Goal: Transaction & Acquisition: Purchase product/service

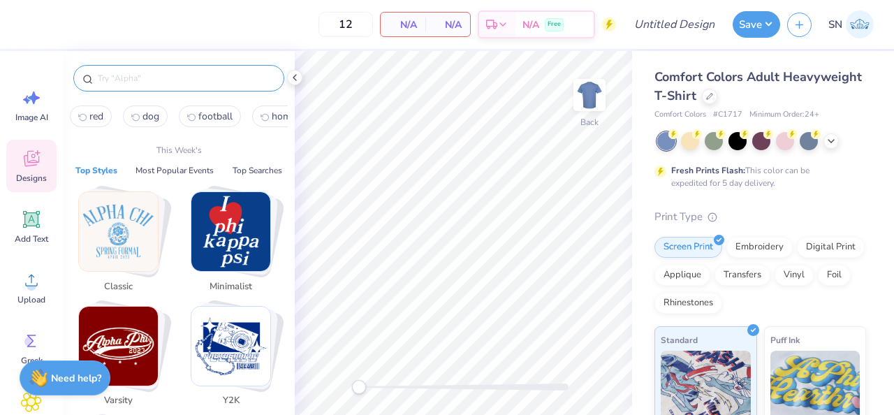
click at [165, 71] on input "text" at bounding box center [185, 78] width 179 height 14
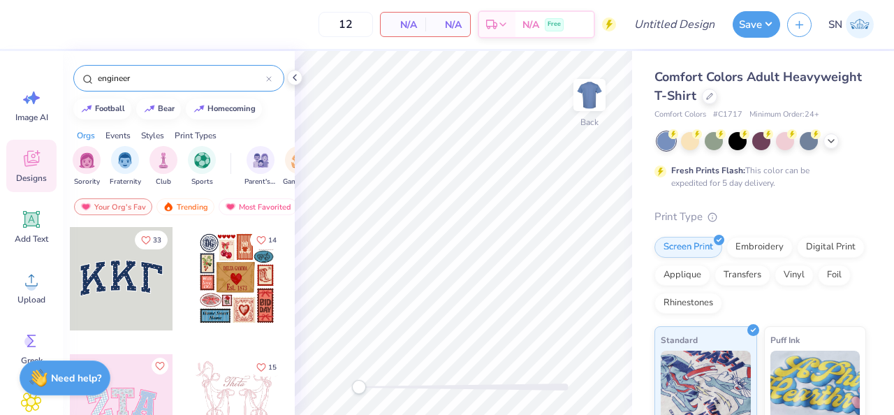
type input "engineer"
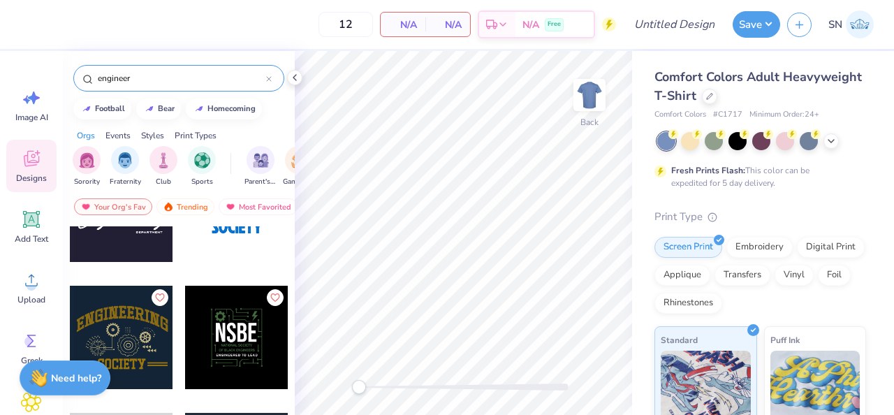
scroll to position [69, 0]
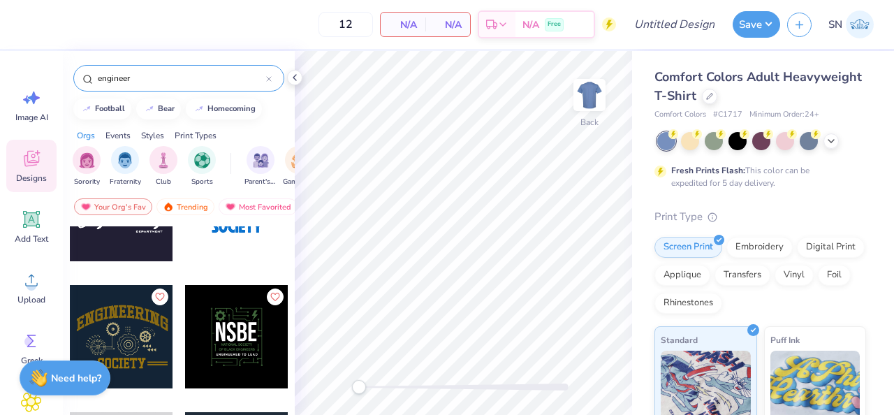
click at [268, 349] on div at bounding box center [236, 336] width 103 height 103
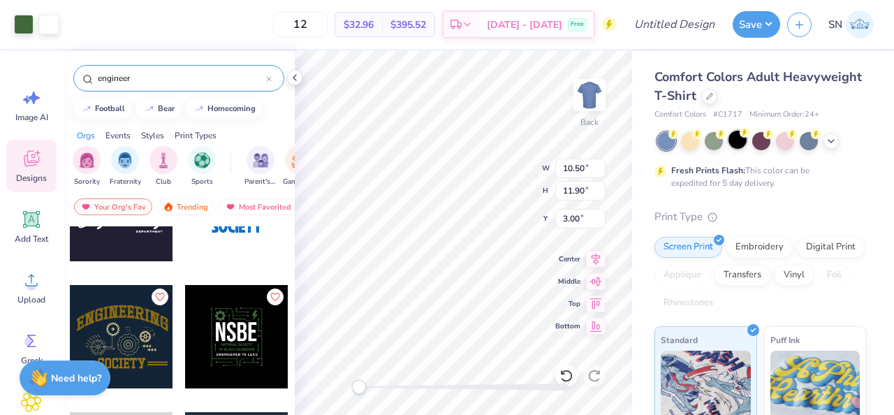
click at [735, 147] on div at bounding box center [738, 140] width 18 height 18
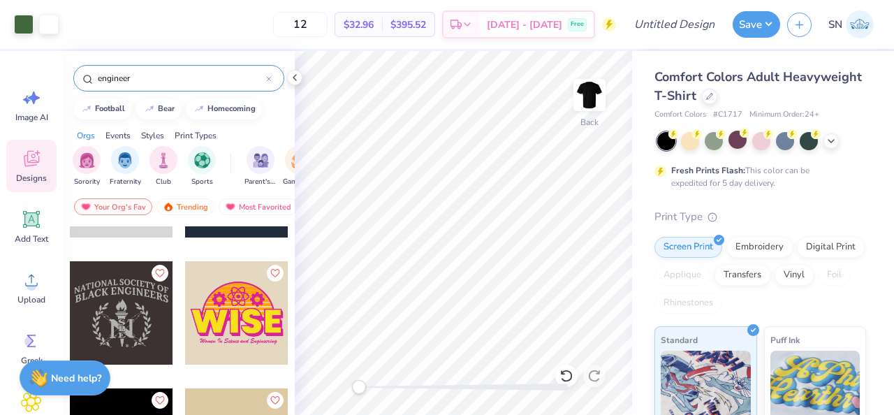
scroll to position [346, 0]
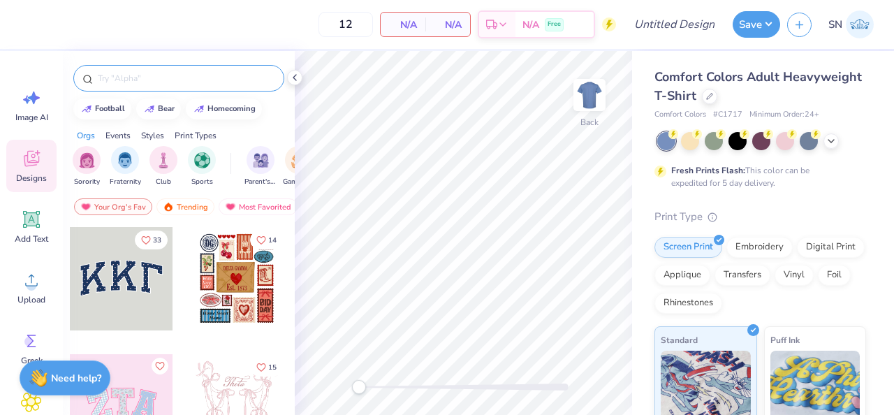
click at [181, 75] on input "text" at bounding box center [185, 78] width 179 height 14
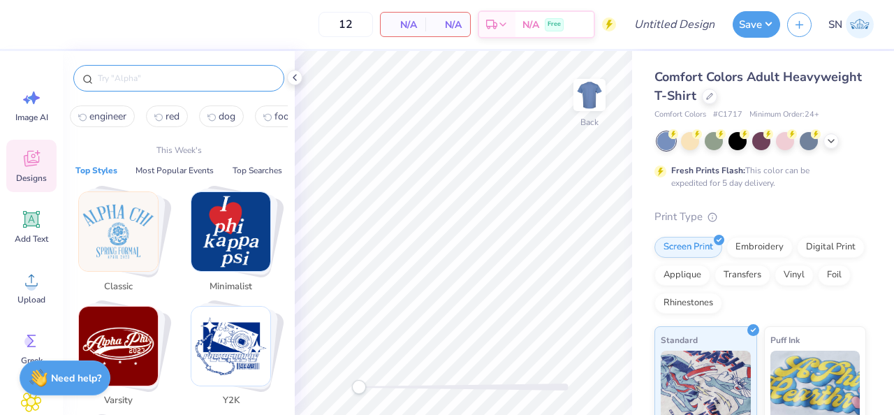
click at [94, 116] on span "engineer" at bounding box center [107, 116] width 37 height 13
type input "engineer"
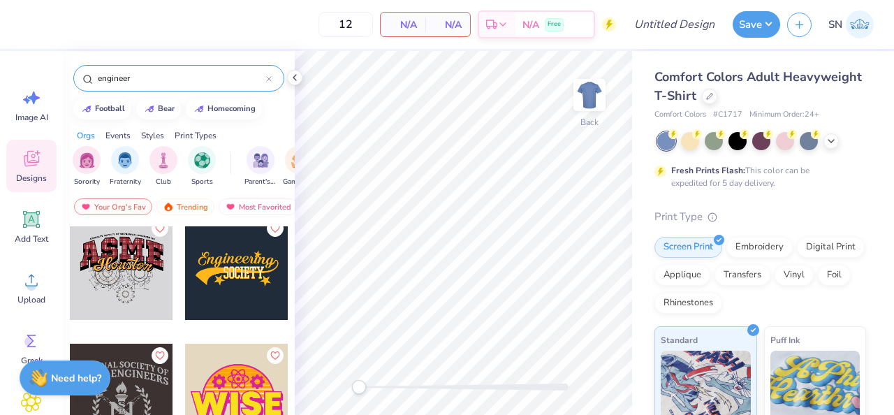
scroll to position [361, 0]
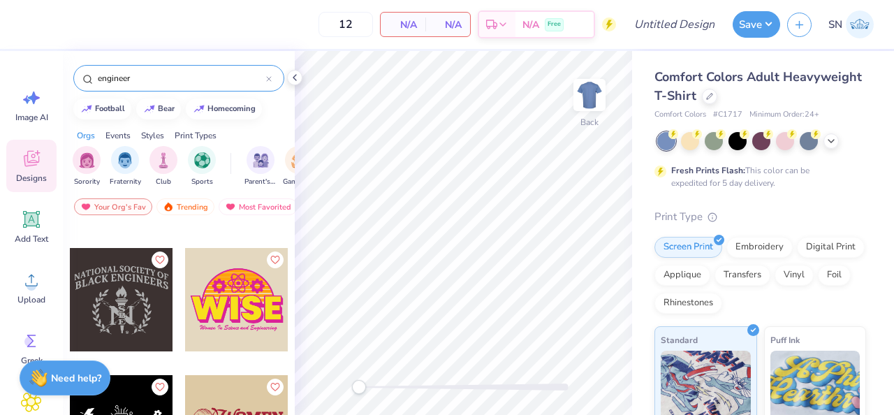
click at [125, 312] on div at bounding box center [121, 299] width 103 height 103
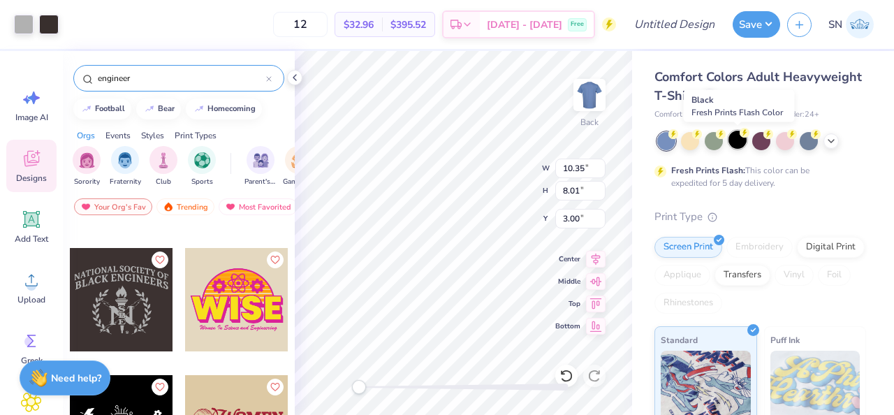
click at [739, 143] on div at bounding box center [738, 140] width 18 height 18
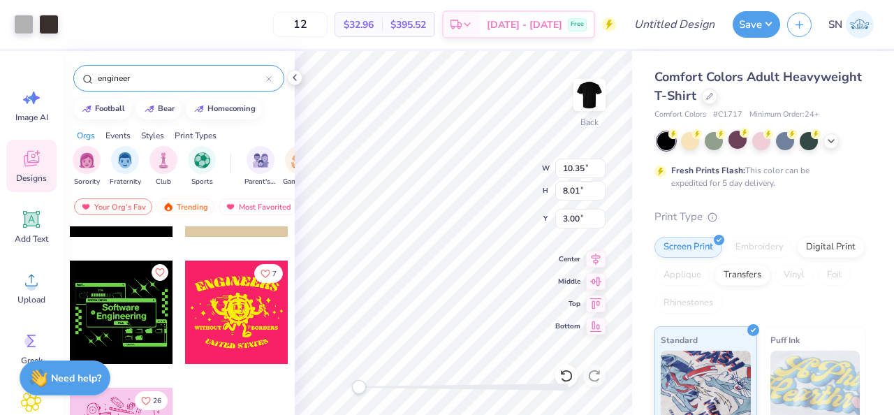
scroll to position [649, 0]
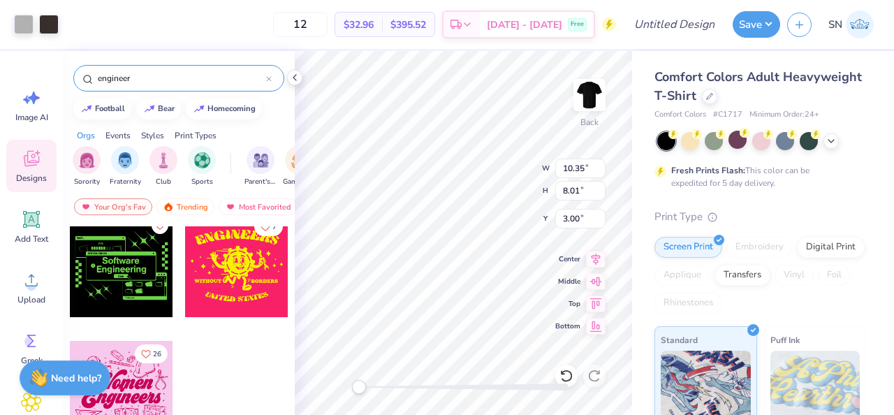
click at [184, 364] on div at bounding box center [236, 403] width 105 height 126
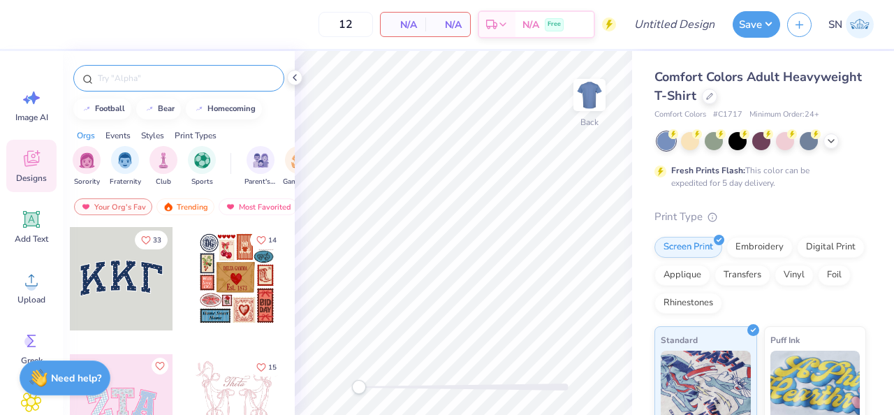
click at [160, 78] on input "text" at bounding box center [185, 78] width 179 height 14
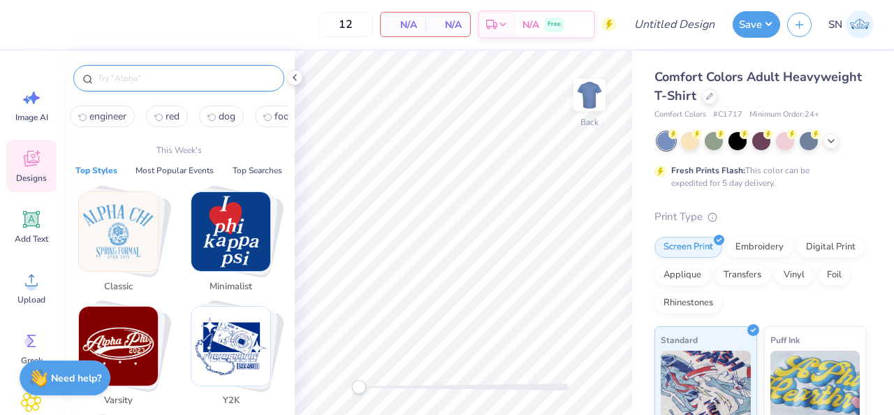
click at [101, 122] on span "engineer" at bounding box center [107, 116] width 37 height 13
type input "engineer"
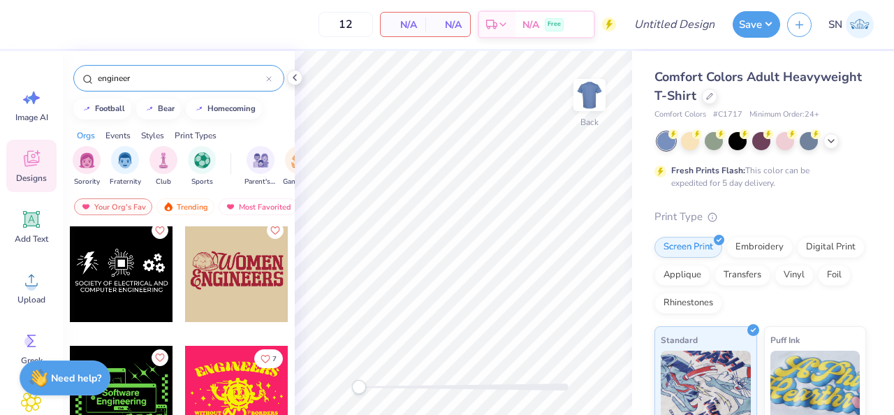
scroll to position [649, 0]
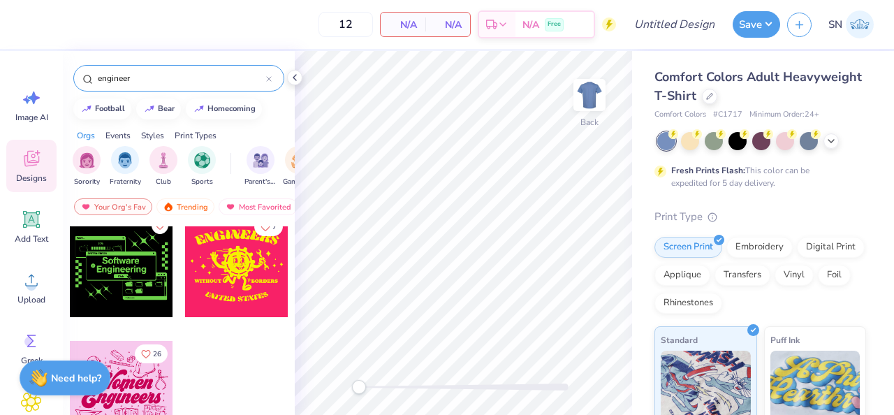
click at [131, 397] on div at bounding box center [121, 392] width 103 height 103
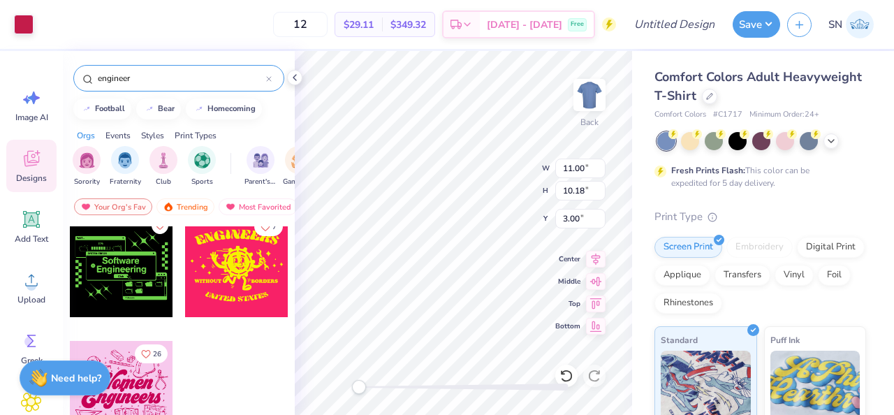
click at [36, 24] on div "Art colors 12 $29.11 Per Item $349.32 Total Est. Delivery Sep 20 - 23 Free Desi…" at bounding box center [447, 24] width 894 height 49
click at [24, 21] on div at bounding box center [24, 23] width 20 height 20
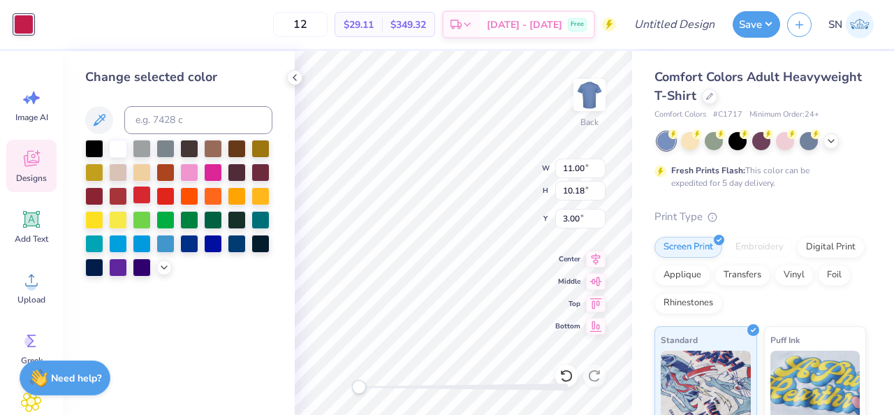
click at [144, 201] on div at bounding box center [142, 195] width 18 height 18
click at [117, 200] on div at bounding box center [118, 195] width 18 height 18
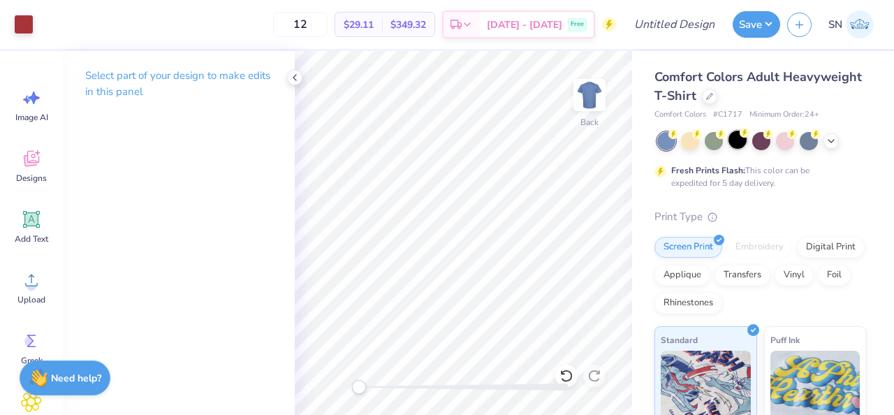
click at [734, 140] on div at bounding box center [738, 140] width 18 height 18
click at [829, 141] on icon at bounding box center [831, 139] width 11 height 11
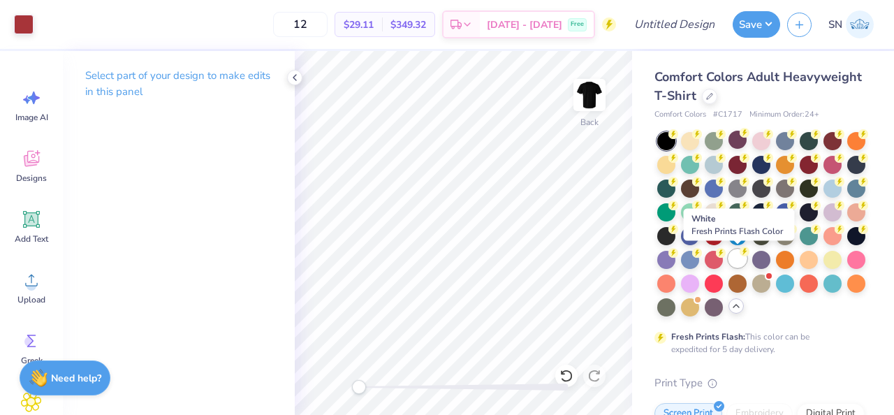
click at [736, 259] on div at bounding box center [738, 258] width 18 height 18
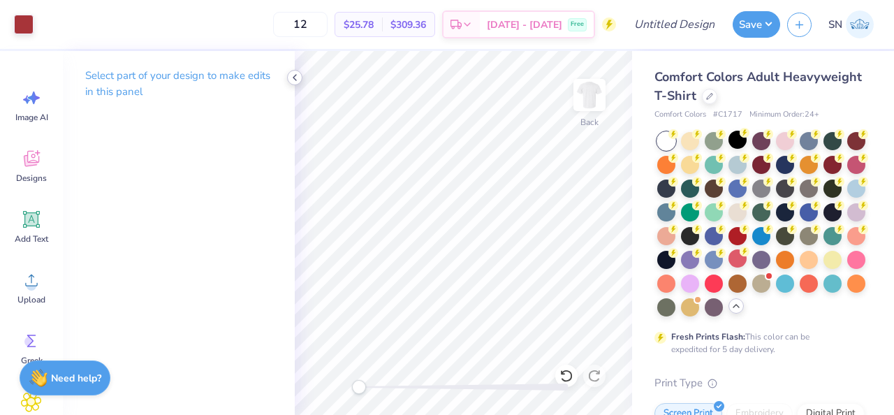
click at [294, 78] on icon at bounding box center [294, 77] width 11 height 11
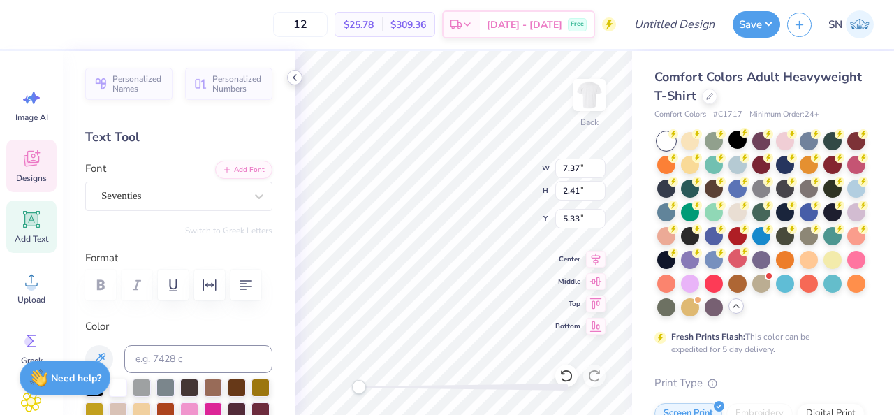
type textarea "NSBE"
click at [223, 201] on div "Seventies" at bounding box center [173, 196] width 147 height 22
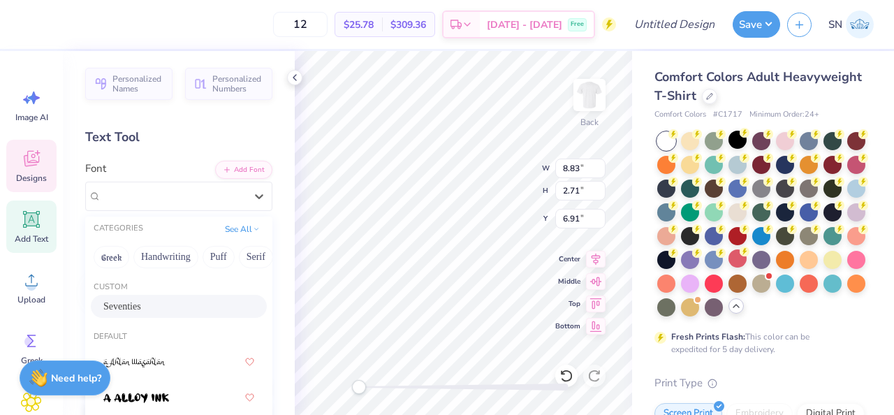
scroll to position [49, 0]
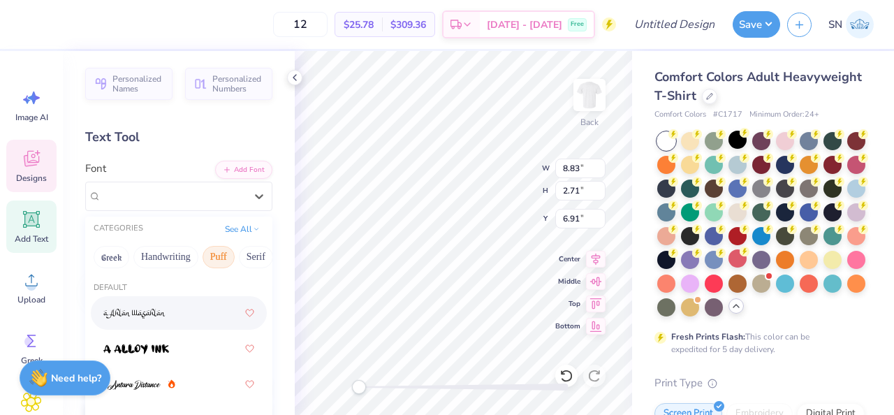
click at [216, 262] on button "Puff" at bounding box center [219, 257] width 32 height 22
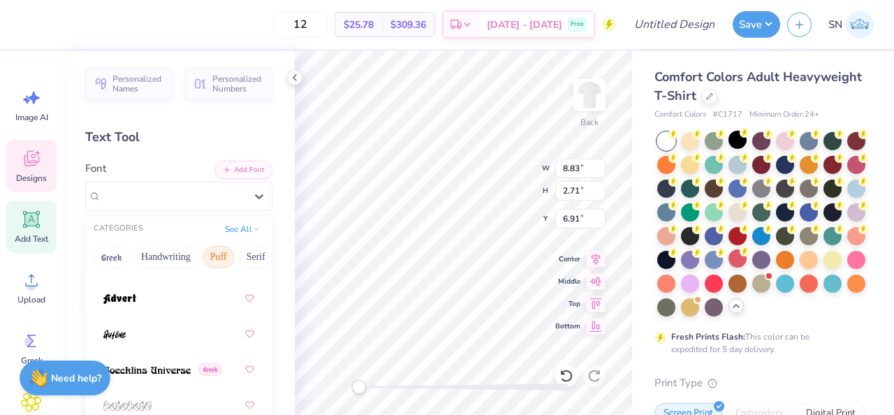
scroll to position [0, 0]
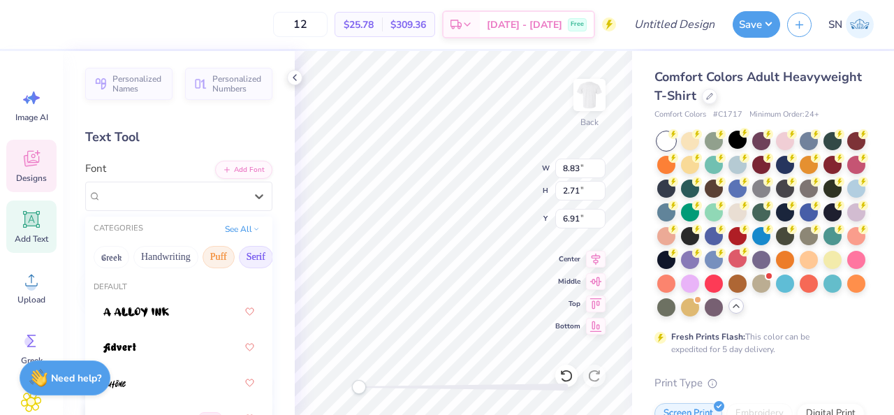
click at [249, 261] on button "Serif" at bounding box center [256, 257] width 34 height 22
click at [169, 312] on img at bounding box center [146, 312] width 87 height 10
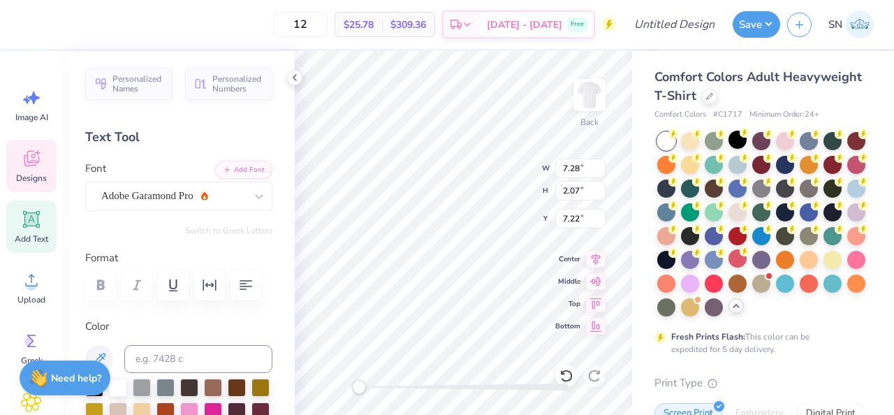
type input "2.86"
type input "1.59"
type input "3.75"
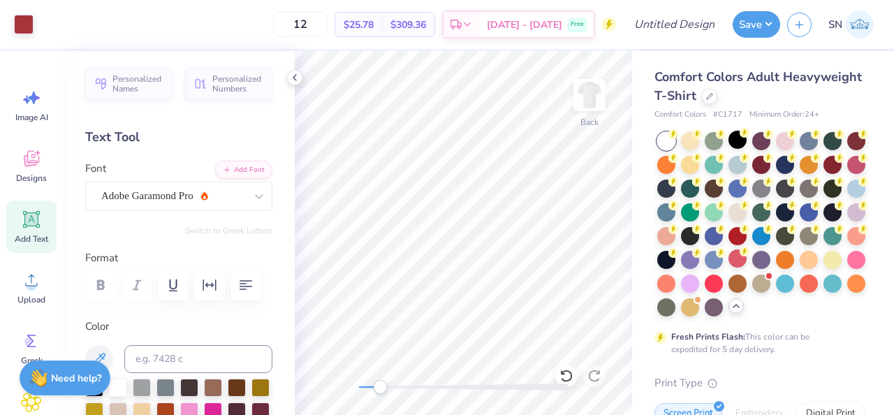
drag, startPoint x: 356, startPoint y: 384, endPoint x: 387, endPoint y: 386, distance: 30.9
click at [387, 386] on div "Accessibility label" at bounding box center [380, 387] width 14 height 14
click at [565, 381] on div at bounding box center [464, 387] width 210 height 14
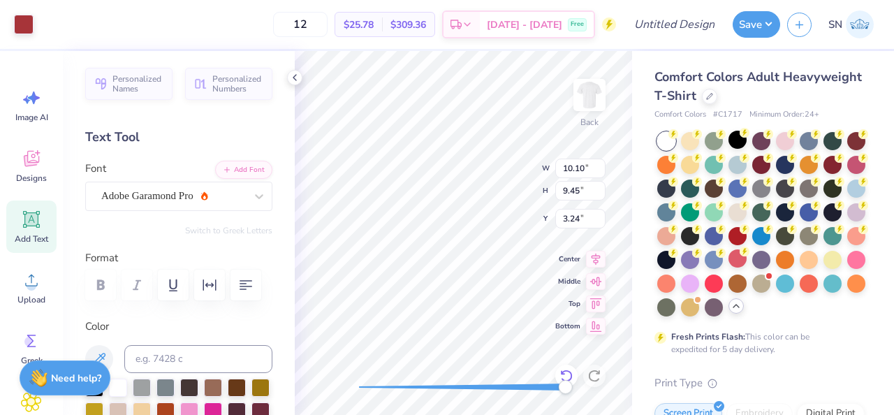
click at [571, 373] on icon at bounding box center [567, 376] width 14 height 14
drag, startPoint x: 567, startPoint y: 389, endPoint x: 361, endPoint y: 384, distance: 206.2
click at [361, 384] on div "Accessibility label" at bounding box center [361, 387] width 14 height 14
drag, startPoint x: 364, startPoint y: 385, endPoint x: 380, endPoint y: 385, distance: 16.1
click at [372, 385] on div "Accessibility label" at bounding box center [365, 387] width 14 height 14
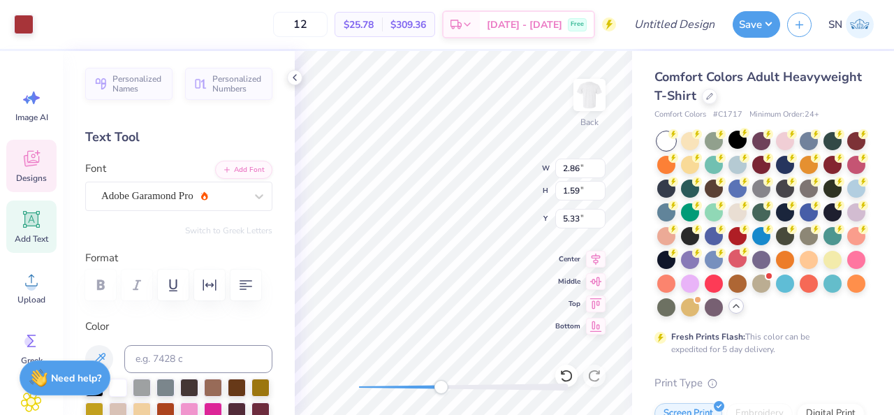
click at [441, 380] on div at bounding box center [464, 387] width 210 height 14
drag, startPoint x: 439, startPoint y: 390, endPoint x: 377, endPoint y: 390, distance: 62.2
click at [377, 390] on div "Accessibility label" at bounding box center [381, 387] width 14 height 14
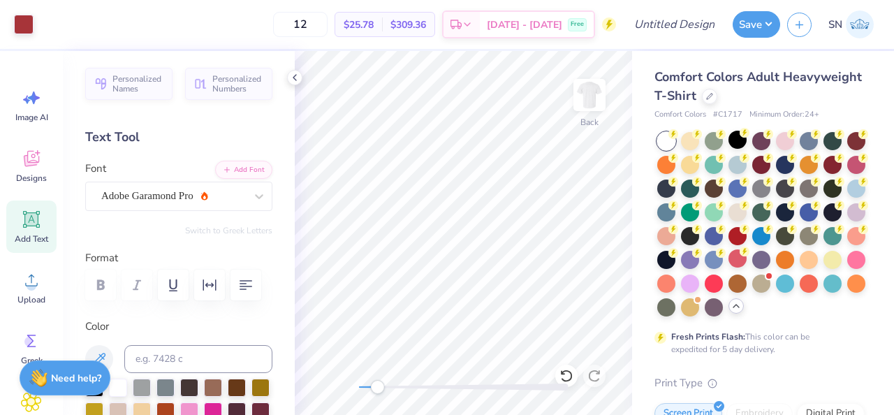
scroll to position [38, 0]
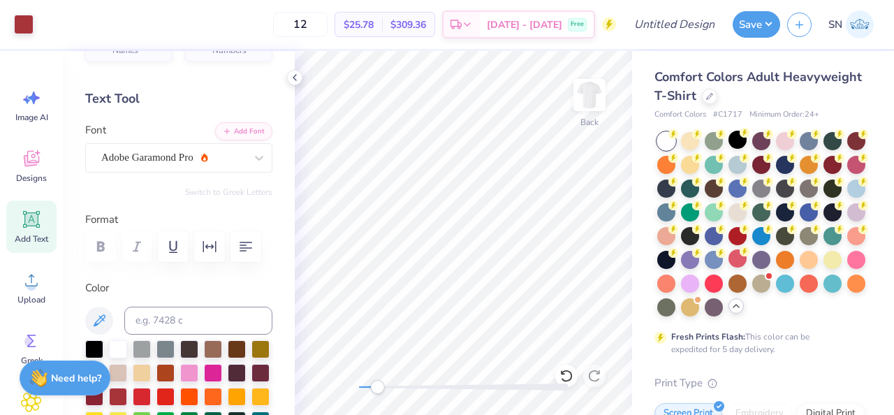
click at [38, 228] on icon at bounding box center [31, 219] width 21 height 21
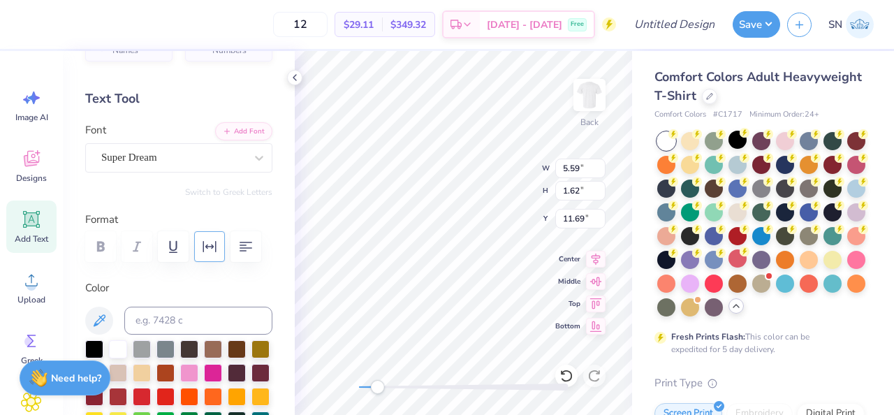
scroll to position [0, 0]
type textarea "National"
type textarea "National Society of Black Engineers"
click at [194, 163] on div "Super Dream" at bounding box center [173, 158] width 147 height 22
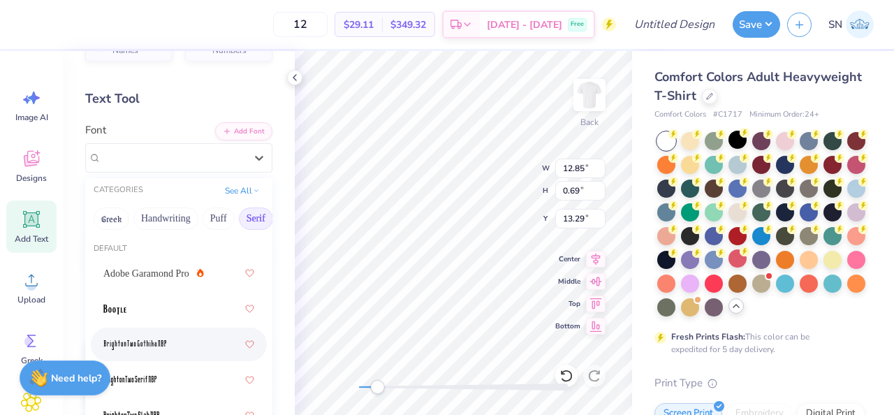
scroll to position [135, 0]
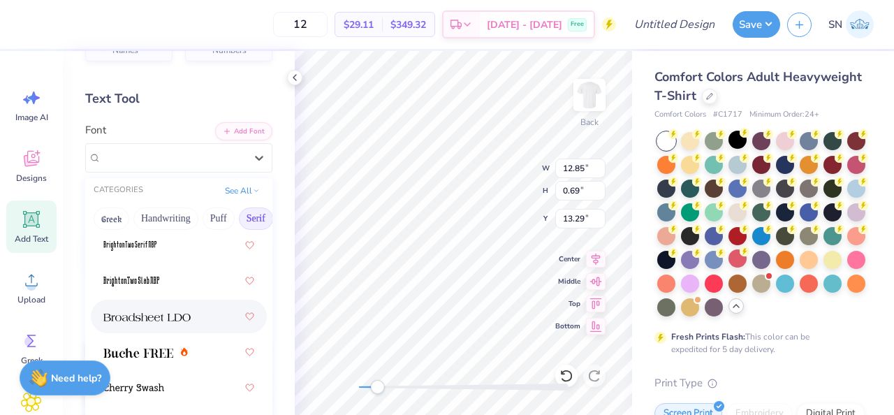
click at [180, 319] on img at bounding box center [146, 317] width 87 height 10
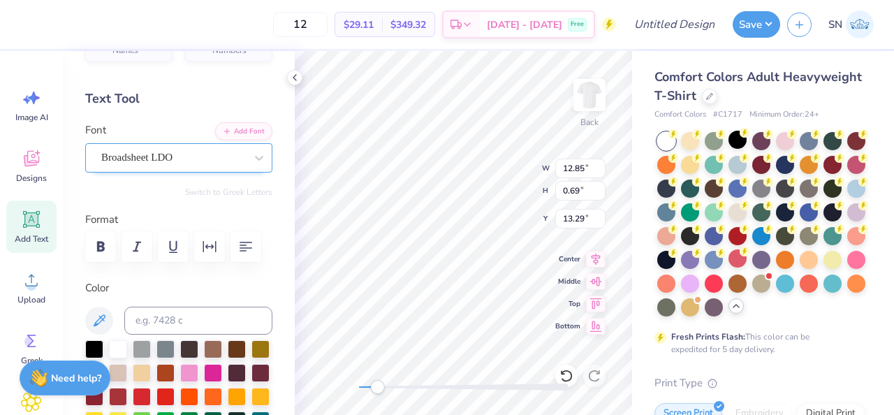
click at [215, 168] on div "Broadsheet LDO" at bounding box center [178, 157] width 187 height 29
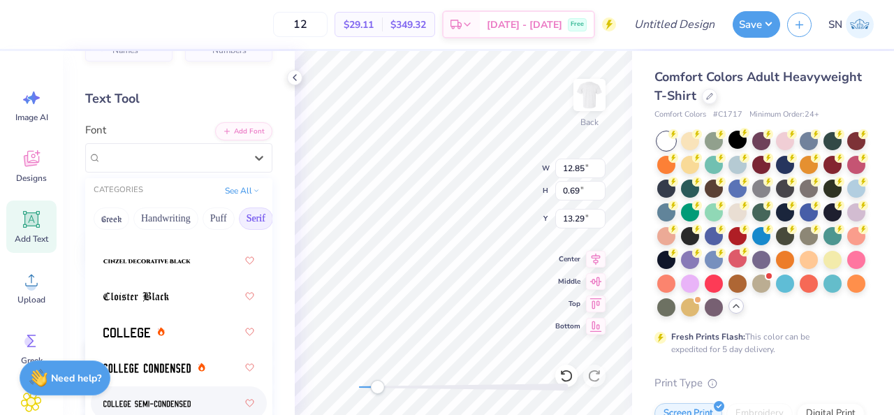
scroll to position [474, 0]
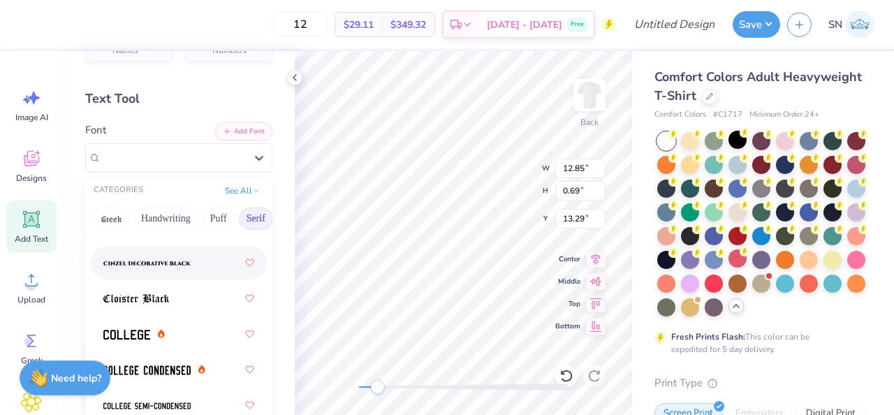
click at [187, 274] on div at bounding box center [178, 262] width 151 height 25
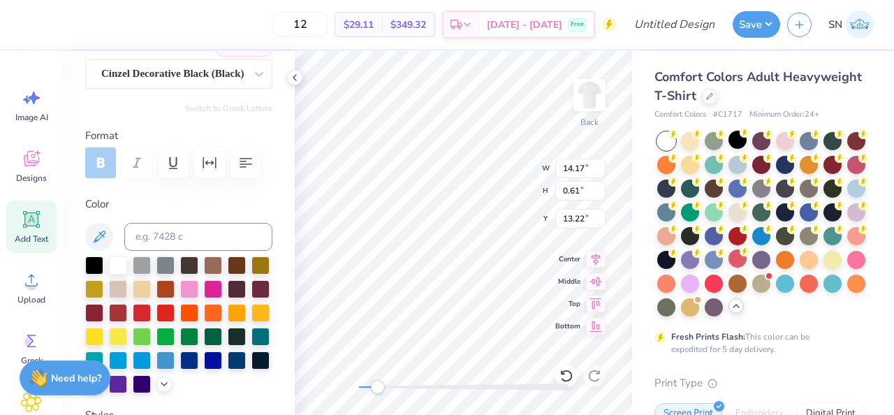
scroll to position [140, 0]
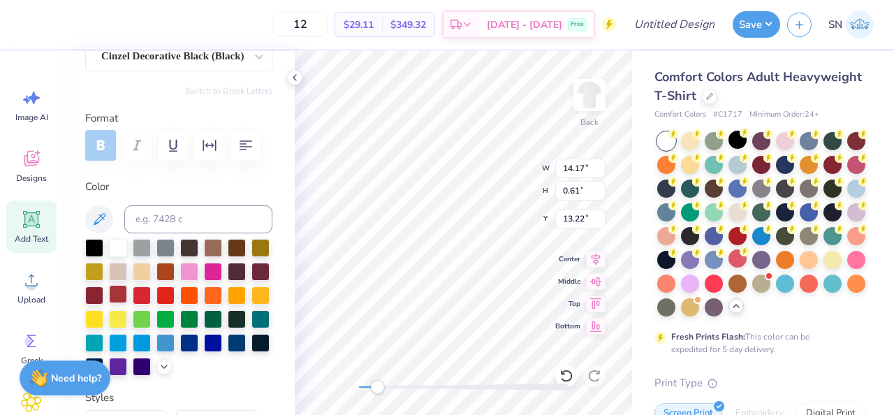
click at [111, 294] on div at bounding box center [118, 294] width 18 height 18
type input "7.28"
type input "2.07"
type input "6.73"
drag, startPoint x: 379, startPoint y: 386, endPoint x: 400, endPoint y: 387, distance: 21.0
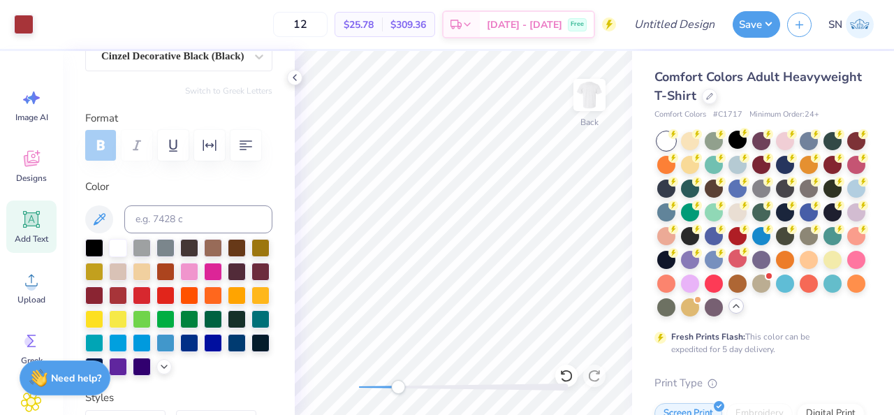
click at [400, 387] on div "Accessibility label" at bounding box center [398, 387] width 14 height 14
type input "10.10"
type input "9.45"
type input "3.24"
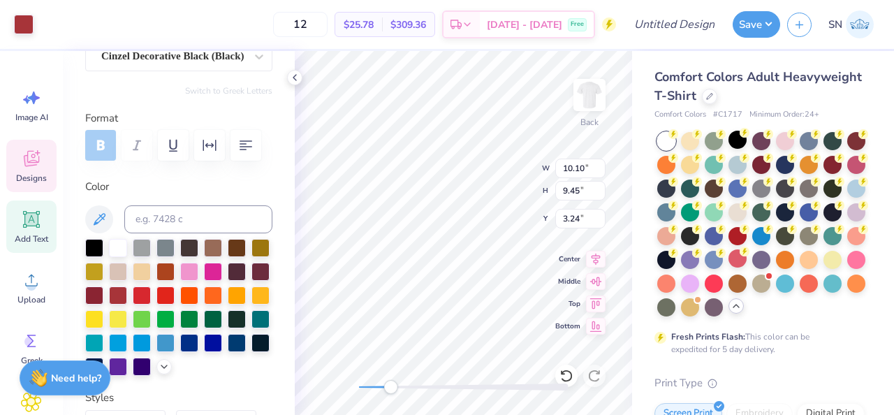
drag, startPoint x: 403, startPoint y: 387, endPoint x: 389, endPoint y: 389, distance: 14.1
click at [389, 389] on div "Accessibility label" at bounding box center [391, 387] width 14 height 14
type input "7.78"
type input "0.33"
type input "9.12"
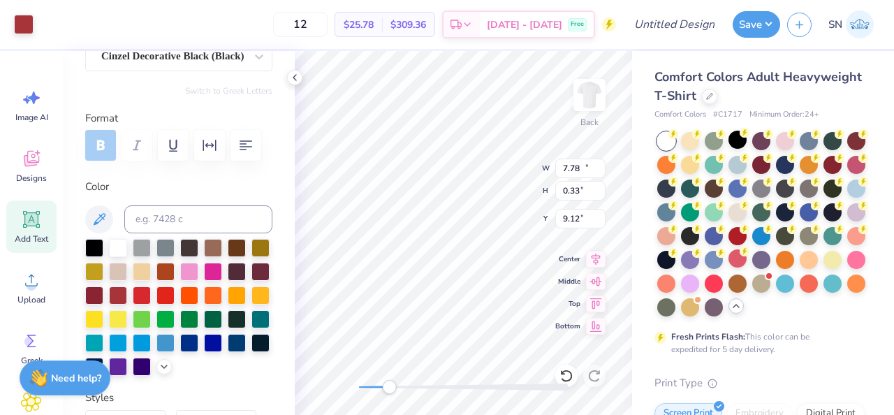
type input "10.10"
type input "9.45"
type input "3.27"
click at [344, 387] on div "Back" at bounding box center [463, 233] width 337 height 364
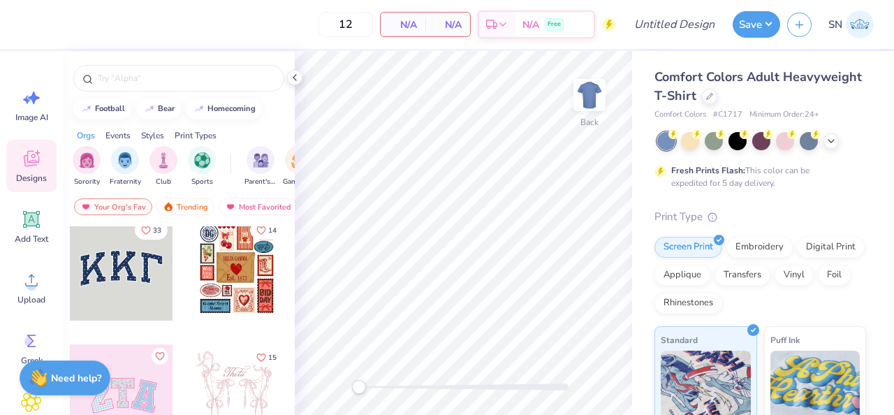
scroll to position [12, 0]
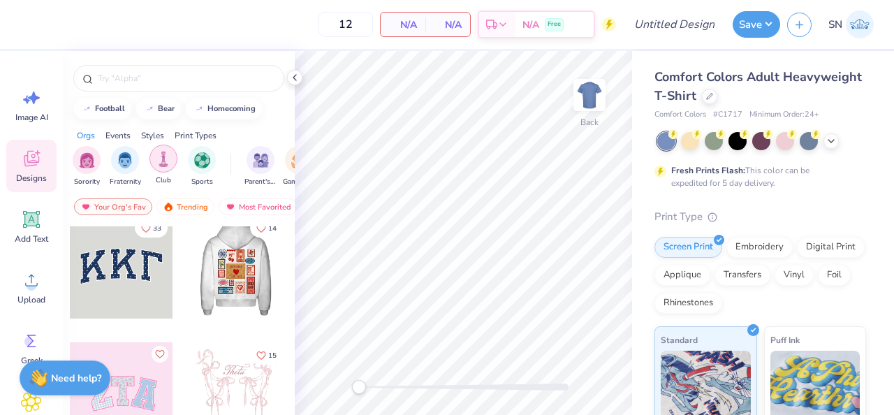
click at [169, 163] on img "filter for Club" at bounding box center [163, 159] width 15 height 16
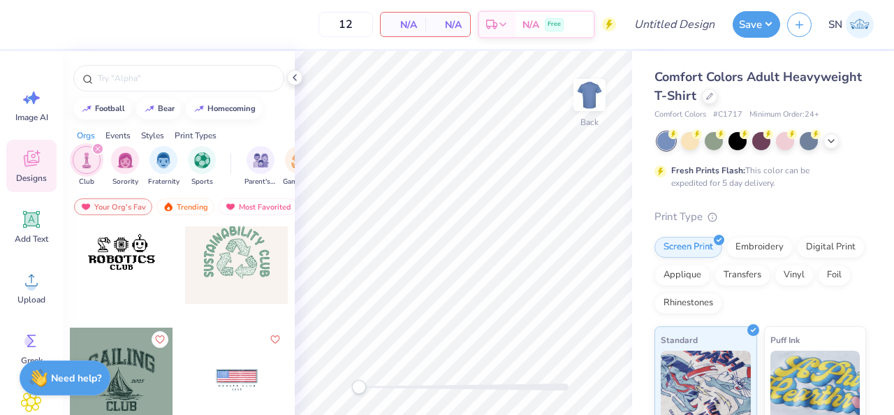
scroll to position [3580, 0]
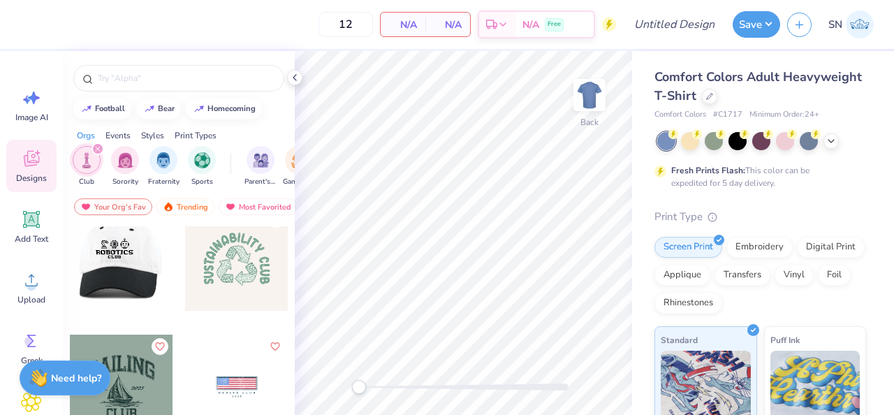
click at [135, 285] on div at bounding box center [120, 258] width 103 height 103
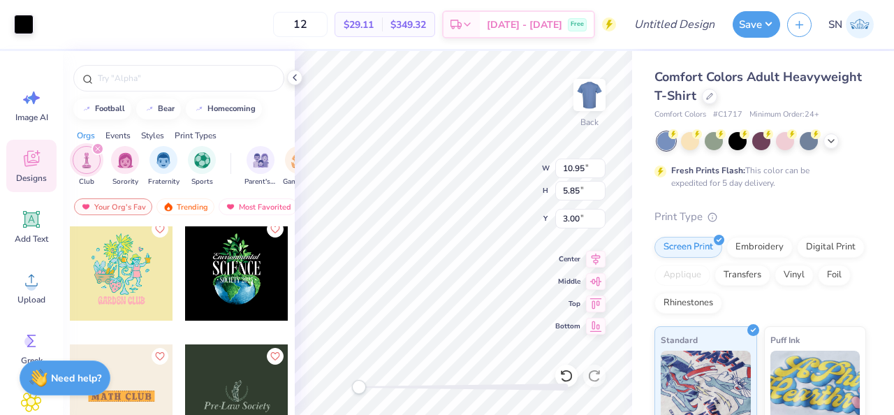
scroll to position [4330, 0]
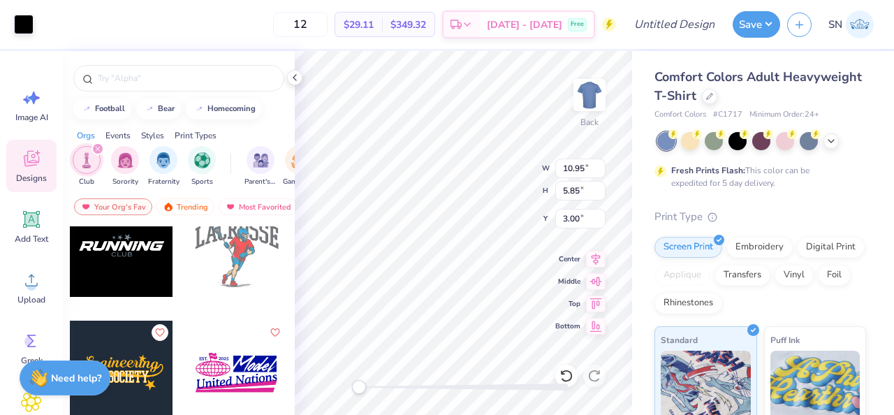
scroll to position [7922, 0]
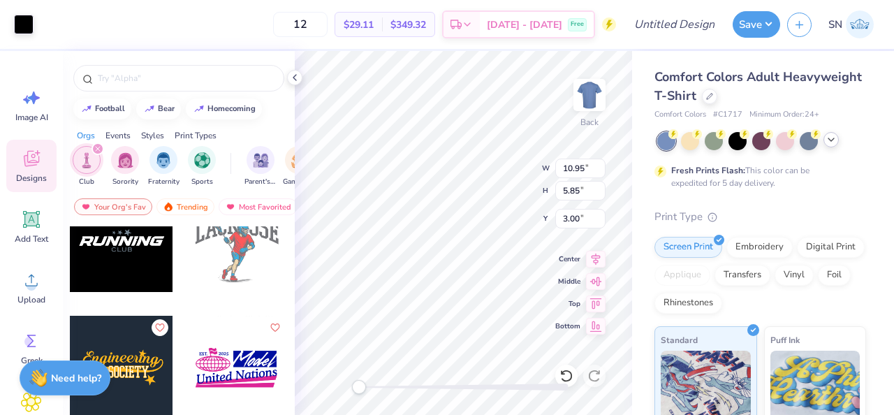
click at [835, 141] on icon at bounding box center [831, 139] width 11 height 11
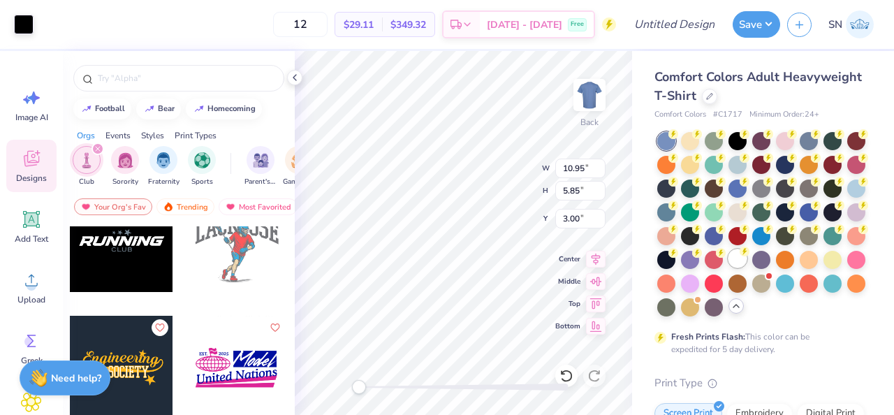
click at [733, 265] on div at bounding box center [738, 258] width 18 height 18
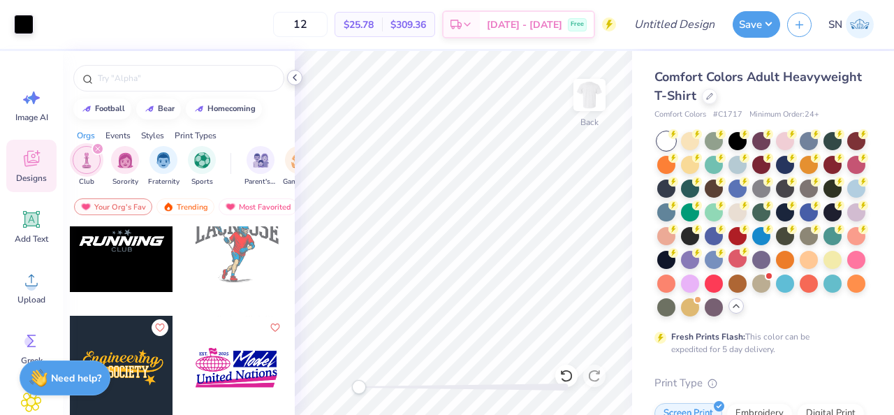
click at [293, 75] on icon at bounding box center [294, 77] width 11 height 11
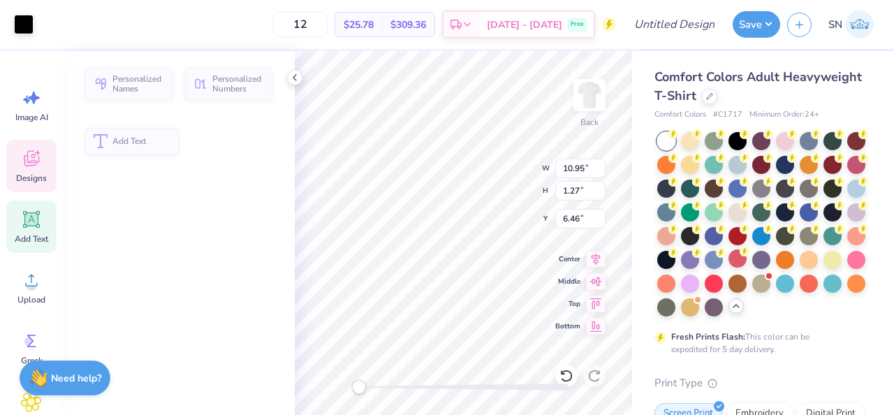
type input "1.27"
type input "6.46"
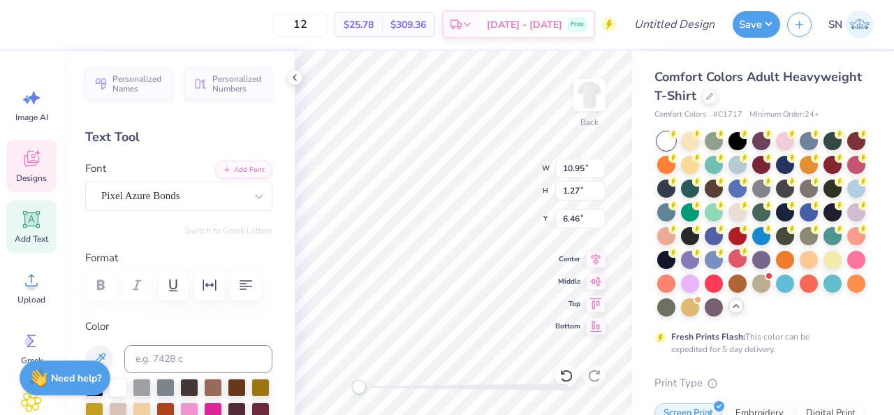
type textarea "NSBE"
type textarea "National Society"
type input "5.64"
type input "1.27"
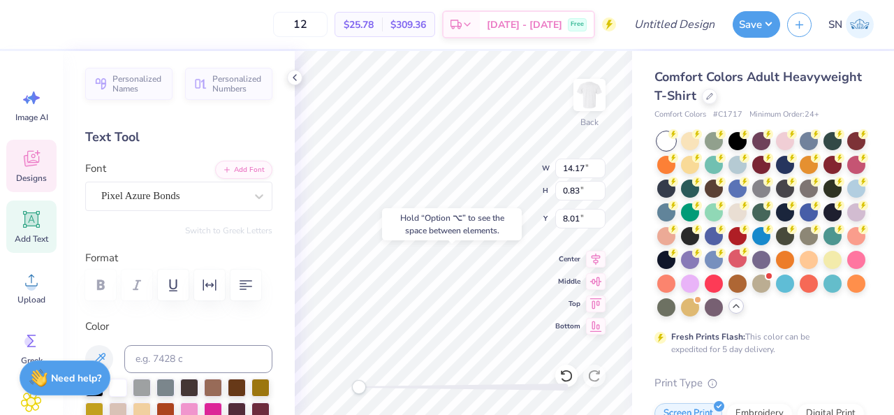
type input "6.46"
type input "8.73"
type textarea "Of black Engineers"
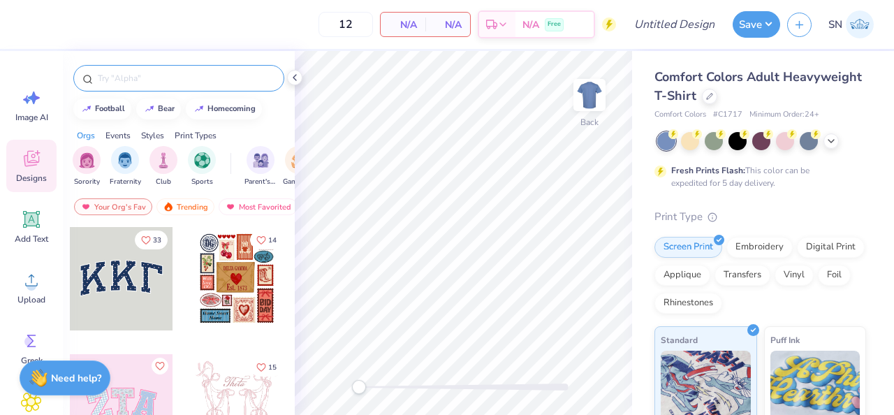
click at [159, 78] on input "text" at bounding box center [185, 78] width 179 height 14
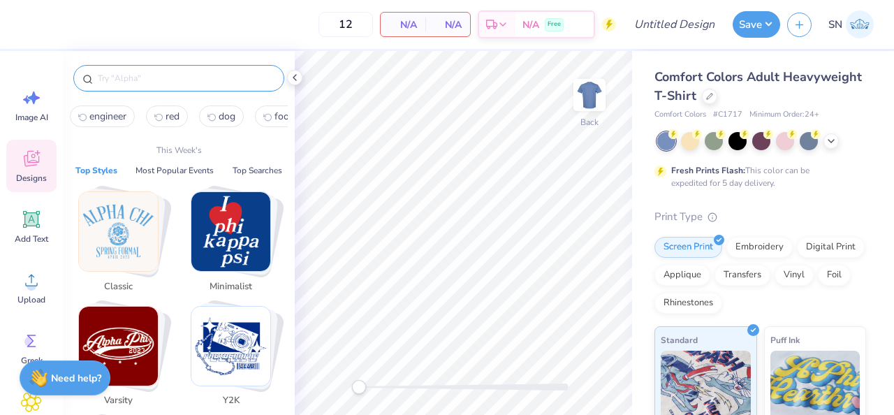
click at [155, 82] on input "text" at bounding box center [185, 78] width 179 height 14
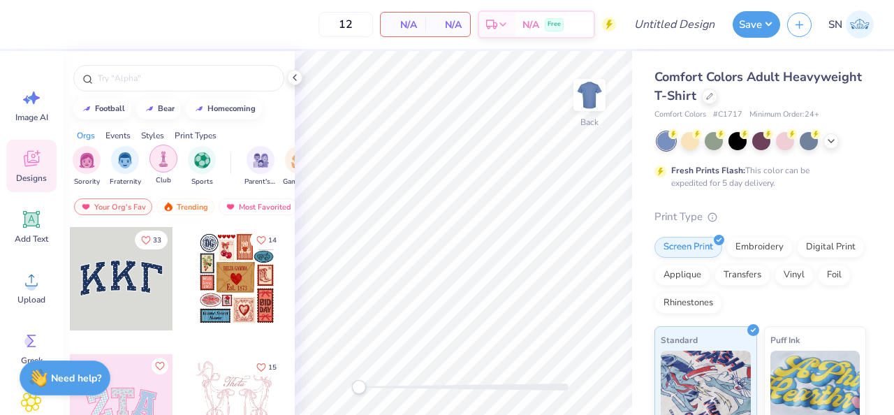
click at [170, 163] on div "filter for Club" at bounding box center [164, 159] width 28 height 28
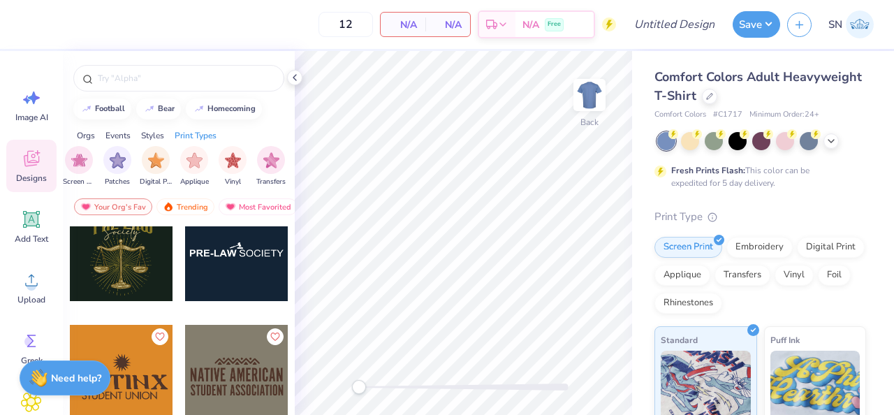
scroll to position [10576, 0]
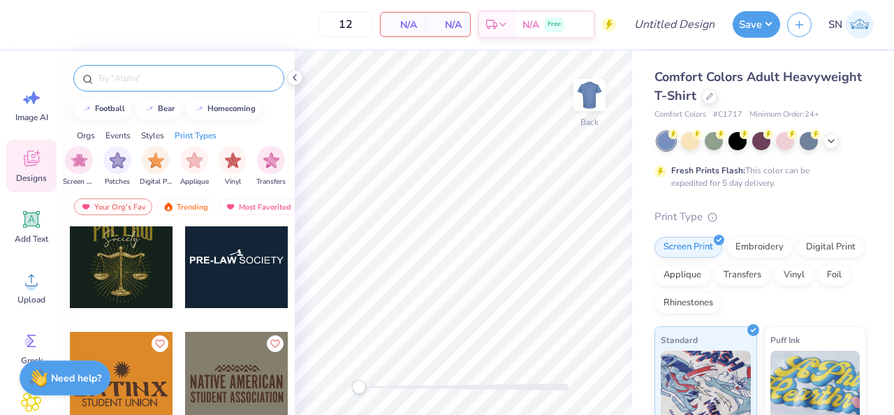
click at [175, 83] on input "text" at bounding box center [185, 78] width 179 height 14
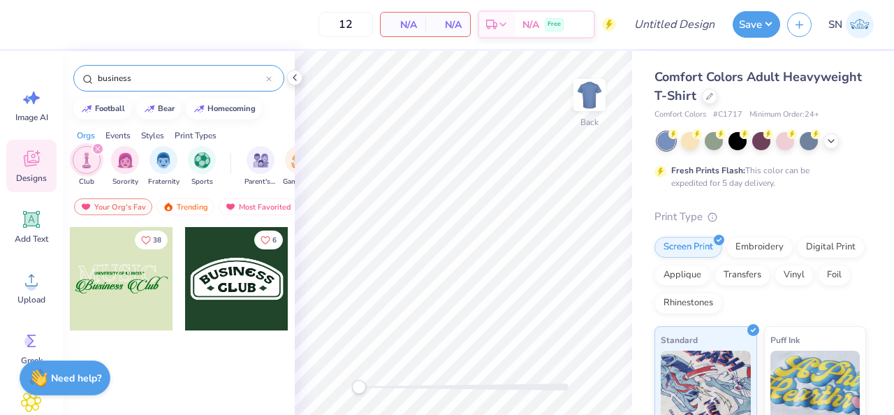
click at [99, 147] on icon "filter for Club" at bounding box center [98, 149] width 4 height 4
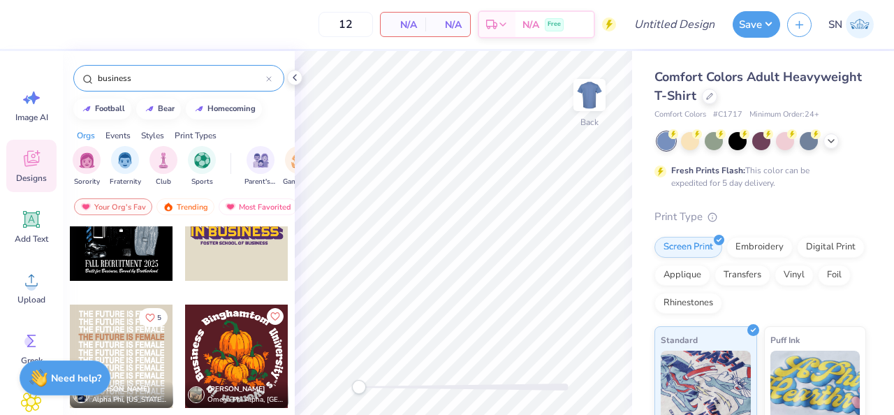
scroll to position [0, 0]
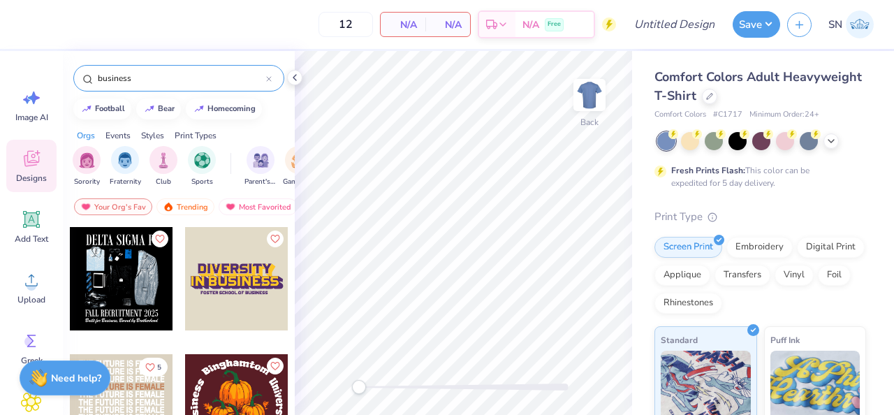
click at [154, 82] on input "business" at bounding box center [181, 78] width 170 height 14
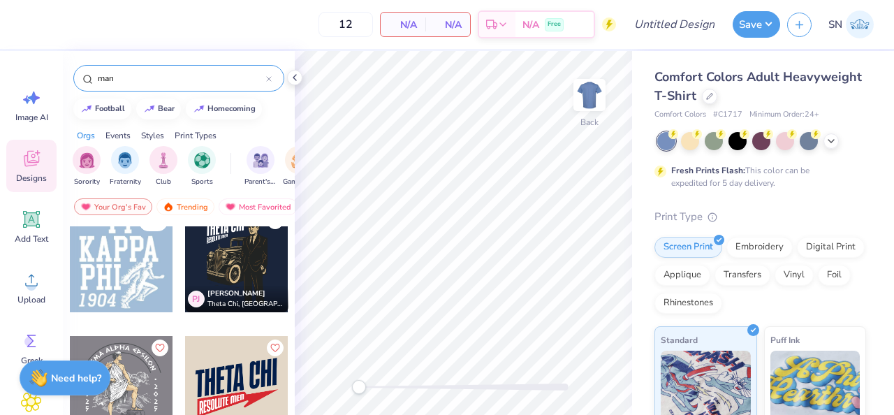
scroll to position [20, 0]
type input "man"
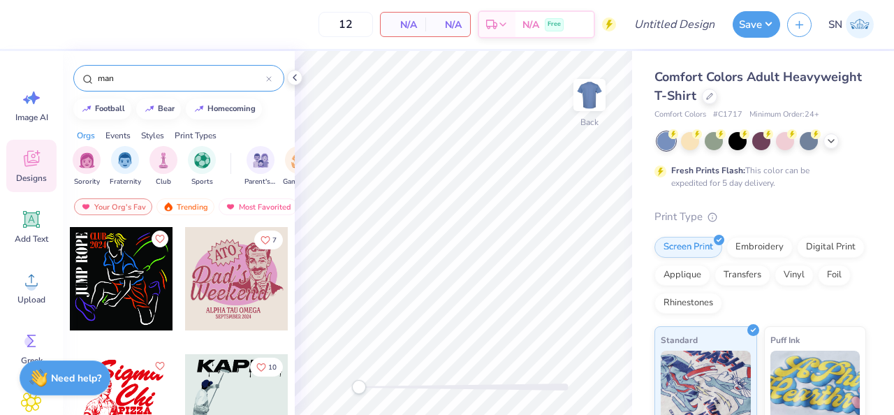
scroll to position [1028, 0]
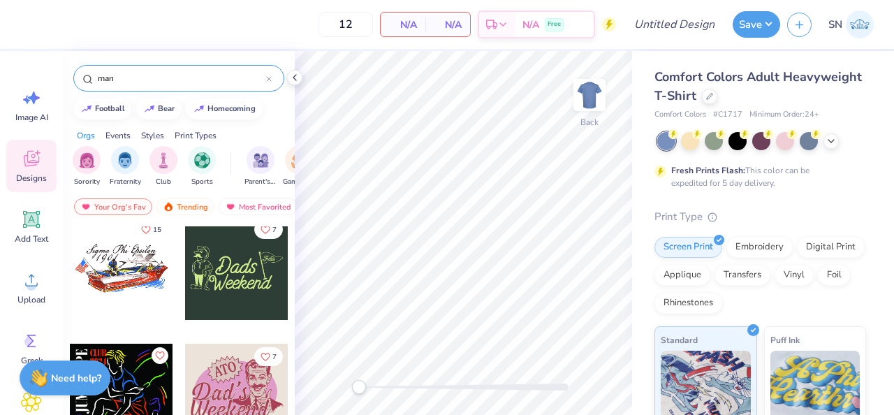
click at [217, 388] on div at bounding box center [236, 395] width 103 height 103
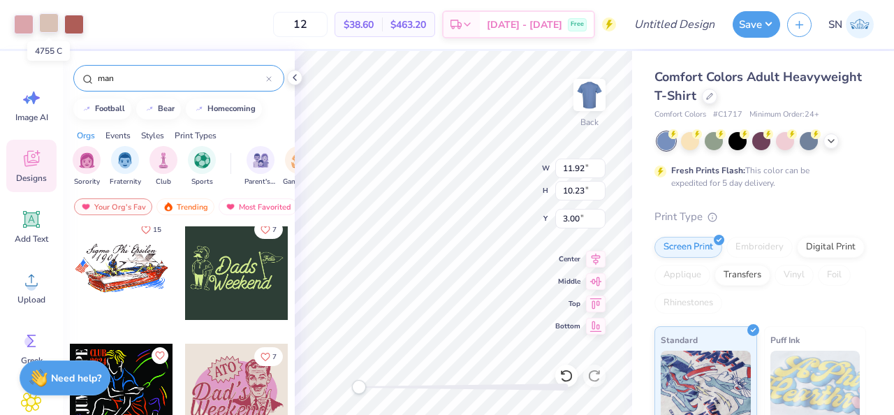
click at [48, 24] on div at bounding box center [49, 23] width 20 height 20
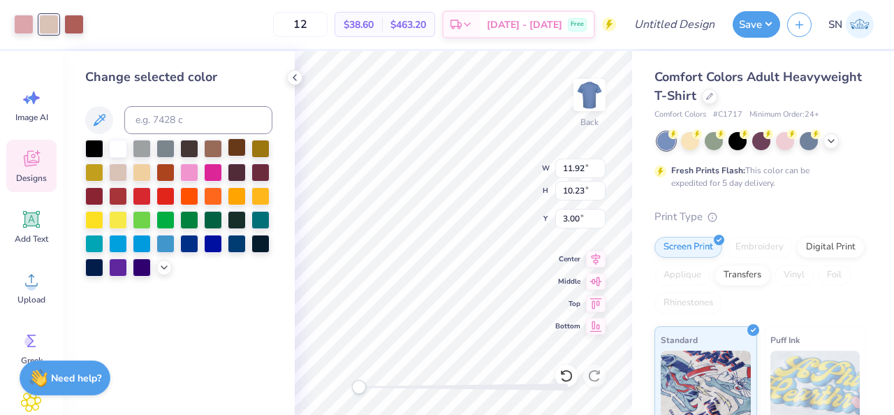
click at [234, 154] on div at bounding box center [237, 147] width 18 height 18
click at [77, 27] on div at bounding box center [74, 23] width 20 height 20
click at [92, 150] on div at bounding box center [94, 147] width 18 height 18
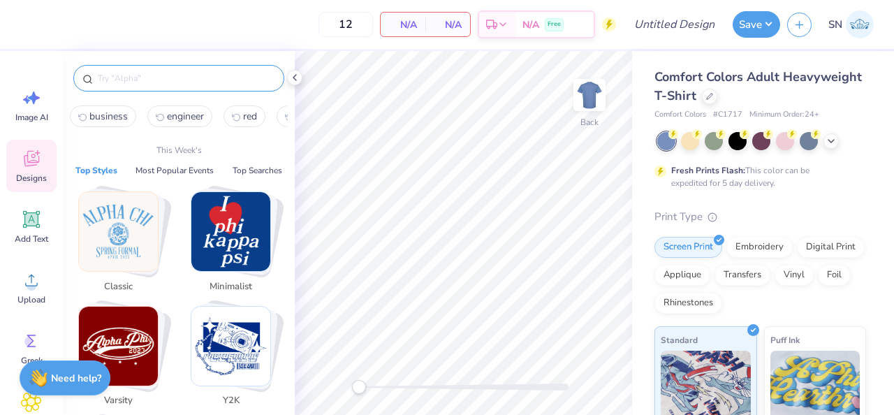
click at [124, 85] on input "text" at bounding box center [185, 78] width 179 height 14
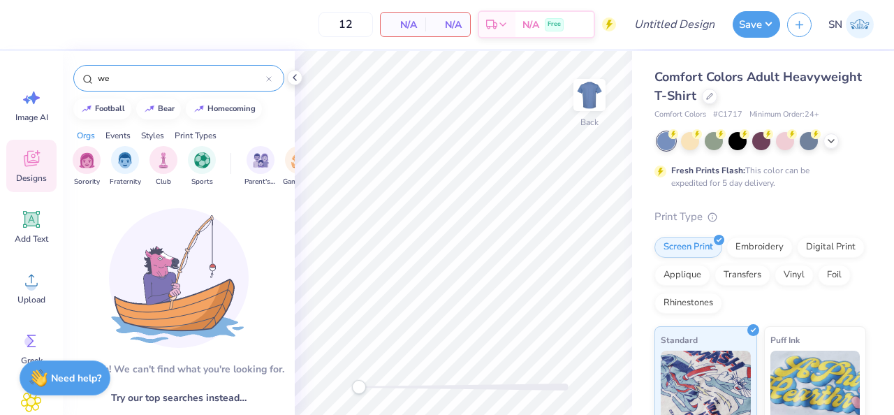
type input "w"
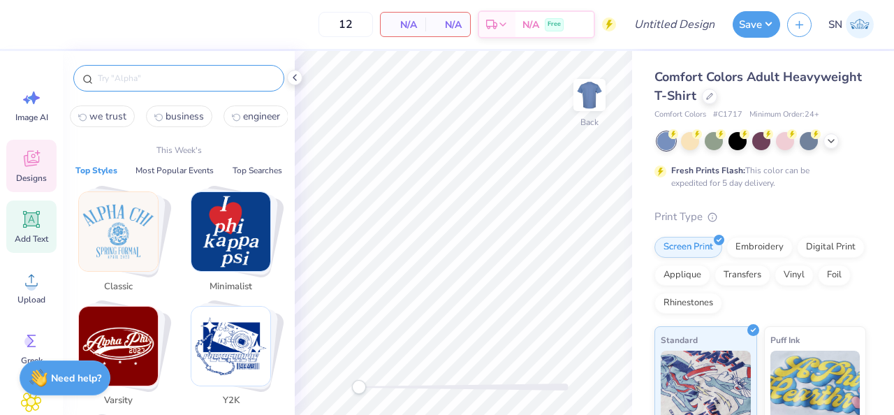
click at [39, 214] on icon at bounding box center [31, 219] width 21 height 21
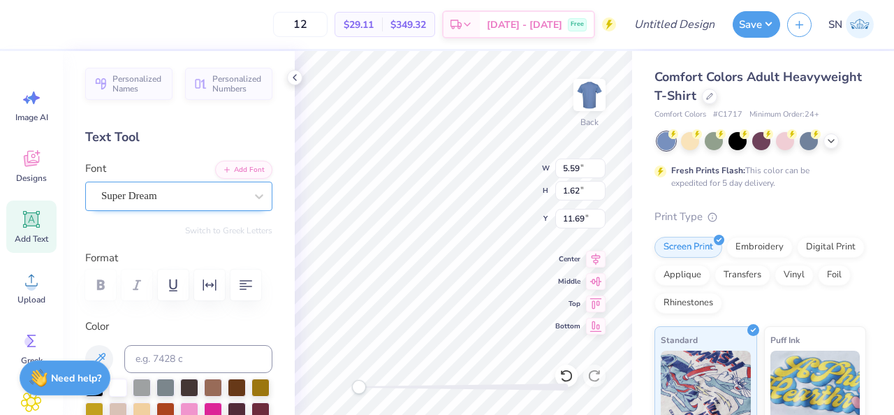
click at [175, 203] on div "Super Dream" at bounding box center [173, 196] width 147 height 22
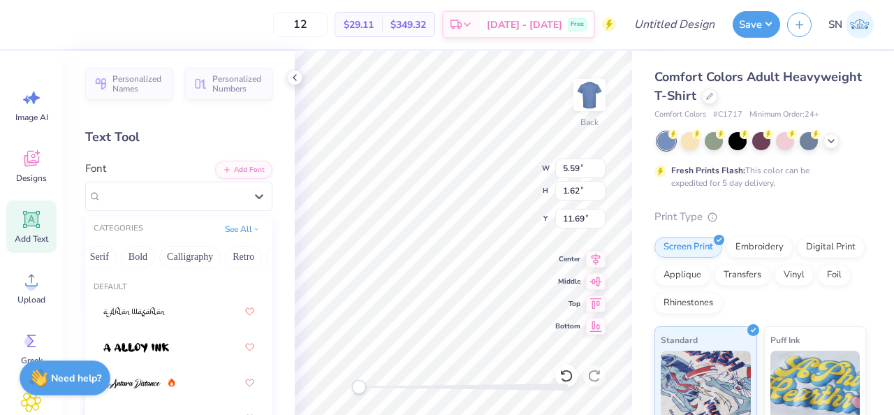
scroll to position [0, 164]
click at [180, 259] on button "Calligraphy" at bounding box center [182, 257] width 61 height 22
click at [127, 256] on button "Bold" at bounding box center [130, 257] width 34 height 22
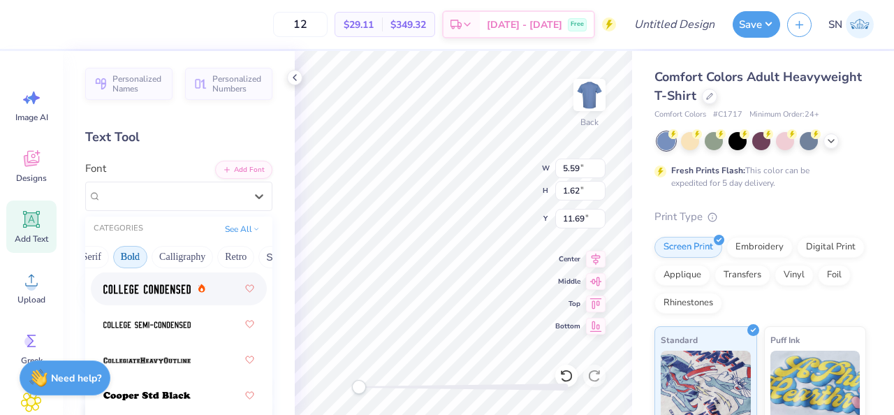
scroll to position [201, 0]
click at [174, 293] on div at bounding box center [178, 289] width 151 height 25
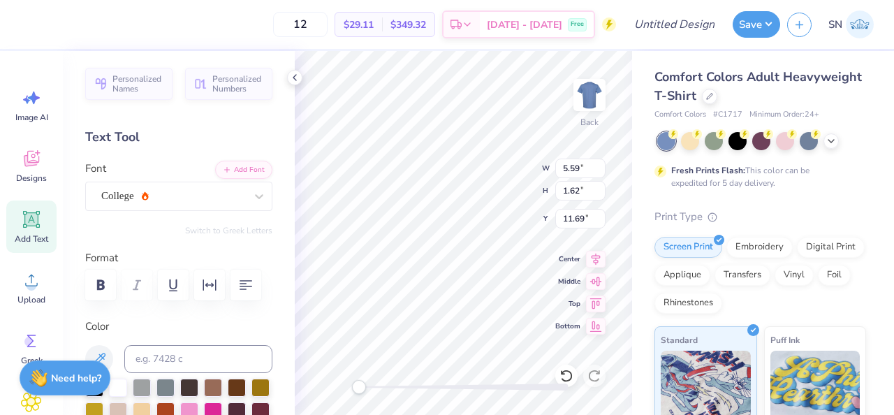
scroll to position [0, 3]
type textarea "In NSBE We"
click at [574, 92] on div at bounding box center [590, 95] width 64 height 64
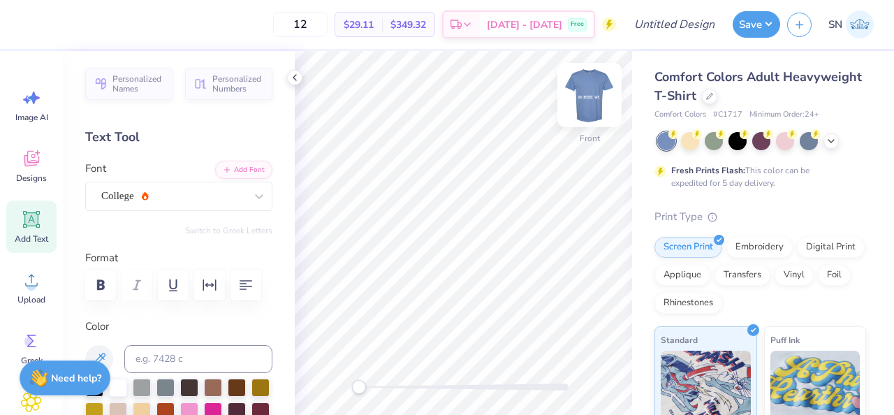
click at [584, 88] on img at bounding box center [590, 95] width 56 height 56
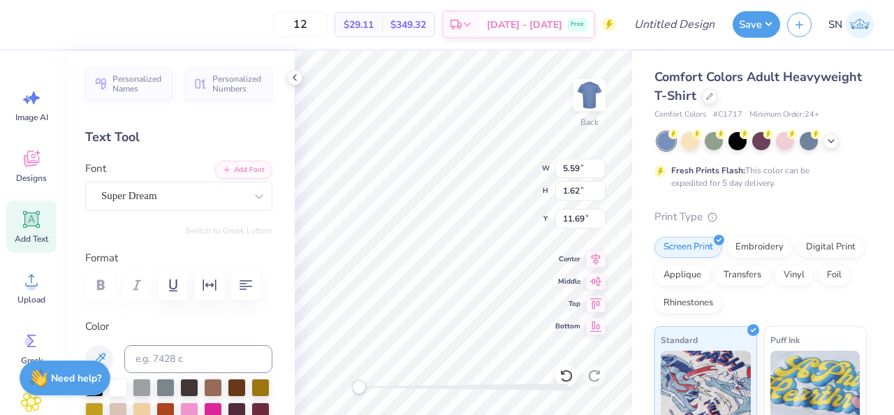
type textarea "I"
type textarea "M"
type textarea "MEMBERS"
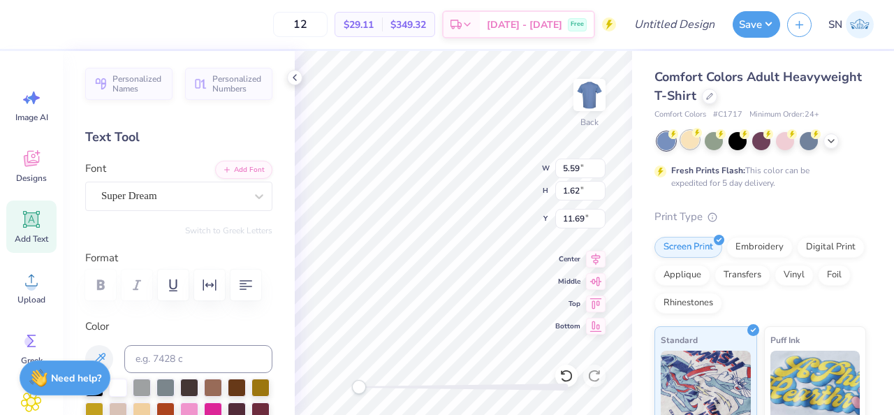
click at [689, 143] on div at bounding box center [690, 140] width 18 height 18
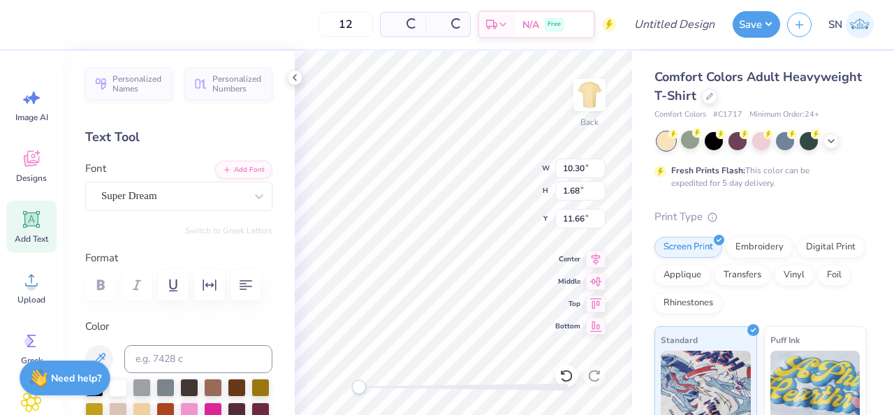
type input "10.30"
type input "1.68"
type input "11.66"
click at [827, 140] on icon at bounding box center [831, 139] width 11 height 11
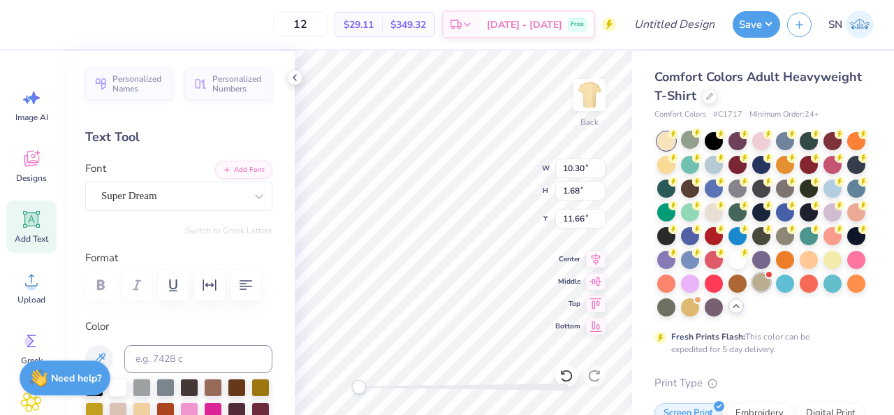
click at [763, 282] on div at bounding box center [761, 282] width 18 height 18
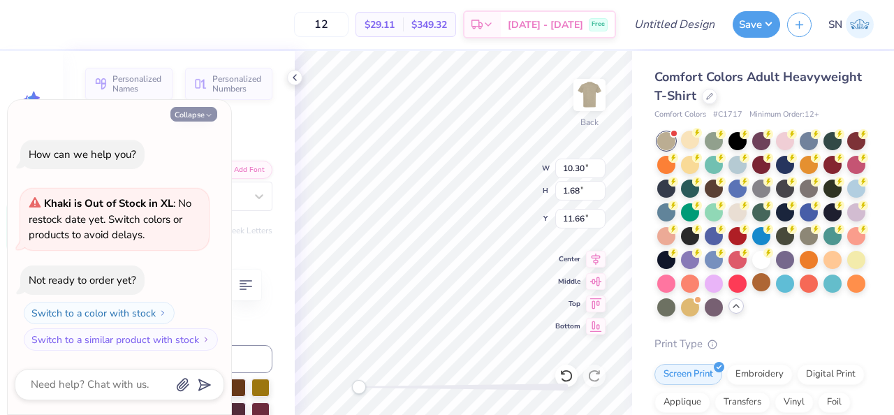
click at [202, 110] on button "Collapse" at bounding box center [193, 114] width 47 height 15
type textarea "x"
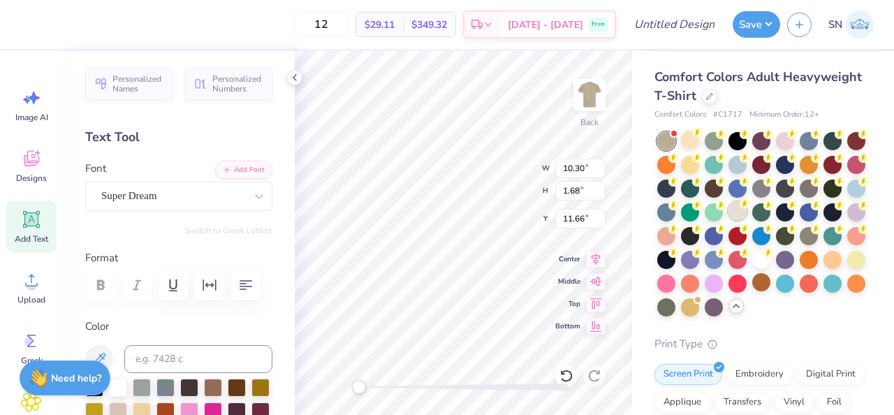
click at [734, 215] on div at bounding box center [738, 211] width 18 height 18
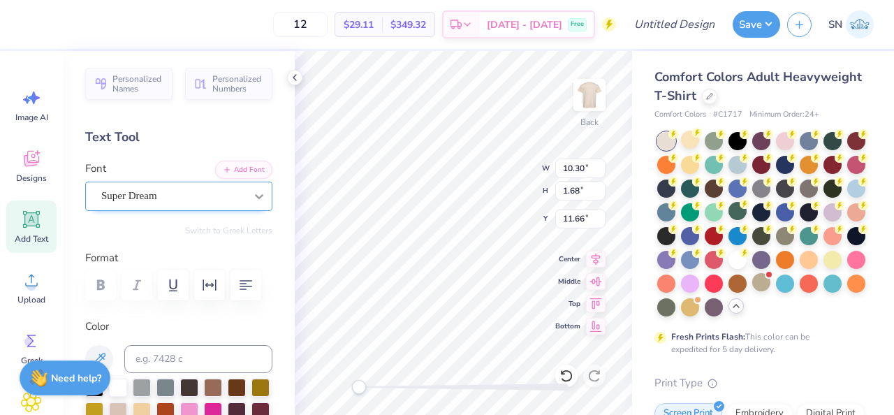
click at [249, 196] on div at bounding box center [259, 196] width 25 height 25
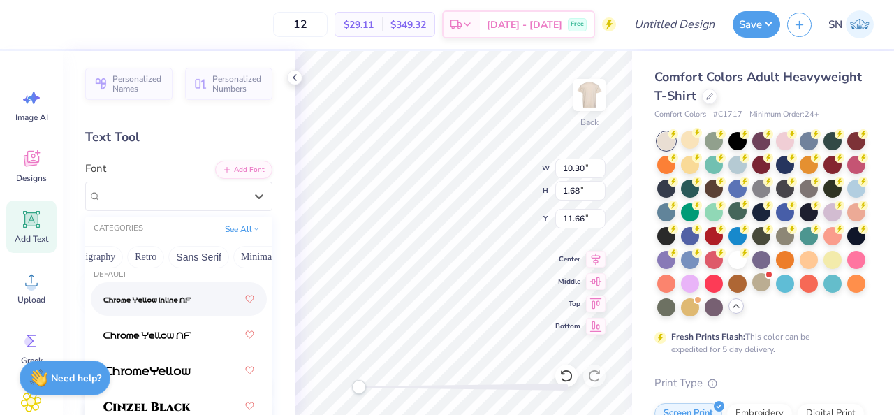
scroll to position [0, 265]
click at [192, 262] on button "Sans Serif" at bounding box center [187, 257] width 61 height 22
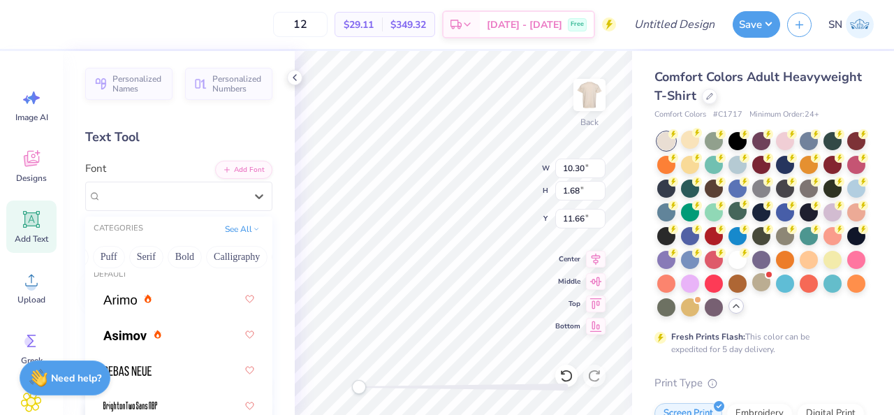
scroll to position [0, 51]
click at [167, 258] on button "Puff" at bounding box center [168, 257] width 32 height 22
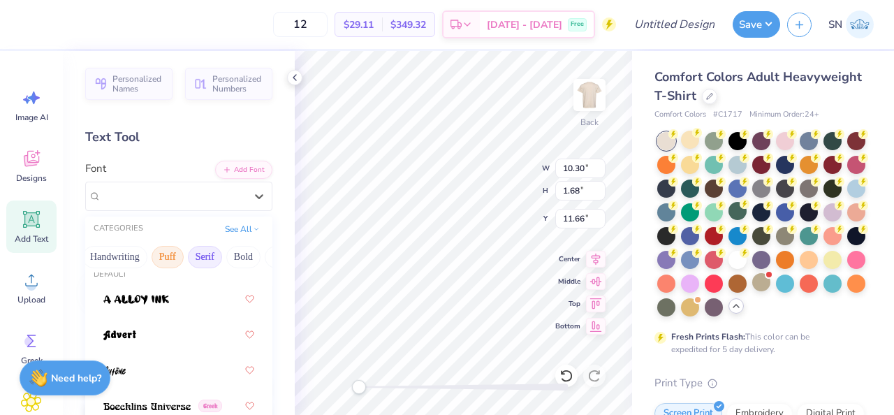
click at [212, 258] on button "Serif" at bounding box center [205, 257] width 34 height 22
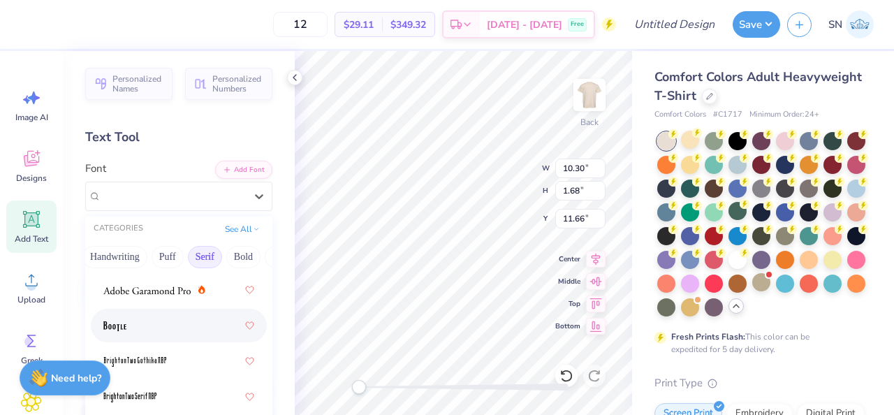
scroll to position [3, 0]
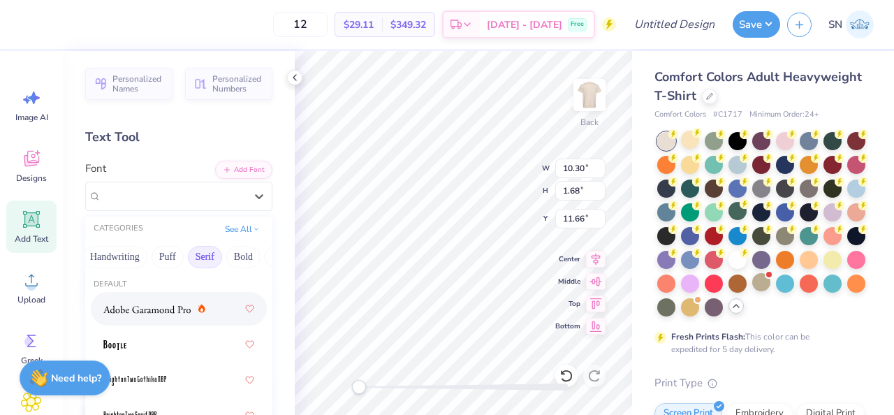
click at [173, 305] on img at bounding box center [146, 310] width 87 height 10
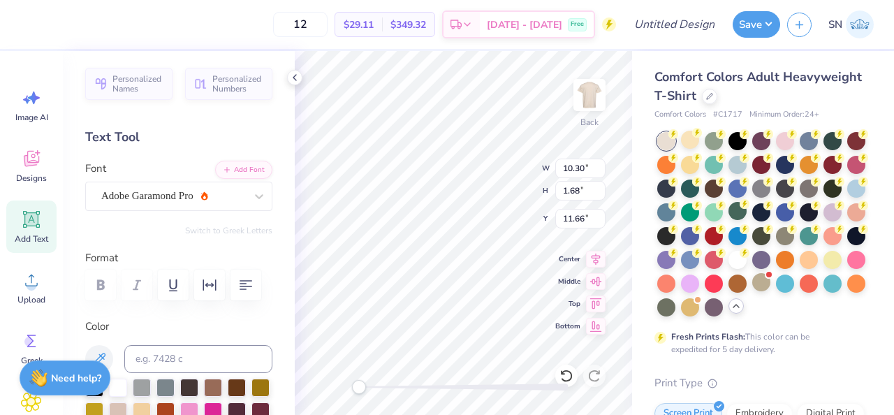
click at [161, 213] on div "Personalized Names Personalized Numbers Text Tool Add Font Font Adobe Garamond …" at bounding box center [179, 233] width 232 height 364
click at [163, 197] on div "Adobe Garamond Pro" at bounding box center [173, 196] width 147 height 22
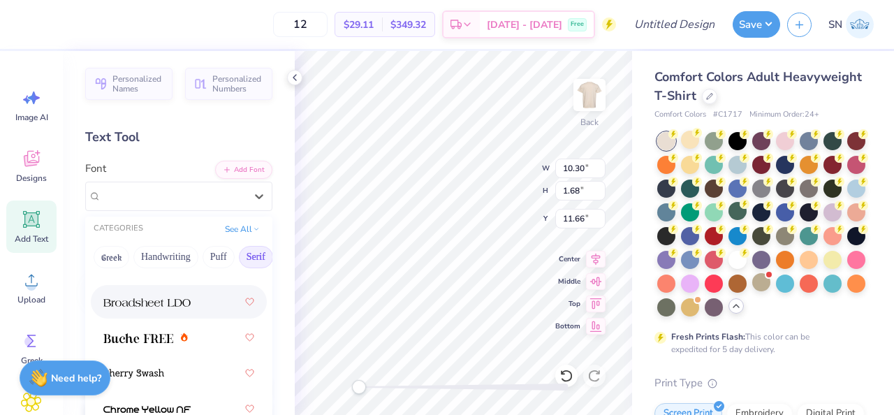
scroll to position [203, 0]
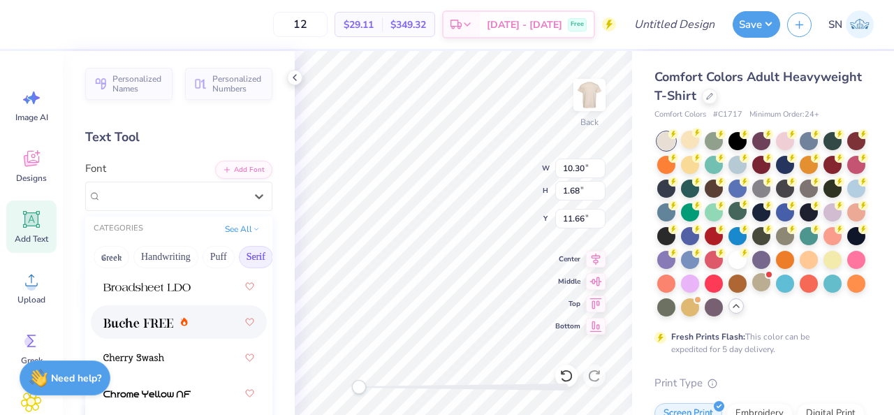
click at [161, 328] on img at bounding box center [138, 323] width 70 height 10
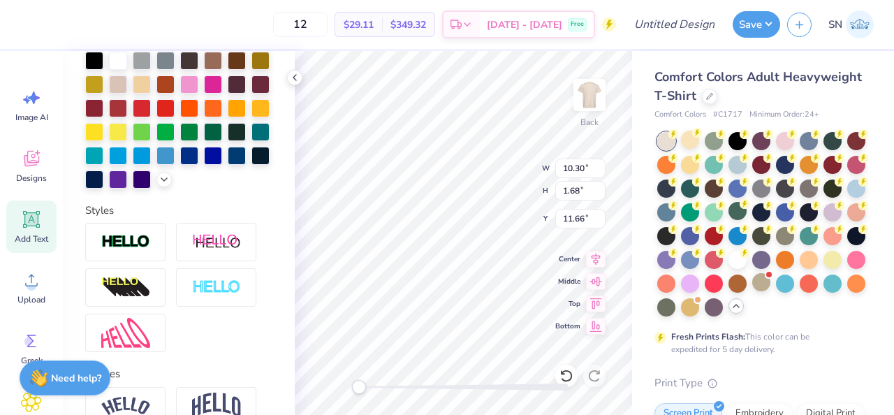
scroll to position [434, 0]
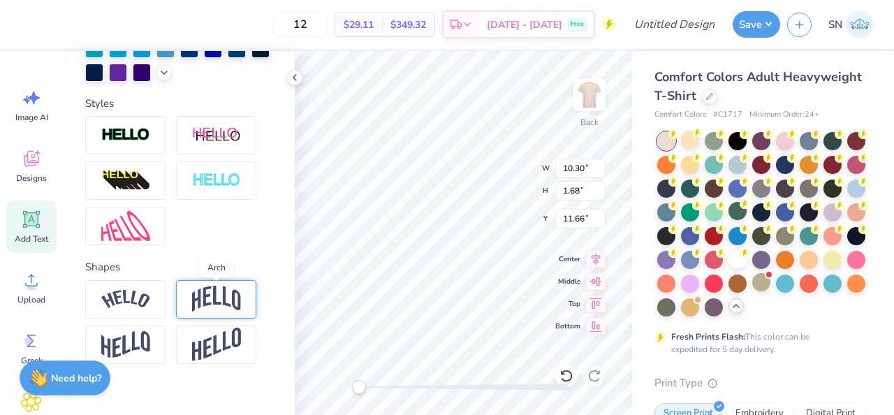
click at [210, 300] on img at bounding box center [216, 299] width 49 height 27
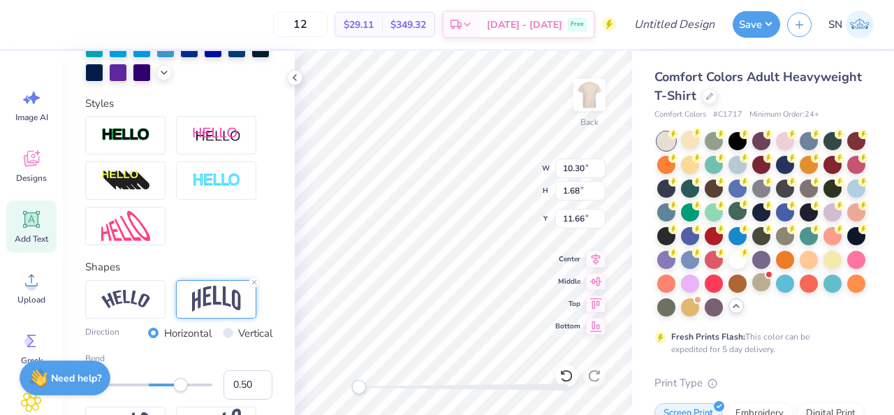
scroll to position [534, 0]
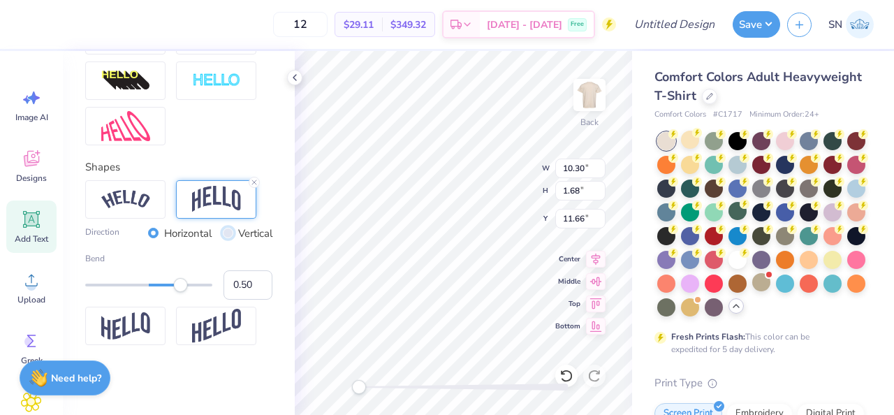
click at [223, 235] on input "Vertical" at bounding box center [228, 233] width 10 height 10
radio input "true"
click at [223, 235] on input "Vertical" at bounding box center [228, 233] width 10 height 10
click at [224, 234] on input "Vertical" at bounding box center [228, 233] width 10 height 10
click at [158, 234] on div "Horizontal" at bounding box center [180, 234] width 64 height 16
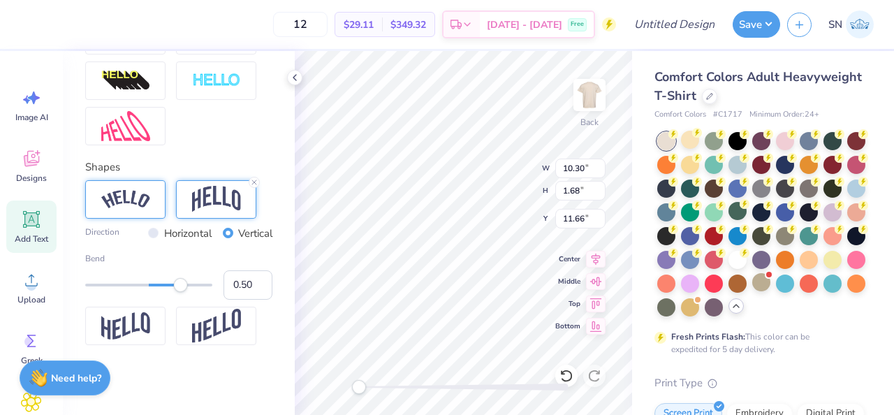
click at [142, 202] on img at bounding box center [125, 199] width 49 height 19
click at [155, 233] on input "Horizontal" at bounding box center [153, 233] width 10 height 10
radio input "true"
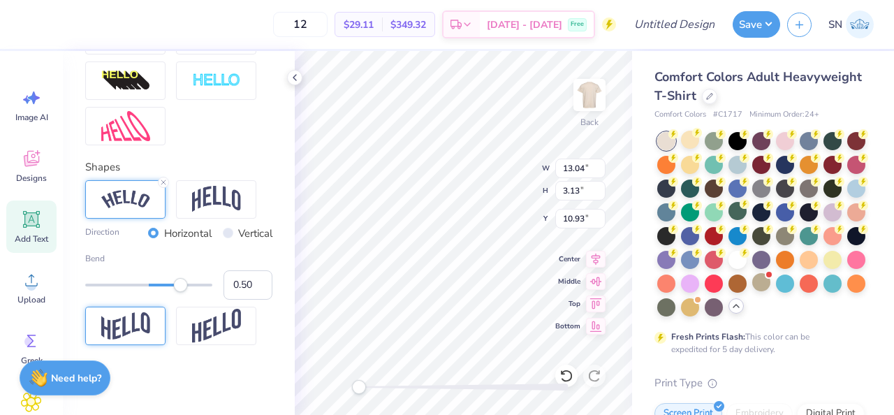
click at [164, 322] on div at bounding box center [125, 326] width 80 height 38
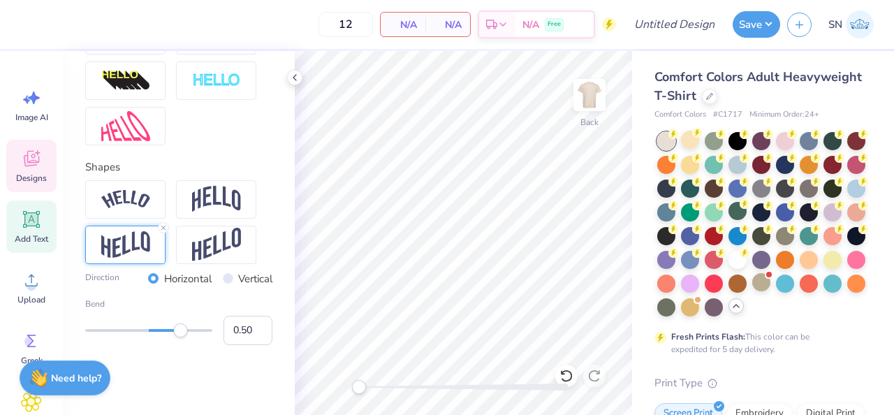
click at [19, 170] on div "Designs" at bounding box center [31, 166] width 50 height 52
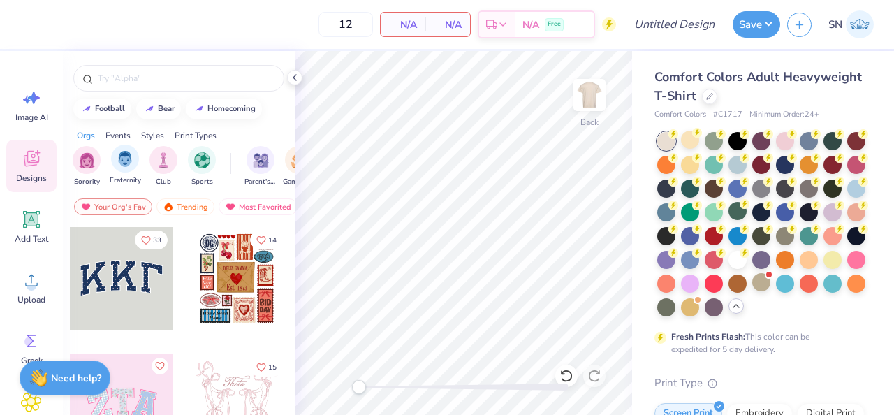
click at [129, 172] on div "Fraternity" at bounding box center [125, 165] width 31 height 41
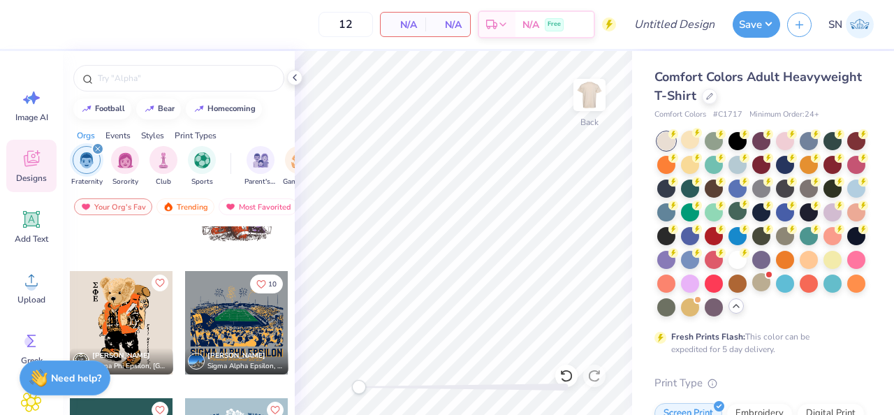
scroll to position [355, 0]
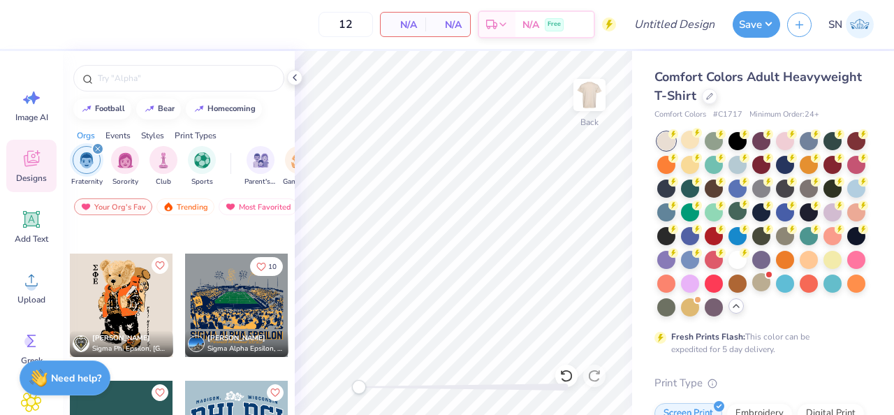
click at [95, 158] on div "filter for Fraternity" at bounding box center [87, 160] width 28 height 28
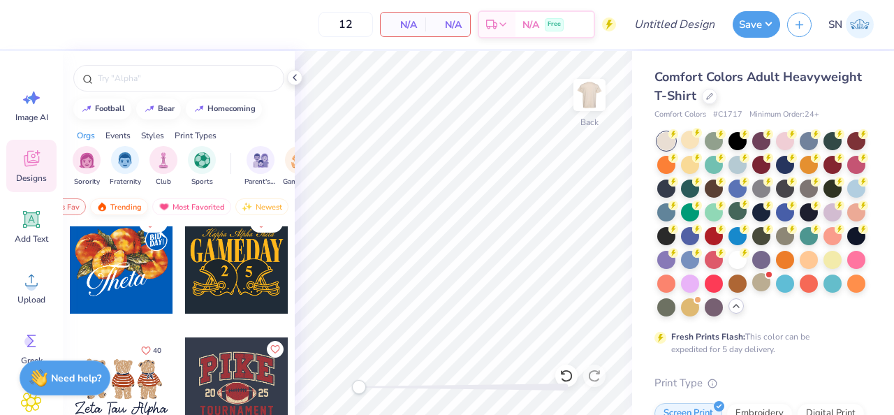
scroll to position [0, 81]
click at [100, 205] on div "Trending" at bounding box center [104, 206] width 58 height 17
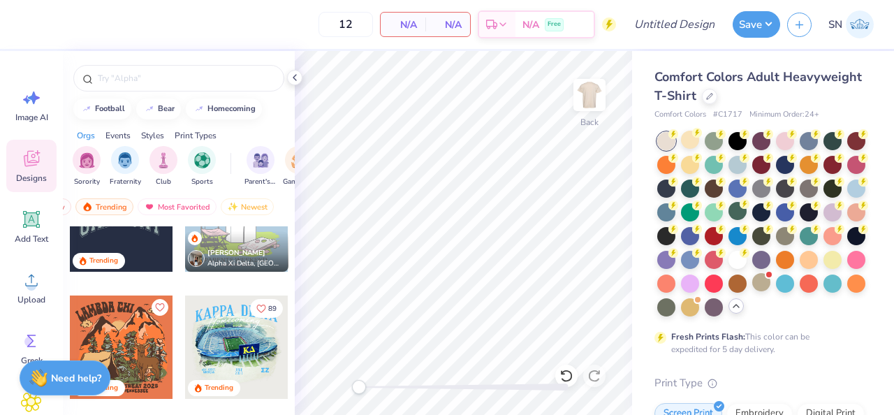
scroll to position [2442, 0]
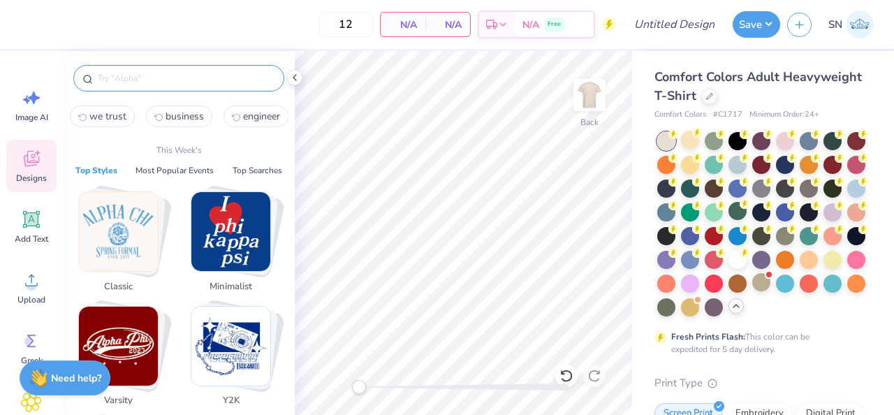
click at [176, 80] on input "text" at bounding box center [185, 78] width 179 height 14
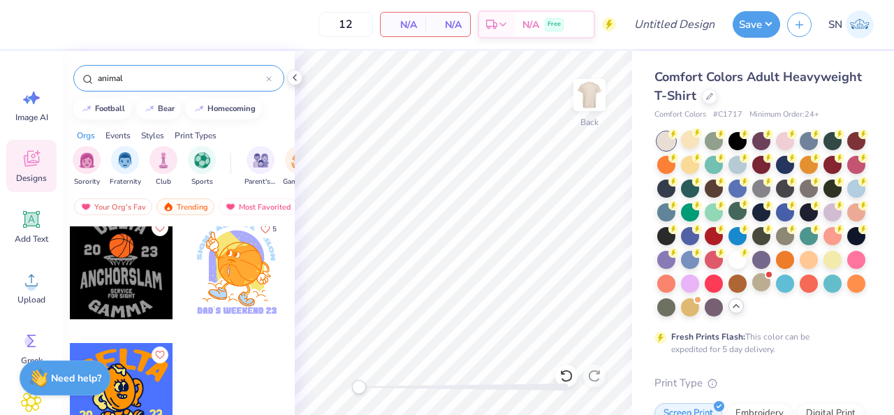
scroll to position [2302, 0]
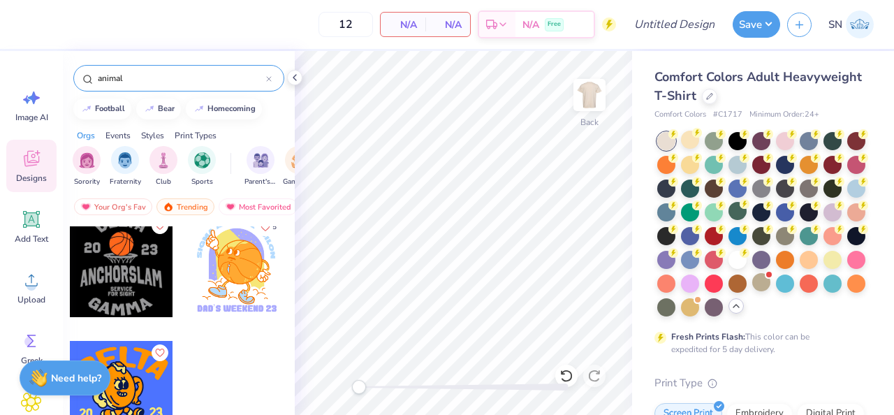
click at [198, 73] on input "animal" at bounding box center [181, 78] width 170 height 14
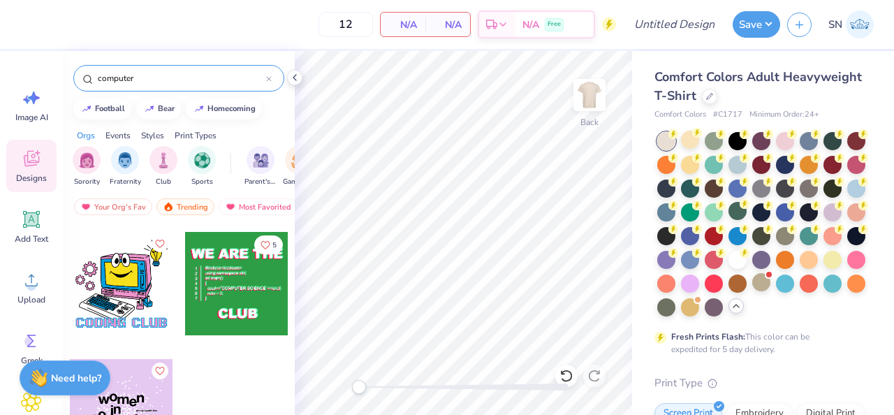
scroll to position [903, 0]
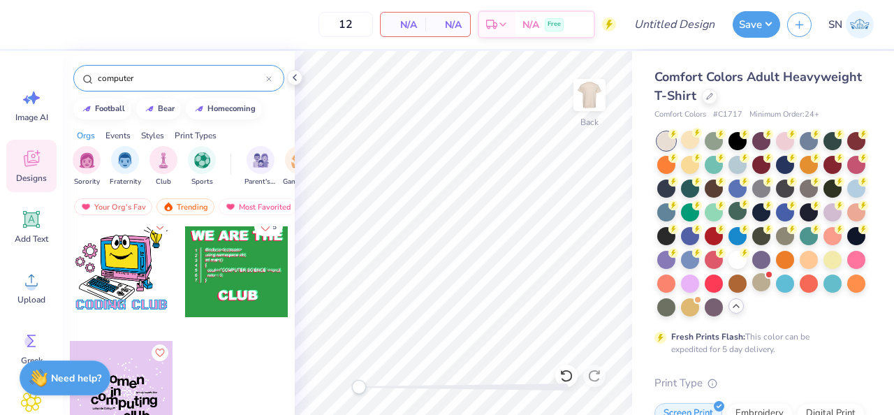
click at [186, 77] on input "computer" at bounding box center [181, 78] width 170 height 14
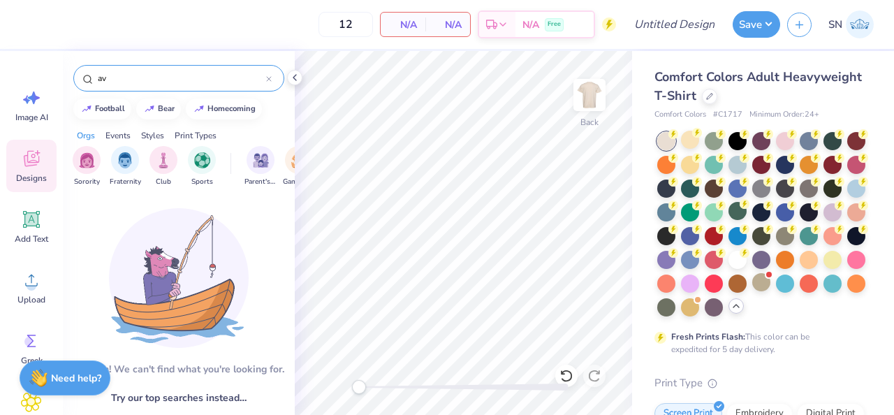
type input "a"
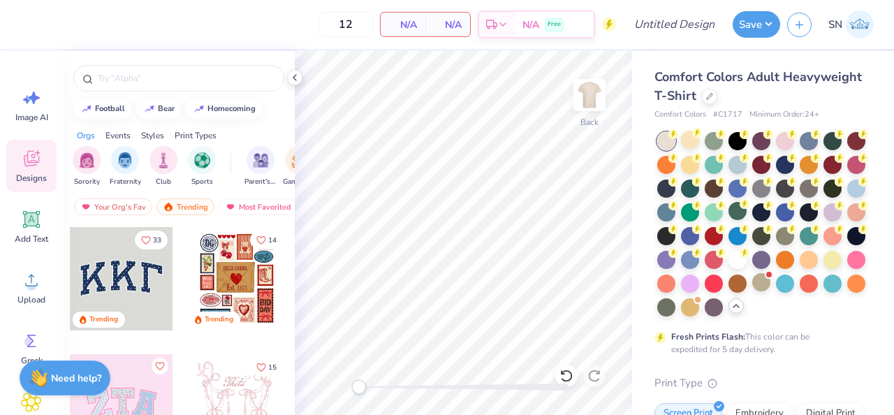
click at [154, 135] on div "Styles" at bounding box center [152, 135] width 23 height 13
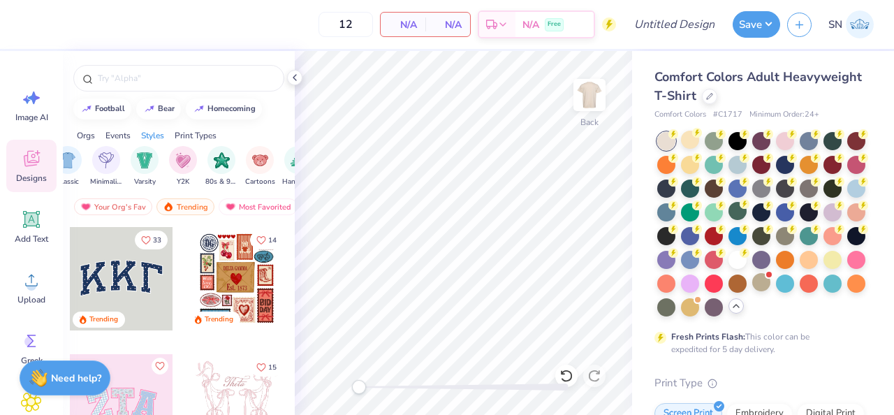
scroll to position [0, 754]
click at [183, 168] on div "filter for Y2K" at bounding box center [180, 159] width 28 height 28
click at [259, 167] on div "filter for Cartoons" at bounding box center [257, 159] width 28 height 28
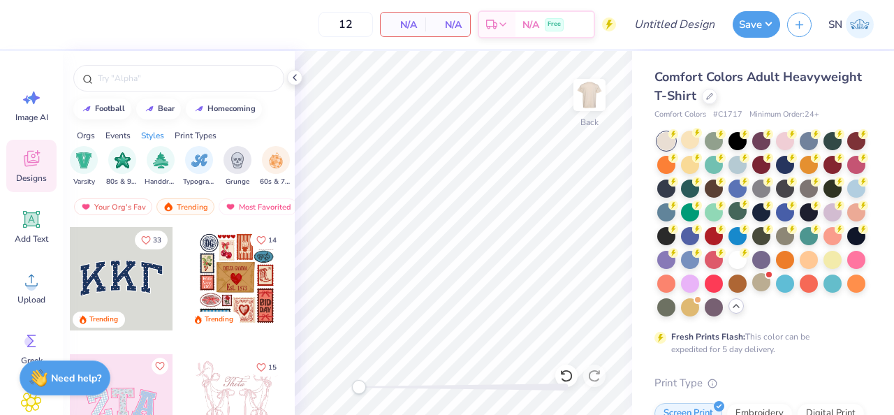
scroll to position [0, 901]
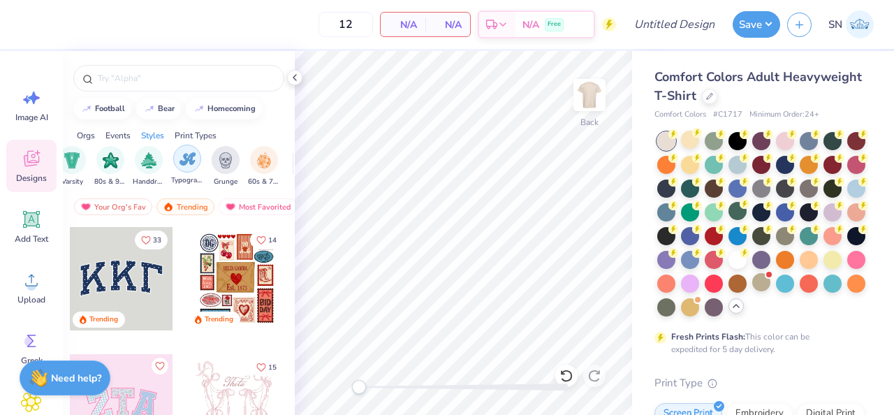
click at [190, 168] on div "filter for Typography" at bounding box center [187, 159] width 28 height 28
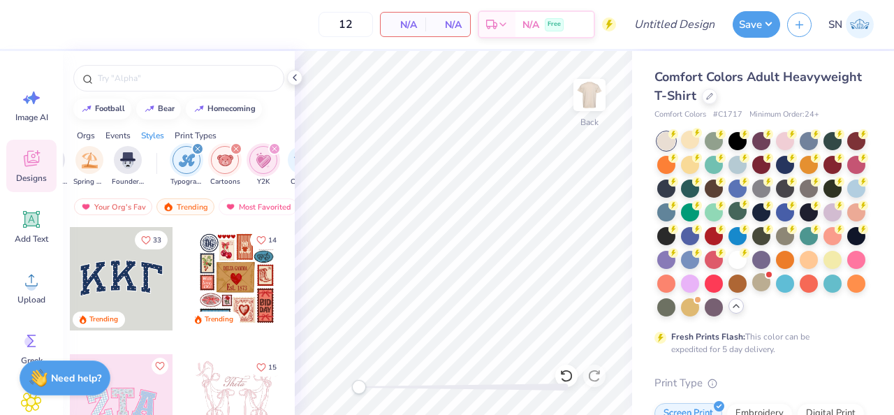
scroll to position [0, 652]
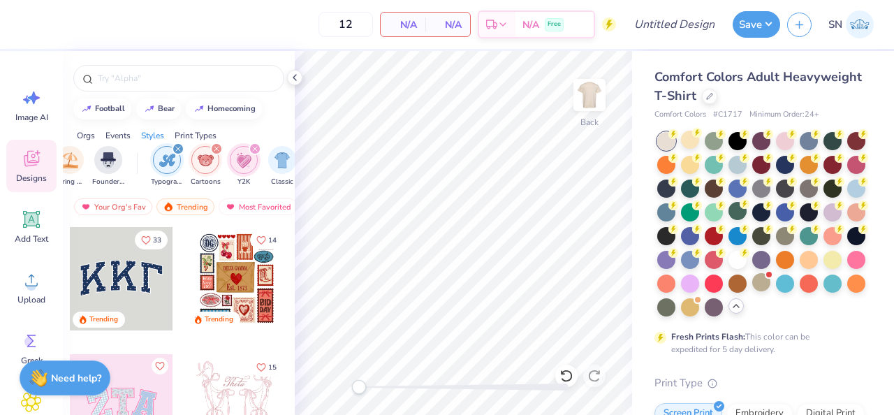
click at [204, 160] on img "filter for Cartoons" at bounding box center [206, 160] width 16 height 16
click at [210, 161] on img "filter for Y2K" at bounding box center [205, 160] width 15 height 16
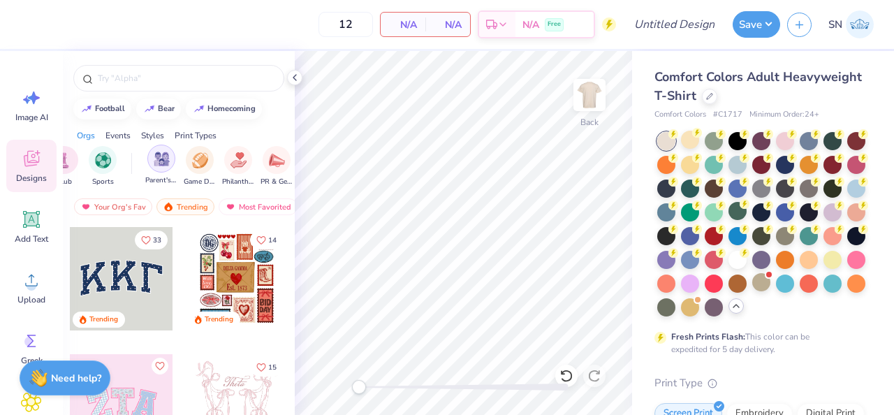
scroll to position [0, 0]
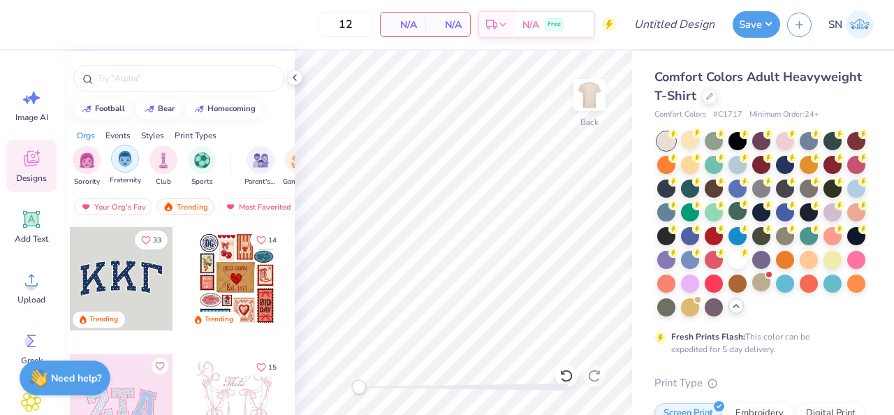
click at [123, 161] on img "filter for Fraternity" at bounding box center [124, 159] width 15 height 16
click at [166, 166] on div "filter for Club" at bounding box center [164, 159] width 28 height 28
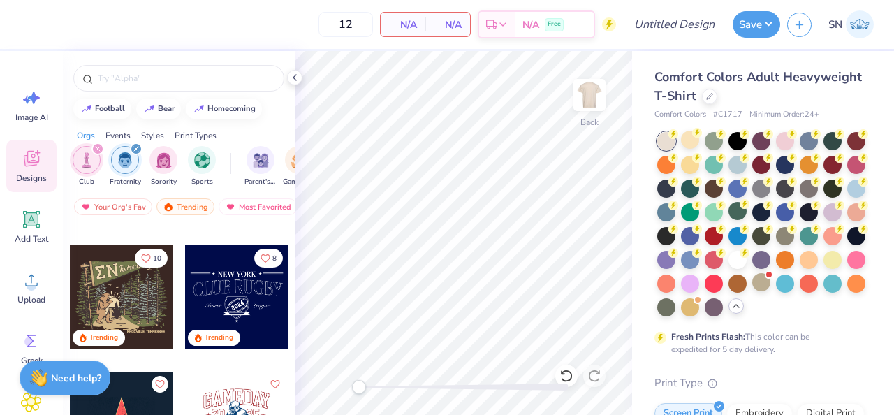
scroll to position [5069, 0]
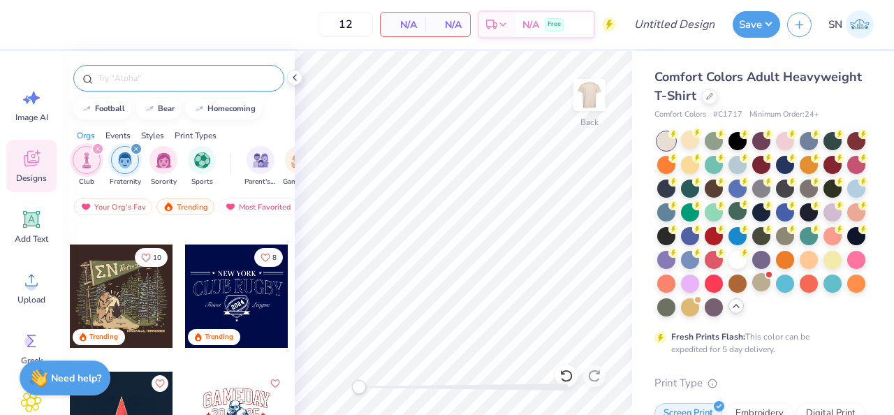
click at [157, 80] on input "text" at bounding box center [185, 78] width 179 height 14
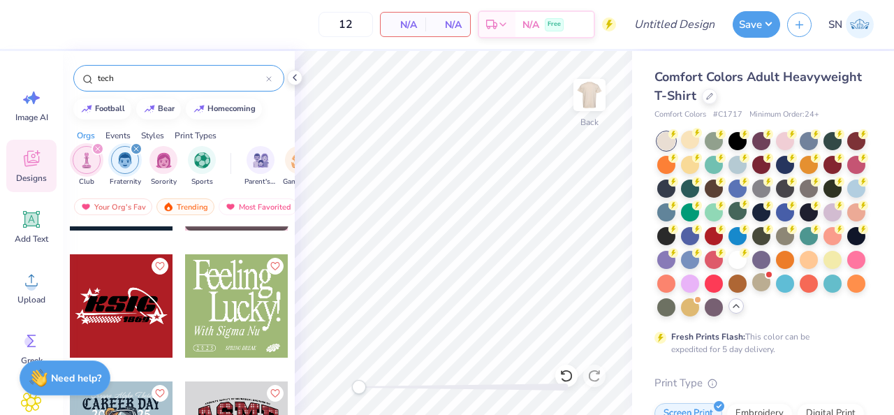
scroll to position [649, 0]
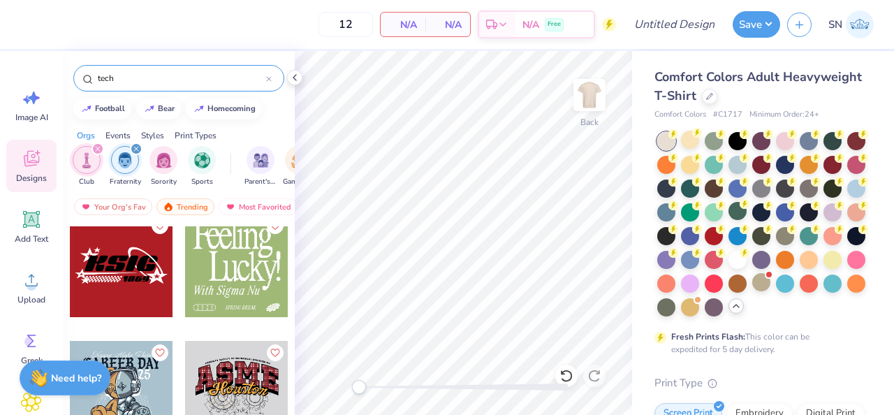
click at [233, 70] on div "tech" at bounding box center [178, 78] width 211 height 27
click at [184, 95] on div "tech" at bounding box center [179, 75] width 232 height 48
click at [179, 86] on div "tech" at bounding box center [178, 78] width 211 height 27
click at [173, 80] on input "tech" at bounding box center [181, 78] width 170 height 14
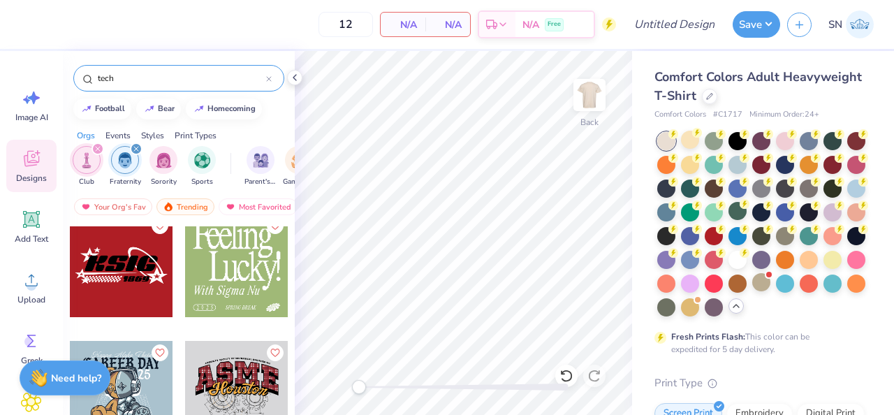
click at [173, 80] on input "tech" at bounding box center [181, 78] width 170 height 14
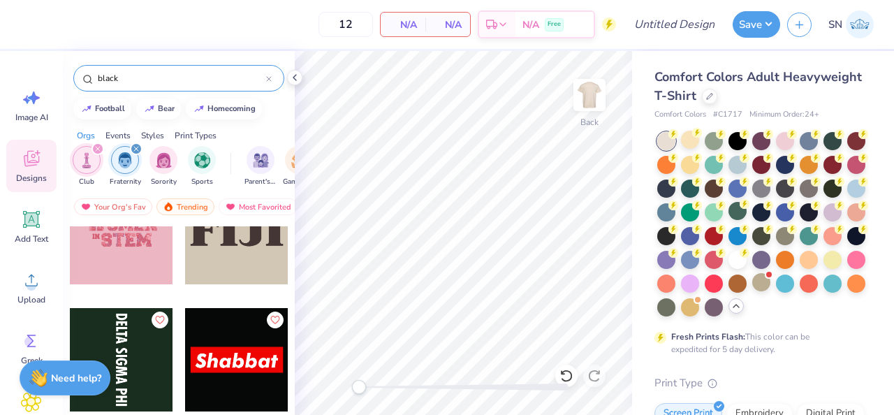
scroll to position [522, 0]
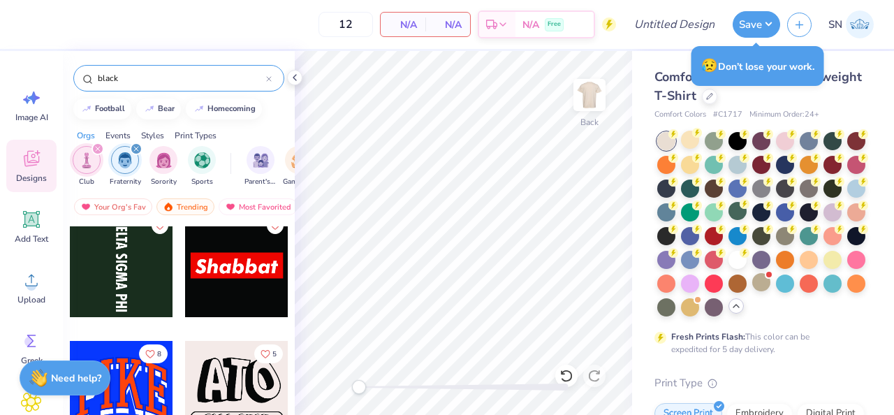
click at [103, 151] on div "filter for Club" at bounding box center [98, 149] width 13 height 13
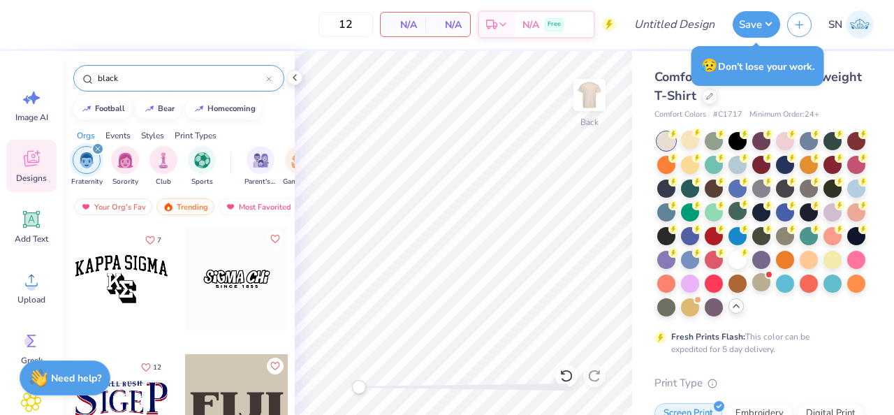
click at [103, 151] on div "filter for Fraternity" at bounding box center [98, 149] width 13 height 13
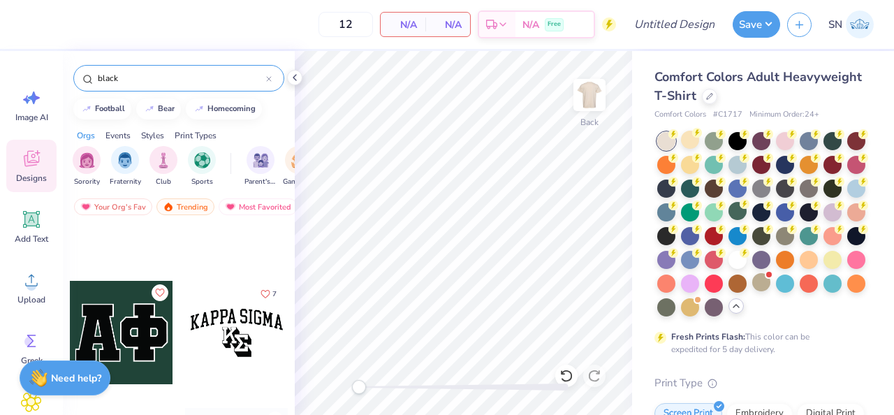
scroll to position [677, 0]
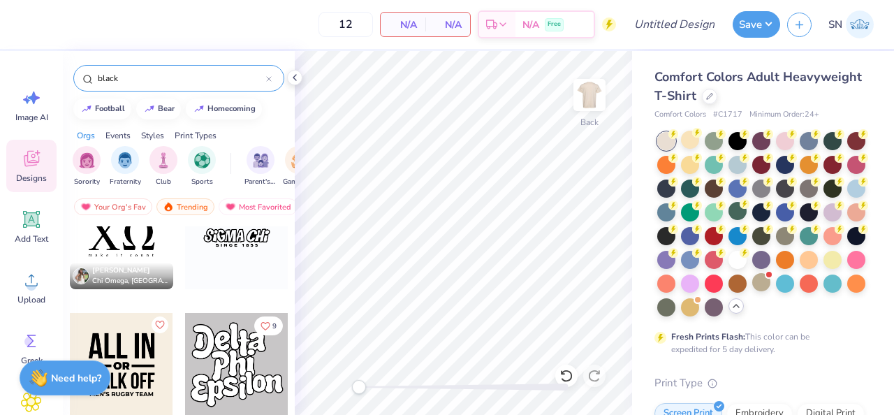
click at [156, 69] on div "black" at bounding box center [178, 78] width 211 height 27
click at [156, 74] on input "black" at bounding box center [181, 78] width 170 height 14
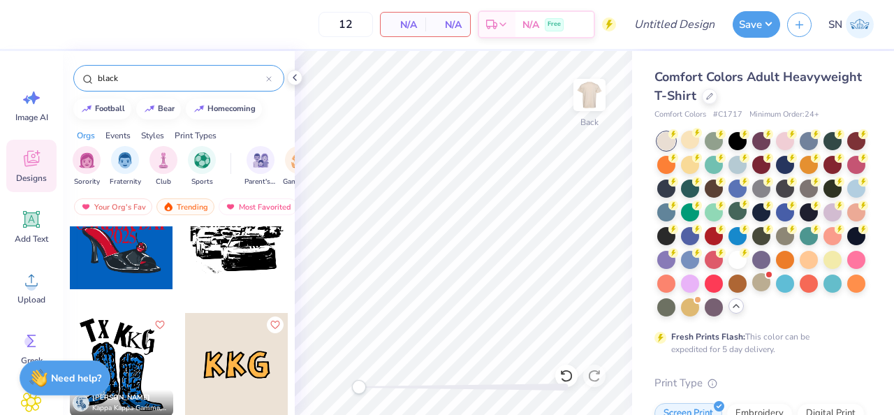
click at [156, 74] on input "black" at bounding box center [181, 78] width 170 height 14
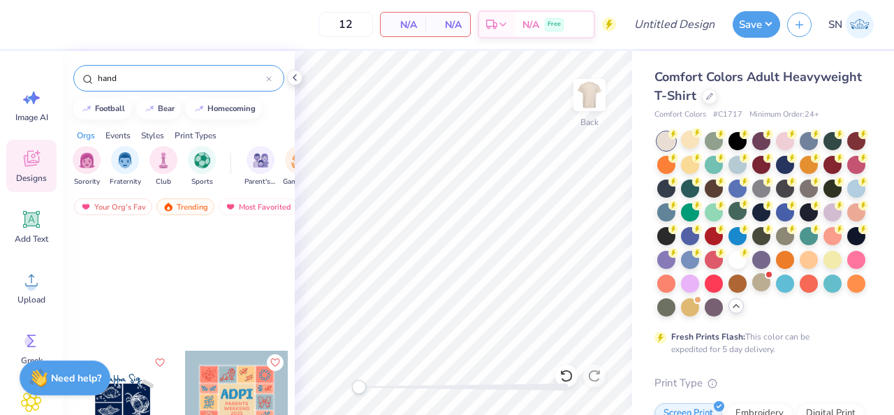
scroll to position [2983, 0]
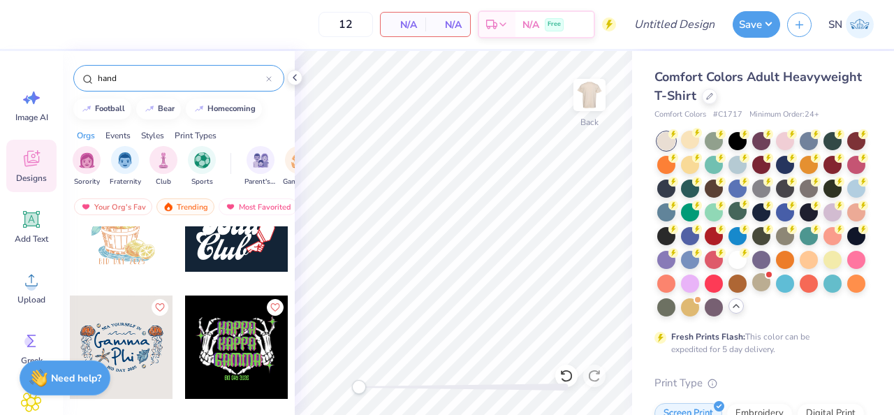
click at [166, 78] on input "hand" at bounding box center [181, 78] width 170 height 14
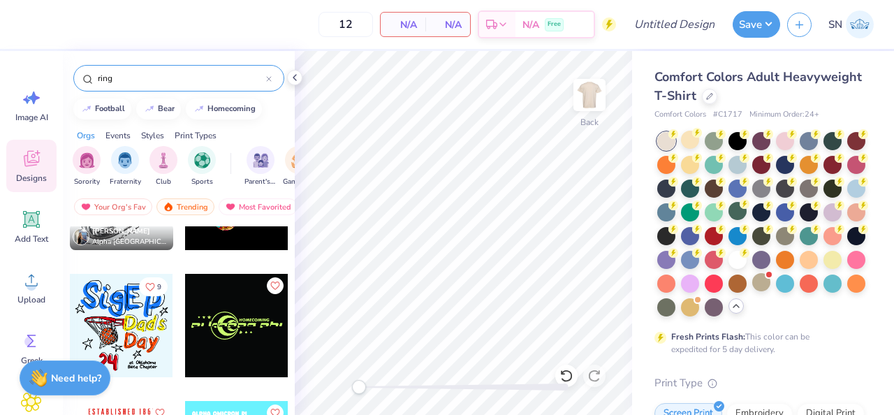
scroll to position [729, 0]
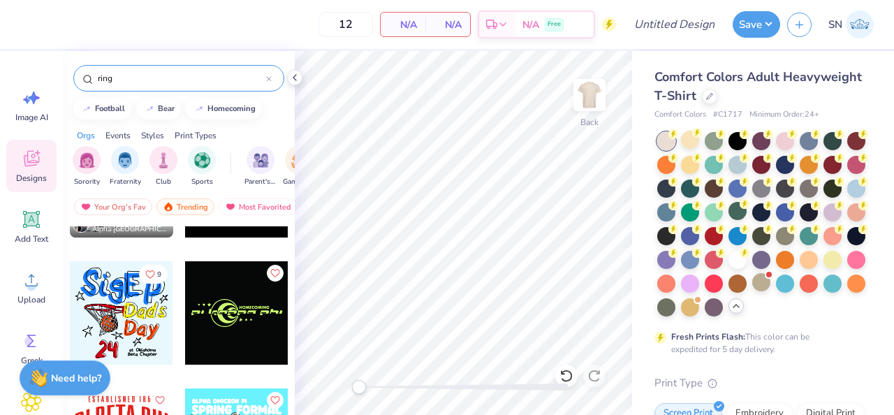
click at [172, 88] on div "ring" at bounding box center [178, 78] width 211 height 27
click at [168, 79] on input "ring" at bounding box center [181, 78] width 170 height 14
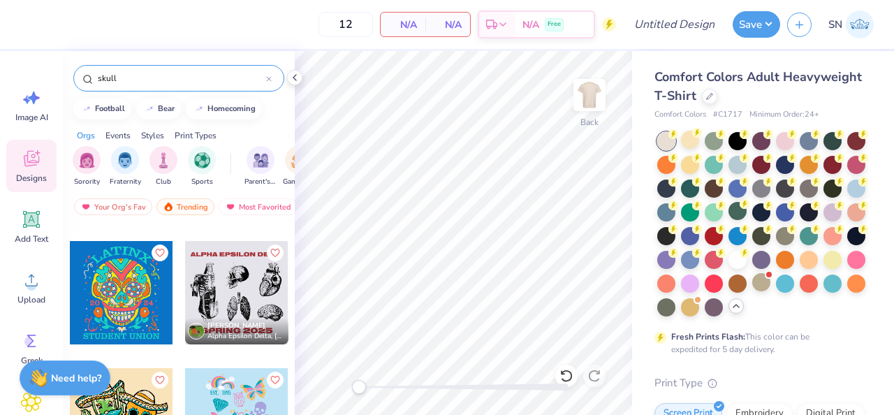
scroll to position [122, 0]
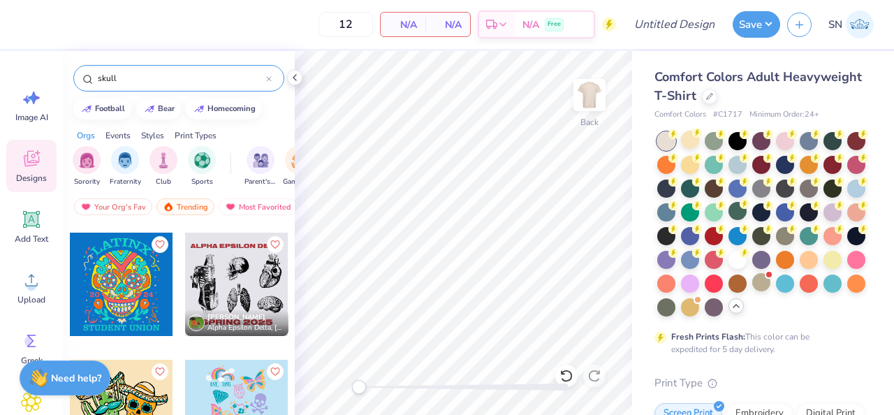
type input "skull"
click at [263, 291] on div at bounding box center [236, 284] width 103 height 103
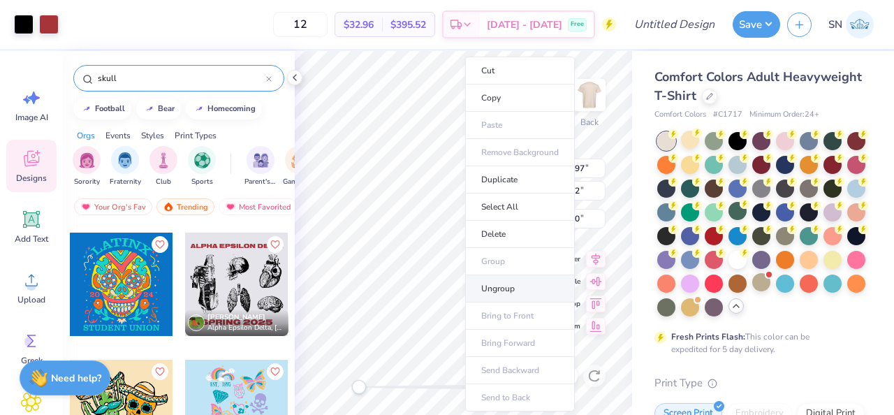
click at [518, 291] on li "Ungroup" at bounding box center [520, 288] width 110 height 27
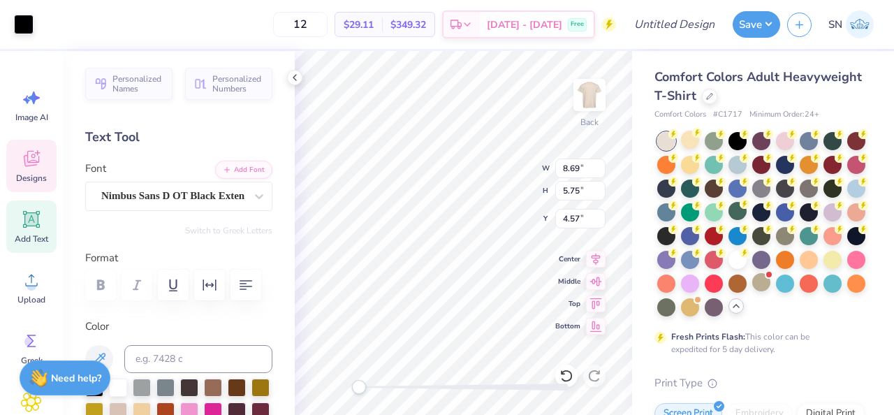
click at [34, 178] on span "Designs" at bounding box center [31, 178] width 31 height 11
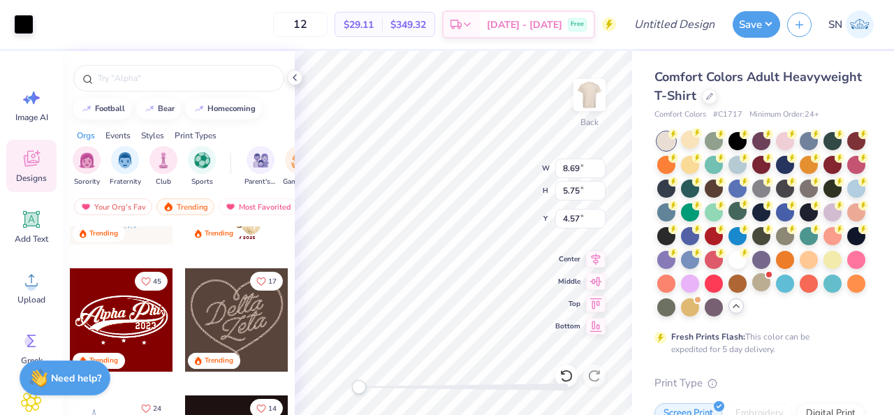
scroll to position [497, 0]
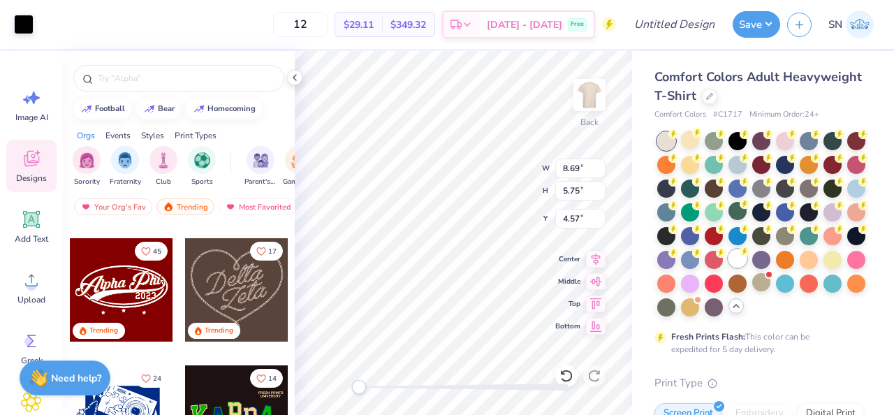
click at [736, 268] on div at bounding box center [738, 258] width 18 height 18
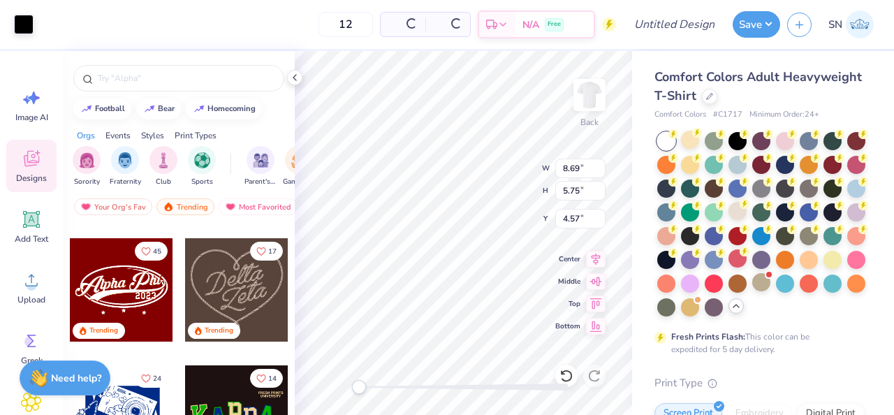
type input "3.76"
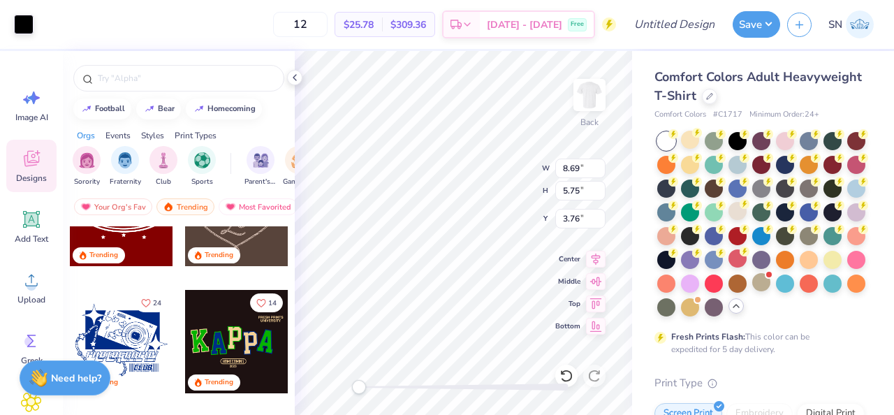
scroll to position [579, 0]
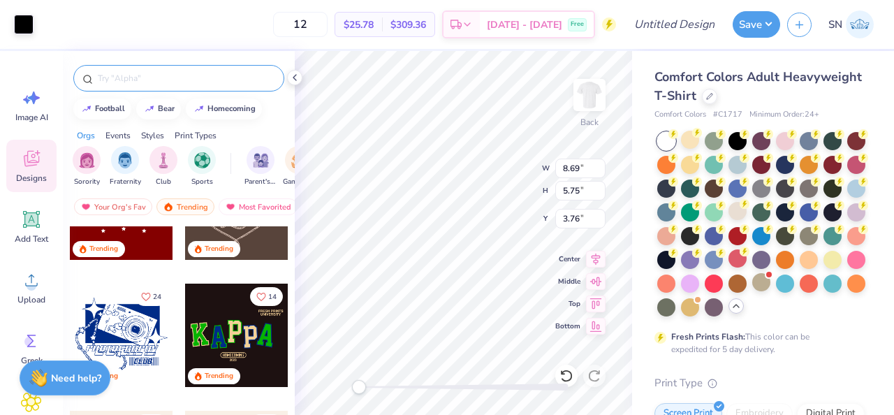
click at [165, 79] on input "text" at bounding box center [185, 78] width 179 height 14
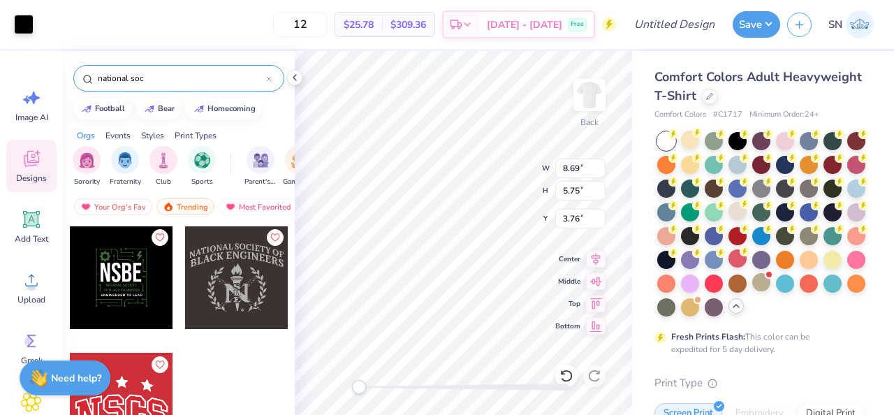
scroll to position [0, 0]
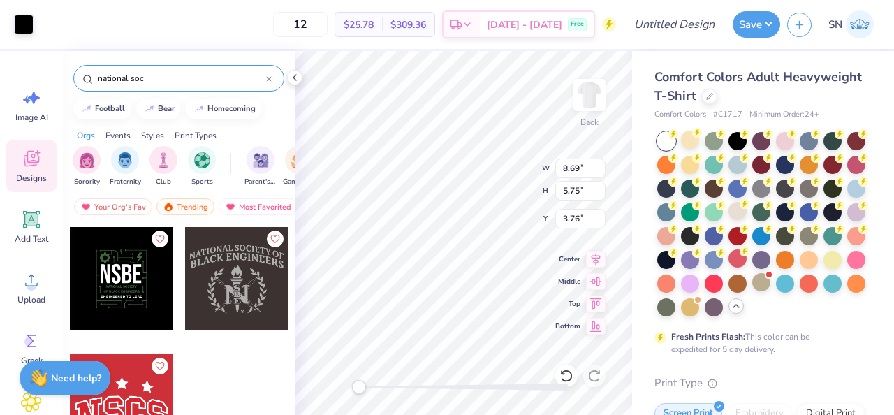
type input "national soc"
click at [122, 136] on div "Events" at bounding box center [117, 135] width 25 height 13
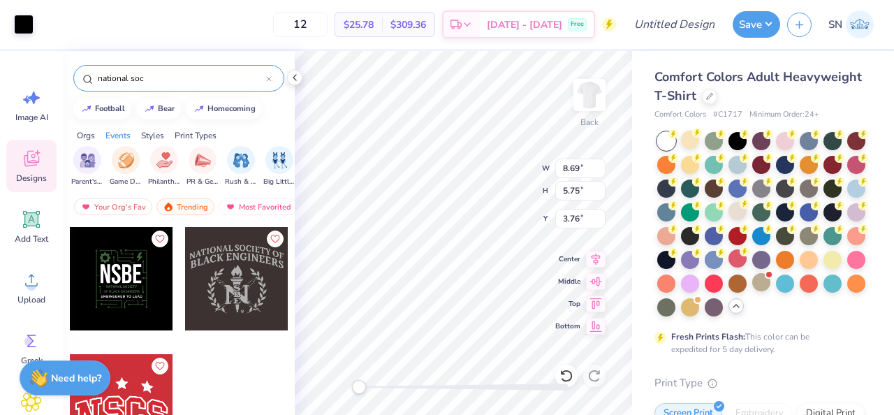
scroll to position [0, 174]
click at [86, 140] on div "Orgs" at bounding box center [86, 135] width 18 height 13
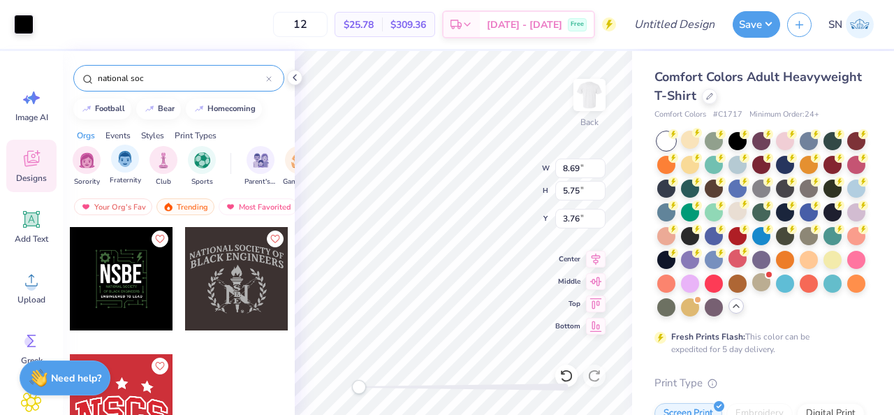
scroll to position [0, 0]
click at [27, 143] on div "Designs" at bounding box center [31, 166] width 50 height 52
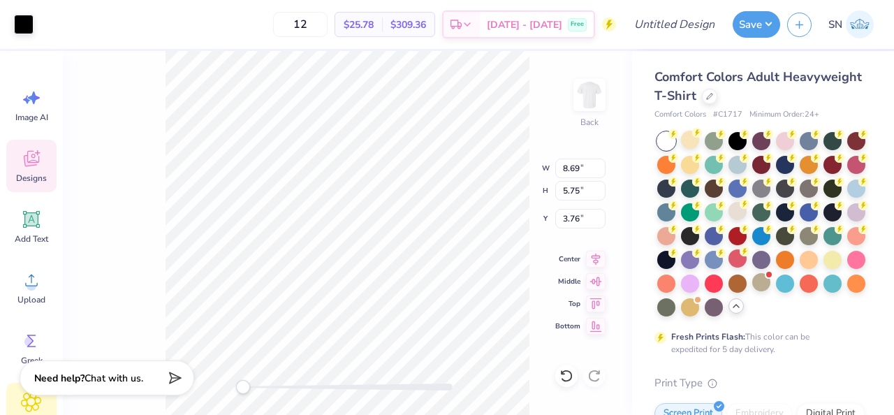
click at [20, 408] on div "Clipart & logos" at bounding box center [31, 415] width 50 height 64
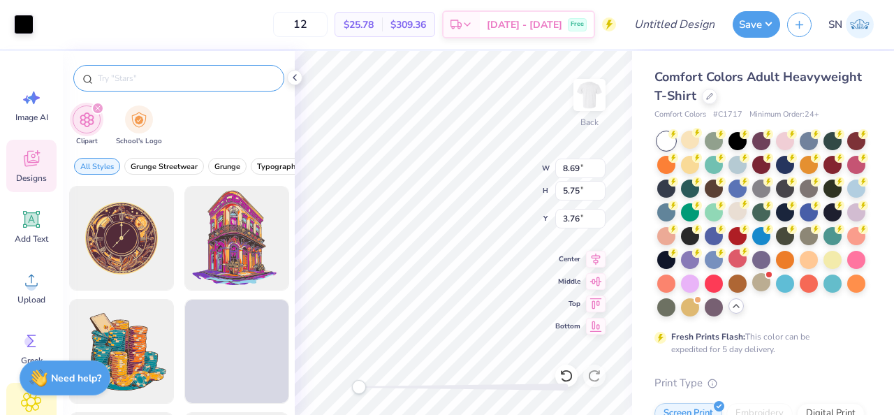
click at [147, 82] on input "text" at bounding box center [185, 78] width 179 height 14
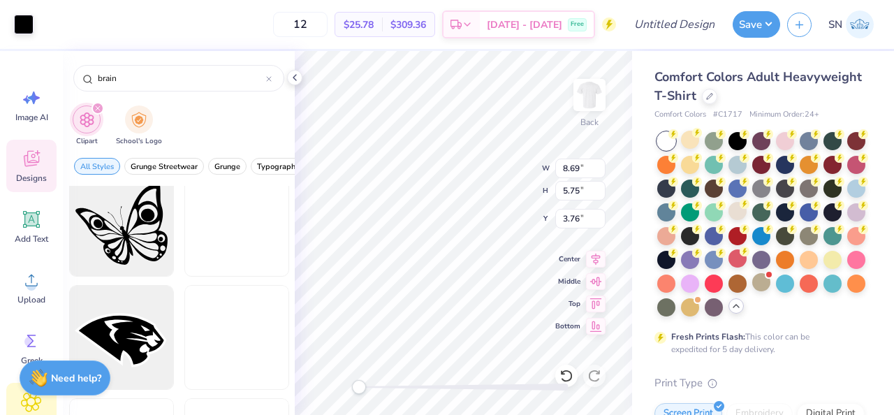
scroll to position [1766, 0]
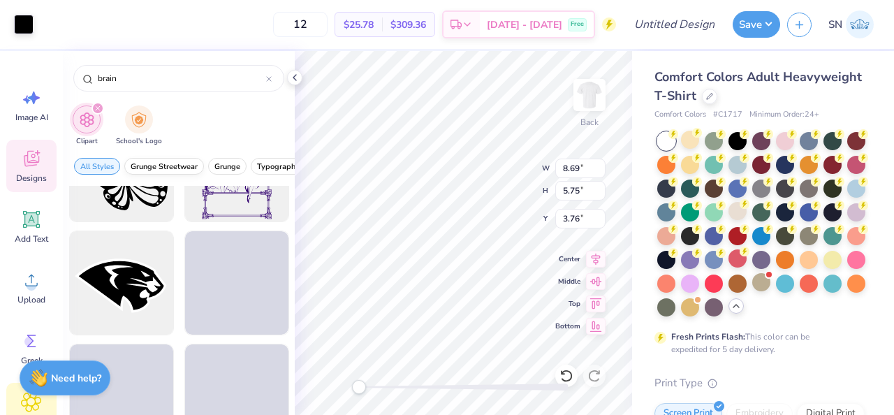
type input "brain"
click at [167, 168] on span "Grunge Streetwear" at bounding box center [164, 166] width 67 height 10
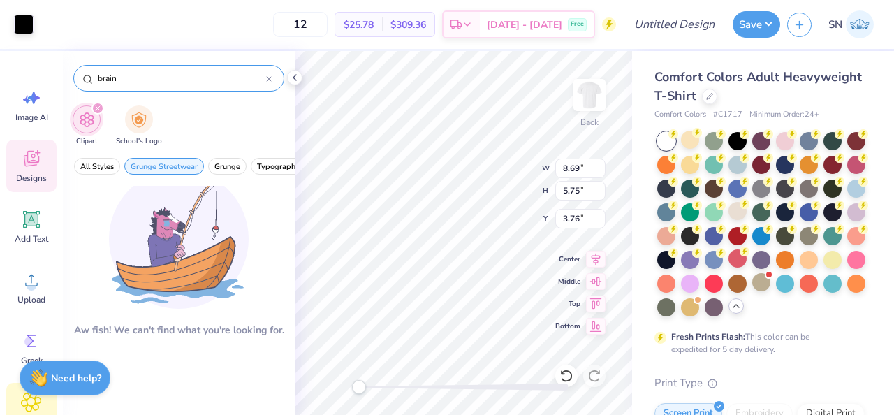
click at [270, 76] on icon at bounding box center [269, 79] width 6 height 6
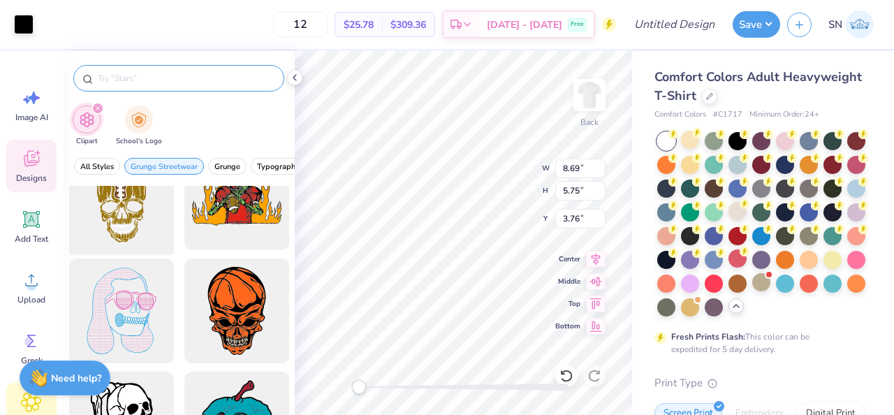
scroll to position [2521, 0]
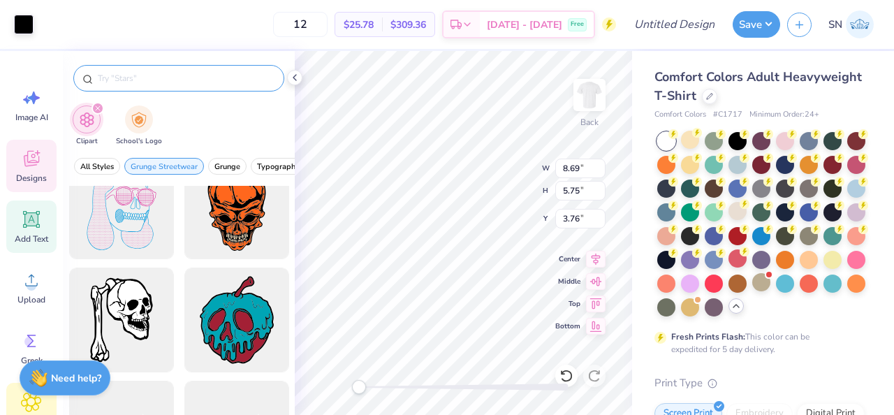
click at [36, 228] on icon at bounding box center [31, 219] width 21 height 21
type input "5.59"
type input "1.62"
type input "11.69"
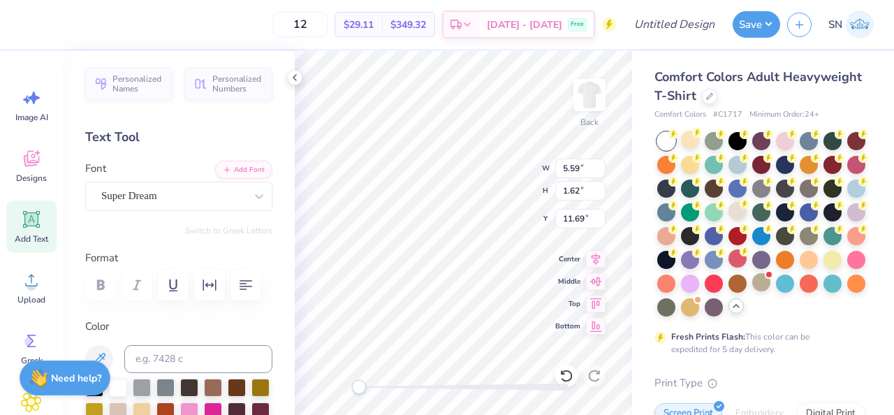
type textarea "NSBE"
type input "8.69"
type input "5.75"
type input "3.76"
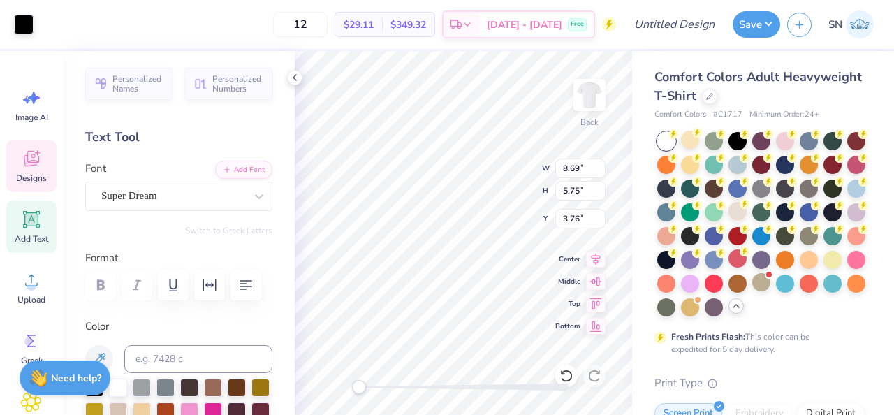
type input "5.68"
type input "1.68"
type input "14.71"
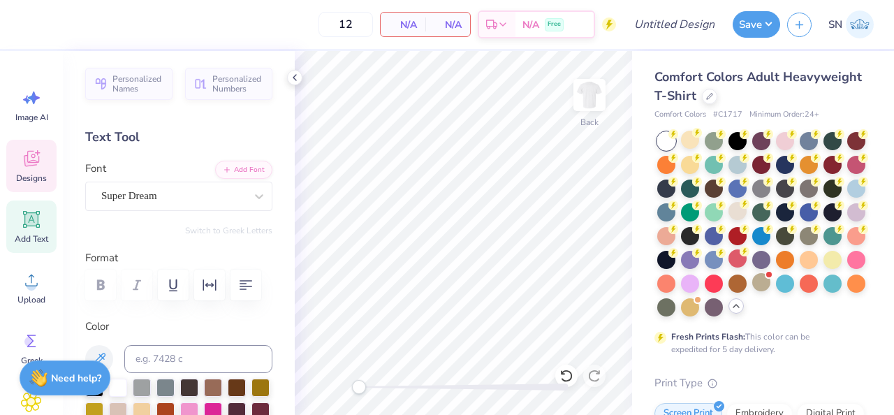
click at [28, 159] on icon at bounding box center [31, 158] width 21 height 21
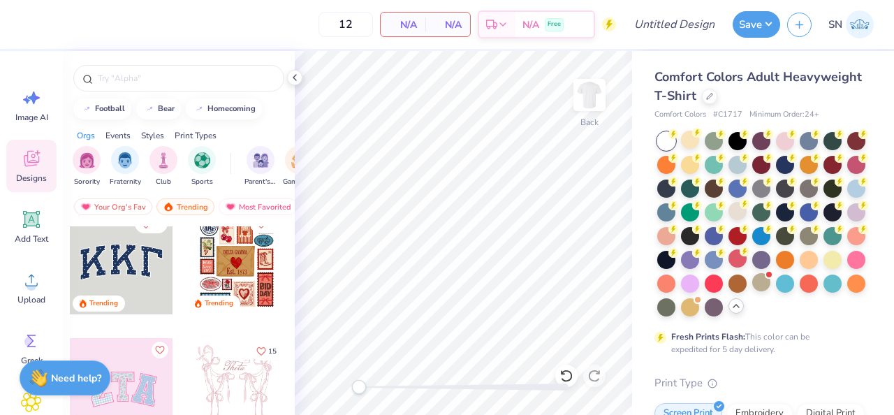
scroll to position [20, 0]
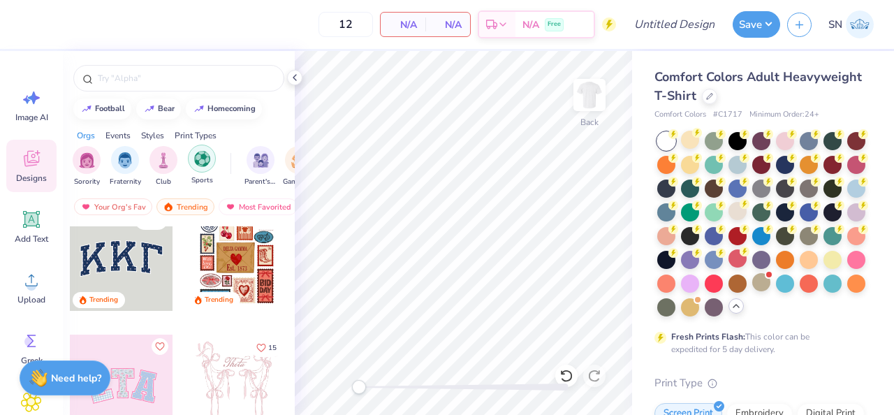
click at [192, 165] on div "filter for Sports" at bounding box center [202, 159] width 28 height 28
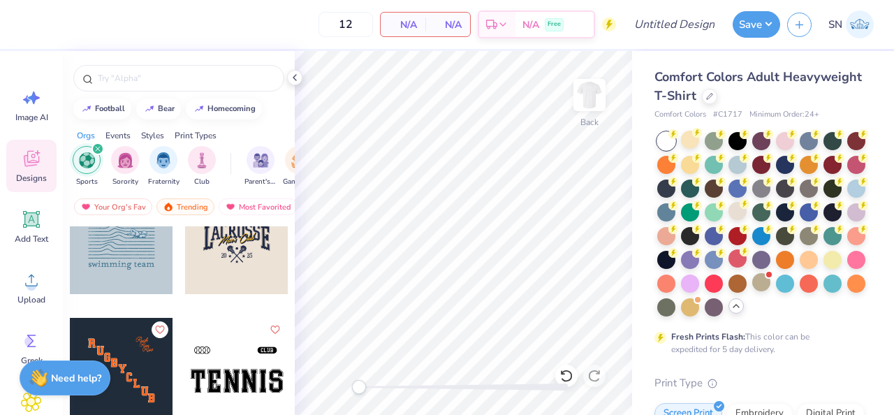
scroll to position [288, 0]
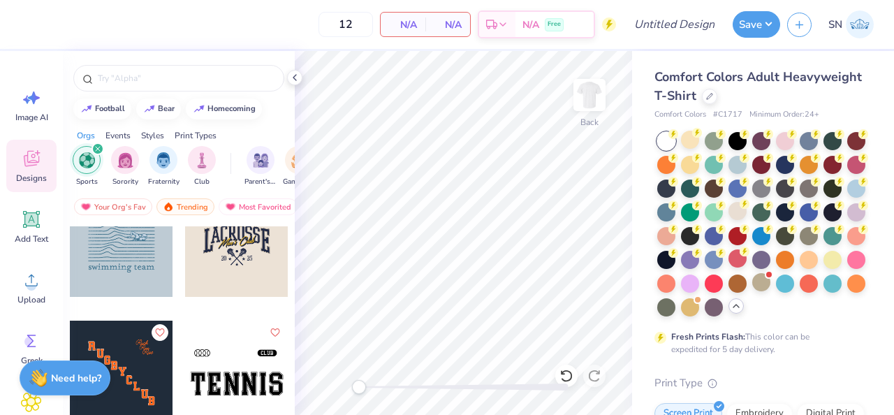
click at [96, 152] on icon "filter for Sports" at bounding box center [98, 149] width 6 height 6
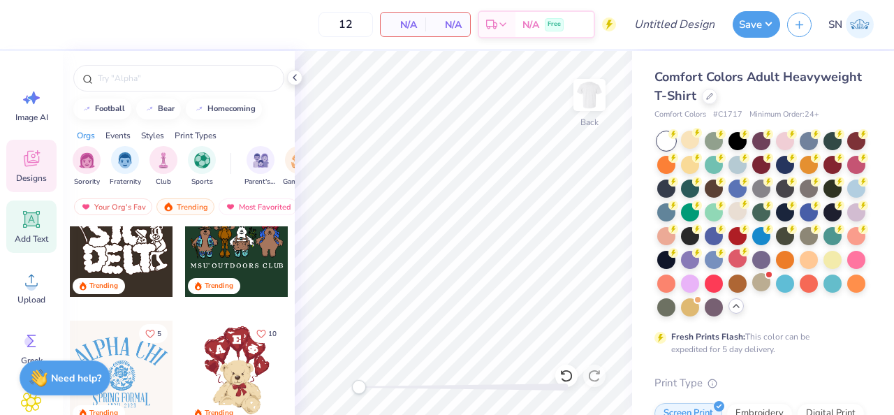
click at [37, 233] on span "Add Text" at bounding box center [32, 238] width 34 height 11
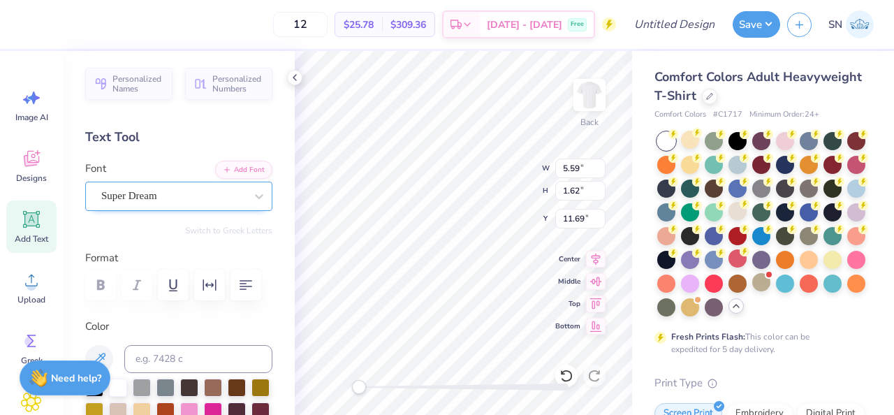
click at [198, 208] on div "Super Dream" at bounding box center [178, 196] width 187 height 29
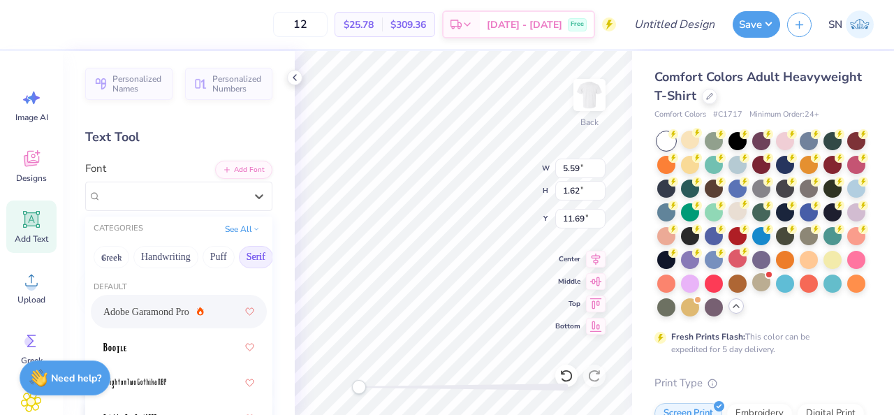
click at [180, 311] on span "Adobe Garamond Pro" at bounding box center [146, 312] width 86 height 15
click at [254, 196] on icon at bounding box center [259, 196] width 14 height 14
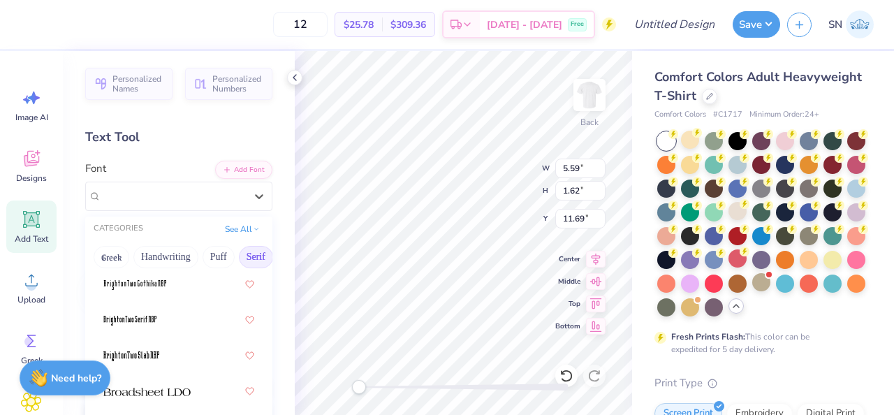
scroll to position [105, 0]
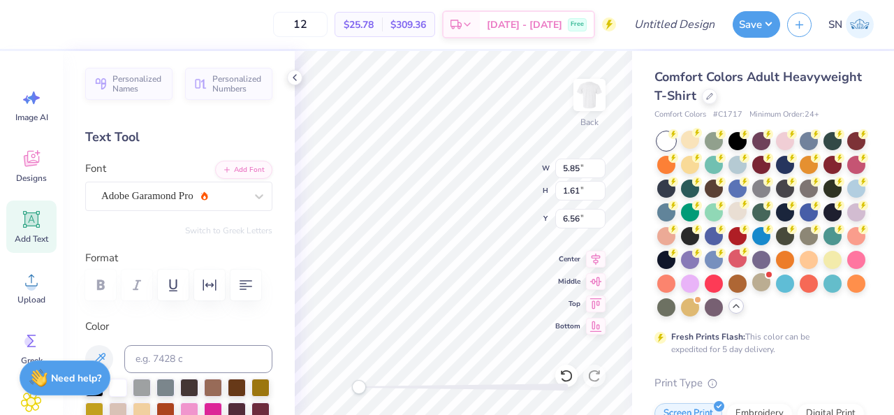
paste textarea "o increase the number of culturally responsible Black engineers who excel acade…"
type textarea "To increase the number of culturally responsible Black engineers who excel acad…"
type input "14.17"
type input "0.24"
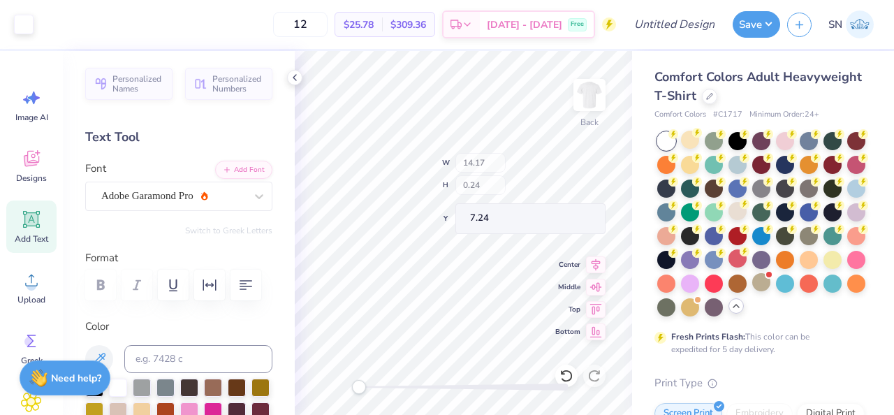
type input "7.24"
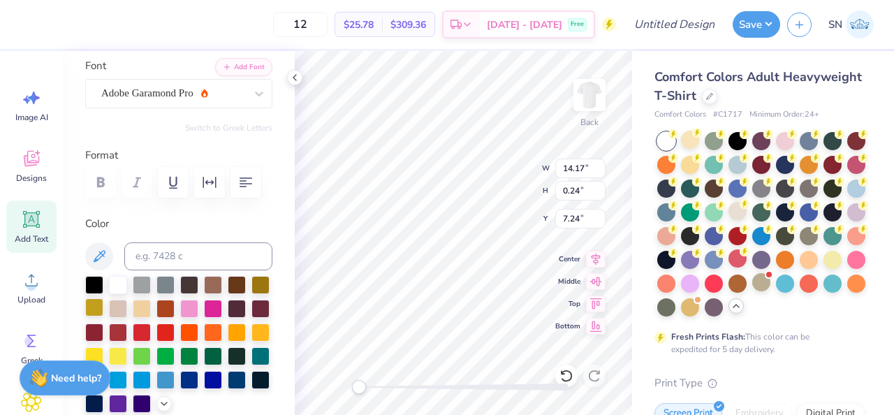
scroll to position [117, 0]
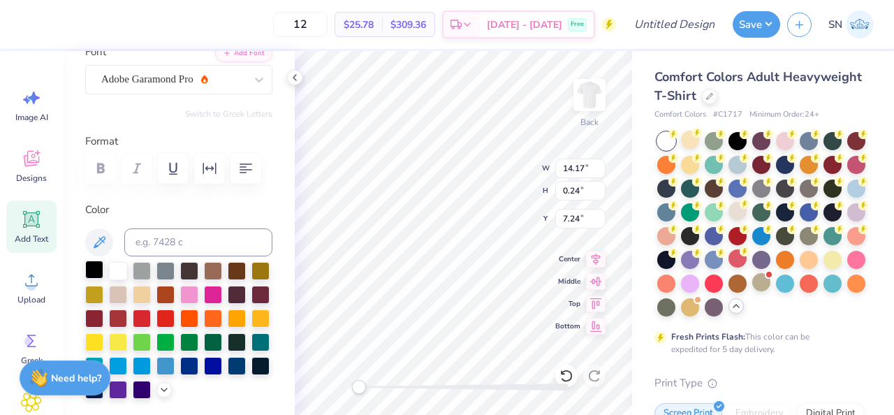
type textarea "To increase the number of culturally responsible Black engineers who excel acad…"
click at [90, 275] on div at bounding box center [94, 270] width 18 height 18
click at [523, 187] on div "Back W 14.17 14.17 " H 0.24 0.24 " Y 7.24 7.24 " Center Middle Top Bottom" at bounding box center [463, 233] width 337 height 364
type input "7.55"
type input "0.83"
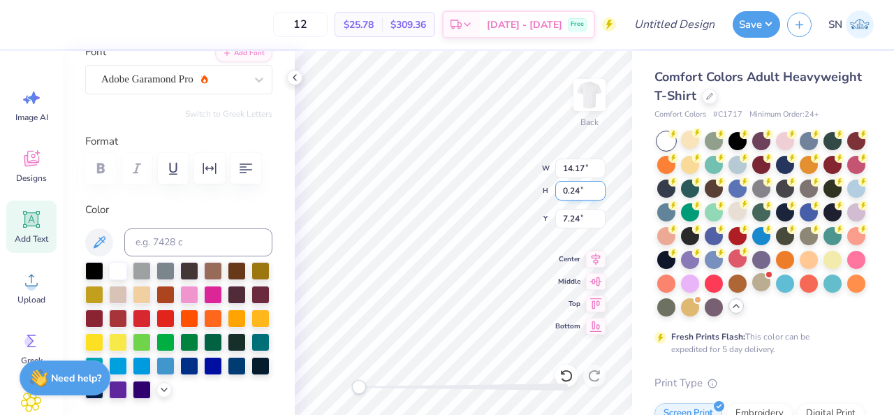
type input "6.17"
type textarea "To increase the number of culturally"
click at [409, 191] on div "Back W 7.55 7.55 " H 0.83 0.83 " Y 6.17 6.17 " Center Middle Top Bottom" at bounding box center [463, 233] width 337 height 364
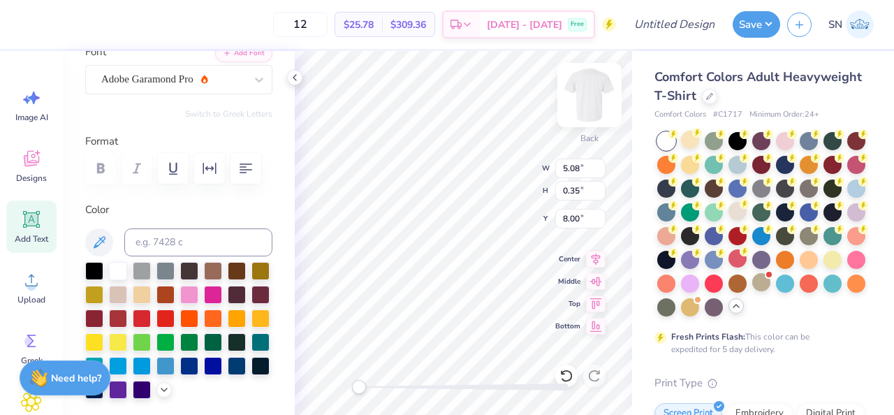
click at [586, 98] on img at bounding box center [590, 95] width 56 height 56
click at [238, 79] on div "Adobe Garamond Pro" at bounding box center [173, 79] width 147 height 22
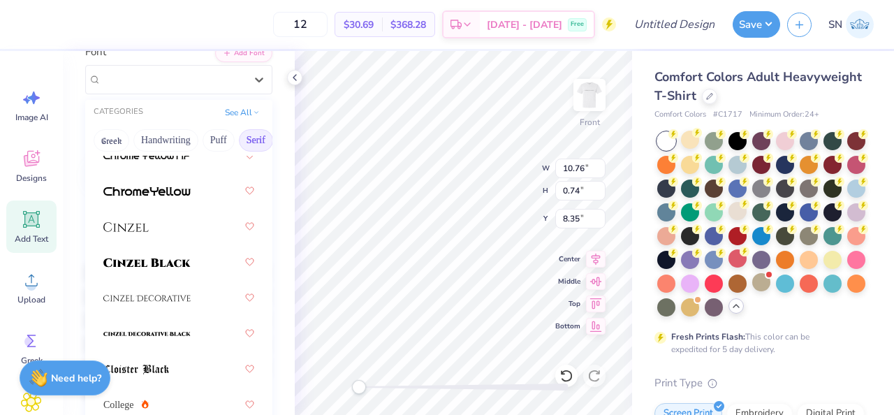
scroll to position [333, 0]
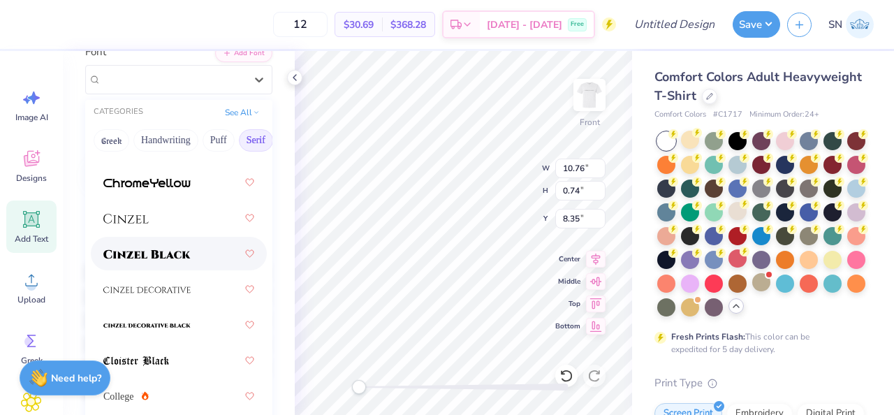
click at [169, 251] on img at bounding box center [146, 254] width 87 height 10
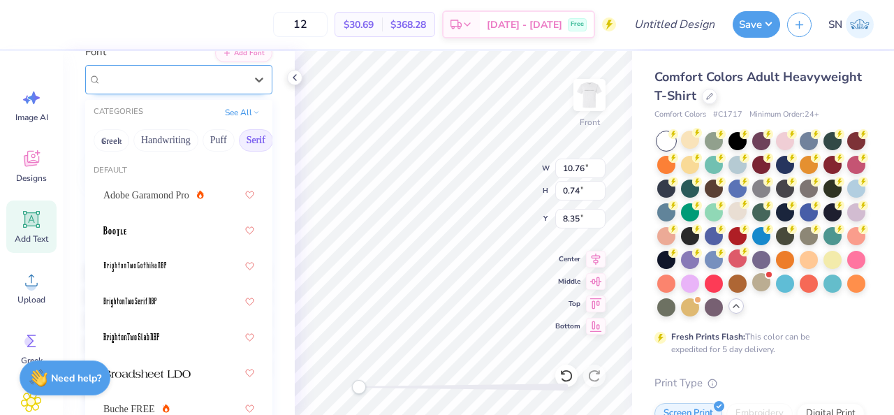
click at [189, 90] on div "Cinzel Black (Black)" at bounding box center [178, 79] width 187 height 29
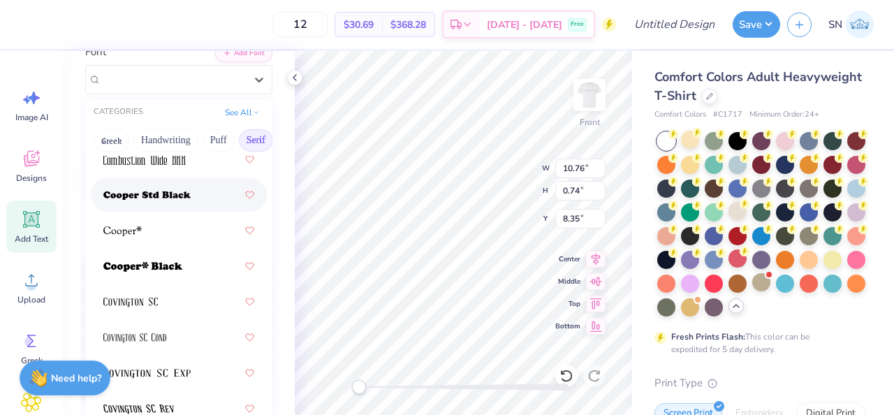
scroll to position [876, 0]
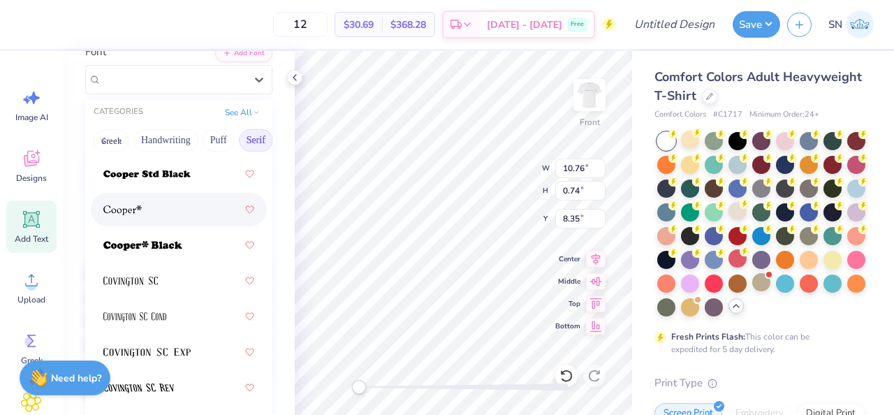
click at [180, 207] on div at bounding box center [178, 209] width 151 height 25
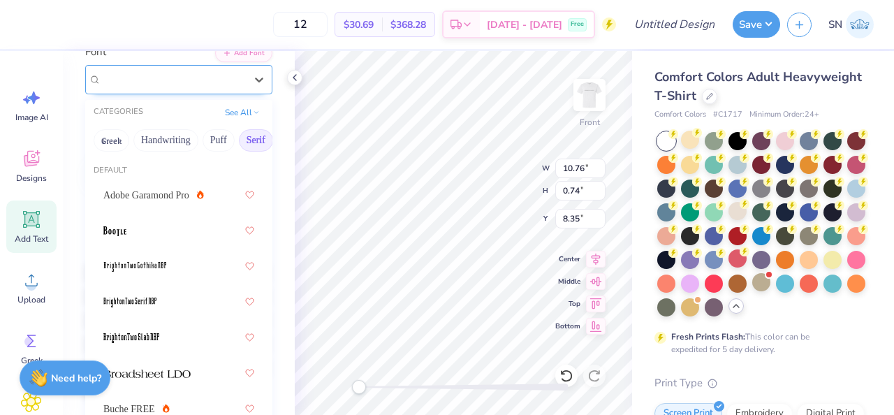
click at [191, 91] on div at bounding box center [178, 79] width 187 height 29
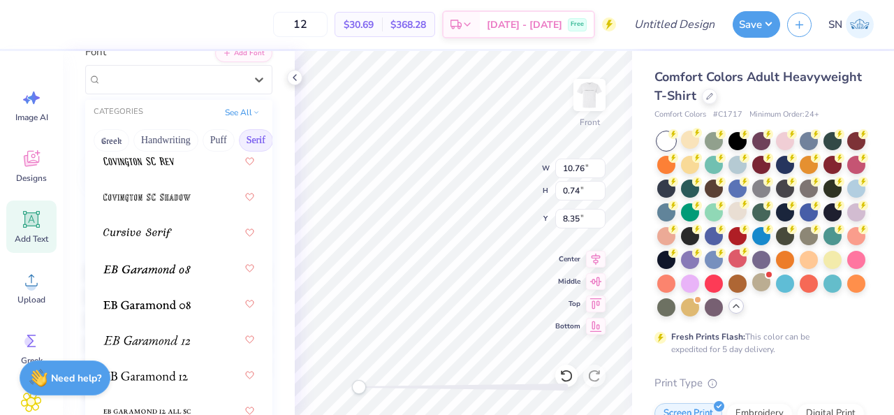
scroll to position [1253, 0]
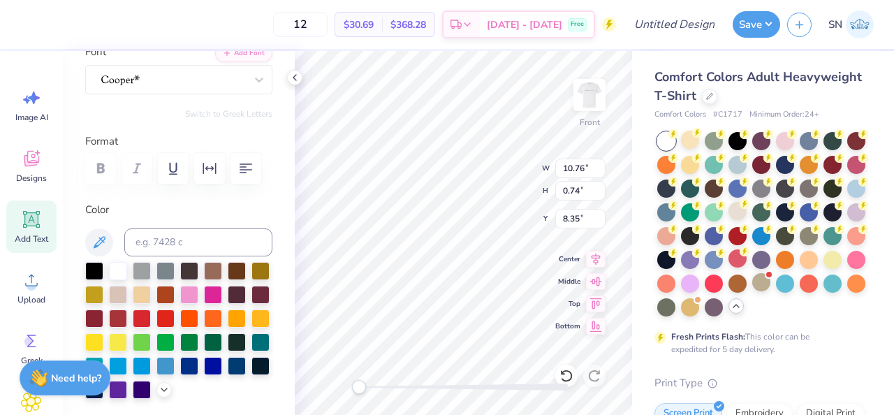
click at [18, 221] on div "Add Text" at bounding box center [31, 227] width 50 height 52
type input "5.69"
type input "1.65"
type input "12.93"
type textarea "National"
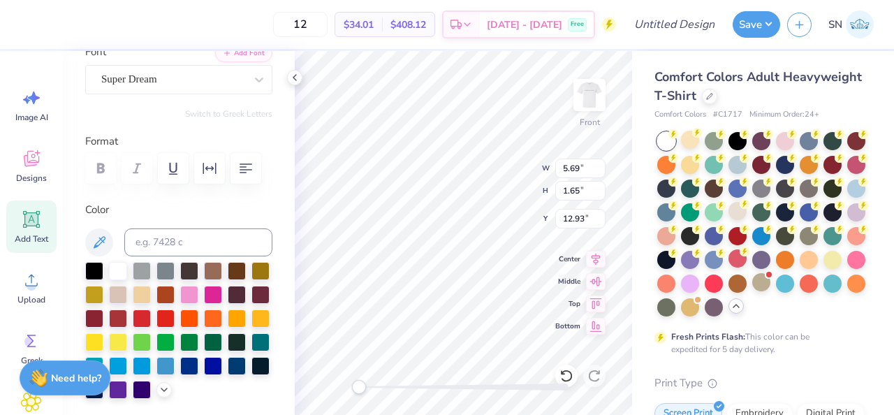
scroll to position [0, 1]
click at [143, 85] on div "Super Dream" at bounding box center [173, 79] width 147 height 22
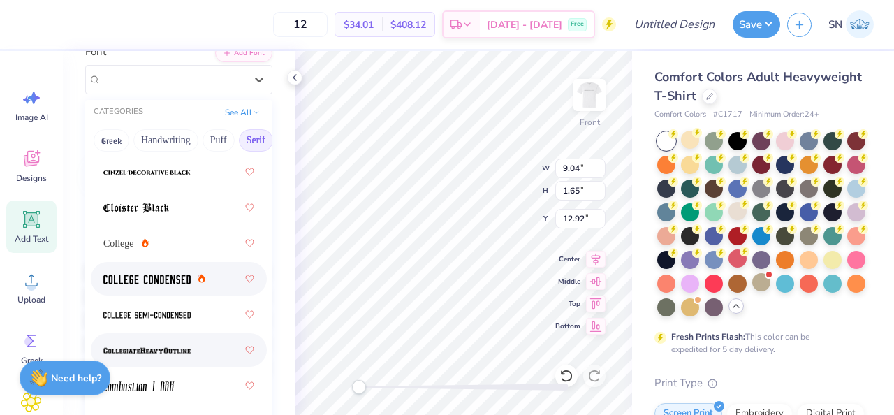
scroll to position [516, 0]
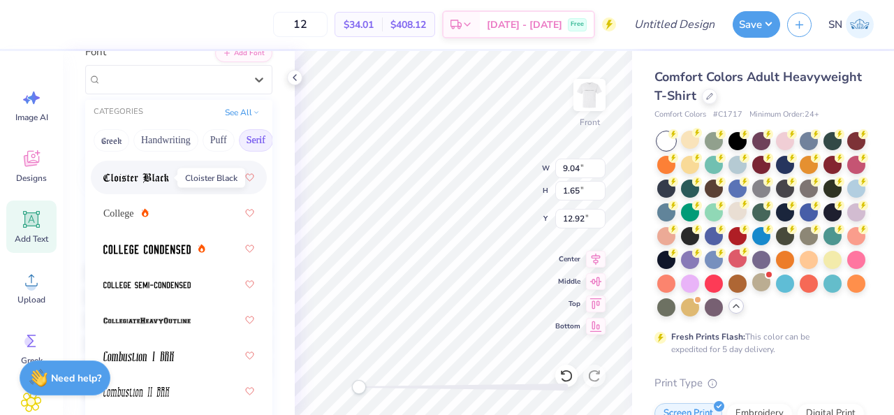
click at [163, 173] on span at bounding box center [136, 177] width 66 height 15
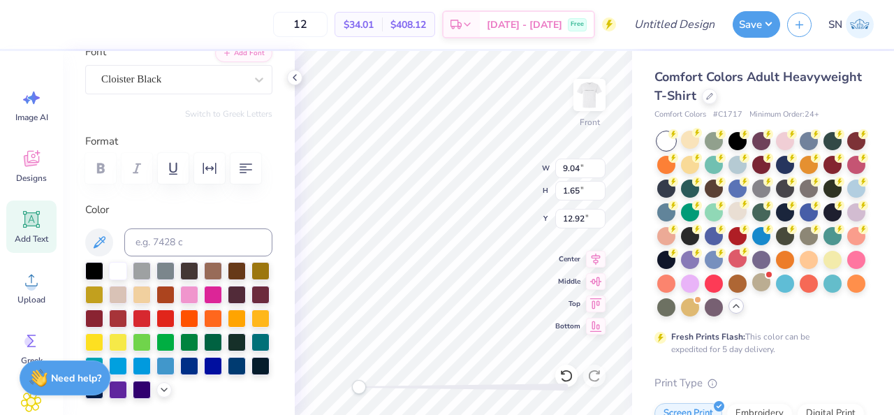
scroll to position [0, 3]
type textarea "National Society"
click at [143, 320] on div at bounding box center [142, 317] width 18 height 18
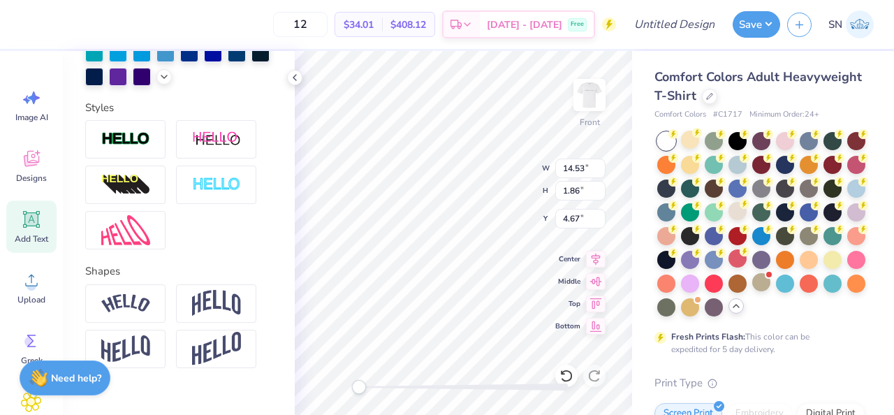
scroll to position [452, 0]
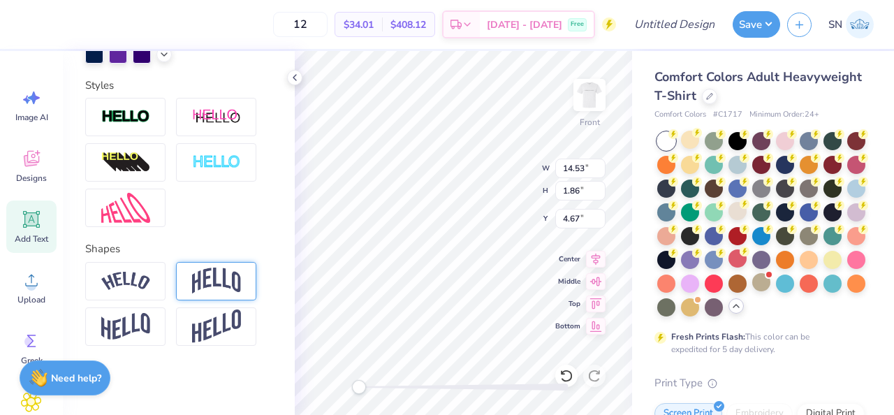
click at [221, 277] on img at bounding box center [216, 281] width 49 height 27
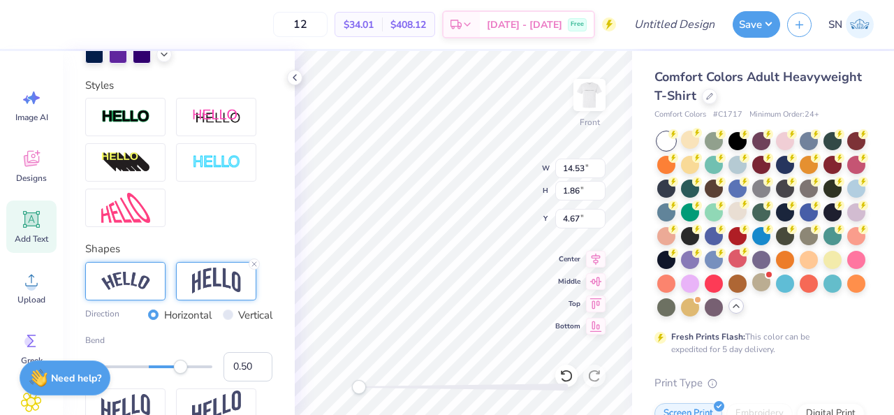
click at [152, 289] on div at bounding box center [125, 281] width 80 height 38
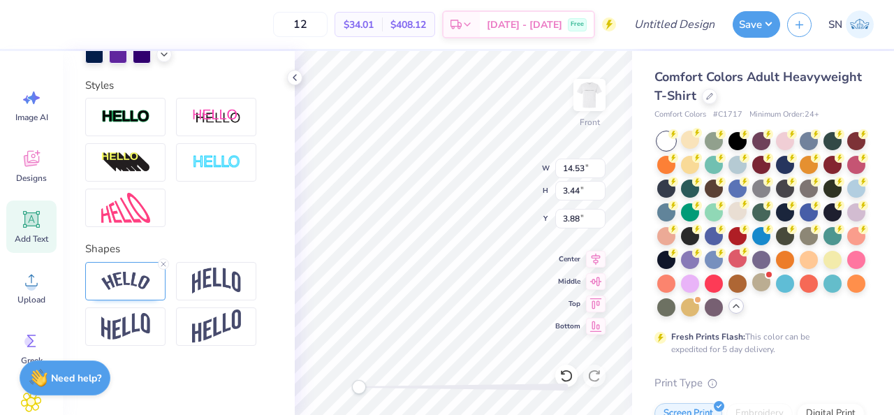
type input "14.53"
type input "3.44"
type input "3.00"
click at [132, 288] on img at bounding box center [125, 281] width 49 height 19
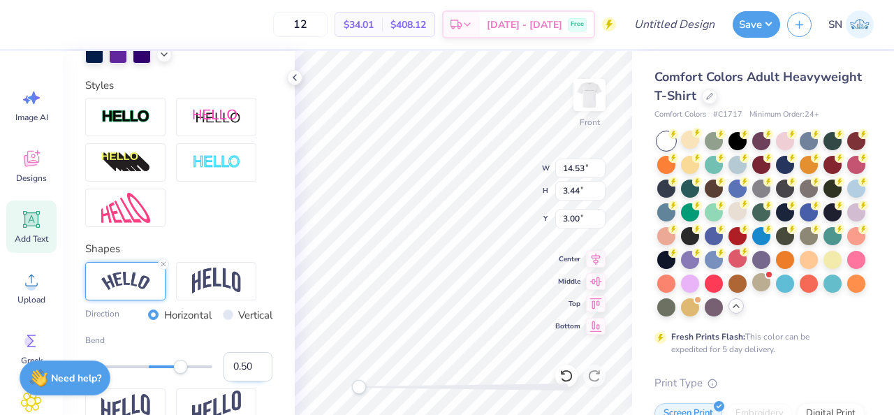
click at [233, 369] on input "0.50" at bounding box center [248, 366] width 49 height 29
type input "-0.50"
type textarea "Black Engineers"
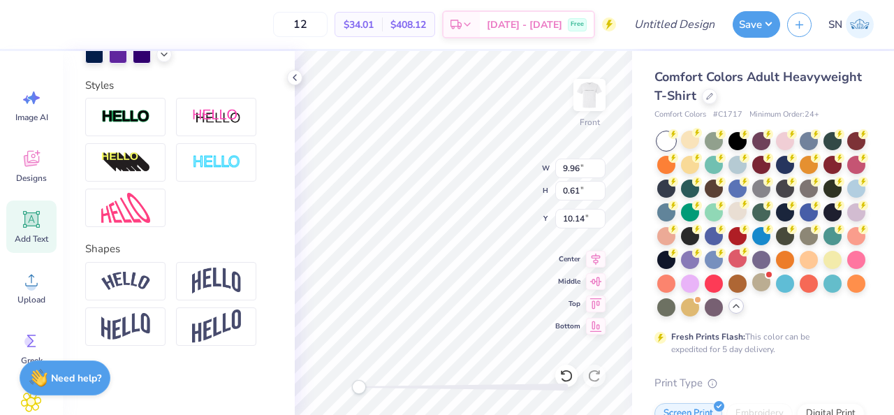
type input "9.96"
type input "0.61"
type input "10.14"
type input "14.53"
type input "3.44"
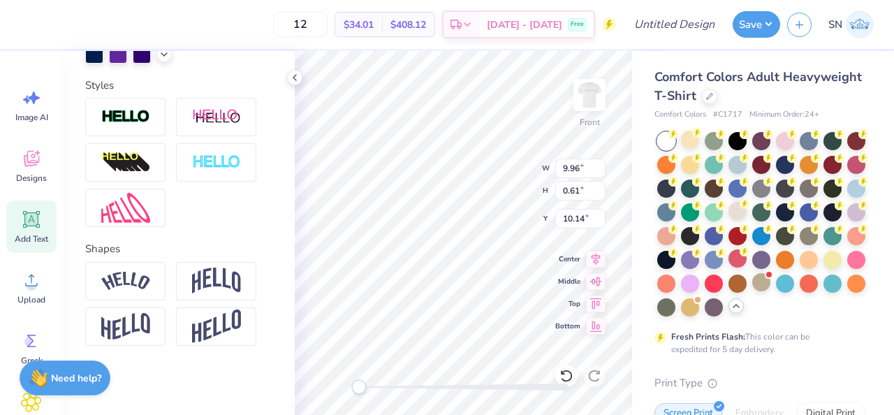
type input "3.00"
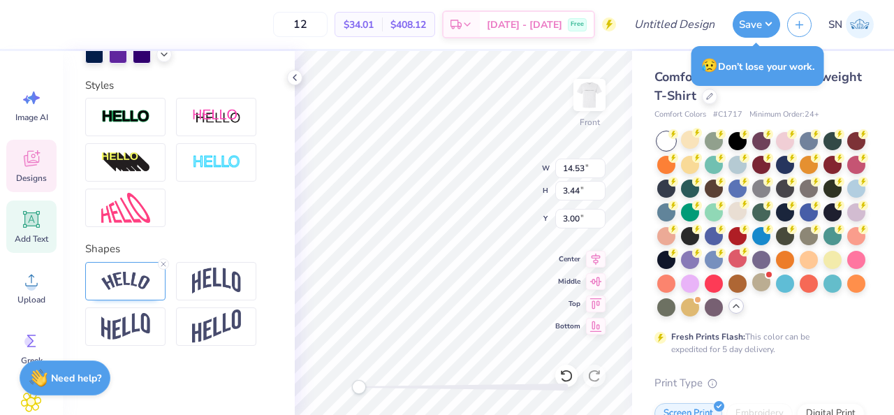
click at [29, 170] on div "Designs" at bounding box center [31, 166] width 50 height 52
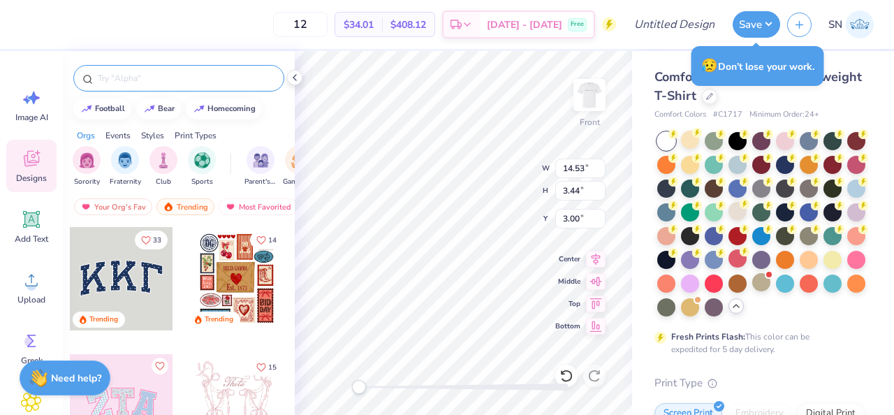
click at [161, 80] on input "text" at bounding box center [185, 78] width 179 height 14
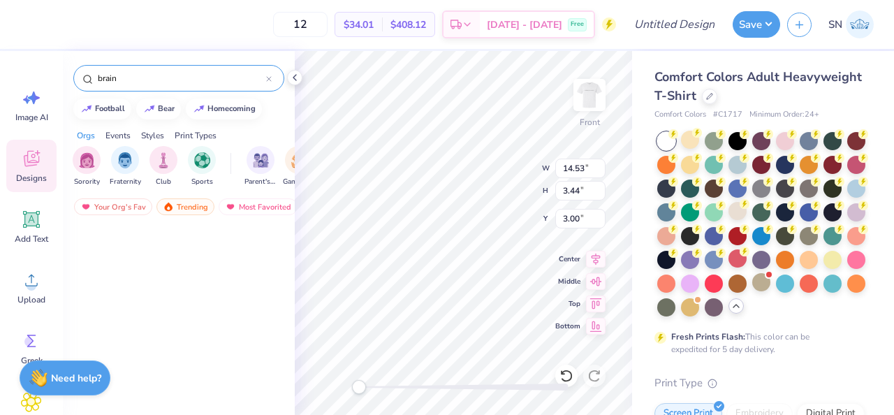
scroll to position [0, 0]
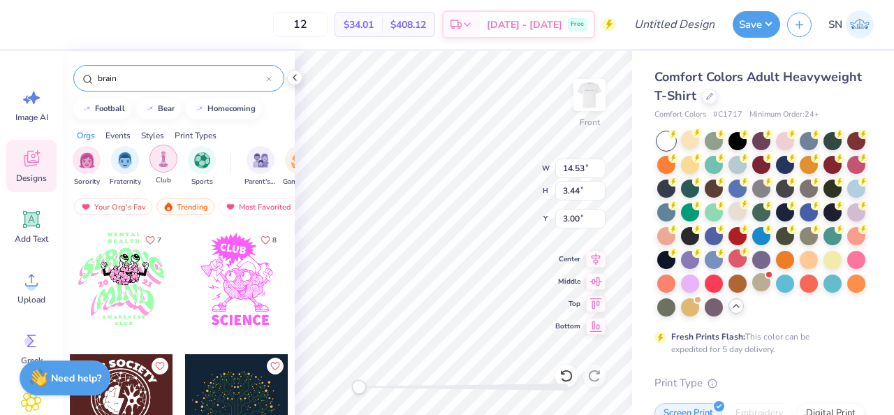
type input "brain"
click at [172, 165] on div "filter for Club" at bounding box center [164, 159] width 28 height 28
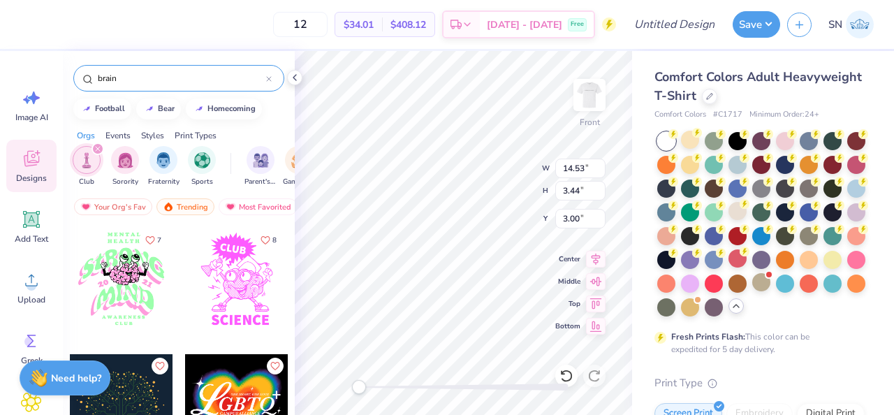
click at [140, 274] on div at bounding box center [121, 278] width 103 height 103
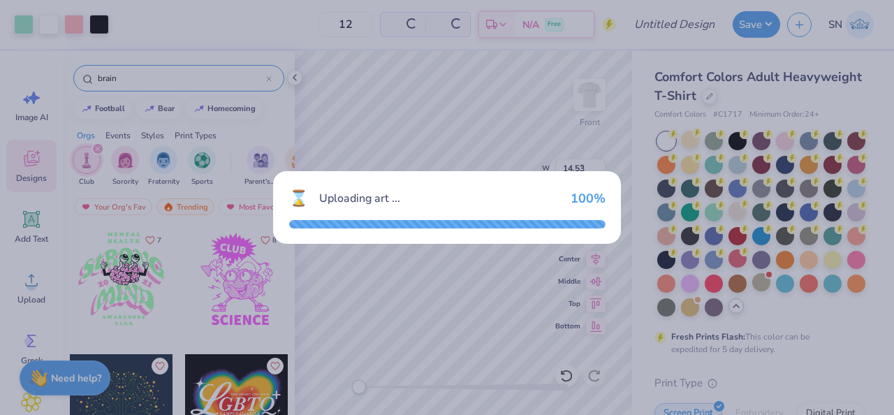
type input "8.24"
type input "8.89"
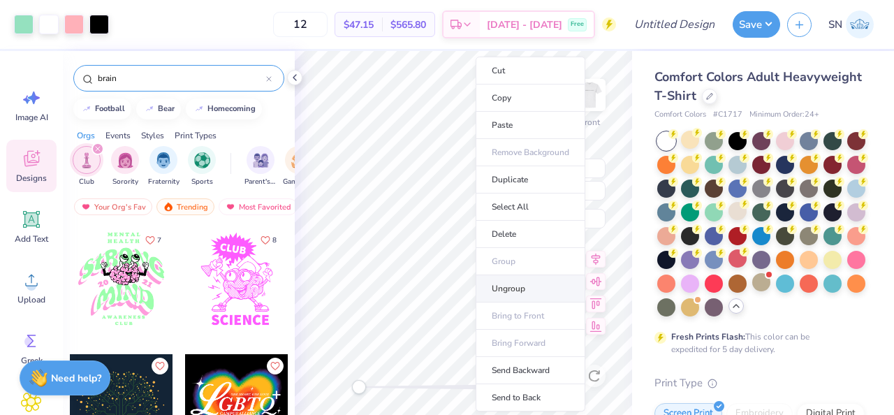
click at [521, 284] on li "Ungroup" at bounding box center [531, 288] width 110 height 27
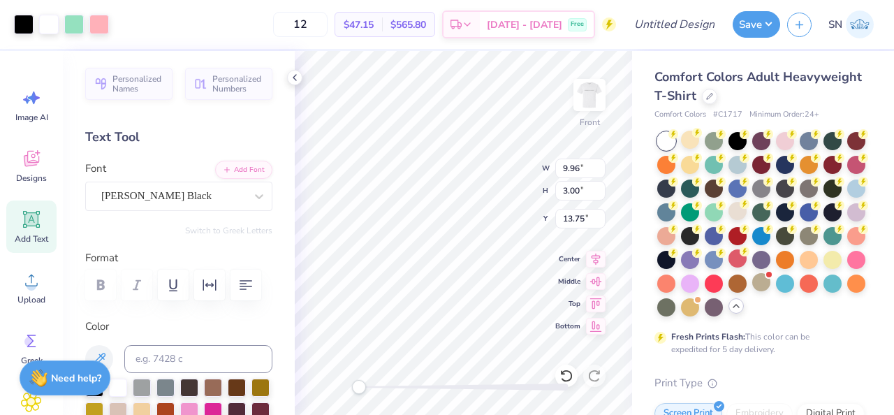
type input "13.75"
click at [44, 31] on div at bounding box center [49, 23] width 20 height 20
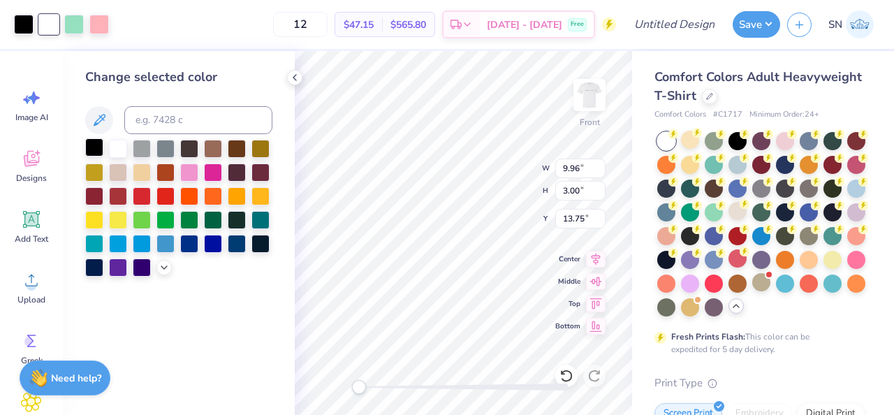
click at [92, 151] on div at bounding box center [94, 147] width 18 height 18
click at [68, 24] on div at bounding box center [74, 23] width 20 height 20
click at [115, 146] on div at bounding box center [118, 147] width 18 height 18
click at [122, 146] on div at bounding box center [118, 147] width 18 height 18
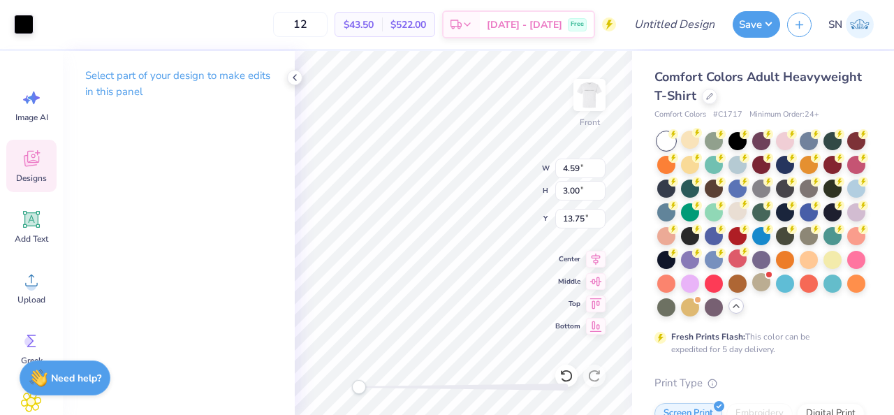
type input "2.02"
type input "1.42"
type input "13.84"
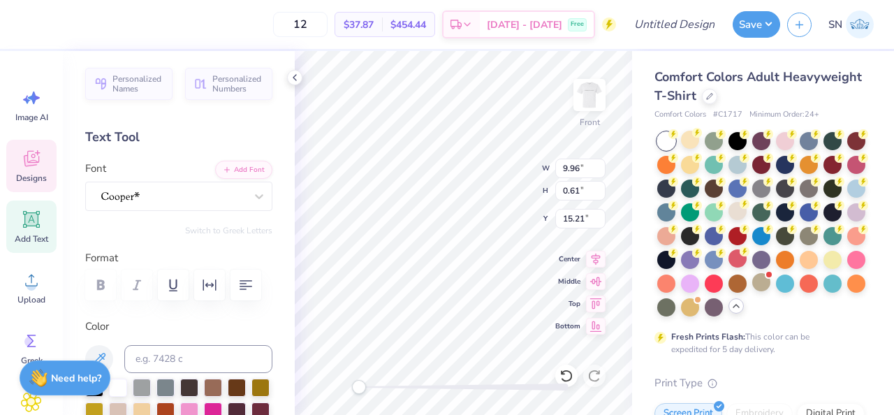
click at [34, 156] on icon at bounding box center [31, 158] width 21 height 21
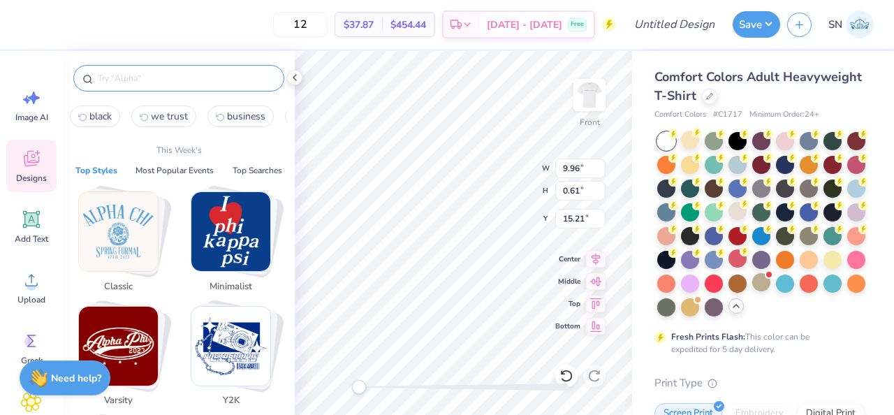
click at [155, 72] on input "text" at bounding box center [185, 78] width 179 height 14
click at [20, 402] on div "Clipart & logos" at bounding box center [31, 415] width 50 height 64
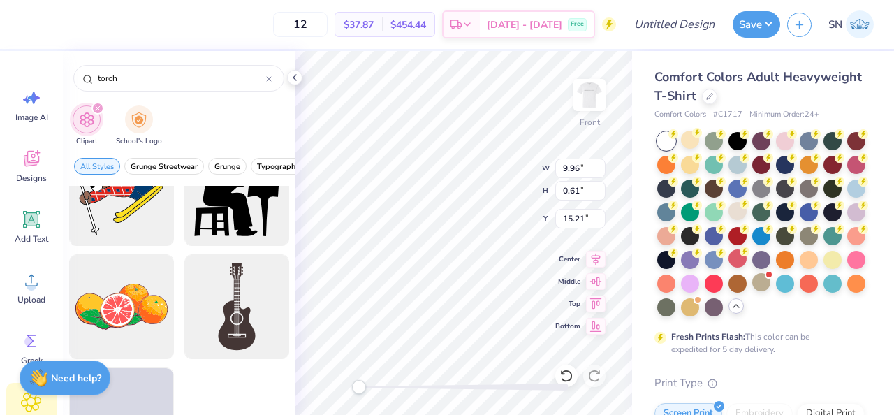
scroll to position [676, 0]
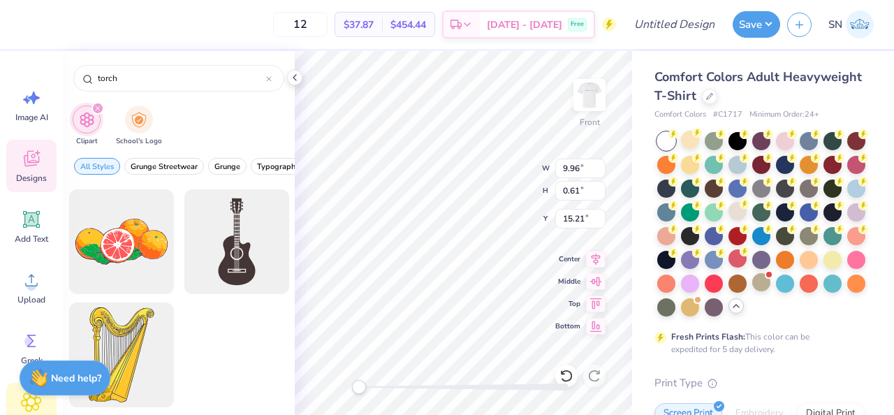
type input "torch"
click at [40, 166] on icon at bounding box center [31, 158] width 21 height 21
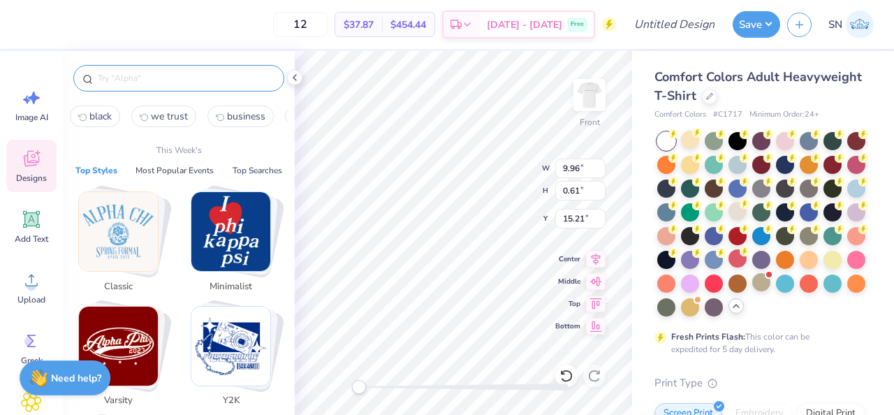
click at [144, 78] on input "text" at bounding box center [185, 78] width 179 height 14
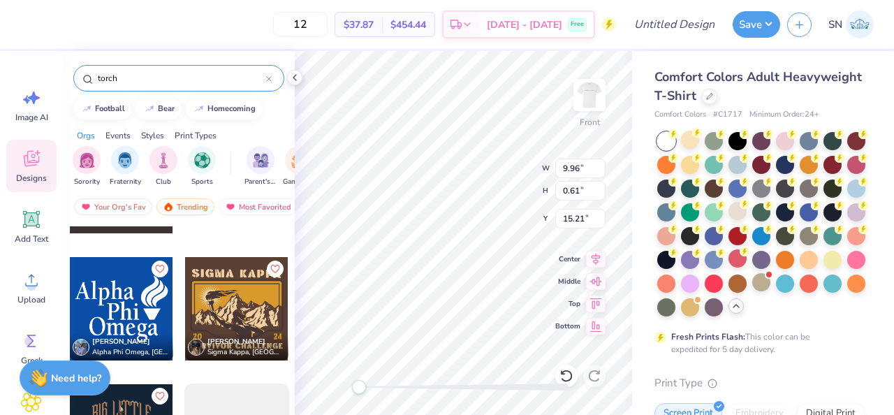
scroll to position [0, 0]
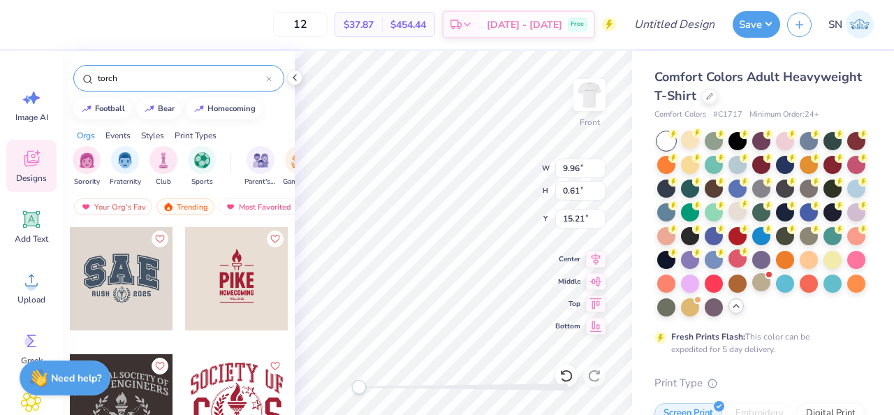
type input "torch"
click at [219, 310] on div at bounding box center [236, 278] width 103 height 103
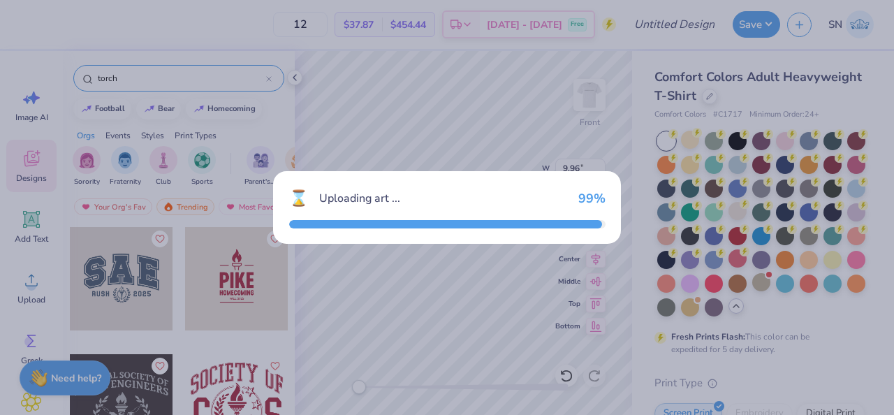
type input "2.91"
type input "4.57"
type input "3.00"
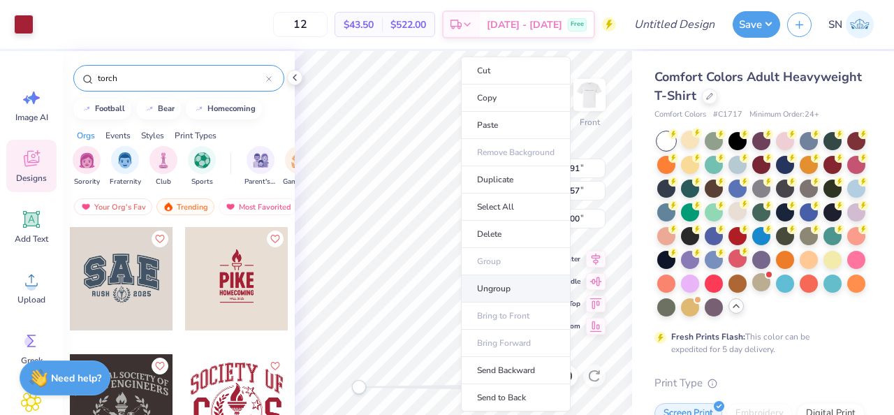
click at [502, 279] on li "Ungroup" at bounding box center [516, 288] width 110 height 27
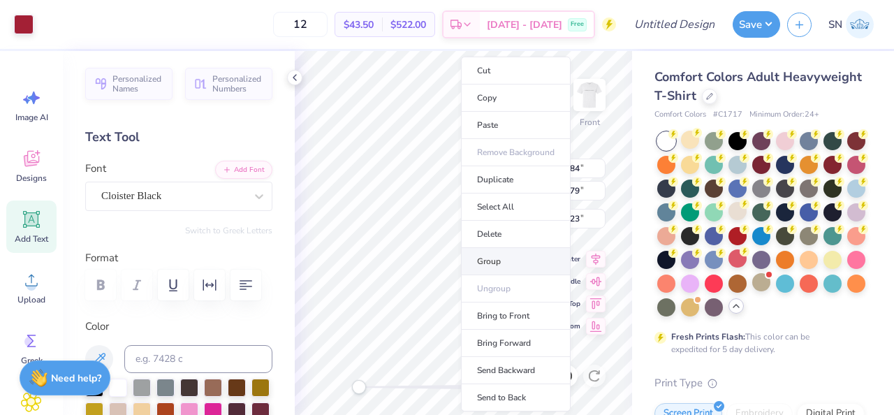
click at [510, 259] on li "Group" at bounding box center [516, 261] width 110 height 27
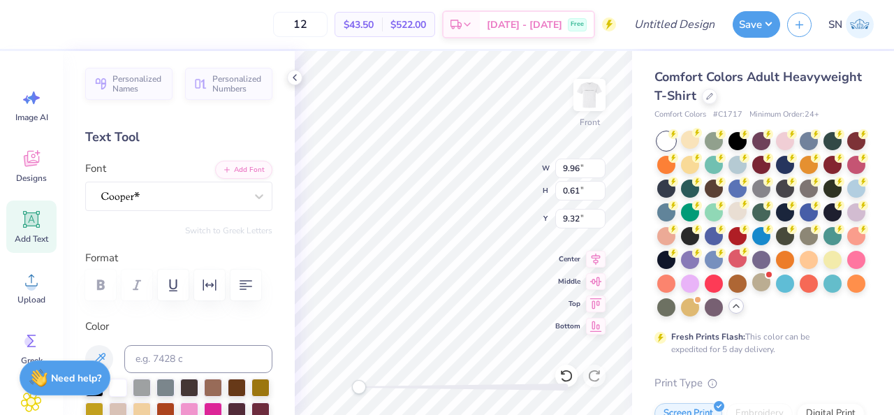
scroll to position [0, 10]
type textarea "Black engineers who excel academically,"
type input "11.13"
type input "10.44"
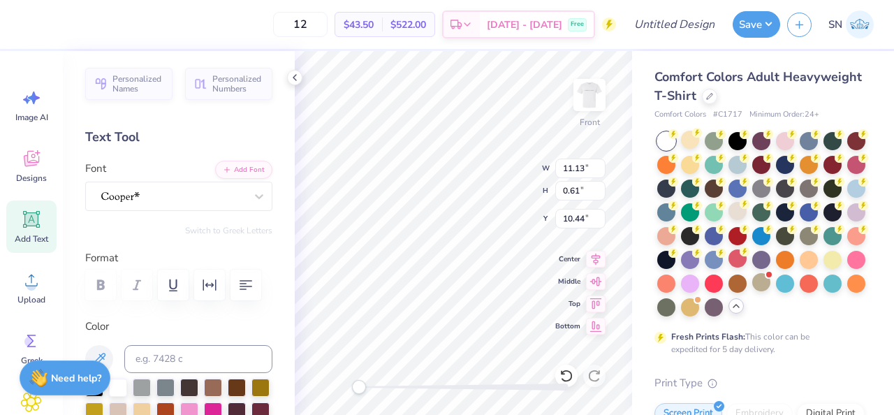
scroll to position [0, 4]
paste textarea "succeed professionally, and positively"
type textarea "succeed professionally, and positively"
click at [289, 262] on div "Personalized Names Personalized Numbers Text Tool Add Font Font Switch to Greek…" at bounding box center [179, 233] width 232 height 364
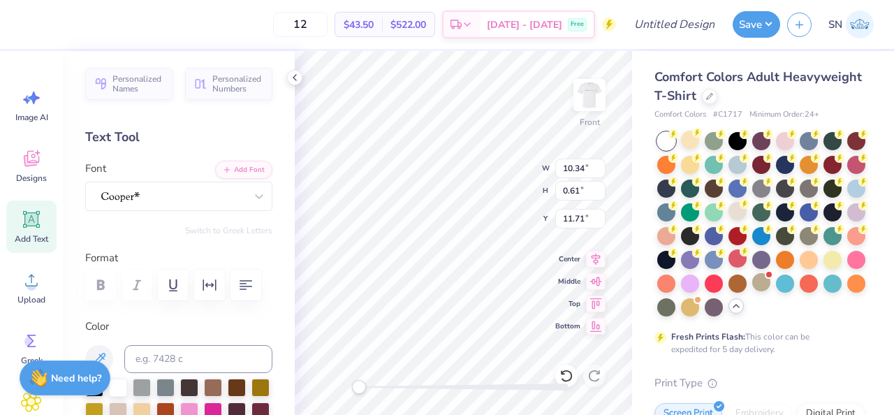
scroll to position [0, 4]
paste textarea "impact the community"
type textarea "impact the community"
click at [595, 260] on icon at bounding box center [596, 258] width 9 height 12
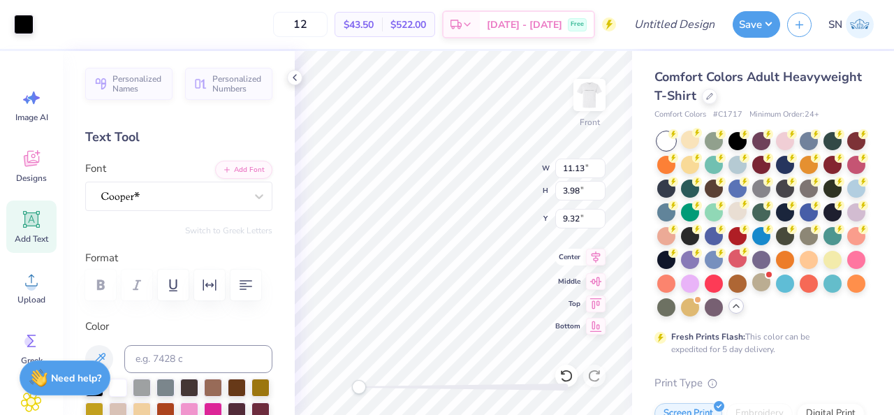
click at [595, 259] on icon at bounding box center [596, 257] width 20 height 17
click at [597, 280] on icon at bounding box center [596, 279] width 12 height 9
type input "7.68"
click at [236, 198] on div at bounding box center [173, 196] width 147 height 22
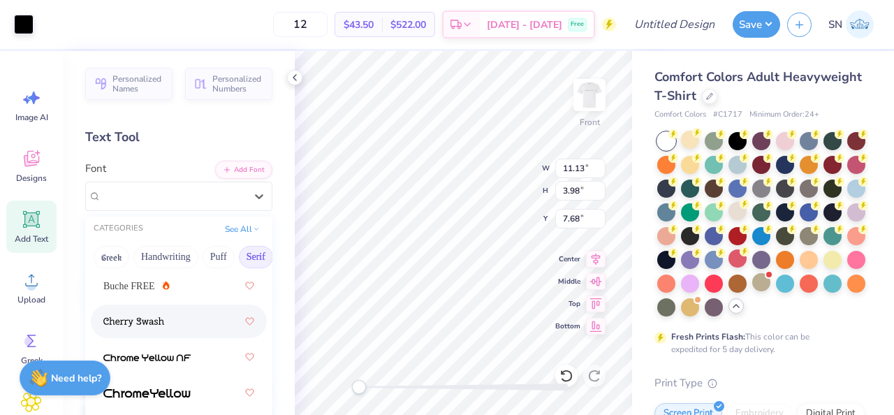
scroll to position [232, 0]
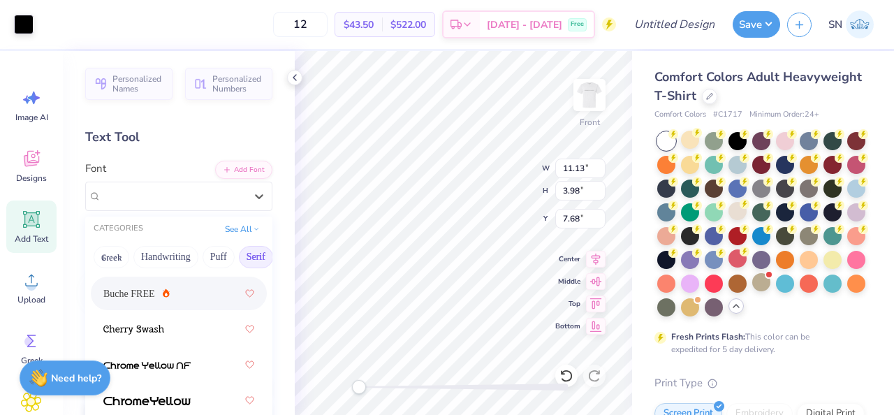
click at [189, 296] on div "Buche FREE" at bounding box center [178, 293] width 151 height 25
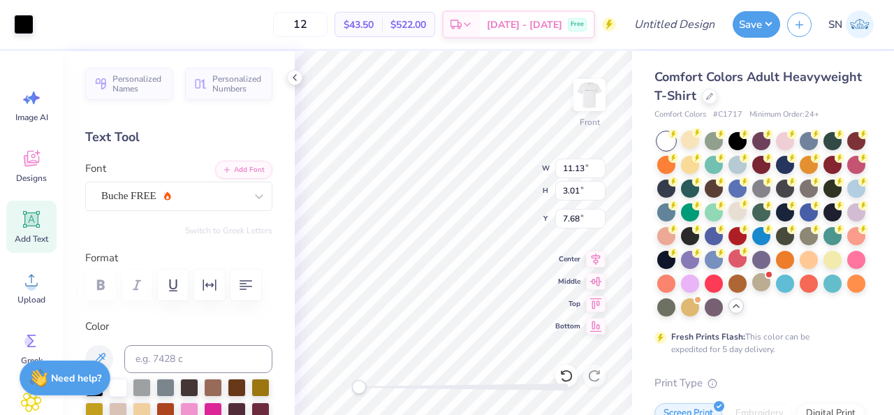
type input "3.01"
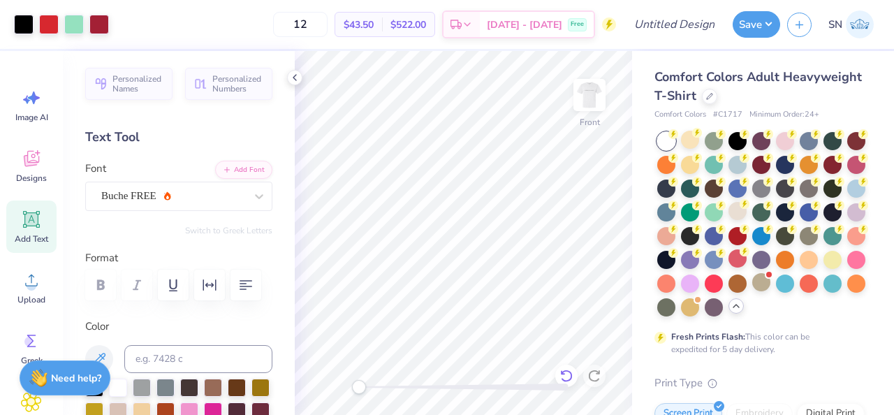
click at [565, 374] on icon at bounding box center [567, 376] width 14 height 14
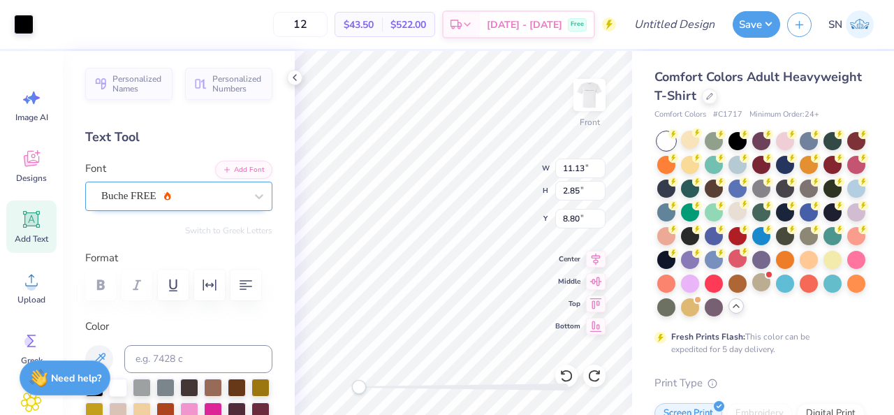
click at [246, 198] on div "Buche FREE" at bounding box center [173, 196] width 147 height 22
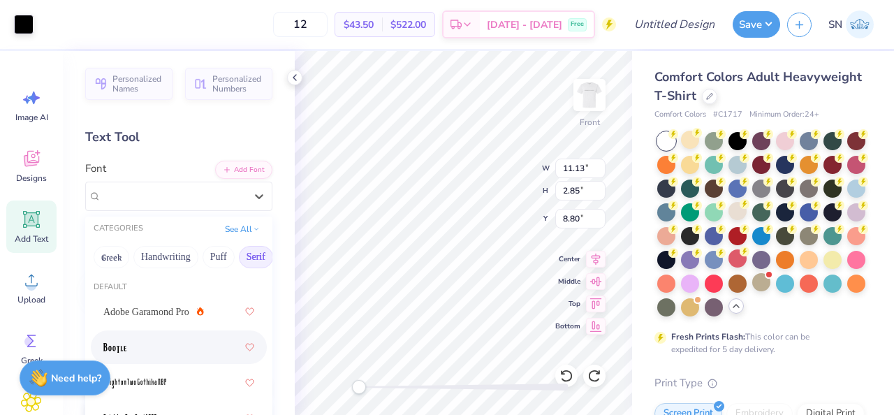
click at [168, 345] on div at bounding box center [178, 347] width 151 height 25
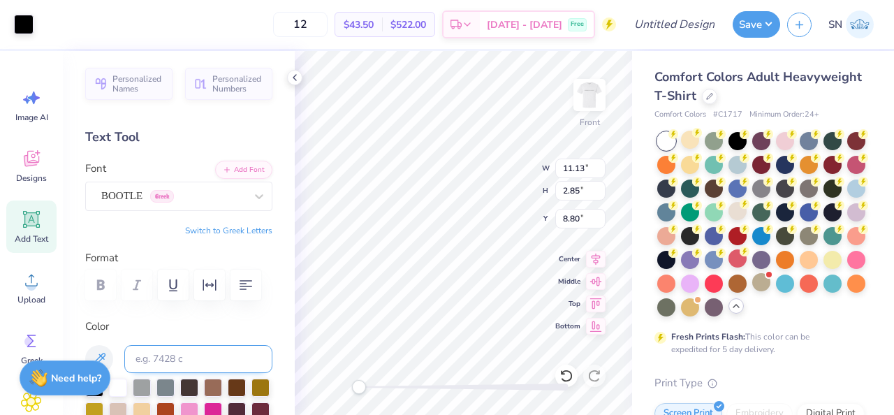
type input "1.89"
click at [571, 369] on icon at bounding box center [567, 376] width 14 height 14
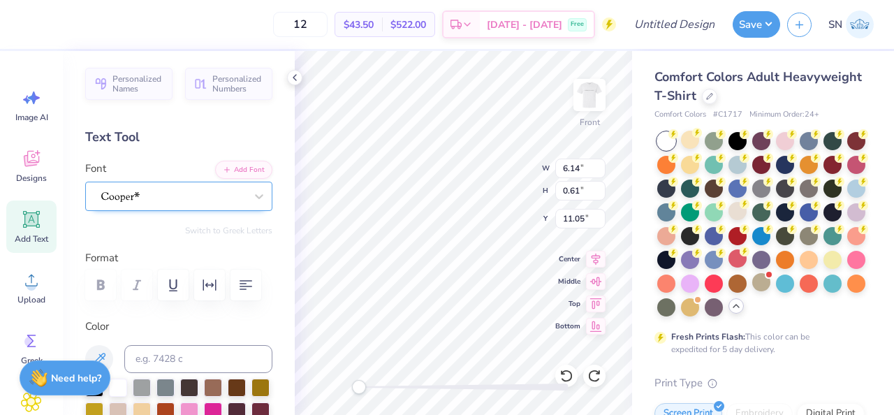
click at [240, 200] on div at bounding box center [173, 196] width 147 height 22
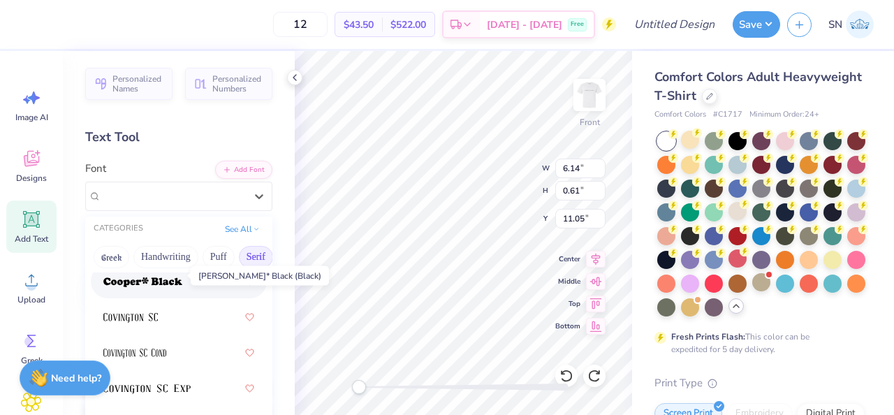
scroll to position [1065, 0]
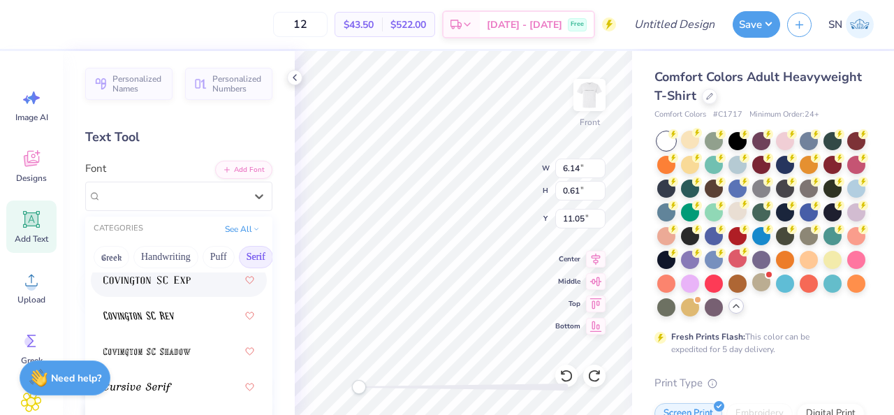
click at [186, 291] on div at bounding box center [178, 280] width 151 height 25
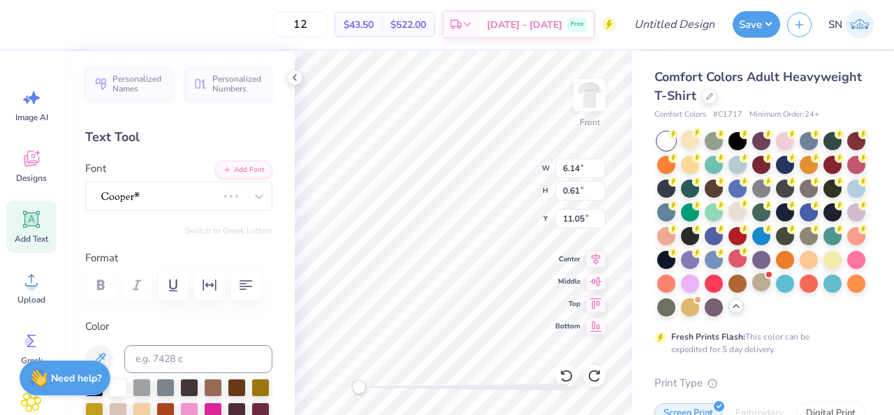
scroll to position [0, 2]
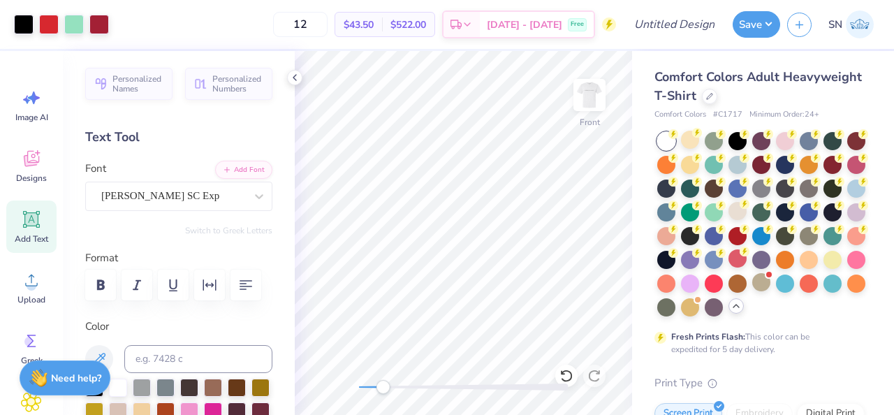
drag, startPoint x: 363, startPoint y: 387, endPoint x: 386, endPoint y: 386, distance: 23.1
click at [386, 386] on div "Accessibility label" at bounding box center [383, 387] width 14 height 14
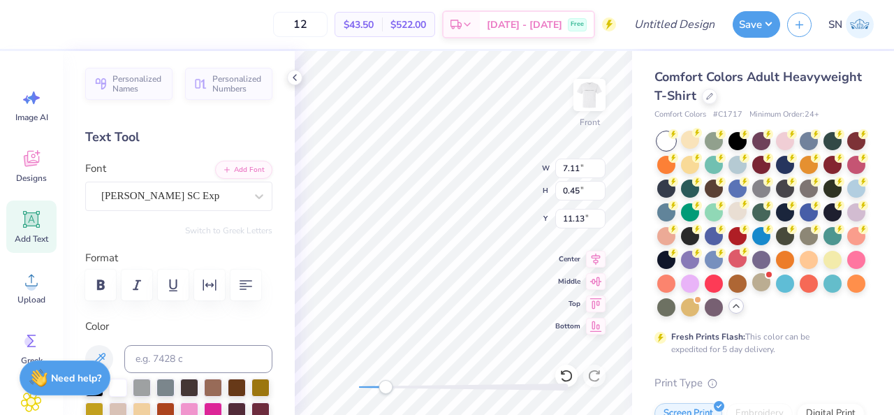
type input "7.11"
type input "0.45"
type input "11.13"
click at [256, 192] on icon at bounding box center [259, 196] width 14 height 14
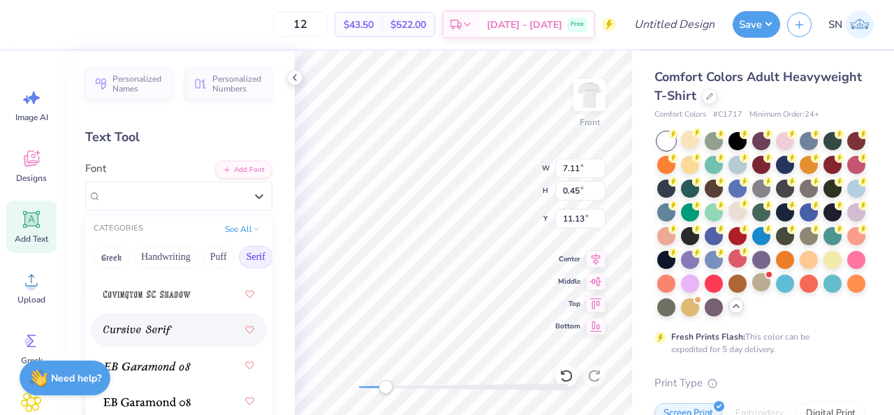
scroll to position [1139, 0]
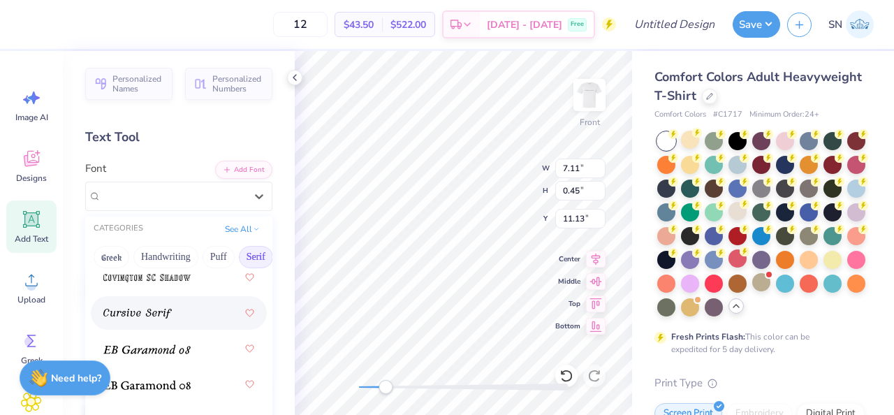
click at [209, 319] on div at bounding box center [178, 312] width 151 height 25
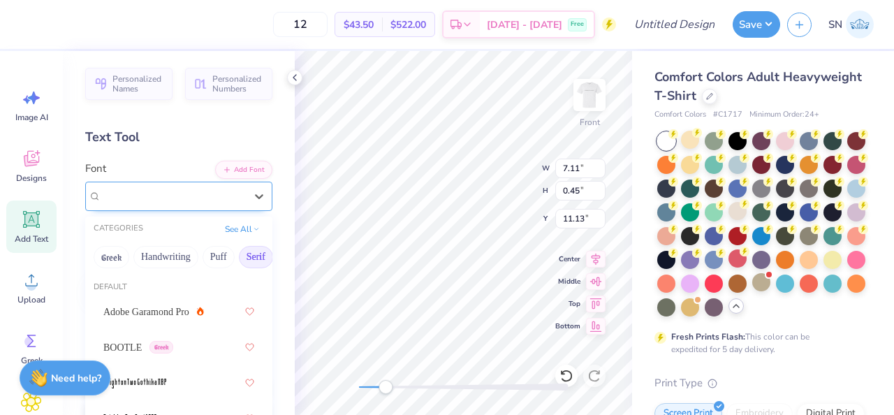
click at [235, 200] on div "Cursive Serif" at bounding box center [173, 196] width 147 height 22
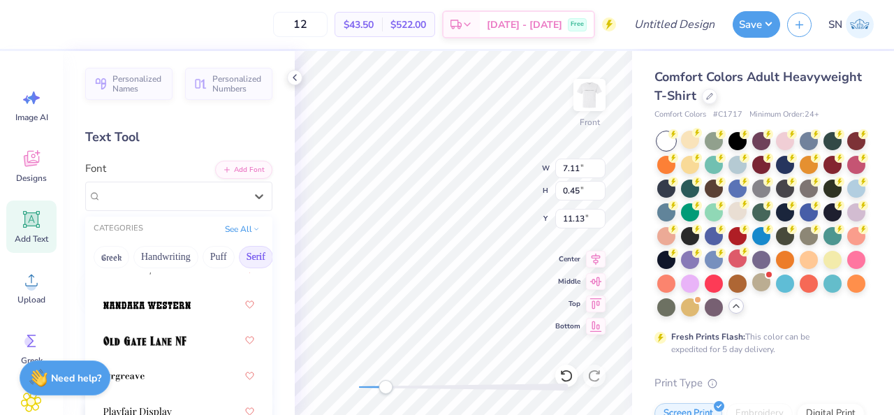
scroll to position [2159, 0]
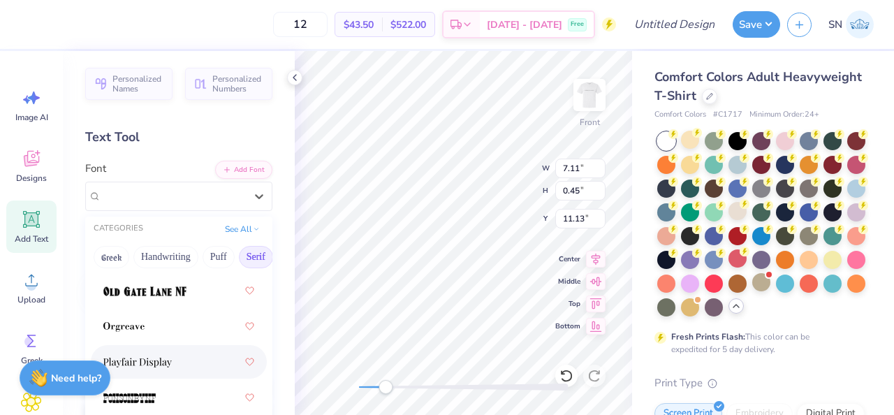
click at [193, 351] on div at bounding box center [178, 361] width 151 height 25
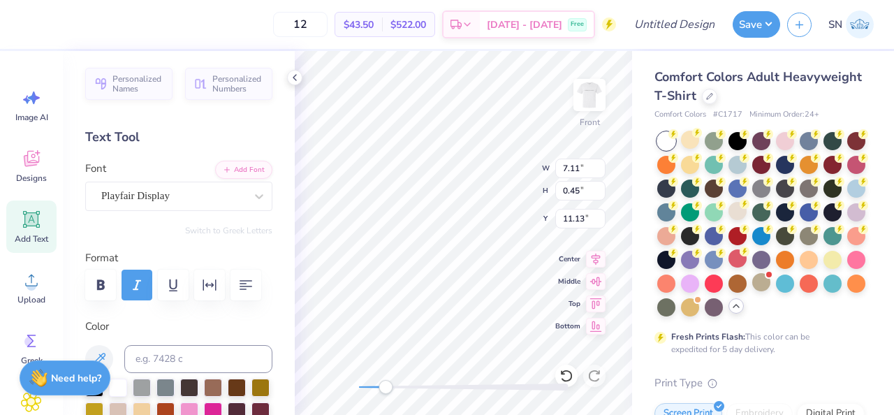
scroll to position [0, 3]
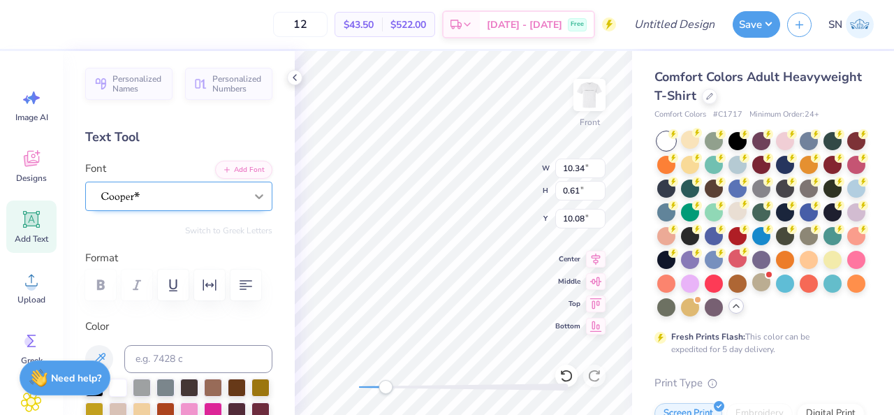
click at [247, 191] on div at bounding box center [259, 196] width 25 height 25
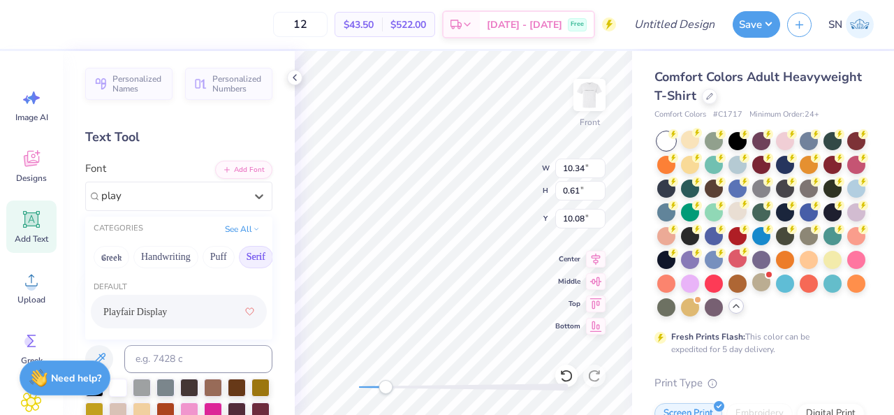
click at [183, 304] on div "Playfair Display" at bounding box center [178, 311] width 151 height 25
type input "play"
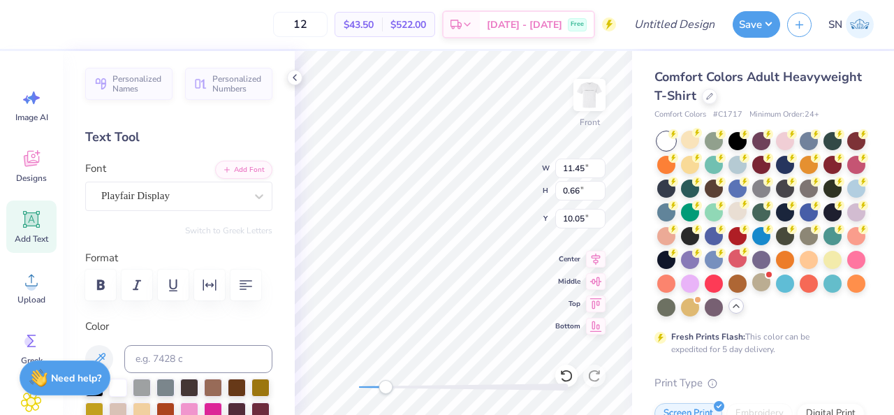
scroll to position [0, 1]
click at [146, 286] on button "button" at bounding box center [137, 285] width 31 height 31
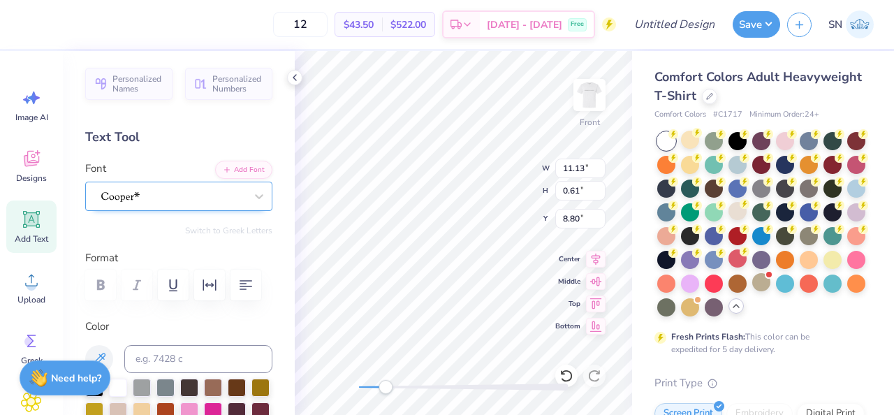
click at [235, 191] on div at bounding box center [173, 196] width 147 height 22
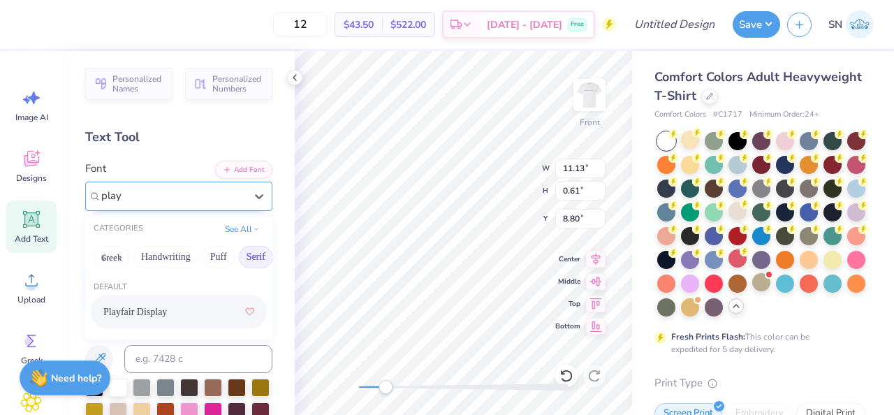
click at [206, 300] on div "Playfair Display" at bounding box center [178, 311] width 151 height 25
type input "play"
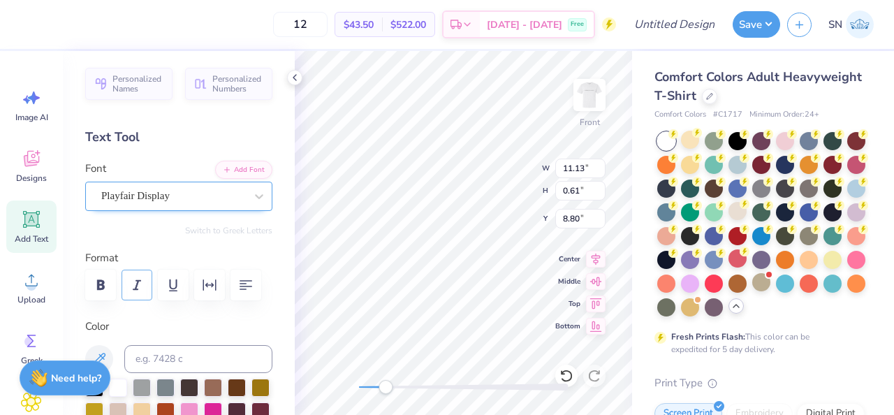
click at [138, 286] on icon "button" at bounding box center [137, 285] width 17 height 17
type input "9.96"
type input "7.68"
click at [198, 198] on div at bounding box center [173, 196] width 147 height 22
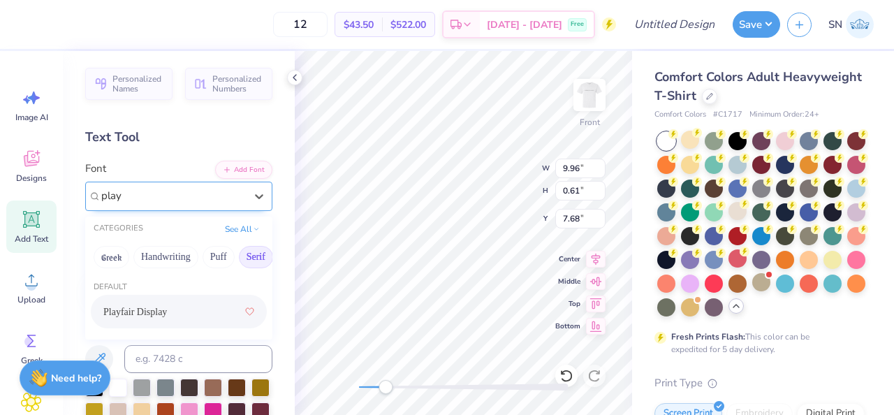
click at [187, 309] on div "Playfair Display" at bounding box center [178, 311] width 151 height 25
type input "play"
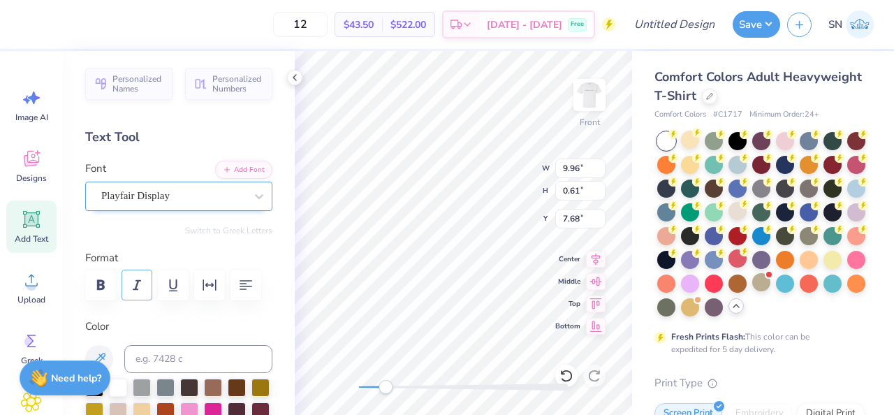
click at [141, 281] on icon "button" at bounding box center [137, 285] width 17 height 17
type input "10.82"
type input "0.67"
type input "10.04"
type input "6.50"
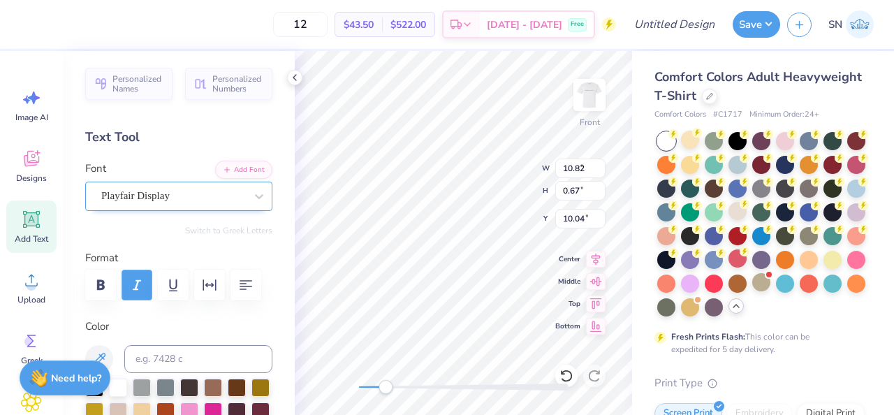
type input "11.02"
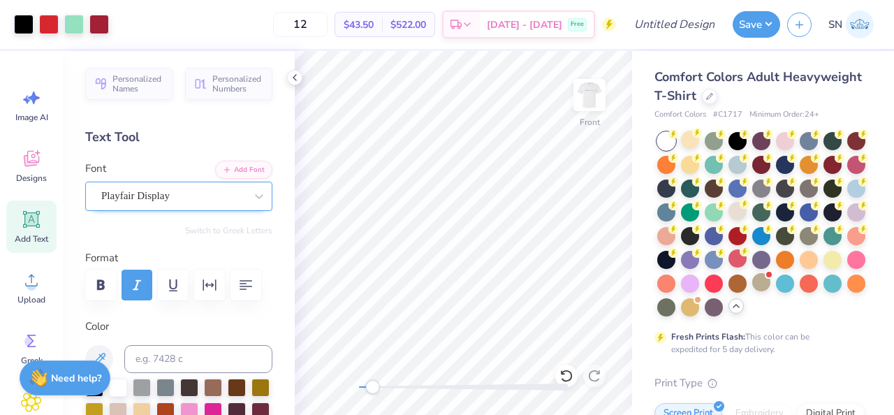
drag, startPoint x: 385, startPoint y: 384, endPoint x: 373, endPoint y: 381, distance: 12.4
click at [373, 381] on div "Accessibility label" at bounding box center [372, 387] width 14 height 14
click at [30, 170] on div "Designs" at bounding box center [31, 166] width 50 height 52
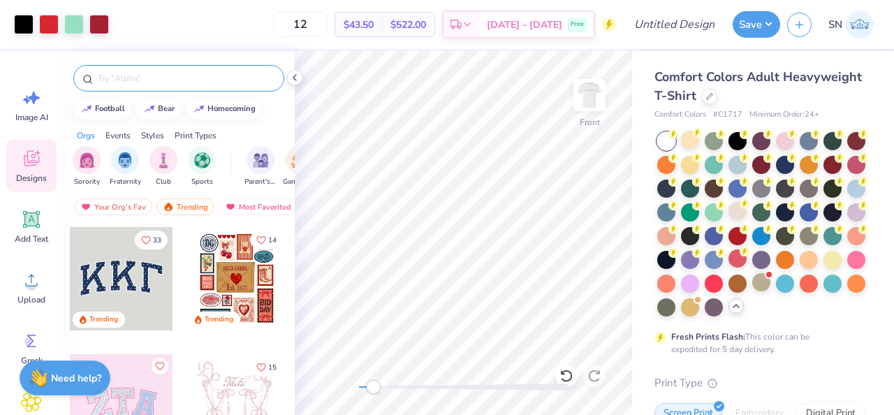
click at [162, 78] on input "text" at bounding box center [185, 78] width 179 height 14
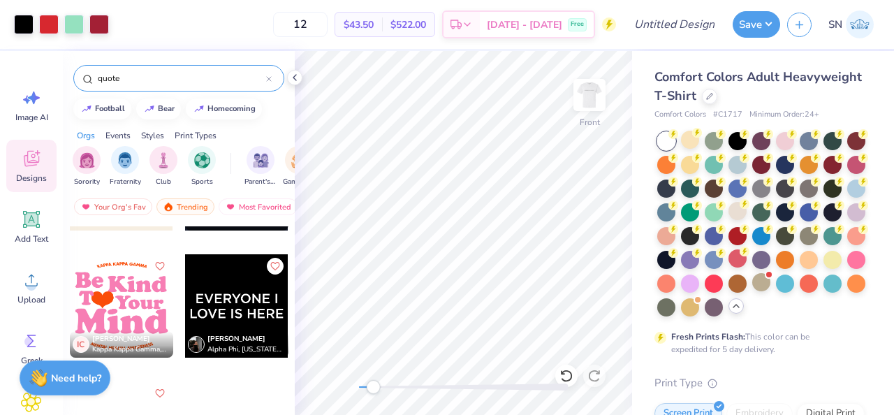
scroll to position [649, 0]
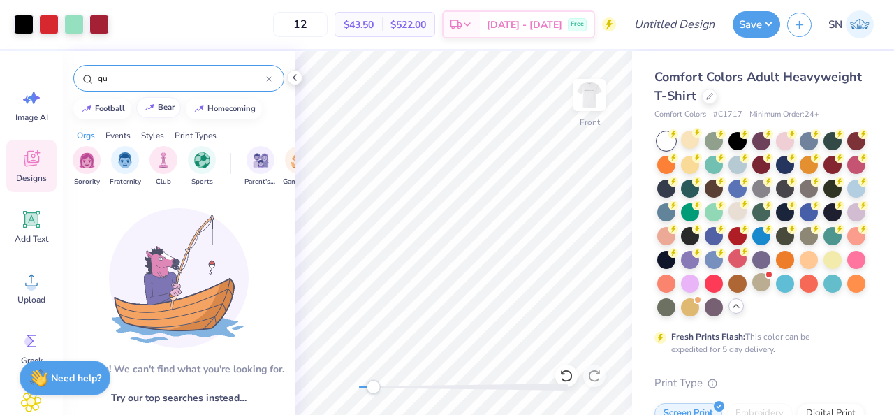
type input "q"
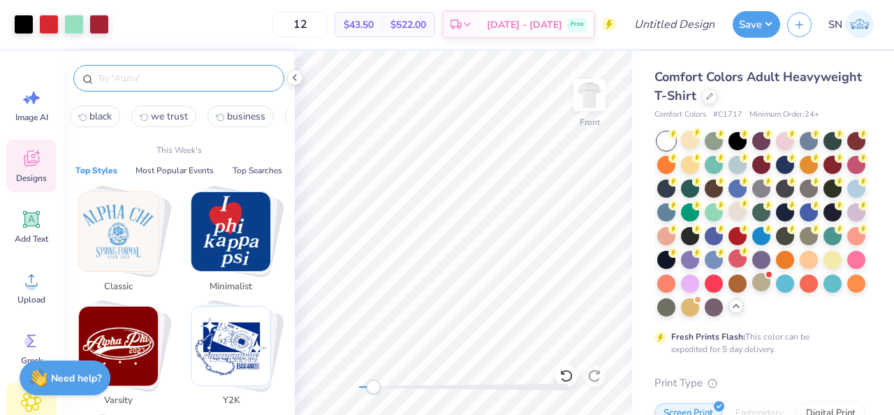
click at [9, 399] on div "Clipart & logos" at bounding box center [31, 415] width 50 height 64
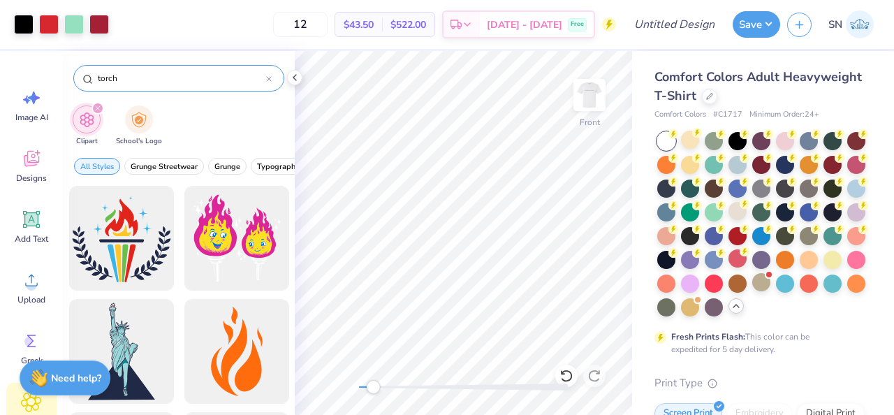
click at [165, 78] on input "torch" at bounding box center [181, 78] width 170 height 14
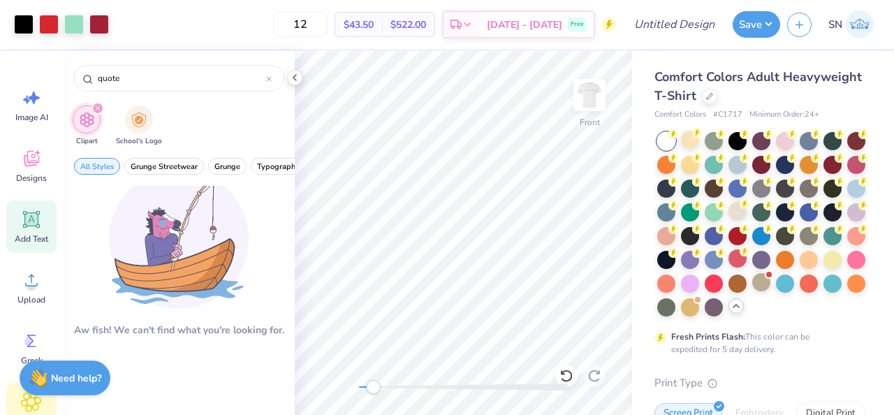
type input "quote"
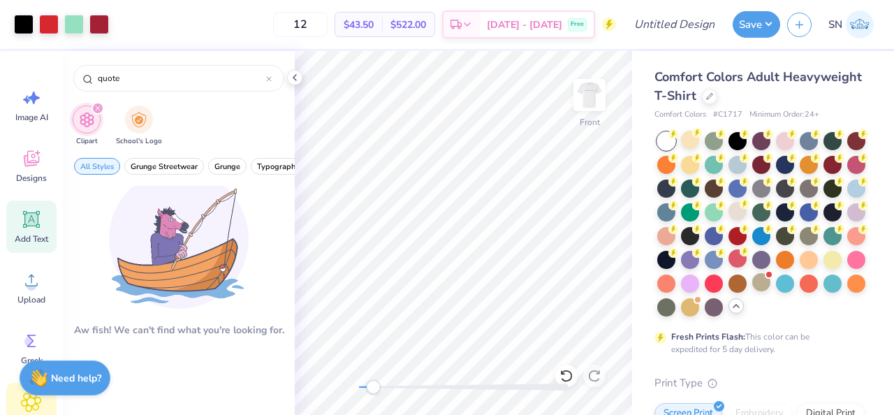
click at [47, 215] on div "Add Text" at bounding box center [31, 227] width 50 height 52
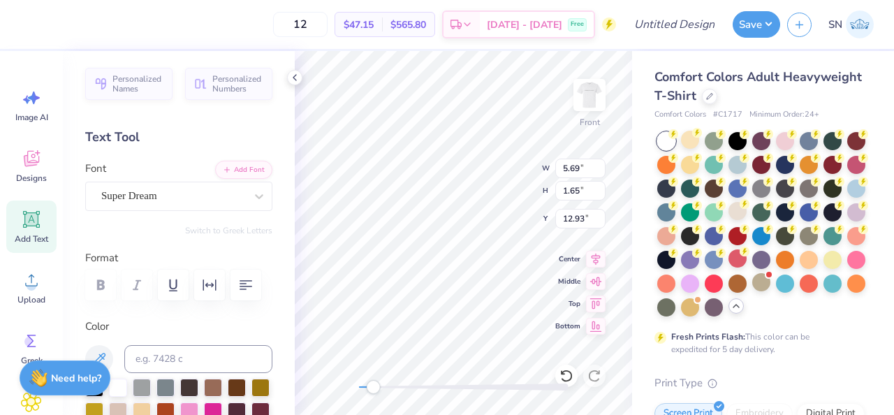
type textarea """
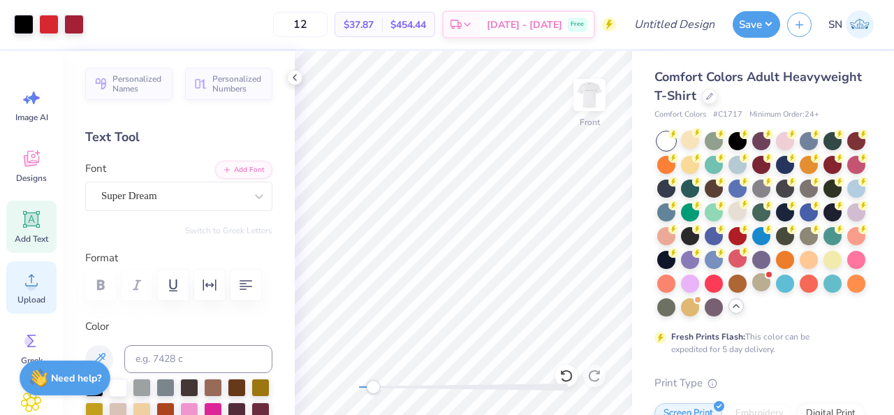
click at [38, 289] on icon at bounding box center [31, 280] width 21 height 21
click at [38, 275] on icon at bounding box center [31, 280] width 21 height 21
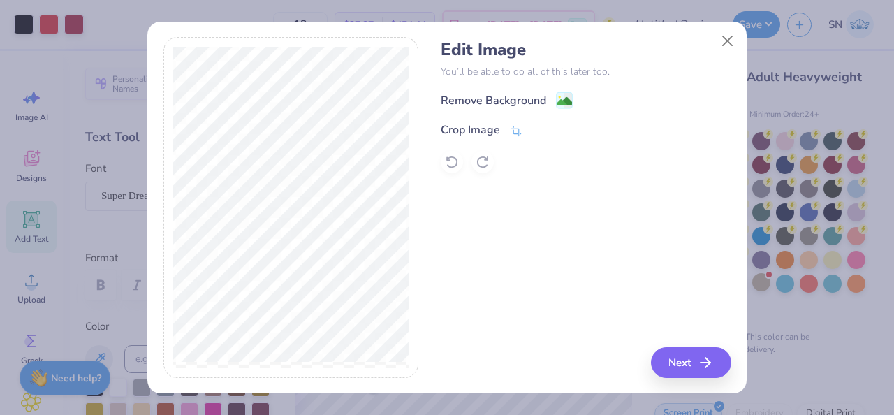
click at [523, 110] on div "Remove Background Crop Image" at bounding box center [586, 133] width 290 height 82
click at [537, 104] on div "Remove Background" at bounding box center [493, 102] width 105 height 17
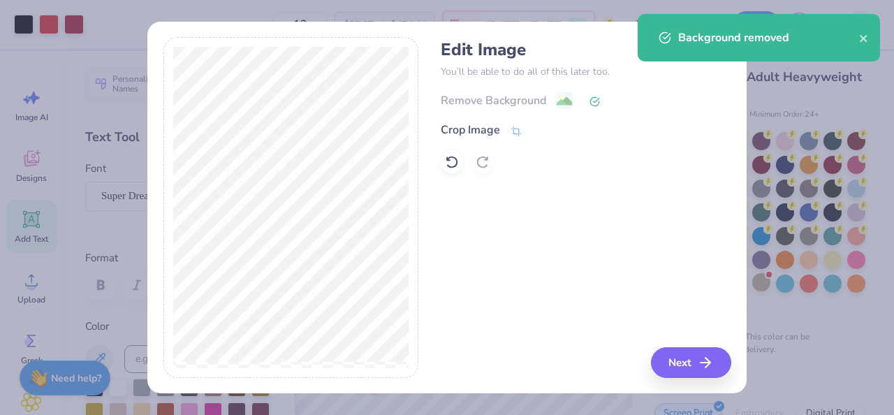
click at [657, 377] on div "Edit Image You’ll be able to do all of this later too. Remove Background Crop I…" at bounding box center [586, 207] width 290 height 341
click at [669, 367] on button "Next" at bounding box center [693, 362] width 80 height 31
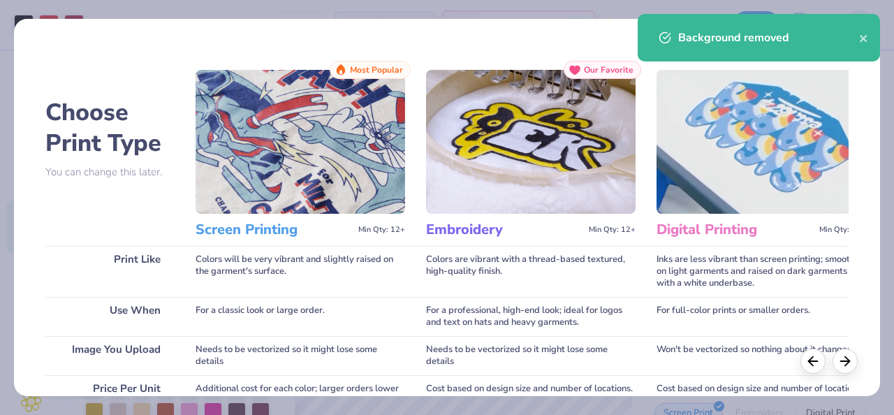
scroll to position [282, 0]
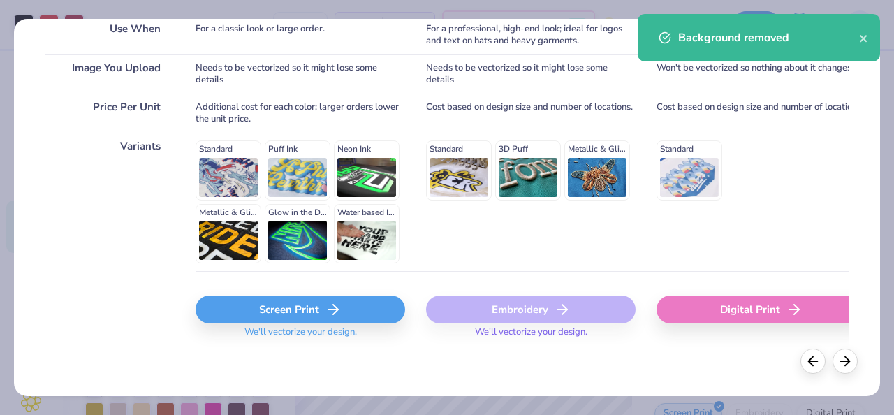
click at [264, 317] on div "Screen Print" at bounding box center [301, 310] width 210 height 28
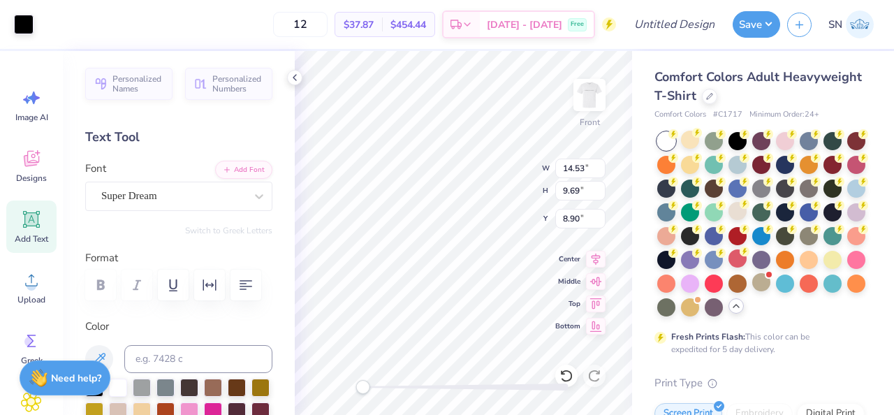
drag, startPoint x: 374, startPoint y: 386, endPoint x: 363, endPoint y: 383, distance: 11.7
click at [362, 383] on div "Accessibility label" at bounding box center [363, 387] width 14 height 14
type input "10.56"
type input "0.46"
type input "7.53"
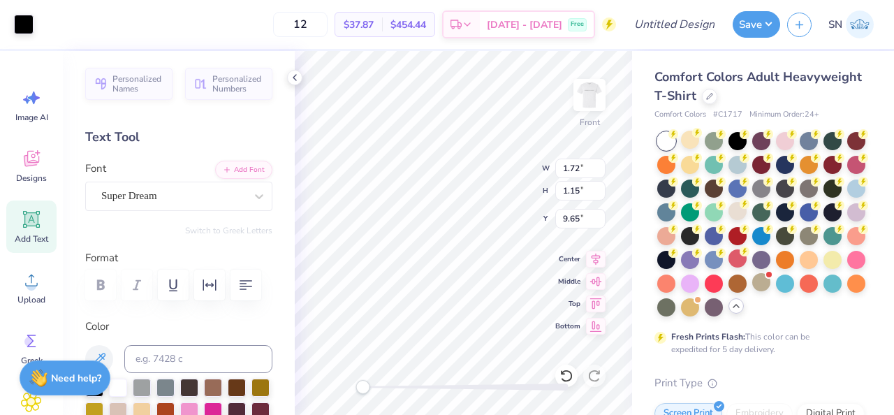
type input "1.15"
type input "9.65"
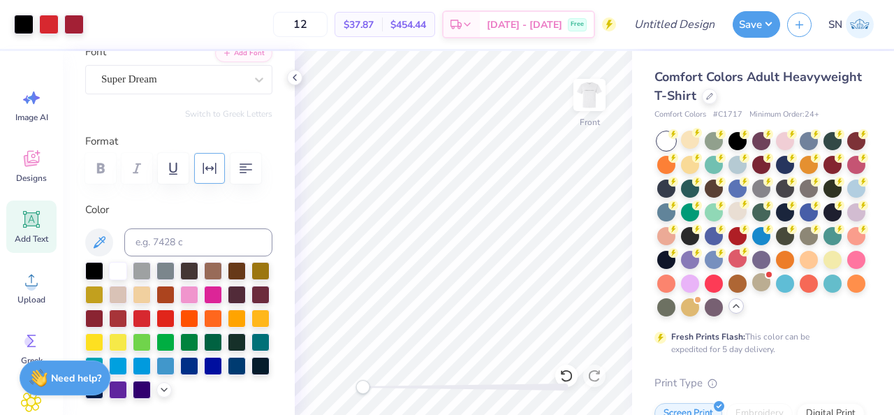
scroll to position [119, 0]
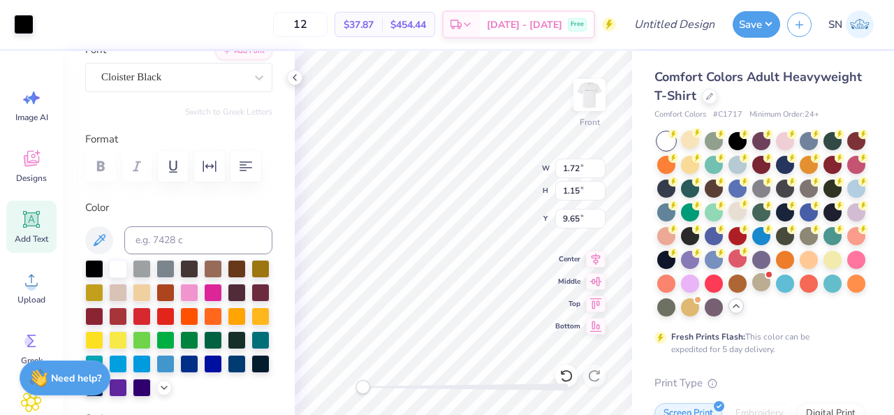
type input "1.72"
type input "1.15"
type input "9.65"
click at [141, 315] on div at bounding box center [142, 315] width 18 height 18
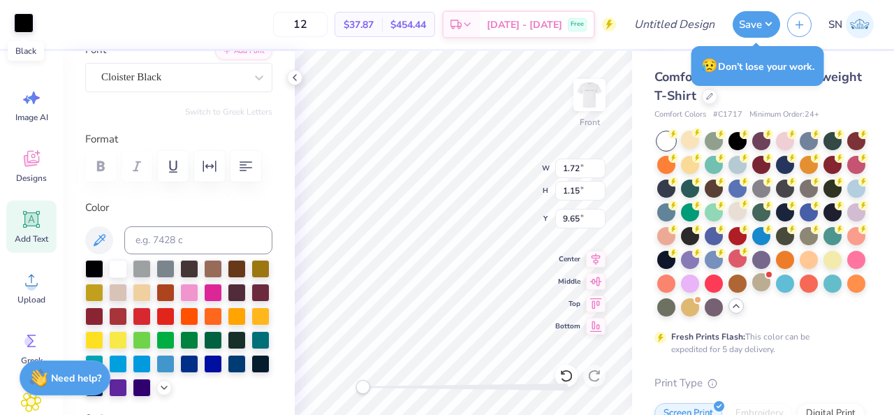
click at [22, 29] on div at bounding box center [24, 23] width 20 height 20
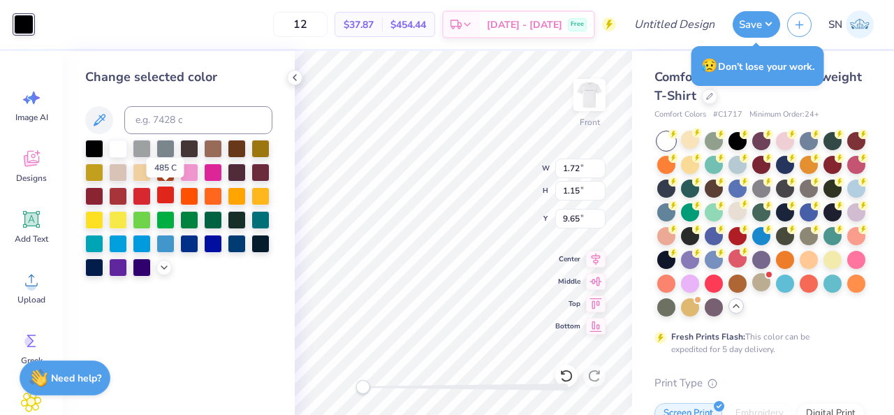
click at [161, 197] on div at bounding box center [165, 195] width 18 height 18
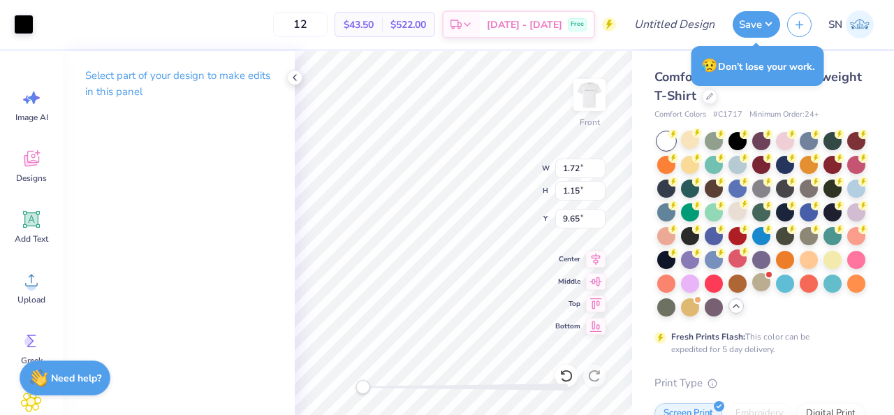
type input "1.18"
type input "7.21"
click at [30, 27] on div at bounding box center [24, 23] width 20 height 20
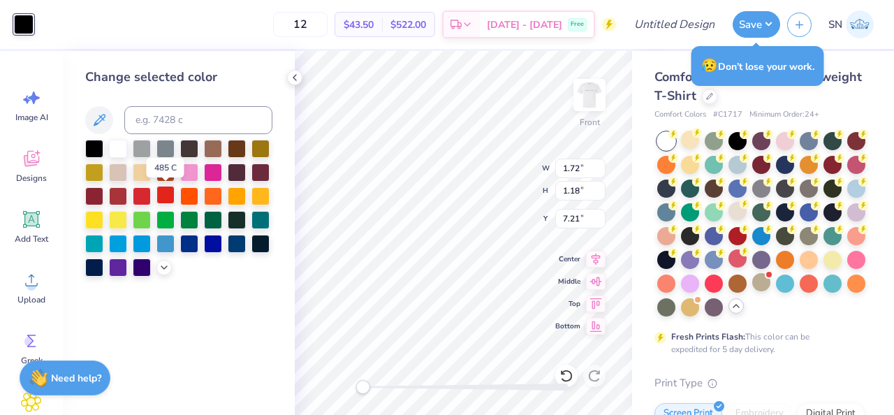
click at [170, 197] on div at bounding box center [165, 195] width 18 height 18
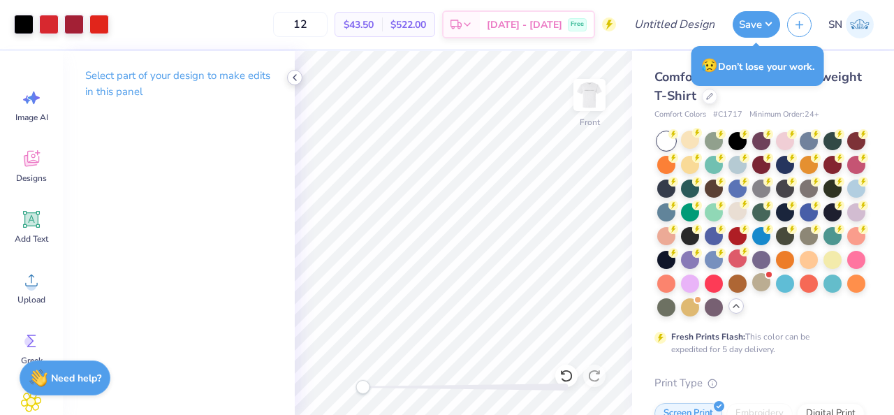
click at [292, 78] on icon at bounding box center [294, 77] width 11 height 11
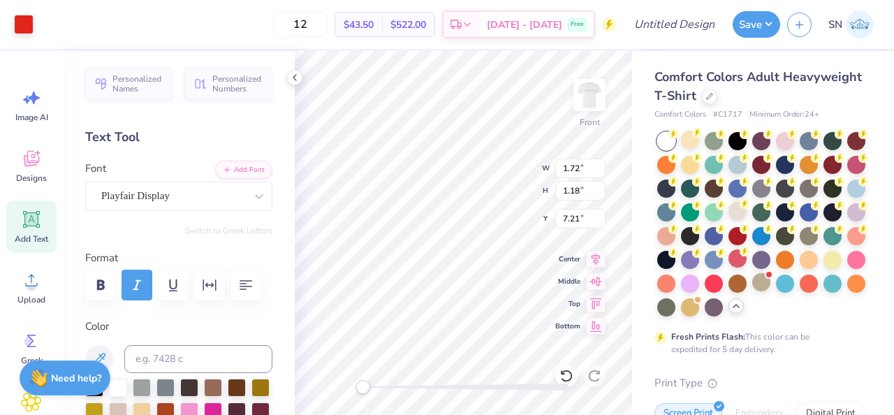
type input "1.72"
type input "1.18"
type input "7.21"
click at [30, 27] on div at bounding box center [24, 23] width 20 height 20
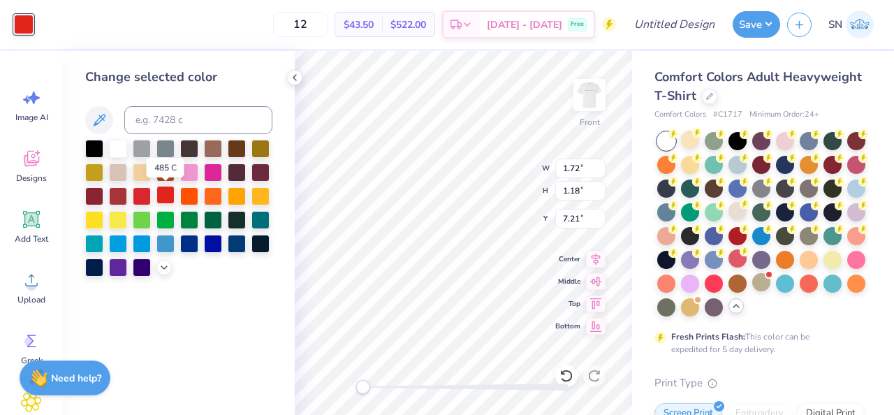
click at [165, 198] on div at bounding box center [165, 195] width 18 height 18
click at [145, 198] on div at bounding box center [142, 195] width 18 height 18
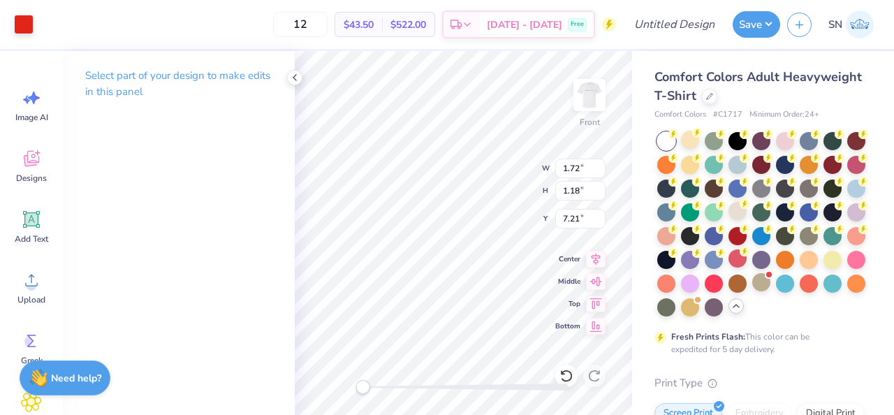
type input "1.15"
type input "9.65"
click at [28, 27] on div at bounding box center [24, 23] width 20 height 20
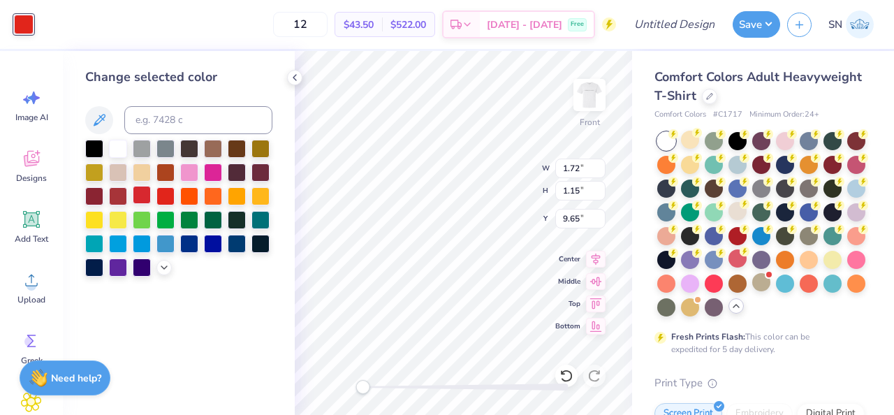
click at [141, 196] on div at bounding box center [142, 195] width 18 height 18
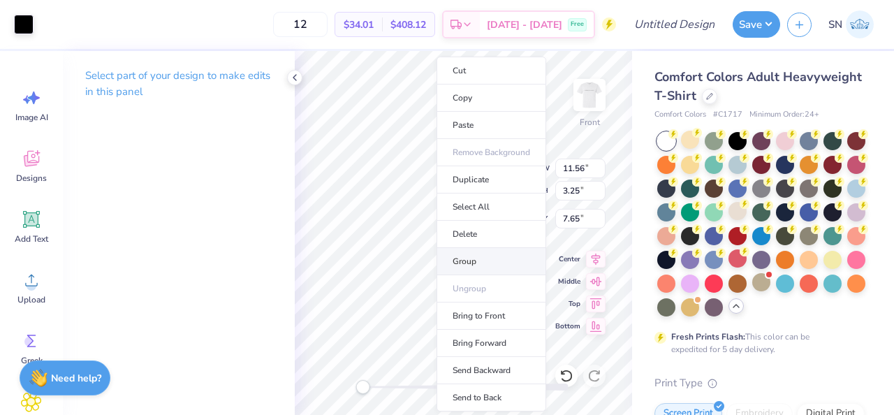
click at [494, 265] on li "Group" at bounding box center [492, 261] width 110 height 27
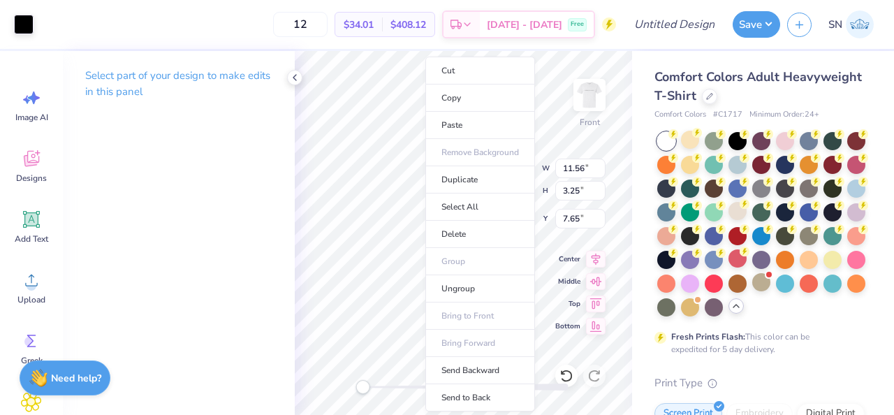
type input "14.18"
type input "3.26"
type input "18.51"
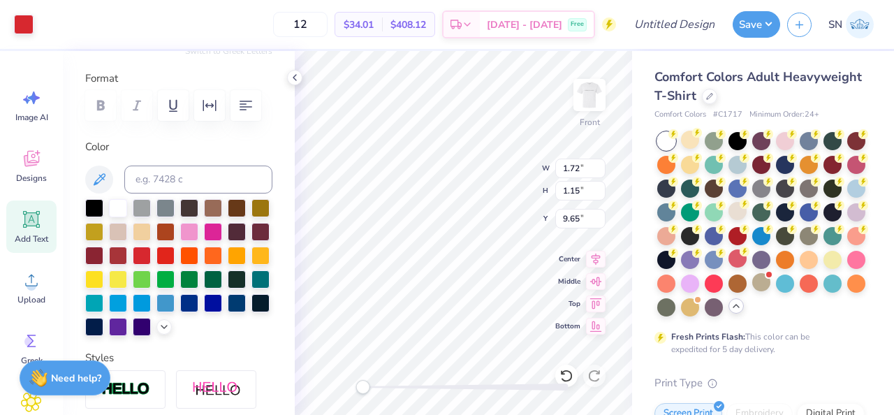
scroll to position [199, 0]
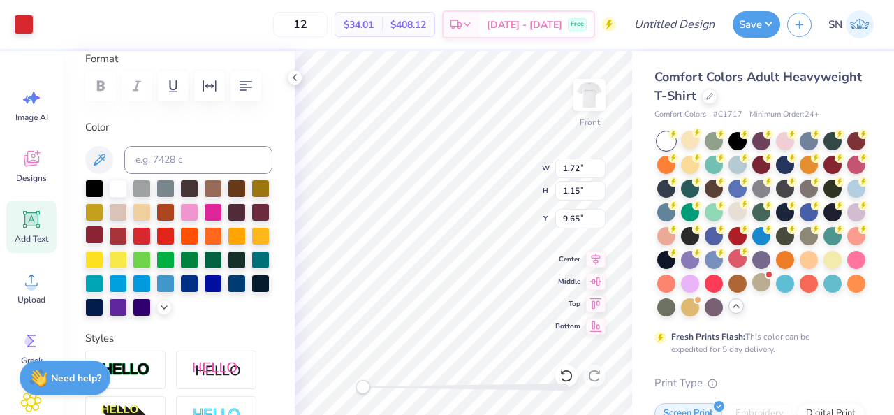
click at [96, 237] on div at bounding box center [94, 235] width 18 height 18
click at [35, 29] on div "Art colors 12 $37.87 Per Item $454.44 Total Est. Delivery Sep 20 - 23 Free Desi…" at bounding box center [447, 24] width 894 height 49
click at [31, 29] on div at bounding box center [24, 23] width 20 height 20
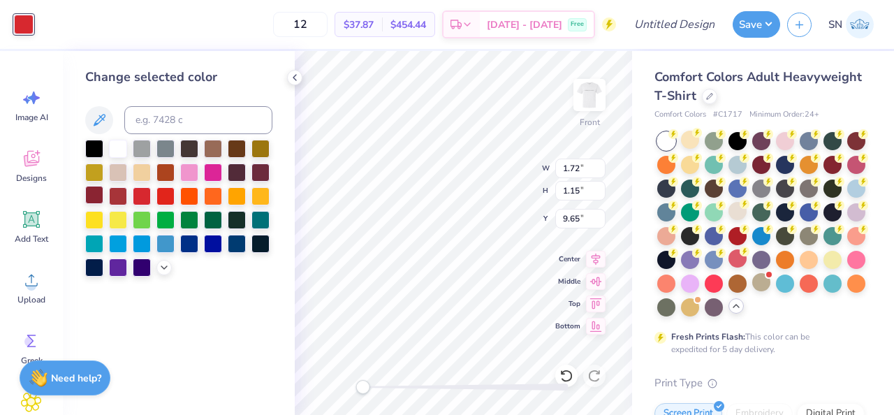
click at [99, 198] on div at bounding box center [94, 195] width 18 height 18
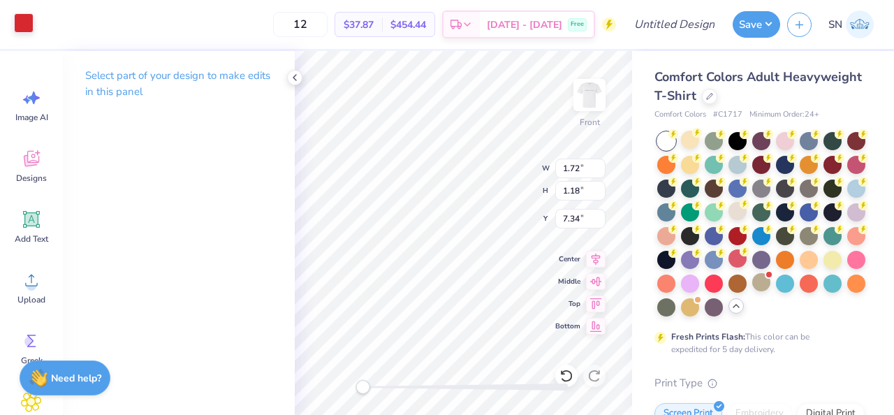
click at [24, 22] on div at bounding box center [24, 23] width 20 height 20
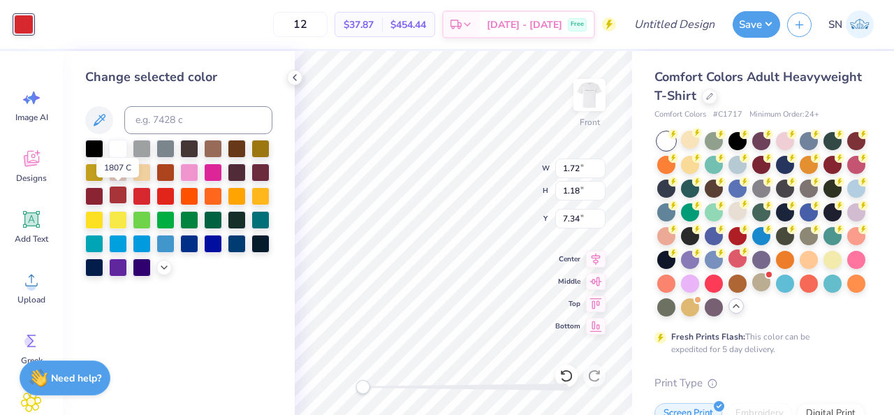
click at [112, 198] on div at bounding box center [118, 195] width 18 height 18
type input "1.15"
type input "9.65"
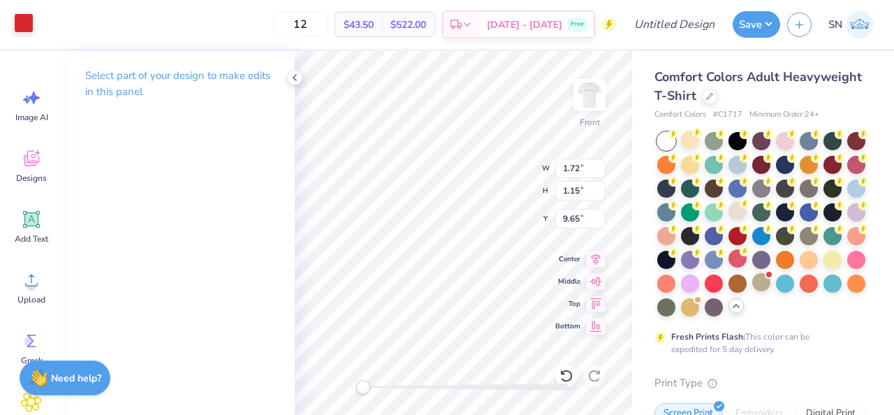
click at [30, 24] on div at bounding box center [24, 23] width 20 height 20
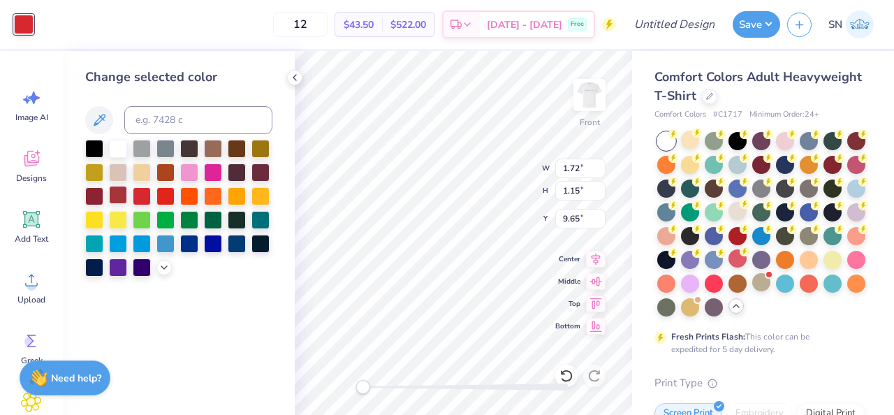
click at [122, 191] on div at bounding box center [118, 195] width 18 height 18
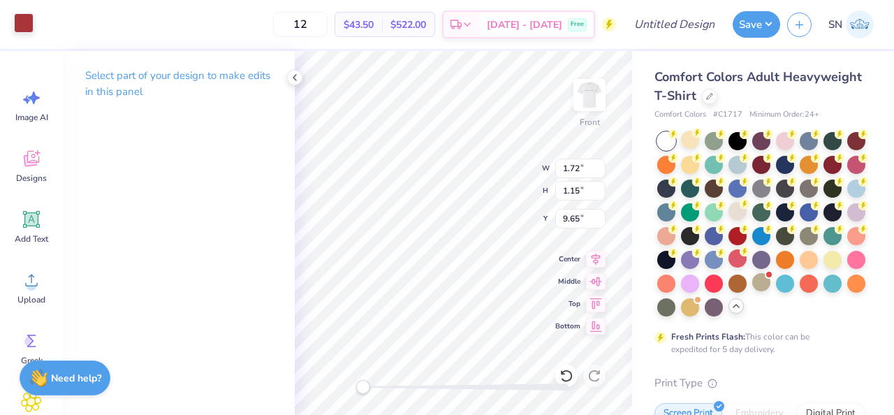
click at [17, 22] on div at bounding box center [24, 23] width 20 height 20
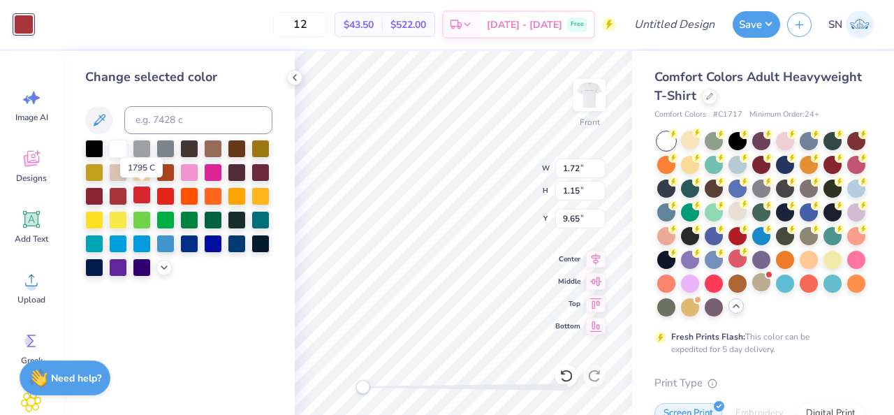
click at [144, 200] on div at bounding box center [142, 195] width 18 height 18
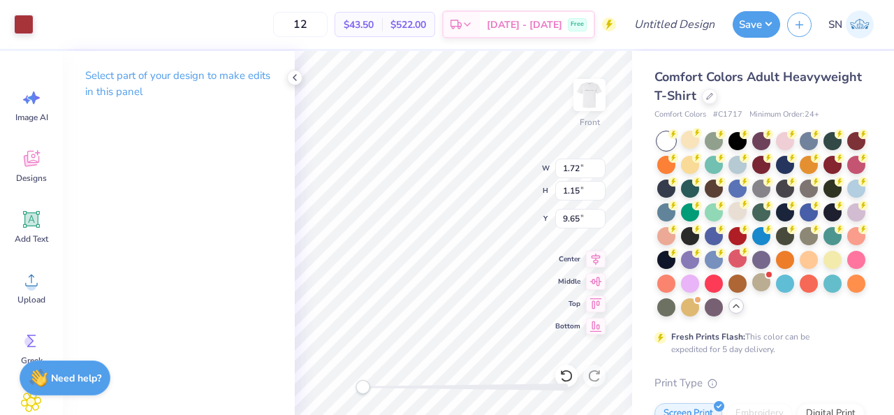
type input "1.18"
type input "7.34"
click at [20, 31] on div at bounding box center [24, 23] width 20 height 20
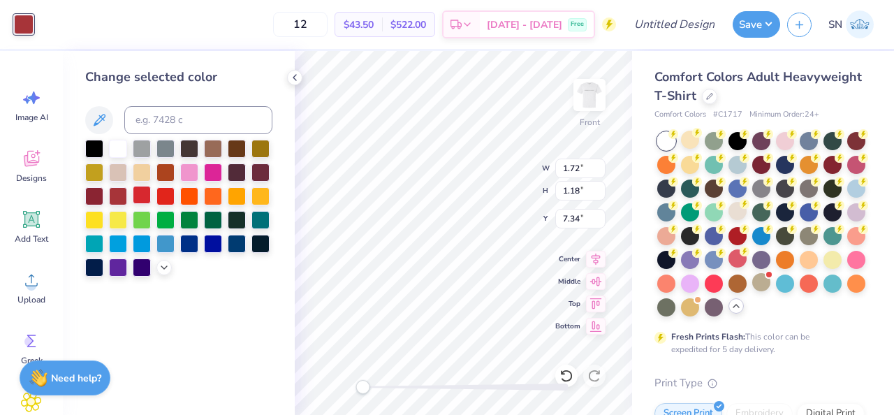
click at [143, 199] on div at bounding box center [142, 195] width 18 height 18
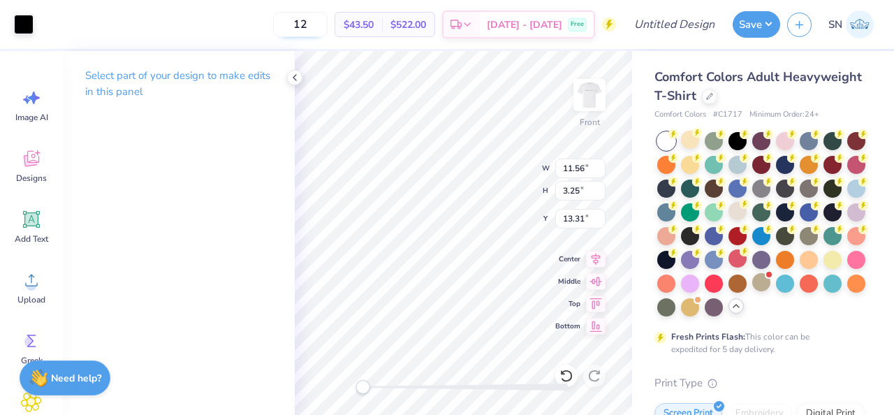
click at [328, 28] on input "12" at bounding box center [300, 24] width 54 height 25
type input "1"
type input "100"
click at [438, 381] on div at bounding box center [464, 387] width 210 height 14
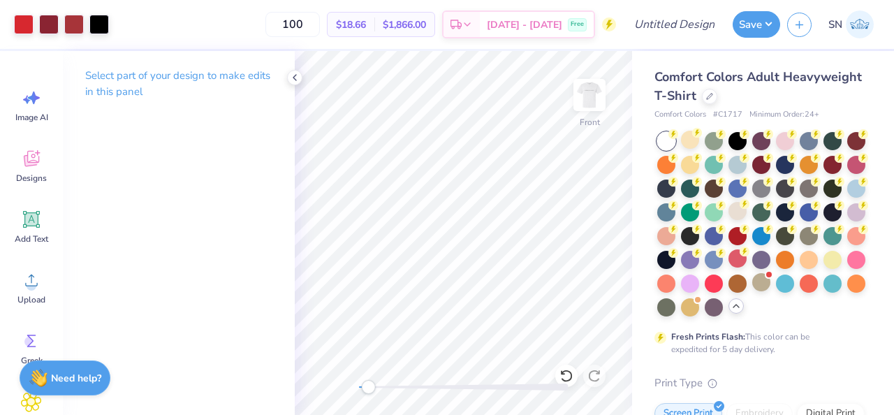
drag, startPoint x: 446, startPoint y: 385, endPoint x: 368, endPoint y: 383, distance: 78.3
click at [368, 383] on div "Accessibility label" at bounding box center [368, 387] width 14 height 14
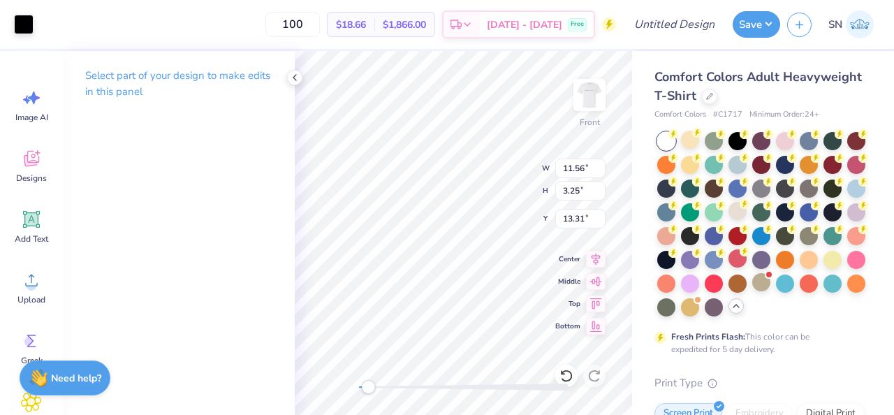
type input "1.72"
type input "1.15"
type input "9.55"
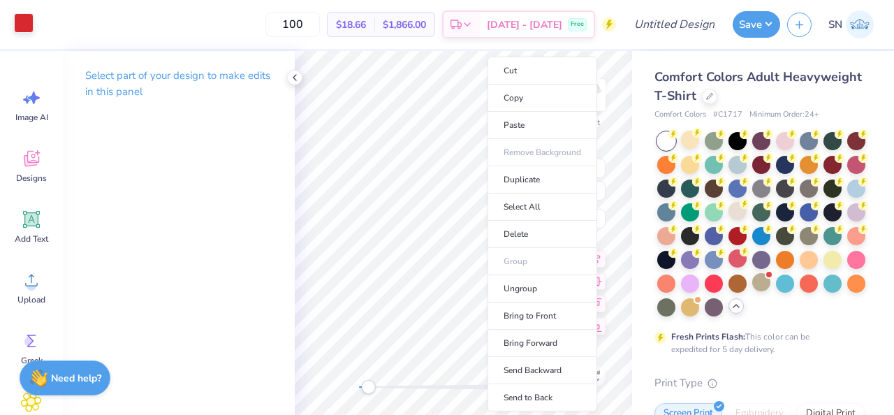
click at [21, 32] on div at bounding box center [24, 23] width 20 height 20
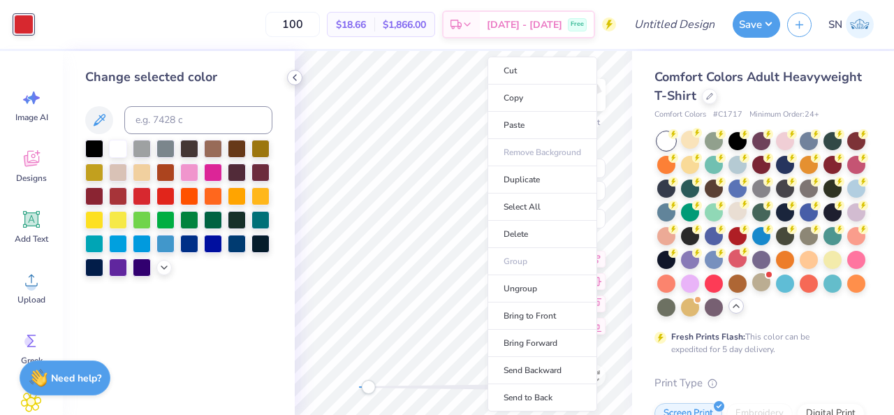
click at [298, 75] on icon at bounding box center [294, 77] width 11 height 11
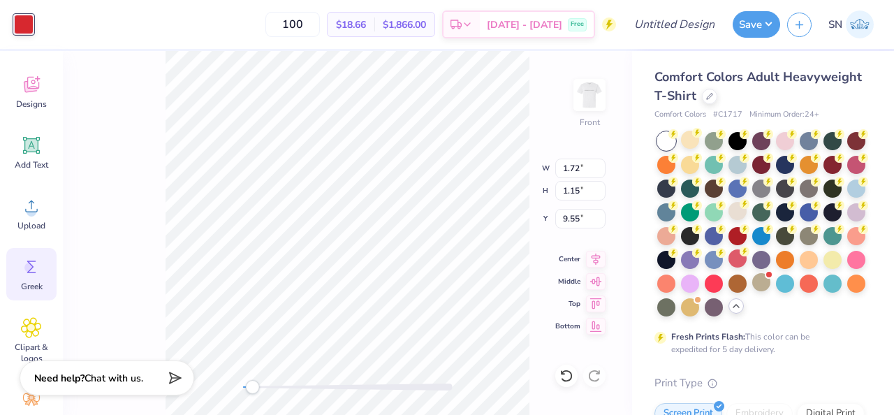
scroll to position [120, 0]
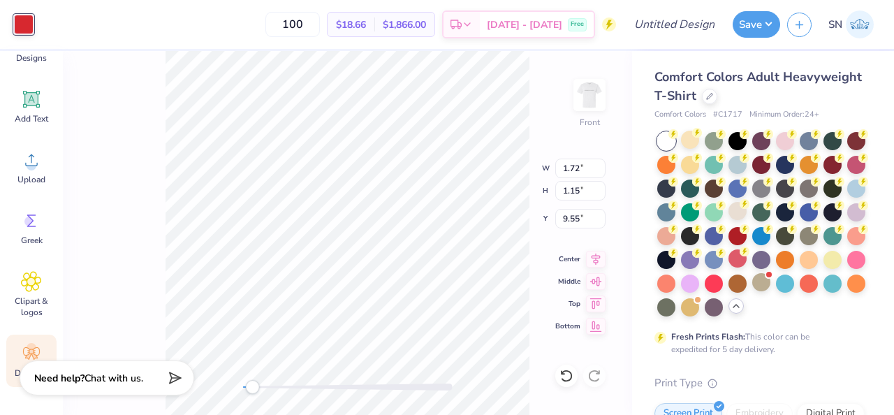
click at [31, 351] on circle at bounding box center [32, 348] width 10 height 10
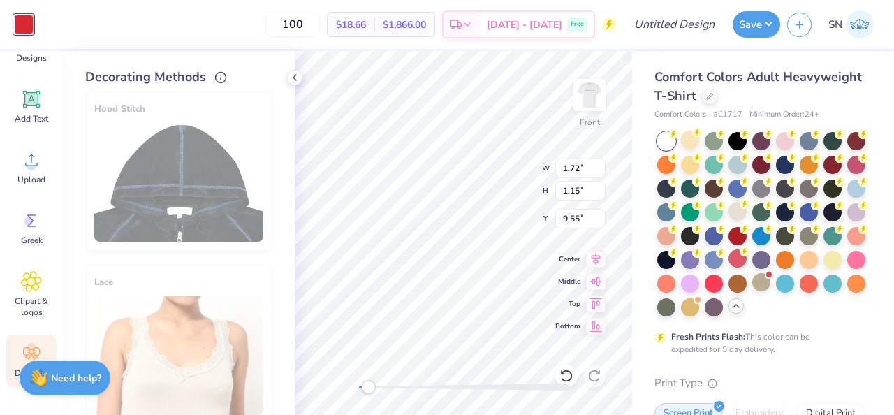
scroll to position [896, 0]
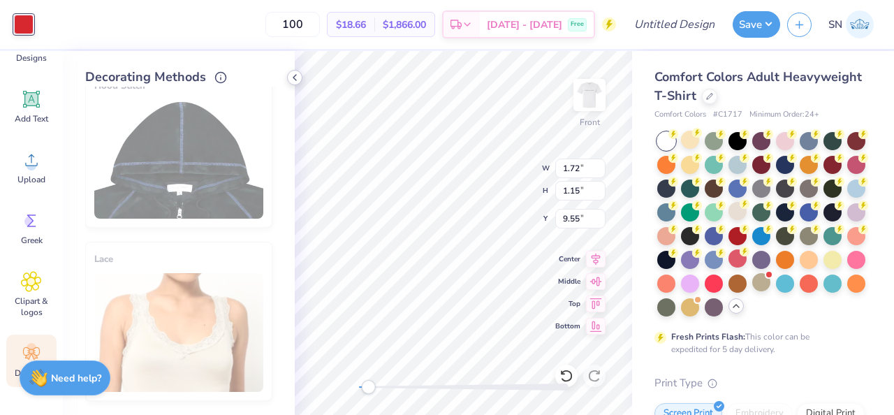
click at [295, 73] on icon at bounding box center [294, 77] width 11 height 11
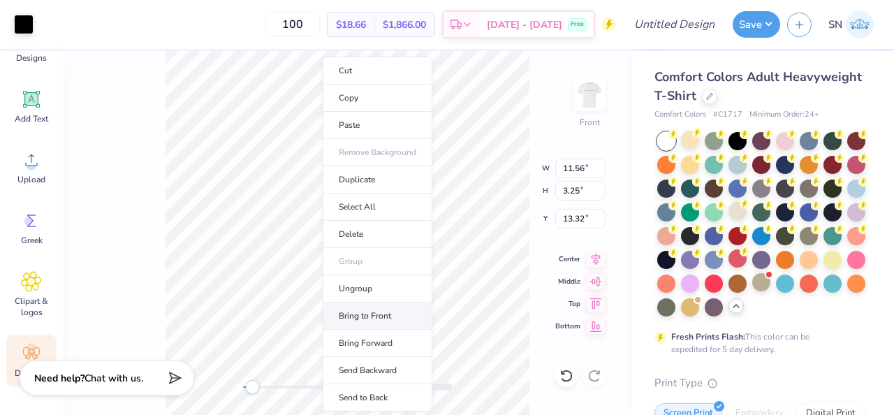
click at [388, 321] on li "Bring to Front" at bounding box center [378, 316] width 110 height 27
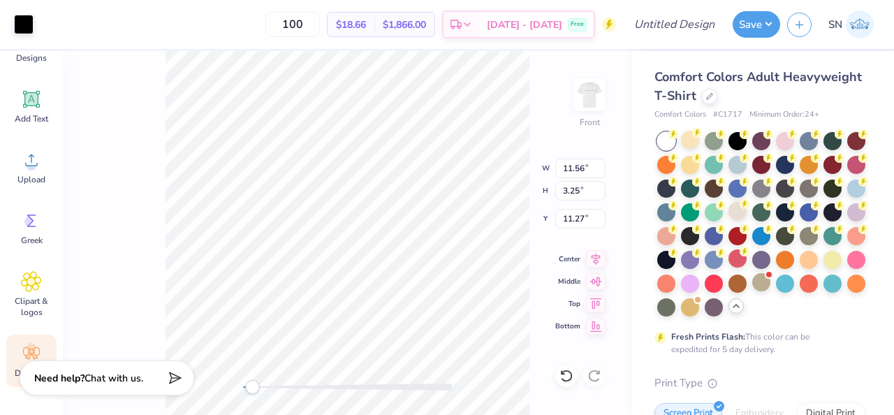
type input "11.27"
click at [37, 117] on span "Add Text" at bounding box center [32, 118] width 34 height 11
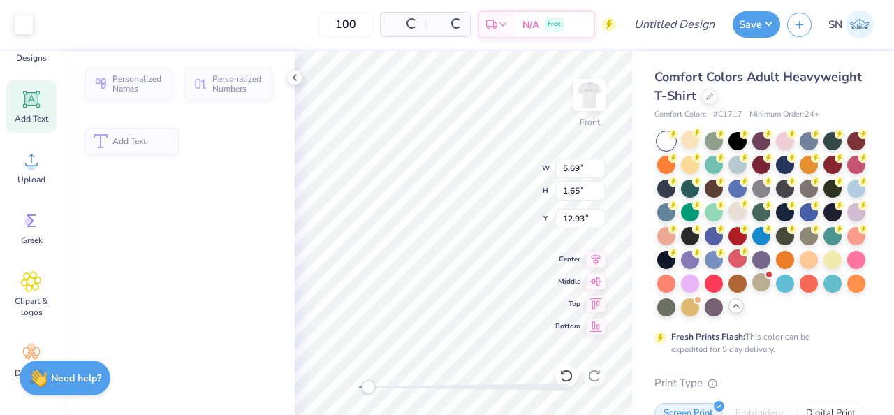
type input "5.69"
type input "1.65"
type input "12.93"
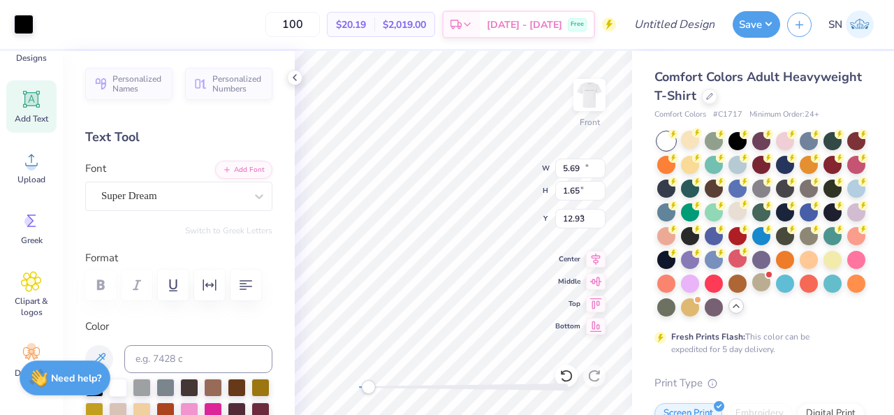
type input "11.56"
type input "3.25"
type input "7.93"
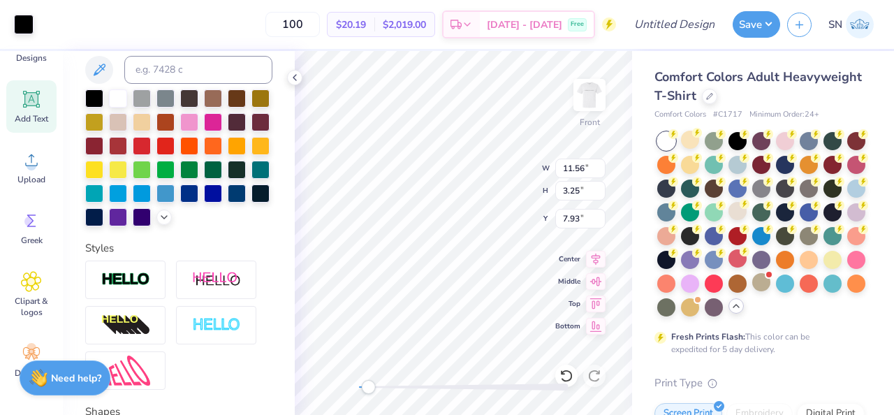
scroll to position [452, 0]
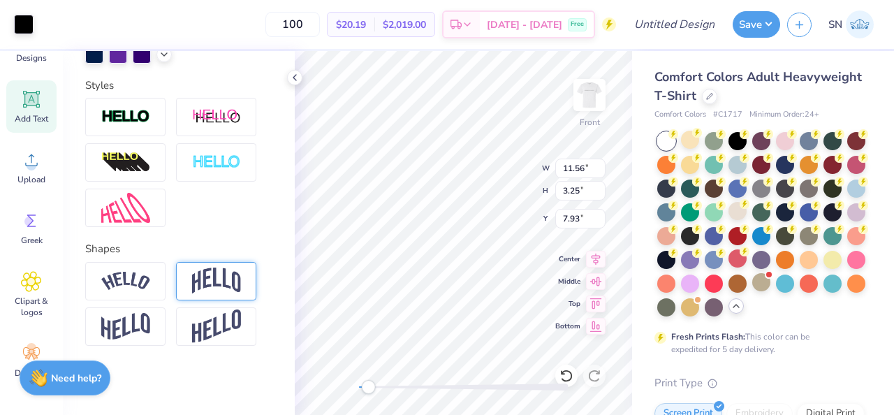
click at [188, 286] on div at bounding box center [216, 281] width 80 height 38
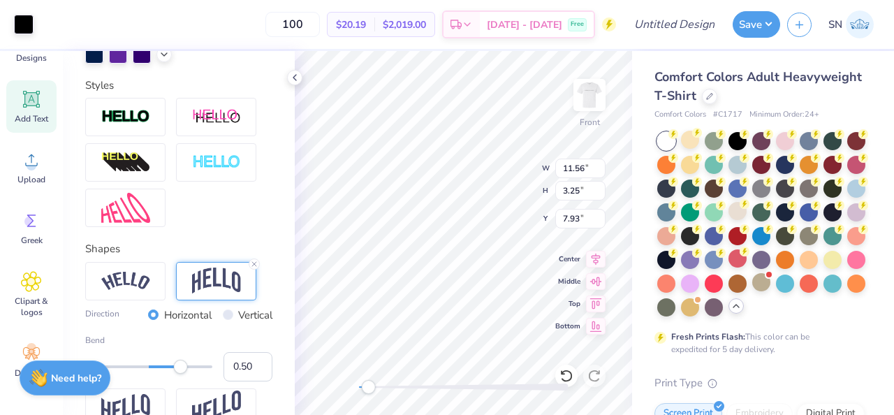
click at [217, 289] on img at bounding box center [216, 281] width 49 height 27
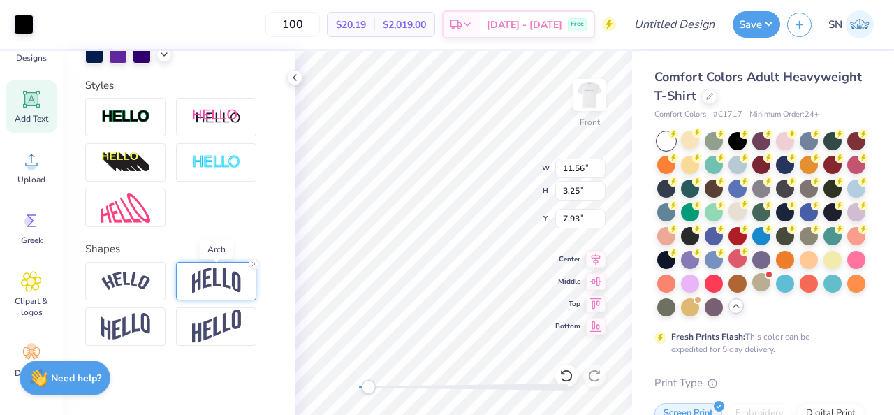
click at [217, 289] on img at bounding box center [216, 281] width 49 height 27
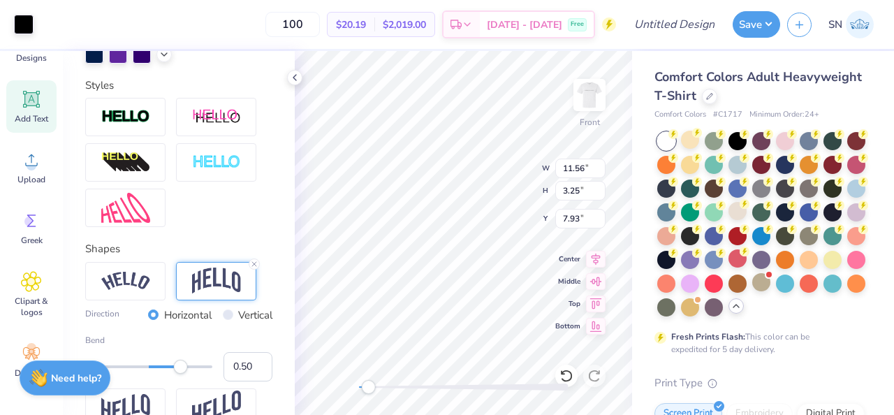
scroll to position [534, 0]
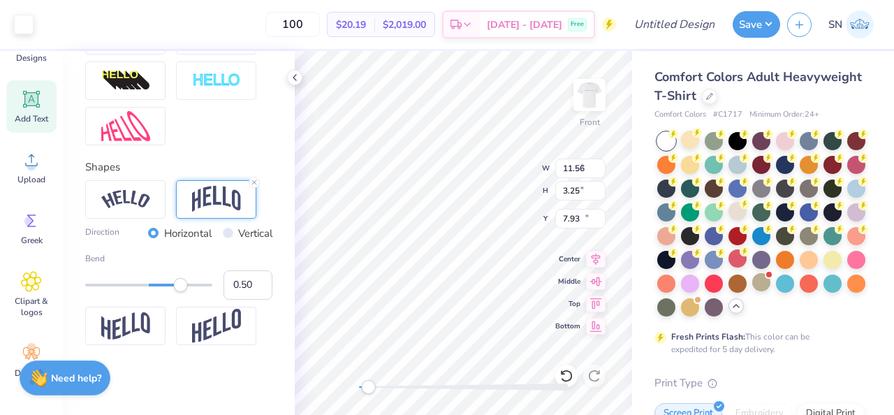
type input "5.69"
type input "2.35"
type input "12.58"
click at [134, 216] on div at bounding box center [125, 199] width 80 height 38
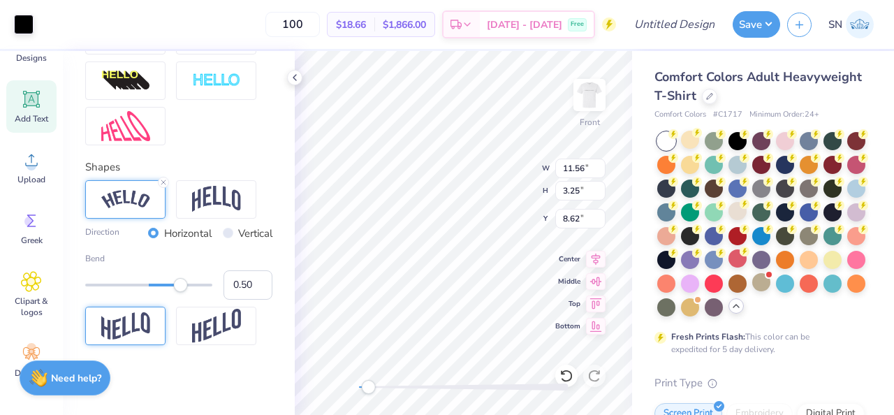
click at [133, 323] on img at bounding box center [125, 325] width 49 height 27
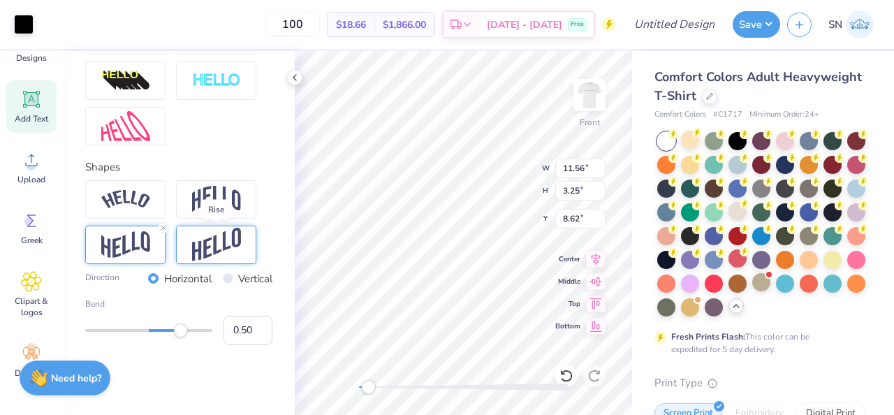
click at [206, 243] on img at bounding box center [216, 245] width 49 height 34
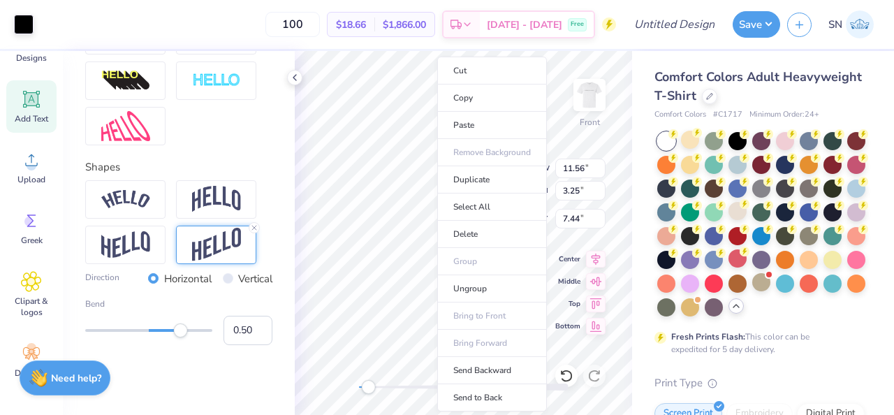
click at [483, 305] on ul "Cut Copy Paste Remove Background Duplicate Select All Delete Group Ungroup Brin…" at bounding box center [492, 234] width 110 height 355
click at [483, 299] on li "Ungroup" at bounding box center [492, 288] width 110 height 27
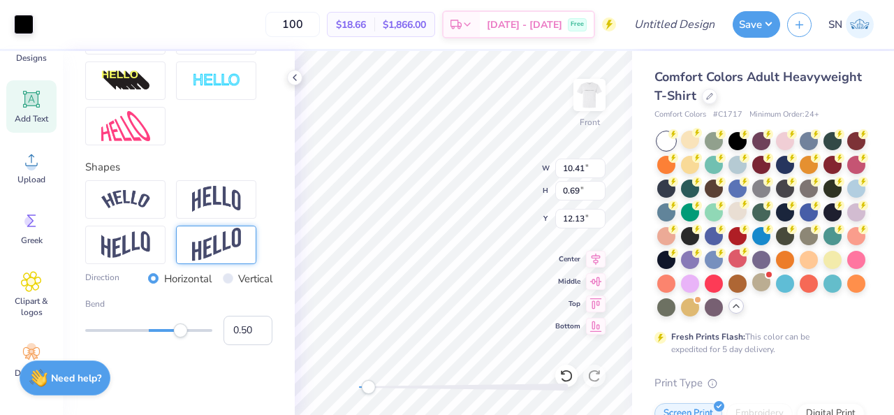
scroll to position [452, 0]
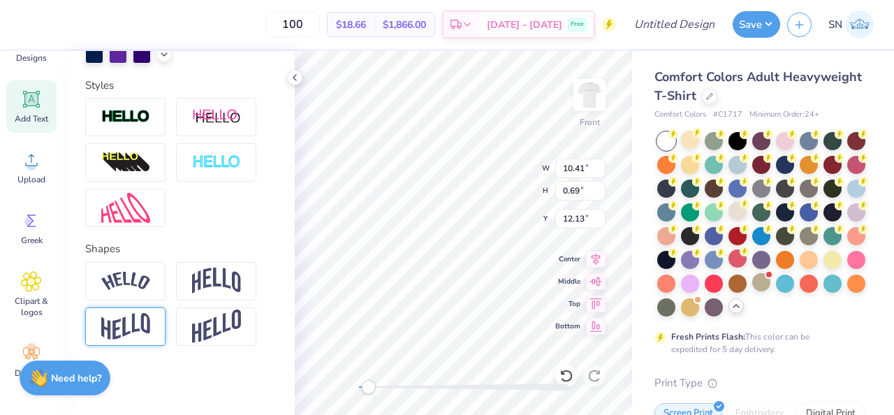
click at [122, 325] on img at bounding box center [125, 326] width 49 height 27
type input "11.56"
type input "0.68"
type input "13.00"
click at [155, 326] on div at bounding box center [125, 326] width 80 height 38
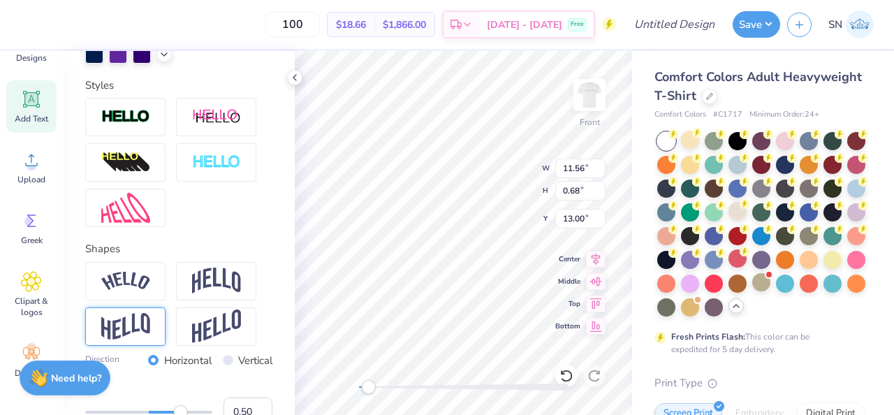
type input "10.82"
type input "0.67"
type input "13.85"
click at [147, 336] on img at bounding box center [125, 326] width 49 height 27
click at [108, 323] on img at bounding box center [125, 326] width 49 height 27
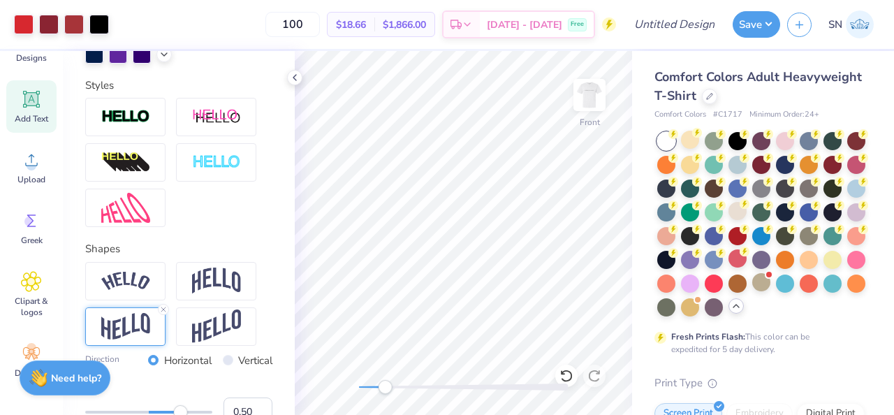
click at [386, 381] on div "Accessibility label" at bounding box center [385, 387] width 14 height 14
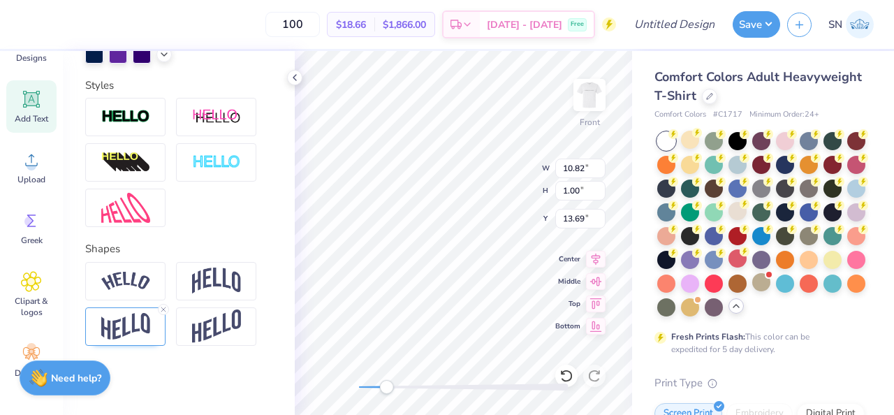
type input "10.82"
type input "1.00"
type input "13.69"
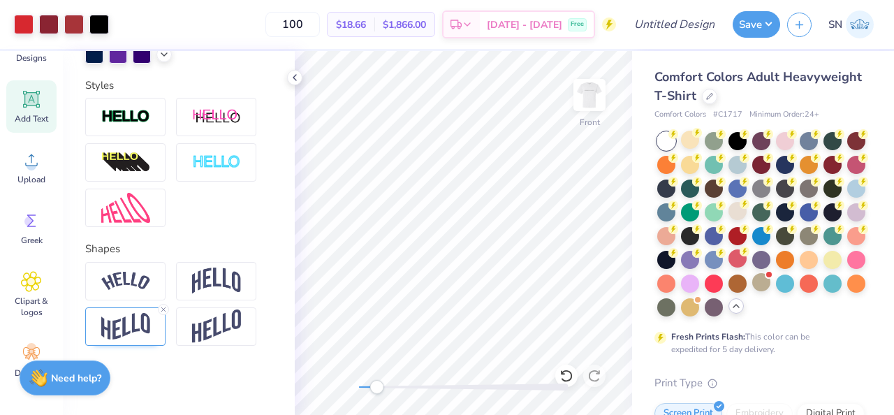
drag, startPoint x: 384, startPoint y: 387, endPoint x: 377, endPoint y: 388, distance: 7.7
click at [377, 388] on div "Accessibility label" at bounding box center [377, 387] width 14 height 14
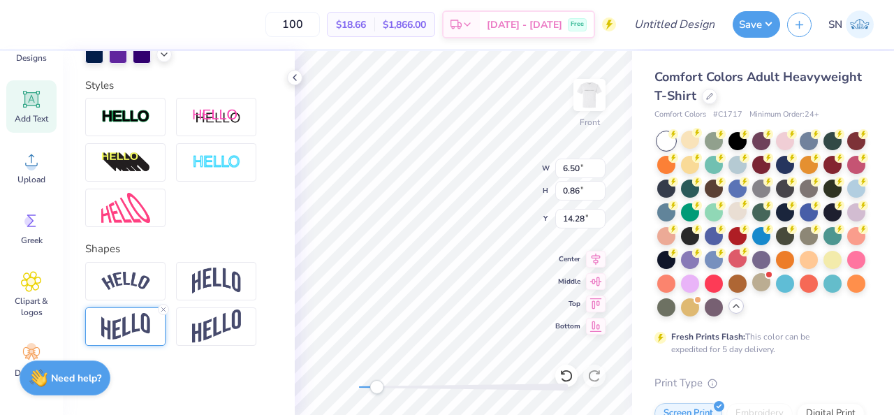
click at [154, 334] on div at bounding box center [125, 326] width 80 height 38
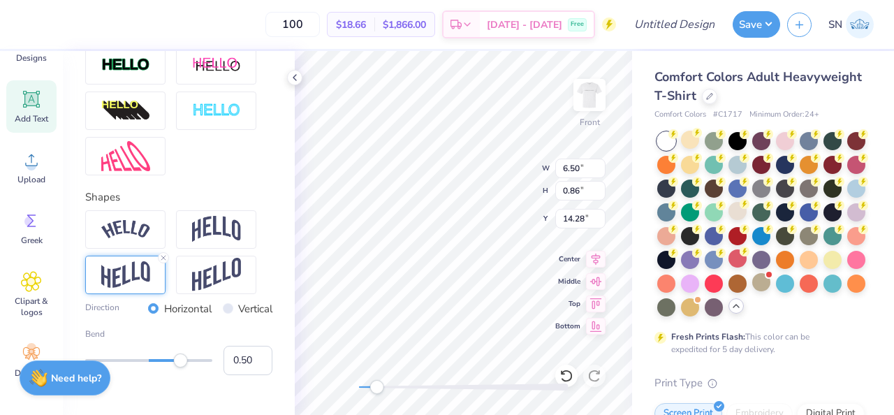
scroll to position [507, 0]
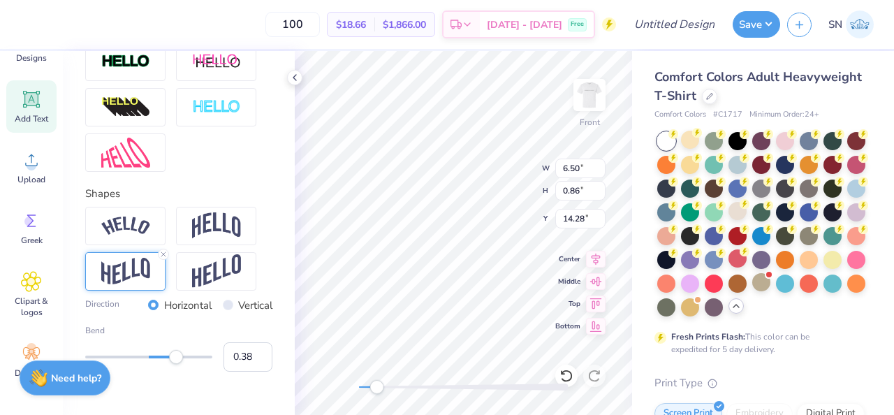
type input "0.37"
click at [173, 355] on div "Accessibility label" at bounding box center [173, 357] width 14 height 14
type input "0.26"
click at [166, 358] on div "Accessibility label" at bounding box center [166, 357] width 14 height 14
click at [563, 377] on icon at bounding box center [567, 376] width 14 height 14
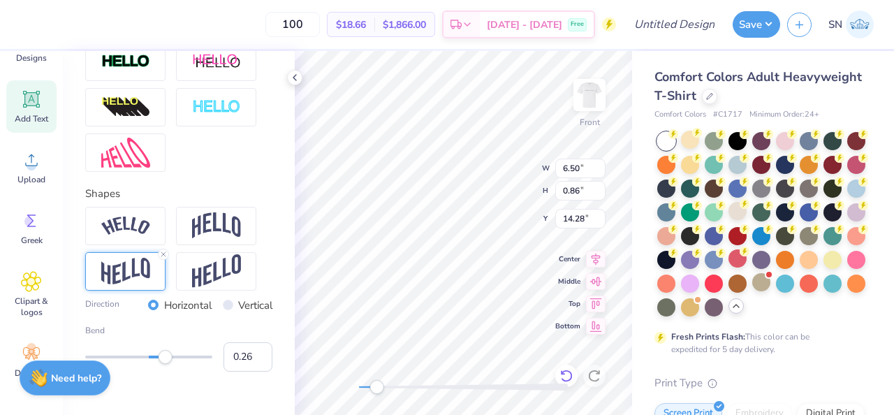
click at [564, 377] on icon at bounding box center [567, 376] width 14 height 14
click at [564, 378] on icon at bounding box center [567, 376] width 14 height 14
type input "14.31"
type input "0.50"
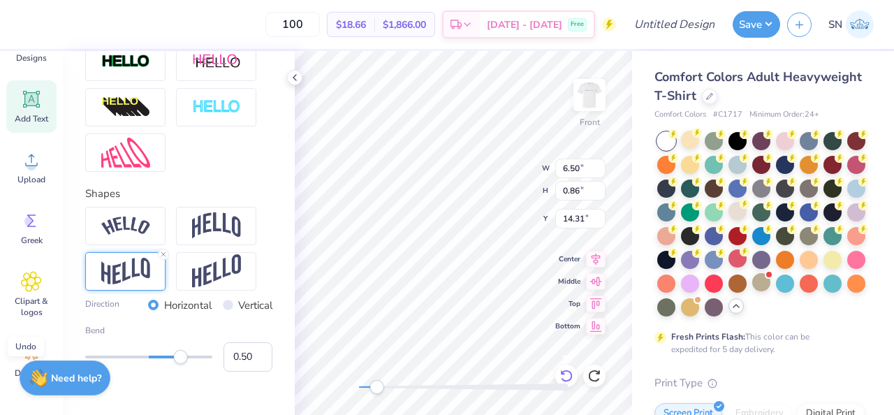
click at [568, 376] on icon at bounding box center [567, 376] width 14 height 14
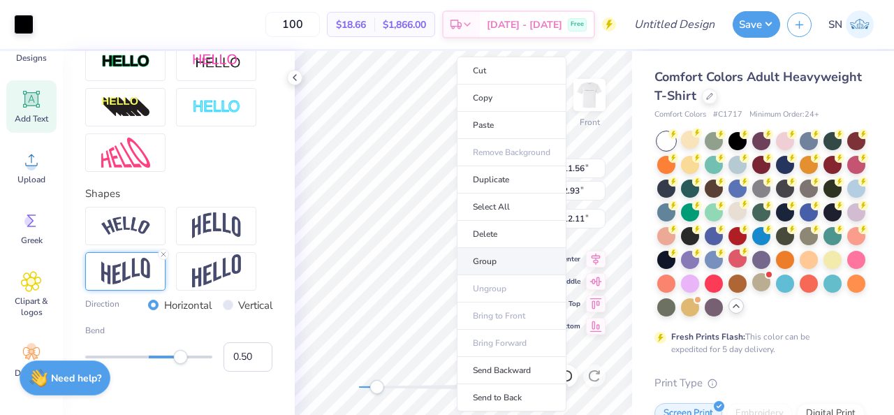
click at [510, 256] on li "Group" at bounding box center [512, 261] width 110 height 27
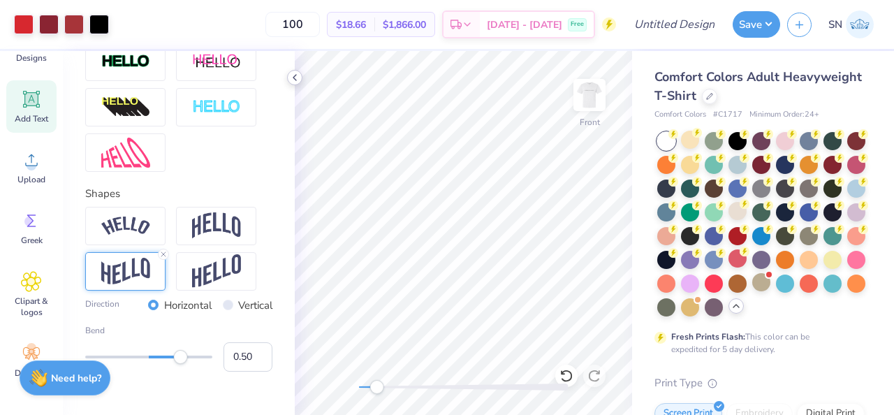
click at [296, 75] on polyline at bounding box center [294, 78] width 3 height 6
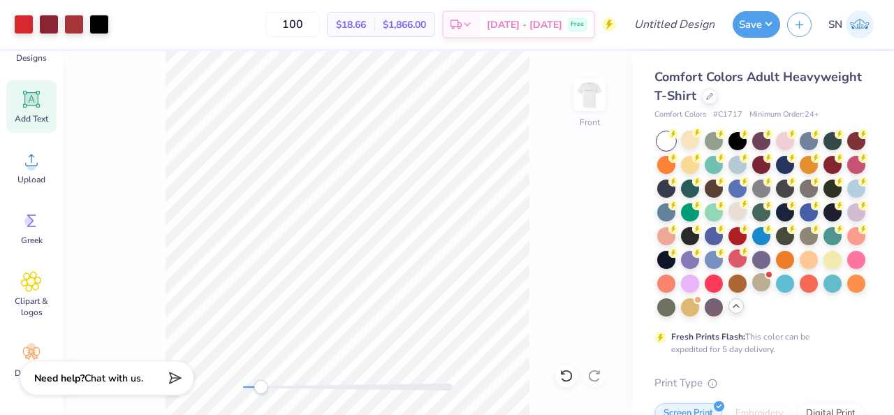
click at [45, 102] on div "Add Text" at bounding box center [31, 106] width 50 height 52
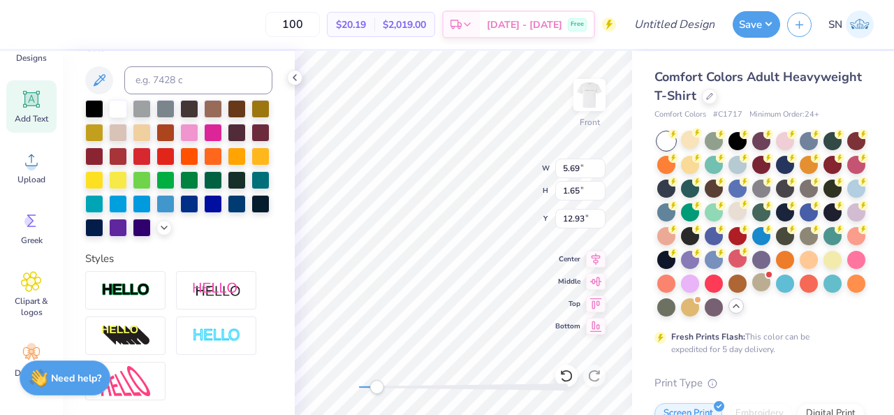
scroll to position [0, 0]
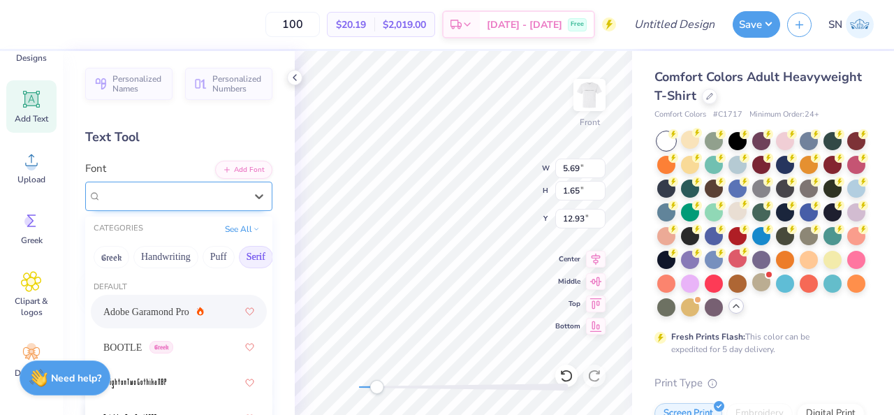
click at [231, 194] on div "Super Dream" at bounding box center [173, 196] width 147 height 22
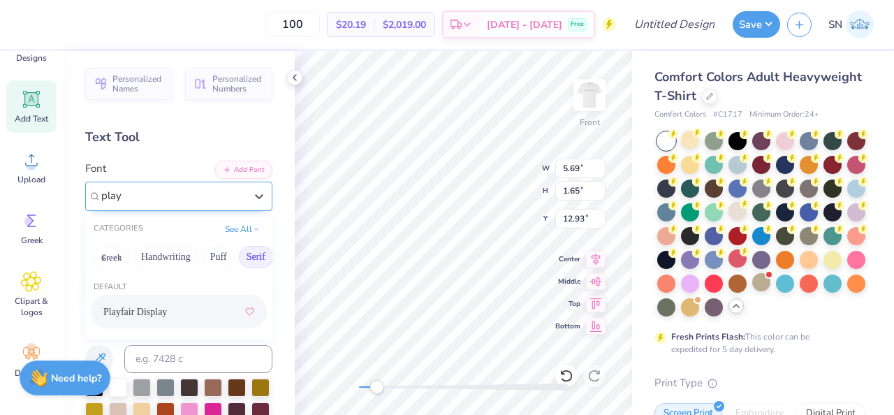
click at [166, 309] on span "Playfair Display" at bounding box center [135, 312] width 64 height 15
type input "play"
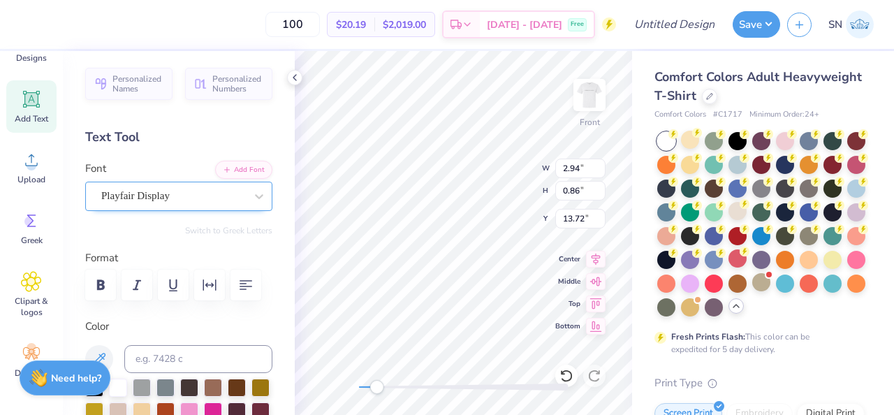
scroll to position [0, 1]
type textarea "Albemarle"
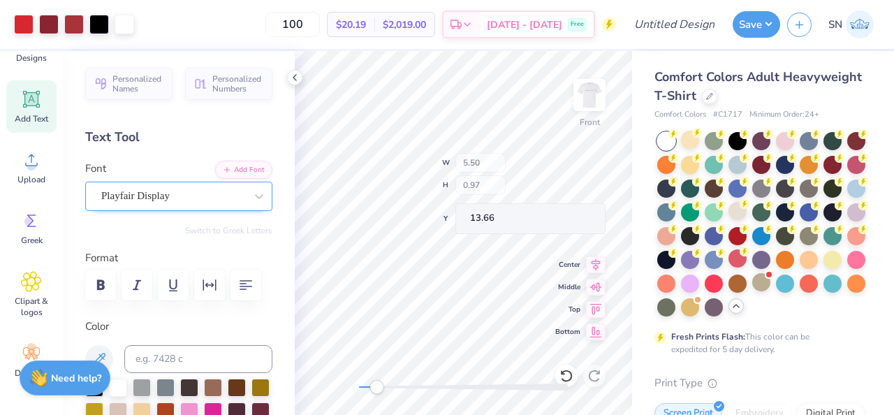
type input "5.50"
type input "0.97"
type input "13.66"
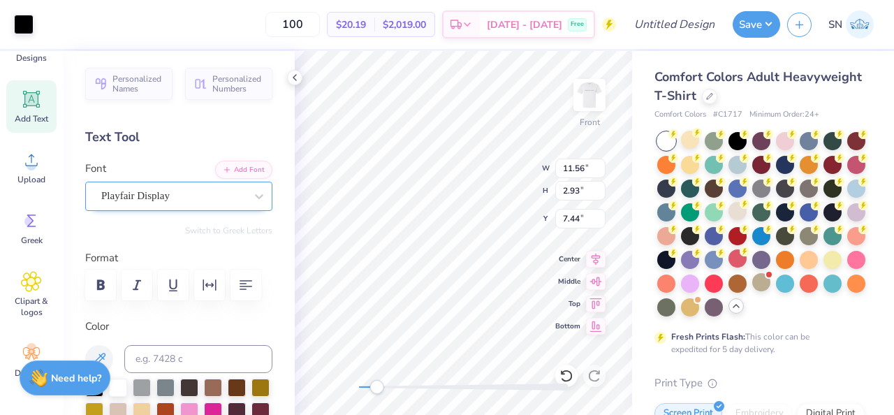
type input "11.56"
type input "2.93"
type input "7.44"
click at [25, 22] on div at bounding box center [24, 23] width 20 height 20
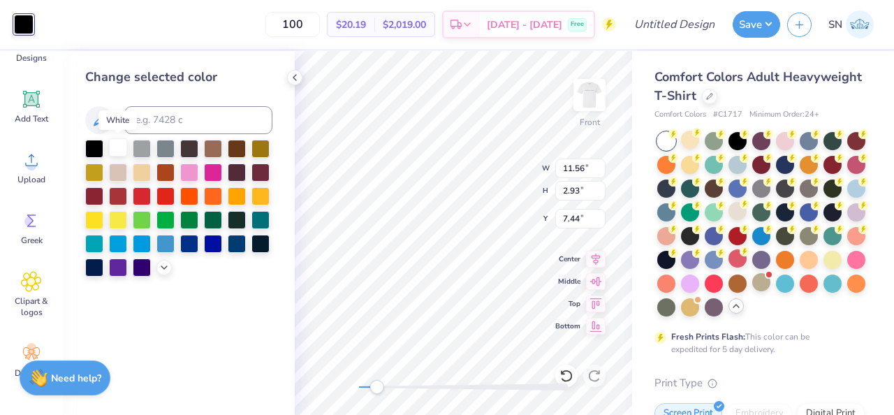
click at [124, 156] on div at bounding box center [118, 147] width 18 height 18
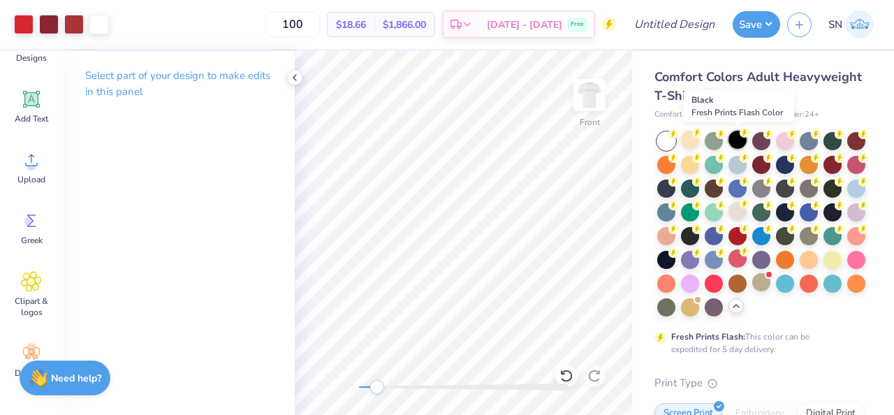
click at [739, 140] on div at bounding box center [738, 140] width 18 height 18
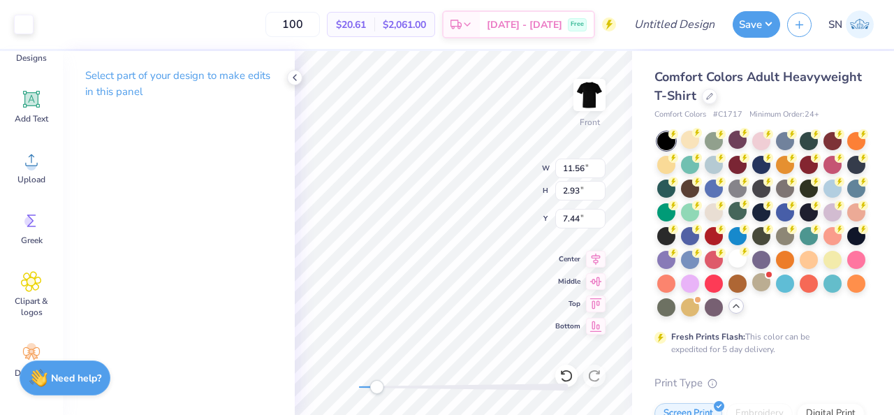
type input "5.50"
type input "0.97"
type input "13.75"
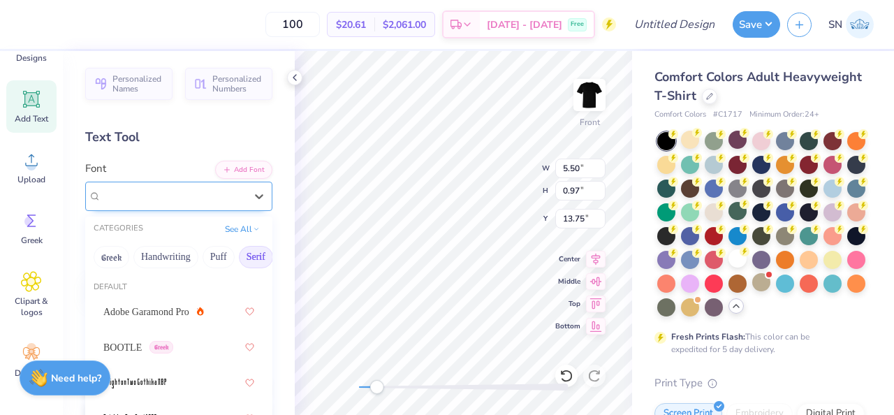
click at [207, 190] on div "Playfair Display" at bounding box center [173, 196] width 147 height 22
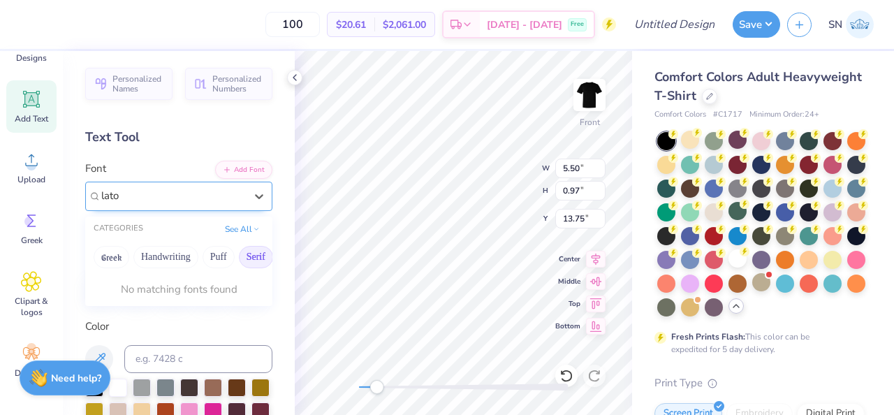
type input "lato"
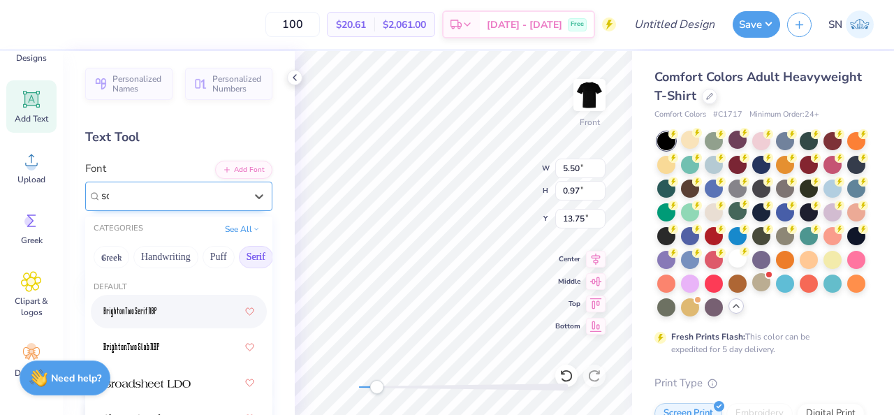
type input "sou"
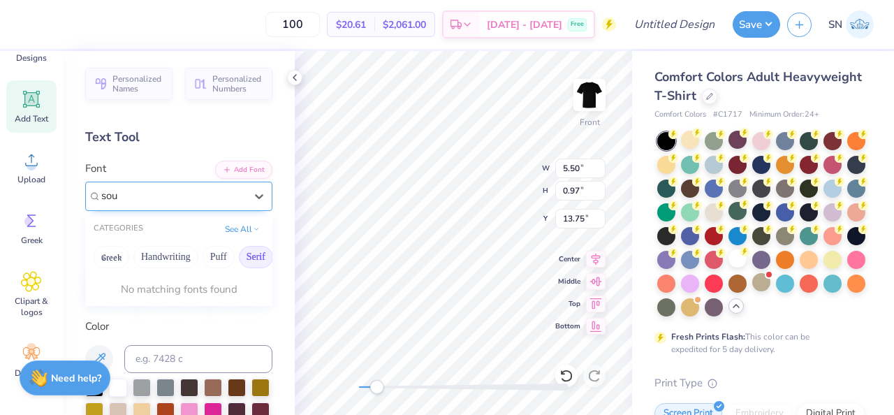
click at [259, 260] on button "Serif" at bounding box center [256, 257] width 34 height 22
click at [252, 232] on button "See All" at bounding box center [242, 228] width 43 height 14
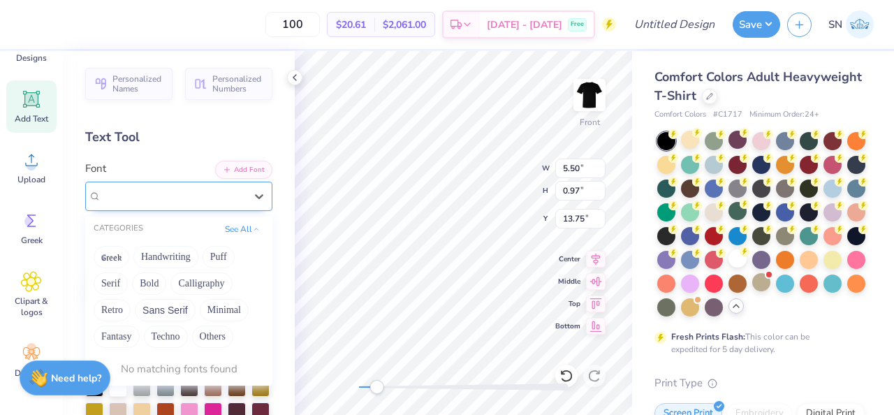
click at [206, 201] on div at bounding box center [173, 196] width 147 height 22
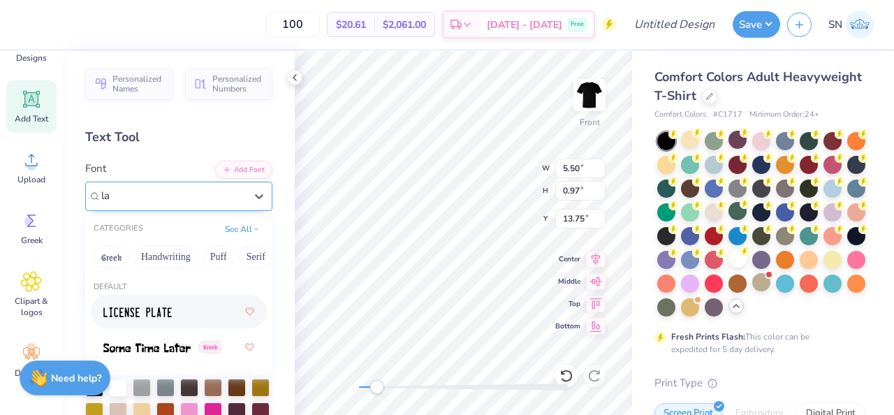
type input "l"
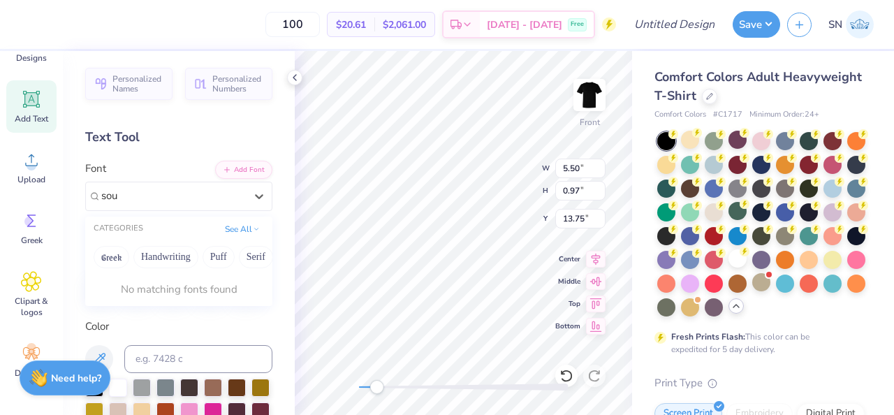
type input "sou"
type input "inter"
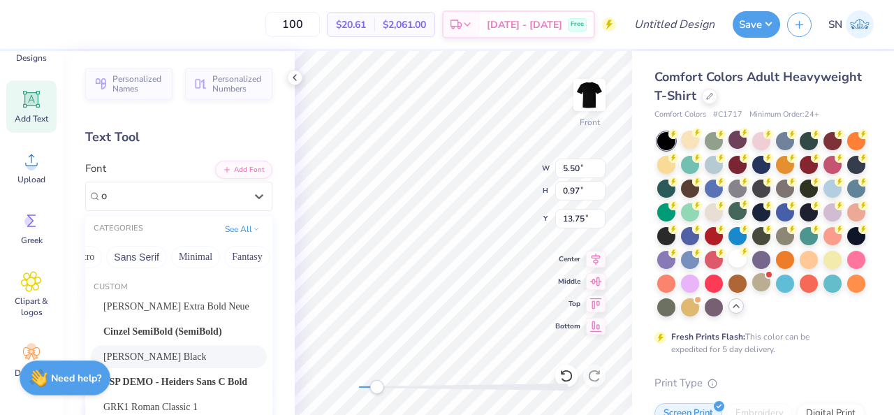
scroll to position [0, 341]
click at [140, 257] on button "Sans Serif" at bounding box center [112, 257] width 61 height 22
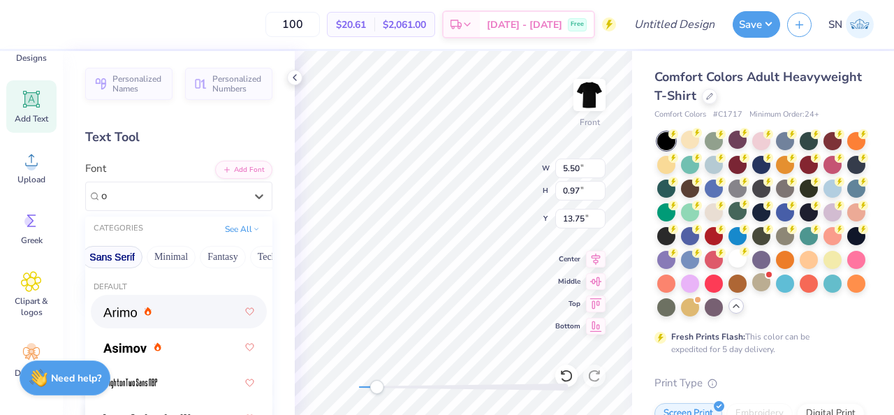
click at [174, 319] on div at bounding box center [178, 311] width 151 height 25
type input "o"
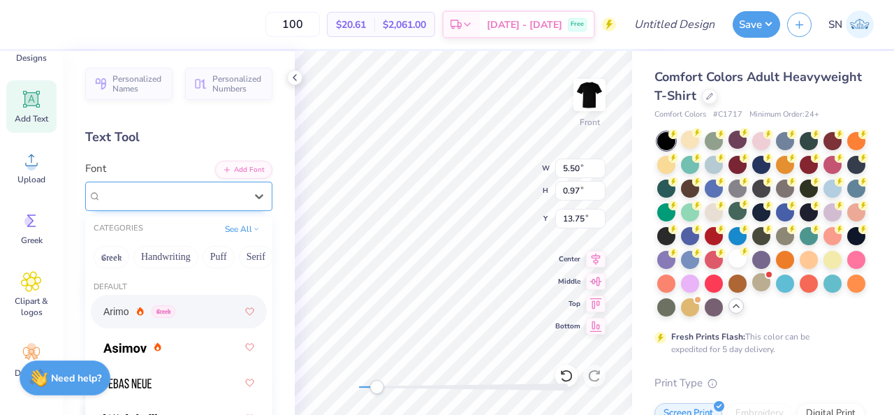
click at [206, 208] on div "Arimo Greek" at bounding box center [178, 196] width 187 height 29
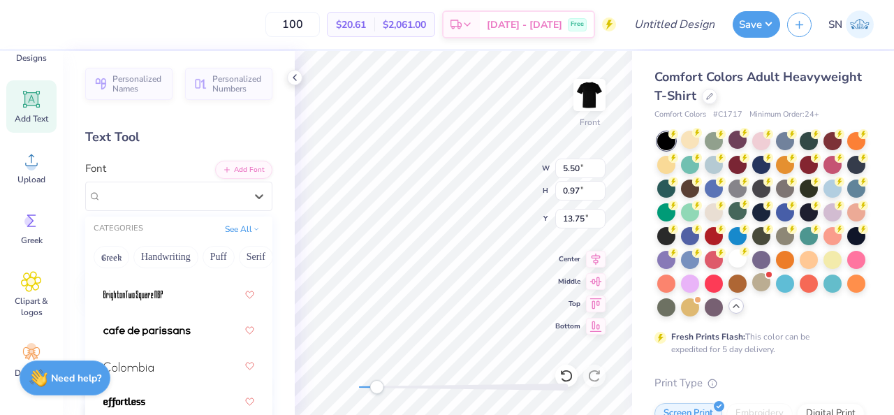
scroll to position [197, 0]
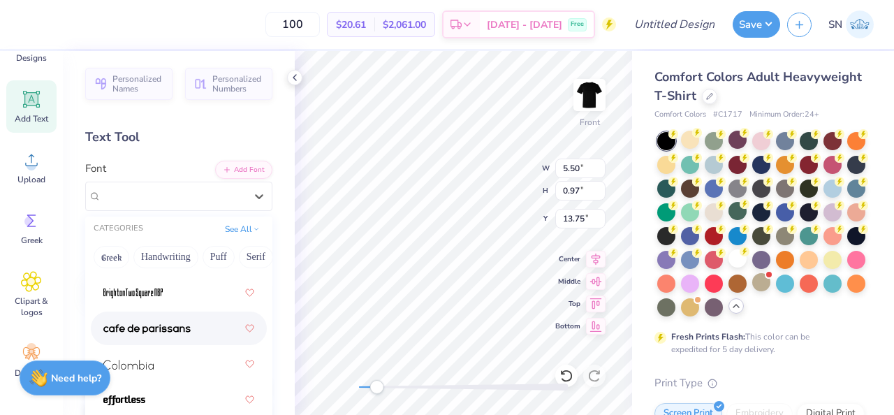
click at [201, 324] on div at bounding box center [178, 328] width 151 height 25
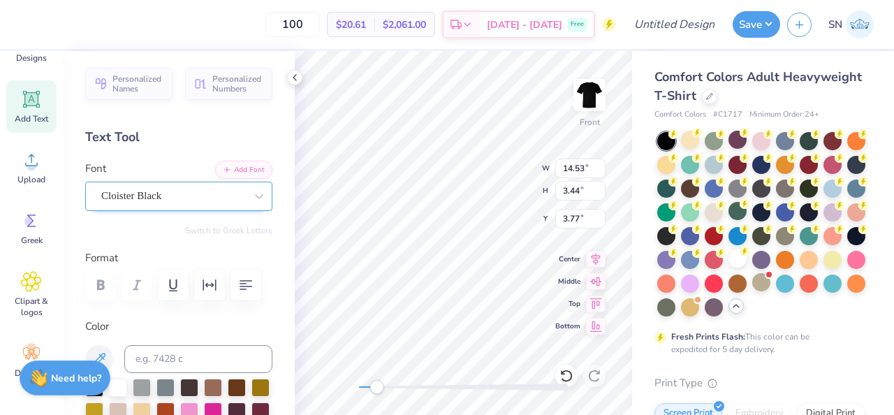
click at [215, 198] on div "Cloister Black" at bounding box center [173, 196] width 147 height 22
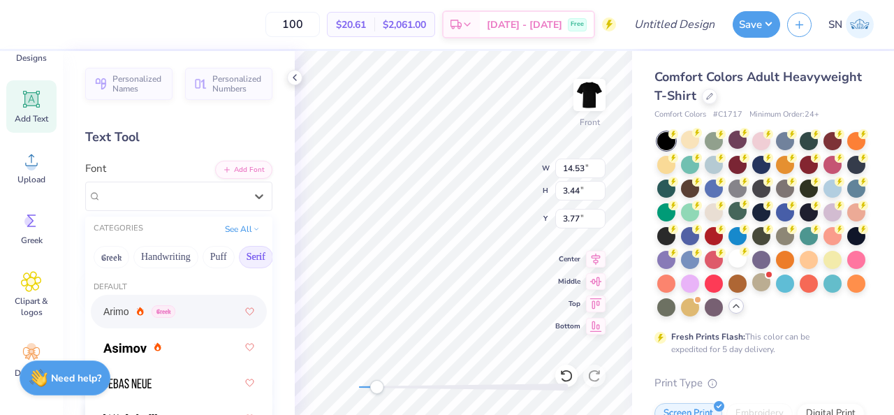
click at [248, 259] on button "Serif" at bounding box center [256, 257] width 34 height 22
type input "cl"
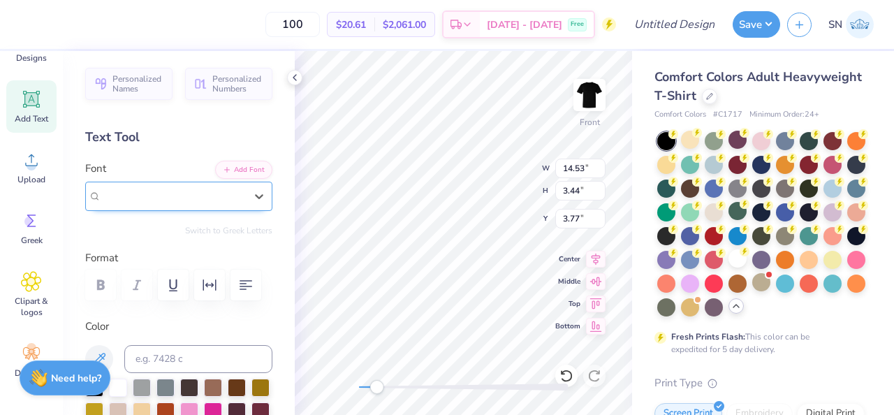
click at [202, 207] on div "Cloister Black" at bounding box center [178, 196] width 187 height 29
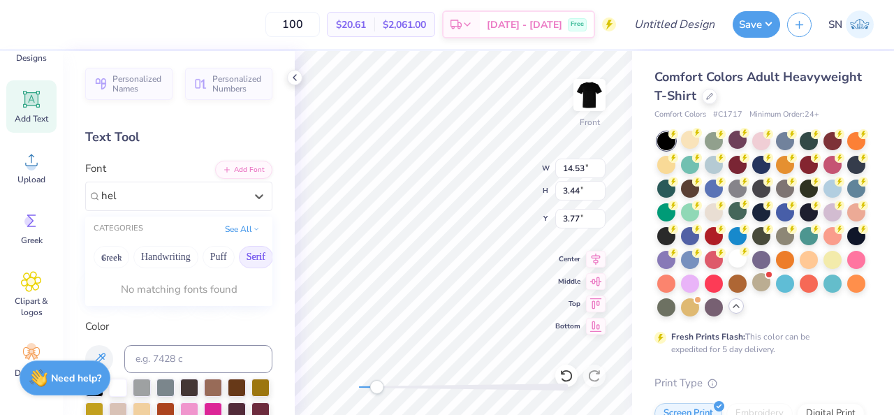
click at [242, 257] on button "Serif" at bounding box center [256, 257] width 34 height 22
click at [252, 232] on button "See All" at bounding box center [242, 228] width 43 height 14
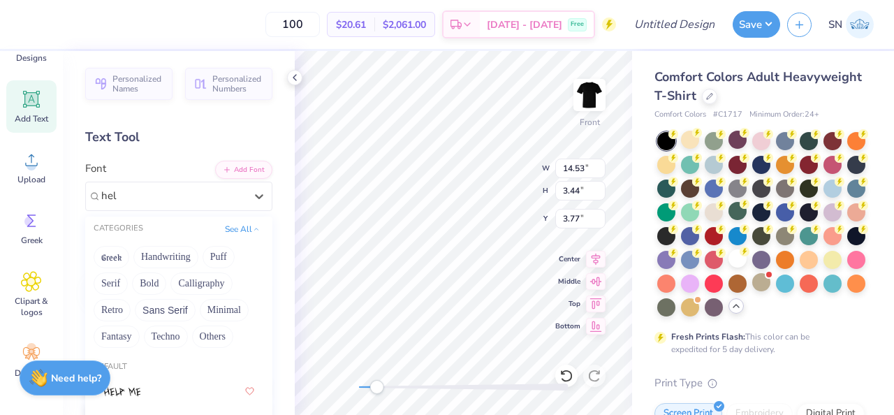
type input "hel"
type input "2.46"
type input "0.38"
type input "14.23"
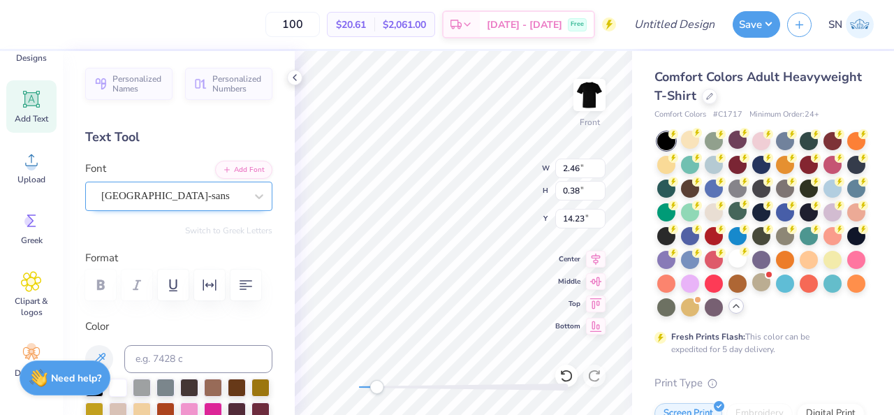
click at [205, 203] on div "cafe de paris-sans" at bounding box center [173, 196] width 147 height 22
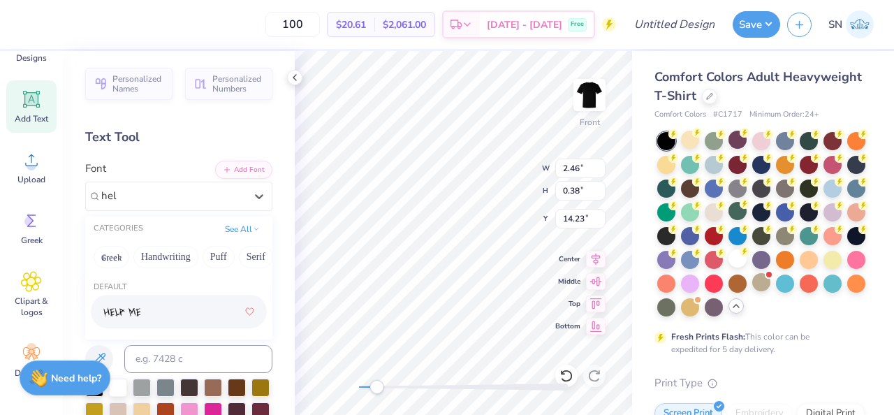
type input "hel"
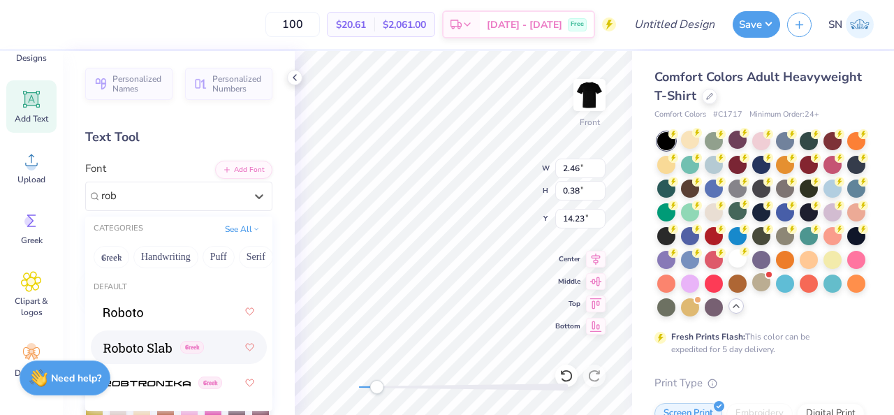
click at [155, 356] on div "Greek" at bounding box center [178, 347] width 151 height 25
type input "rob"
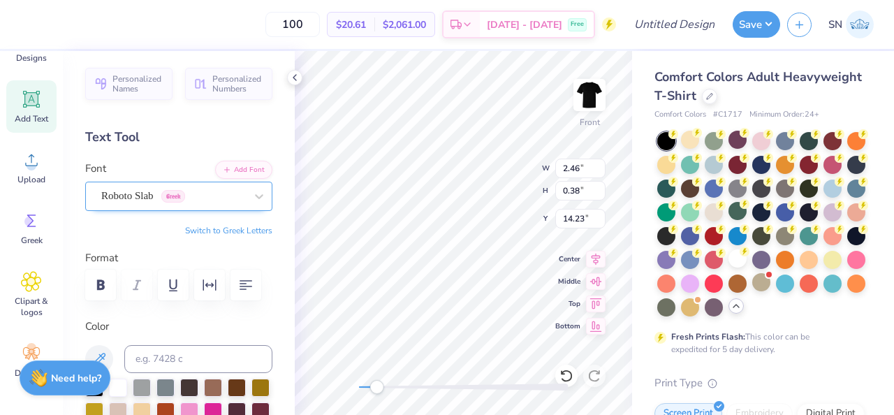
click at [177, 197] on div "Roboto Slab Greek" at bounding box center [173, 196] width 147 height 22
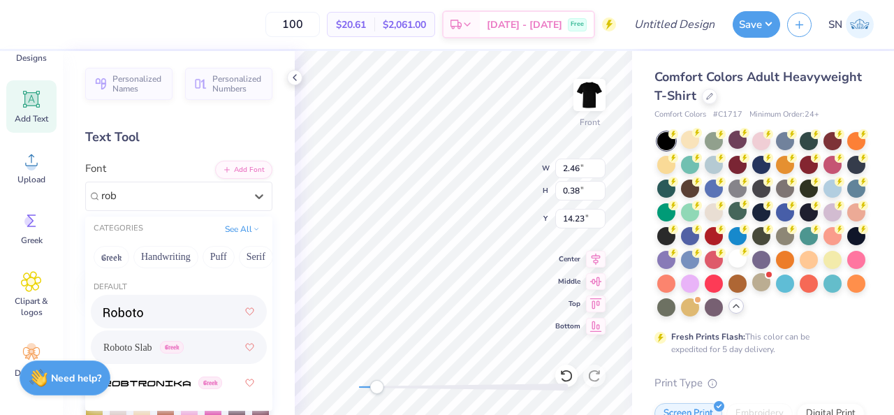
click at [147, 313] on div at bounding box center [178, 311] width 151 height 25
type input "rob"
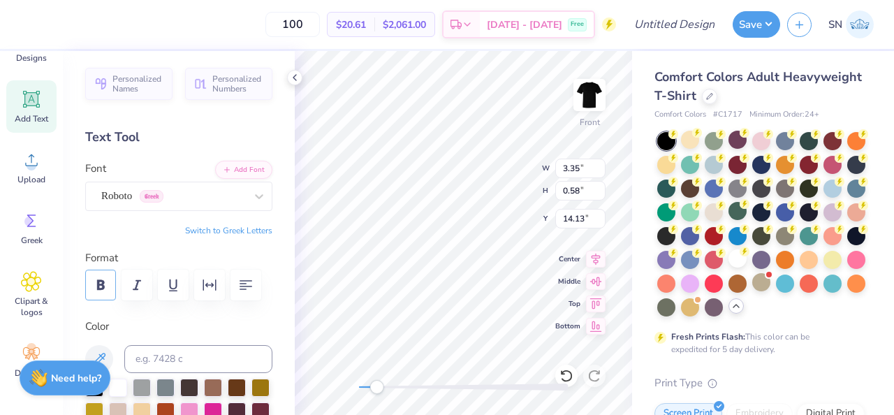
click at [109, 290] on button "button" at bounding box center [100, 285] width 31 height 31
click at [139, 293] on icon "button" at bounding box center [137, 285] width 17 height 17
click at [103, 291] on icon "button" at bounding box center [100, 285] width 17 height 17
type textarea "Black & Veatch"
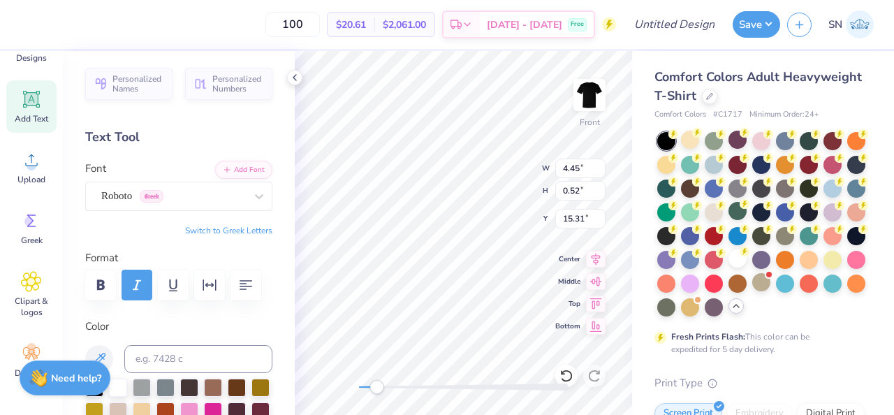
scroll to position [0, 0]
type textarea "Linde"
click at [592, 103] on img at bounding box center [590, 95] width 56 height 56
click at [293, 76] on icon at bounding box center [294, 77] width 11 height 11
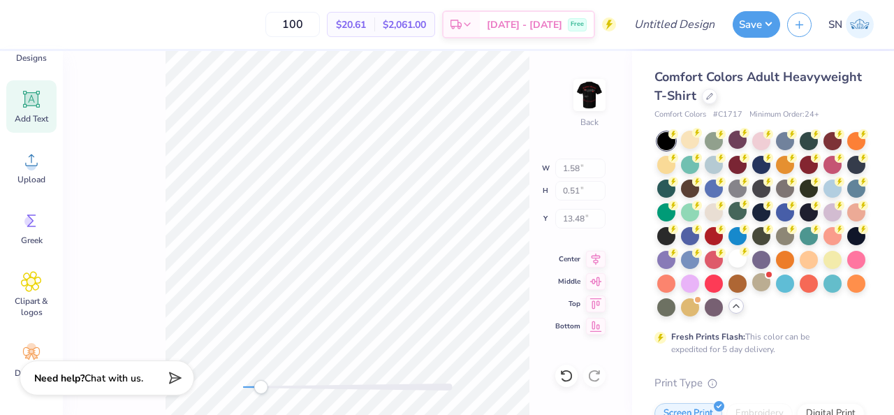
type input "1.58"
type input "0.51"
type input "13.48"
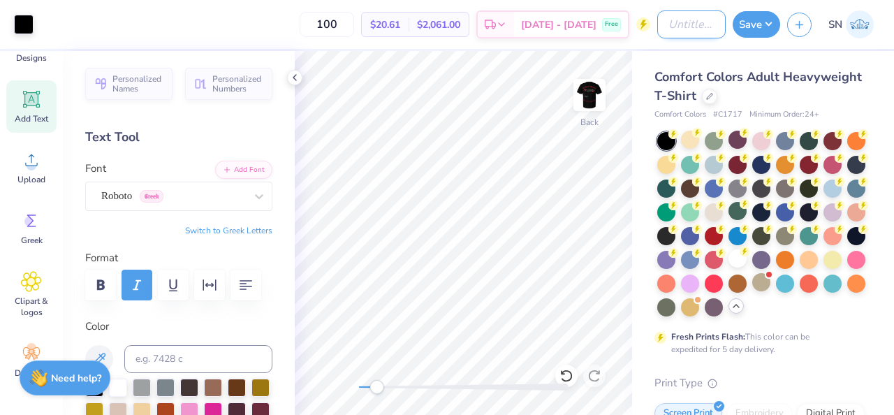
click at [702, 27] on input "Design Title" at bounding box center [691, 24] width 68 height 28
type input "NSBE Memebership Shirt"
click at [767, 20] on button "Save" at bounding box center [757, 22] width 48 height 27
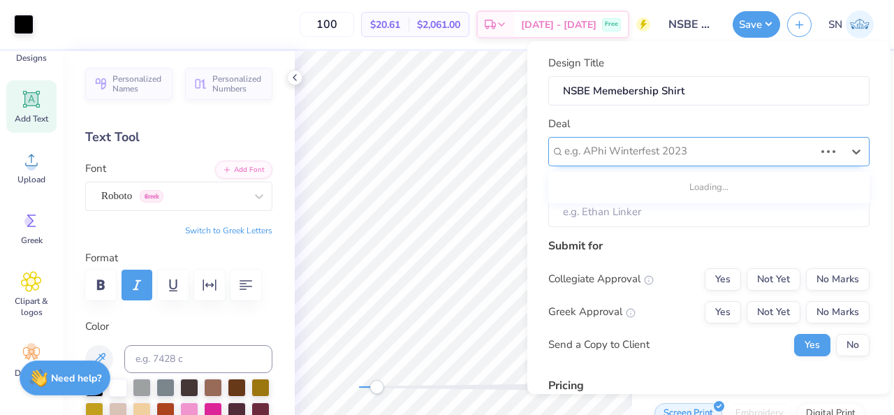
click at [687, 164] on div "e.g. APhi Winterfest 2023" at bounding box center [708, 151] width 321 height 29
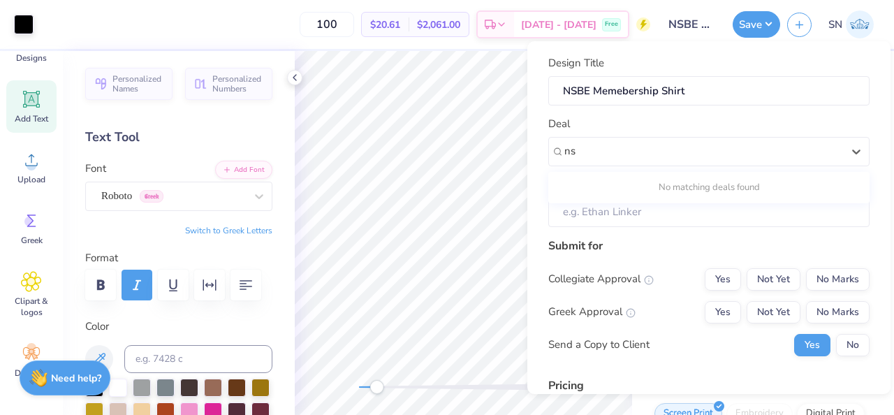
type input "n"
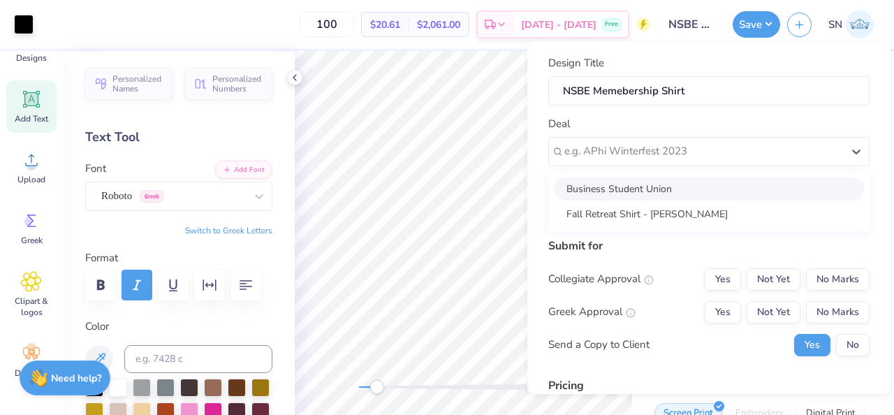
click at [660, 272] on div "Collegiate Approval Yes Not Yet No Marks" at bounding box center [708, 279] width 321 height 22
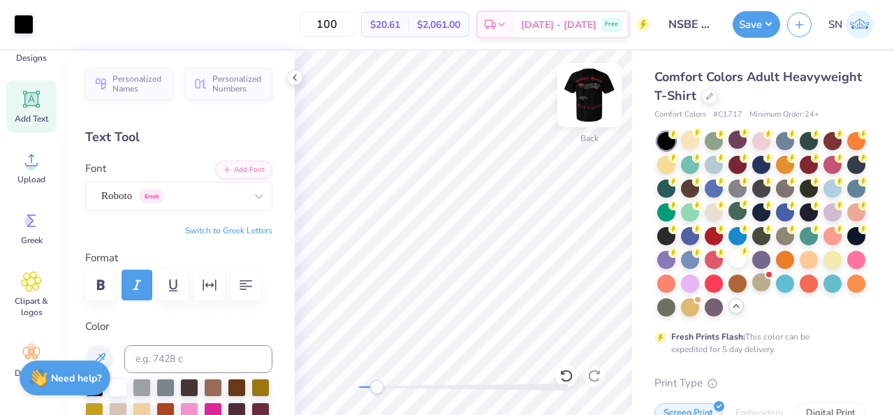
click at [592, 92] on img at bounding box center [590, 95] width 56 height 56
drag, startPoint x: 389, startPoint y: 386, endPoint x: 361, endPoint y: 388, distance: 28.7
click at [361, 388] on div "Accessibility label" at bounding box center [361, 387] width 14 height 14
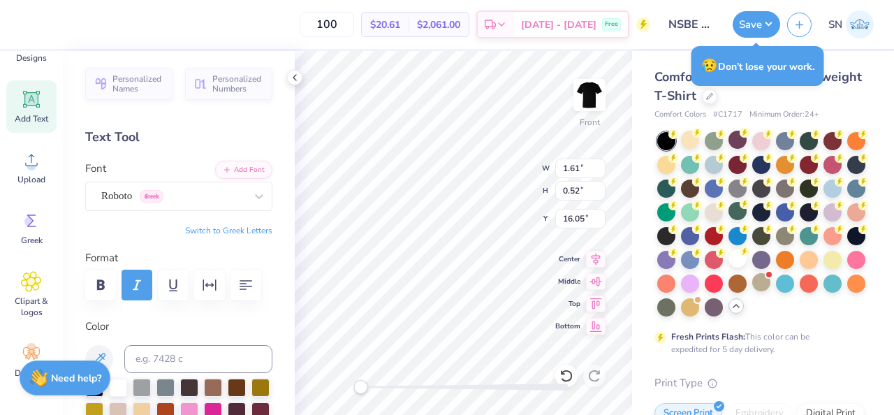
type textarea "VISA"
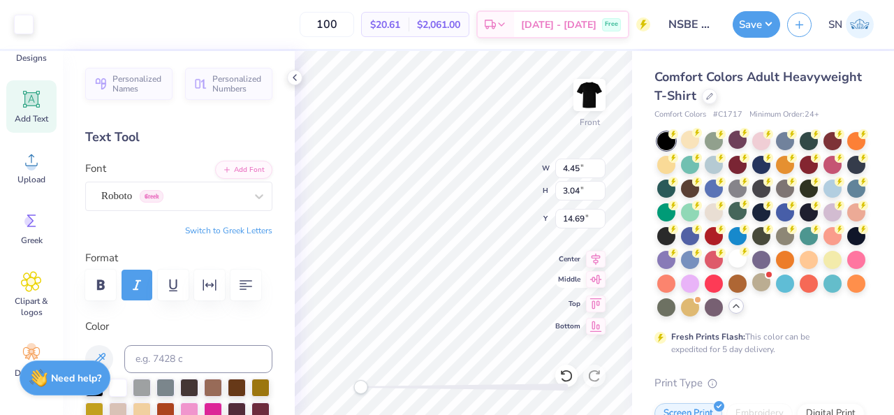
click at [597, 280] on icon at bounding box center [596, 279] width 12 height 9
type input "12.23"
type input "15.02"
click at [221, 185] on div "Roboto Greek" at bounding box center [173, 196] width 147 height 22
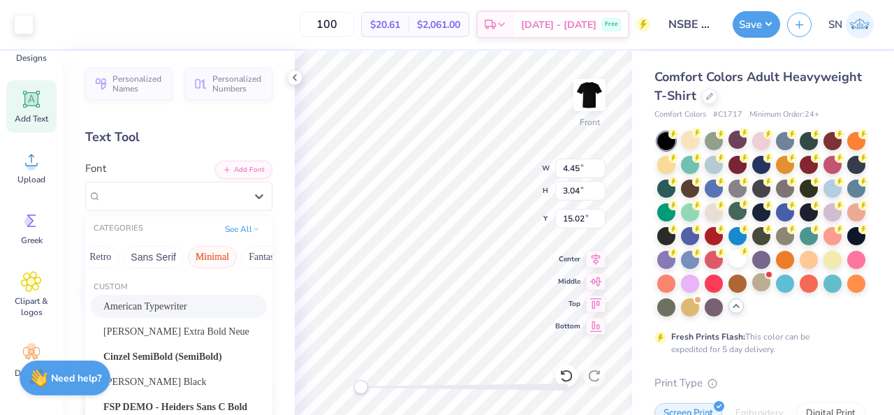
scroll to position [0, 279]
click at [168, 259] on button "Sans Serif" at bounding box center [174, 257] width 61 height 22
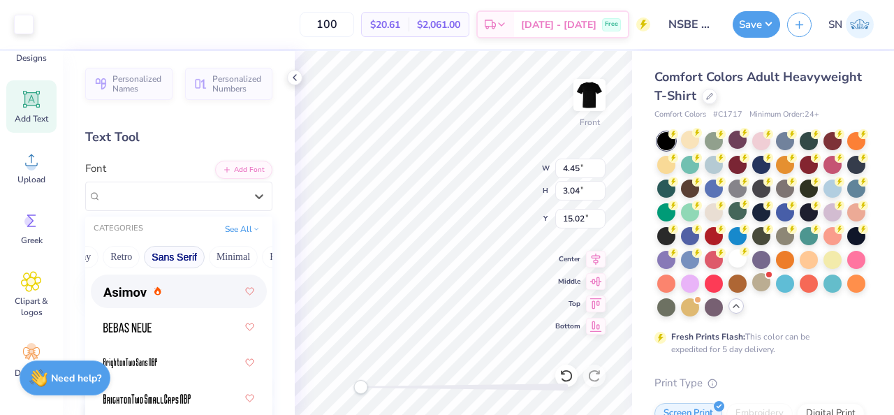
scroll to position [47, 0]
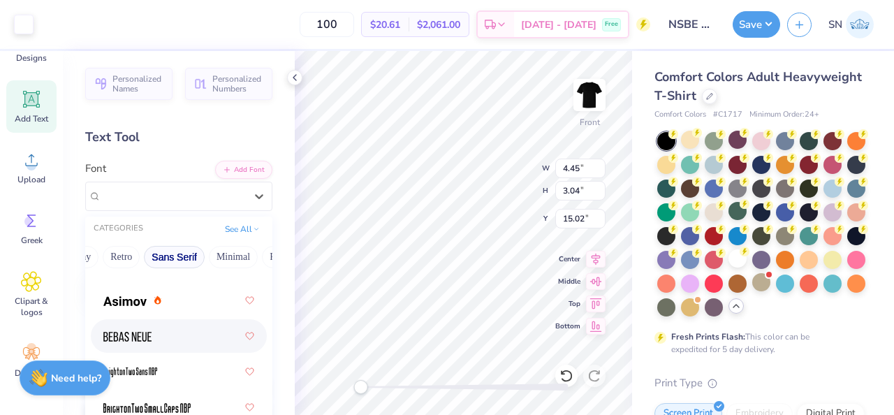
click at [184, 342] on div at bounding box center [178, 335] width 151 height 25
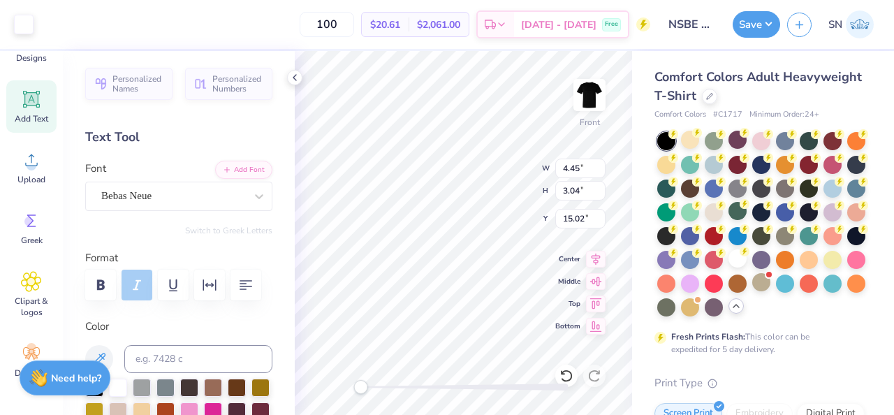
type input "1.87"
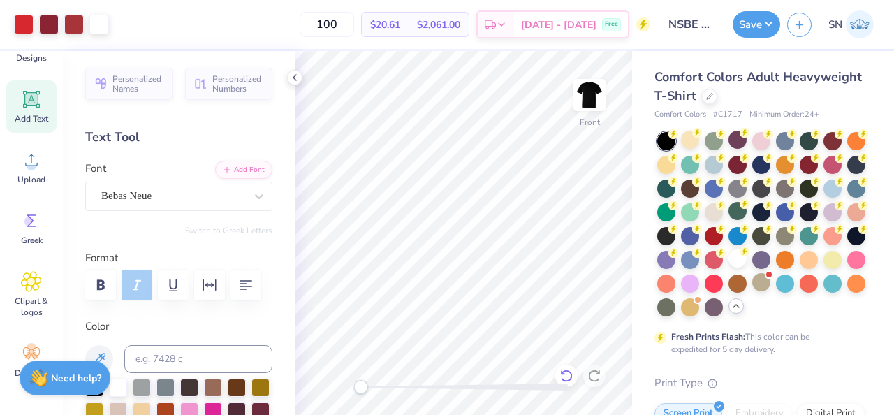
click at [565, 365] on div at bounding box center [566, 376] width 22 height 22
click at [565, 377] on icon at bounding box center [567, 376] width 14 height 14
click at [570, 377] on icon at bounding box center [567, 376] width 14 height 14
click at [597, 378] on icon at bounding box center [595, 376] width 14 height 14
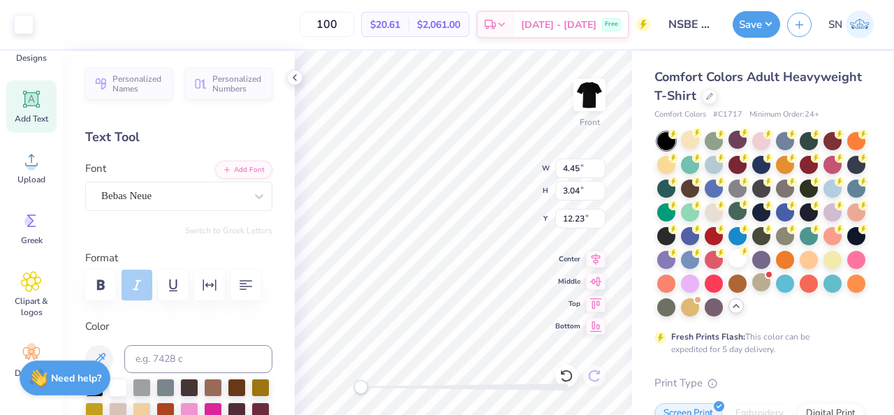
type input "14.66"
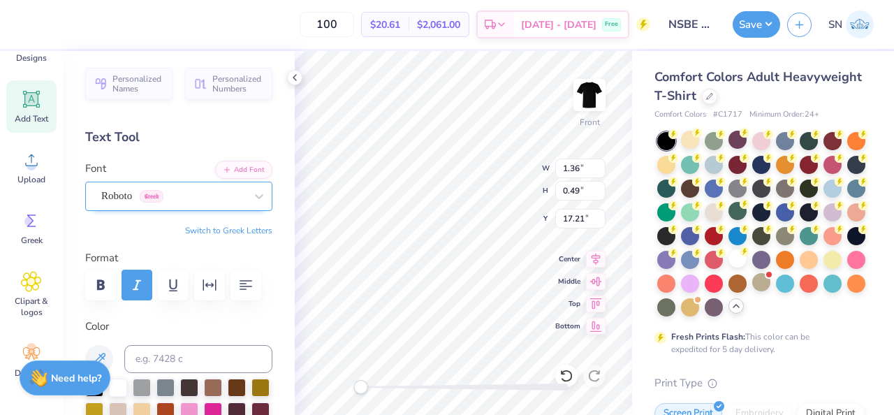
click at [236, 193] on div "Roboto Greek" at bounding box center [173, 196] width 147 height 22
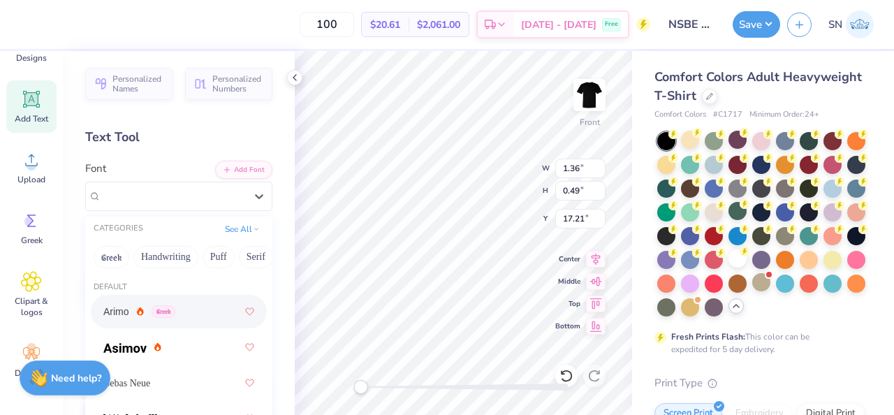
click at [180, 310] on div "Arimo Greek" at bounding box center [178, 311] width 151 height 25
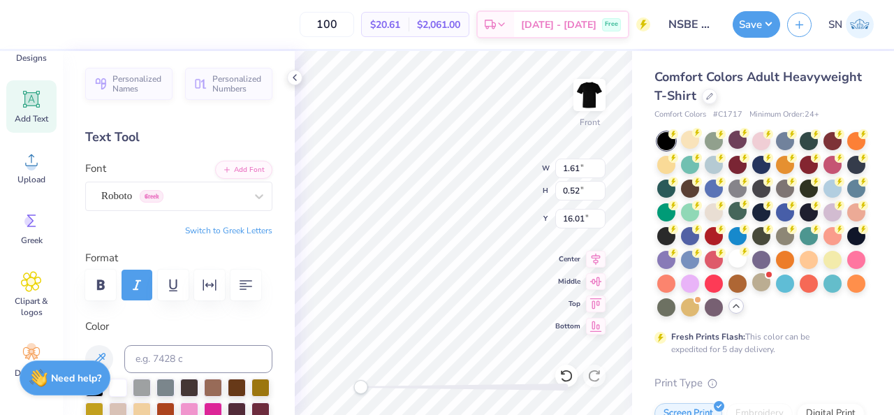
type input "1.61"
type input "0.52"
type input "16.01"
click at [261, 207] on div at bounding box center [259, 196] width 25 height 25
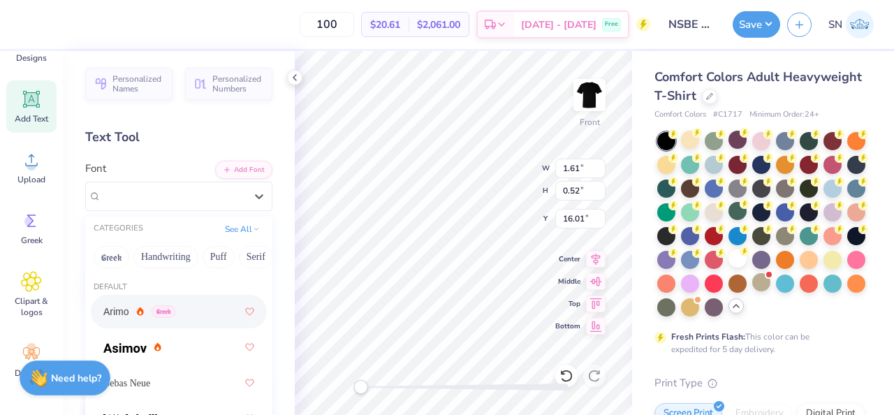
click at [205, 316] on div "Arimo Greek" at bounding box center [178, 311] width 151 height 25
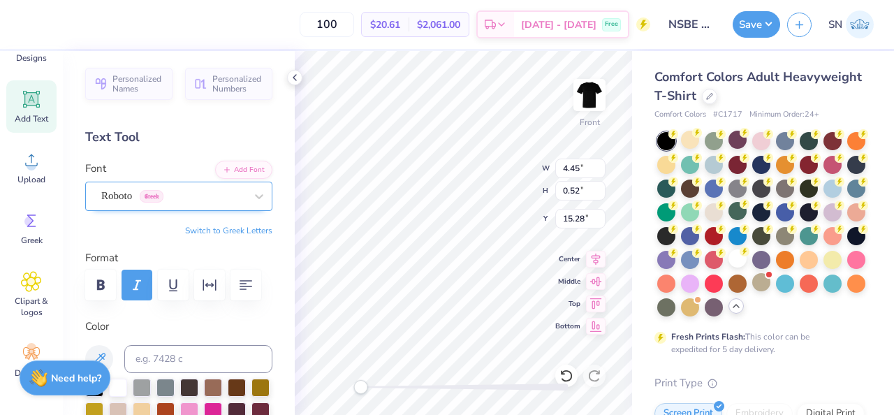
click at [238, 203] on div "Roboto Greek" at bounding box center [173, 196] width 147 height 22
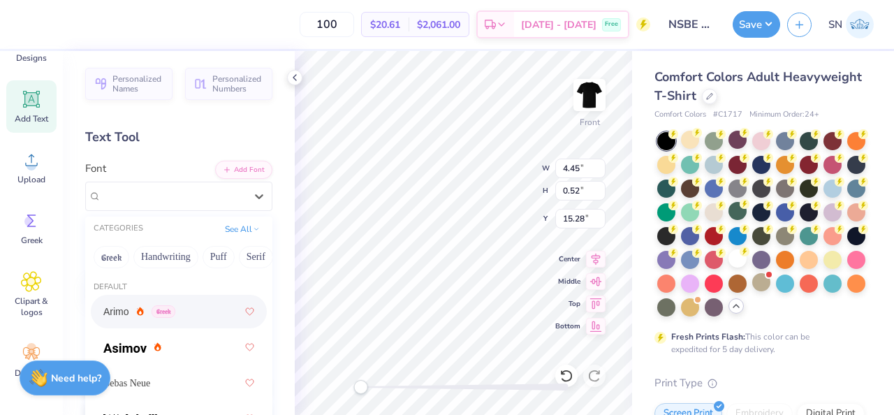
click at [180, 309] on div "Arimo Greek" at bounding box center [178, 311] width 151 height 25
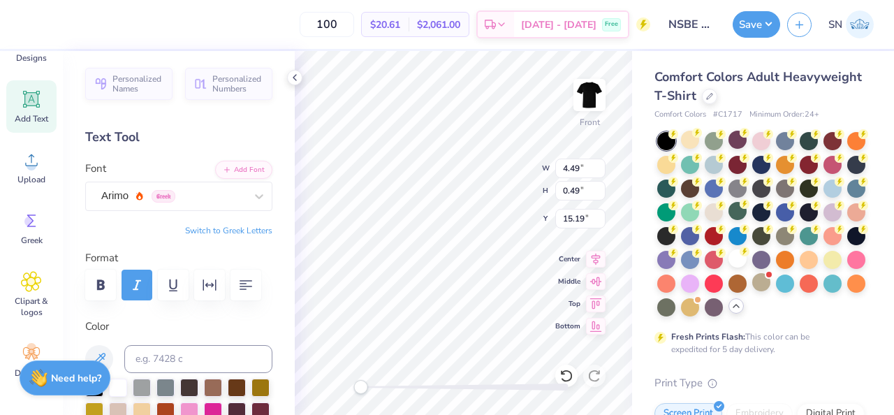
type input "3.04"
type input "0.52"
type input "14.66"
click at [213, 203] on div "Roboto Greek" at bounding box center [173, 196] width 147 height 22
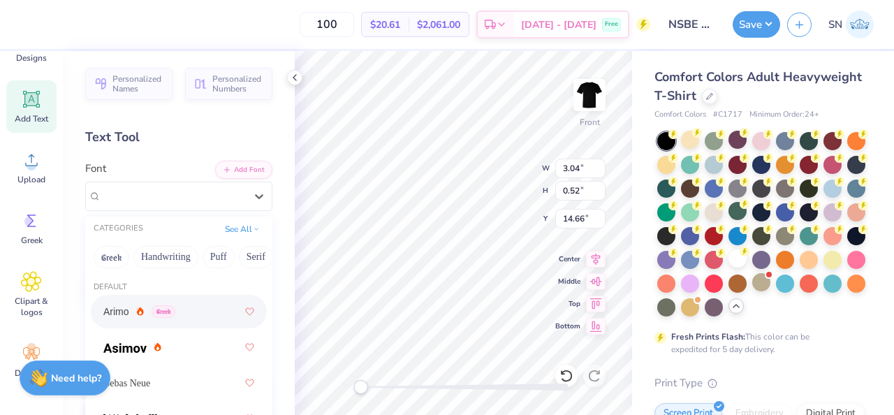
click at [187, 320] on div "Arimo Greek" at bounding box center [178, 311] width 151 height 25
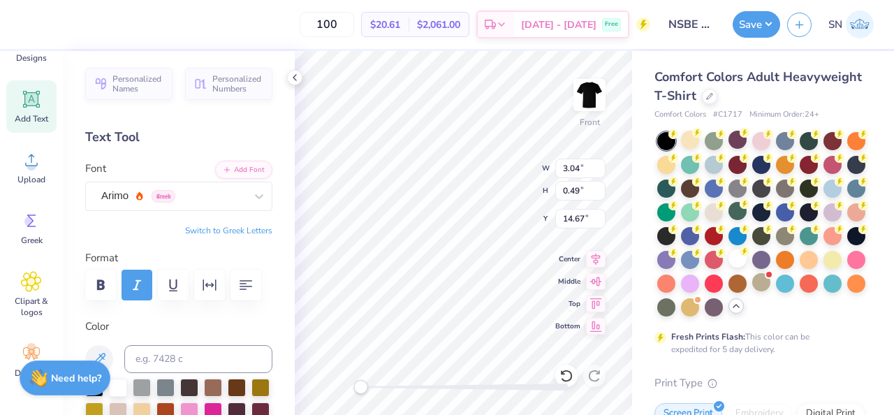
type input "4.49"
type input "16.23"
type input "1.60"
type input "16.73"
drag, startPoint x: 363, startPoint y: 391, endPoint x: 379, endPoint y: 391, distance: 16.1
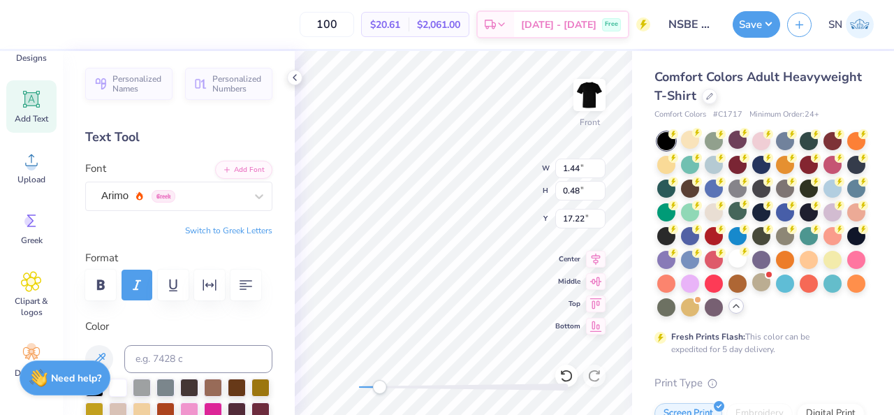
click at [379, 391] on div "Accessibility label" at bounding box center [379, 387] width 14 height 14
type input "1.44"
type input "0.48"
type input "17.62"
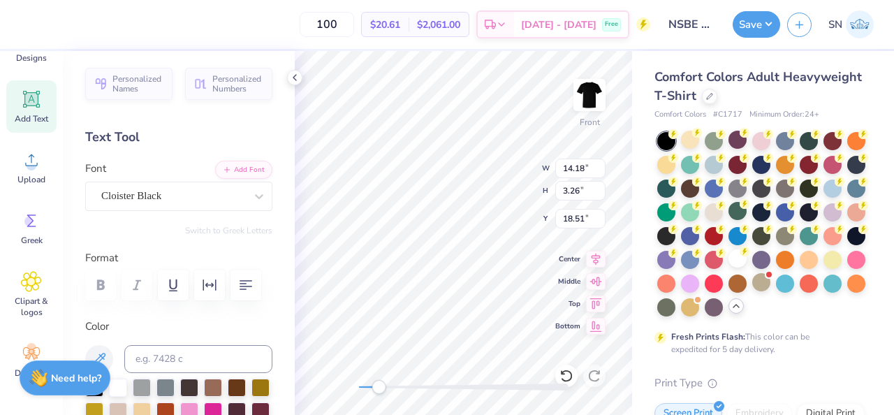
type textarea "of"
click at [395, 386] on div at bounding box center [464, 387] width 210 height 7
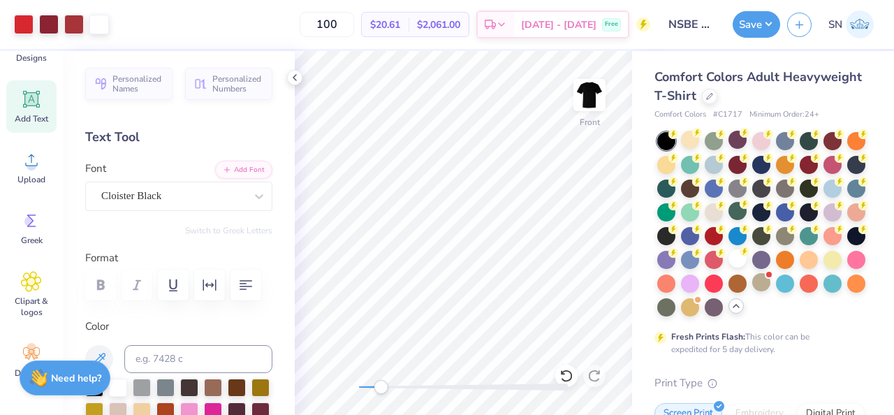
drag, startPoint x: 370, startPoint y: 381, endPoint x: 384, endPoint y: 379, distance: 14.1
click at [384, 380] on div at bounding box center [464, 387] width 210 height 14
click at [358, 378] on div "Front" at bounding box center [463, 233] width 337 height 364
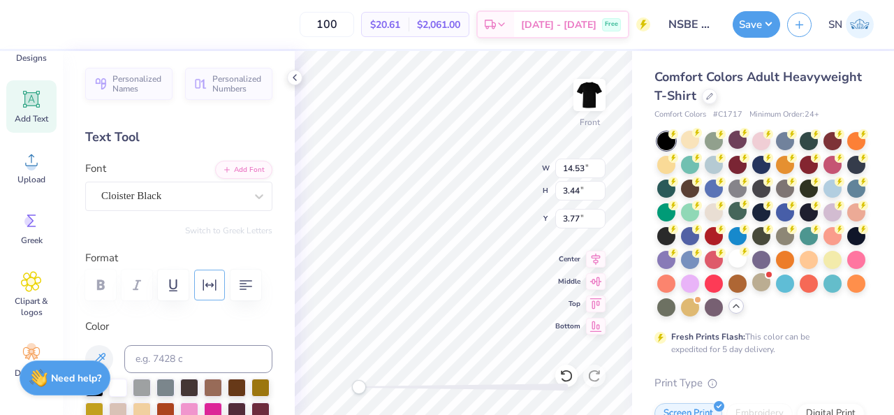
click at [214, 283] on icon "button" at bounding box center [209, 285] width 17 height 17
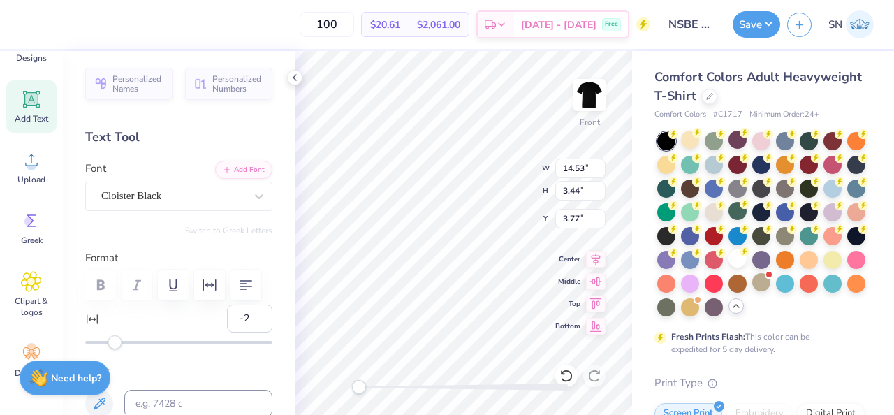
type input "-3"
click at [111, 346] on div "Accessibility label" at bounding box center [112, 342] width 14 height 14
type textarea "National Society Of"
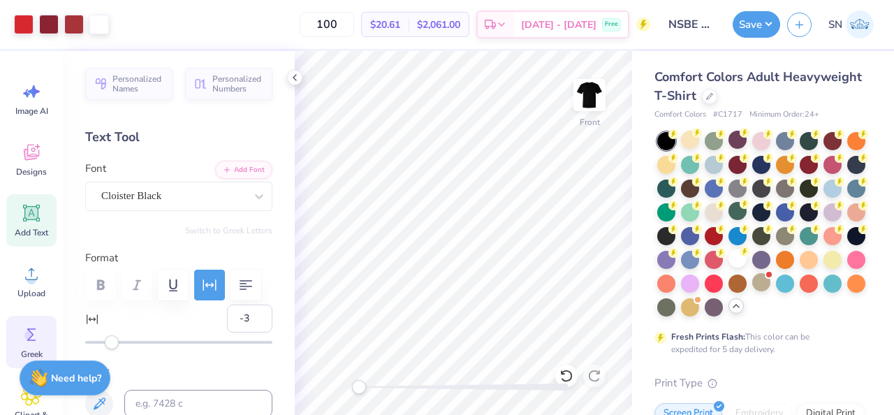
scroll to position [0, 0]
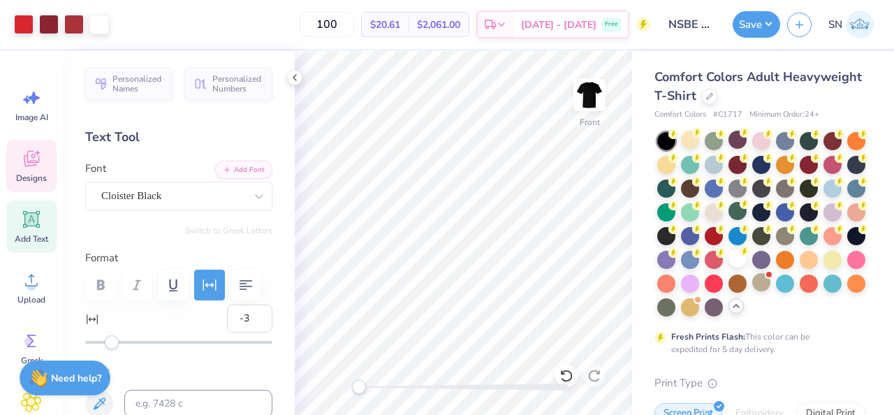
click at [46, 156] on div "Designs" at bounding box center [31, 166] width 50 height 52
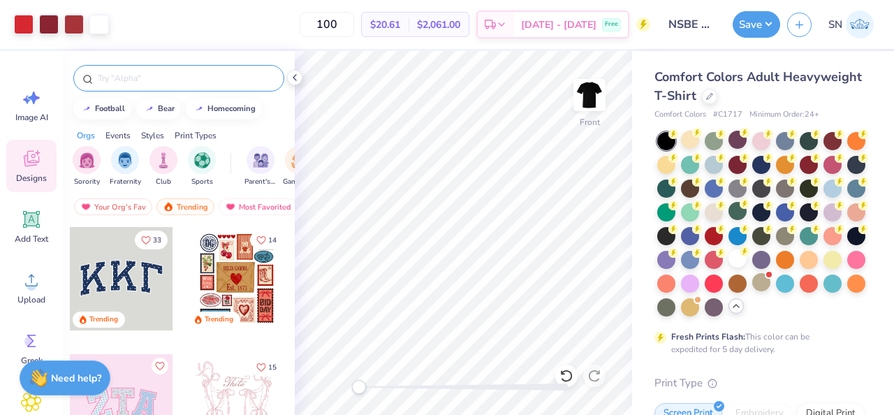
click at [163, 82] on input "text" at bounding box center [185, 78] width 179 height 14
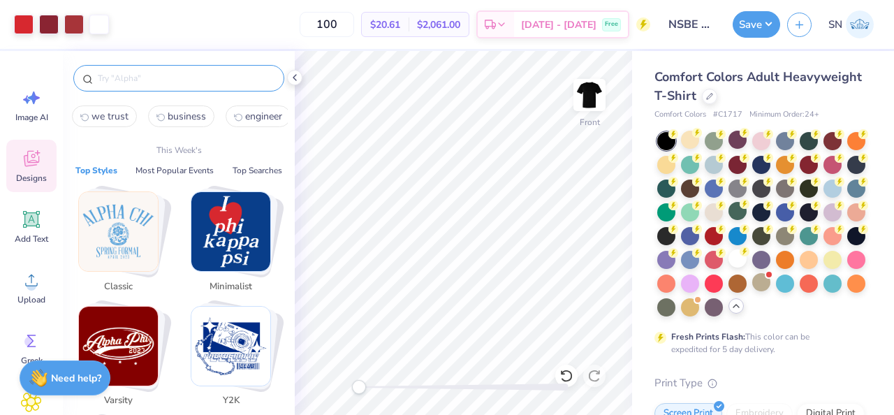
scroll to position [0, 64]
click at [244, 123] on button "engineer" at bounding box center [255, 116] width 65 height 22
type input "engineer"
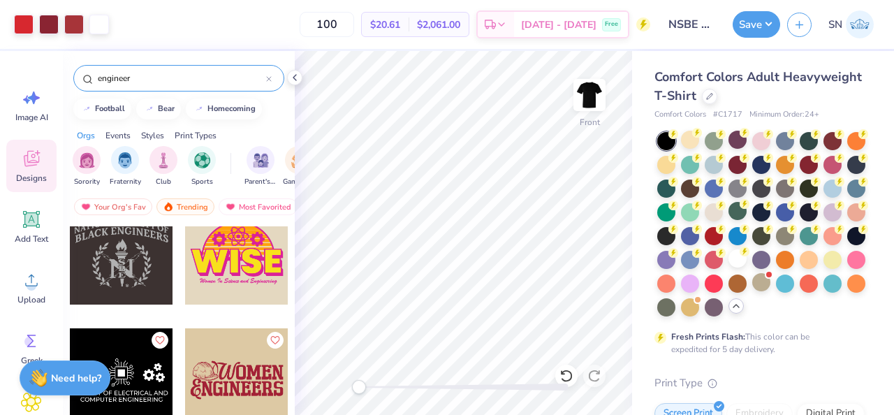
scroll to position [414, 0]
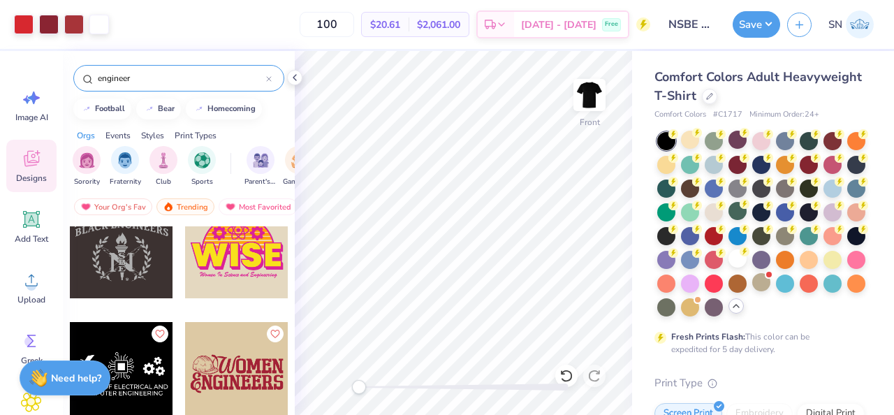
click at [138, 281] on div at bounding box center [121, 246] width 103 height 103
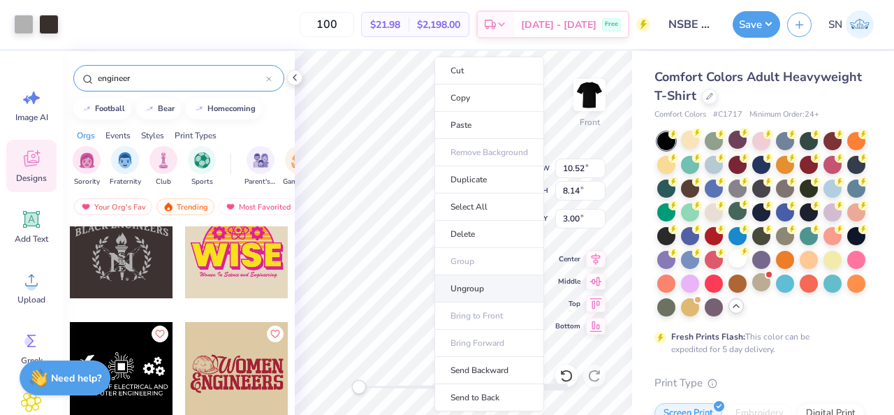
click at [477, 284] on li "Ungroup" at bounding box center [490, 288] width 110 height 27
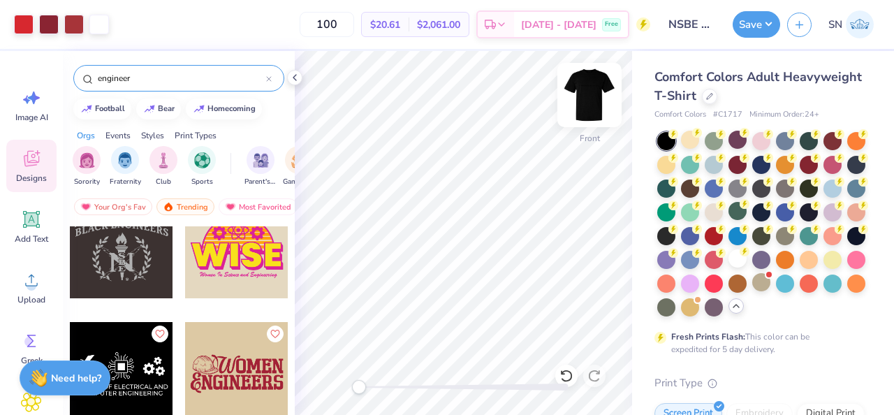
click at [587, 91] on img at bounding box center [590, 95] width 56 height 56
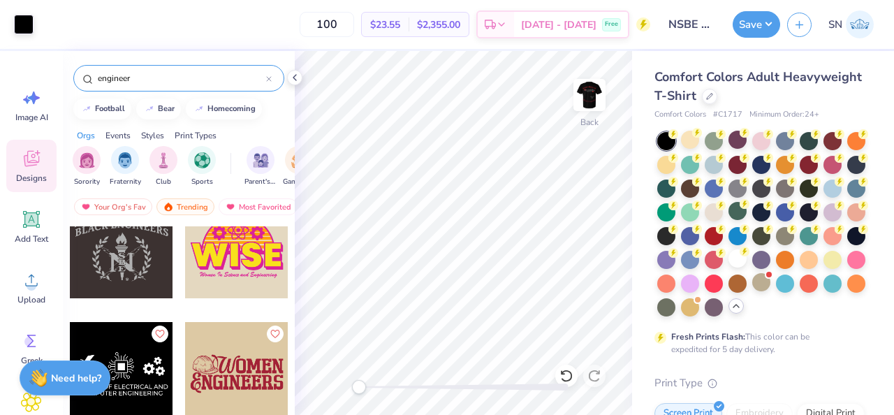
click at [157, 255] on div at bounding box center [121, 246] width 103 height 103
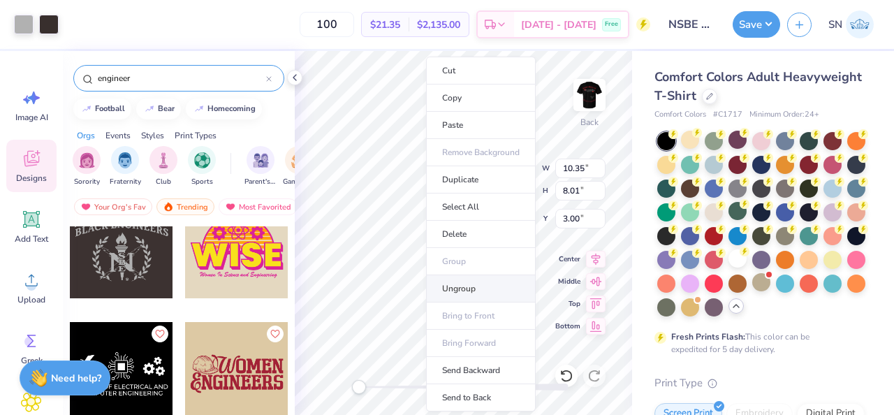
click at [476, 295] on li "Ungroup" at bounding box center [481, 288] width 110 height 27
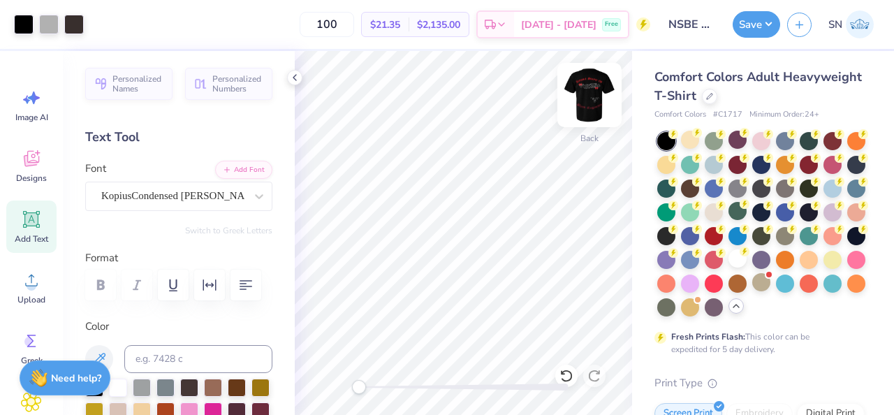
click at [587, 97] on img at bounding box center [590, 95] width 56 height 56
click at [293, 77] on polyline at bounding box center [294, 78] width 3 height 6
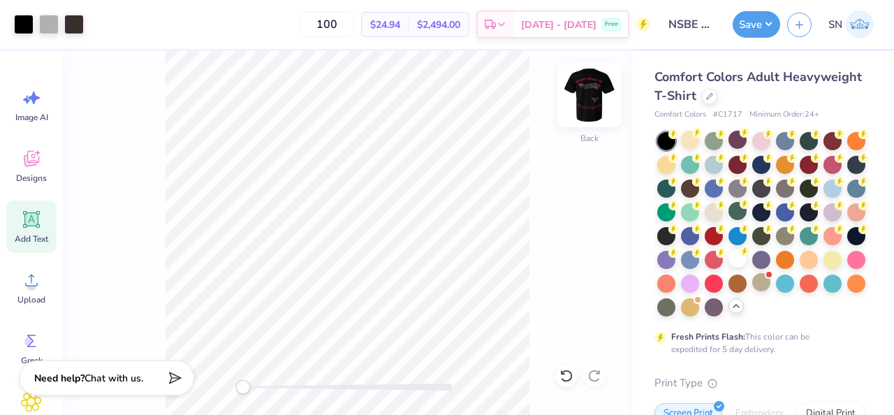
click at [588, 102] on img at bounding box center [590, 95] width 56 height 56
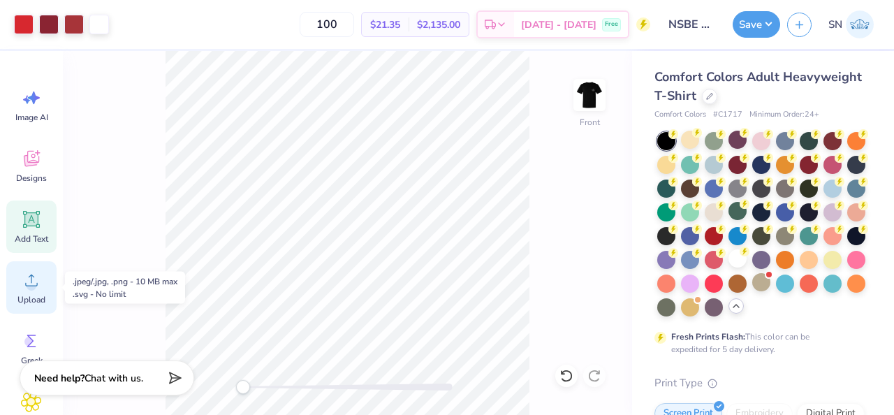
click at [39, 281] on icon at bounding box center [31, 280] width 21 height 21
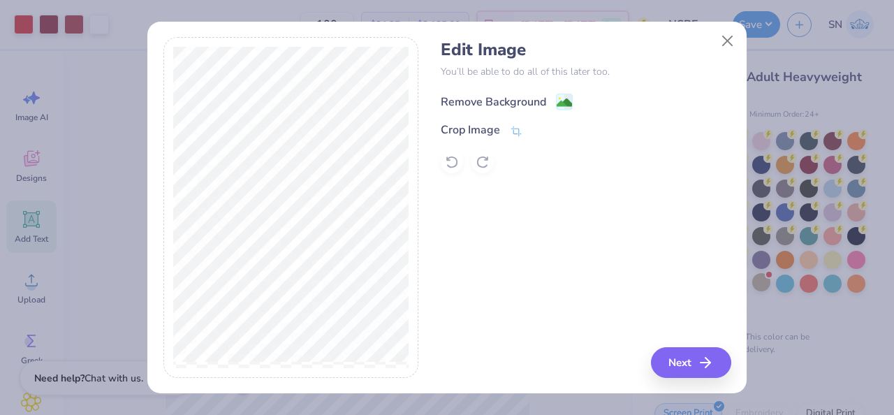
click at [554, 99] on div "Remove Background" at bounding box center [507, 101] width 132 height 17
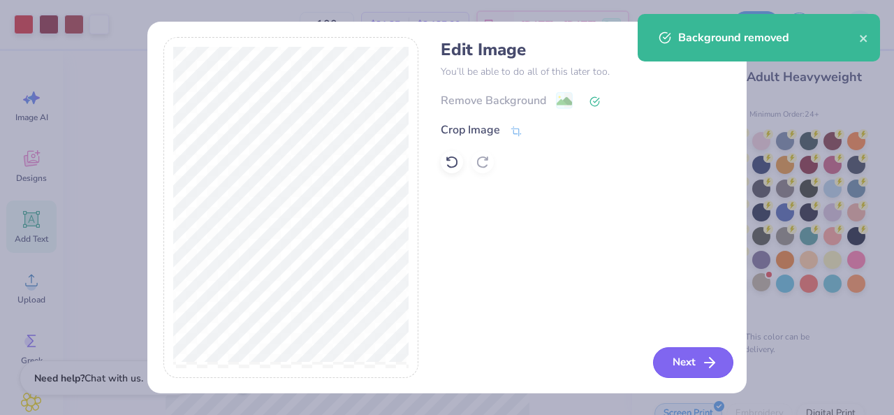
click at [679, 367] on button "Next" at bounding box center [693, 362] width 80 height 31
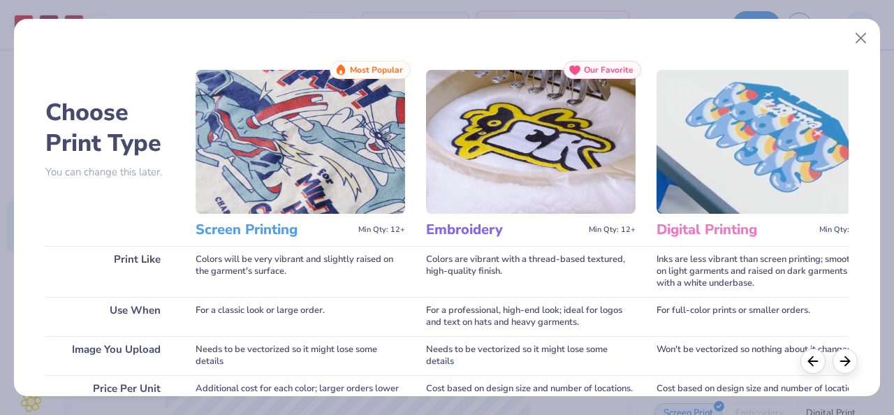
scroll to position [282, 0]
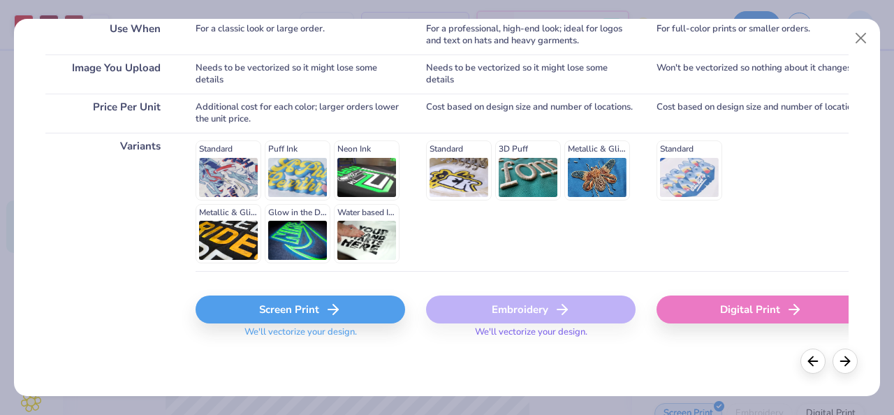
click at [285, 318] on div "Screen Print" at bounding box center [301, 310] width 210 height 28
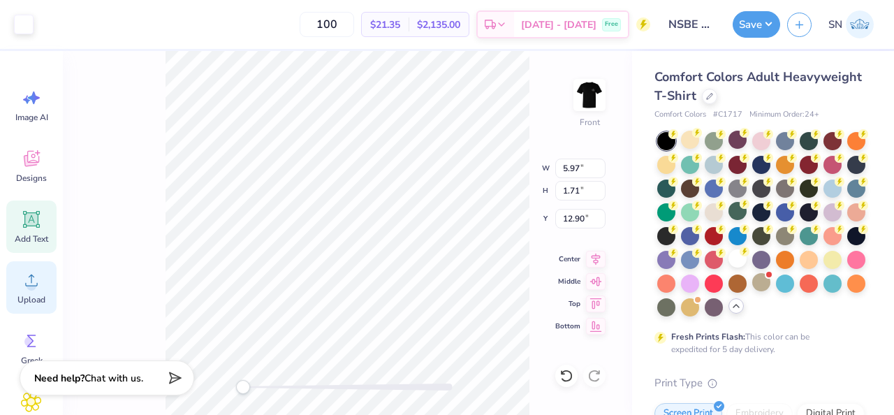
click at [40, 285] on icon at bounding box center [31, 280] width 21 height 21
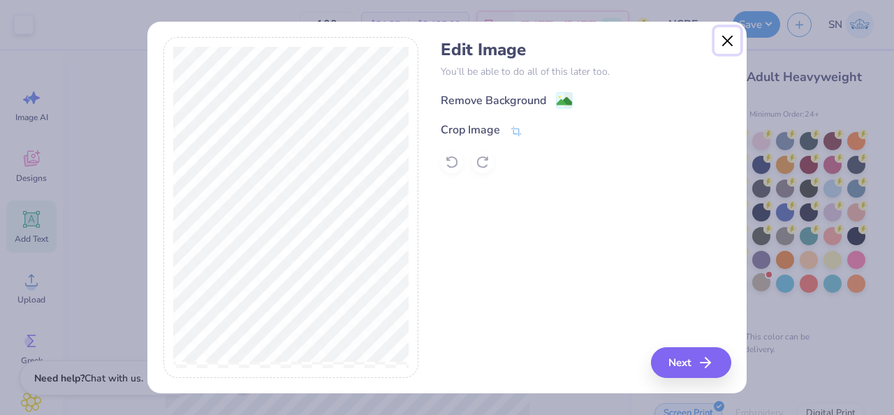
click at [725, 39] on button "Close" at bounding box center [728, 40] width 27 height 27
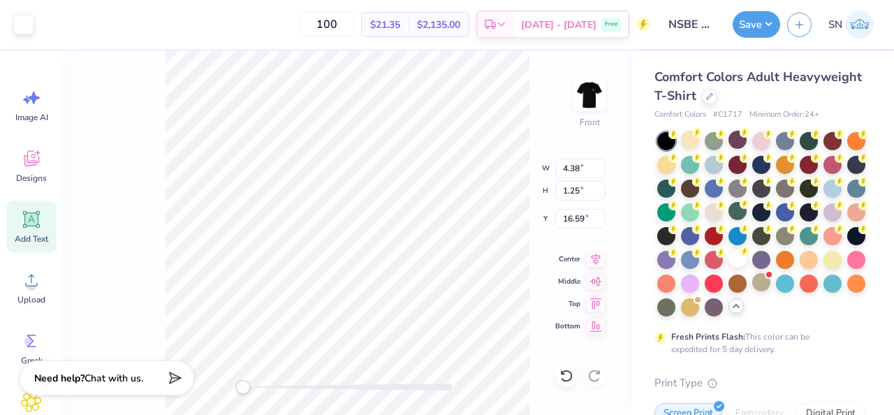
click at [38, 261] on div "Image AI Designs Add Text Upload Greek Clipart & logos Decorate" at bounding box center [31, 293] width 50 height 428
click at [33, 275] on icon at bounding box center [31, 280] width 21 height 21
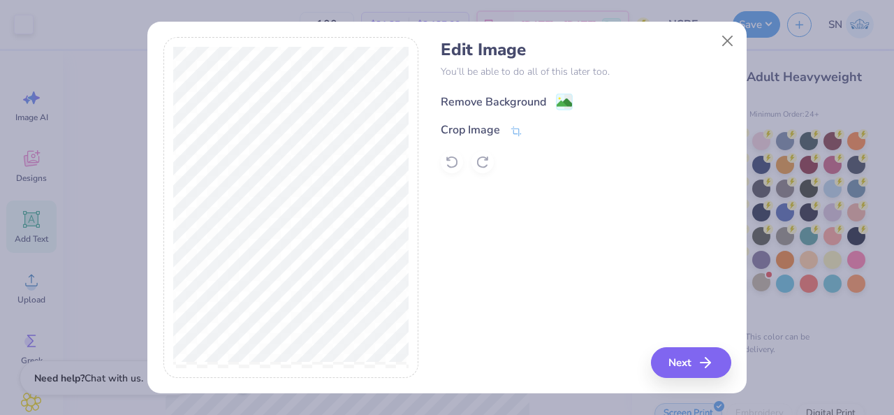
click at [546, 93] on div "Remove Background" at bounding box center [507, 101] width 132 height 17
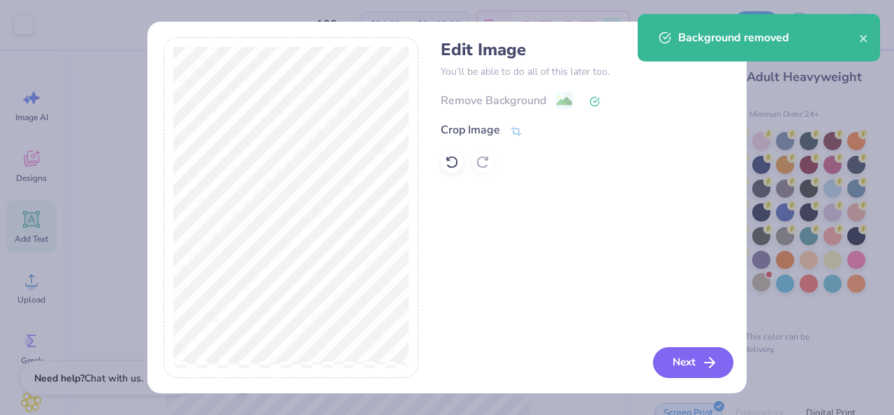
click at [676, 368] on button "Next" at bounding box center [693, 362] width 80 height 31
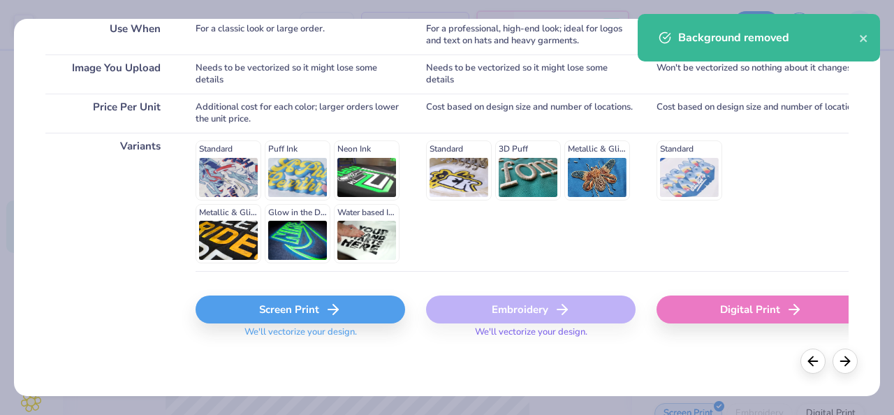
click at [270, 314] on div "Screen Print" at bounding box center [301, 310] width 210 height 28
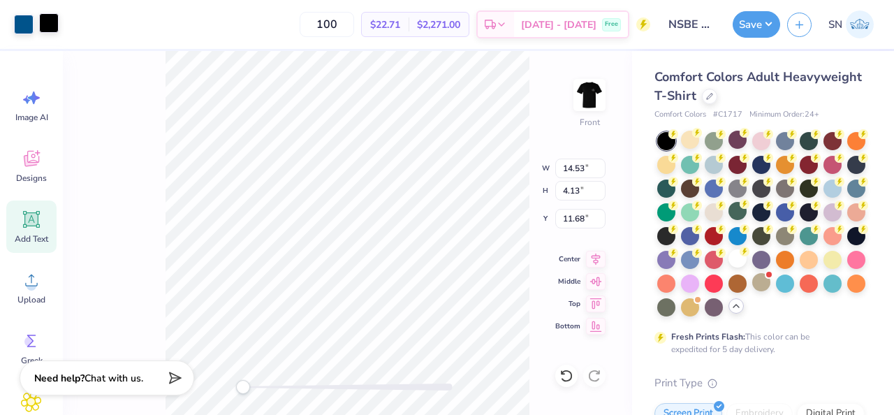
click at [48, 29] on div at bounding box center [49, 23] width 20 height 20
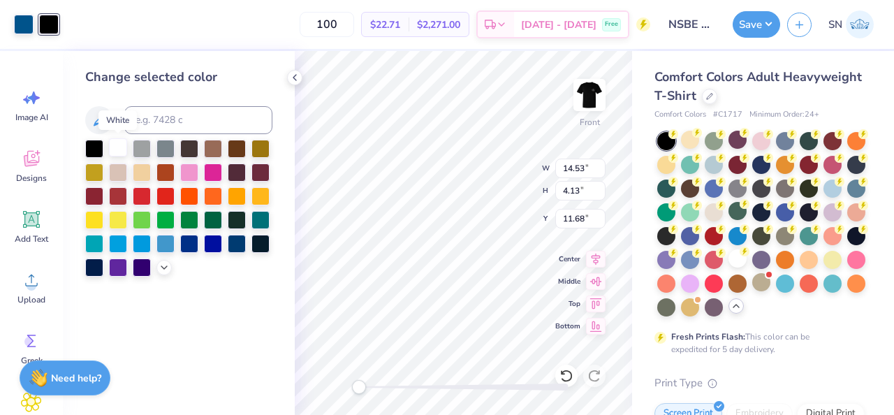
click at [120, 150] on div at bounding box center [118, 147] width 18 height 18
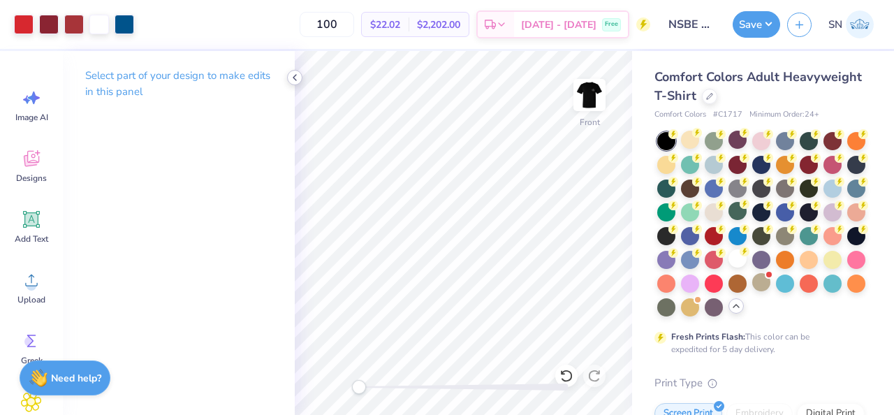
click at [299, 81] on icon at bounding box center [294, 77] width 11 height 11
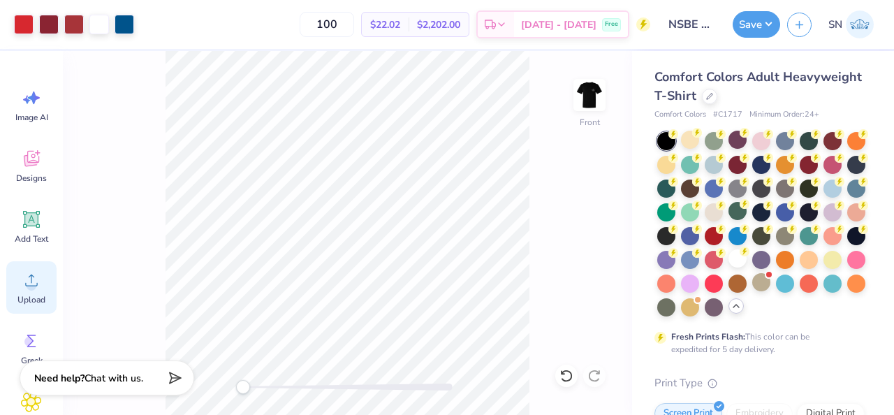
click at [32, 270] on icon at bounding box center [31, 280] width 21 height 21
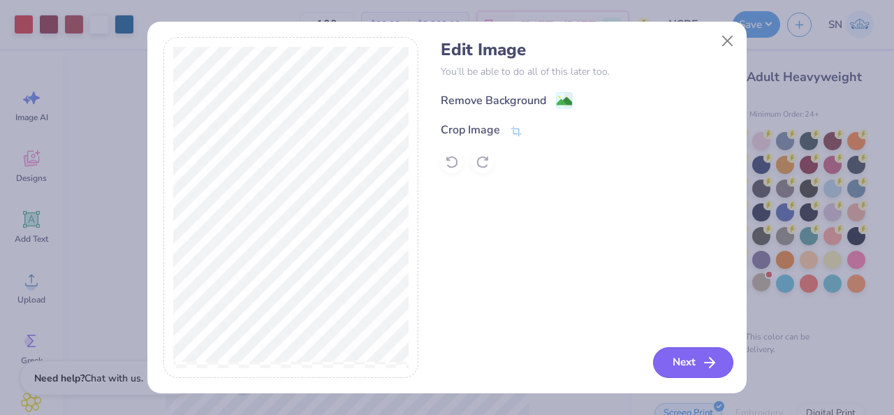
click at [685, 358] on button "Next" at bounding box center [693, 362] width 80 height 31
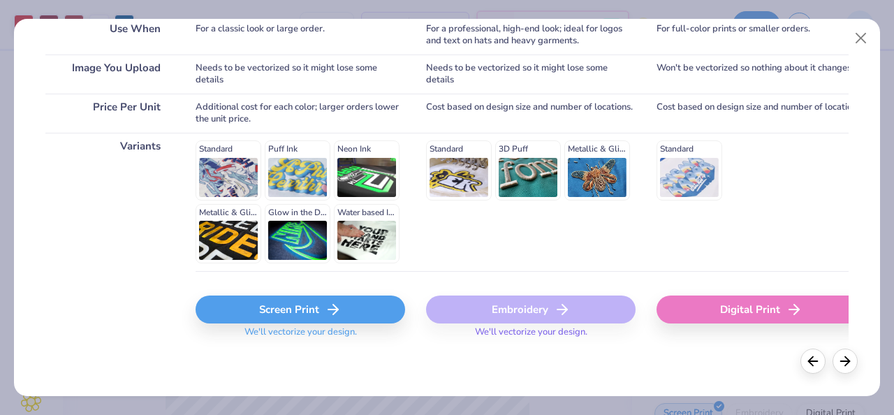
click at [356, 319] on div "Screen Print" at bounding box center [301, 310] width 210 height 28
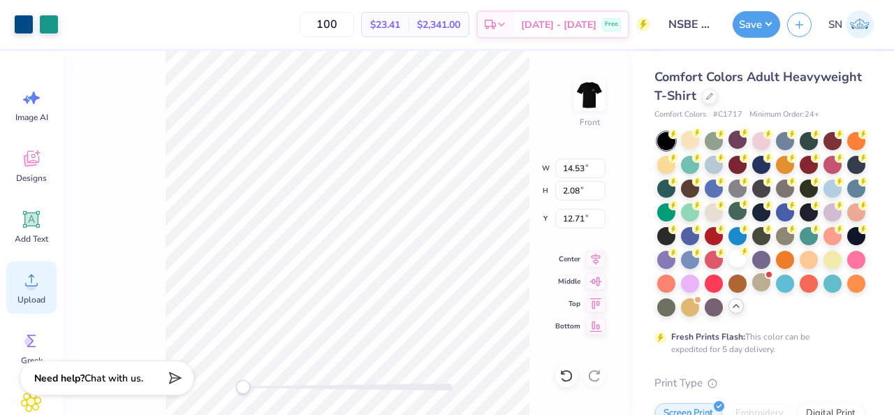
click at [32, 276] on icon at bounding box center [31, 281] width 13 height 12
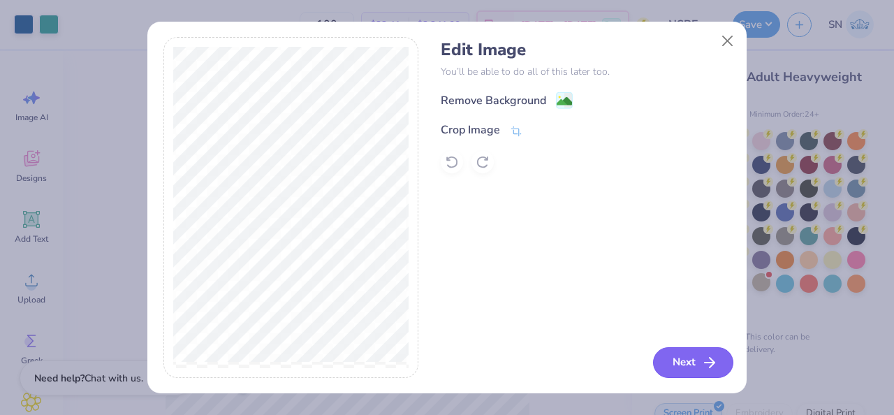
click at [691, 374] on button "Next" at bounding box center [693, 362] width 80 height 31
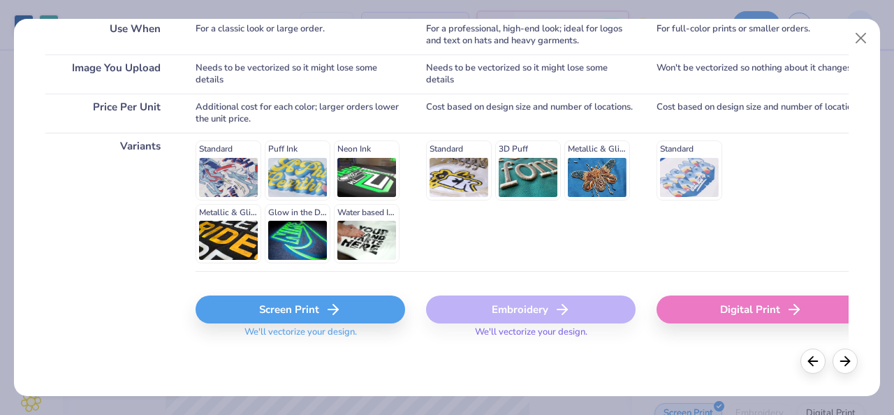
click at [266, 301] on div "Screen Print" at bounding box center [301, 310] width 210 height 28
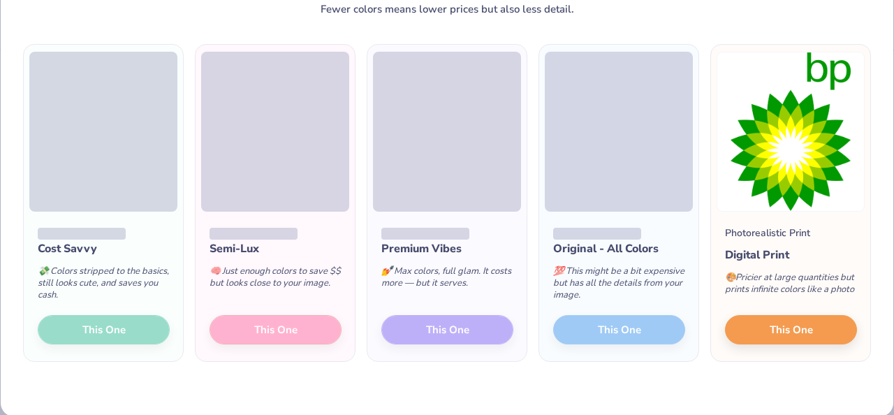
scroll to position [92, 0]
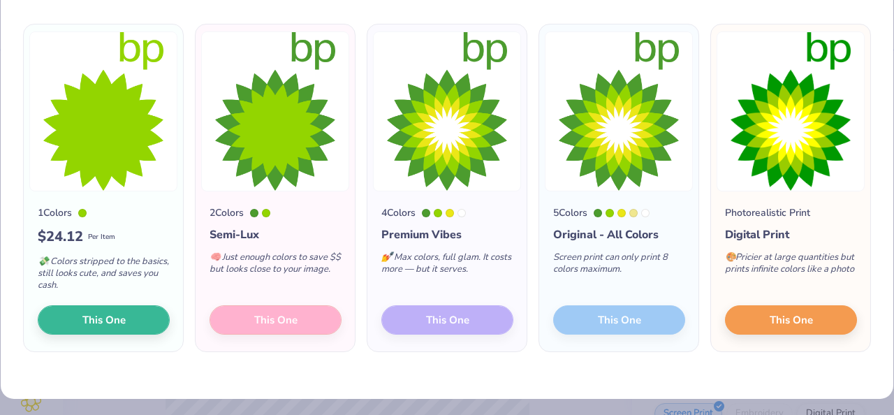
click at [741, 266] on div "🎨 Pricier at large quantities but prints infinite colors like a photo" at bounding box center [791, 266] width 132 height 46
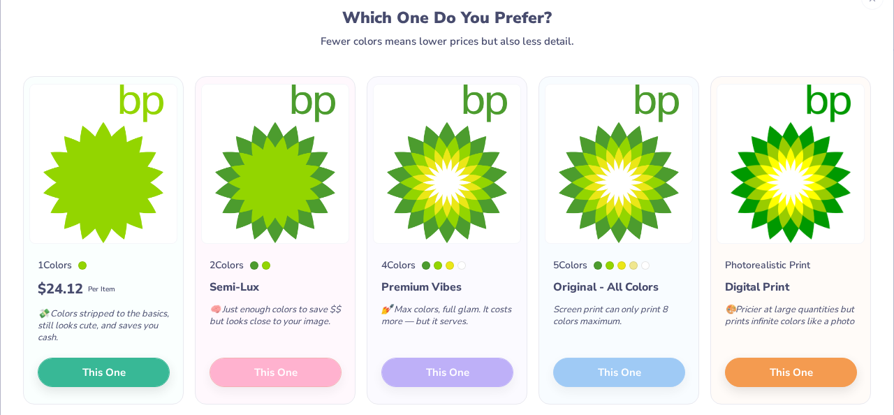
scroll to position [88, 0]
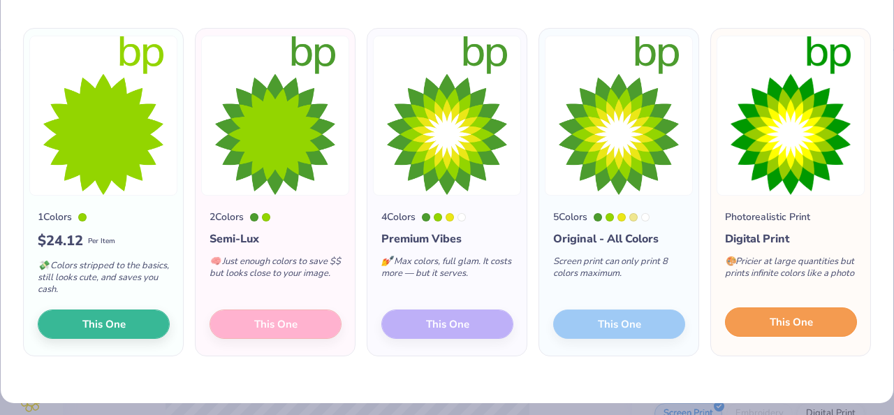
click at [768, 307] on button "This One" at bounding box center [791, 321] width 132 height 29
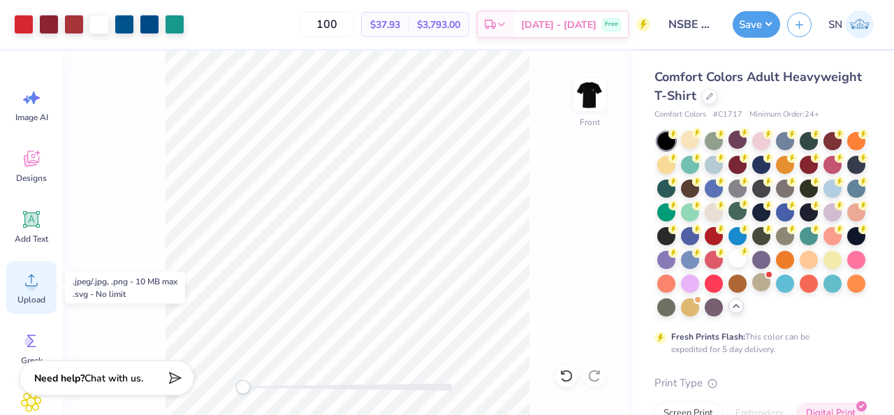
click at [36, 282] on icon at bounding box center [31, 280] width 21 height 21
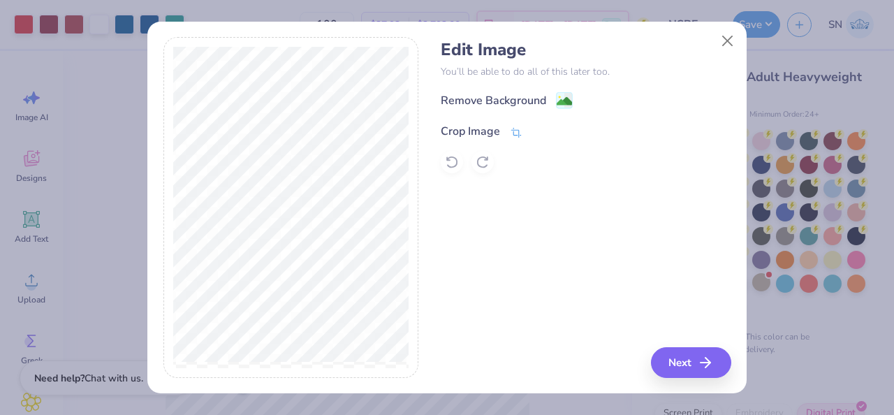
click at [521, 124] on span at bounding box center [516, 131] width 13 height 17
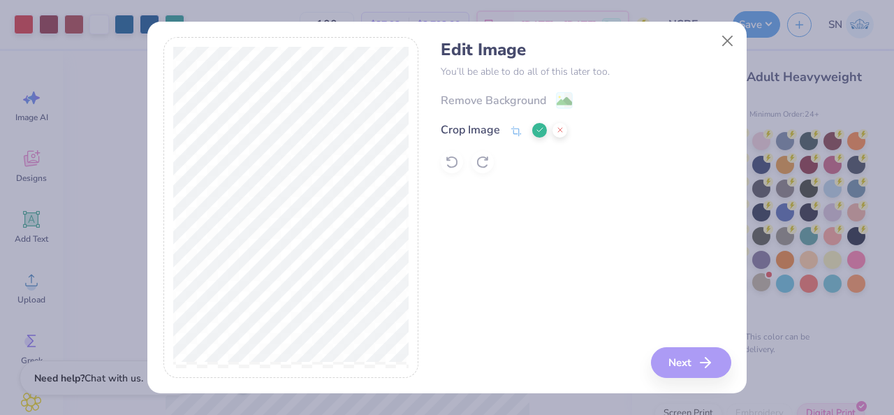
click at [360, 37] on div at bounding box center [291, 207] width 256 height 341
click at [411, 92] on div at bounding box center [291, 207] width 256 height 341
click at [699, 368] on div "Edit Image You’ll be able to do all of this later too. Remove Background Crop I…" at bounding box center [586, 207] width 290 height 341
click at [541, 131] on icon at bounding box center [540, 130] width 8 height 8
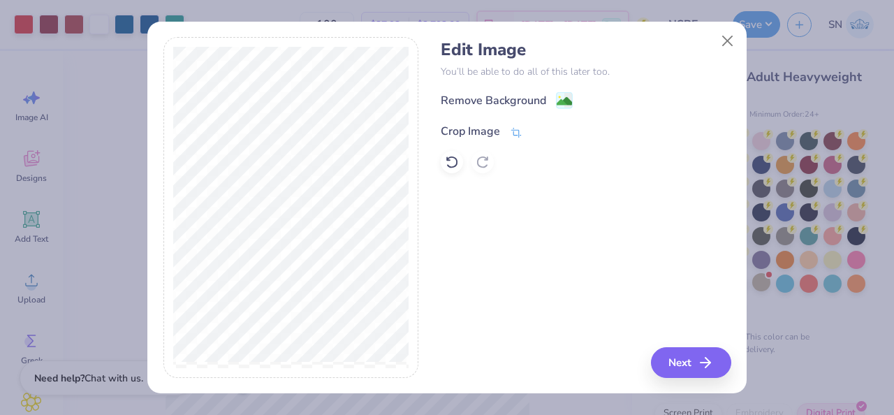
click at [504, 129] on div "Crop Image" at bounding box center [482, 131] width 82 height 17
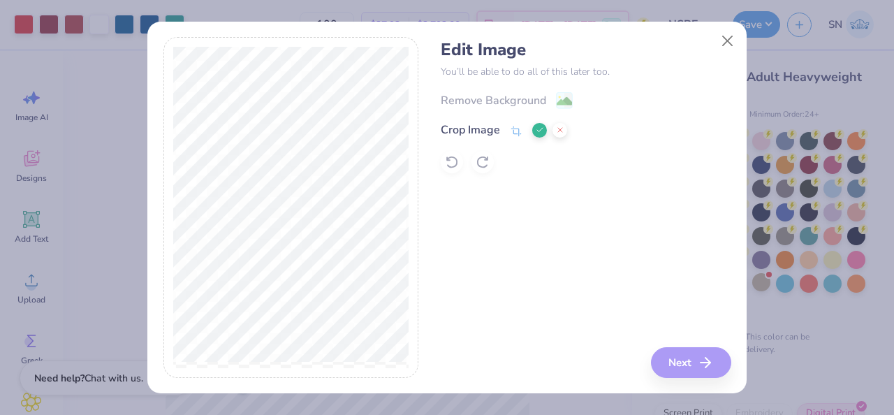
click at [542, 136] on button at bounding box center [539, 130] width 15 height 15
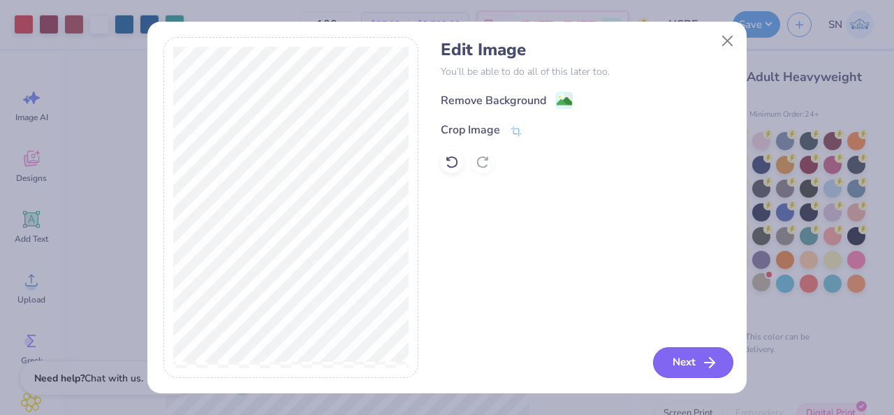
click at [675, 363] on button "Next" at bounding box center [693, 362] width 80 height 31
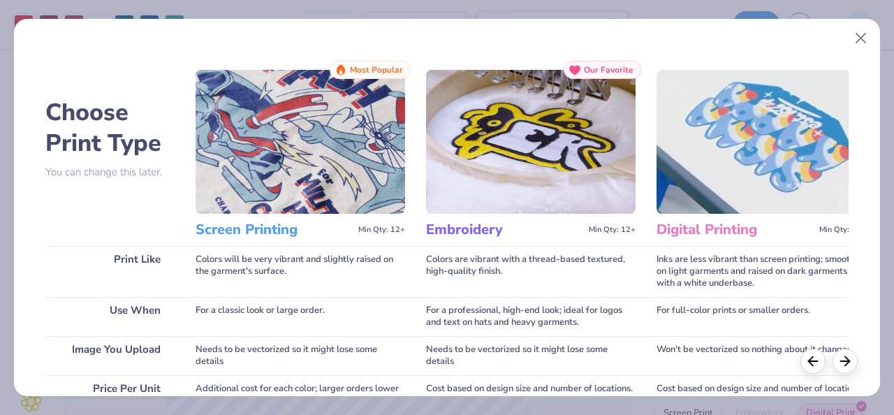
scroll to position [282, 0]
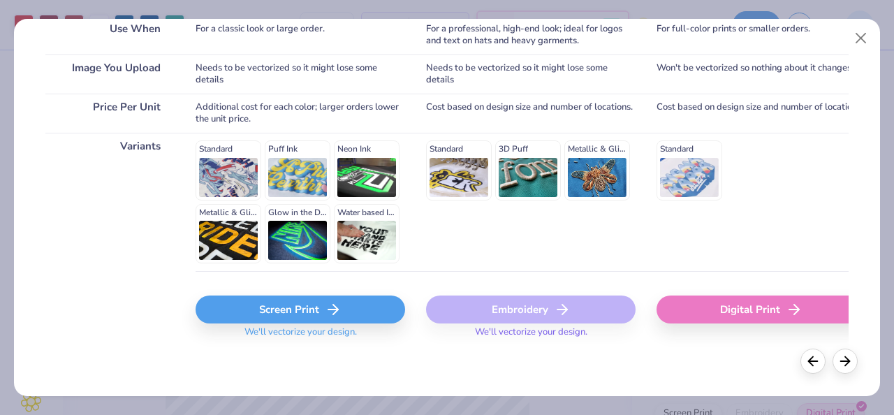
click at [318, 317] on div "Screen Print" at bounding box center [301, 310] width 210 height 28
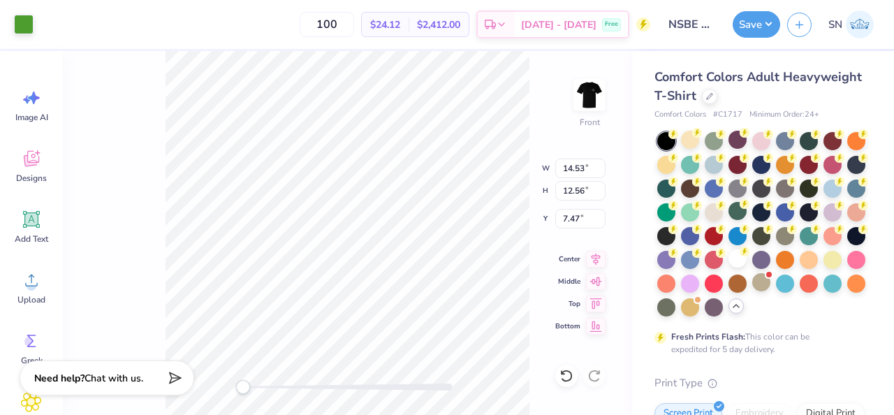
click at [160, 213] on div "Front W 14.53 14.53 " H 12.56 12.56 " Y 7.47 7.47 " Center Middle Top Bottom" at bounding box center [347, 233] width 569 height 364
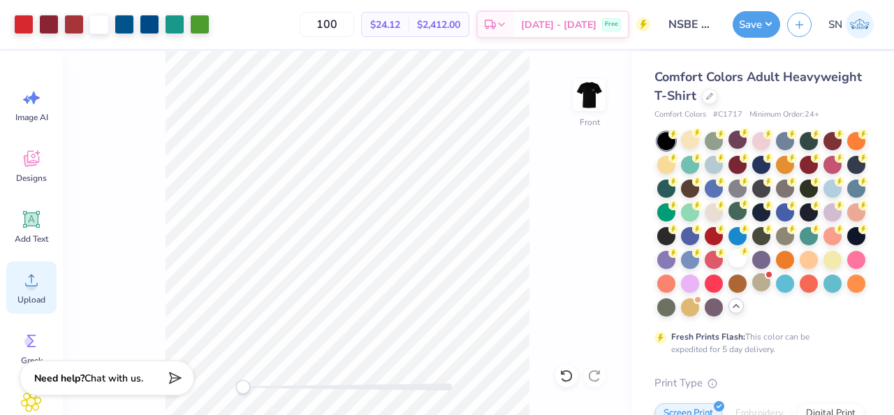
click at [37, 292] on div "Upload" at bounding box center [31, 287] width 50 height 52
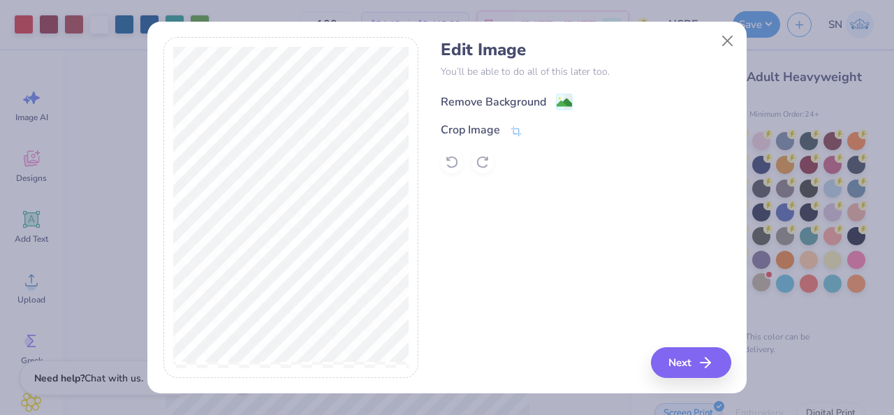
click at [571, 95] on rect at bounding box center [565, 102] width 16 height 16
click at [697, 370] on button "Next" at bounding box center [693, 362] width 80 height 31
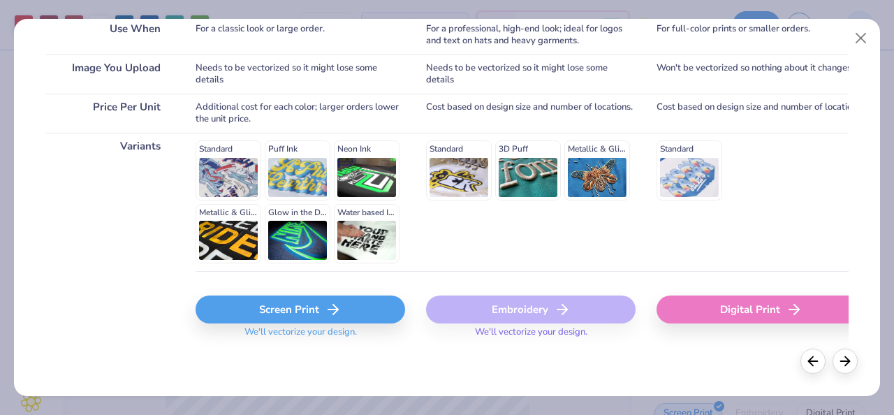
click at [319, 307] on div "Screen Print" at bounding box center [301, 310] width 210 height 28
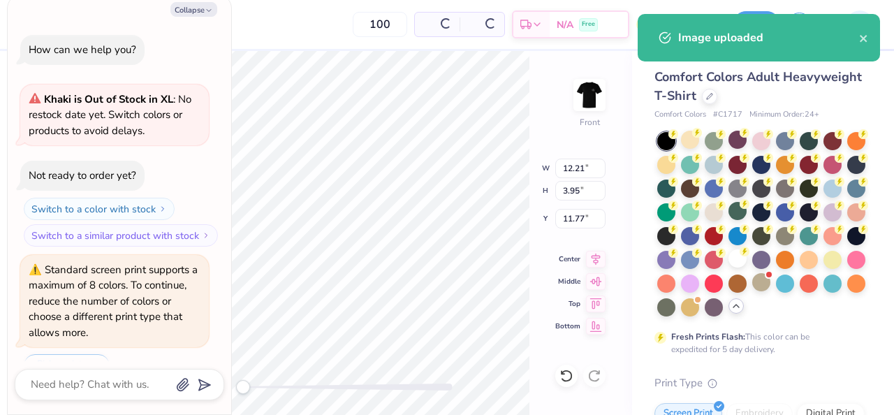
scroll to position [34, 0]
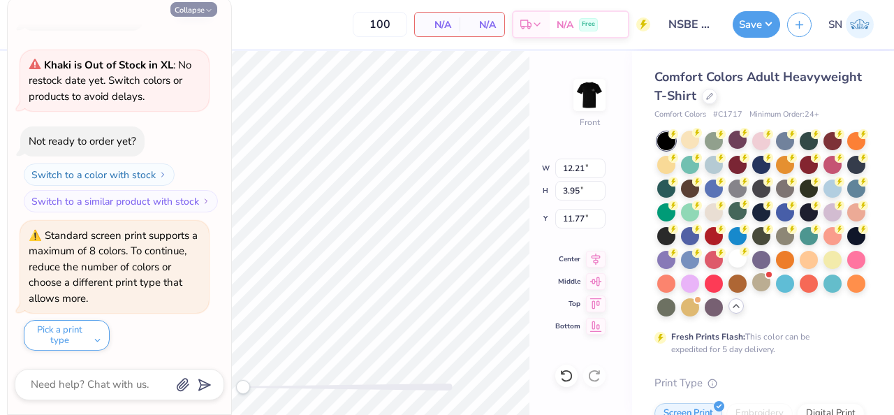
click at [189, 15] on button "Collapse" at bounding box center [193, 9] width 47 height 15
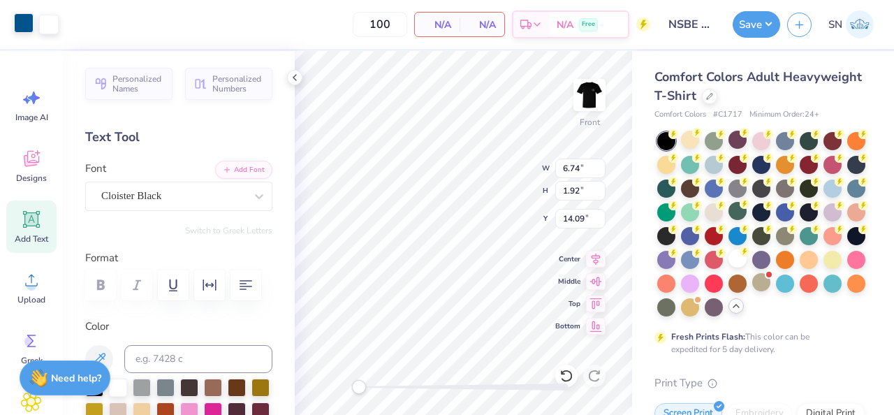
click at [28, 32] on div at bounding box center [24, 23] width 20 height 20
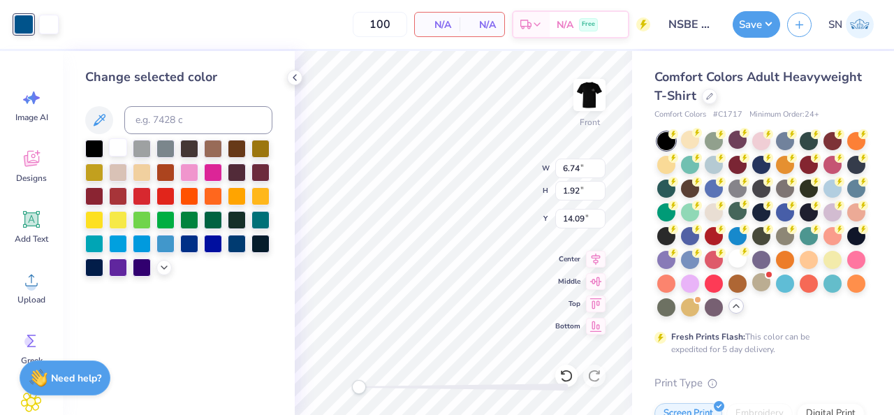
click at [115, 150] on div at bounding box center [118, 147] width 18 height 18
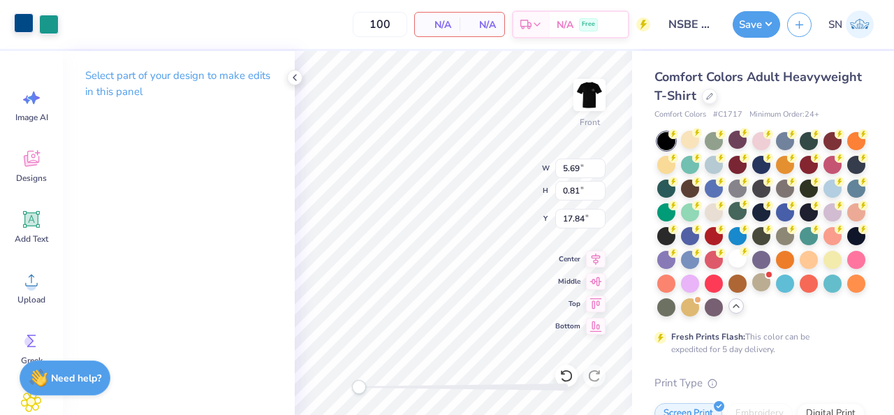
click at [29, 27] on div at bounding box center [24, 23] width 20 height 20
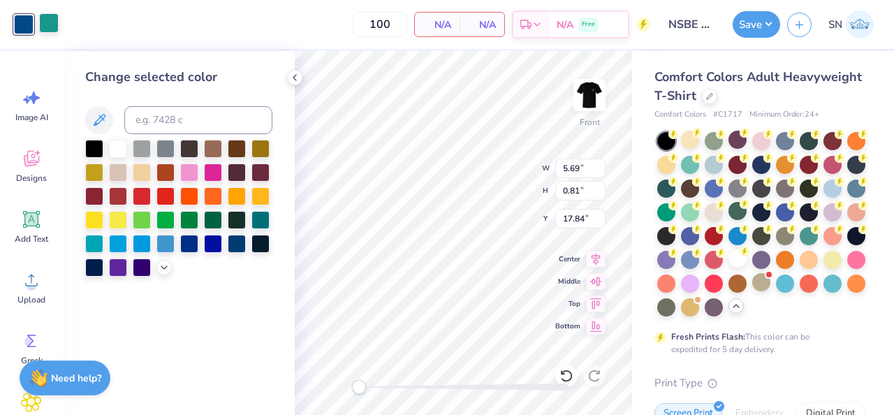
click at [48, 33] on div at bounding box center [49, 23] width 20 height 20
click at [124, 148] on div at bounding box center [118, 147] width 18 height 18
click at [28, 28] on div at bounding box center [24, 23] width 20 height 20
click at [115, 147] on div at bounding box center [118, 147] width 18 height 18
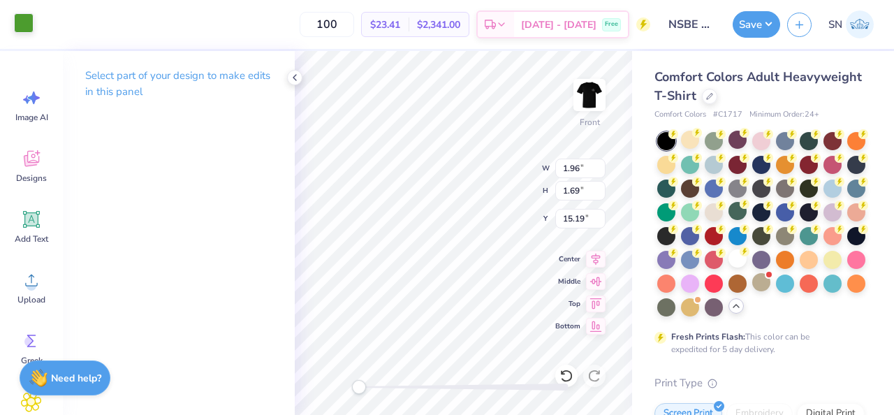
click at [32, 24] on div at bounding box center [24, 23] width 20 height 20
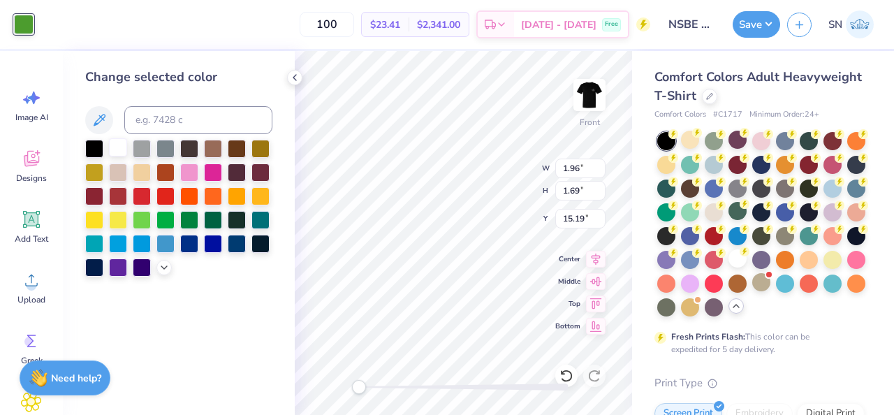
click at [116, 151] on div at bounding box center [118, 147] width 18 height 18
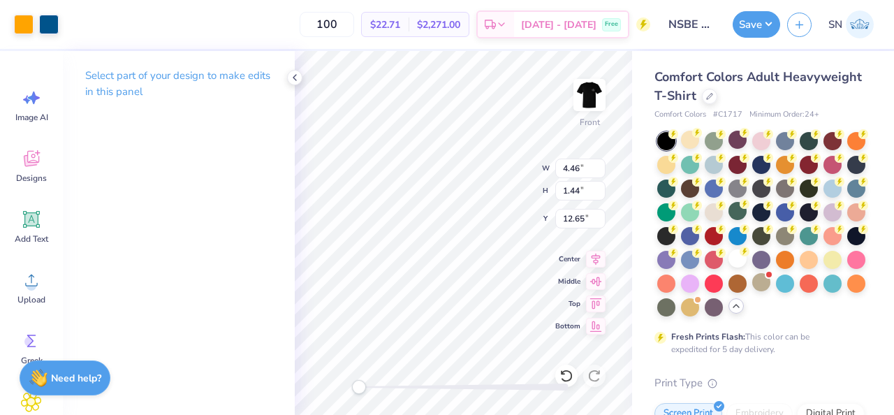
click at [35, 26] on div at bounding box center [36, 25] width 45 height 20
click at [29, 26] on div at bounding box center [24, 23] width 20 height 20
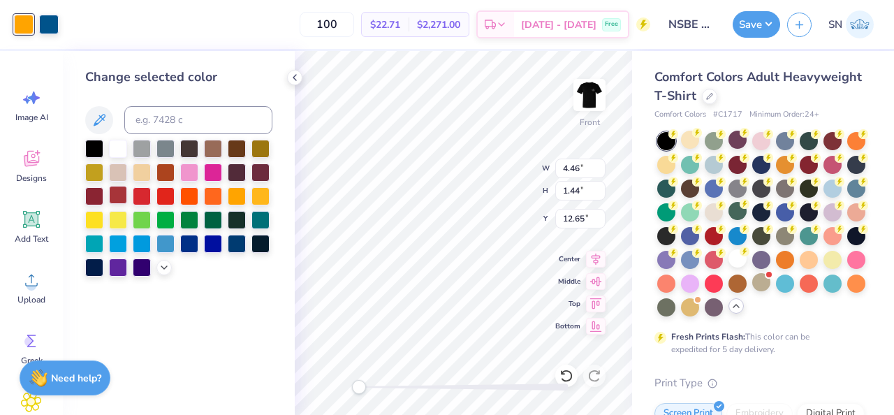
click at [124, 197] on div at bounding box center [118, 195] width 18 height 18
click at [48, 30] on div at bounding box center [49, 23] width 20 height 20
click at [118, 153] on div at bounding box center [118, 147] width 18 height 18
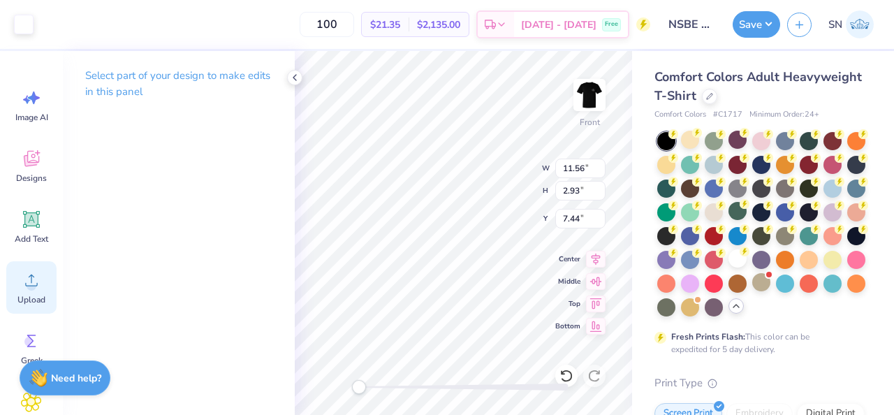
click at [48, 279] on div "Upload" at bounding box center [31, 287] width 50 height 52
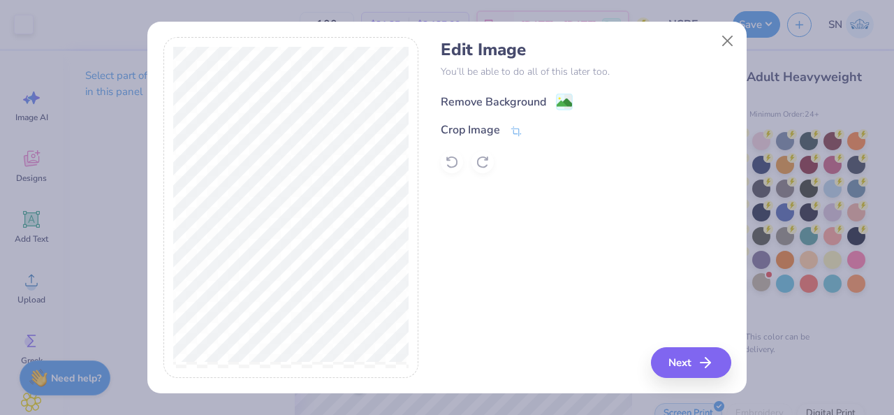
click at [551, 101] on div "Remove Background" at bounding box center [507, 101] width 132 height 17
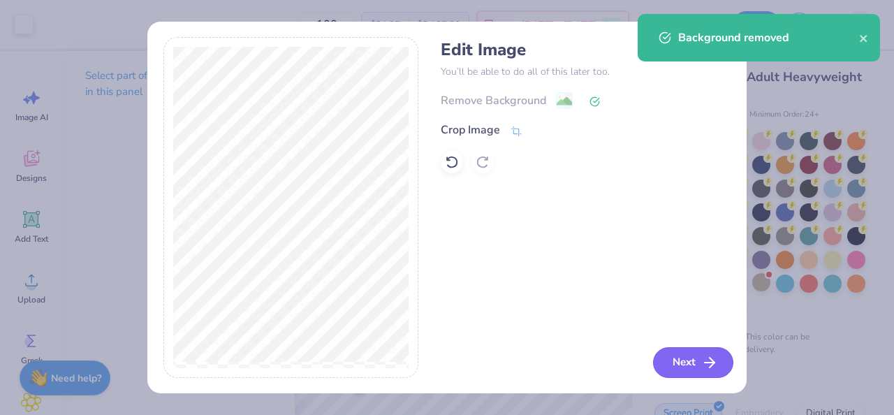
click at [701, 366] on icon "button" at bounding box center [709, 362] width 17 height 17
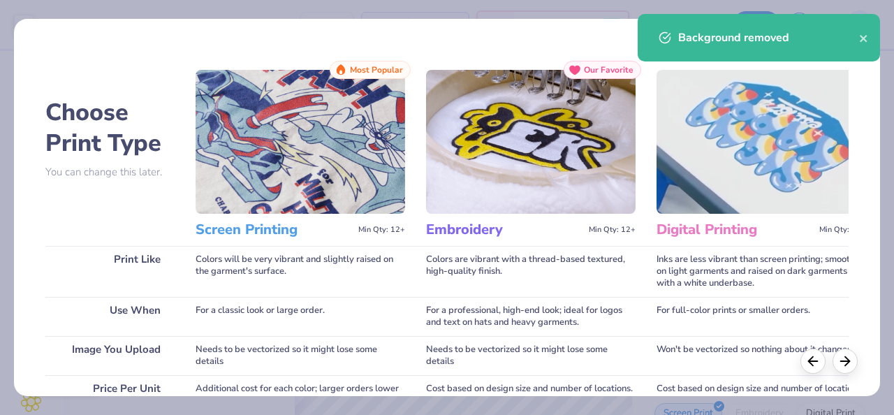
scroll to position [282, 0]
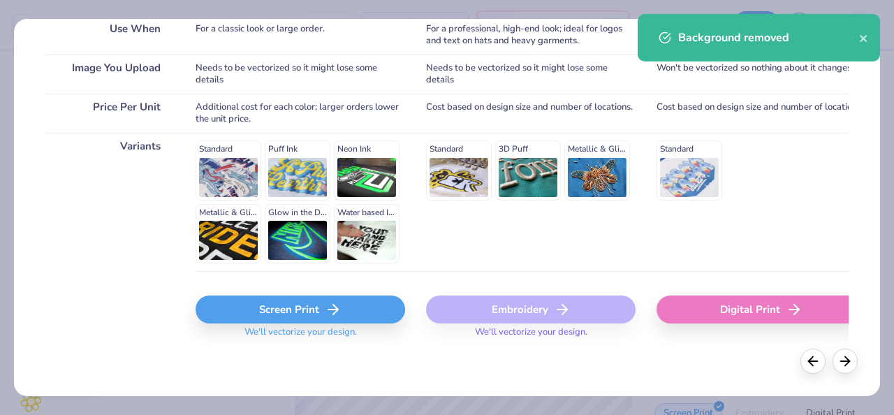
click at [303, 288] on div "Screen Print We'll vectorize your design." at bounding box center [301, 312] width 210 height 83
click at [298, 305] on div "Screen Print" at bounding box center [301, 310] width 210 height 28
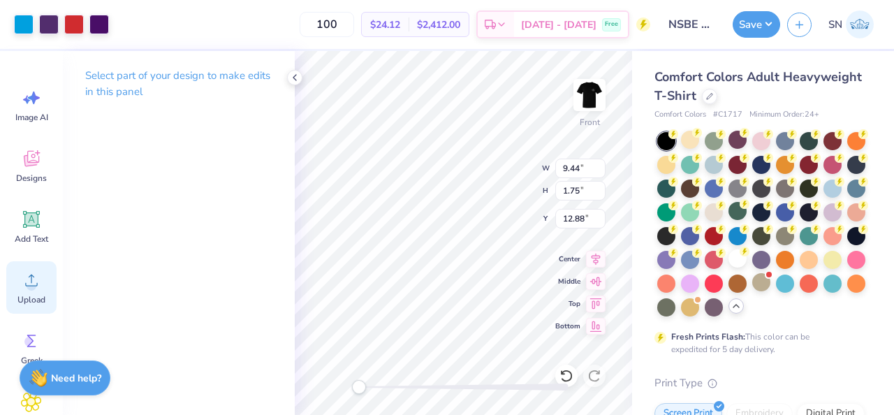
click at [23, 283] on icon at bounding box center [31, 280] width 21 height 21
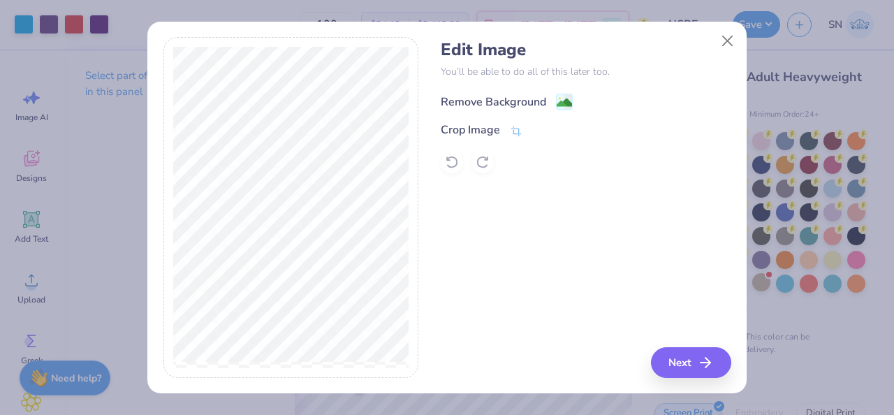
click at [535, 107] on div "Remove Background" at bounding box center [493, 102] width 105 height 17
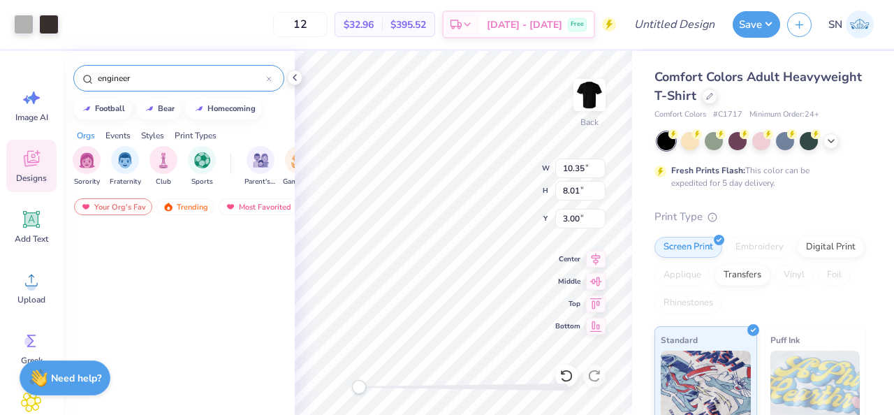
scroll to position [649, 0]
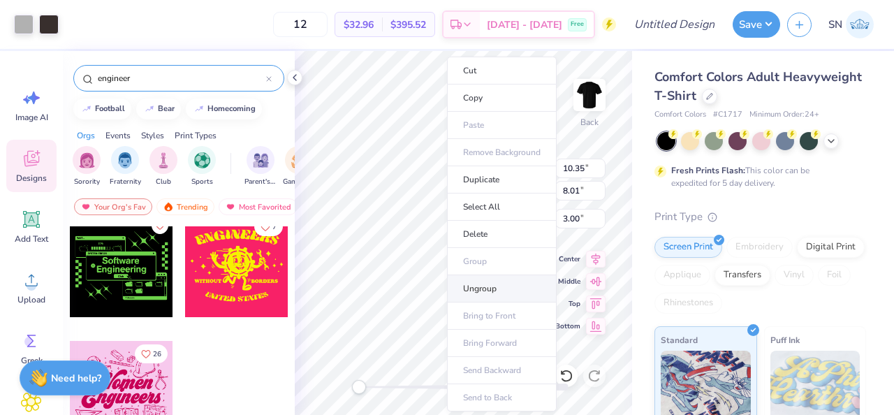
click at [487, 287] on li "Ungroup" at bounding box center [502, 288] width 110 height 27
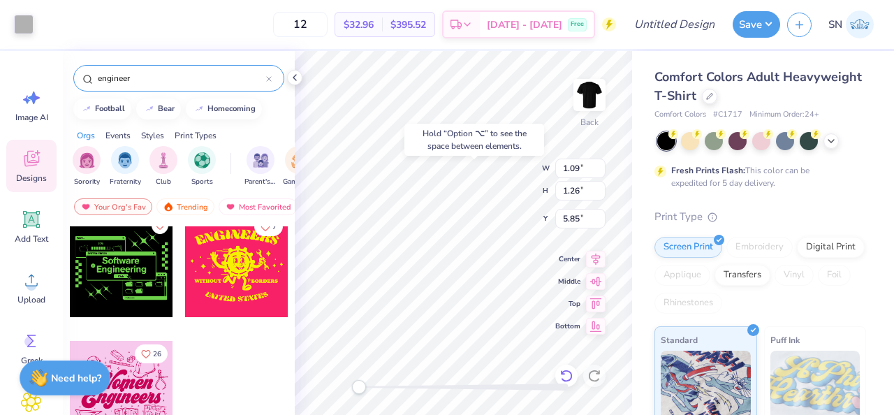
click at [567, 370] on icon at bounding box center [567, 376] width 14 height 14
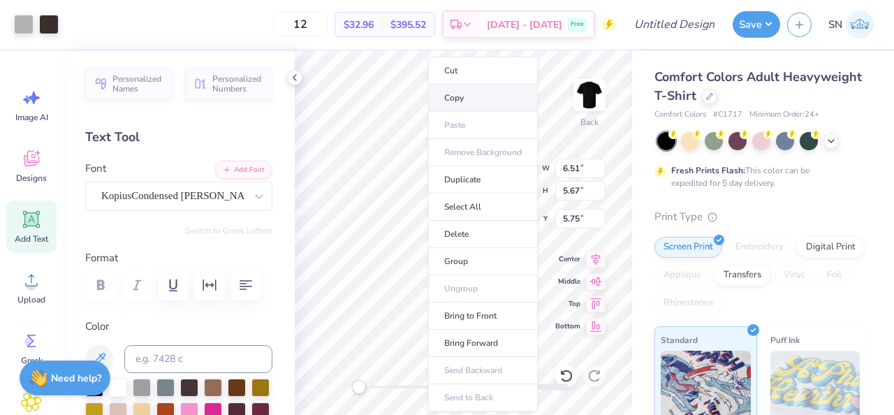
click at [469, 99] on li "Copy" at bounding box center [483, 98] width 110 height 27
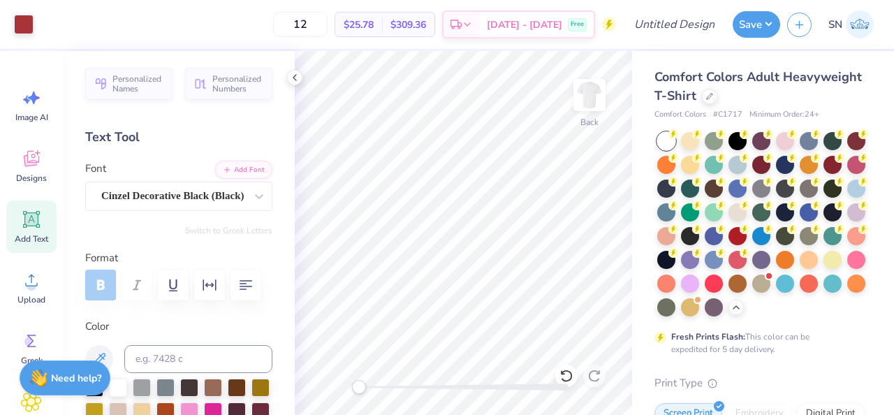
scroll to position [140, 0]
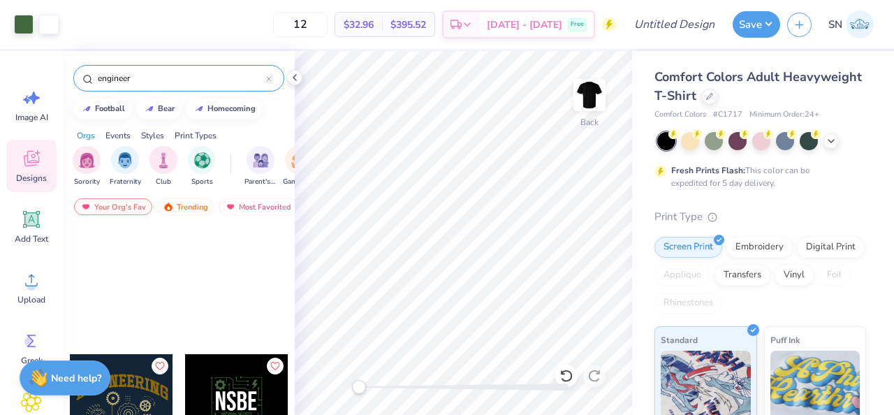
scroll to position [346, 0]
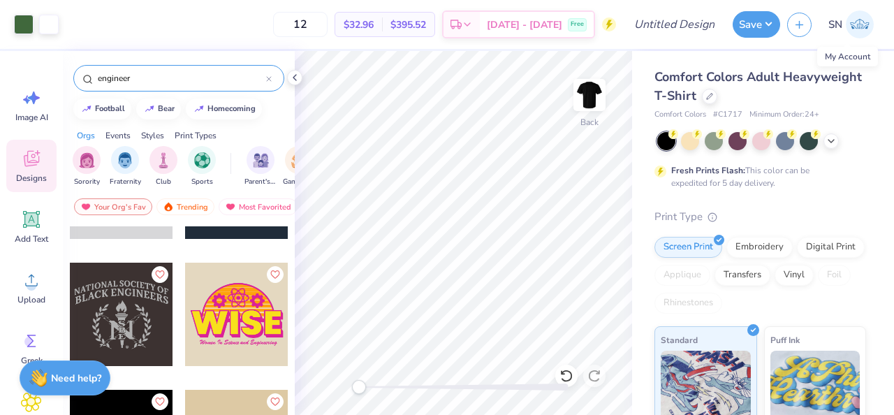
click at [847, 27] on img at bounding box center [860, 24] width 28 height 28
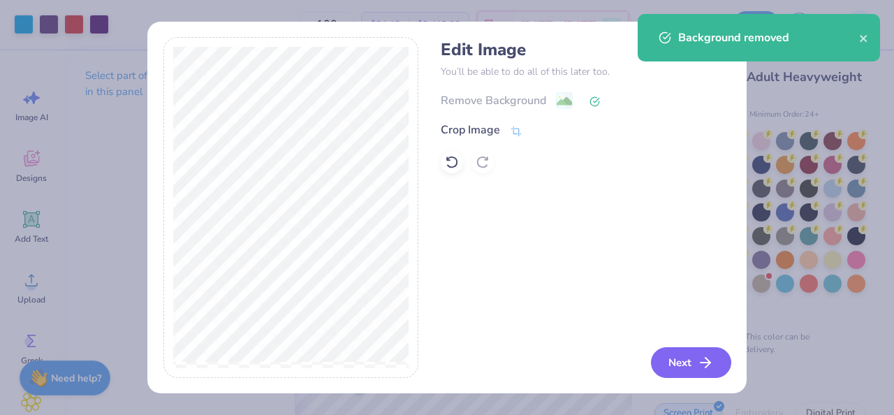
click at [683, 370] on button "Next" at bounding box center [691, 362] width 80 height 31
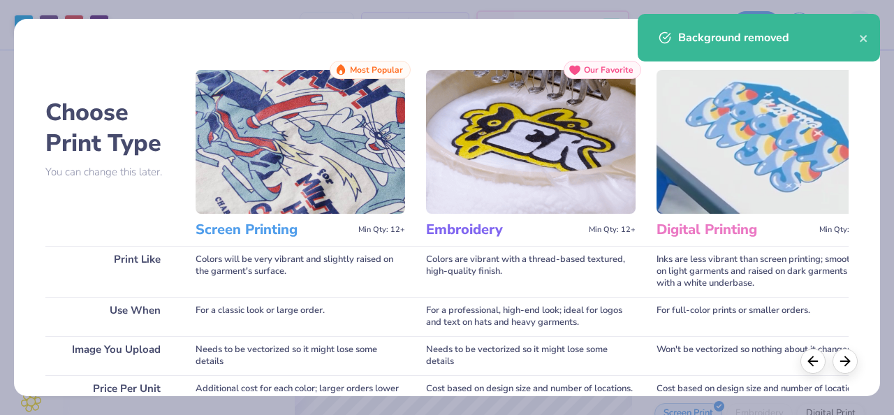
scroll to position [282, 0]
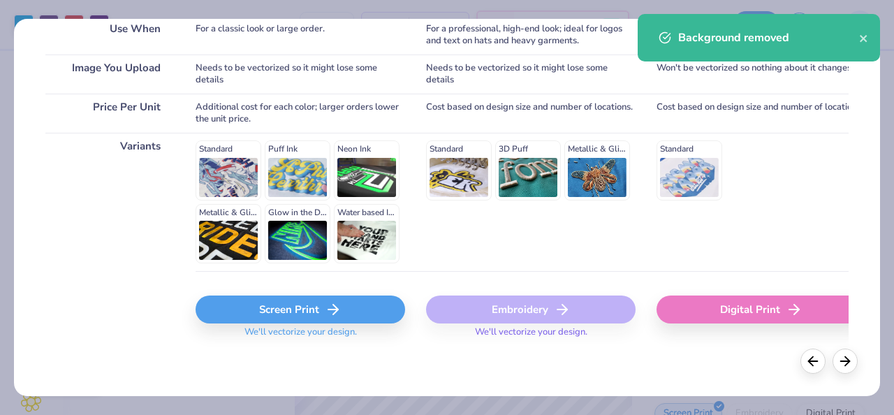
click at [323, 311] on div "Screen Print" at bounding box center [301, 310] width 210 height 28
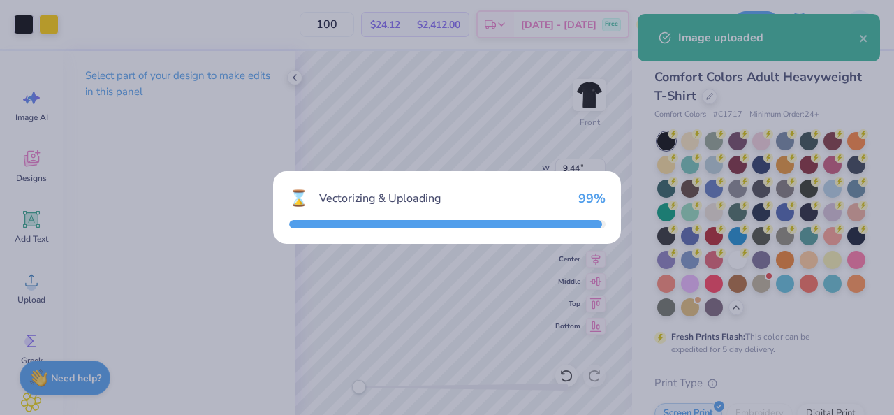
type input "14.53"
type input "3.35"
type input "12.07"
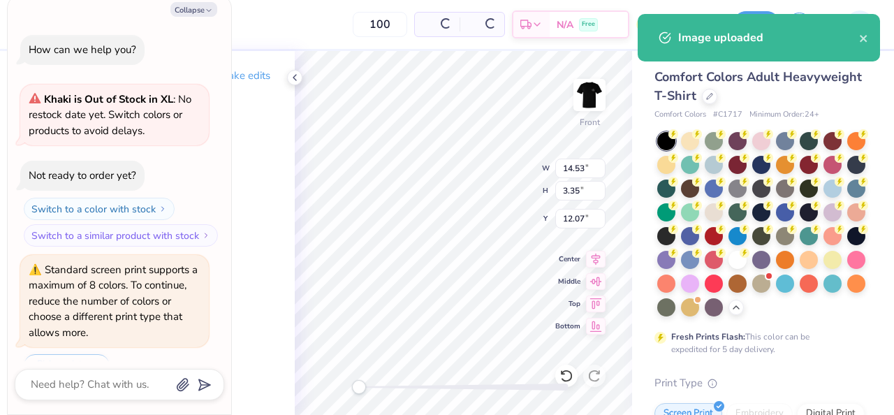
scroll to position [173, 0]
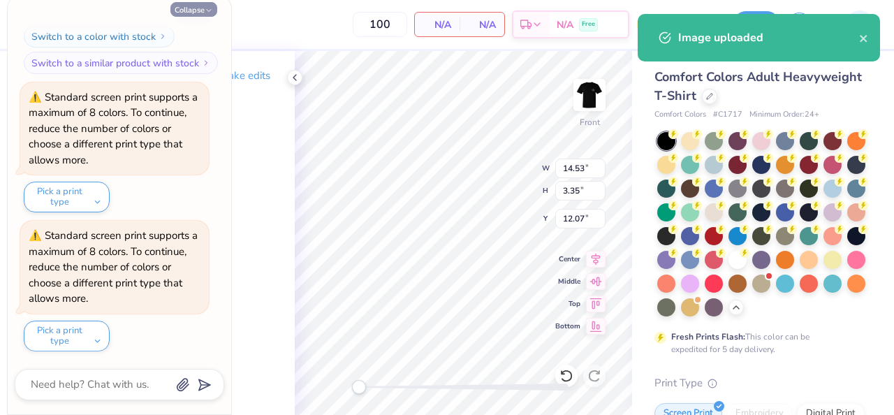
click at [205, 3] on button "Collapse" at bounding box center [193, 9] width 47 height 15
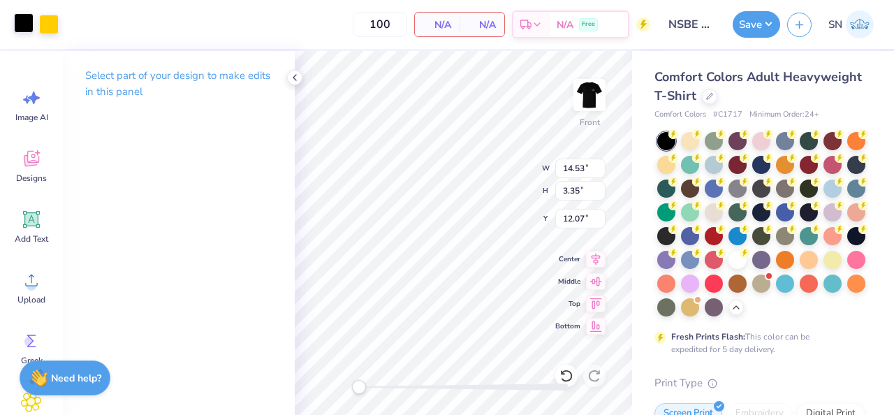
click at [31, 27] on div at bounding box center [24, 23] width 20 height 20
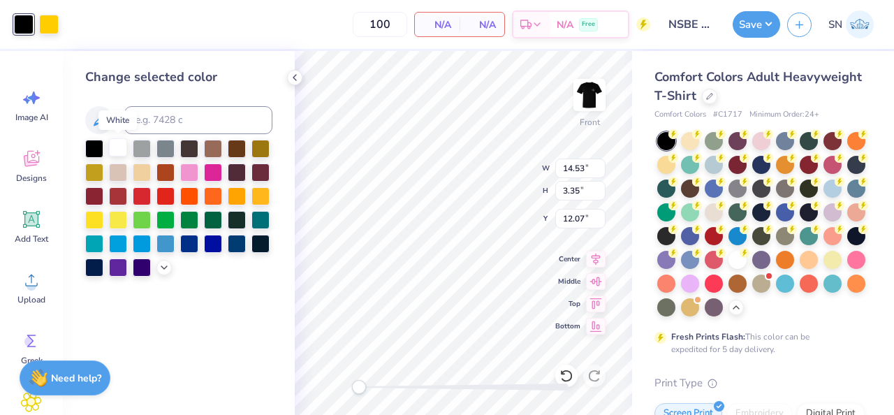
click at [122, 147] on div at bounding box center [118, 147] width 18 height 18
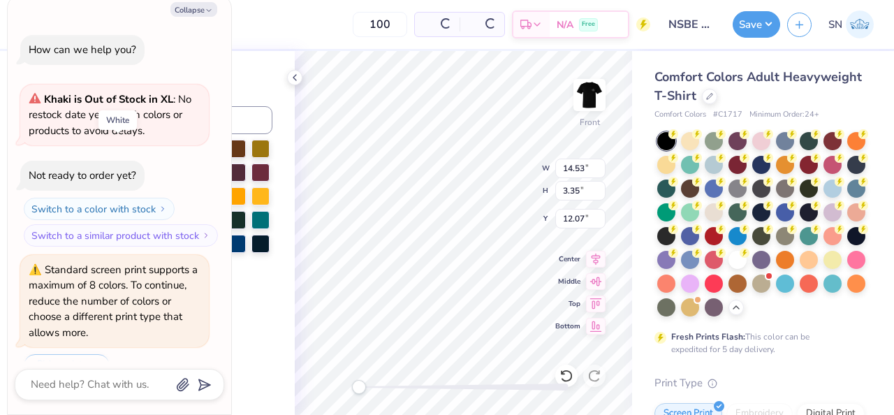
scroll to position [312, 0]
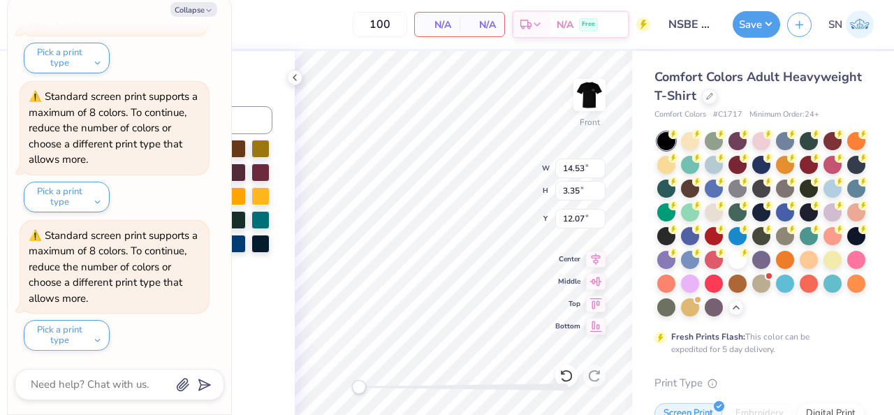
click at [187, 18] on div "Collapse How can we help you? Khaki is Out of Stock in XL : No restock date yet…" at bounding box center [120, 204] width 224 height 419
click at [187, 11] on button "Collapse" at bounding box center [193, 9] width 47 height 15
type textarea "x"
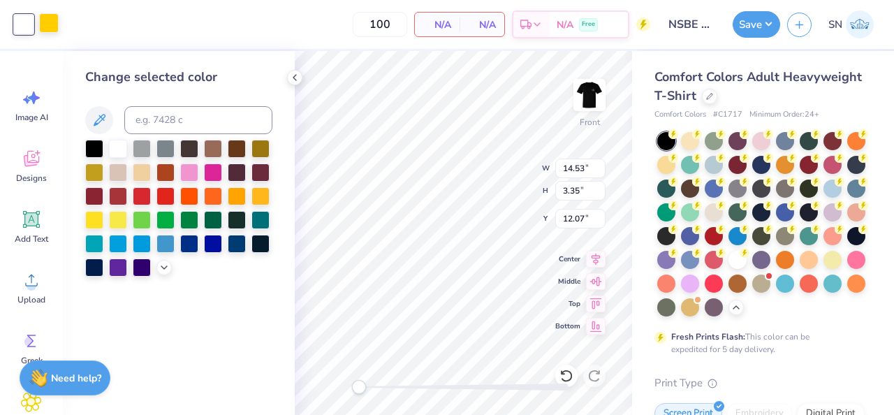
click at [54, 27] on div at bounding box center [49, 23] width 20 height 20
click at [122, 195] on div at bounding box center [118, 195] width 18 height 18
type input "5.21"
type input "0.96"
type input "13.75"
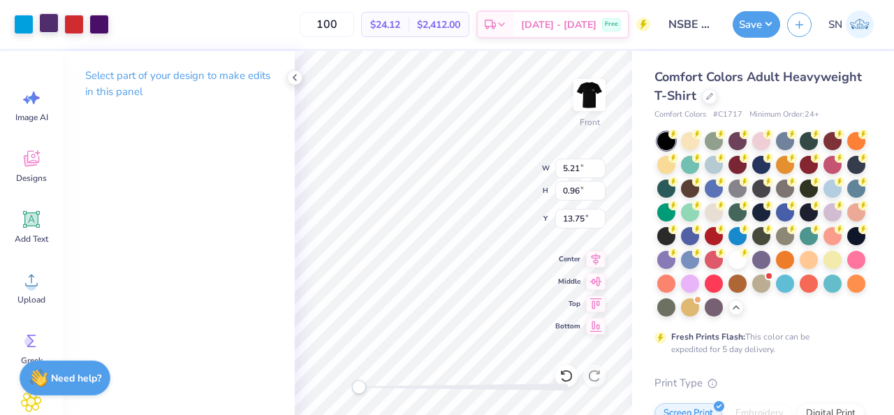
click at [50, 28] on div at bounding box center [49, 23] width 20 height 20
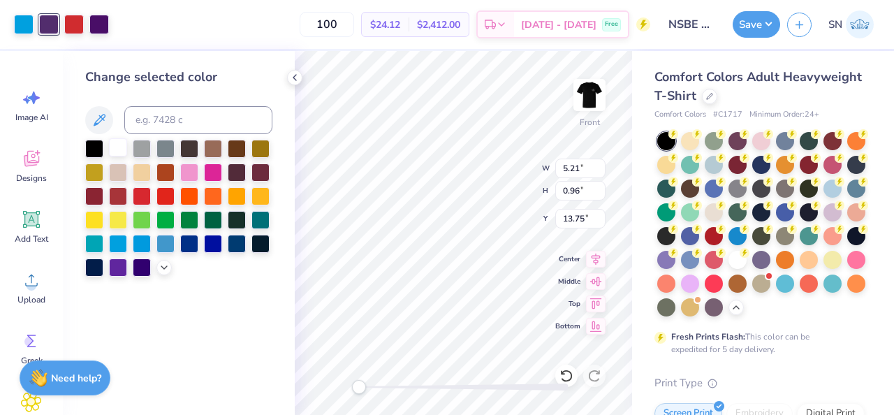
click at [121, 139] on div at bounding box center [118, 147] width 18 height 18
click at [104, 31] on div at bounding box center [99, 23] width 20 height 20
click at [122, 150] on div at bounding box center [118, 147] width 18 height 18
click at [25, 31] on div at bounding box center [24, 23] width 20 height 20
click at [119, 152] on div at bounding box center [118, 147] width 18 height 18
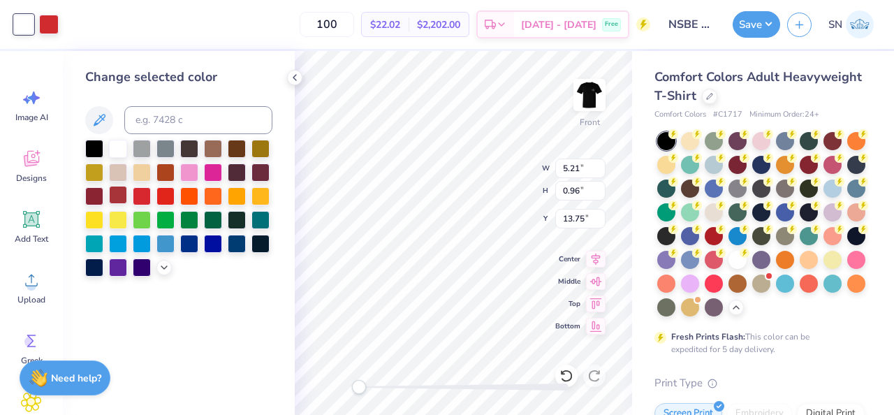
click at [120, 191] on div at bounding box center [118, 195] width 18 height 18
click at [100, 192] on div at bounding box center [94, 195] width 18 height 18
click at [115, 150] on div at bounding box center [118, 149] width 18 height 18
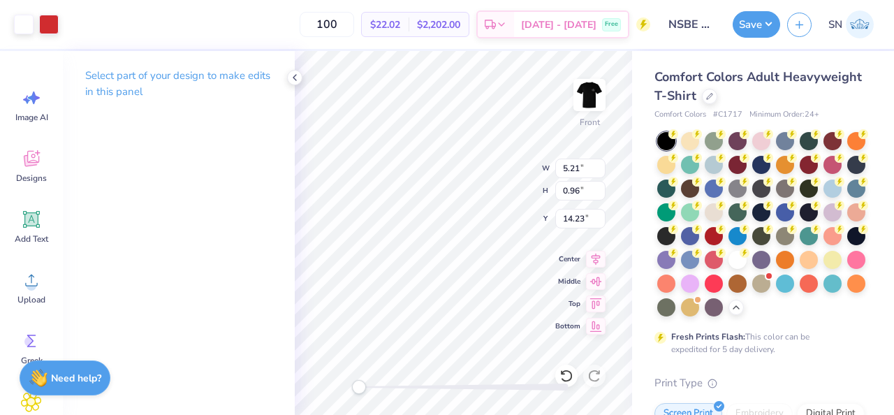
type input "2.97"
type input "0.84"
type input "15.16"
type input "2.75"
type input "0.79"
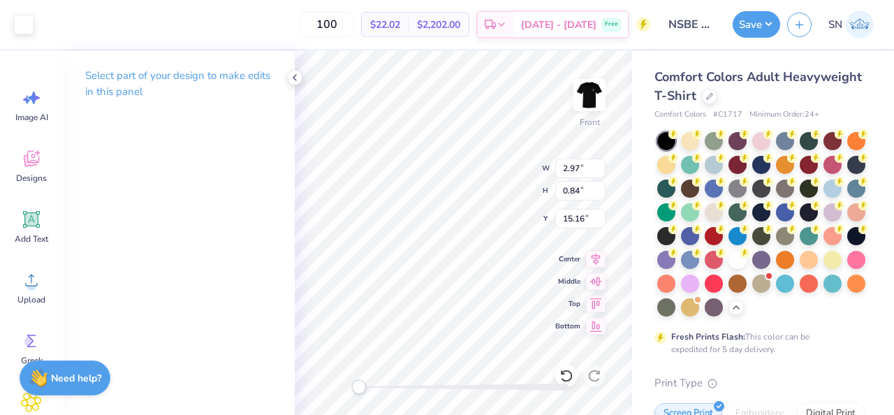
type input "17.06"
type input "1.96"
type input "1.69"
type input "15.19"
type input "7.44"
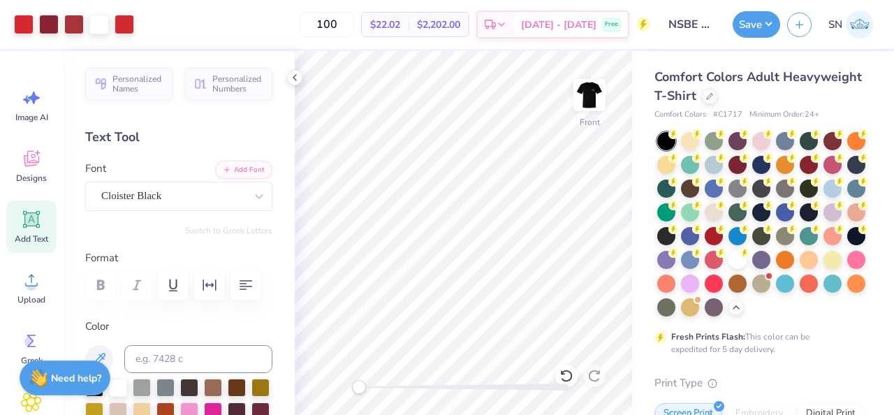
click at [36, 228] on icon at bounding box center [31, 219] width 21 height 21
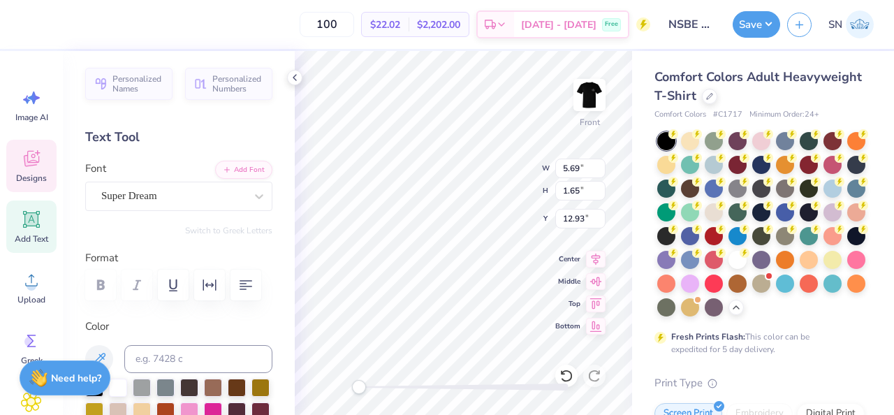
click at [34, 165] on icon at bounding box center [31, 158] width 21 height 21
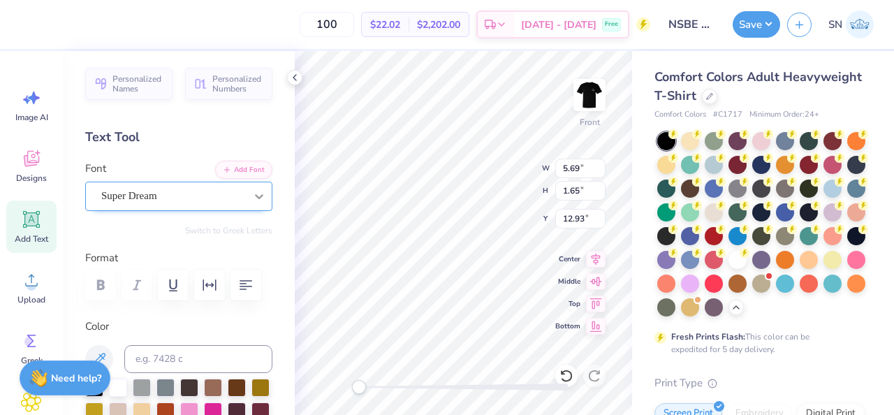
click at [227, 199] on div "Super Dream" at bounding box center [173, 196] width 147 height 22
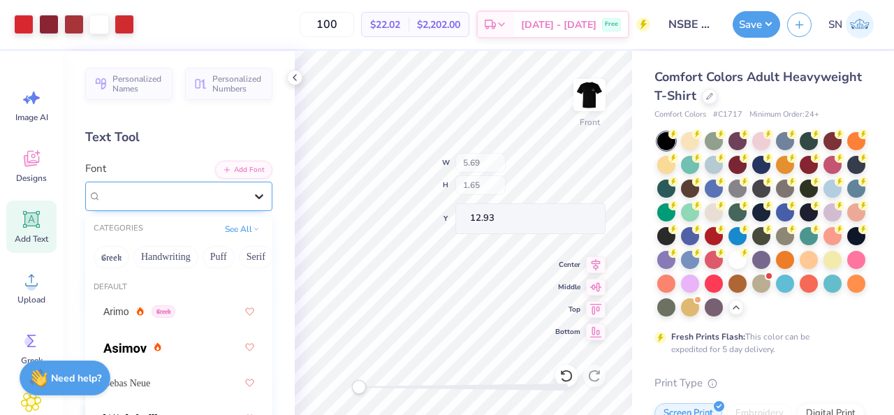
click at [258, 200] on icon at bounding box center [259, 196] width 14 height 14
click at [222, 194] on div "Super Dream" at bounding box center [173, 196] width 144 height 16
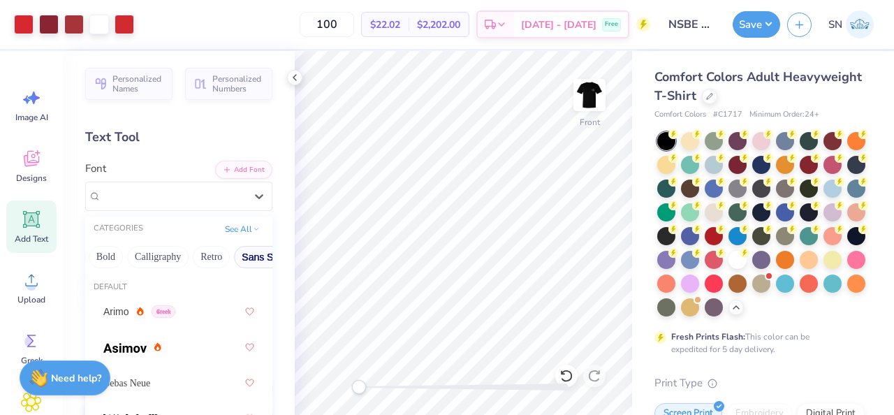
scroll to position [0, 248]
click at [201, 250] on button "Sans Serif" at bounding box center [205, 257] width 61 height 22
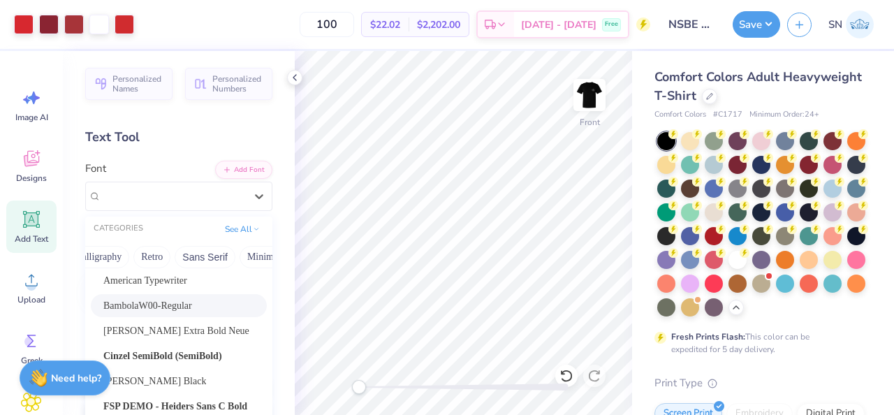
scroll to position [29, 0]
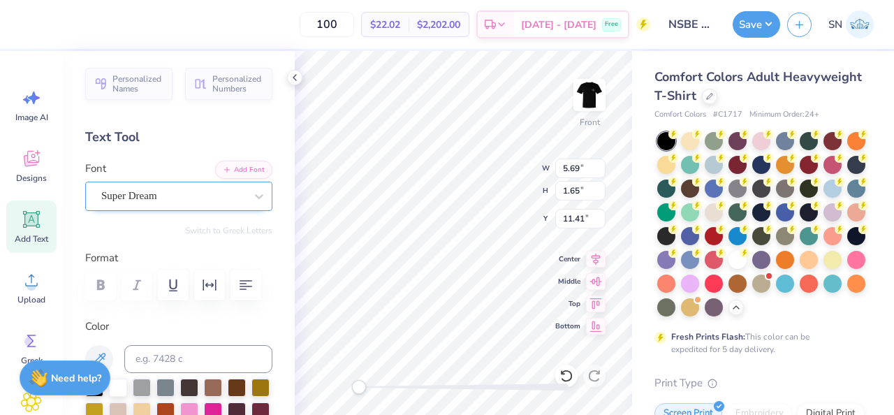
click at [237, 200] on div "Super Dream" at bounding box center [173, 196] width 147 height 22
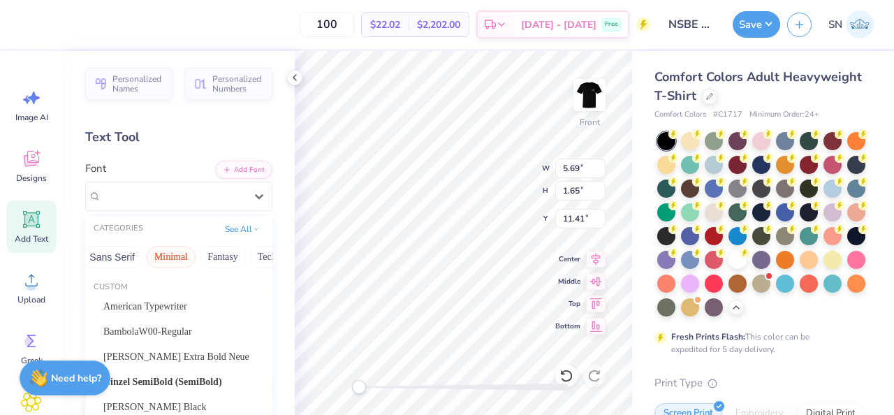
scroll to position [0, 309]
click at [161, 256] on button "Sans Serif" at bounding box center [144, 257] width 61 height 22
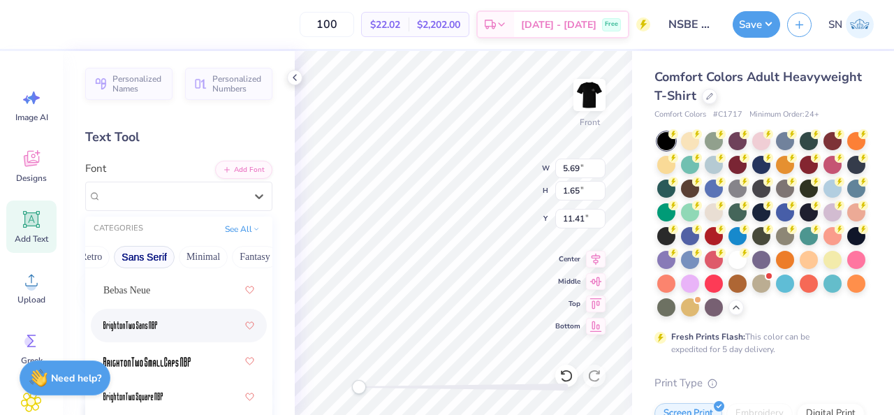
scroll to position [41, 0]
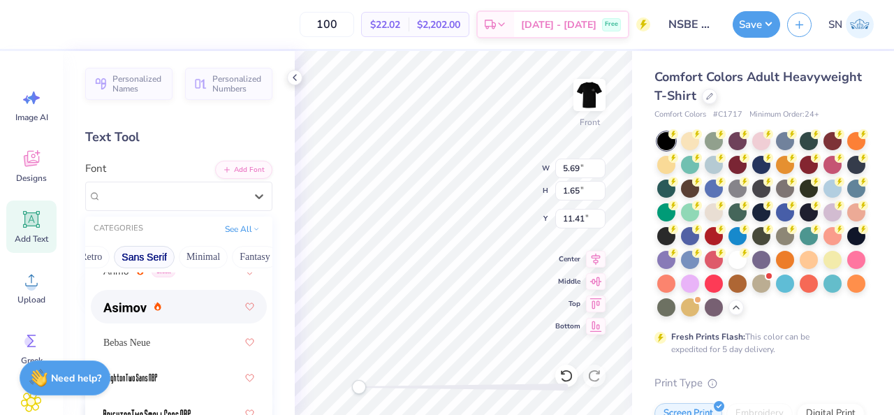
click at [182, 307] on div at bounding box center [178, 306] width 151 height 25
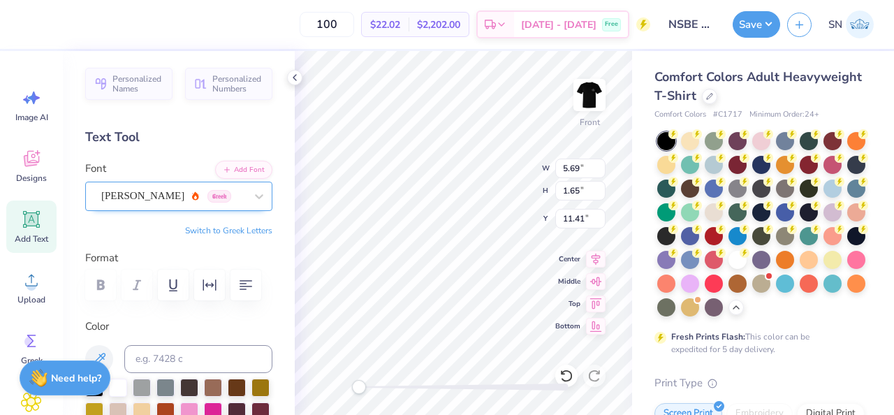
click at [189, 199] on div "Asimov Greek" at bounding box center [173, 196] width 147 height 22
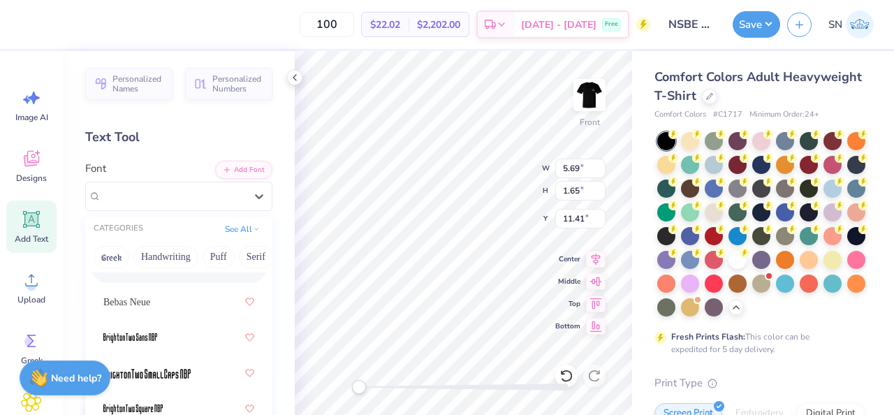
scroll to position [80, 0]
click at [189, 307] on div "Bebas Neue" at bounding box center [178, 302] width 151 height 25
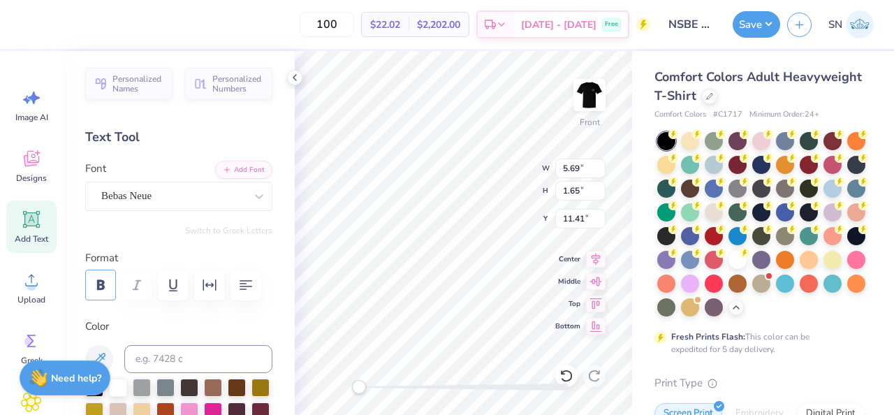
click at [101, 289] on icon "button" at bounding box center [101, 285] width 8 height 10
drag, startPoint x: 365, startPoint y: 388, endPoint x: 398, endPoint y: 388, distance: 32.8
click at [398, 388] on div "Accessibility label" at bounding box center [398, 387] width 14 height 14
type textarea "University of Ho"
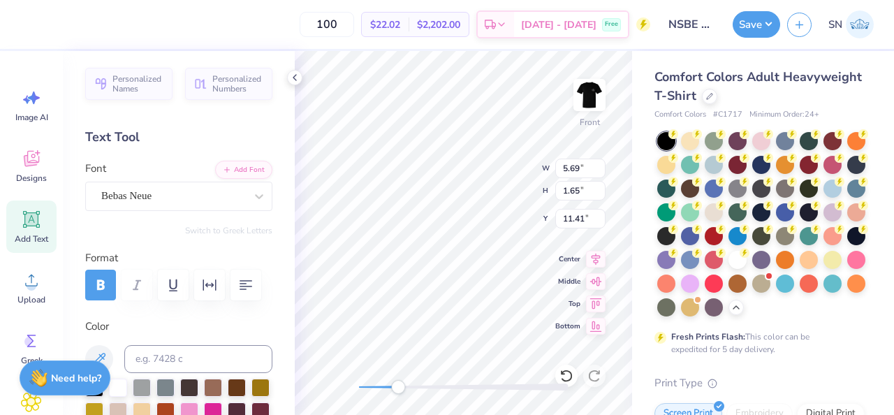
scroll to position [0, 3]
click at [370, 389] on div at bounding box center [464, 387] width 210 height 7
type input "14.18"
type input "3.26"
type input "18.51"
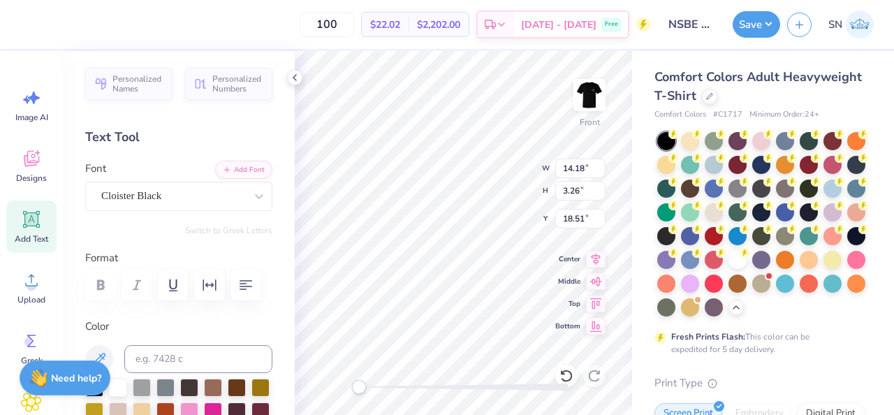
drag, startPoint x: 398, startPoint y: 390, endPoint x: 356, endPoint y: 390, distance: 42.6
click at [356, 390] on div "Accessibility label" at bounding box center [359, 387] width 14 height 14
type input "12.48"
type input "1.68"
type input "11.39"
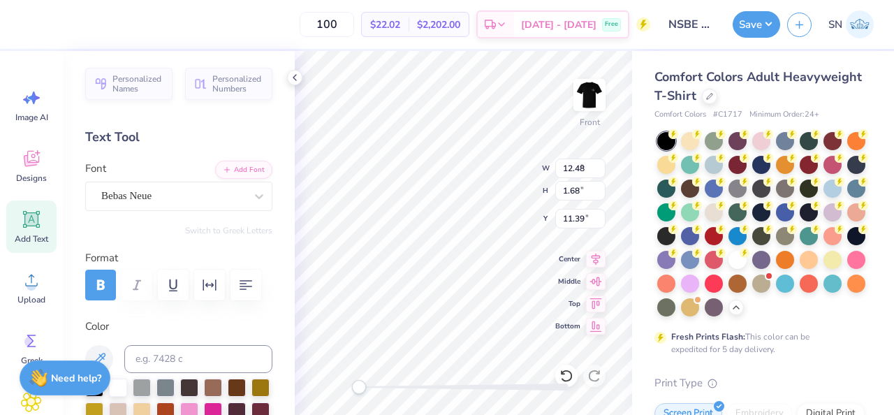
type input "4.18"
type input "0.56"
type input "23.49"
type textarea "University of HOuston Chapter"
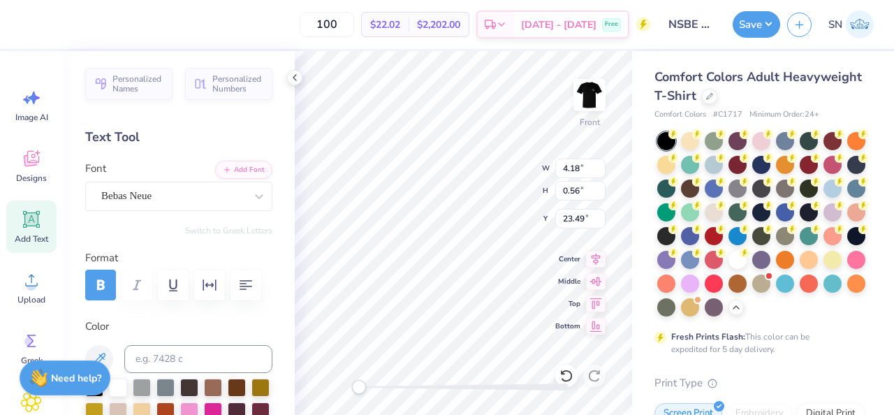
scroll to position [0, 8]
type input "2.03"
type input "0.66"
type input "16.23"
type input "1.33"
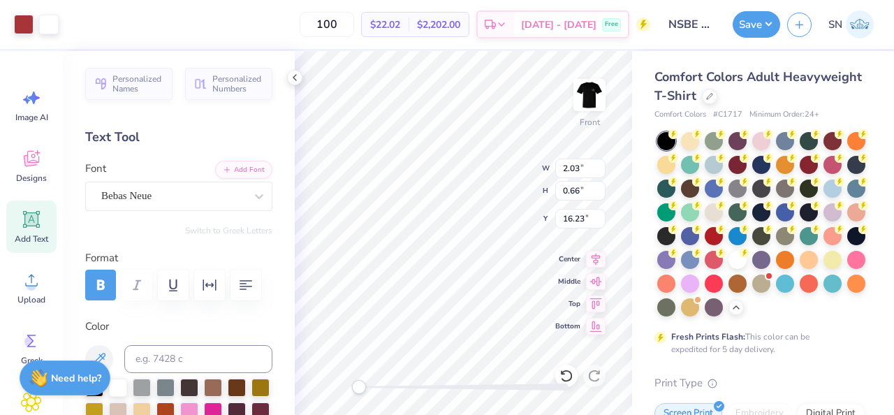
type input "1.15"
type input "14.30"
type input "2.75"
type input "0.79"
type input "15.68"
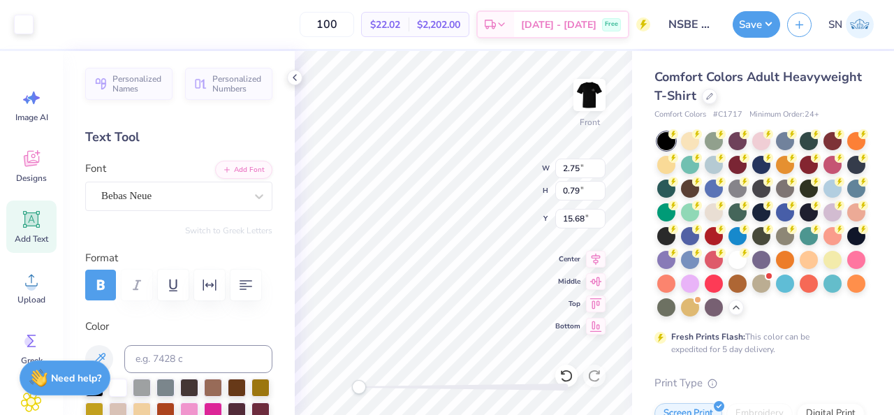
type input "5.21"
type input "0.96"
type input "12.44"
type input "2.97"
type input "0.84"
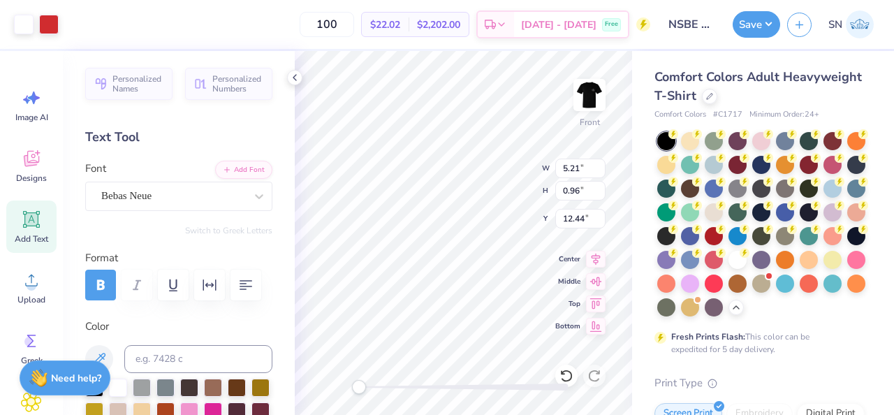
type input "14.35"
type input "5.21"
type input "0.96"
type input "17.87"
type input "2.97"
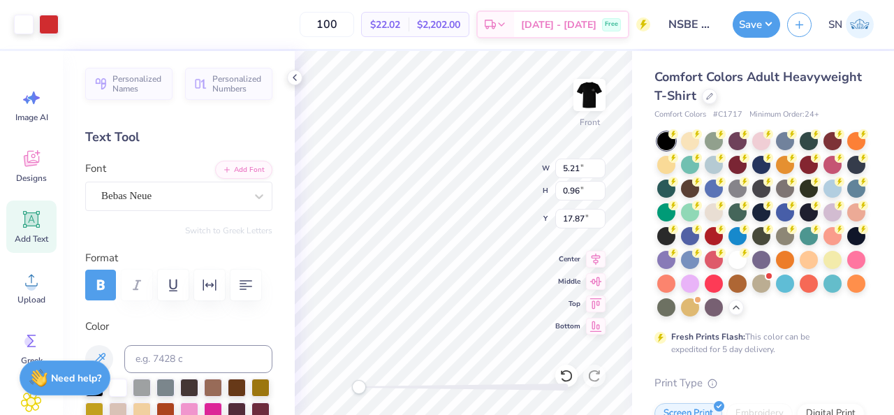
type input "0.84"
type input "16.70"
type input "5.21"
type input "0.96"
type input "14.27"
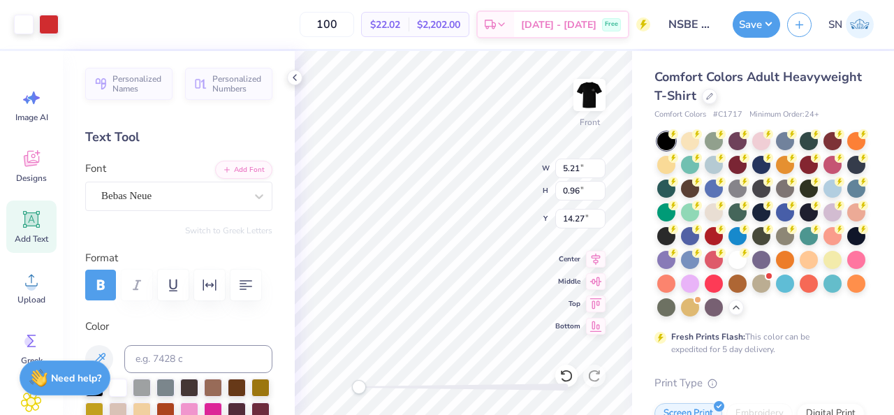
type input "3.00"
type input "0.69"
type input "13.06"
type input "2.75"
type input "0.79"
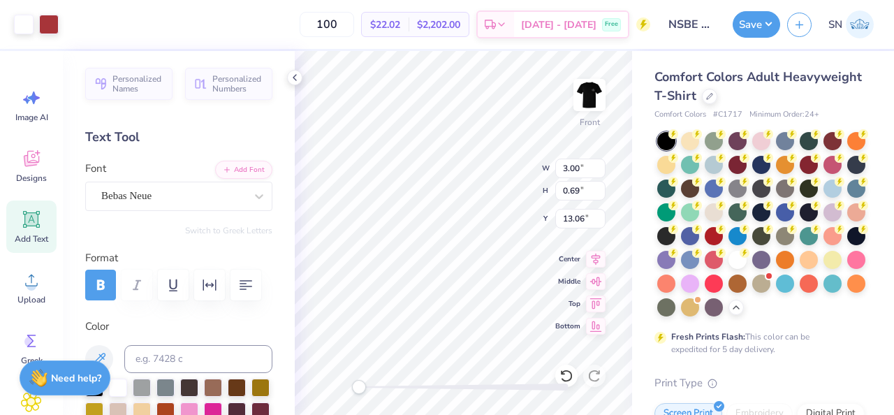
type input "16.82"
type input "2.03"
type input "0.66"
type input "17.22"
type input "0.84"
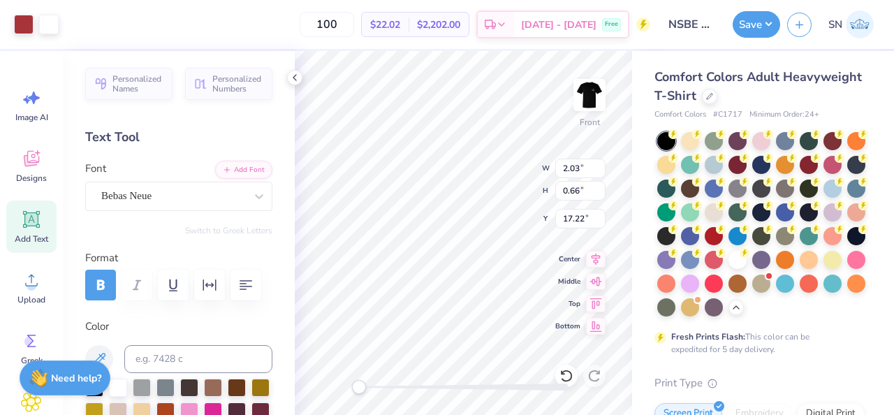
type input "0.72"
type input "17.15"
type input "4.44"
type input "0.63"
drag, startPoint x: 358, startPoint y: 391, endPoint x: 377, endPoint y: 391, distance: 18.9
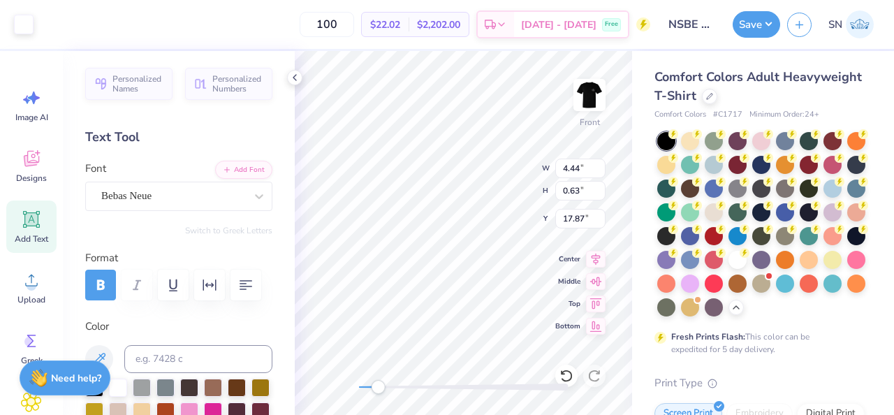
click at [377, 391] on div "Accessibility label" at bounding box center [378, 387] width 14 height 14
type input "14.18"
type input "3.26"
type input "18.51"
type input "2.75"
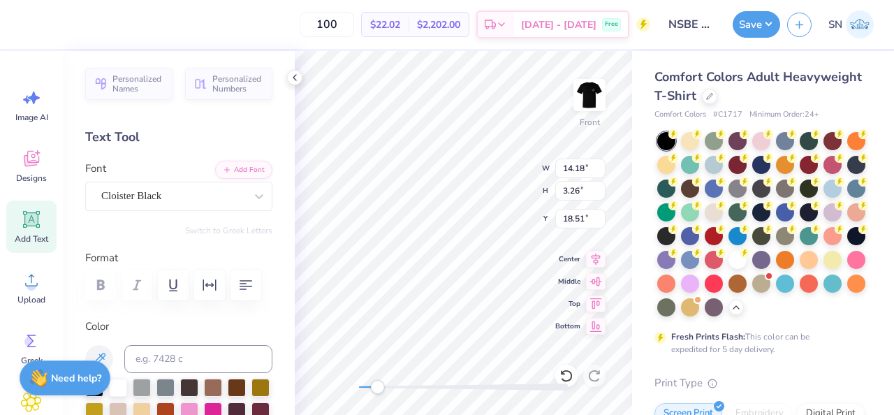
type input "0.79"
type input "17.87"
type input "3.00"
type input "0.69"
type input "16.87"
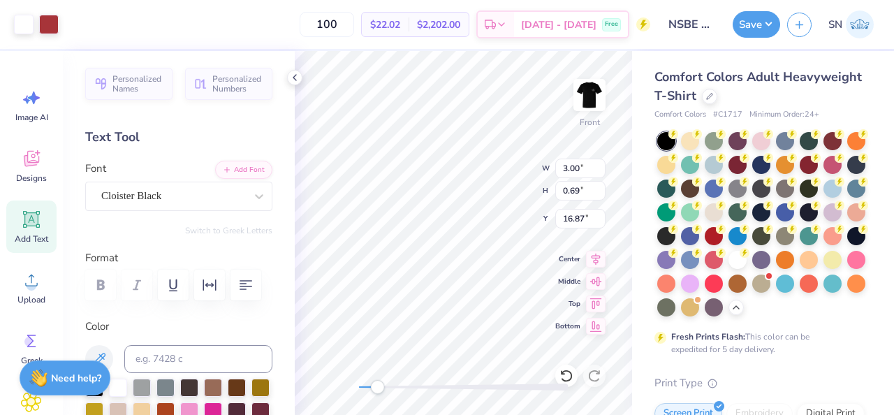
type input "5.21"
type input "0.96"
type input "17.08"
type input "2.03"
type input "0.66"
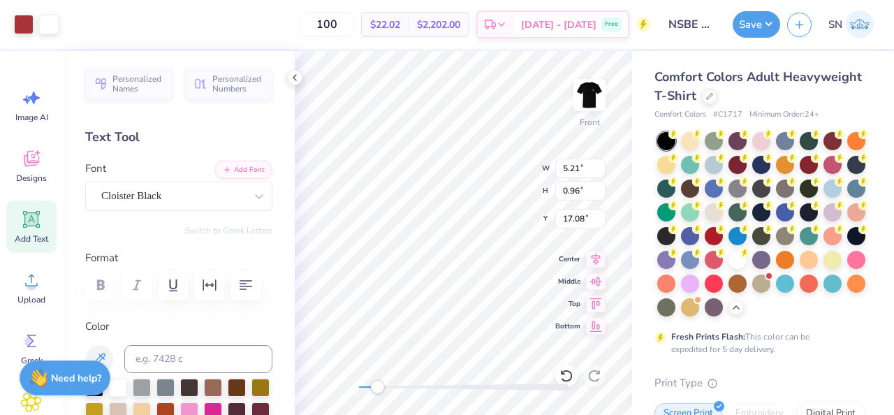
type input "16.21"
type input "3.00"
type input "0.69"
type input "16.39"
type input "0.84"
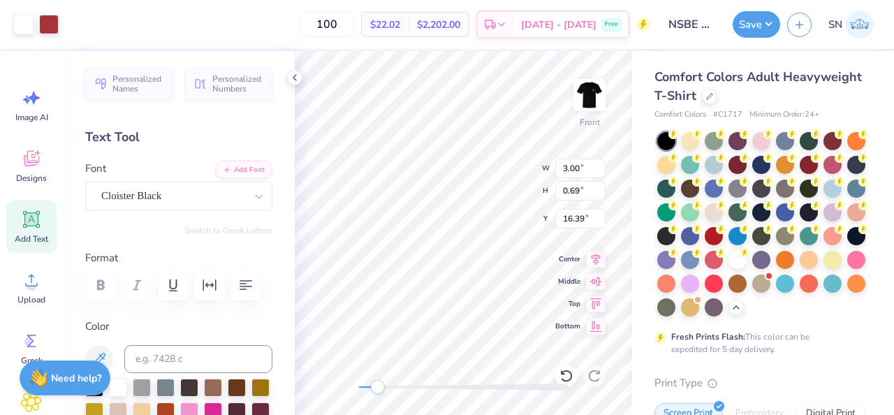
type input "0.72"
type input "13.75"
type input "2.03"
type input "0.66"
type input "14.87"
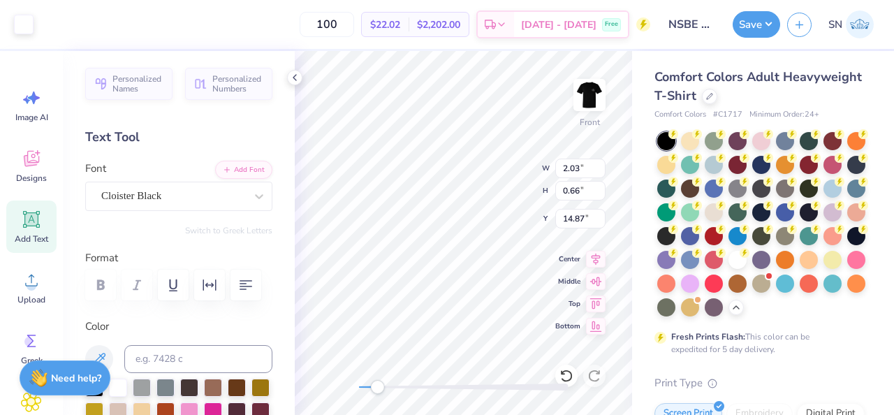
type input "0.84"
type input "0.72"
type input "16.92"
type input "3.00"
type input "0.69"
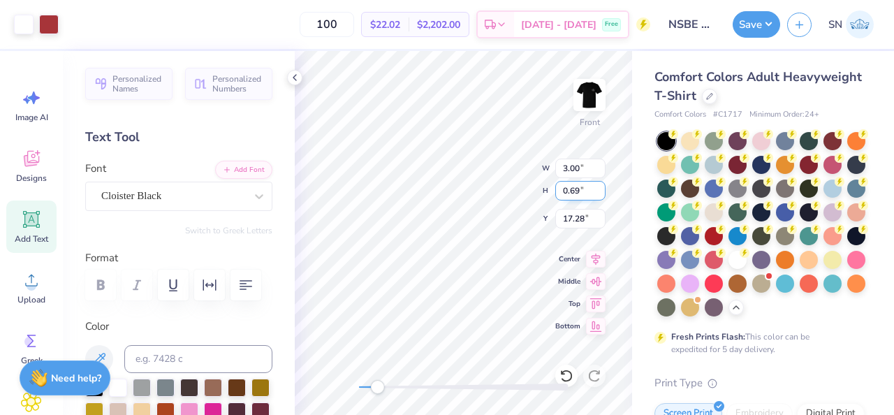
click at [507, 190] on div "Front W 3.00 3.00 " H 0.69 0.69 " Y 17.28 17.28 " Center Middle Top Bottom" at bounding box center [463, 233] width 337 height 364
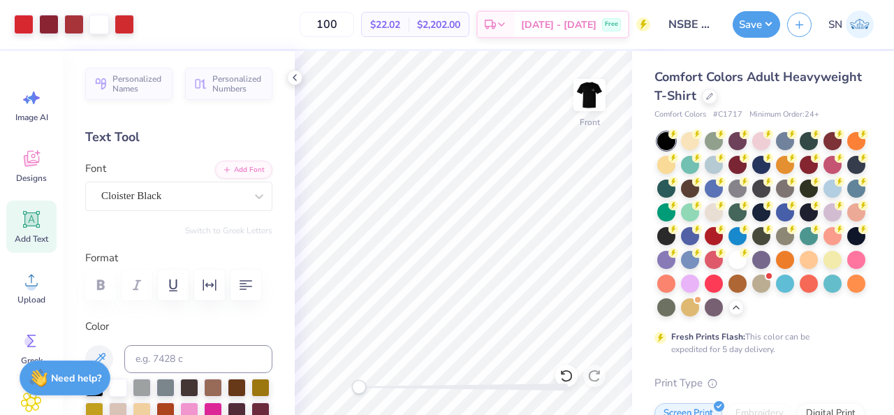
drag, startPoint x: 379, startPoint y: 387, endPoint x: 354, endPoint y: 386, distance: 25.2
click at [354, 386] on div "Accessibility label" at bounding box center [359, 387] width 14 height 14
drag, startPoint x: 365, startPoint y: 385, endPoint x: 388, endPoint y: 384, distance: 22.4
click at [388, 384] on div at bounding box center [464, 387] width 210 height 7
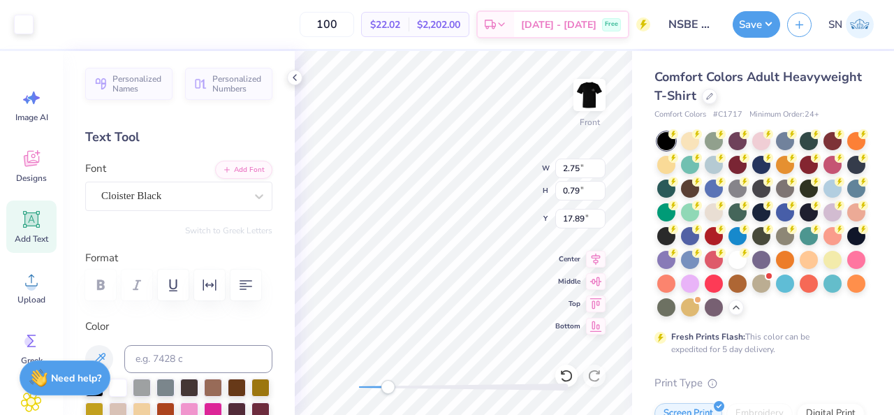
type input "2.97"
type input "0.84"
type input "17.87"
type input "4.44"
type input "0.63"
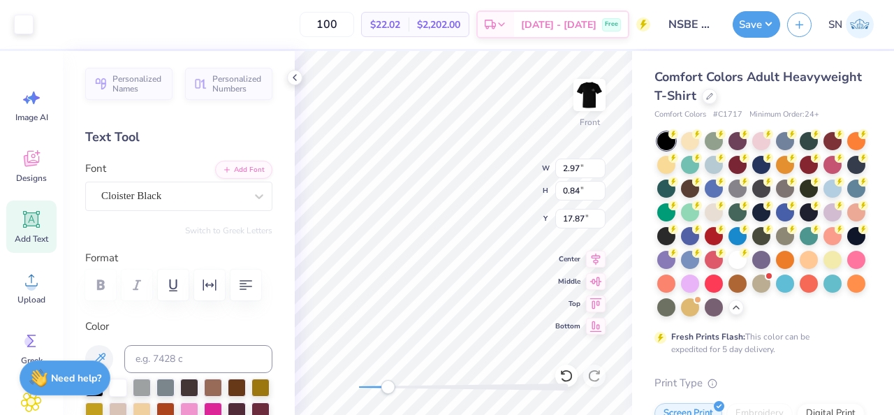
type input "18.04"
click at [482, 175] on div "Front W 4.44 4.44 " H 0.63 0.63 " Y 18.04 18.04 " Center Middle Top Bottom" at bounding box center [463, 233] width 337 height 364
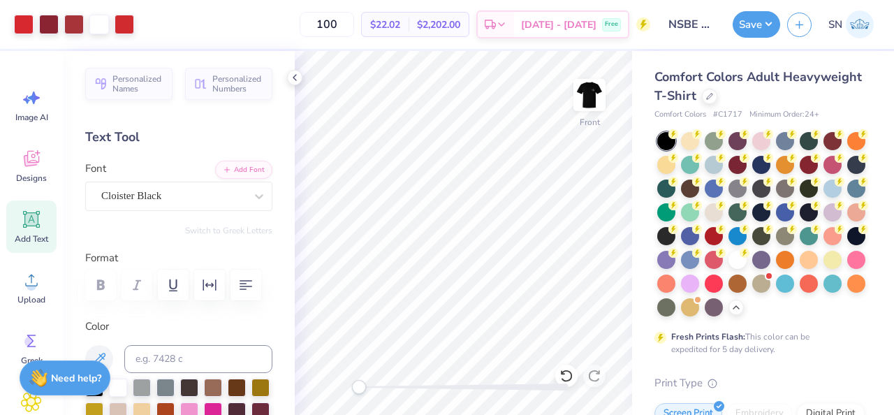
drag, startPoint x: 393, startPoint y: 385, endPoint x: 356, endPoint y: 390, distance: 37.3
click at [356, 390] on div "Accessibility label" at bounding box center [359, 387] width 14 height 14
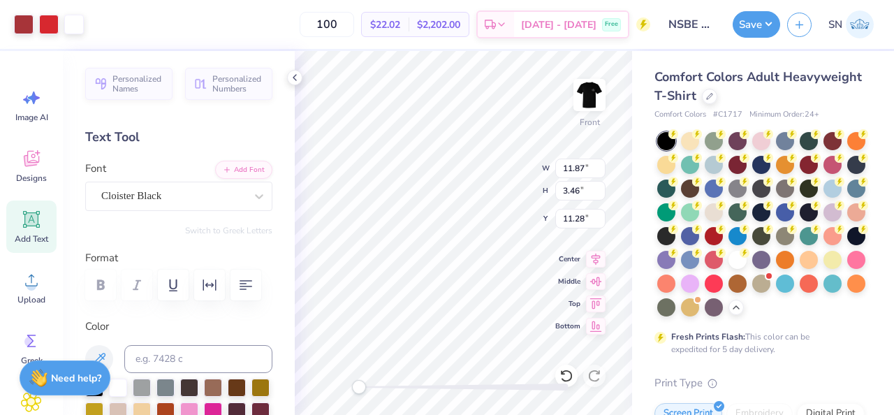
type input "11.28"
type input "12.25"
type input "4.02"
type input "6.91"
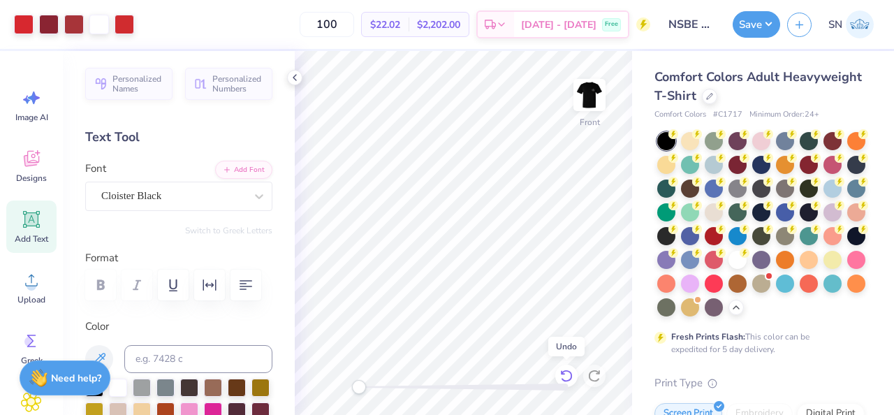
click at [565, 373] on icon at bounding box center [563, 372] width 3 height 3
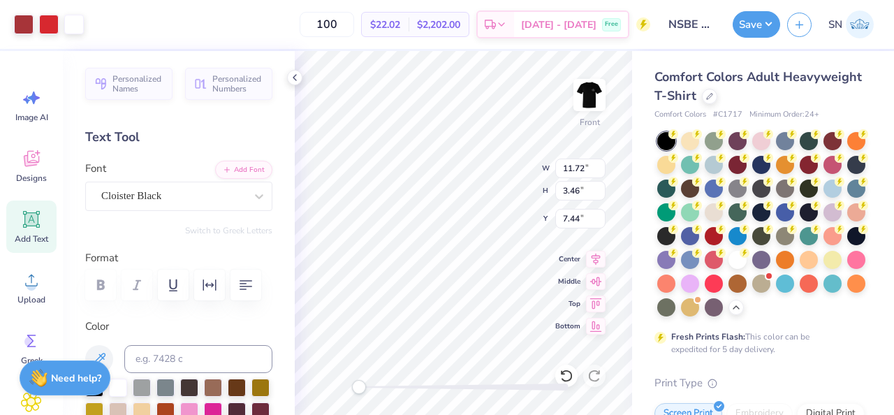
type input "12.70"
type input "3.68"
type input "7.44"
type input "7.99"
type input "0.56"
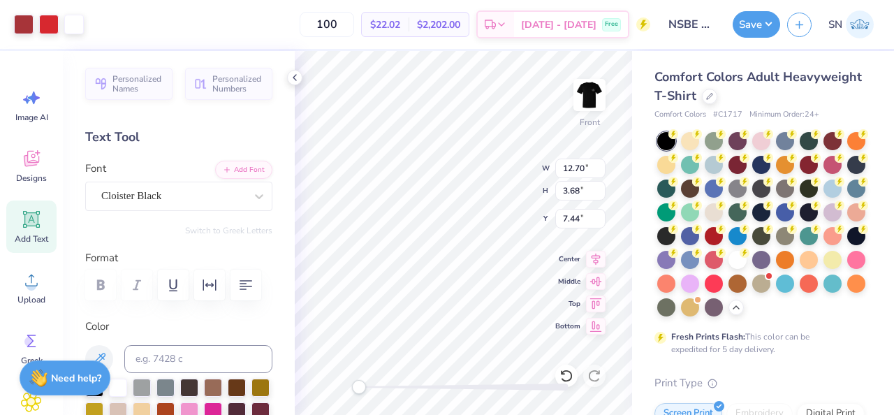
type input "3.00"
type input "14.53"
type input "3.27"
type input "4.17"
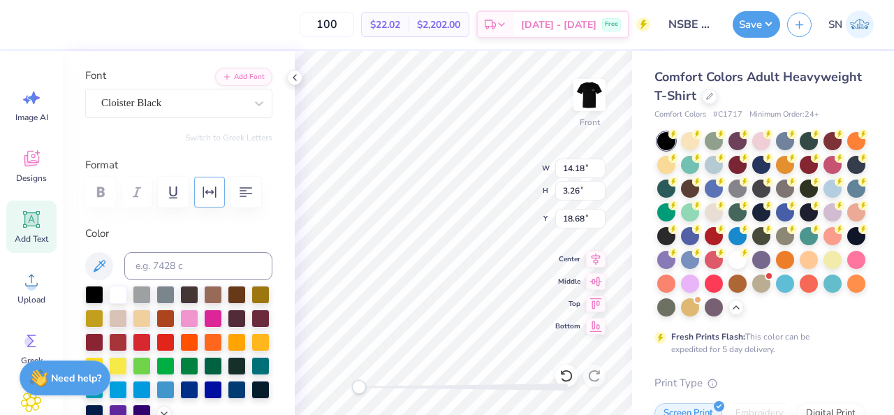
scroll to position [106, 0]
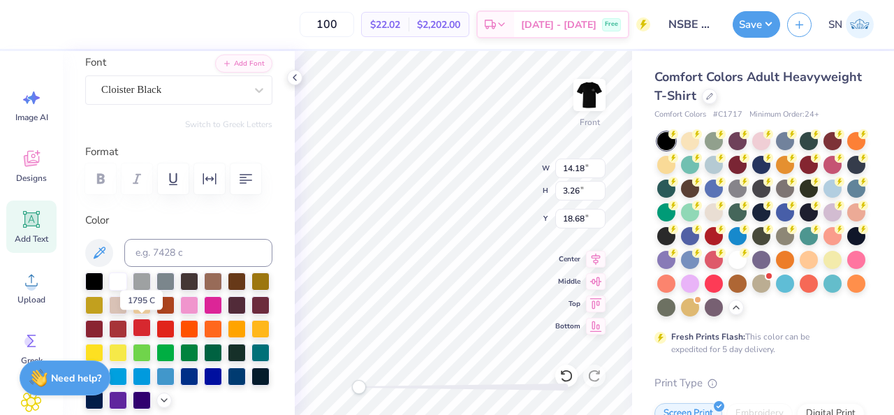
click at [145, 331] on div at bounding box center [142, 328] width 18 height 18
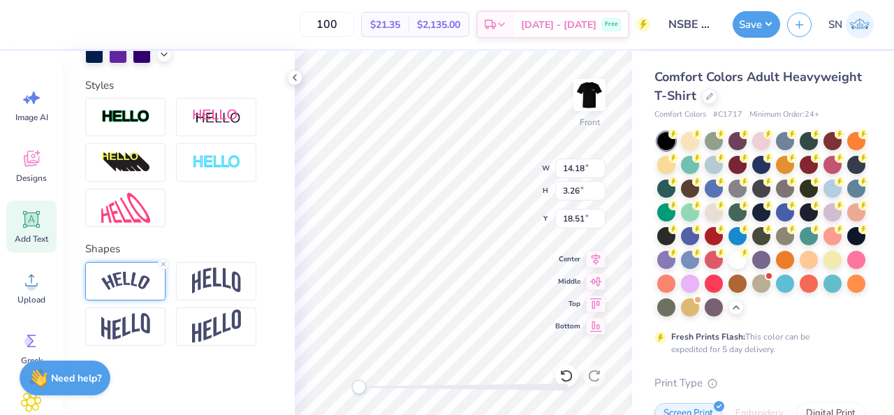
click at [133, 278] on img at bounding box center [125, 281] width 49 height 19
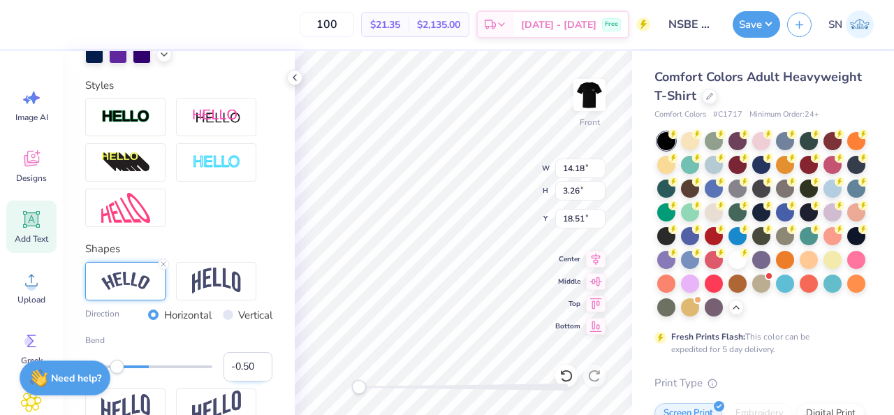
click at [235, 367] on input "-0.50" at bounding box center [248, 366] width 49 height 29
type input "0.50"
type input "12.70"
type input "3.22"
type input "7.50"
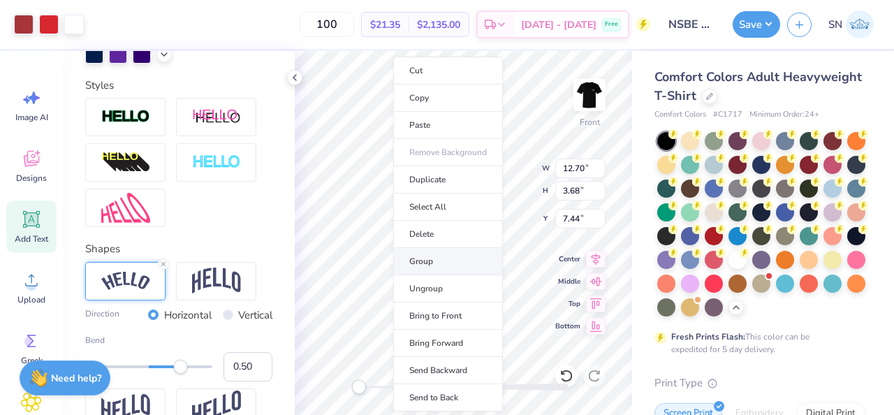
click at [457, 264] on li "Group" at bounding box center [448, 261] width 110 height 27
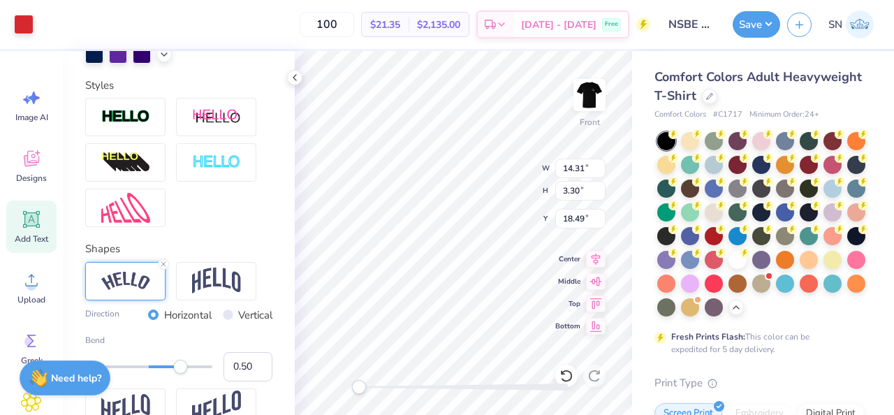
type input "14.31"
type input "3.30"
type input "18.49"
type input "19.14"
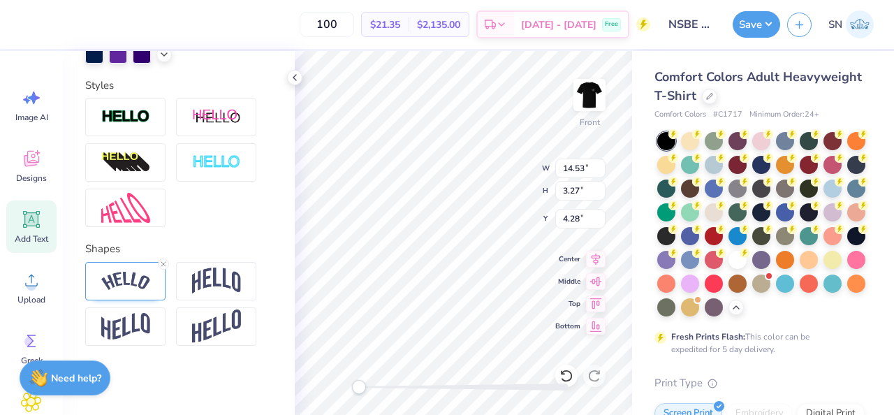
type input "14.53"
type input "3.27"
type input "4.28"
type input "14.31"
type input "3.30"
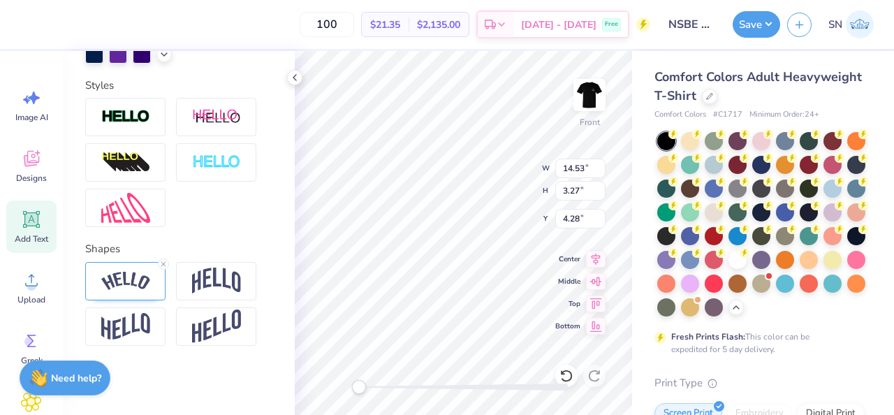
type input "15.26"
click at [131, 286] on img at bounding box center [125, 281] width 49 height 19
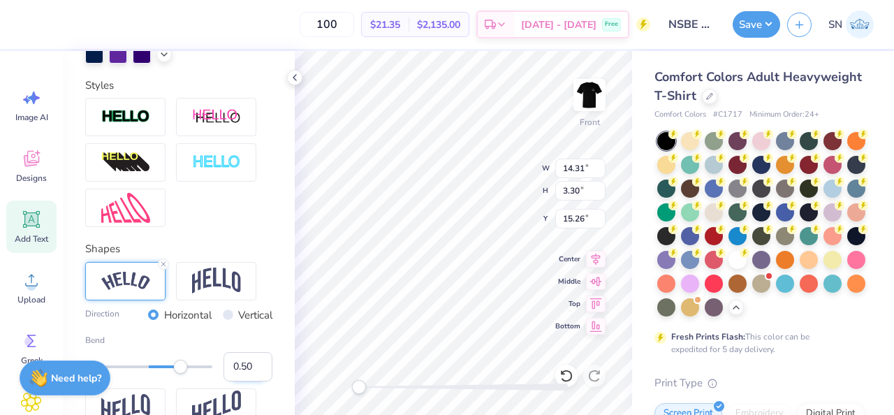
click at [233, 365] on input "0.50" at bounding box center [248, 366] width 49 height 29
type input "-0.50"
click at [368, 388] on div "Accessibility label" at bounding box center [367, 387] width 14 height 14
drag, startPoint x: 372, startPoint y: 386, endPoint x: 382, endPoint y: 386, distance: 9.8
click at [382, 386] on div at bounding box center [464, 387] width 210 height 7
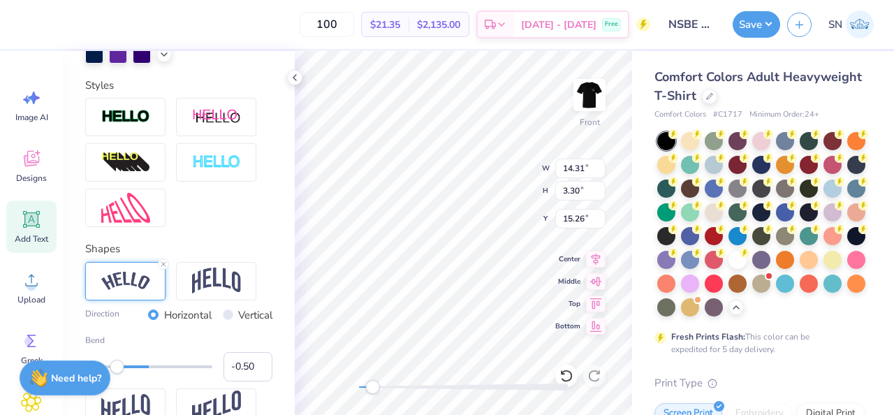
drag, startPoint x: 381, startPoint y: 393, endPoint x: 372, endPoint y: 392, distance: 9.1
click at [372, 392] on div "Accessibility label" at bounding box center [372, 387] width 14 height 14
drag, startPoint x: 377, startPoint y: 388, endPoint x: 362, endPoint y: 391, distance: 15.6
click at [362, 391] on div "Accessibility label" at bounding box center [363, 387] width 14 height 14
click at [297, 75] on icon at bounding box center [294, 77] width 11 height 11
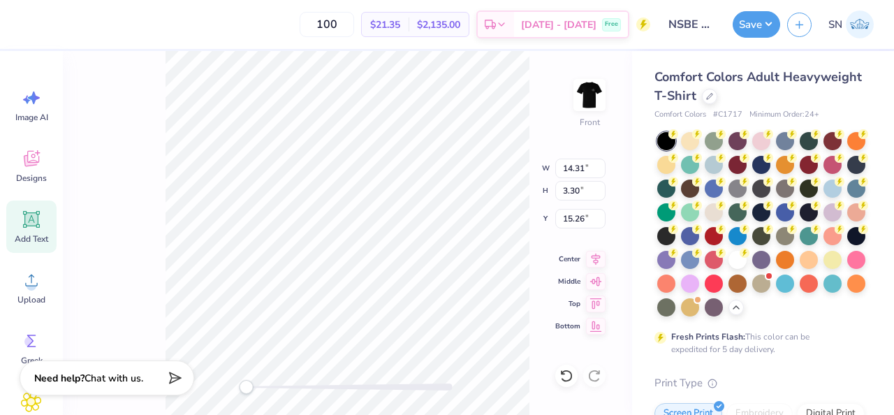
type input "7.99"
type input "0.56"
type input "3.61"
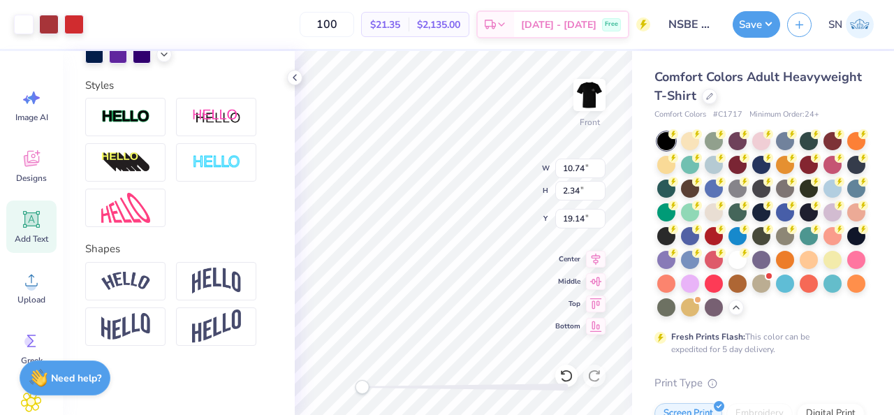
type input "21.07"
type input "14.18"
type input "3.26"
type input "15.28"
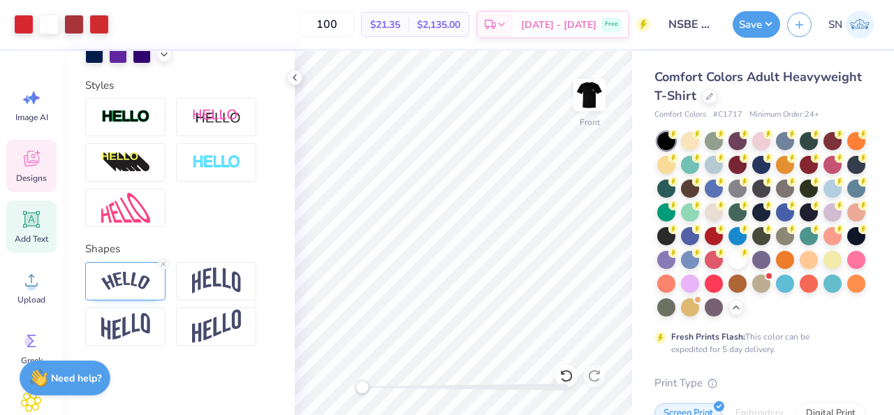
click at [47, 168] on div "Designs" at bounding box center [31, 166] width 50 height 52
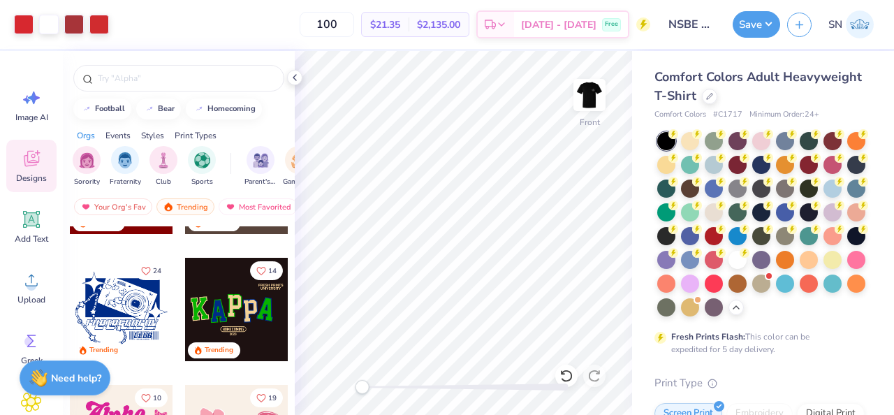
scroll to position [878, 0]
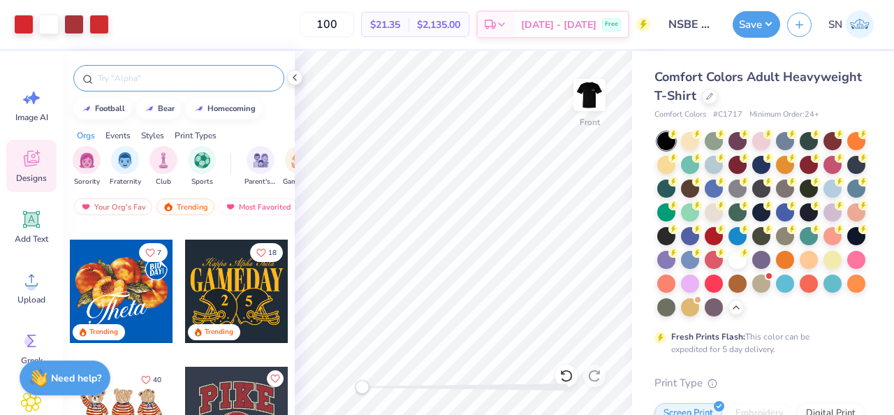
click at [160, 85] on div at bounding box center [178, 78] width 211 height 27
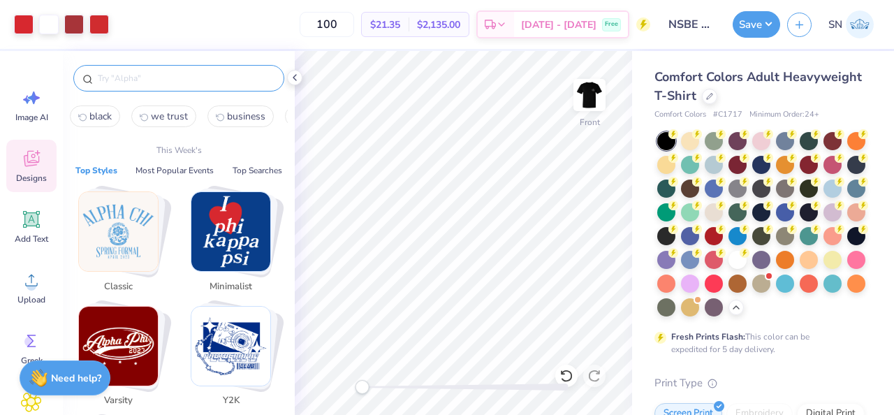
click at [147, 80] on input "text" at bounding box center [185, 78] width 179 height 14
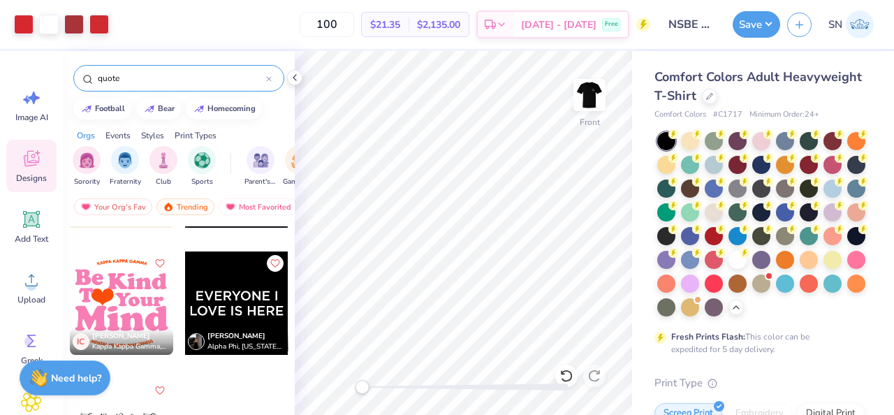
scroll to position [649, 0]
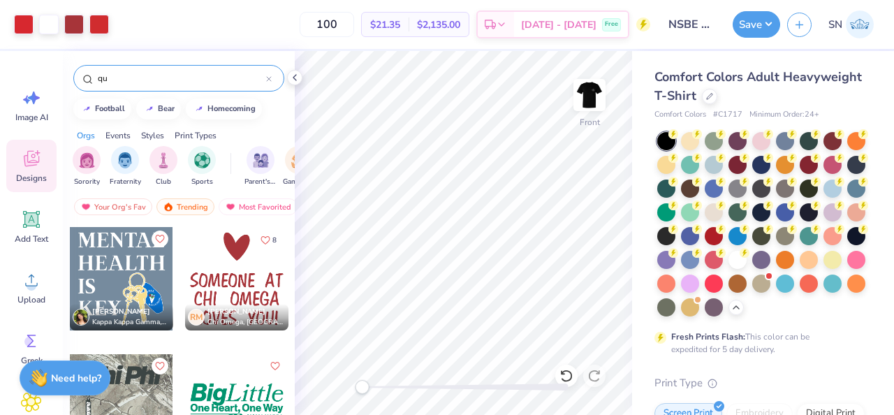
type input "q"
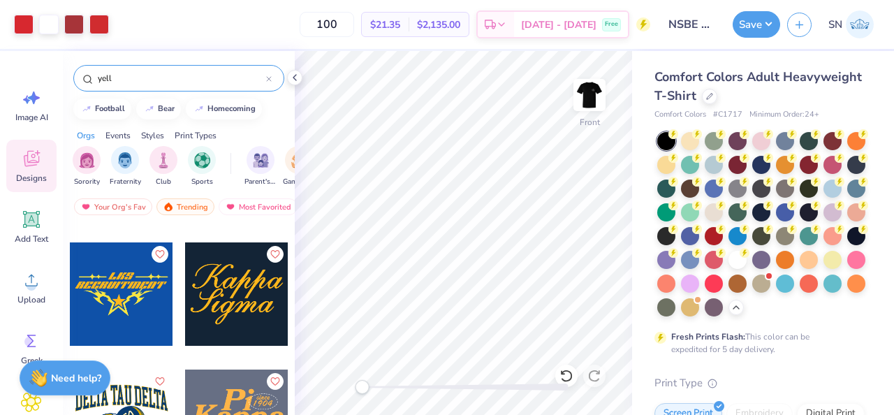
scroll to position [2921, 0]
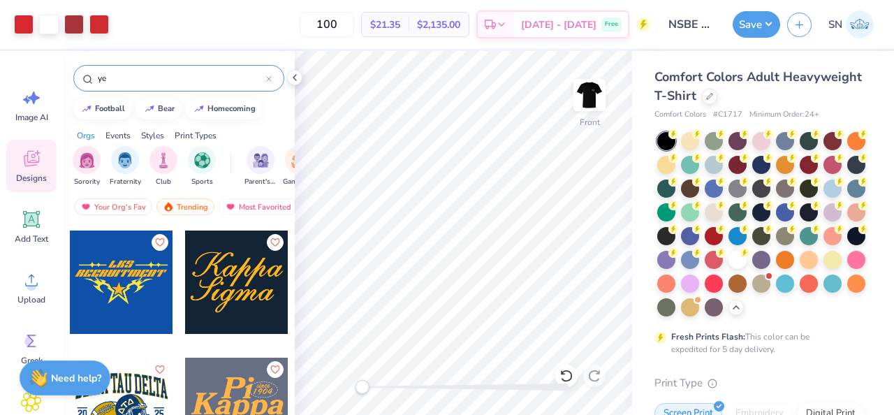
type input "y"
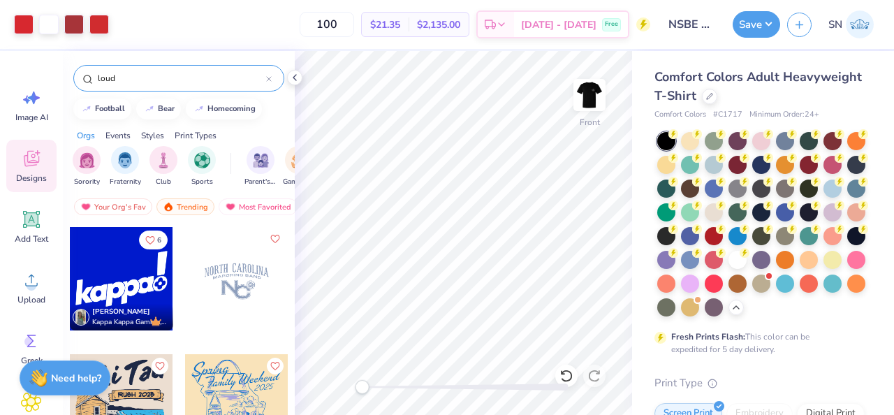
type input "loud"
click at [138, 284] on div at bounding box center [121, 278] width 103 height 103
type input "2.19"
type input "2.83"
type input "8.90"
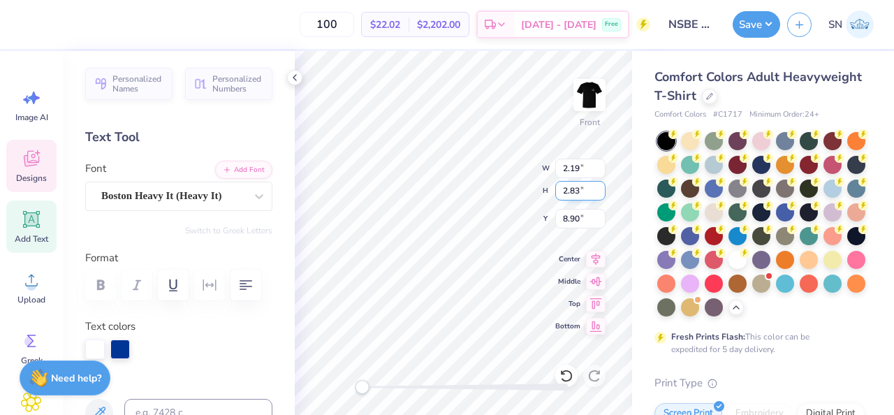
click at [478, 180] on div "Front W 2.19 2.19 " H 2.83 2.83 " Y 8.90 8.90 " Center Middle Top Bottom" at bounding box center [463, 233] width 337 height 364
click at [504, 184] on div "Front W 2.19 2.19 " H 2.83 2.83 " Y 8.90 8.90 " Center Middle Top Bottom" at bounding box center [463, 233] width 337 height 364
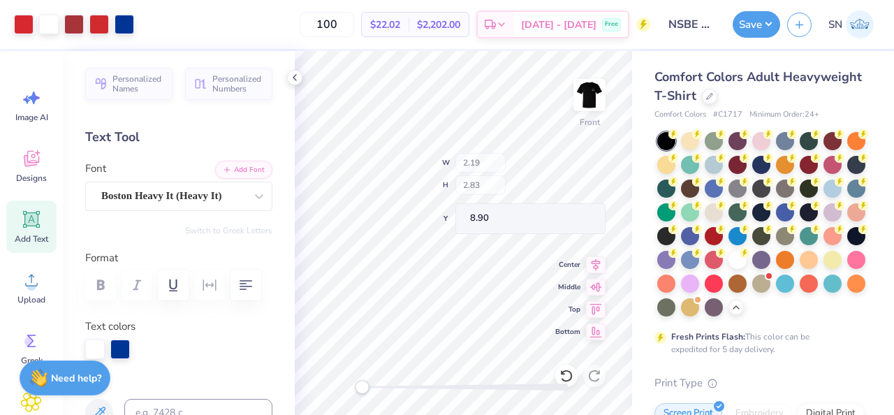
type input "1.11"
type input "2.70"
type input "5.57"
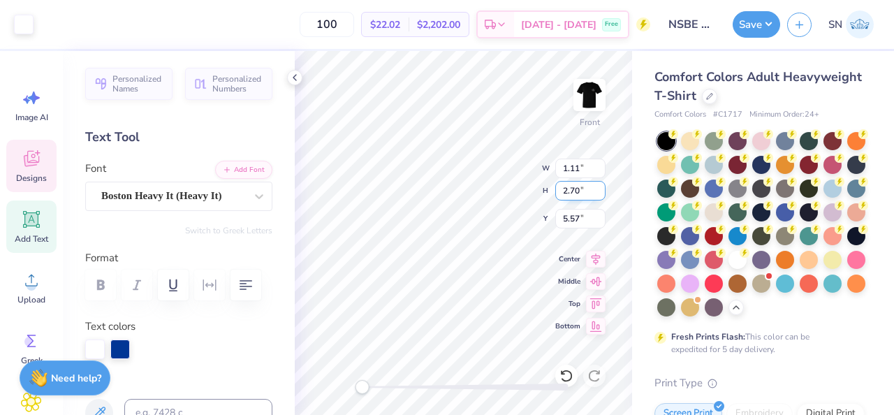
type input "1.56"
type input "1.66"
type input "8.32"
type textarea "H"
type input "1.96"
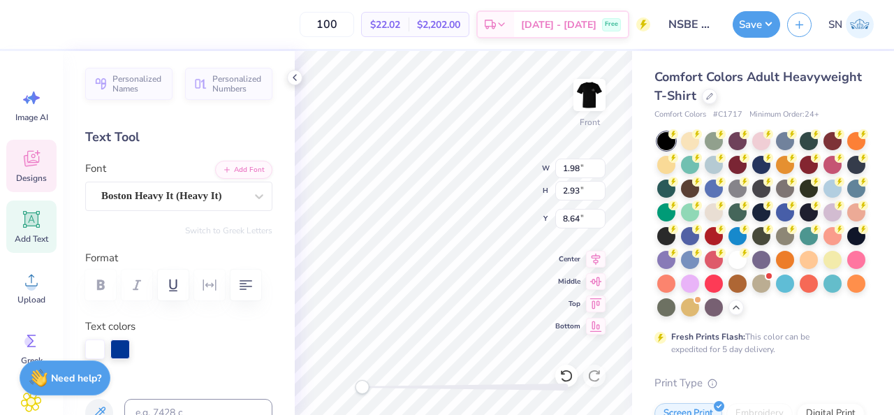
type input "2.07"
type input "9.14"
type textarea "O"
type textarea "o"
type textarea "O"
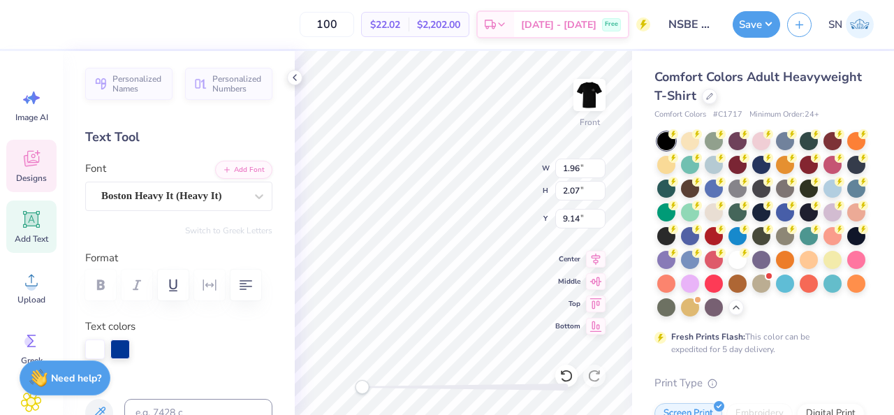
click at [499, 180] on div "Front W 1.96 1.96 " H 2.07 2.07 " Y 9.14 9.14 " Center Middle Top Bottom" at bounding box center [463, 233] width 337 height 364
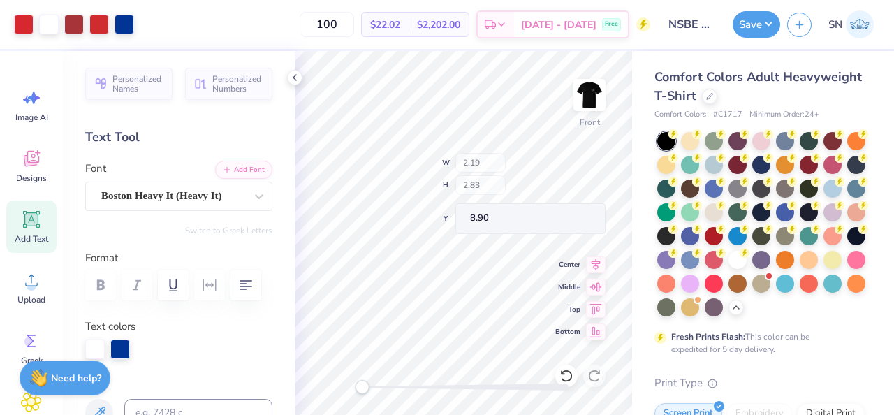
click at [293, 77] on polyline at bounding box center [294, 78] width 3 height 6
click at [570, 376] on icon at bounding box center [567, 376] width 14 height 14
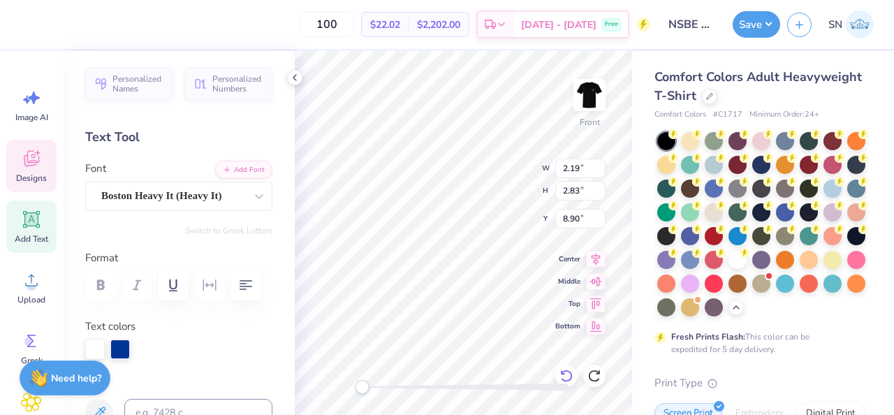
type textarea "w"
click at [501, 191] on div "Front W 2.19 2.19 " H 2.83 2.83 " Y 8.90 8.90 " Center Middle Top Bottom" at bounding box center [463, 233] width 337 height 364
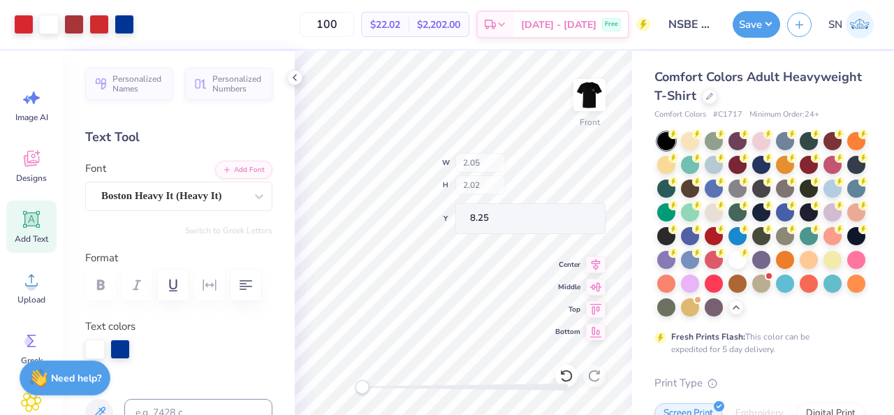
type input "2.05"
type input "2.02"
type input "8.25"
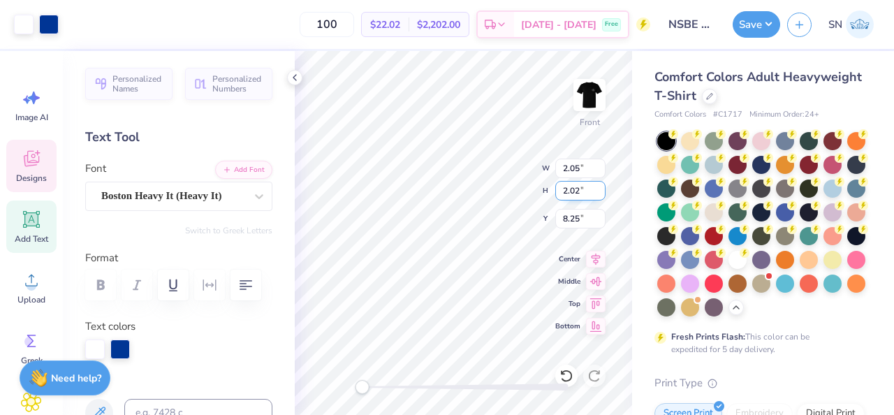
type input "2.12"
type input "2.85"
type input "8.61"
type input "2.19"
type input "2.83"
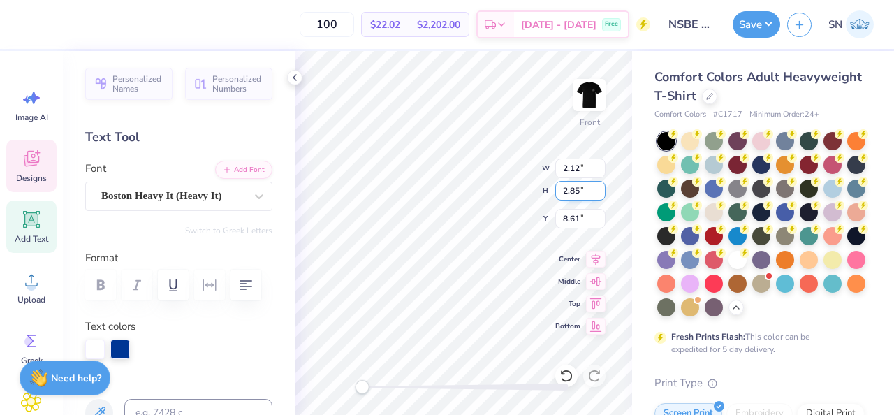
type input "8.90"
type textarea "w"
type input "2.31"
type input "2.88"
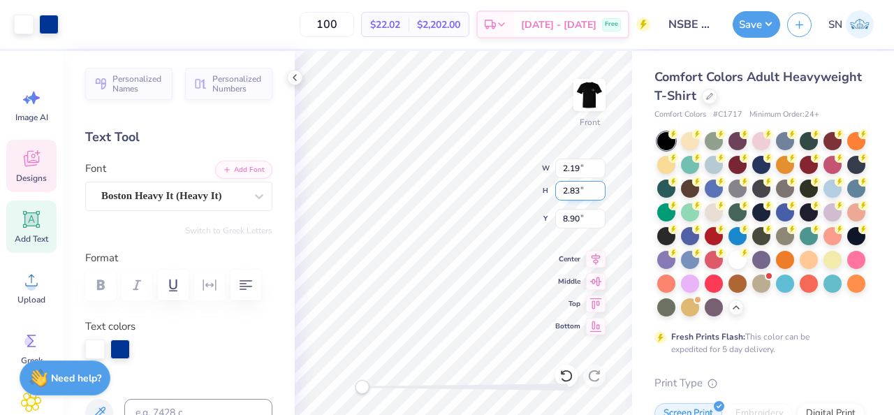
type input "8.84"
type input "2.01"
type input "1.91"
type input "9.24"
type input "2.31"
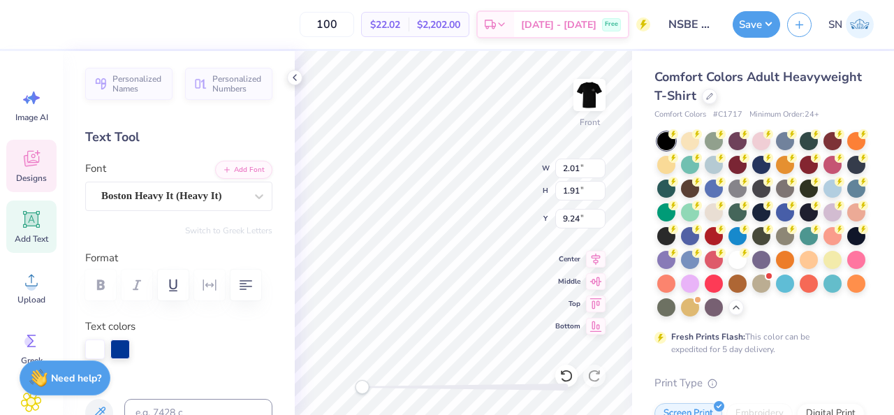
type input "2.88"
type input "8.76"
type input "2.12"
type input "2.85"
type input "8.88"
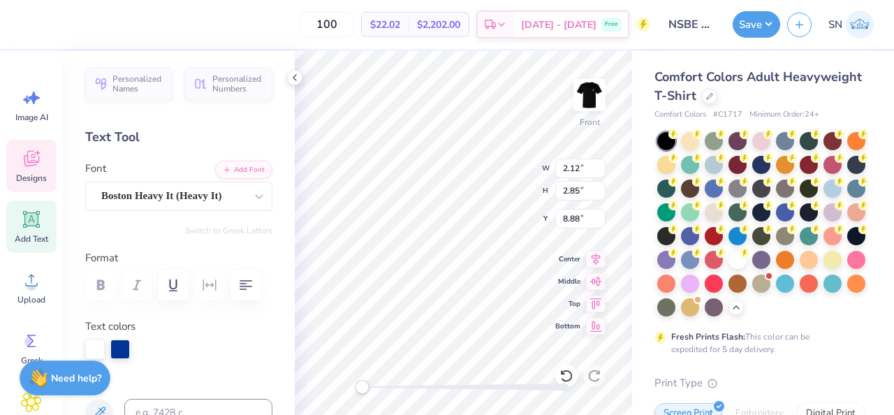
type input "2.31"
type input "2.88"
type input "8.24"
type input "2.05"
type input "2.02"
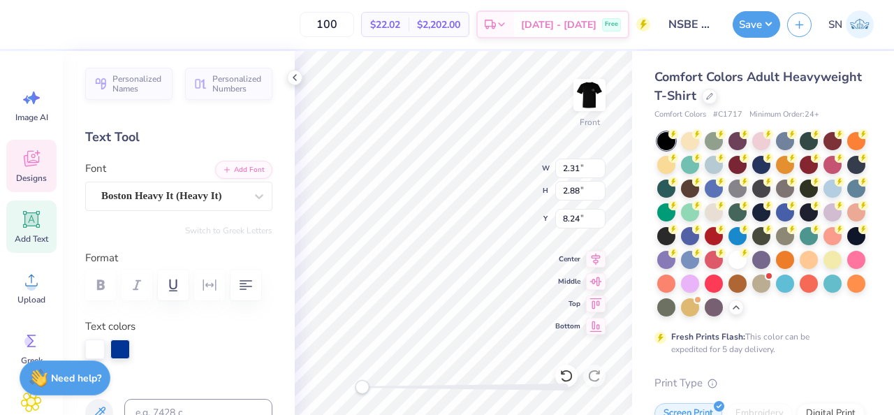
type input "8.25"
type input "1.93"
type input "3.10"
type input "8.52"
type input "2.87"
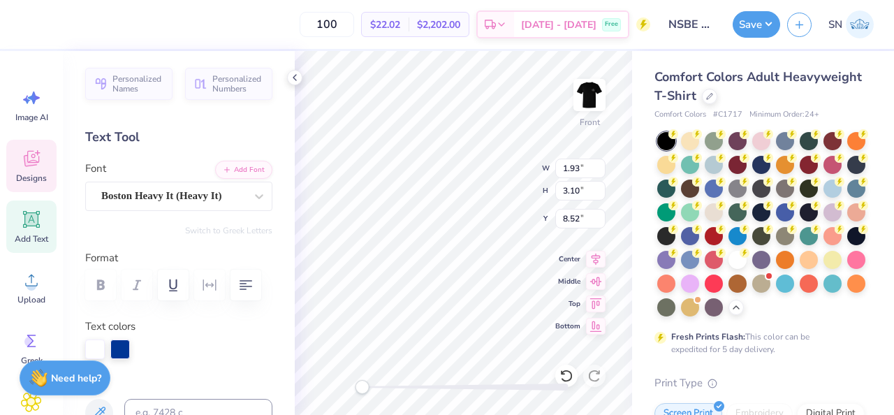
type input "2.72"
type input "8.40"
type input "2.41"
type input "3.02"
type input "8.10"
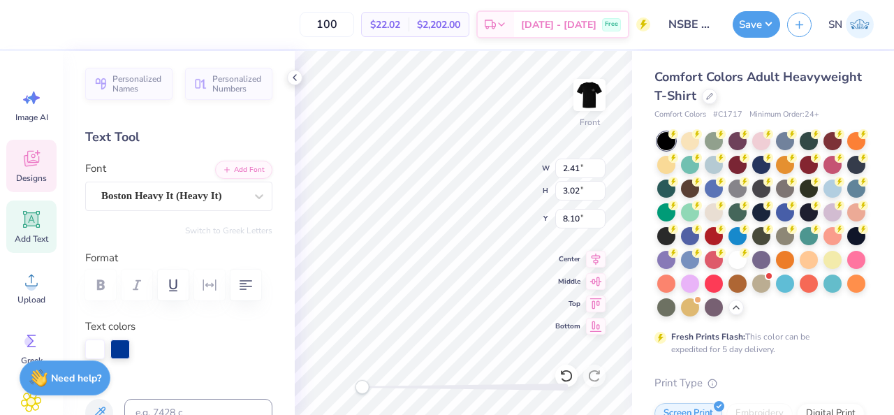
type input "2.05"
type input "2.02"
type input "12.02"
type textarea "D"
type input "2.12"
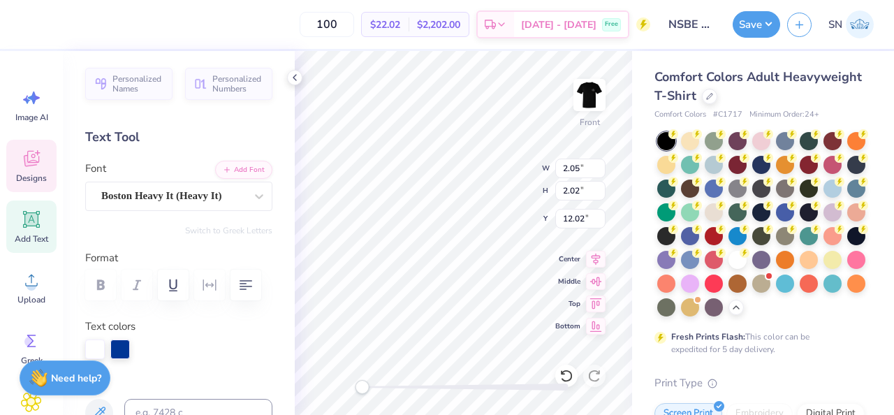
type input "2.85"
type input "12.32"
type textarea "E"
type input "2.16"
type input "2.96"
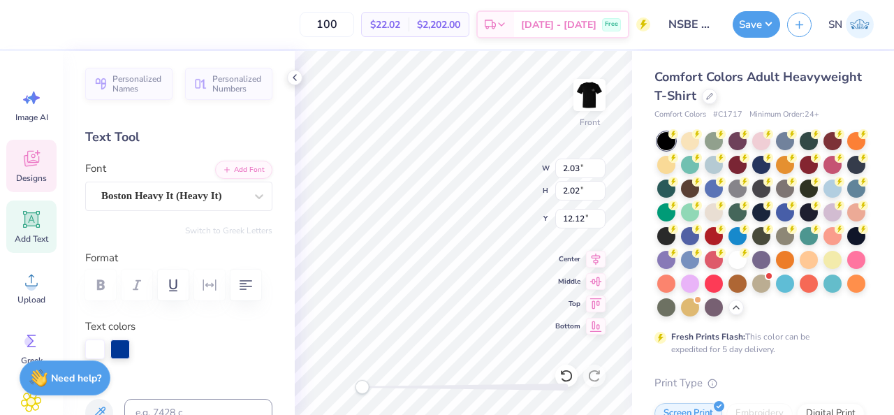
type input "11.38"
type textarea "E"
type input "11.75"
click at [505, 191] on div "Front W 2.65 2.65 " H 2.64 2.64 " Y 11.75 11.75 " Center Middle Top Bottom" at bounding box center [463, 233] width 337 height 364
type textarea "E"
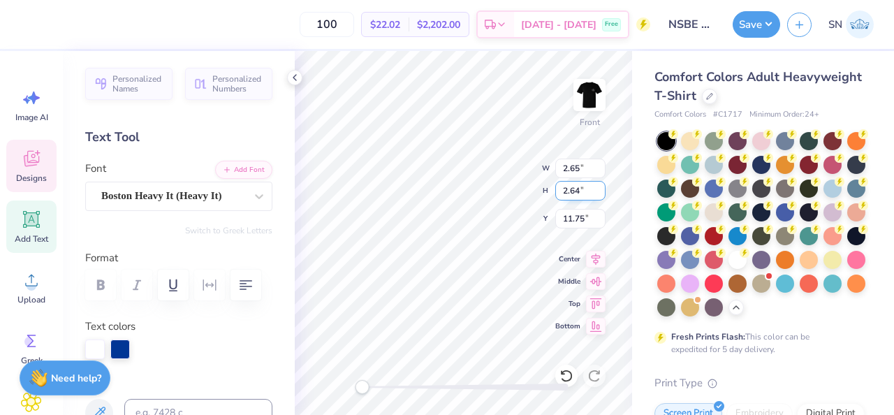
click at [504, 193] on div "Front W 2.65 2.65 " H 2.64 2.64 " Y 11.75 11.75 " Center Middle Top Bottom" at bounding box center [463, 233] width 337 height 364
type input "2.51"
type input "2.84"
type input "10.91"
type input "2.65"
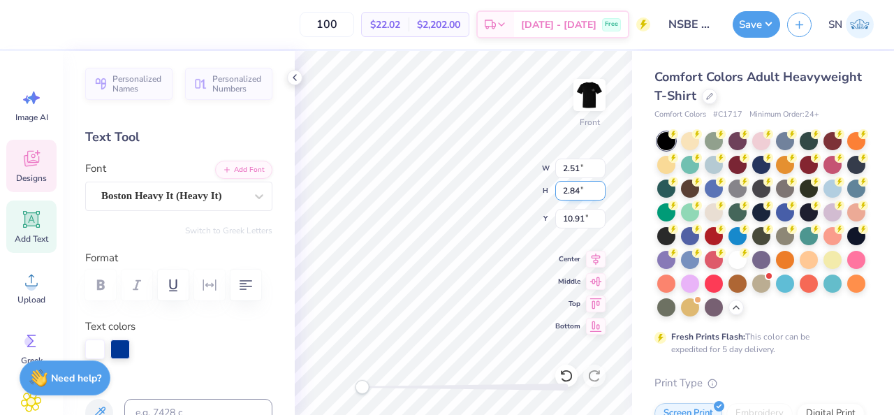
type input "2.64"
type input "12.02"
type input "2.51"
type input "2.84"
type input "10.91"
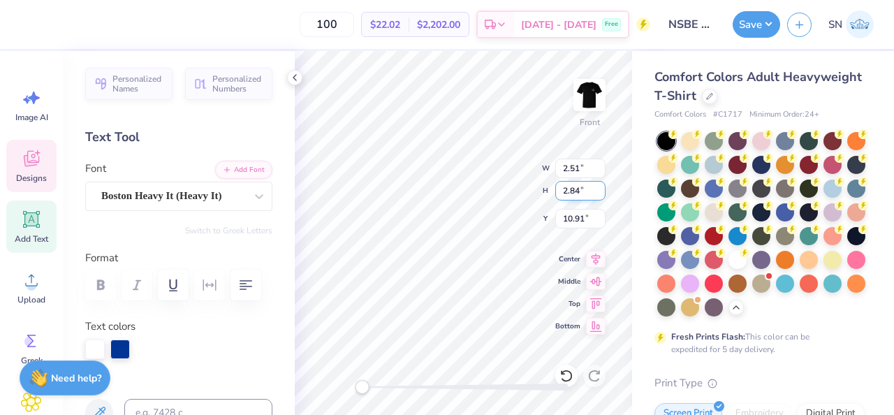
type textarea "P"
type input "2.51"
type input "2.84"
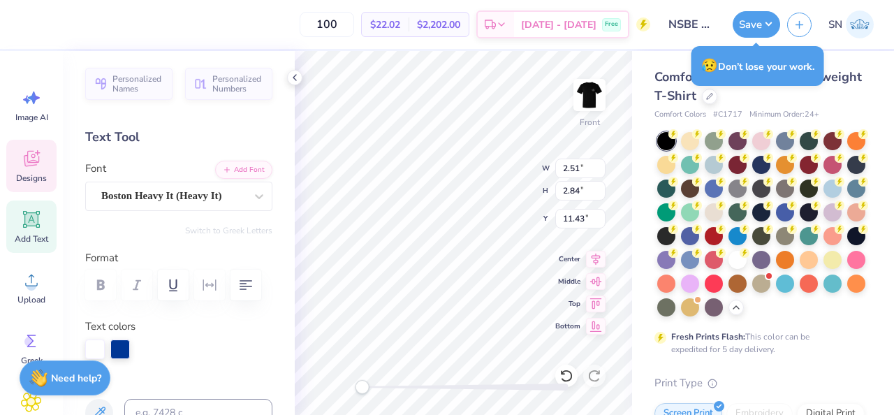
type input "10.91"
type input "2.61"
type input "2.68"
type input "8.73"
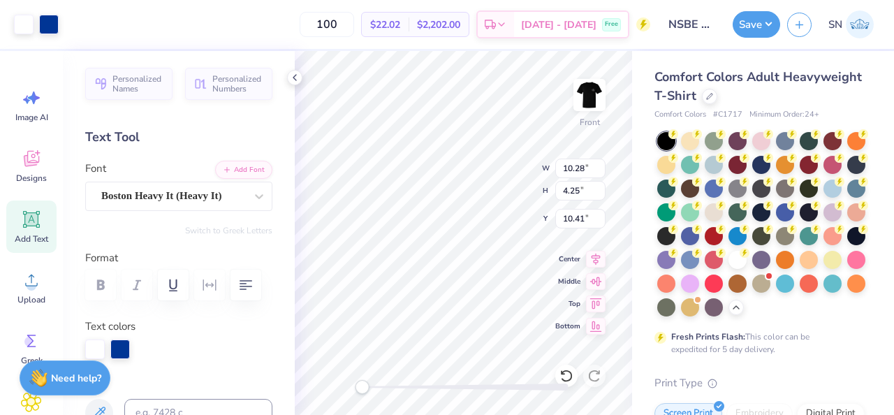
type input "7.28"
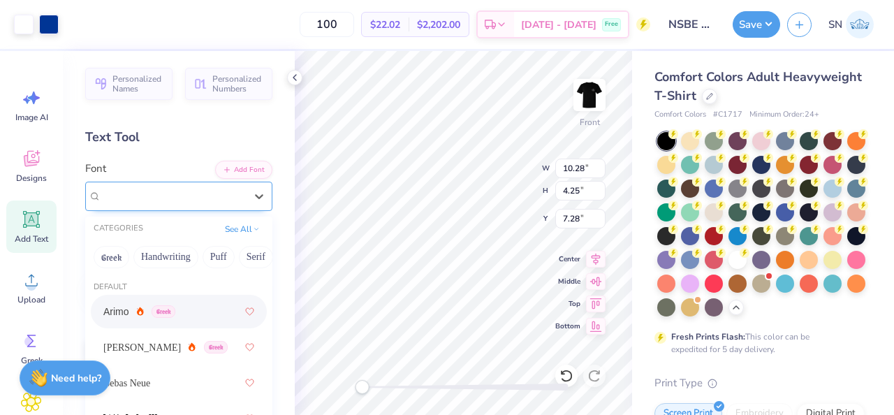
click at [231, 198] on div "Boston Heavy It (Heavy It)" at bounding box center [173, 196] width 147 height 22
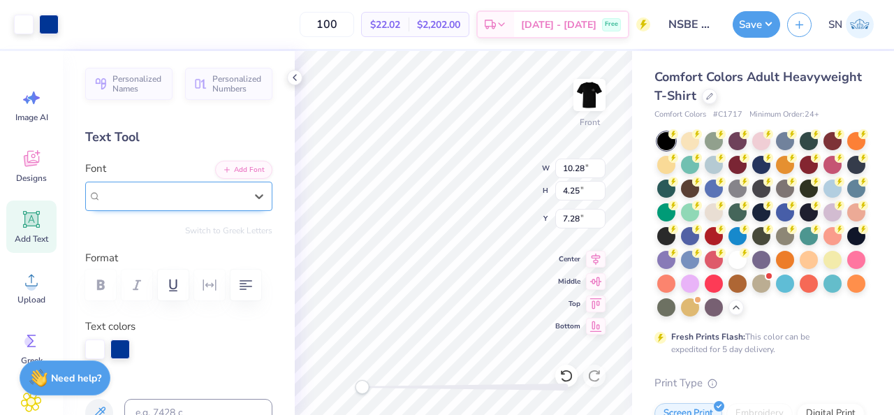
click at [220, 196] on span "Boston Heavy It (Heavy It)" at bounding box center [161, 196] width 121 height 16
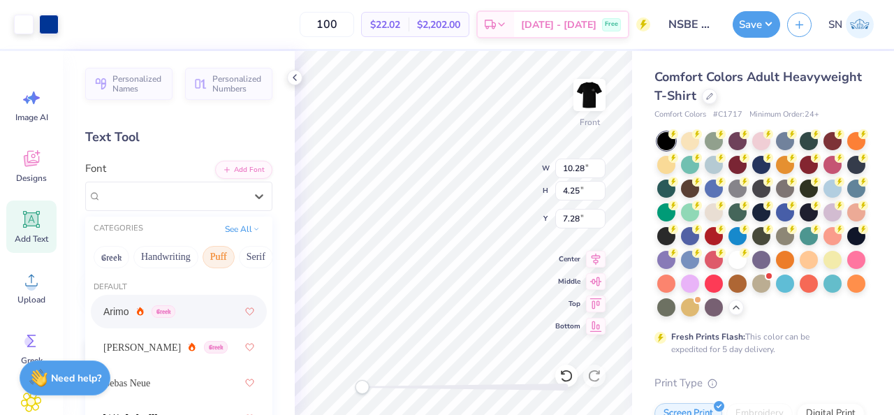
click at [228, 254] on button "Puff" at bounding box center [219, 257] width 32 height 22
click at [196, 313] on div at bounding box center [178, 311] width 151 height 25
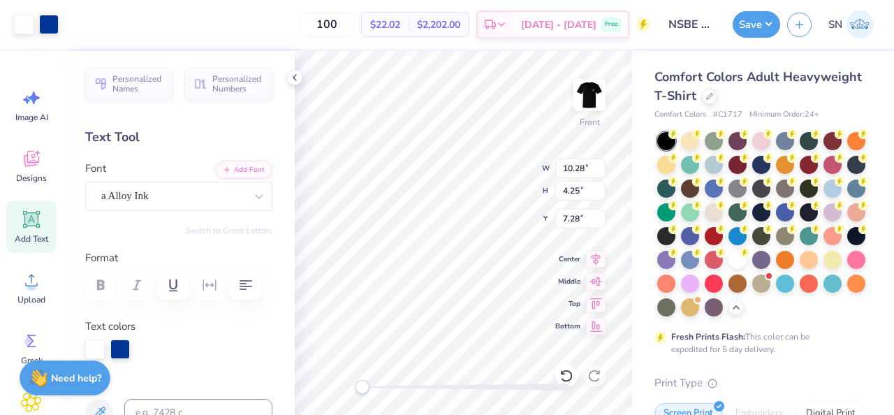
type input "7.63"
type input "3.84"
type input "8.62"
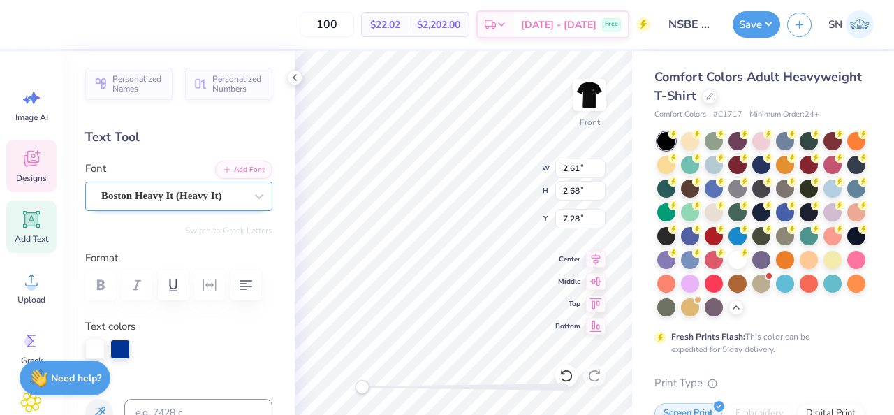
click at [203, 190] on div "Boston Heavy It (Heavy It)" at bounding box center [173, 196] width 147 height 22
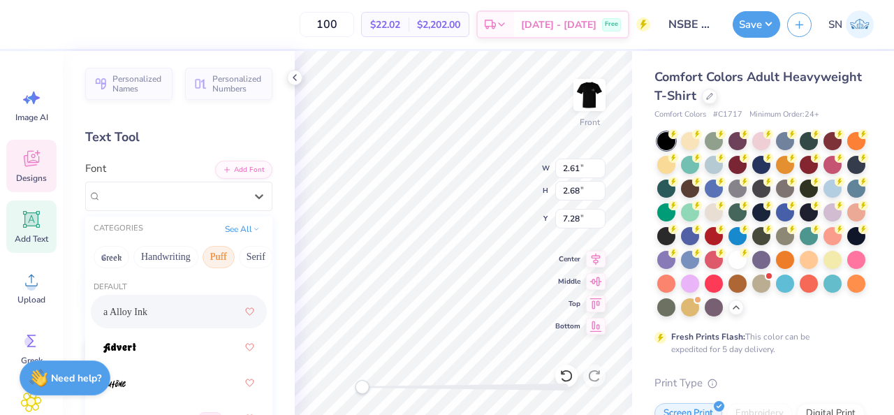
click at [147, 310] on span "a Alloy Ink" at bounding box center [125, 312] width 44 height 15
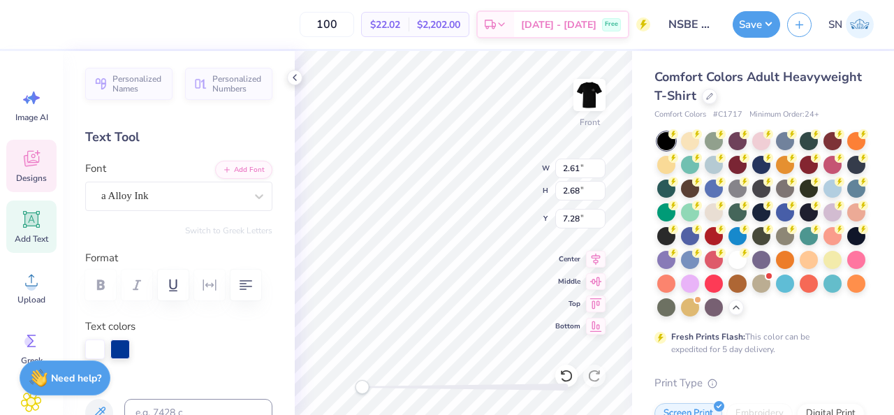
type textarea "How"
click at [481, 190] on div "Front W 2.61 2.61 " H 2.68 2.68 " Y 7.28 7.28 " Center Middle Top Bottom" at bounding box center [463, 233] width 337 height 364
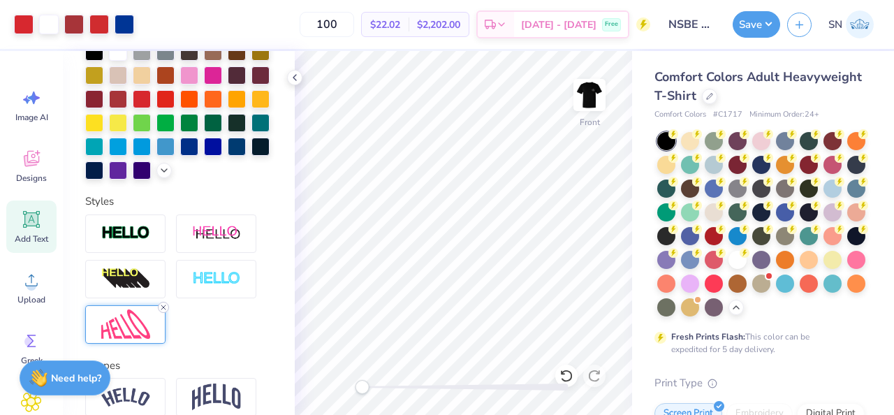
click at [163, 304] on icon at bounding box center [163, 307] width 8 height 8
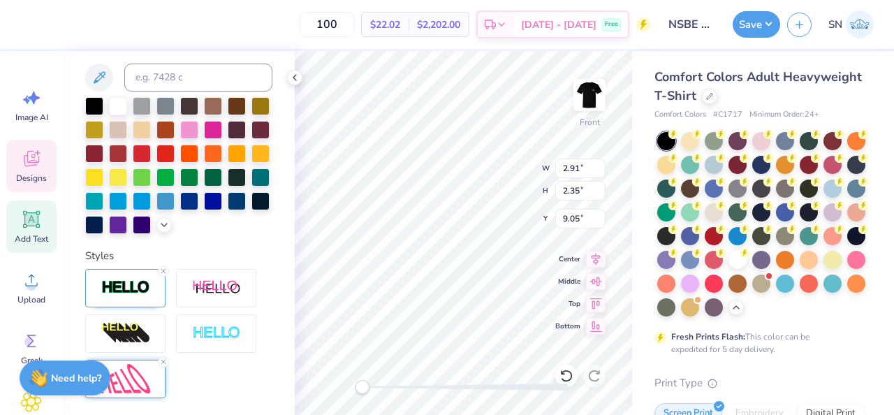
type input "2.91"
type input "2.35"
type input "9.05"
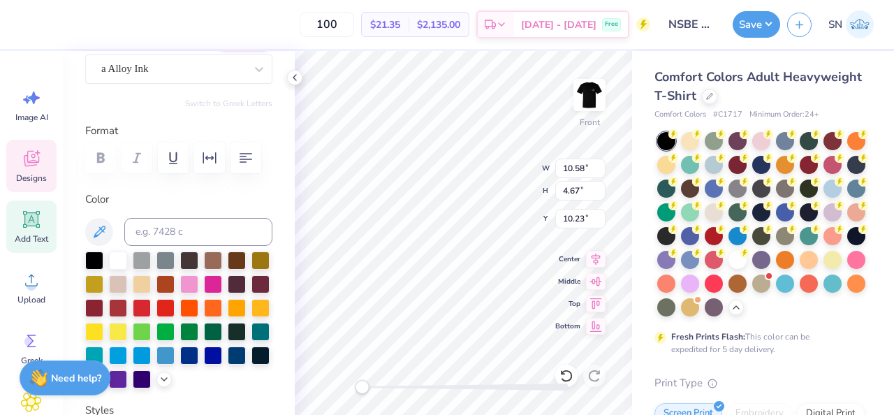
scroll to position [92, 0]
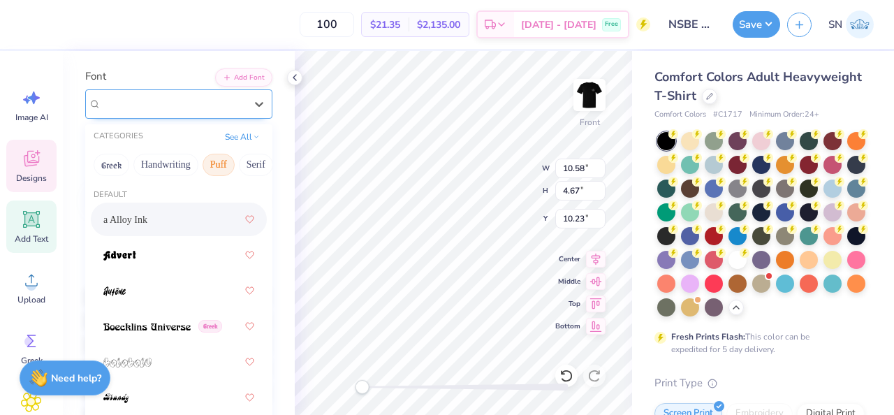
click at [212, 105] on div "a Alloy Ink" at bounding box center [173, 104] width 147 height 22
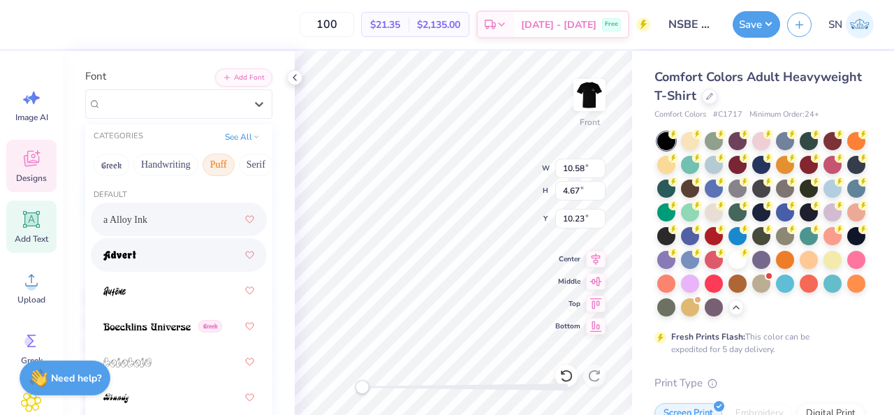
click at [157, 263] on div at bounding box center [178, 254] width 151 height 25
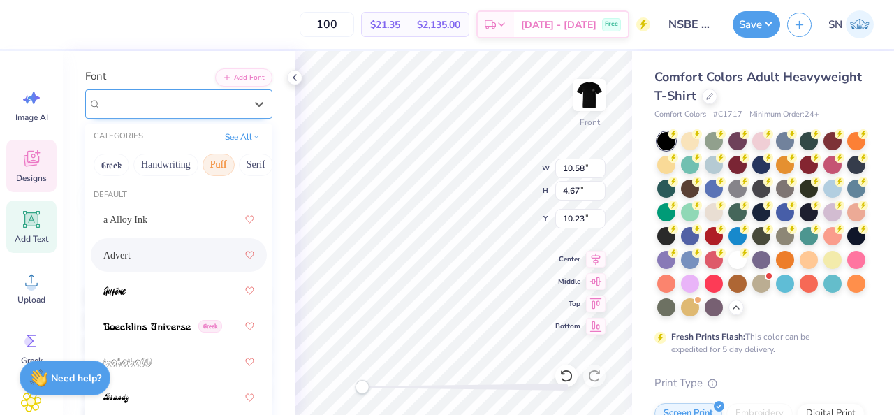
click at [219, 109] on div "Advert" at bounding box center [173, 104] width 147 height 22
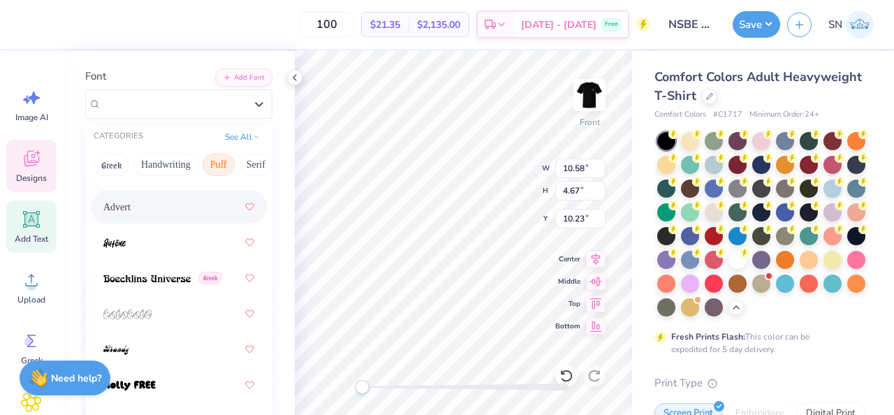
scroll to position [50, 0]
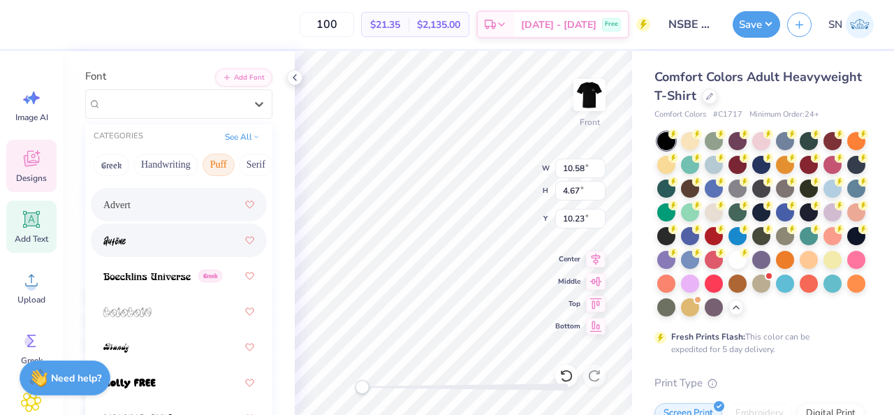
click at [192, 253] on div at bounding box center [179, 241] width 176 height 34
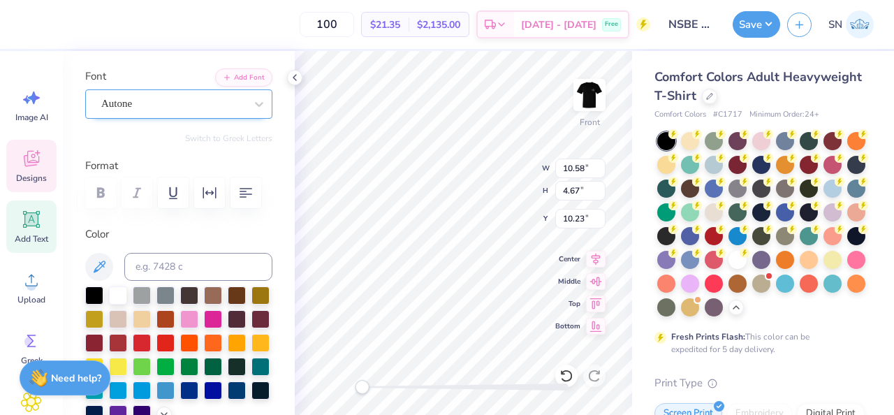
click at [212, 101] on div "Autone" at bounding box center [173, 104] width 147 height 22
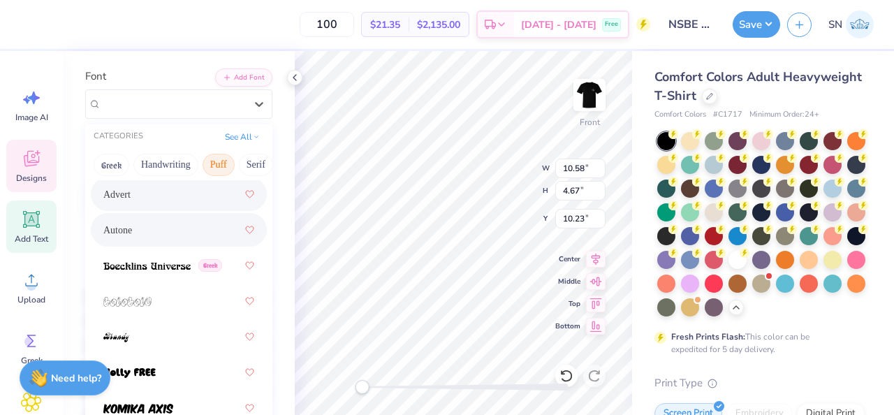
scroll to position [64, 0]
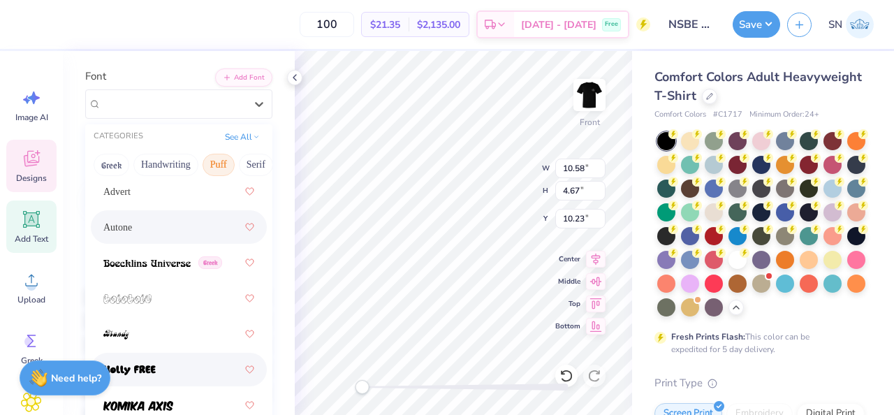
click at [150, 363] on span at bounding box center [129, 370] width 52 height 15
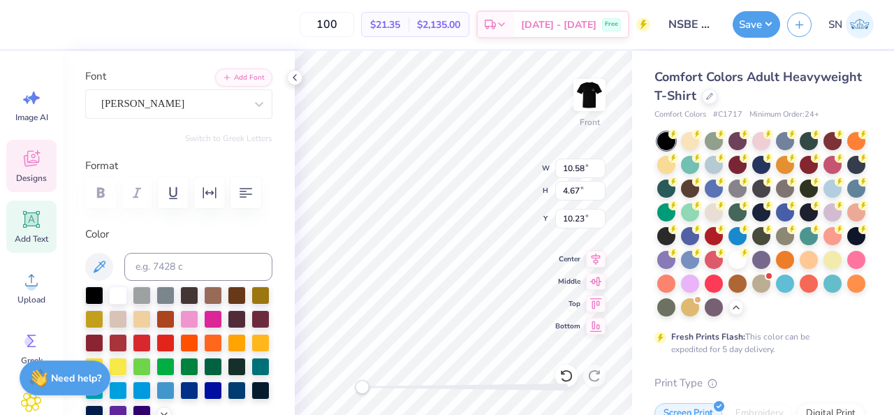
type textarea "5"
click at [489, 182] on div "Front W 10.58 10.58 " H 4.67 4.67 " Y 10.23 10.23 " Center Middle Top Bottom" at bounding box center [463, 233] width 337 height 364
click at [242, 108] on div "Holly FREE" at bounding box center [173, 104] width 147 height 22
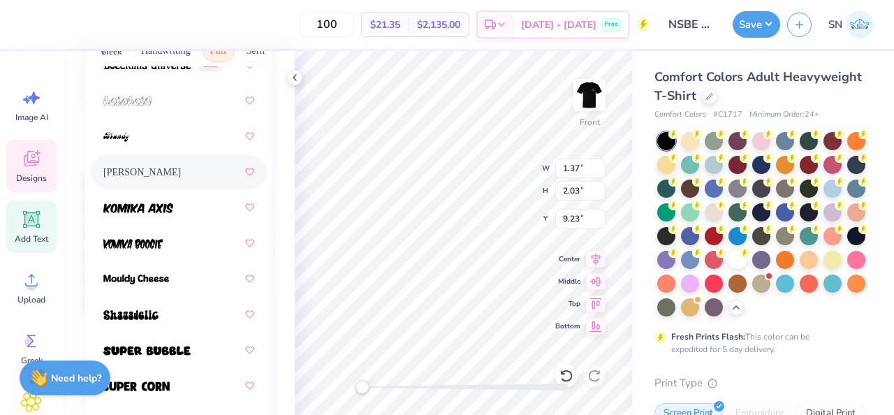
scroll to position [279, 0]
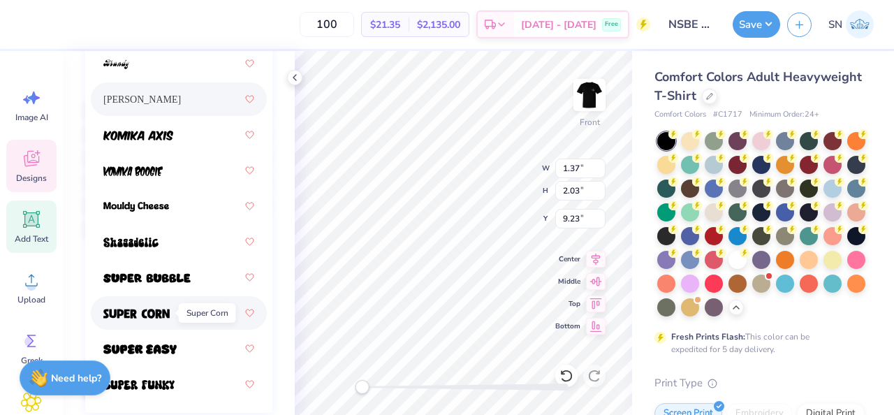
click at [167, 313] on img at bounding box center [136, 314] width 66 height 10
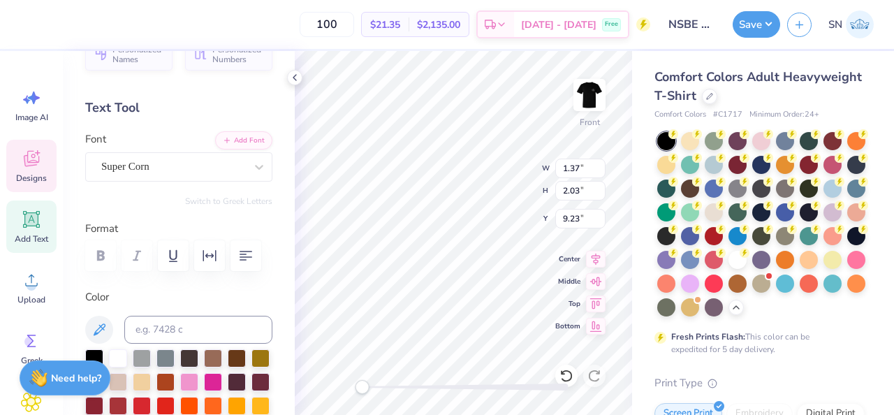
scroll to position [18, 0]
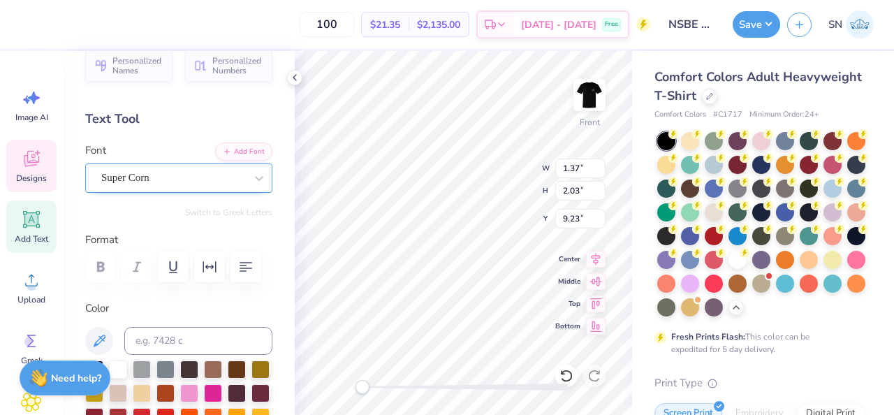
click at [184, 187] on div "Super Corn" at bounding box center [173, 178] width 147 height 22
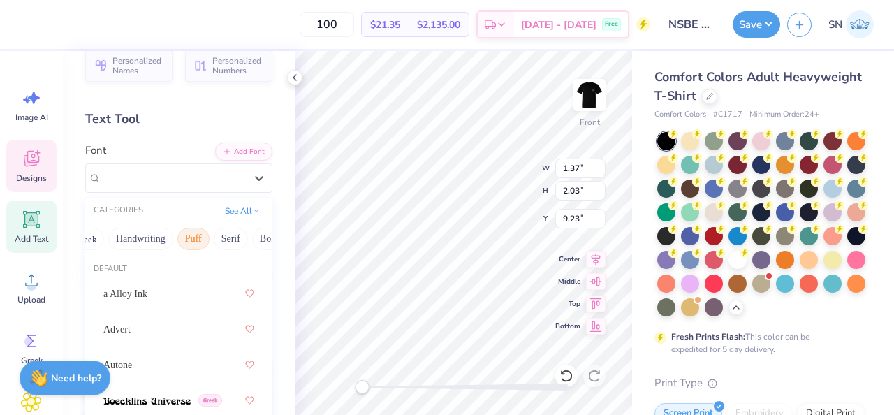
scroll to position [0, 34]
click at [130, 245] on button "Handwriting" at bounding box center [131, 239] width 65 height 22
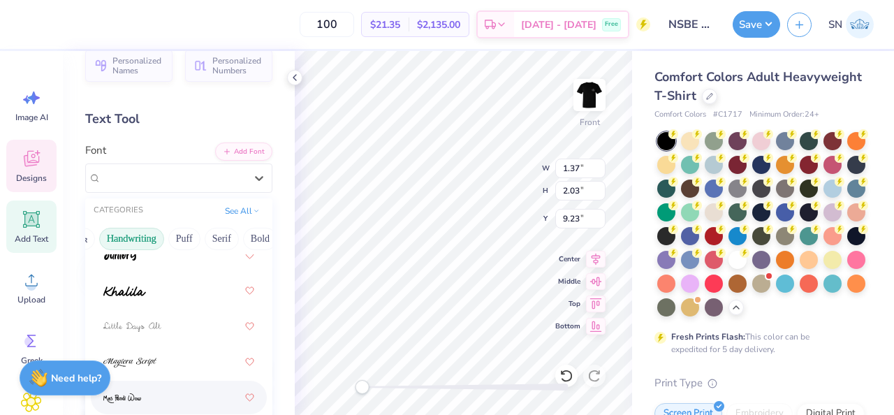
scroll to position [479, 0]
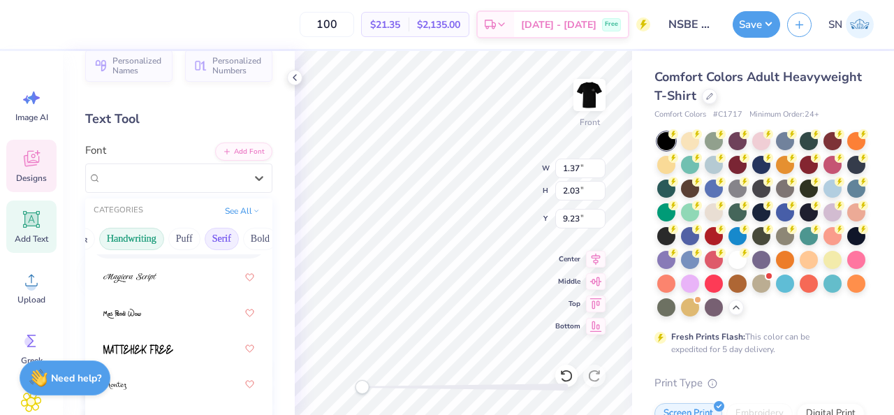
click at [224, 242] on button "Serif" at bounding box center [222, 239] width 34 height 22
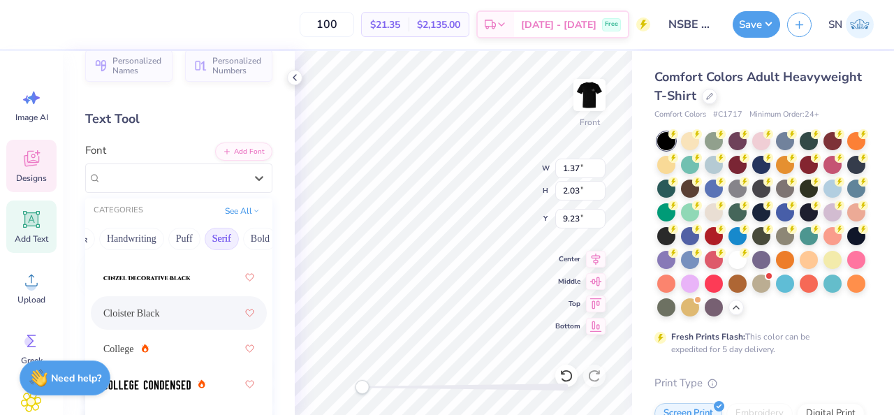
scroll to position [511, 0]
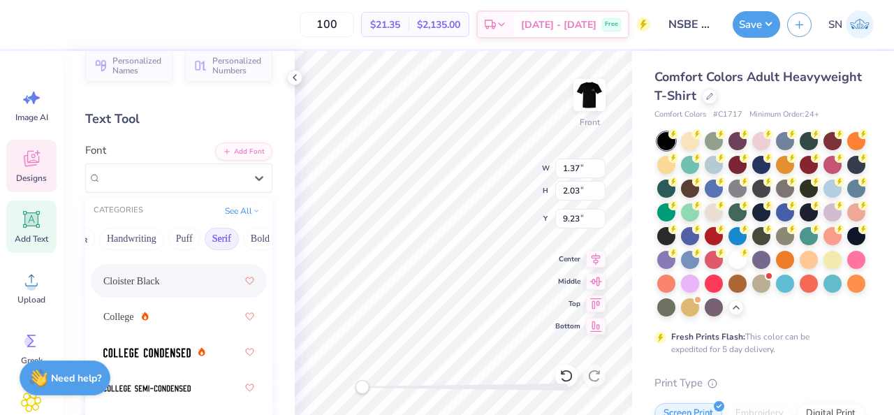
click at [192, 289] on div "Cloister Black" at bounding box center [178, 280] width 151 height 25
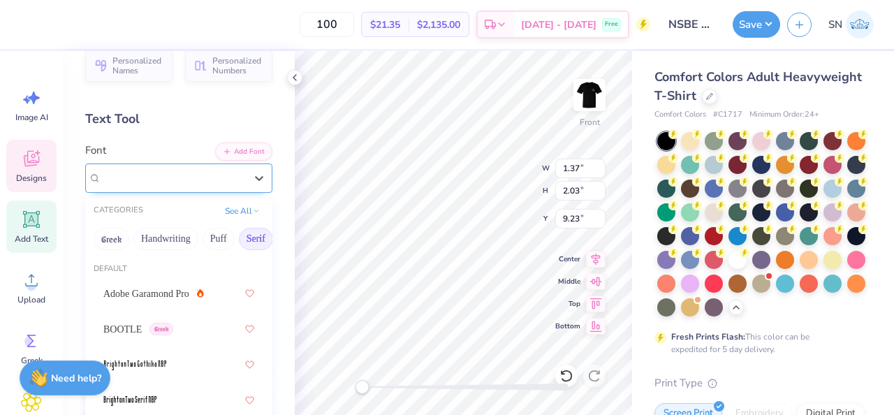
click at [235, 185] on div at bounding box center [173, 177] width 144 height 19
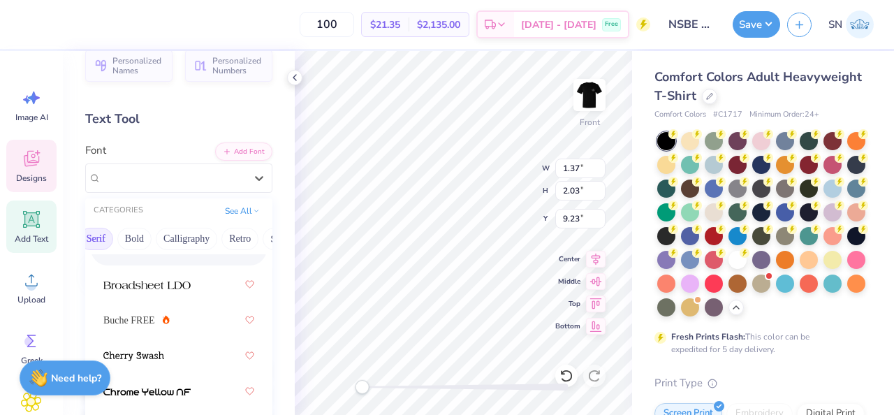
scroll to position [0, 175]
click at [189, 241] on button "Calligraphy" at bounding box center [170, 239] width 61 height 22
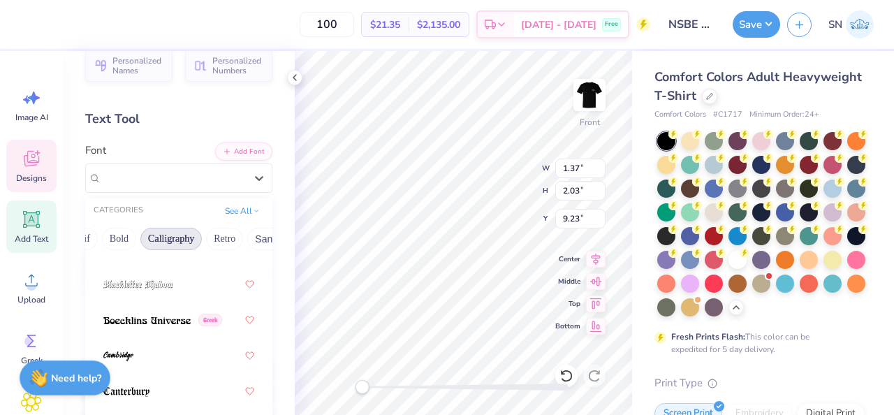
scroll to position [80, 0]
click at [180, 319] on div at bounding box center [178, 319] width 151 height 25
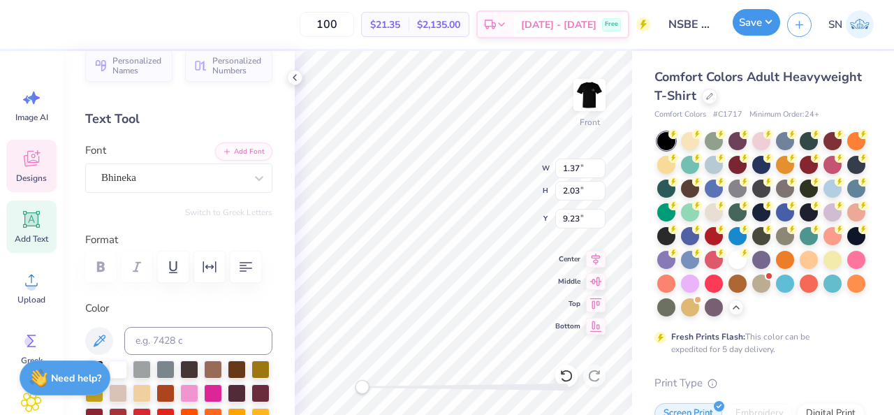
click at [759, 36] on div "Save" at bounding box center [757, 24] width 48 height 27
click at [750, 34] on button "Save" at bounding box center [757, 22] width 48 height 27
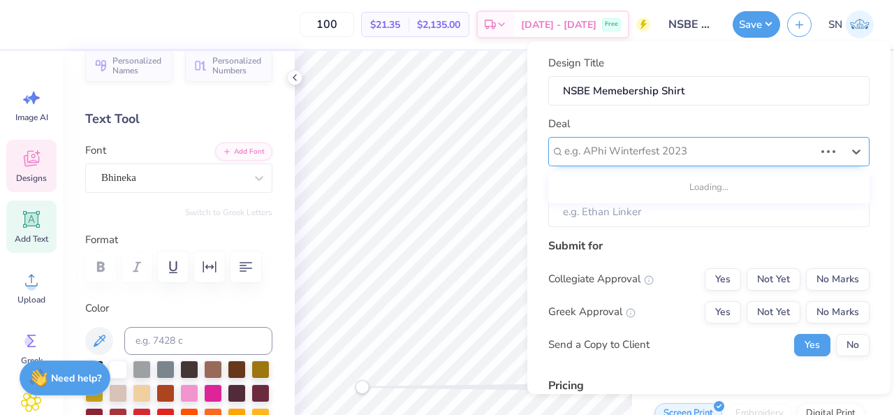
click at [667, 143] on div at bounding box center [690, 151] width 250 height 19
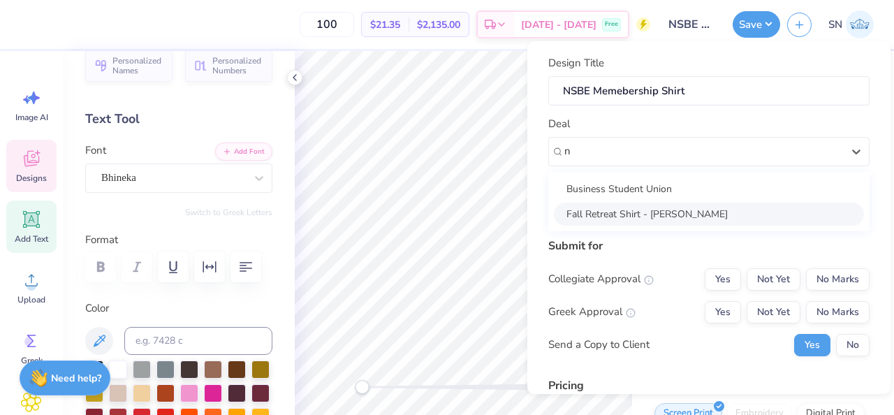
type input "n"
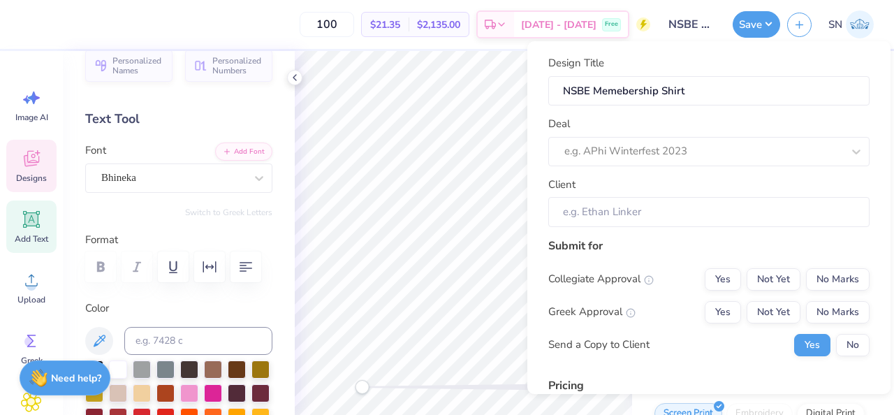
click at [720, 330] on div "Collegiate Approval Yes Not Yet No Marks Greek Approval Yes Not Yet No Marks Se…" at bounding box center [708, 312] width 321 height 88
click at [666, 217] on input "Client" at bounding box center [708, 212] width 321 height 30
click at [658, 207] on input "Client" at bounding box center [708, 212] width 321 height 30
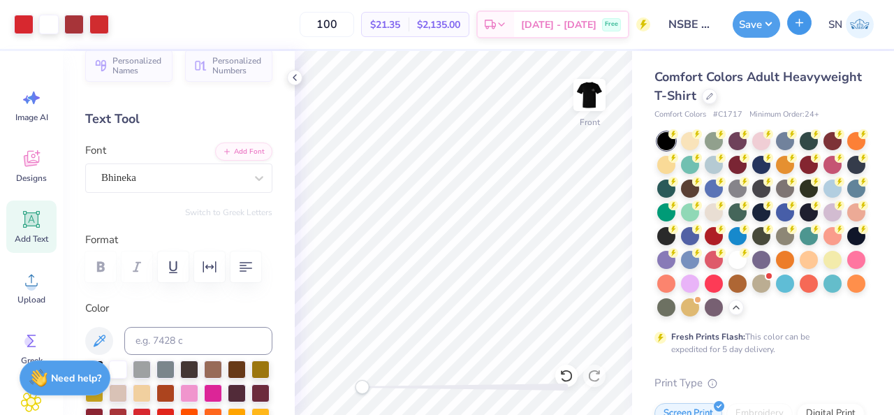
click at [792, 31] on button "button" at bounding box center [799, 22] width 24 height 24
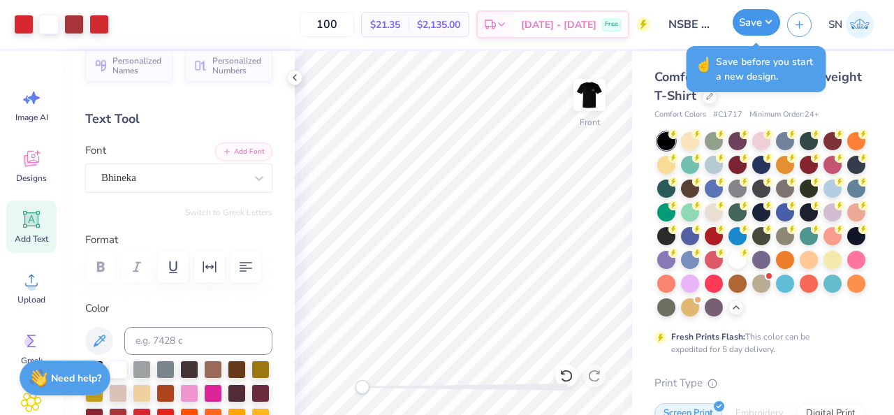
click at [750, 30] on button "Save" at bounding box center [757, 22] width 48 height 27
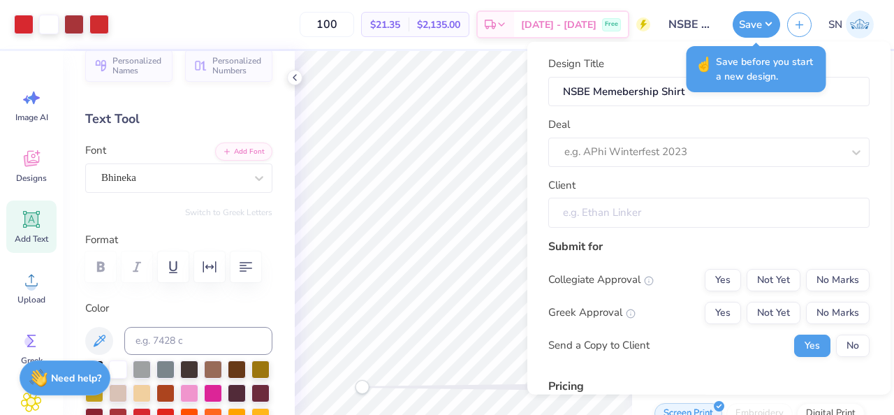
click at [625, 220] on input "Client" at bounding box center [708, 213] width 321 height 30
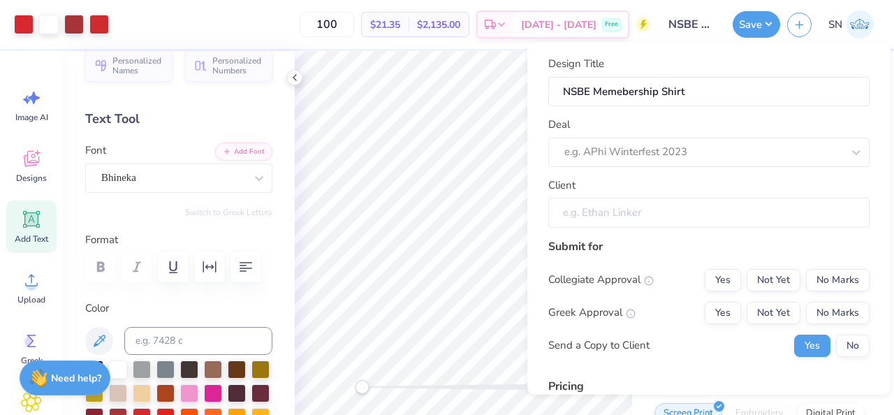
click at [624, 219] on input "Client" at bounding box center [708, 213] width 321 height 30
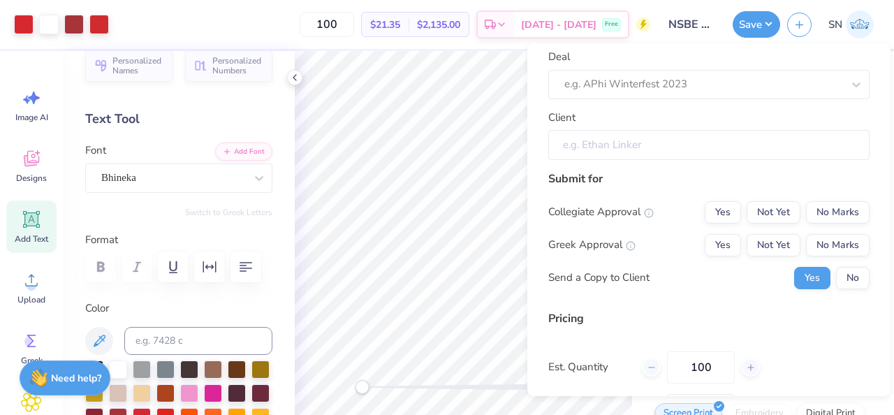
scroll to position [0, 0]
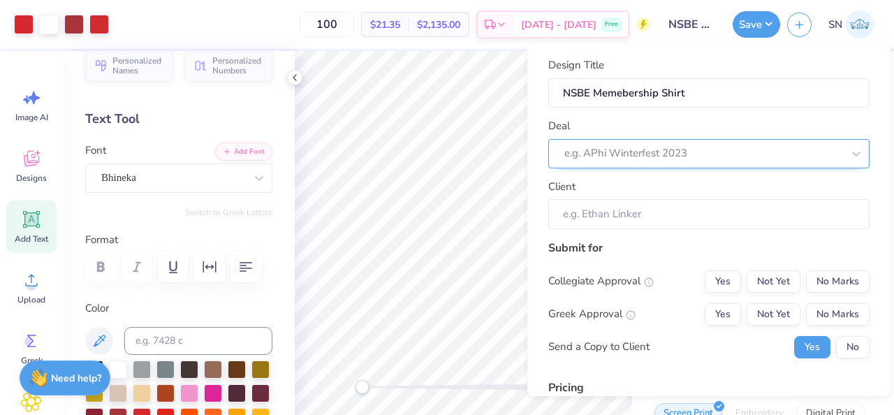
click at [687, 151] on div at bounding box center [704, 153] width 278 height 19
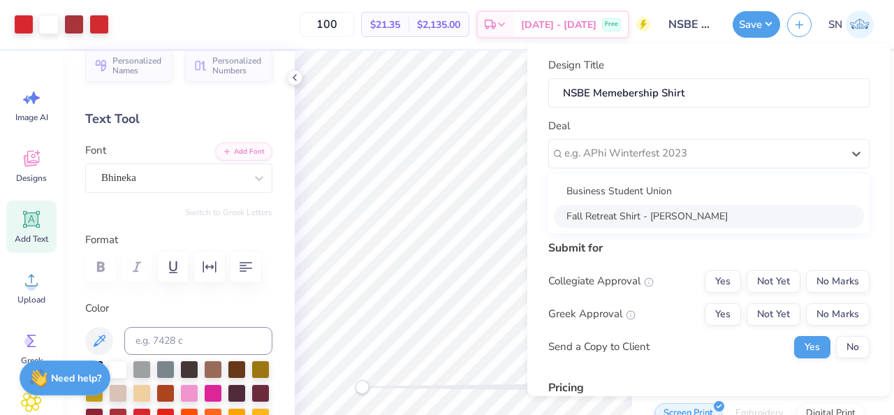
click at [686, 223] on div "Fall Retreat Shirt - Jennifer Reyes" at bounding box center [709, 216] width 310 height 23
type input "Jennifer Reyes"
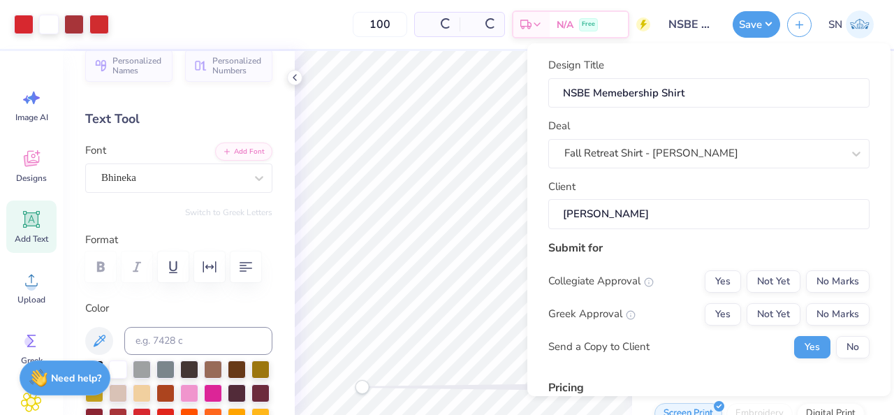
type input "$32.00"
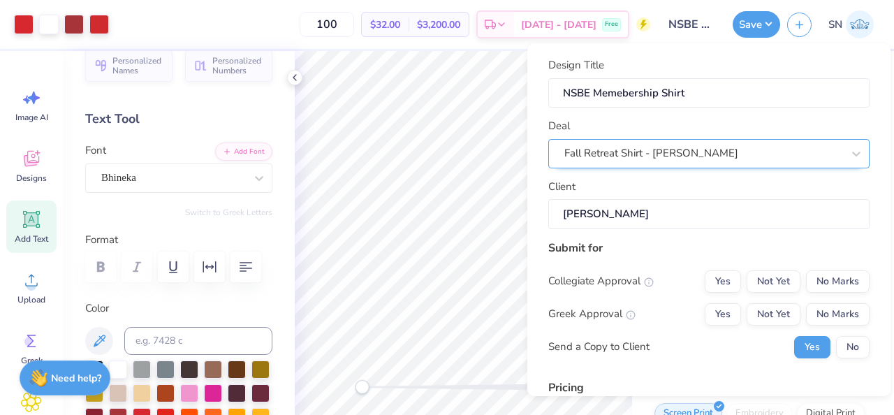
click at [686, 163] on div "Fall Retreat Shirt - Jennifer Reyes" at bounding box center [703, 154] width 281 height 22
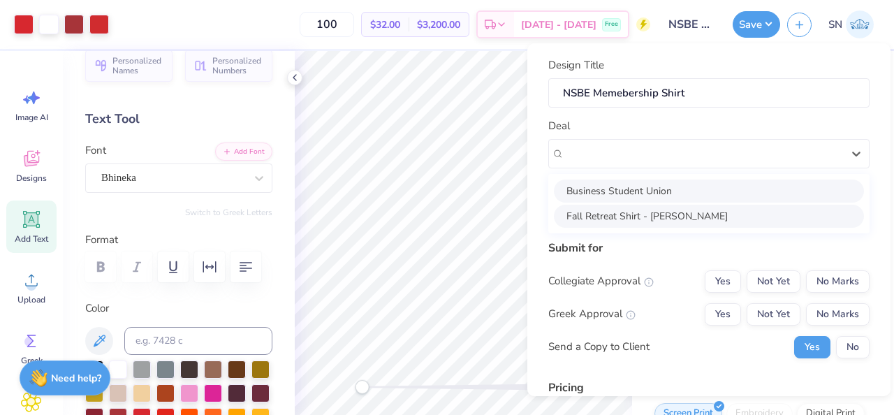
click at [683, 187] on div "Business Student Union" at bounding box center [709, 191] width 310 height 23
type input "Mia-symone Baker"
type input "$27.39"
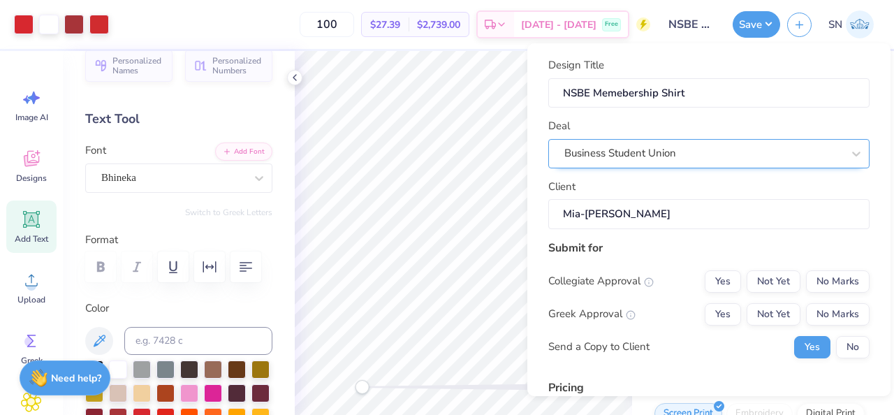
click at [689, 159] on div "Business Student Union" at bounding box center [703, 154] width 281 height 22
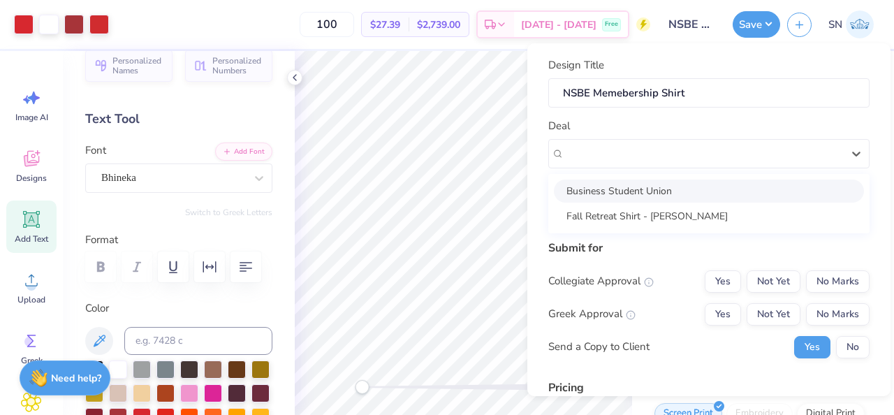
click at [688, 129] on div "Deal option Business Student Union selected, 1 of 2. 2 results available. Use U…" at bounding box center [708, 143] width 321 height 50
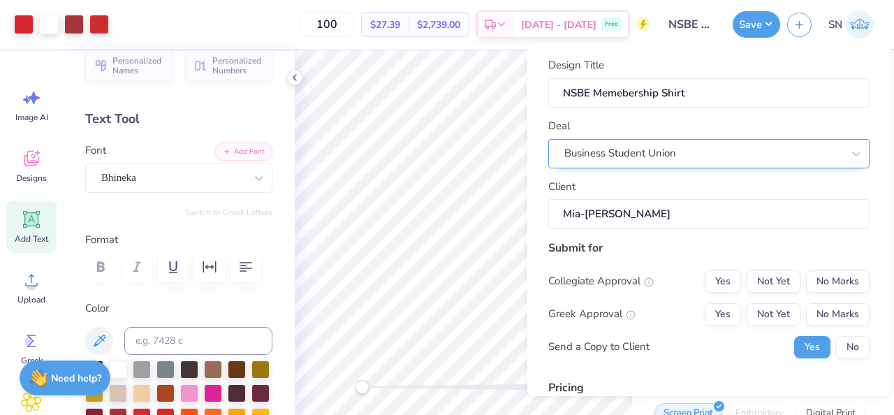
click at [687, 148] on div "Business Student Union" at bounding box center [703, 154] width 281 height 22
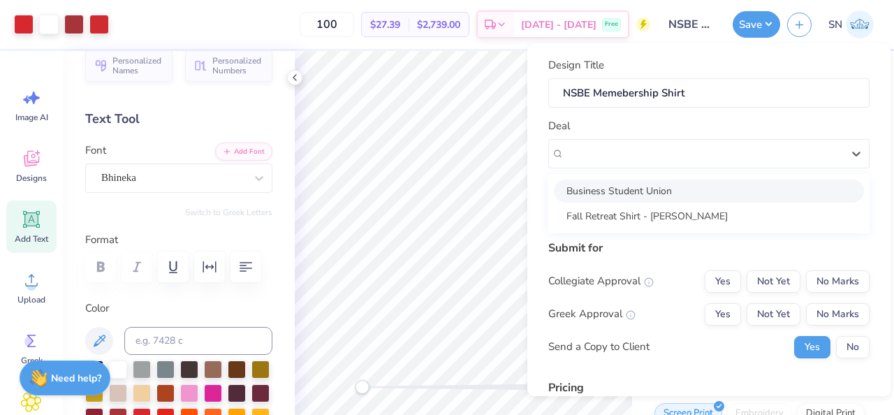
click at [605, 130] on div "Deal option Business Student Union selected, 1 of 2. 2 results available. Use U…" at bounding box center [708, 143] width 321 height 50
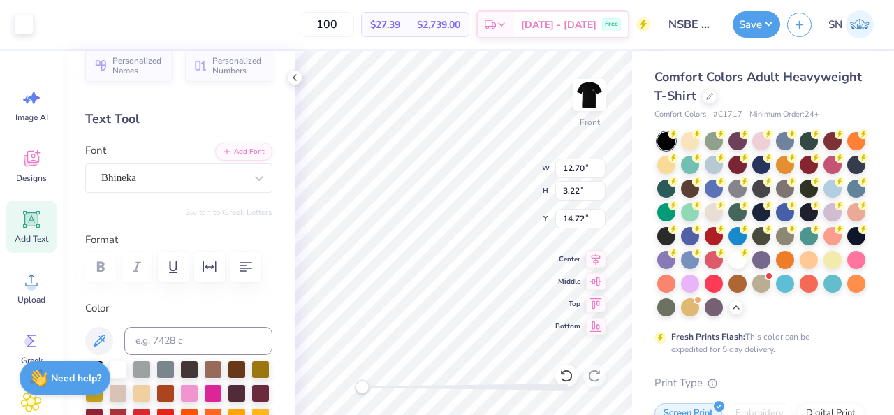
click at [507, 192] on div "Front W 12.70 12.70 " H 3.22 3.22 " Y 14.72 14.72 " Center Middle Top Bottom" at bounding box center [463, 233] width 337 height 364
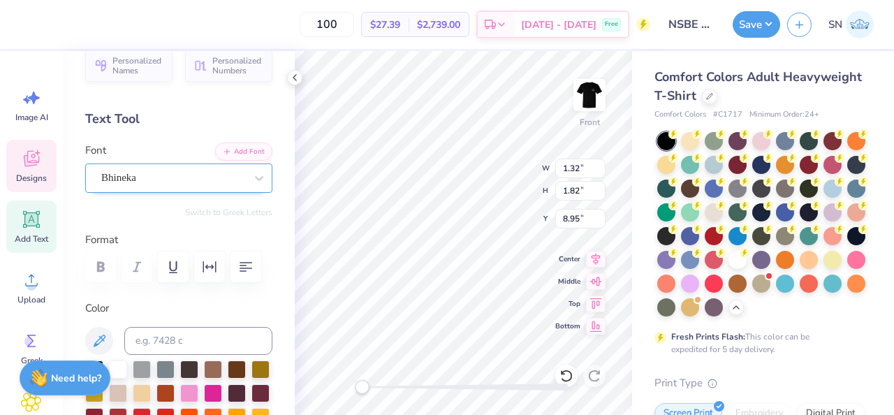
click at [210, 172] on div "Bhineka" at bounding box center [173, 178] width 147 height 22
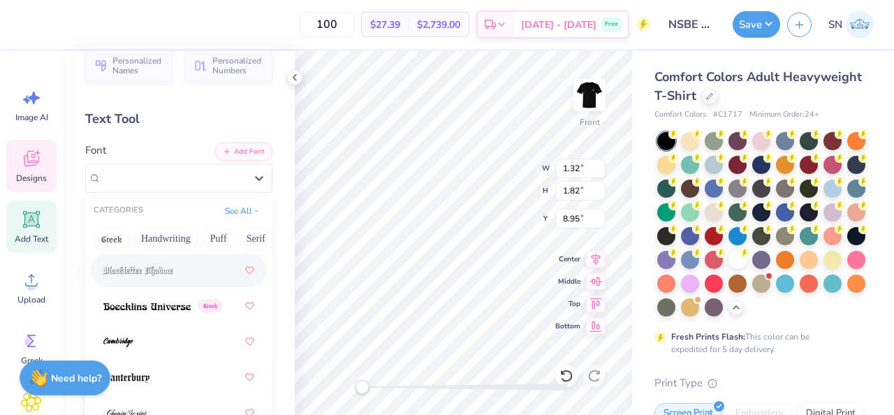
scroll to position [145, 0]
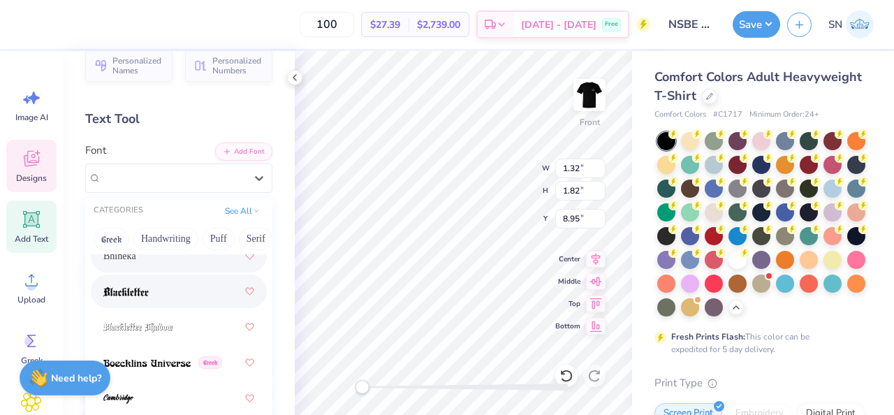
click at [187, 288] on div at bounding box center [178, 291] width 151 height 25
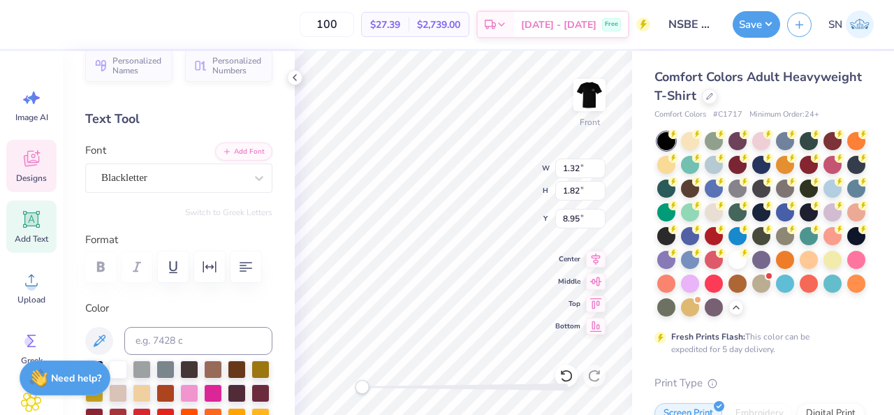
type input "1.72"
type input "2.64"
type input "8.56"
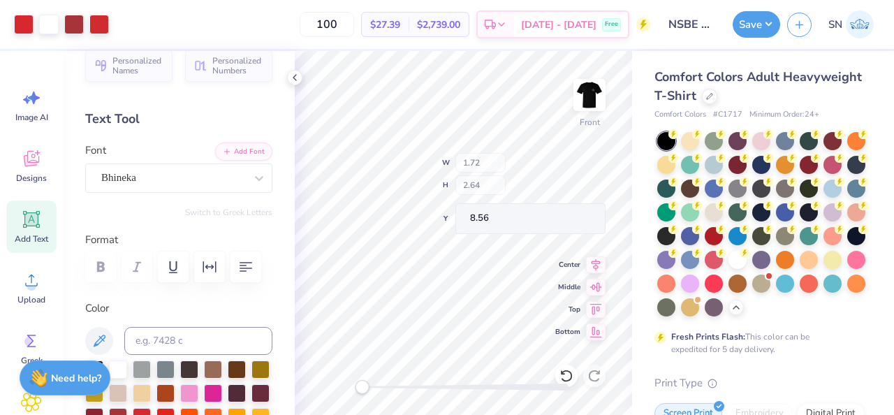
type input "1.32"
type input "1.82"
type input "8.95"
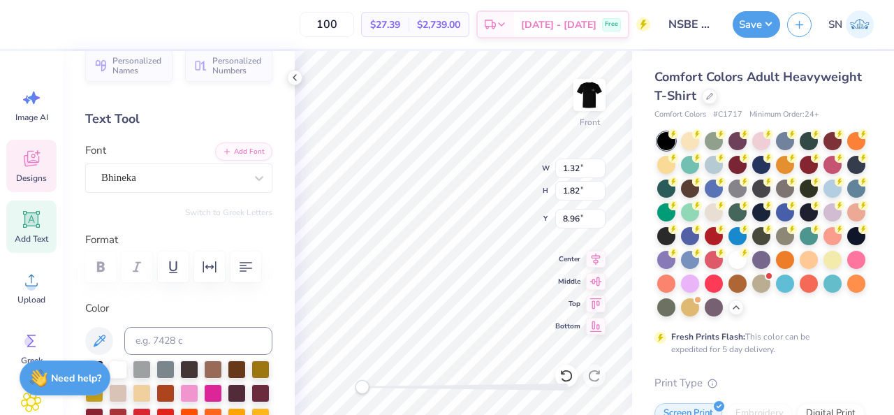
scroll to position [0, 0]
type textarea "5 Deep"
click at [489, 169] on div "Front W 1.32 1.32 " H 1.82 1.82 " Y 8.96 8.96 " Center Middle Top Bottom" at bounding box center [463, 233] width 337 height 364
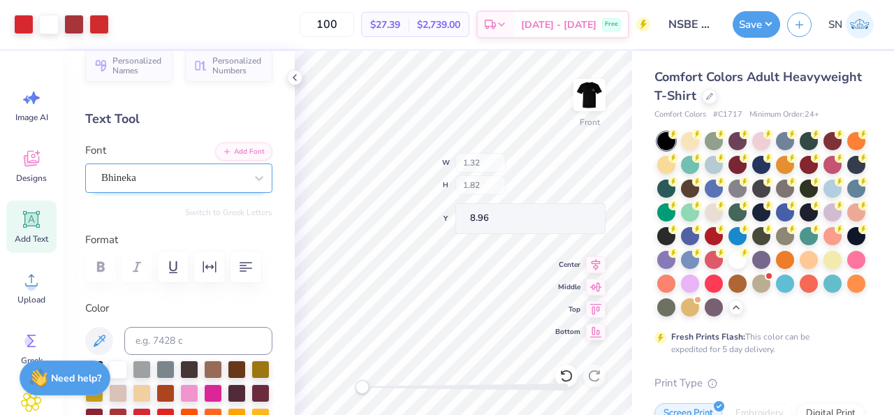
type input "6.75"
type input "2.08"
type input "9.32"
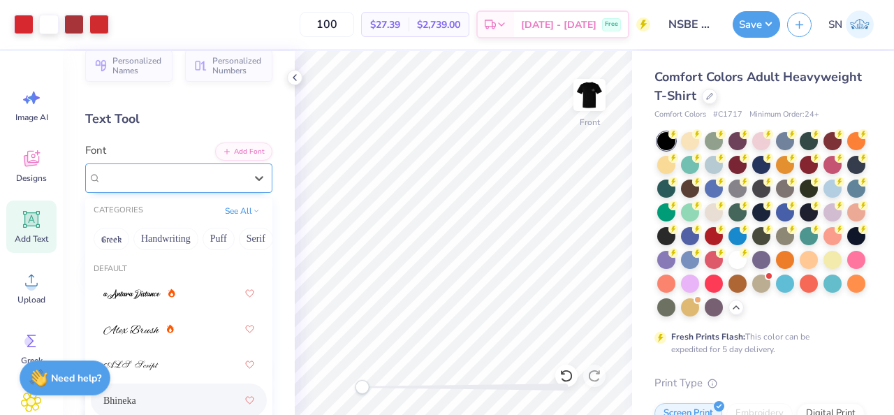
click at [235, 183] on div "Bhineka" at bounding box center [173, 178] width 147 height 22
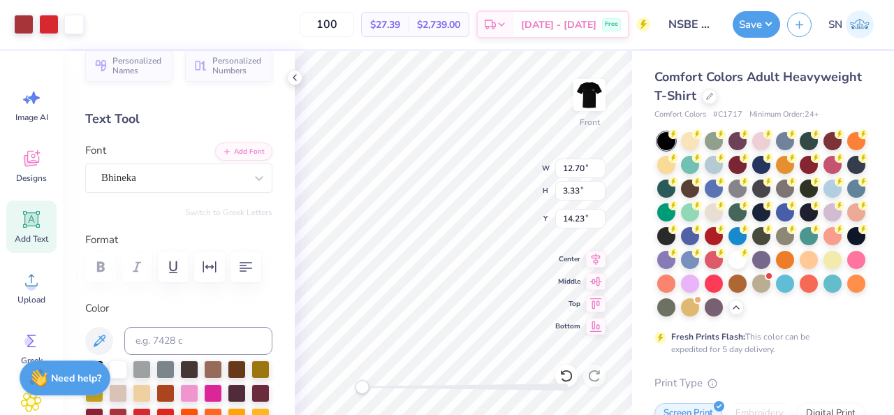
type input "14.23"
click at [490, 177] on div "Front W 12.70 12.70 " H 3.33 3.33 " Y 14.23 14.23 " Center Middle Top Bottom" at bounding box center [463, 233] width 337 height 364
type input "12.70"
type input "3.22"
type input "14.34"
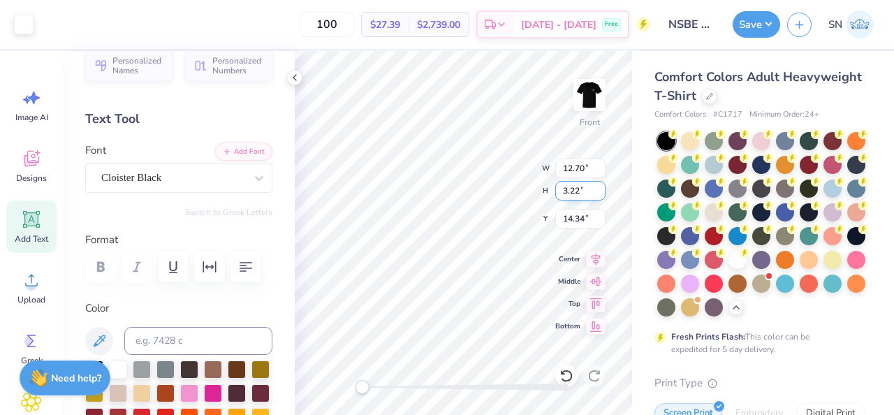
click at [497, 186] on div "Front W 12.70 12.70 " H 3.22 3.22 " Y 14.34 14.34 " Center Middle Top Bottom" at bounding box center [463, 233] width 337 height 364
type textarea "%"
type textarea "5 Deep"
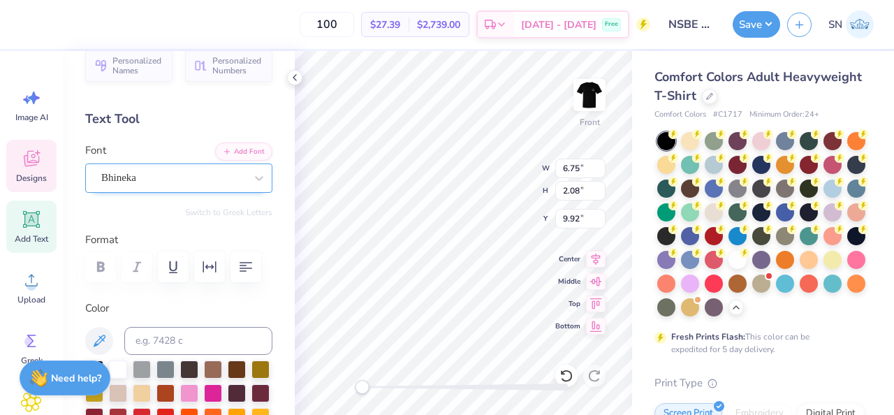
click at [219, 175] on div "Bhineka" at bounding box center [173, 178] width 147 height 22
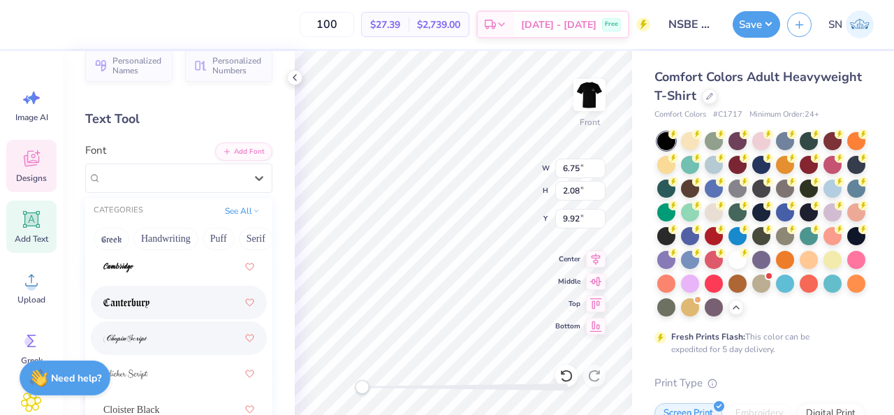
scroll to position [277, 0]
click at [177, 300] on div at bounding box center [178, 301] width 151 height 25
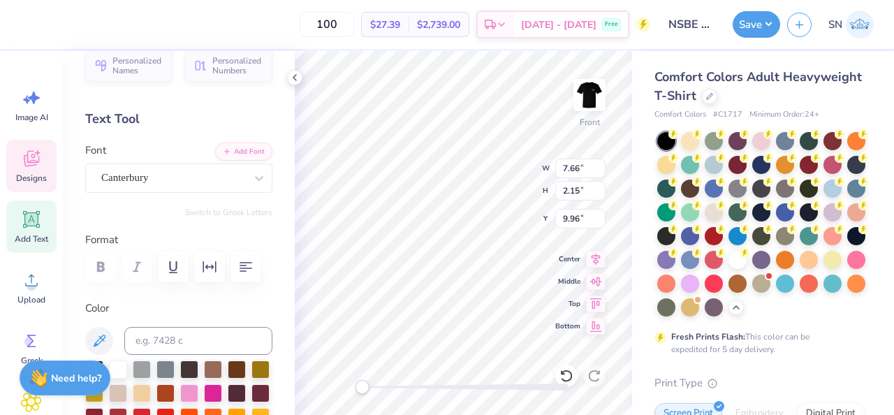
type textarea "Five Deep"
click at [513, 194] on div "Front W 7.66 7.66 " H 2.15 2.15 " Y 9.96 9.96 " Center Middle Top Bottom" at bounding box center [463, 233] width 337 height 364
type input "9.87"
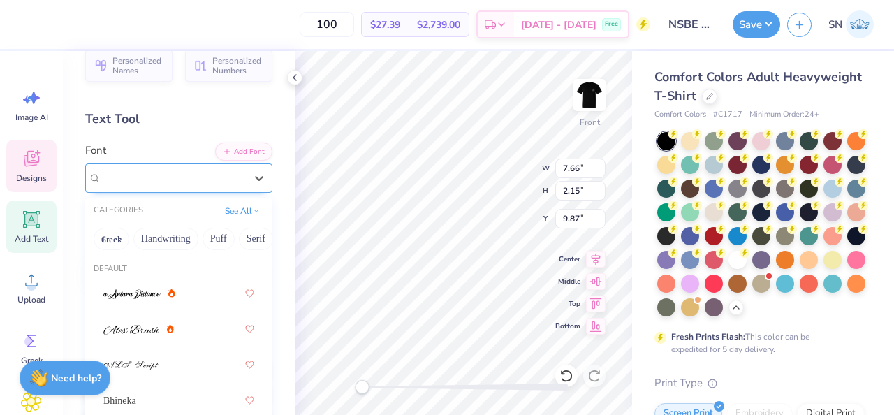
click at [210, 184] on div "Canterbury" at bounding box center [173, 178] width 147 height 22
click at [214, 241] on button "Serif" at bounding box center [201, 239] width 34 height 22
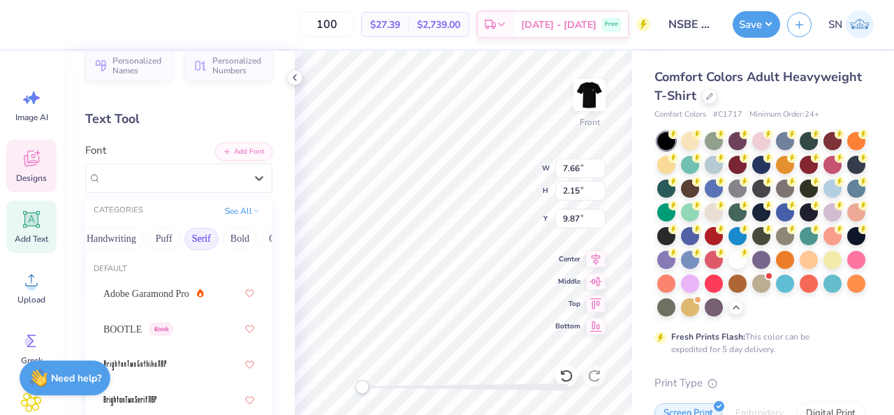
scroll to position [0, 85]
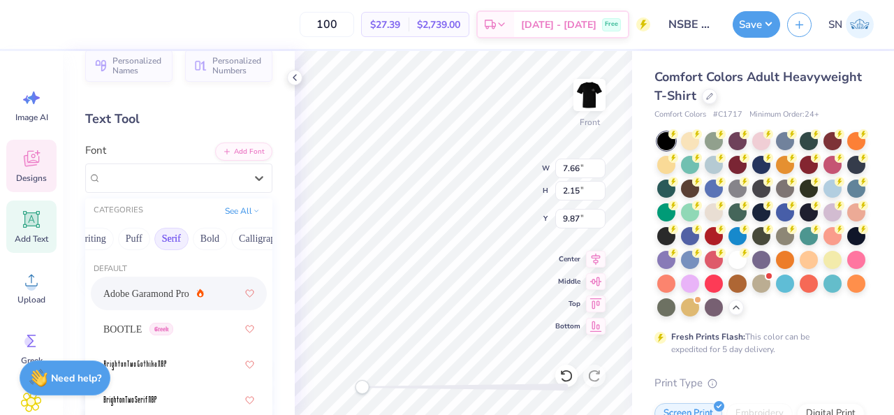
click at [203, 284] on div "Adobe Garamond Pro" at bounding box center [178, 293] width 151 height 25
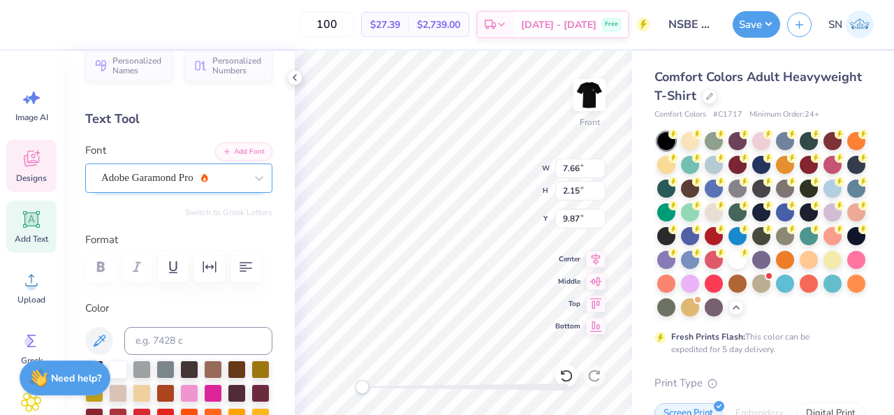
click at [228, 187] on div "Adobe Garamond Pro" at bounding box center [173, 178] width 147 height 22
click at [208, 179] on div "Adobe Garamond Pro" at bounding box center [173, 178] width 144 height 16
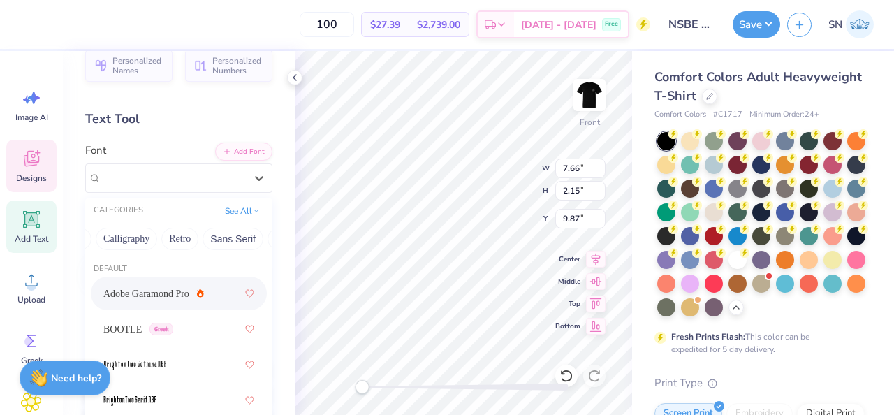
scroll to position [0, 258]
click at [161, 243] on button "Retro" at bounding box center [142, 239] width 37 height 22
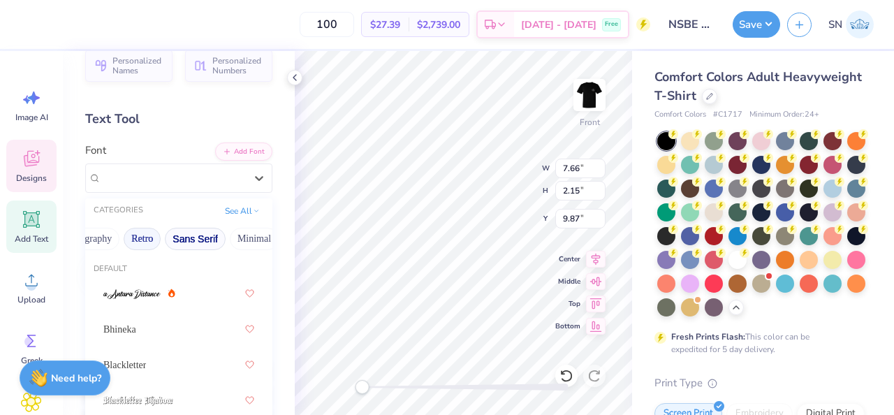
click at [203, 243] on button "Sans Serif" at bounding box center [195, 239] width 61 height 22
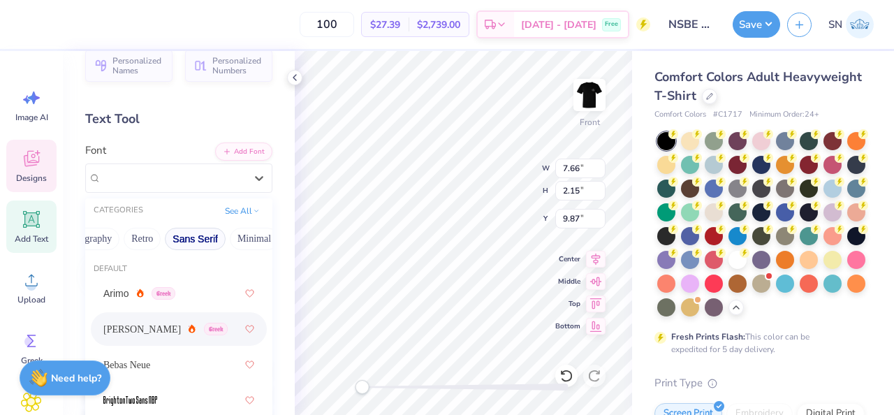
click at [196, 323] on div "Asimov Greek" at bounding box center [178, 328] width 151 height 25
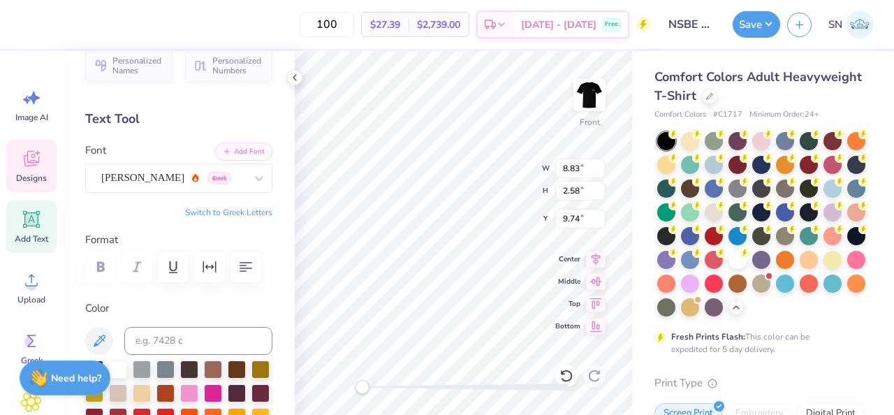
scroll to position [0, 0]
type textarea "Five Deep"
click at [483, 194] on div "Front W 8.83 8.83 " H 2.58 2.58 " Y 9.74 9.74 " Center Middle Top Bottom" at bounding box center [463, 233] width 337 height 364
type input "9.44"
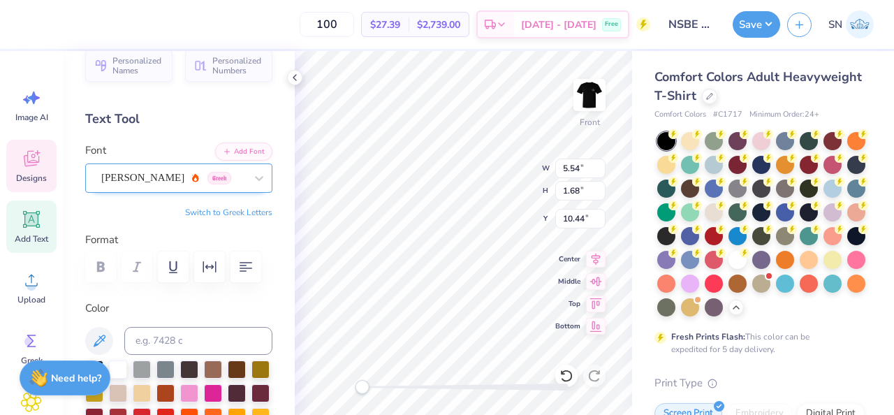
click at [246, 182] on div "Asimov Greek" at bounding box center [173, 178] width 147 height 22
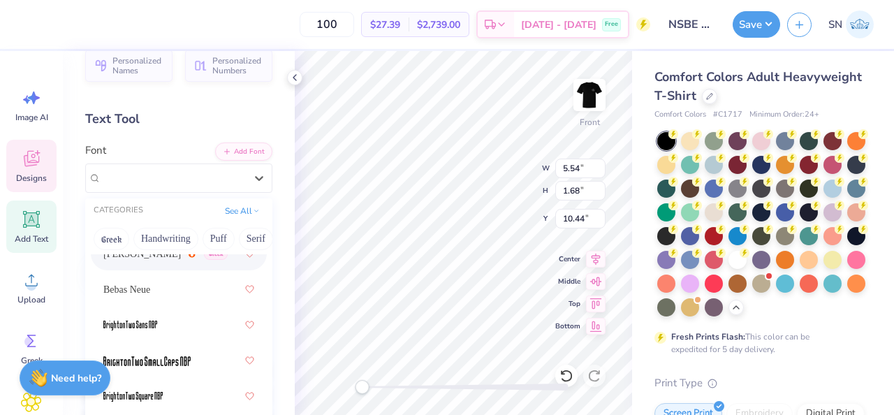
scroll to position [71, 0]
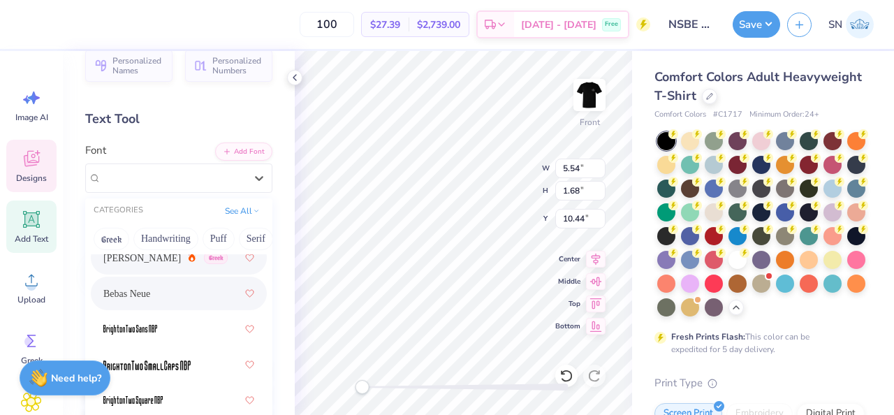
click at [201, 297] on div "Bebas Neue" at bounding box center [178, 293] width 151 height 25
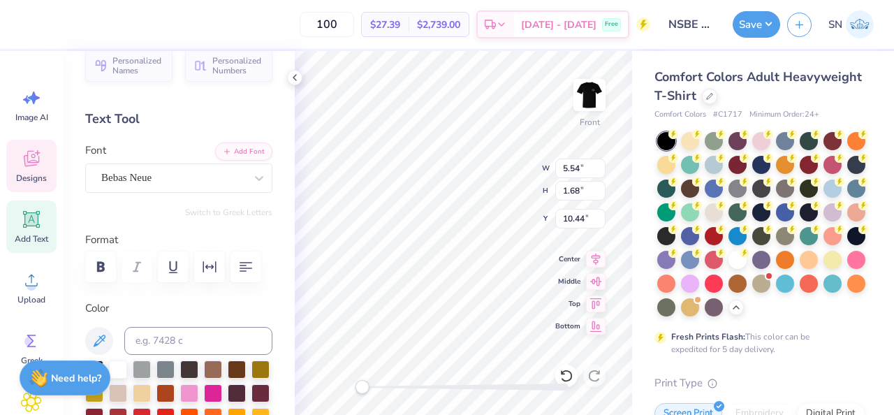
click at [224, 195] on div "Personalized Names Personalized Numbers Text Tool Add Font Font Bebas Neue Swit…" at bounding box center [179, 233] width 232 height 364
click at [105, 270] on icon "button" at bounding box center [100, 267] width 17 height 17
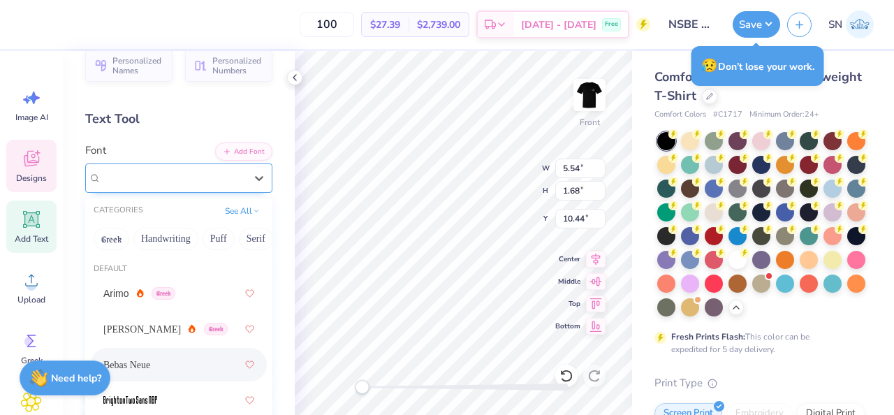
click at [182, 177] on div "Bebas Neue" at bounding box center [173, 178] width 147 height 22
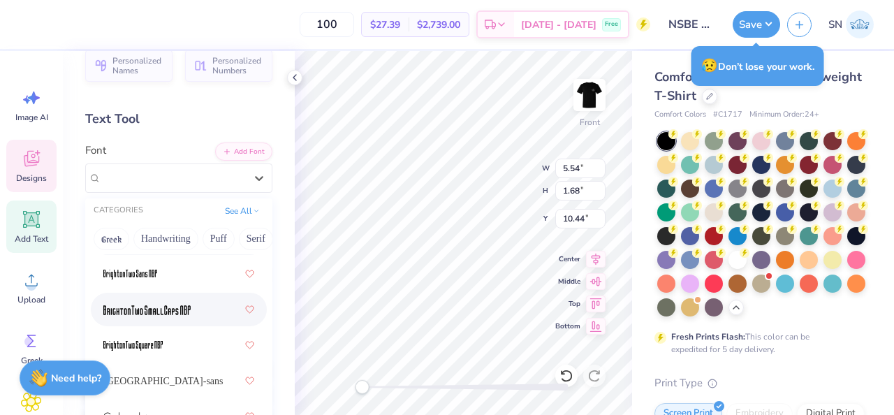
click at [191, 316] on div at bounding box center [178, 309] width 151 height 25
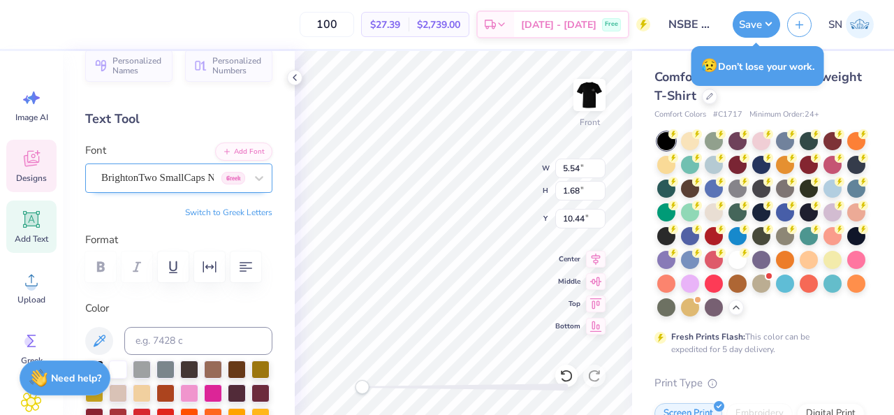
click at [205, 173] on div "BrightonTwo SmallCaps NBP Greek" at bounding box center [173, 178] width 147 height 22
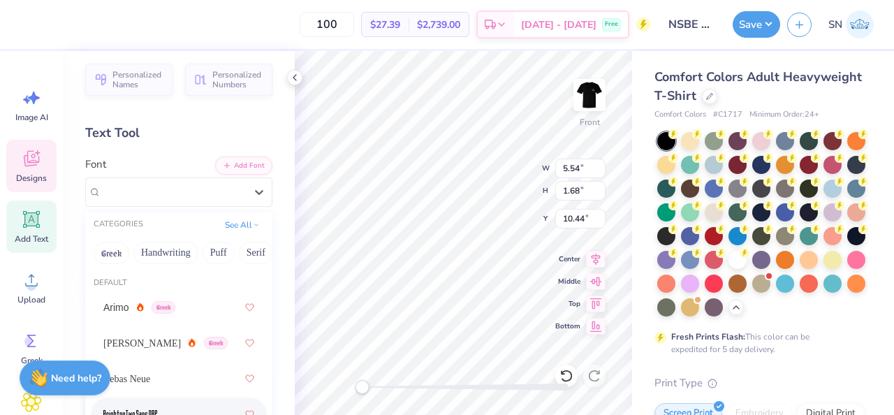
scroll to position [5, 0]
click at [225, 255] on button "Puff" at bounding box center [219, 252] width 32 height 22
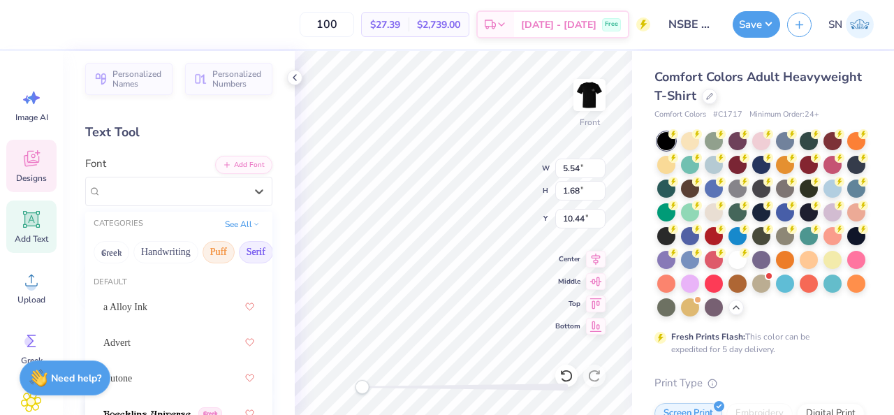
click at [252, 249] on button "Serif" at bounding box center [256, 252] width 34 height 22
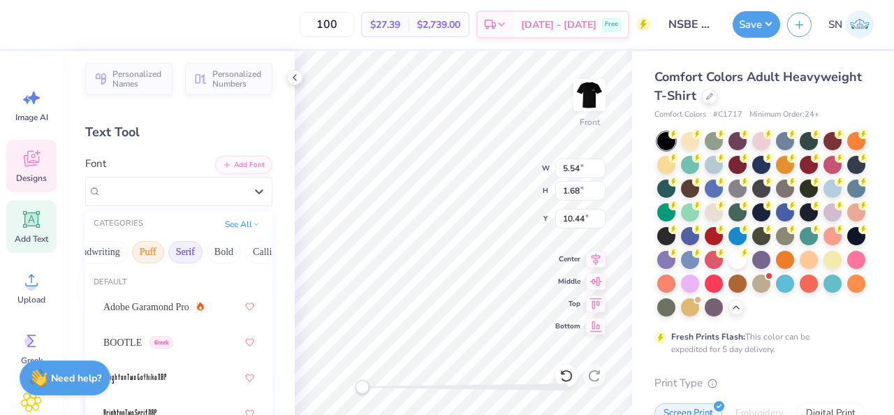
scroll to position [0, 224]
click at [145, 250] on button "Calligraphy" at bounding box center [122, 252] width 61 height 22
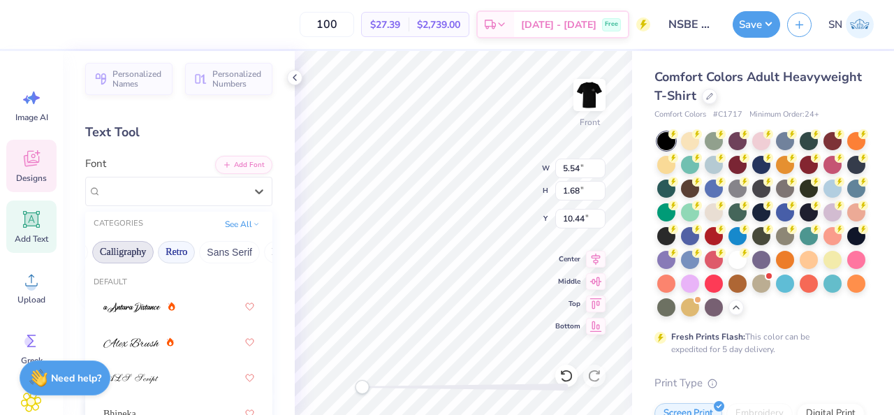
click at [184, 252] on button "Retro" at bounding box center [176, 252] width 37 height 22
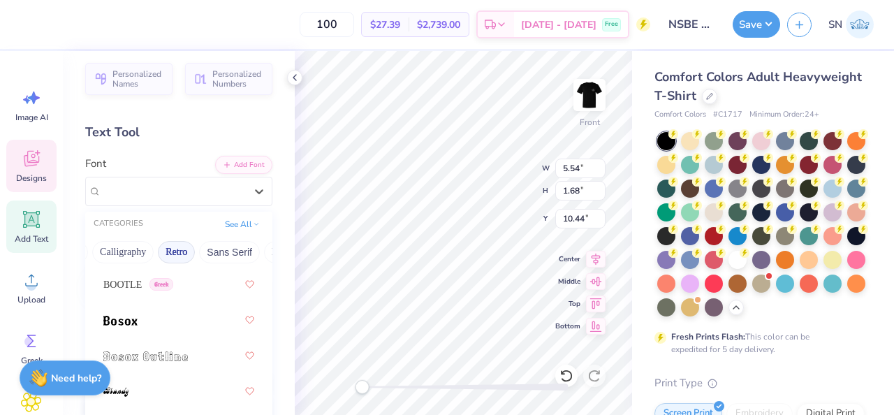
scroll to position [203, 0]
click at [186, 321] on div at bounding box center [178, 317] width 151 height 25
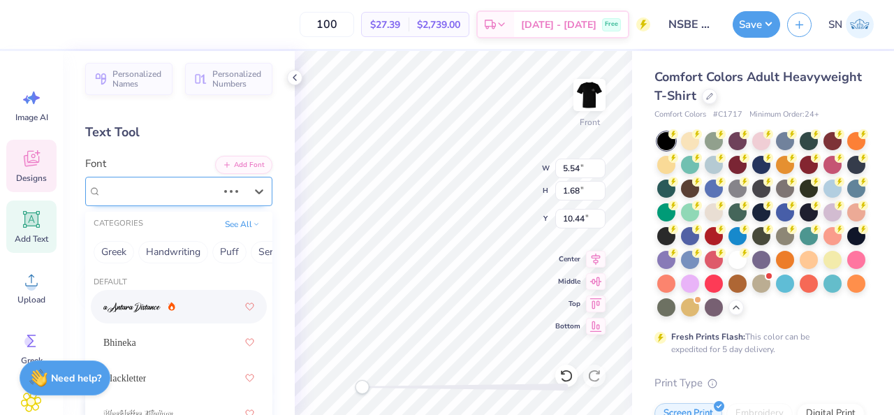
click at [214, 195] on div "BrightonTwo SmallCaps NBP Greek" at bounding box center [159, 191] width 119 height 22
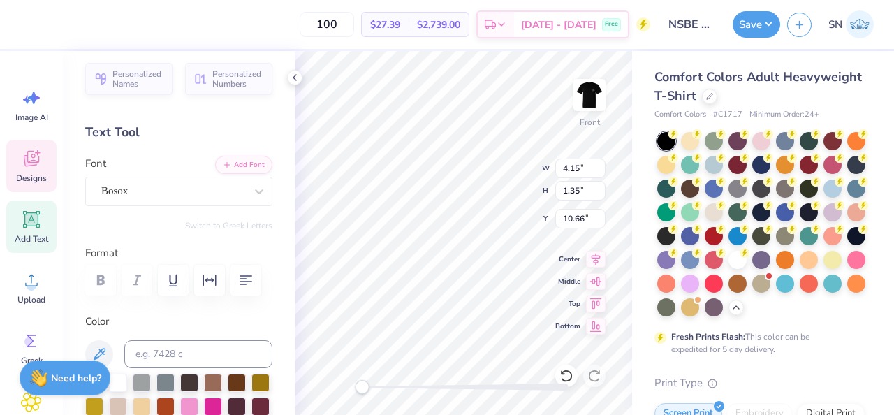
type input "4.15"
type input "1.35"
type input "10.66"
type input "14.53"
type input "3.27"
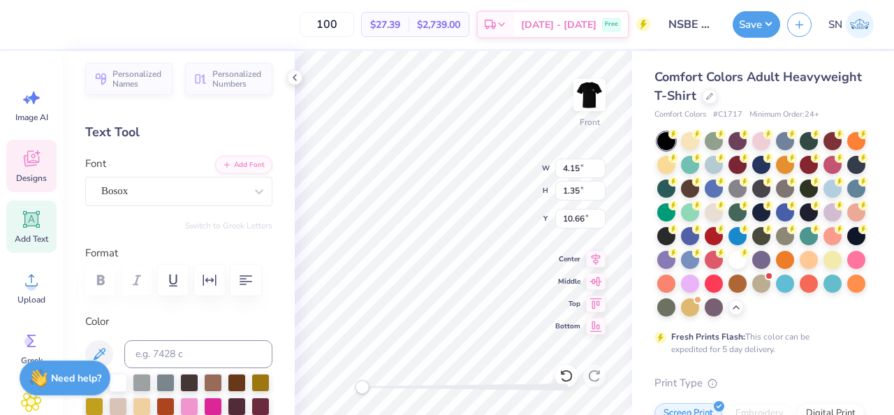
type input "4.81"
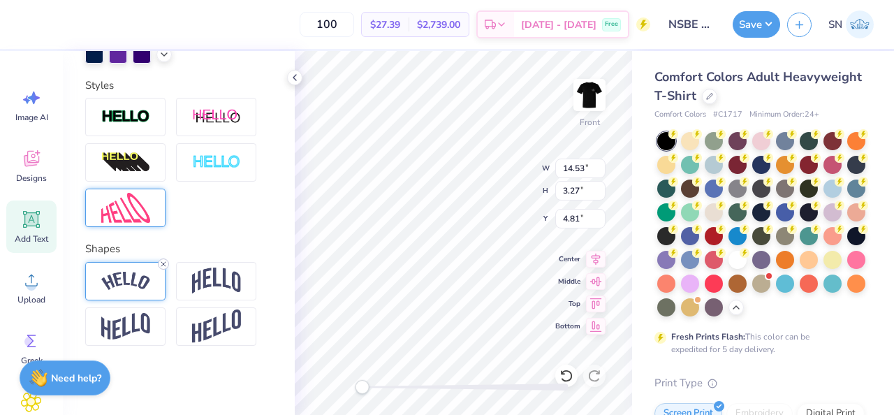
click at [163, 265] on icon at bounding box center [163, 264] width 8 height 8
type input "14.18"
type input "3.26"
type input "18.19"
click at [167, 261] on icon at bounding box center [163, 264] width 8 height 8
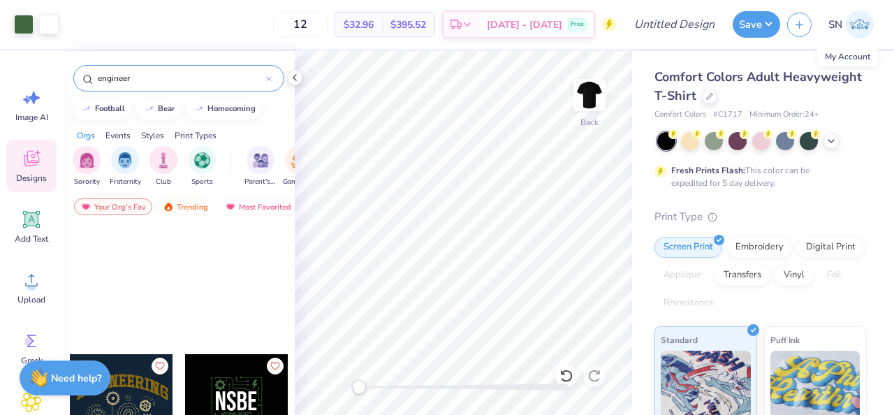
scroll to position [346, 0]
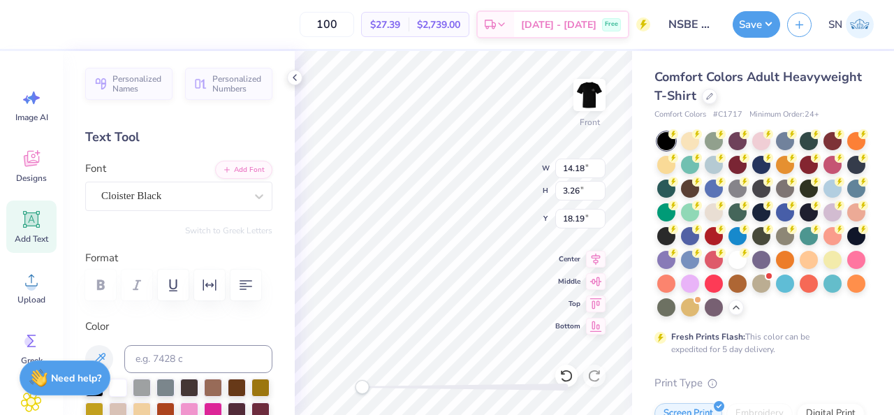
scroll to position [452, 0]
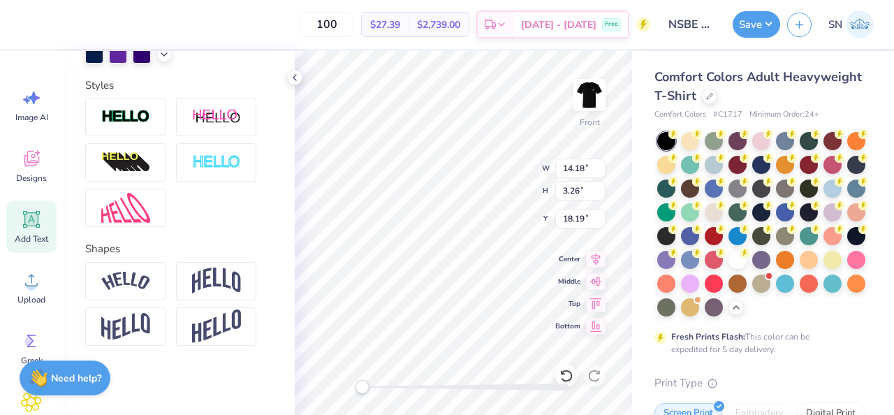
type input "7.99"
type input "0.56"
type input "3.54"
type input "4.15"
type input "1.35"
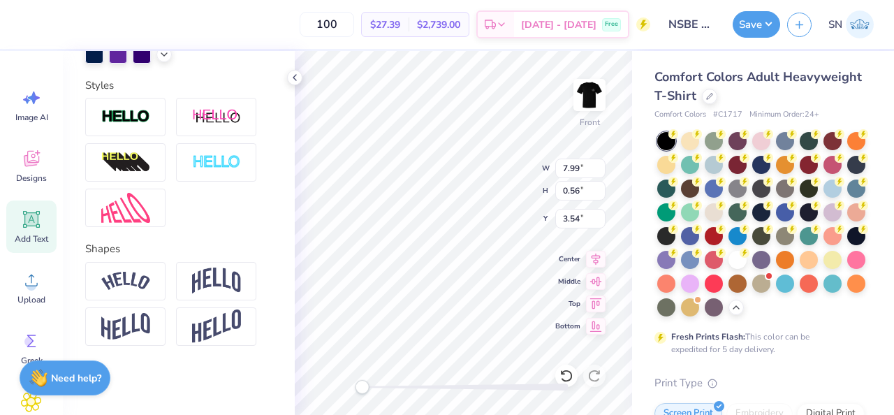
type input "13.08"
type input "13.75"
type input "4.15"
type input "1.35"
type input "19.79"
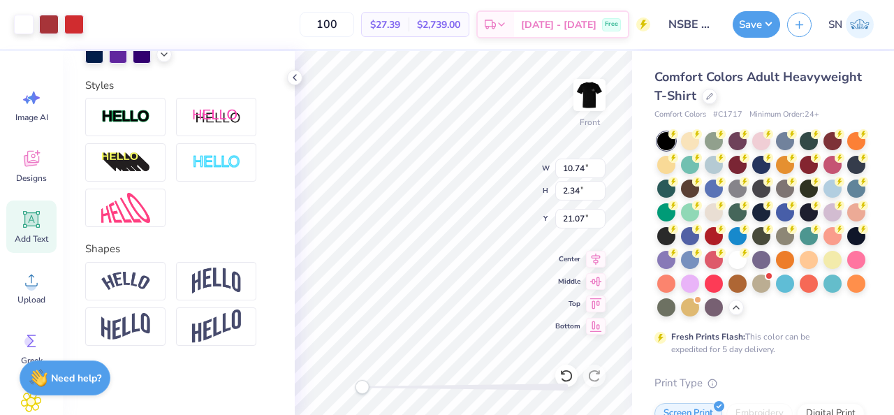
type input "11.01"
type input "19.94"
type input "17.71"
type input "20.37"
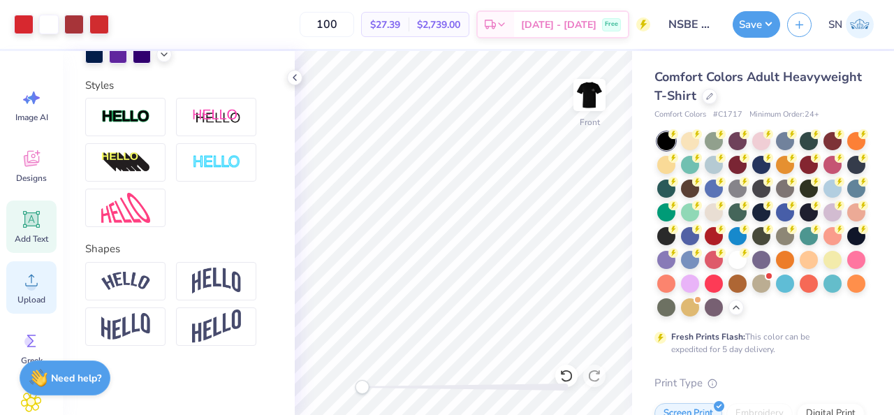
click at [38, 277] on icon at bounding box center [31, 280] width 21 height 21
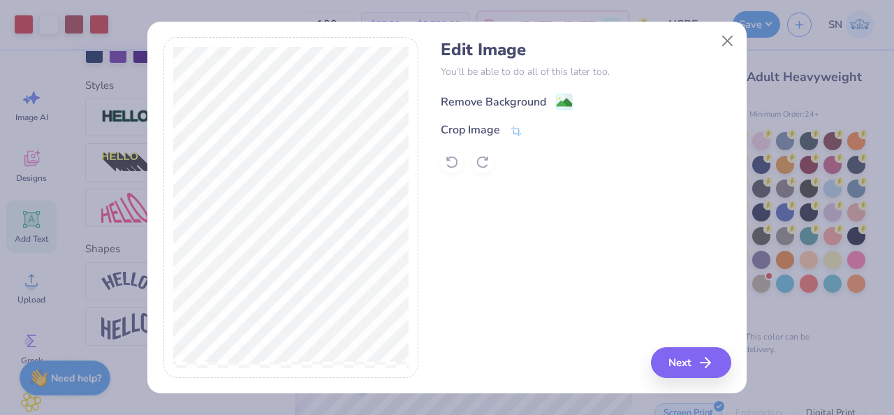
click at [530, 101] on div "Remove Background" at bounding box center [493, 102] width 105 height 17
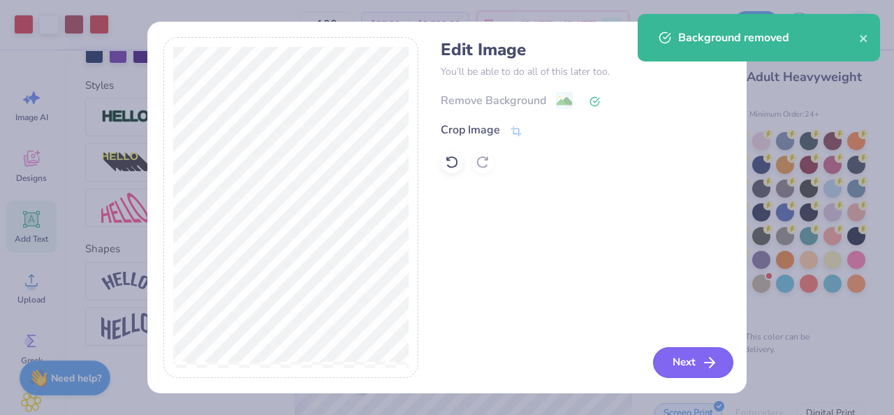
click at [704, 368] on icon "button" at bounding box center [709, 362] width 17 height 17
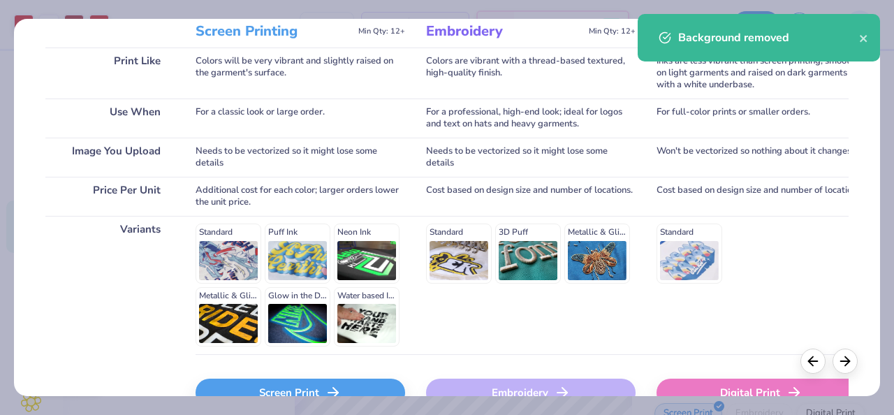
scroll to position [282, 0]
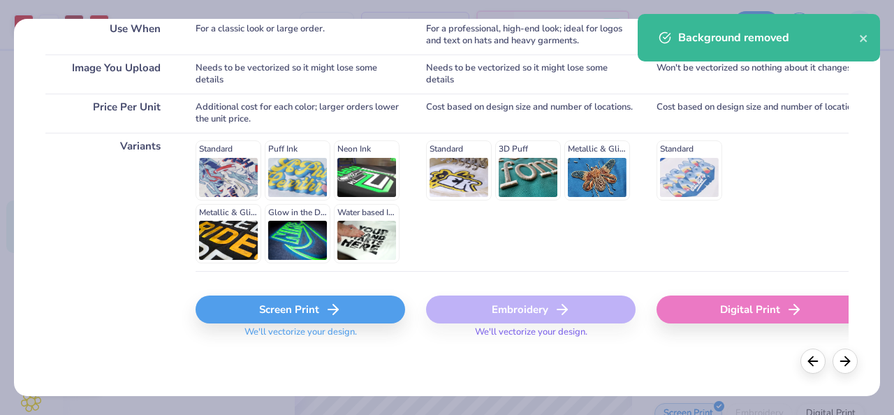
click at [276, 303] on div "Screen Print" at bounding box center [301, 310] width 210 height 28
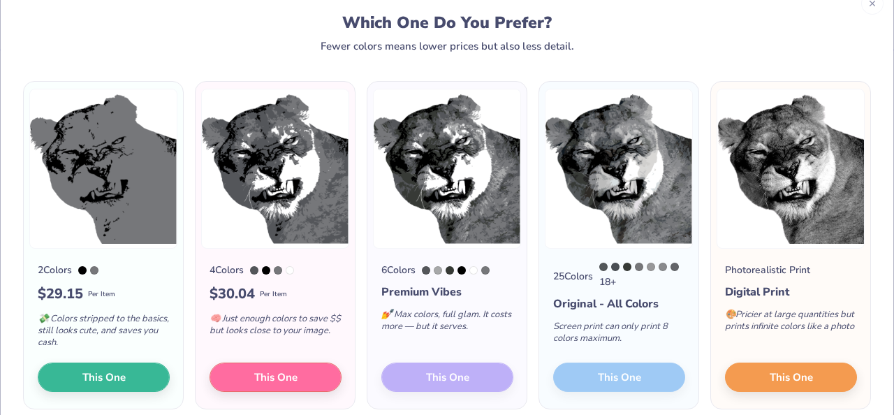
scroll to position [0, 0]
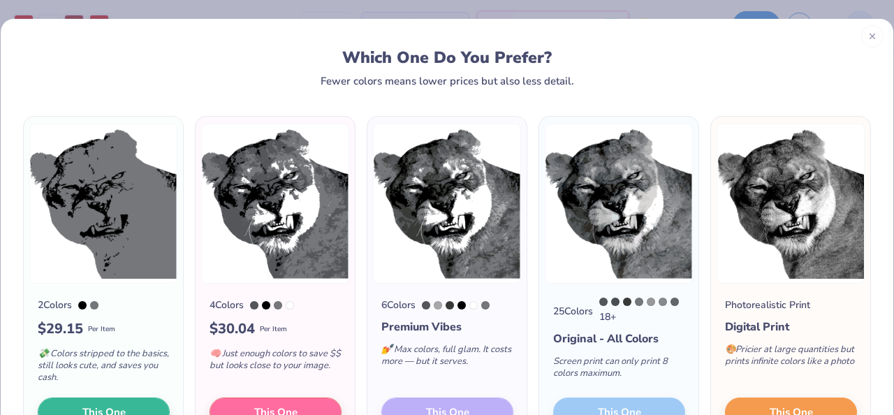
click at [872, 34] on icon at bounding box center [873, 36] width 10 height 10
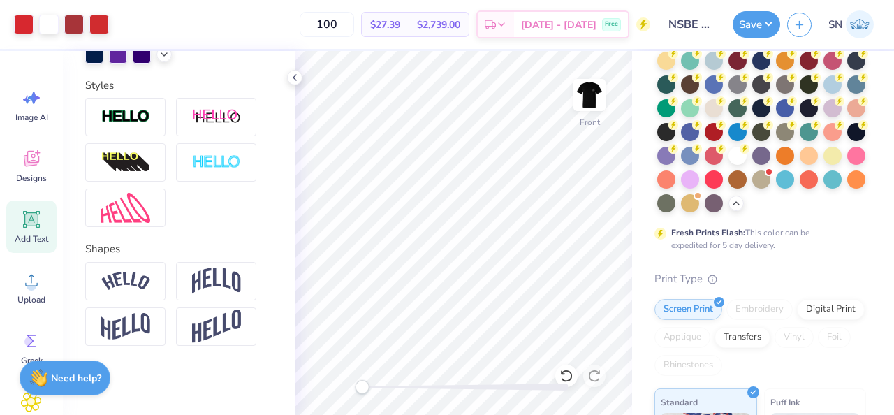
scroll to position [112, 0]
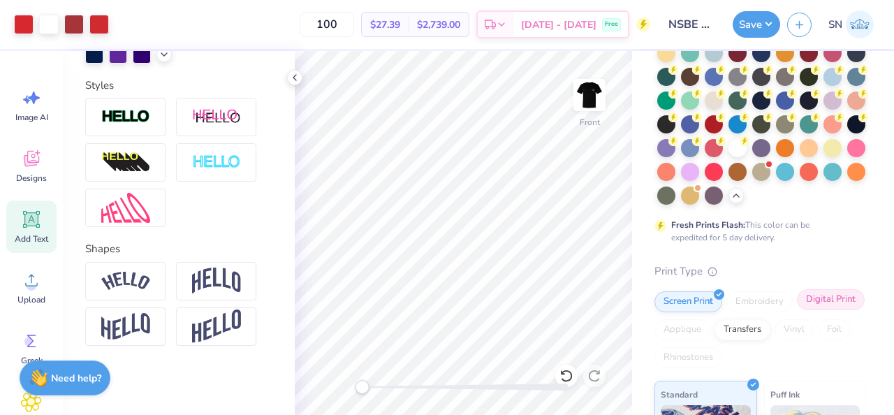
click at [813, 303] on div "Digital Print" at bounding box center [831, 299] width 68 height 21
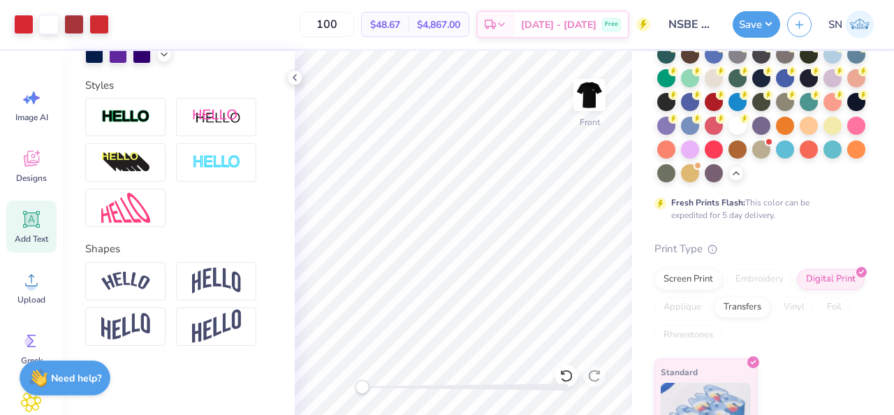
scroll to position [129, 0]
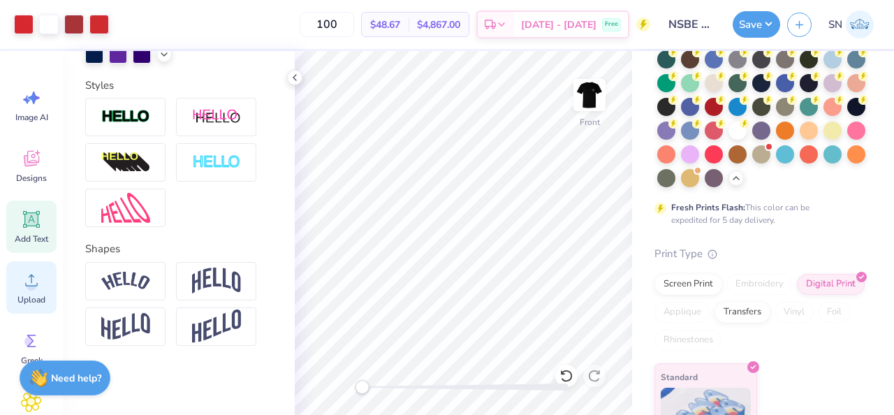
click at [32, 277] on icon at bounding box center [31, 280] width 21 height 21
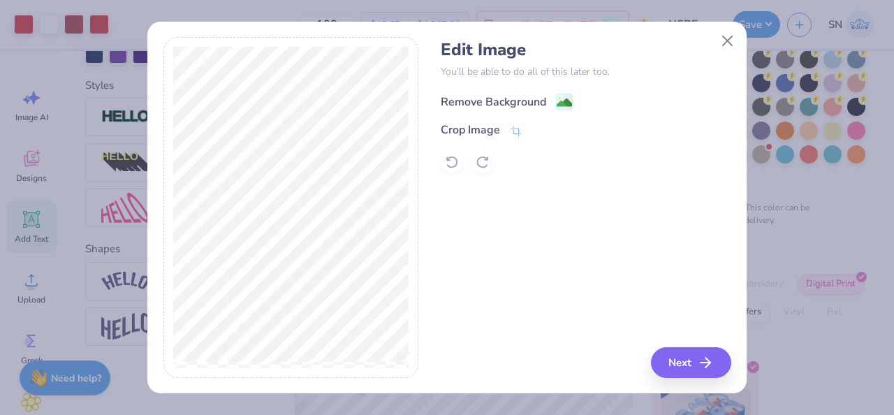
click at [536, 101] on div "Remove Background" at bounding box center [493, 102] width 105 height 17
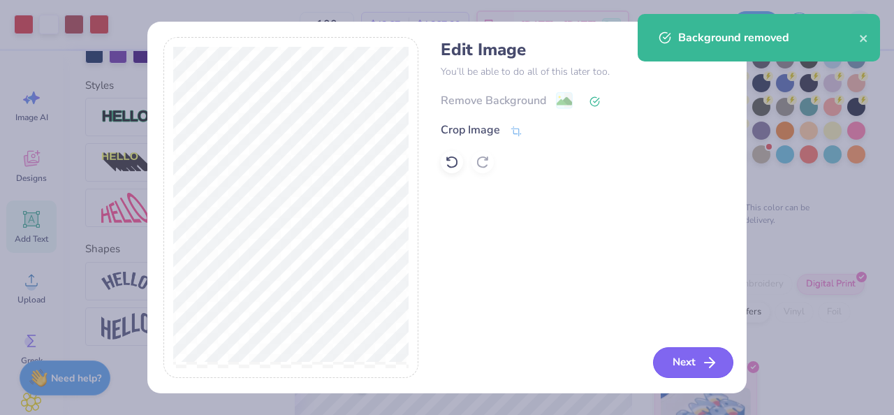
click at [697, 349] on button "Next" at bounding box center [693, 362] width 80 height 31
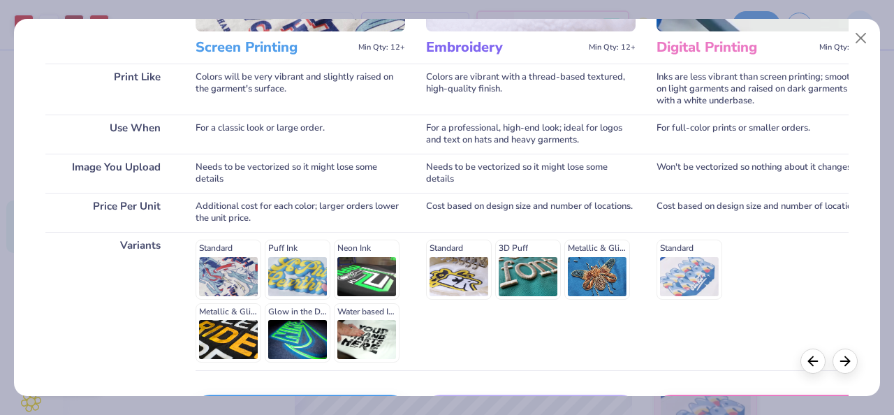
scroll to position [259, 0]
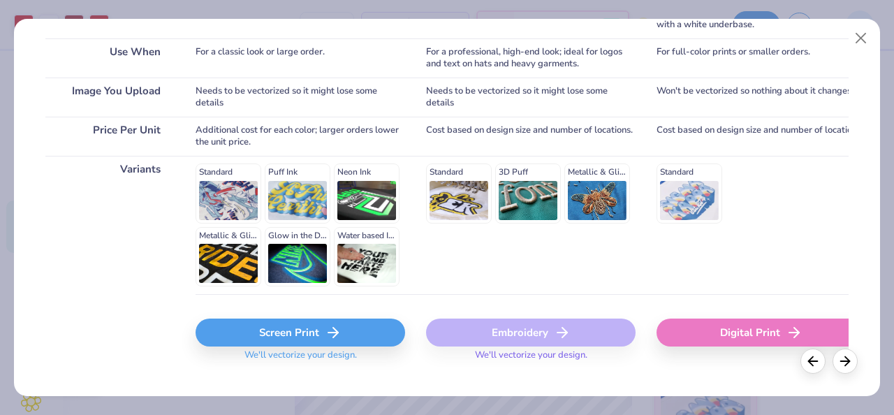
click at [731, 329] on div "Digital Print" at bounding box center [762, 333] width 210 height 28
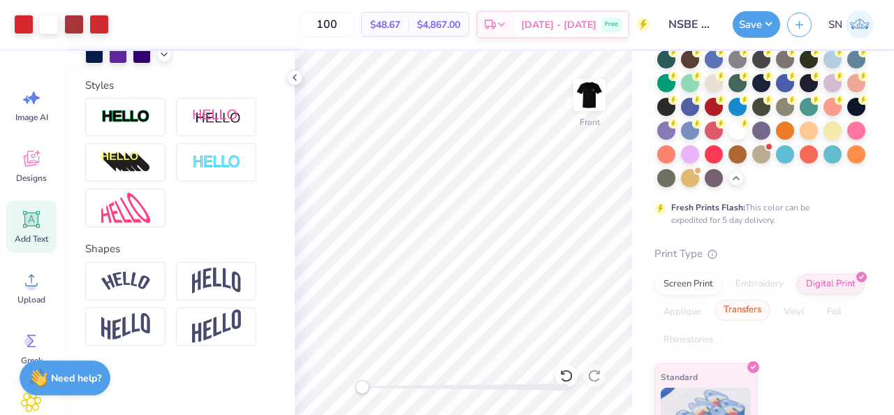
click at [738, 309] on div "Transfers" at bounding box center [743, 310] width 56 height 21
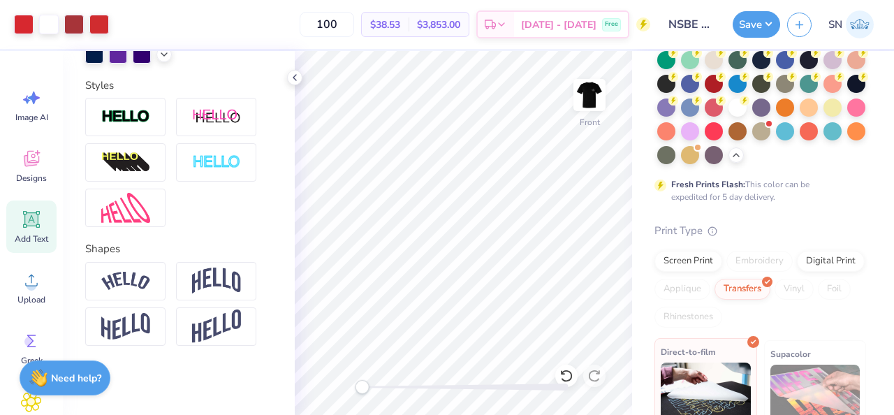
scroll to position [106, 0]
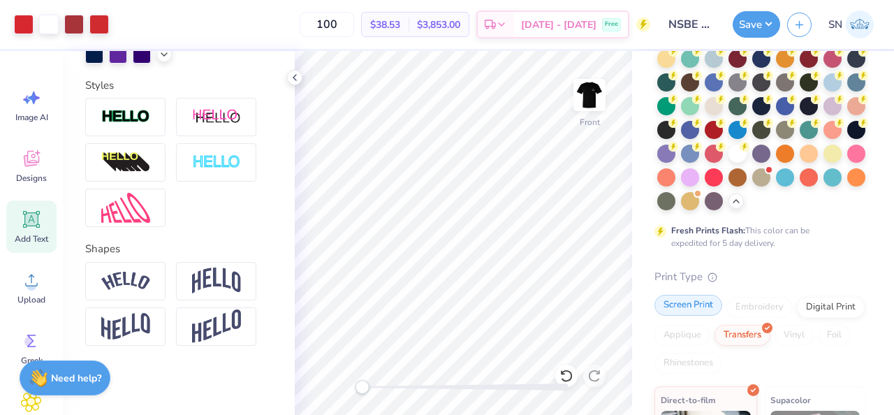
click at [683, 305] on div "Screen Print" at bounding box center [689, 305] width 68 height 21
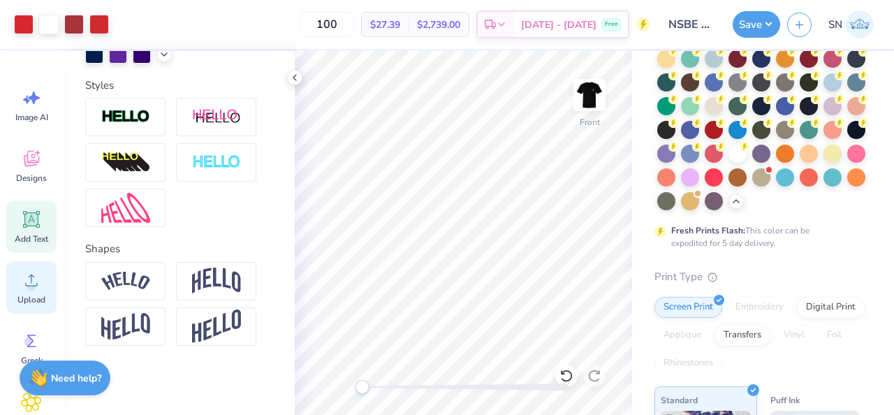
click at [32, 276] on icon at bounding box center [31, 280] width 21 height 21
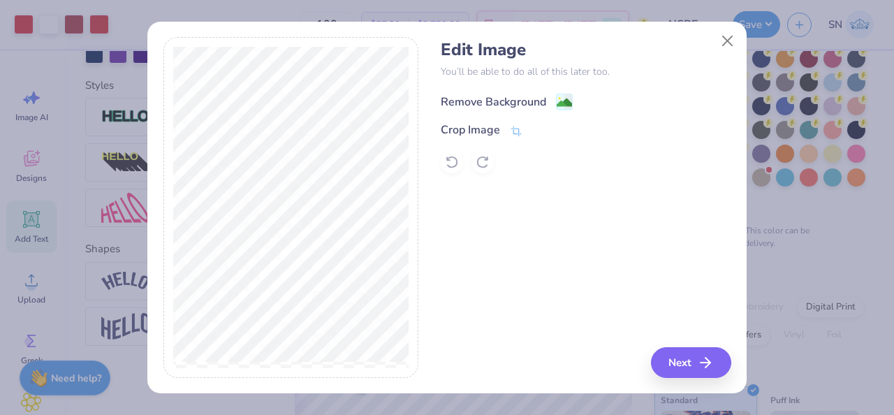
click at [554, 105] on div "Remove Background" at bounding box center [507, 101] width 132 height 17
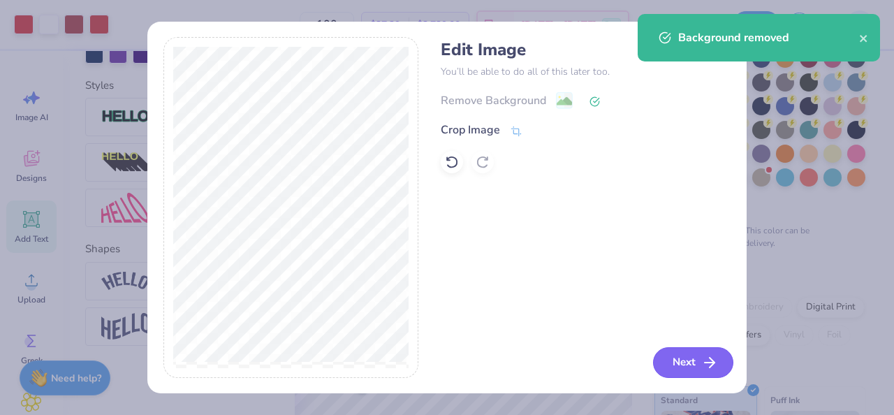
click at [689, 368] on button "Next" at bounding box center [693, 362] width 80 height 31
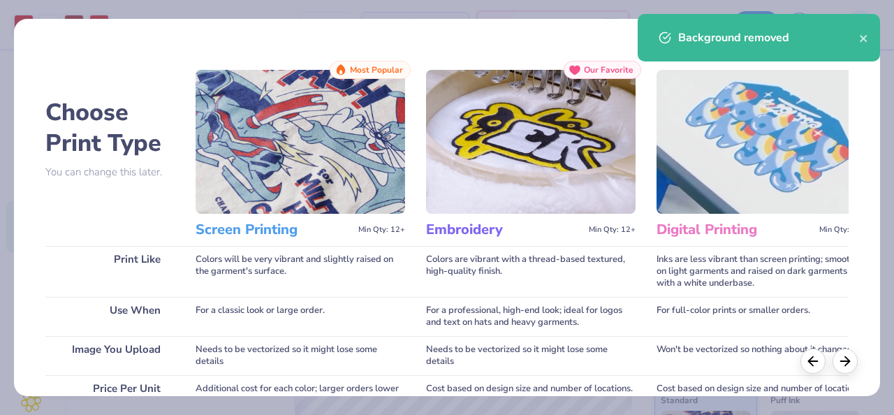
scroll to position [282, 0]
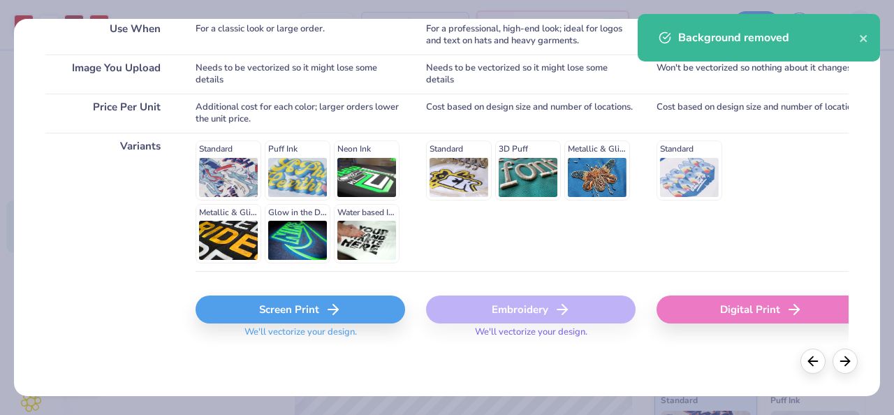
click at [328, 307] on icon at bounding box center [333, 309] width 17 height 17
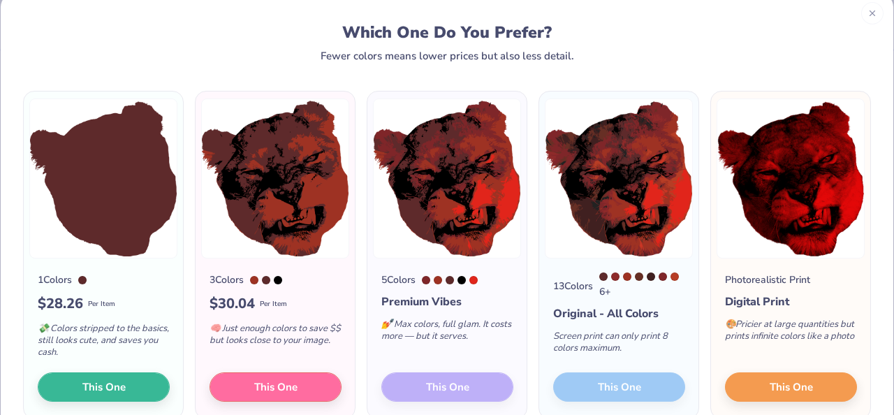
scroll to position [24, 0]
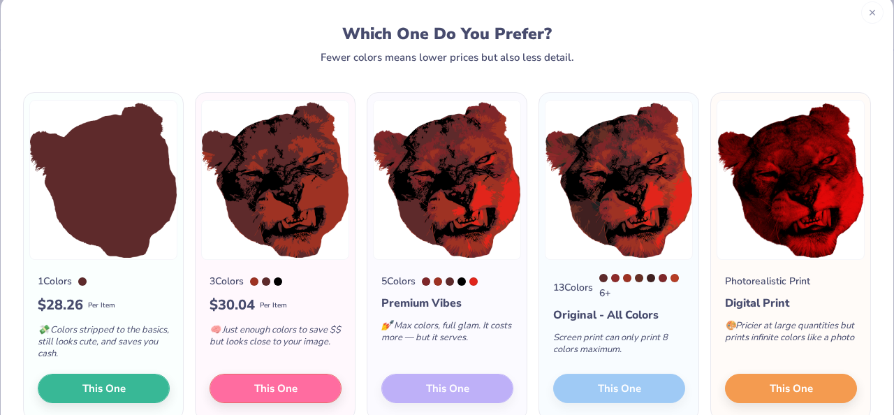
click at [871, 15] on icon at bounding box center [873, 13] width 10 height 10
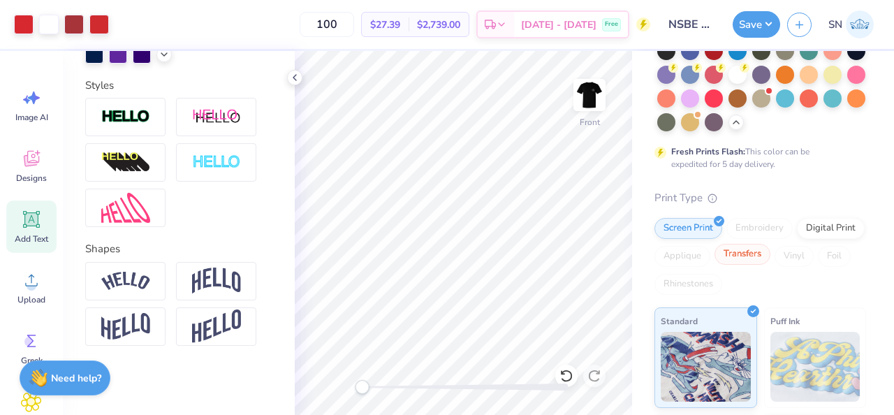
scroll to position [202, 0]
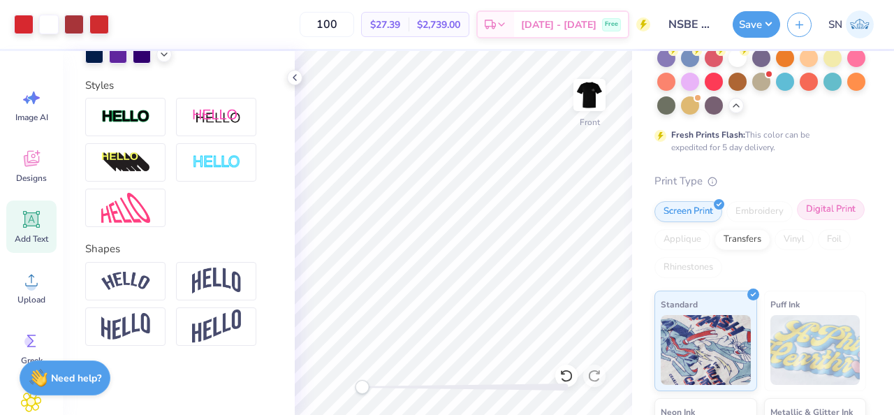
click at [838, 212] on div "Digital Print" at bounding box center [831, 209] width 68 height 21
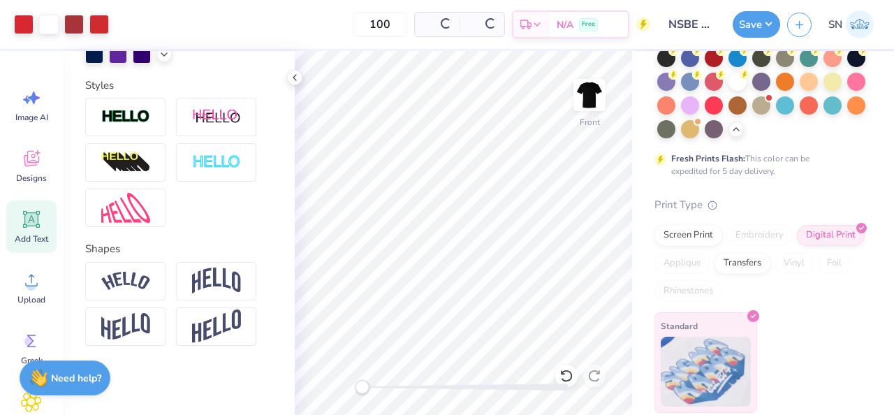
scroll to position [178, 0]
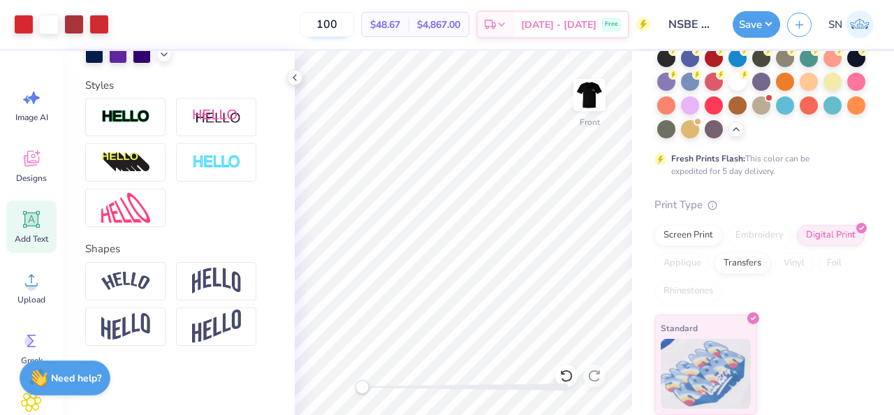
click at [354, 29] on input "100" at bounding box center [327, 24] width 54 height 25
click at [749, 265] on div "Transfers" at bounding box center [743, 261] width 56 height 21
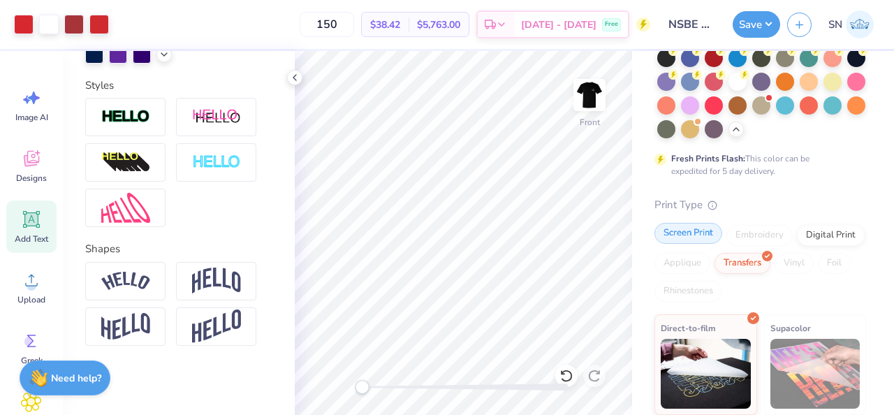
click at [692, 240] on div "Screen Print" at bounding box center [689, 233] width 68 height 21
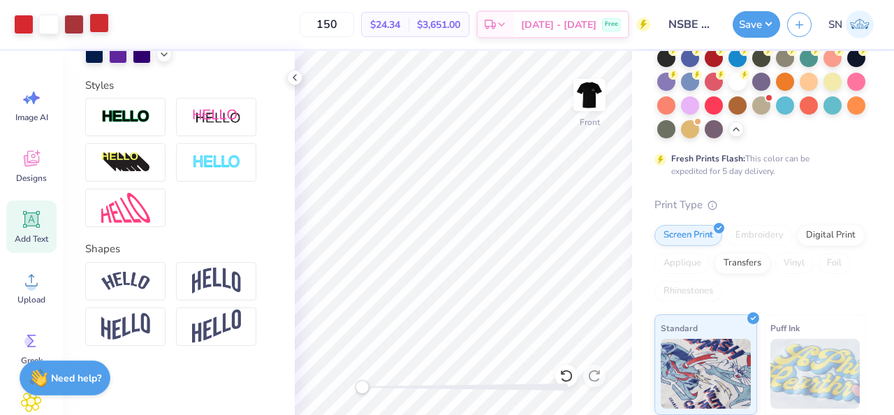
click at [104, 27] on div at bounding box center [99, 23] width 20 height 20
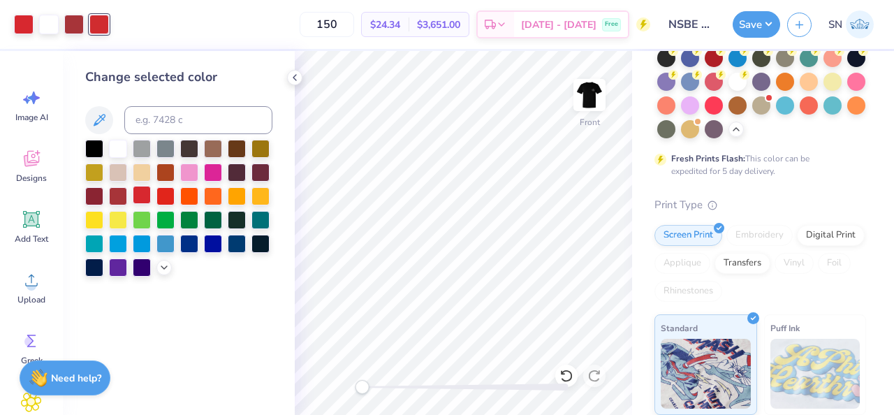
click at [138, 201] on div at bounding box center [142, 195] width 18 height 18
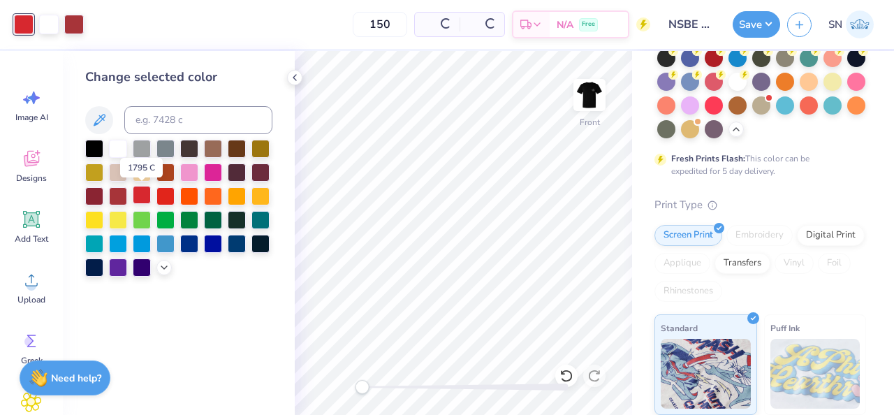
click at [143, 194] on div at bounding box center [142, 195] width 18 height 18
click at [297, 83] on div at bounding box center [294, 77] width 15 height 15
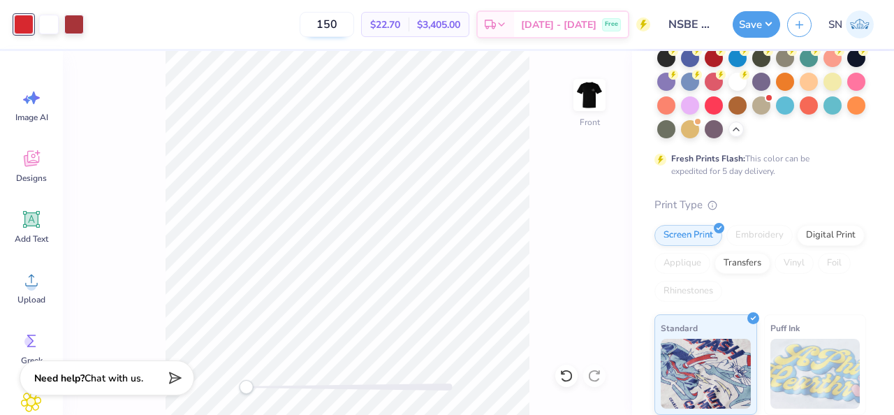
click at [354, 25] on input "150" at bounding box center [327, 24] width 54 height 25
type input "100"
click at [29, 261] on div "Upload" at bounding box center [31, 287] width 50 height 52
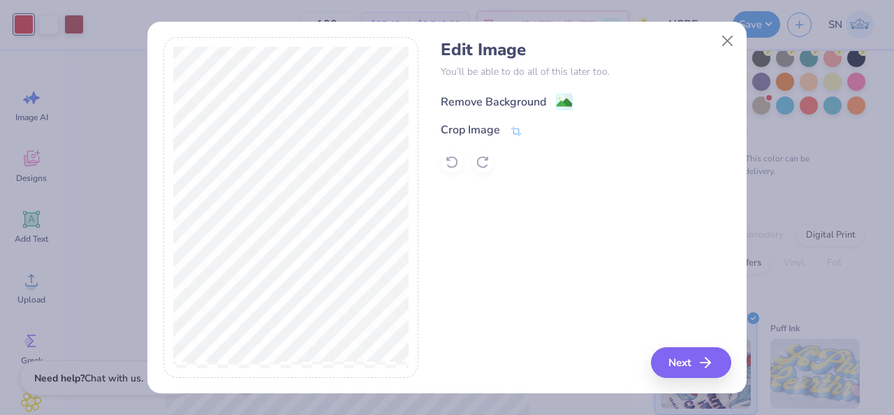
click at [556, 101] on icon at bounding box center [564, 102] width 17 height 17
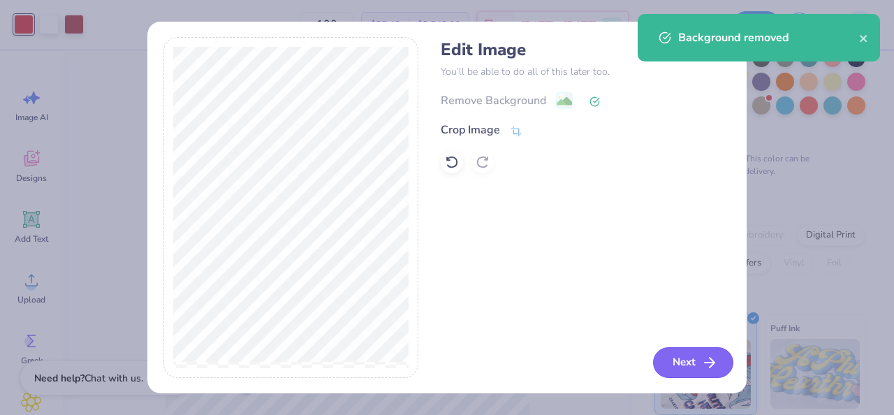
click at [690, 359] on button "Next" at bounding box center [693, 362] width 80 height 31
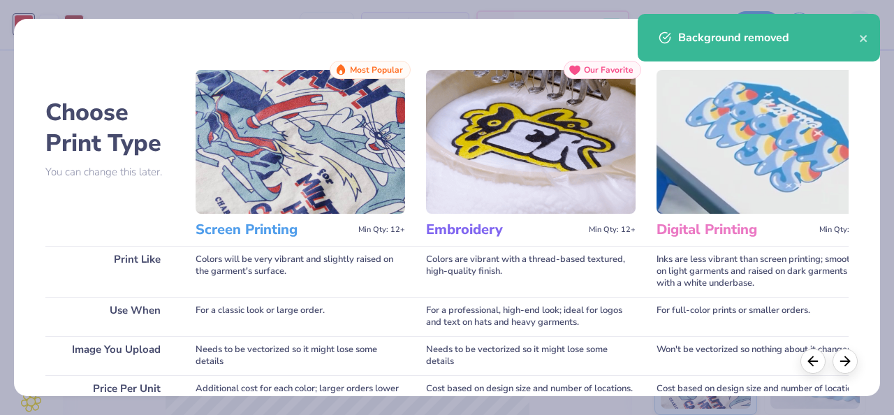
scroll to position [282, 0]
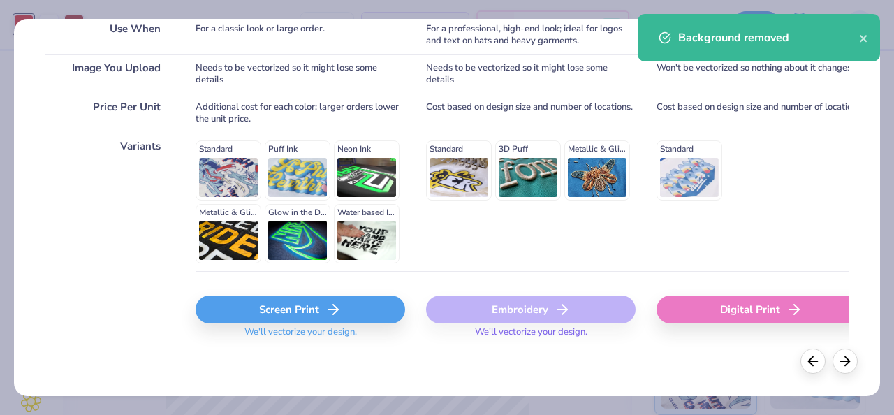
click at [258, 322] on div "Screen Print" at bounding box center [301, 310] width 210 height 28
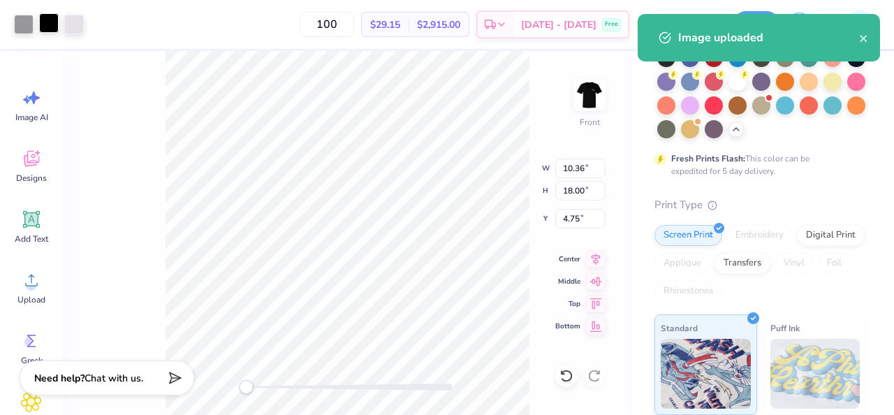
click at [54, 24] on div at bounding box center [49, 23] width 20 height 20
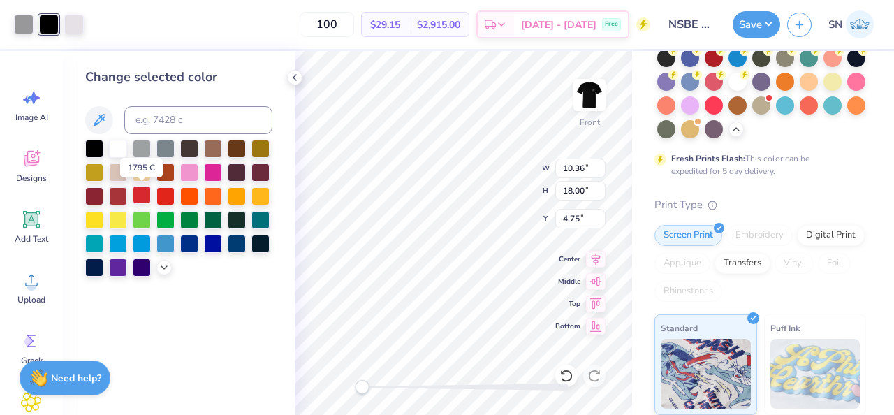
click at [141, 196] on div at bounding box center [142, 195] width 18 height 18
click at [124, 197] on div at bounding box center [118, 195] width 18 height 18
click at [115, 197] on div at bounding box center [118, 195] width 18 height 18
click at [29, 26] on div at bounding box center [24, 23] width 20 height 20
click at [92, 146] on div at bounding box center [94, 147] width 18 height 18
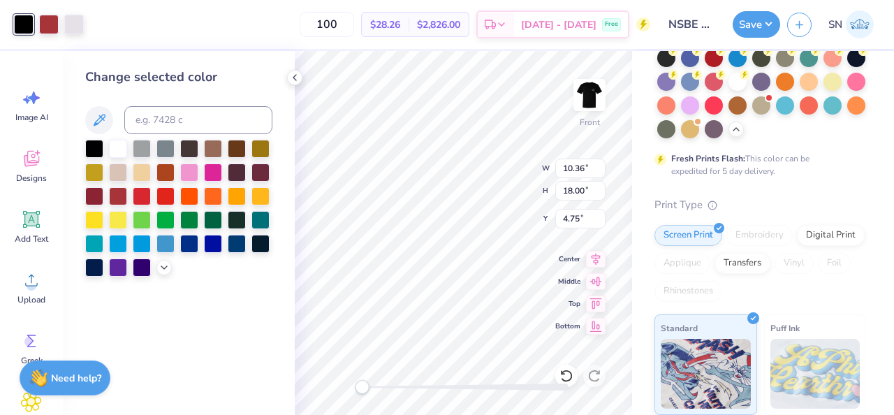
click at [72, 36] on div "Art colors" at bounding box center [42, 24] width 84 height 49
click at [72, 29] on div at bounding box center [74, 23] width 20 height 20
click at [92, 147] on div at bounding box center [94, 147] width 18 height 18
click at [571, 379] on icon at bounding box center [567, 376] width 14 height 14
click at [80, 26] on div at bounding box center [74, 23] width 20 height 20
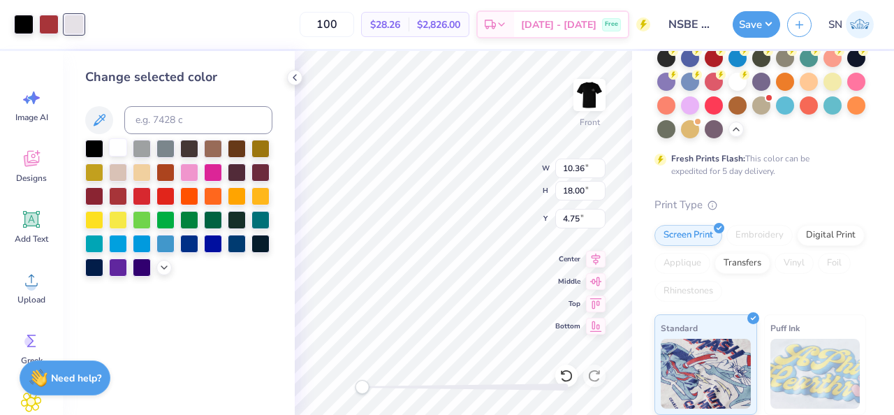
click at [124, 154] on div at bounding box center [118, 147] width 18 height 18
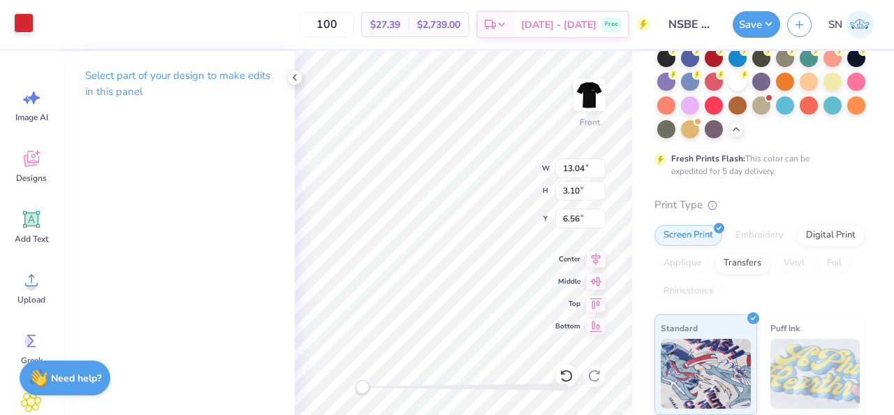
click at [31, 31] on div at bounding box center [24, 23] width 20 height 20
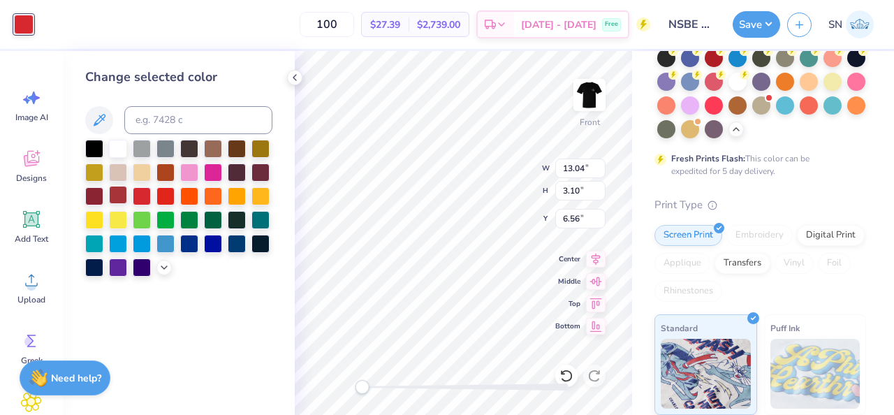
click at [117, 200] on div at bounding box center [118, 195] width 18 height 18
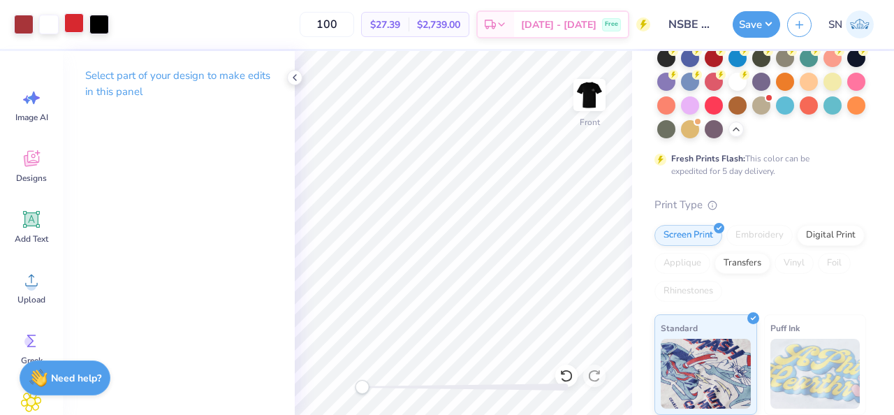
click at [72, 24] on div at bounding box center [74, 23] width 20 height 20
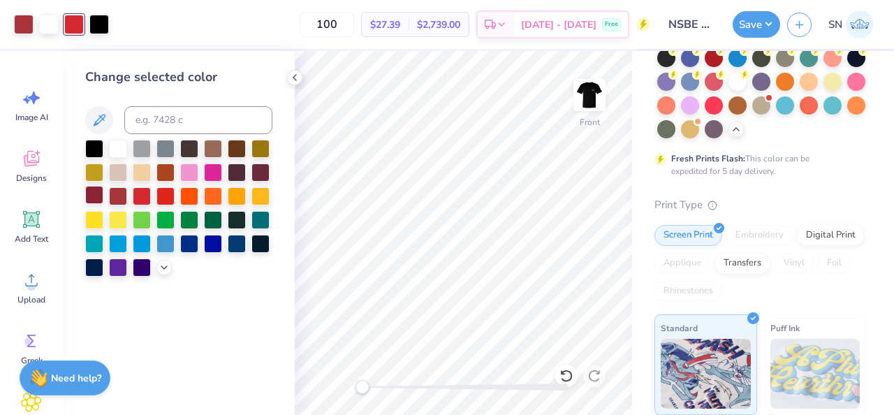
click at [99, 199] on div at bounding box center [94, 195] width 18 height 18
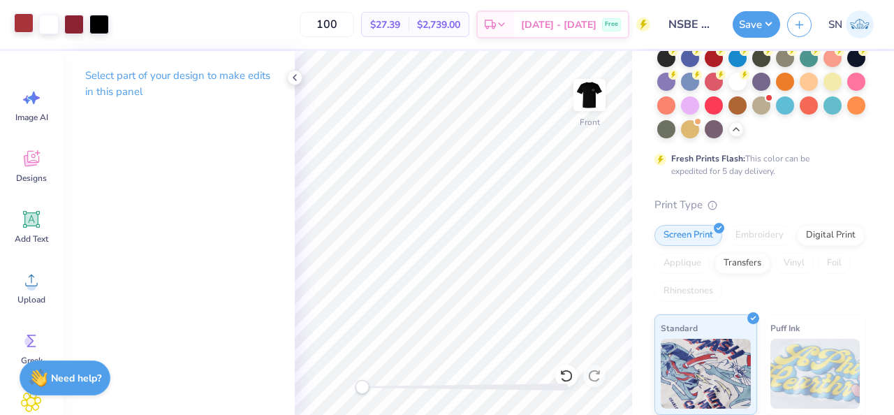
click at [34, 27] on div at bounding box center [24, 23] width 20 height 20
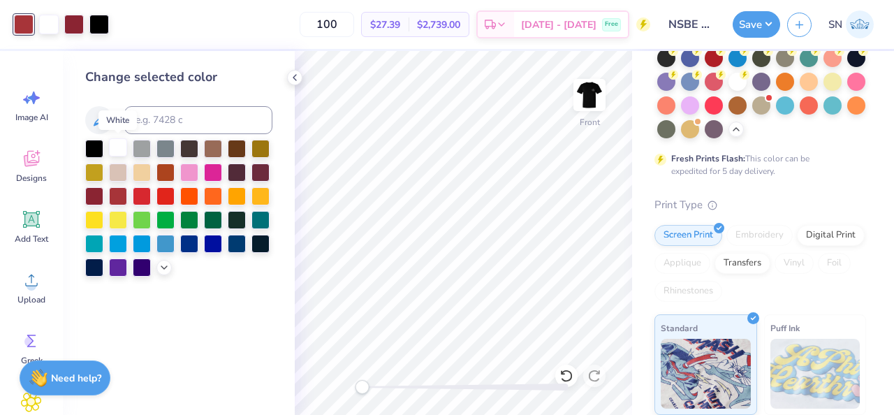
click at [117, 153] on div at bounding box center [118, 147] width 18 height 18
click at [569, 377] on icon at bounding box center [567, 376] width 14 height 14
click at [52, 27] on div at bounding box center [49, 25] width 20 height 20
click at [73, 31] on div at bounding box center [74, 23] width 20 height 20
click at [121, 147] on div at bounding box center [118, 147] width 18 height 18
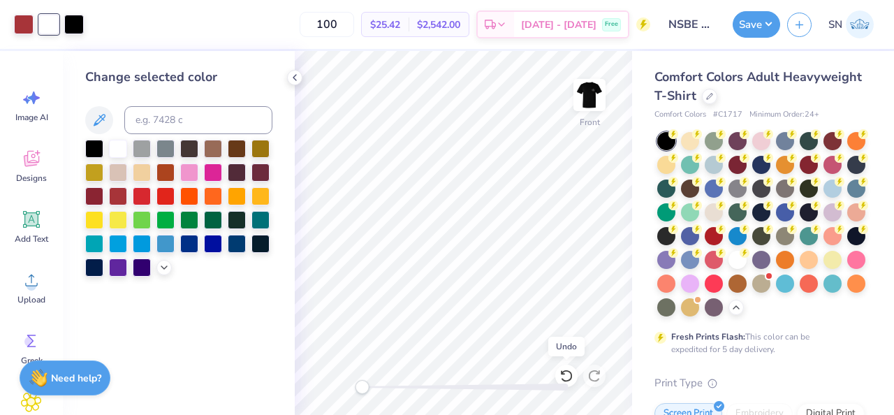
scroll to position [178, 0]
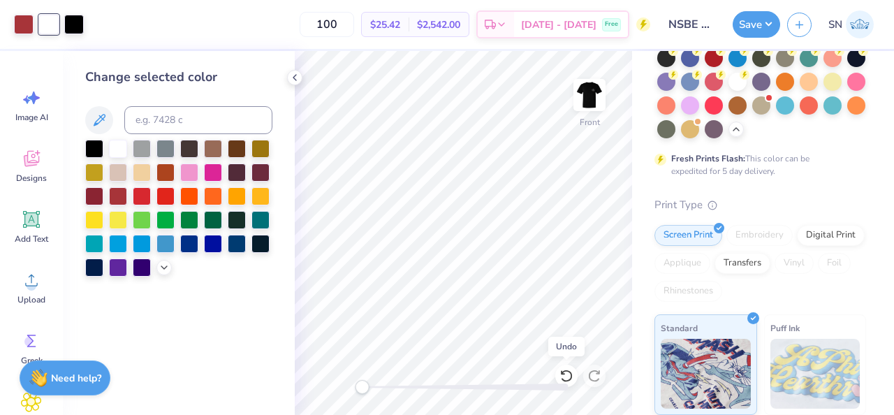
click at [563, 376] on icon at bounding box center [567, 376] width 14 height 14
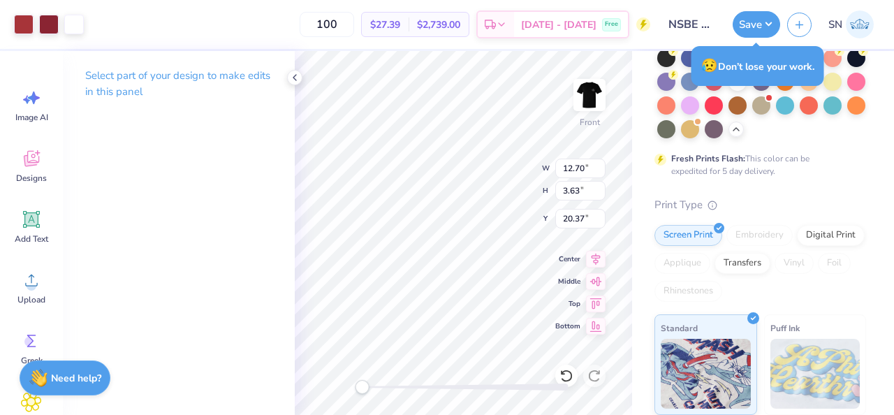
type input "9.52"
type input "2.66"
type input "4.62"
type input "13.15"
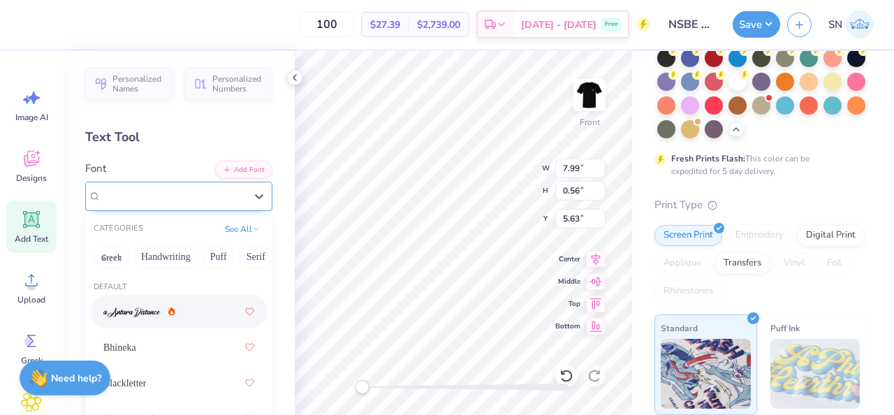
click at [183, 200] on div "Bebas Neue" at bounding box center [173, 196] width 147 height 22
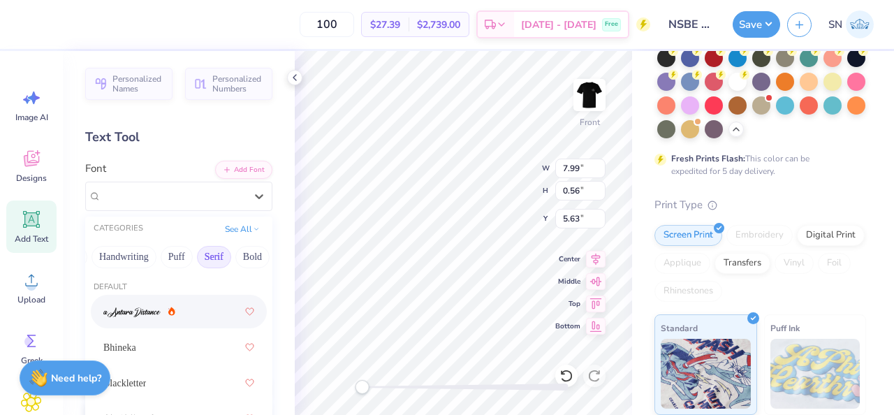
scroll to position [0, 43]
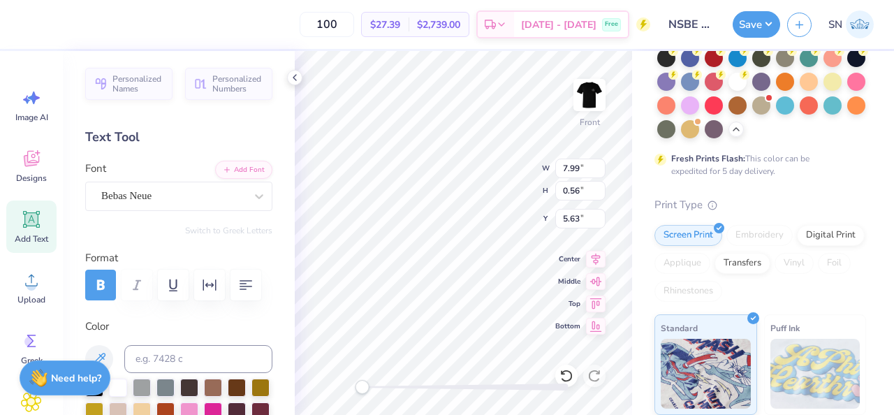
type input "12.70"
type input "3.22"
type input "9.84"
type input "7.99"
type input "0.56"
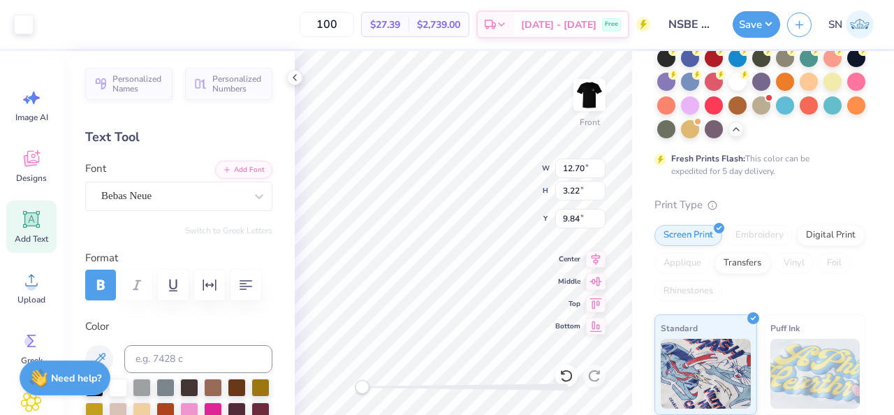
type input "5.63"
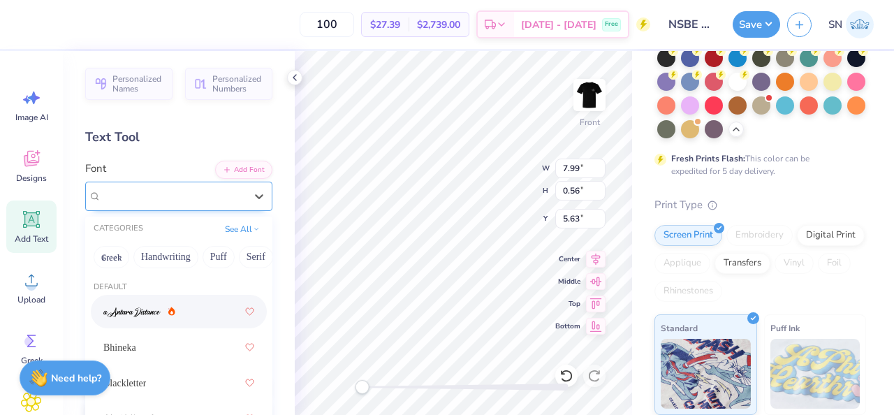
click at [227, 189] on div "Bebas Neue" at bounding box center [173, 196] width 147 height 22
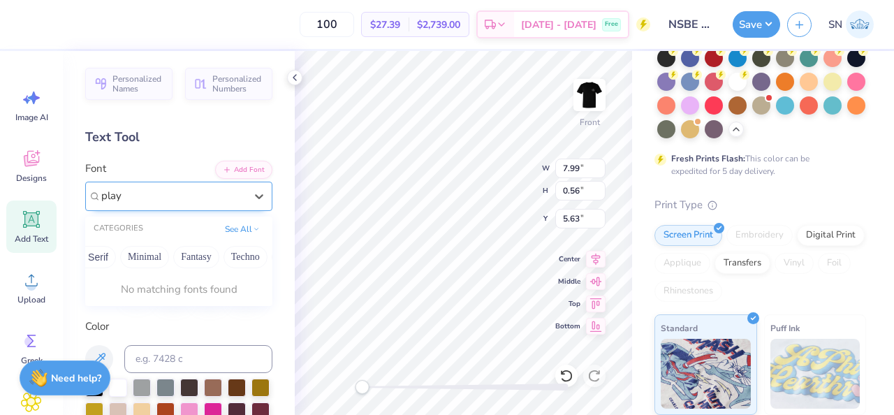
scroll to position [0, 430]
click at [235, 238] on div "CATEGORIES See All" at bounding box center [178, 229] width 187 height 25
click at [235, 234] on button "See All" at bounding box center [242, 228] width 43 height 14
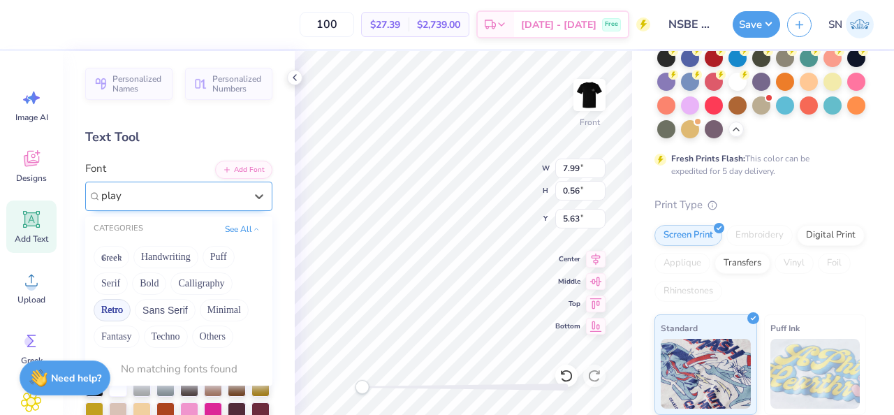
click at [119, 301] on button "Retro" at bounding box center [112, 310] width 37 height 22
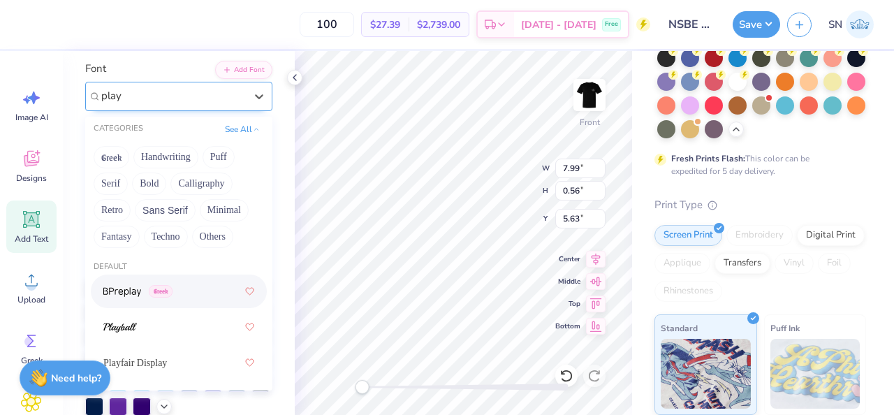
scroll to position [132, 0]
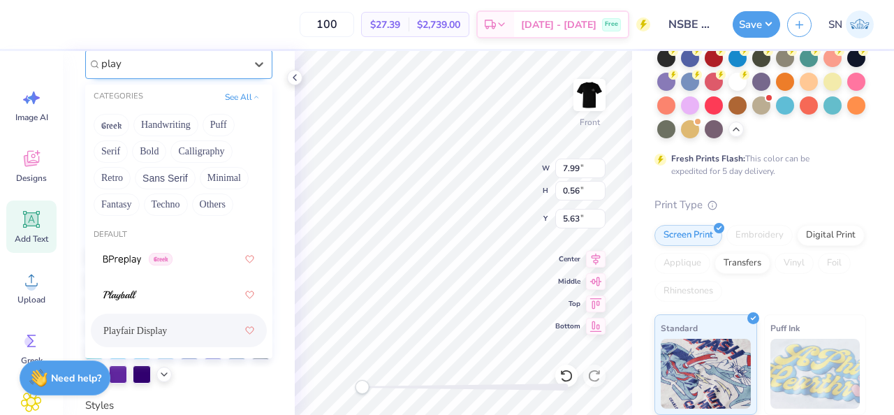
click at [184, 328] on div "Playfair Display" at bounding box center [178, 330] width 151 height 25
type input "play"
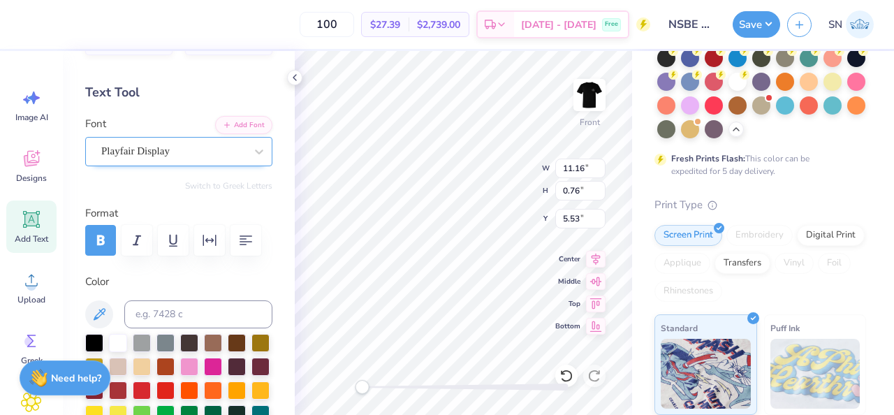
scroll to position [0, 3]
type textarea "University of Houston Chapter"
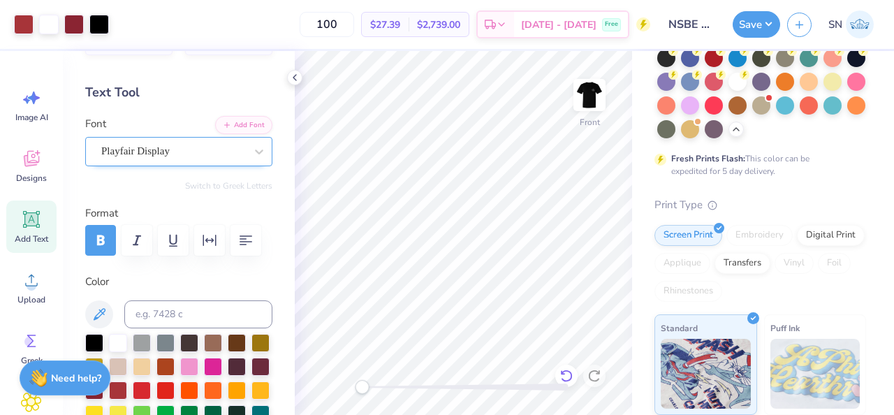
click at [570, 377] on icon at bounding box center [567, 376] width 14 height 14
click at [568, 379] on icon at bounding box center [567, 376] width 14 height 14
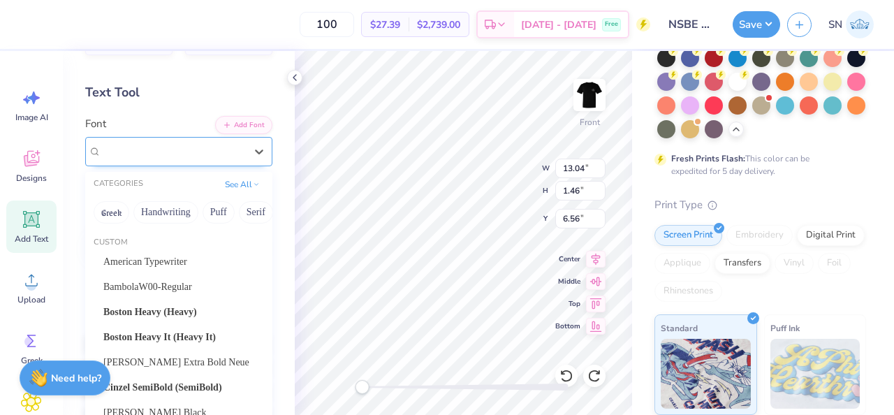
click at [201, 145] on div "Cloister Black" at bounding box center [173, 151] width 147 height 22
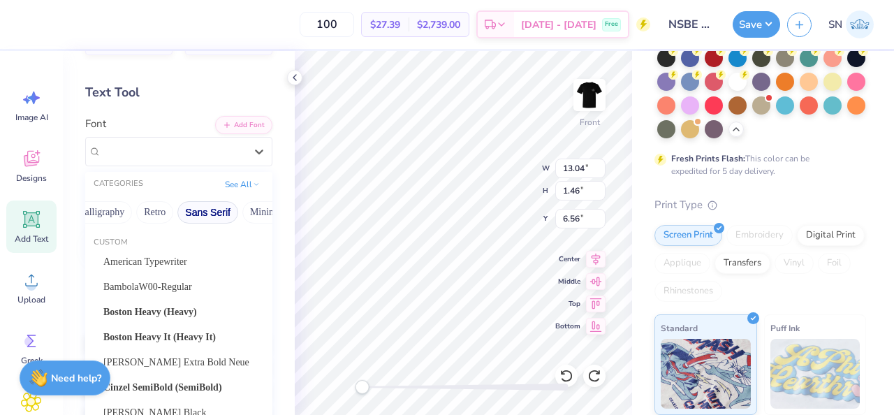
scroll to position [0, 232]
click at [233, 216] on button "Sans Serif" at bounding box center [221, 212] width 61 height 22
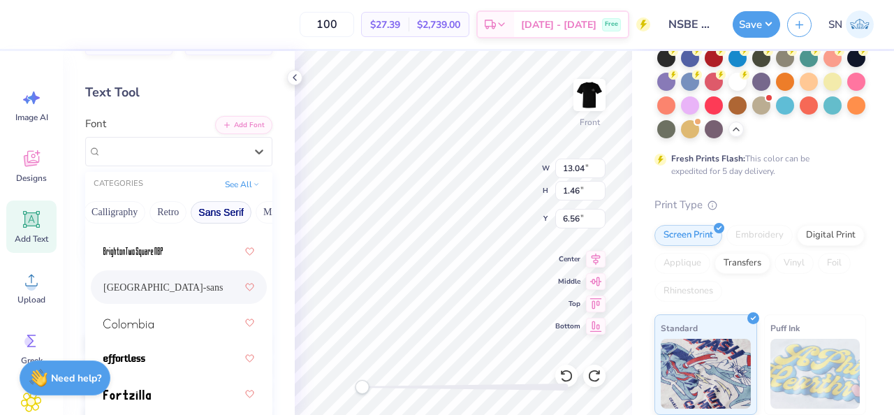
scroll to position [196, 0]
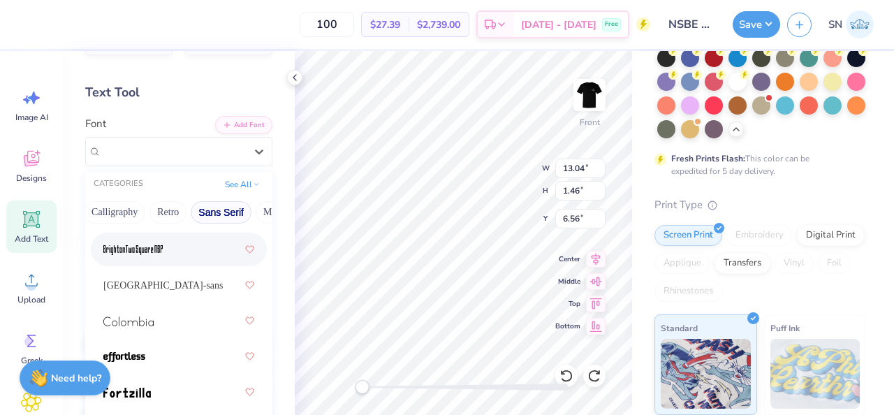
type input "12.70"
type input "3.22"
type input "9.84"
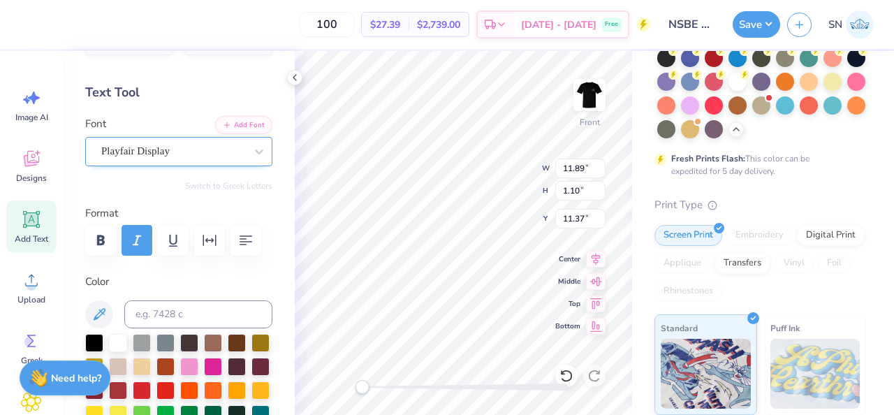
click at [202, 157] on div "Playfair Display" at bounding box center [173, 151] width 147 height 22
click at [213, 155] on div "Playfair Display" at bounding box center [173, 151] width 147 height 22
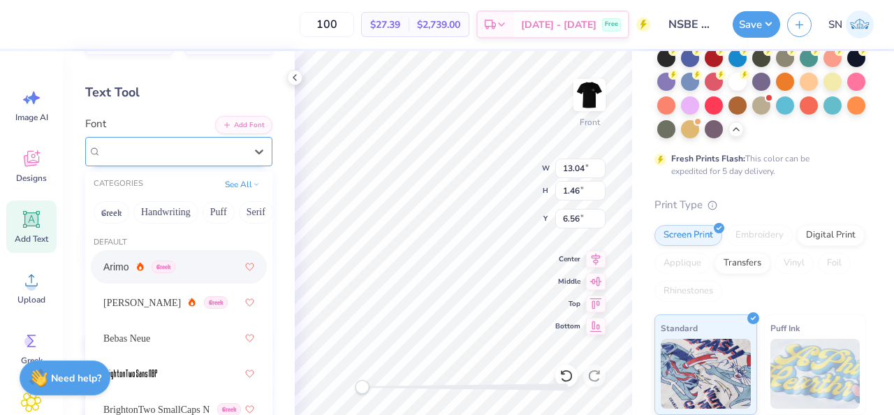
type input "13.04"
type input "1.46"
type input "6.56"
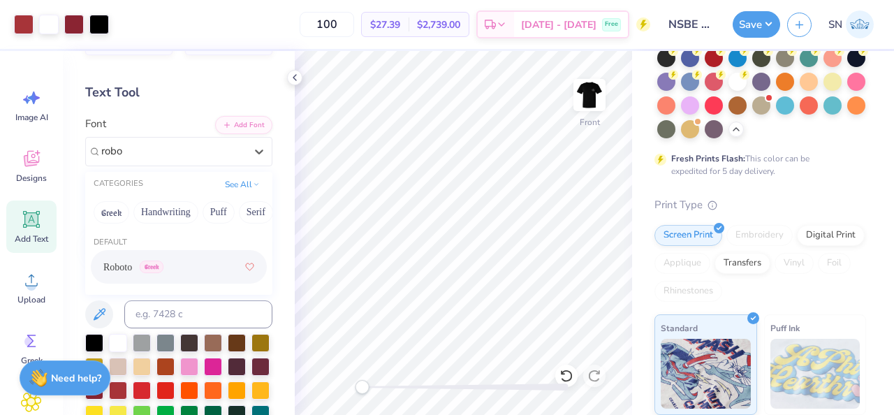
click at [203, 272] on div "Roboto Greek" at bounding box center [178, 266] width 151 height 25
type input "robo"
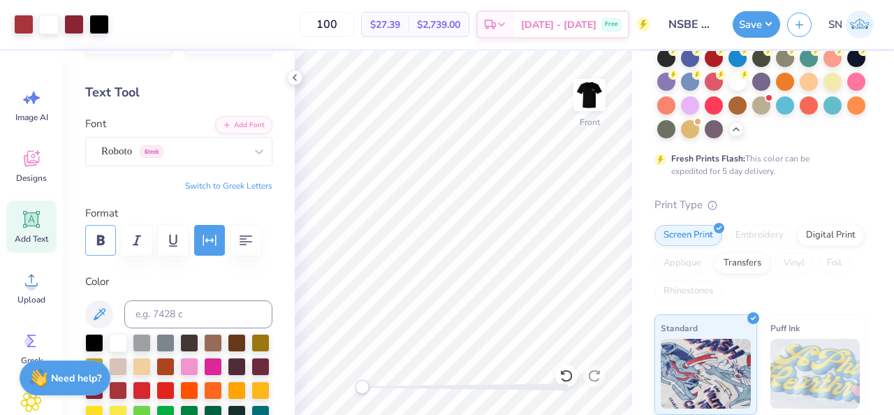
click at [106, 246] on icon "button" at bounding box center [100, 240] width 17 height 17
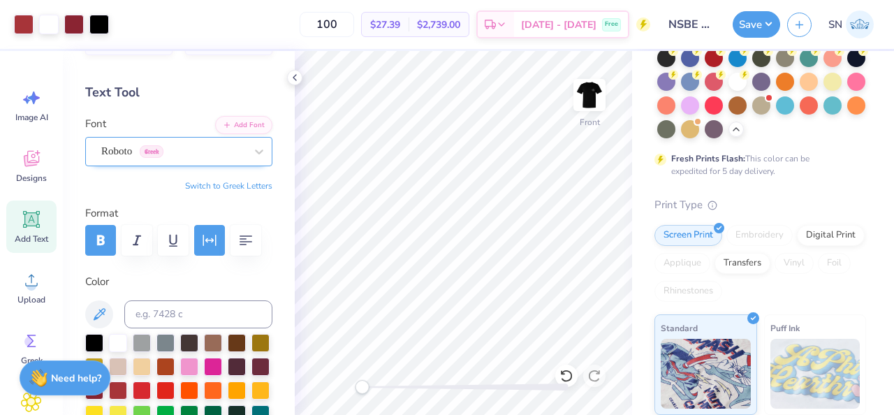
click at [205, 159] on div at bounding box center [173, 151] width 144 height 19
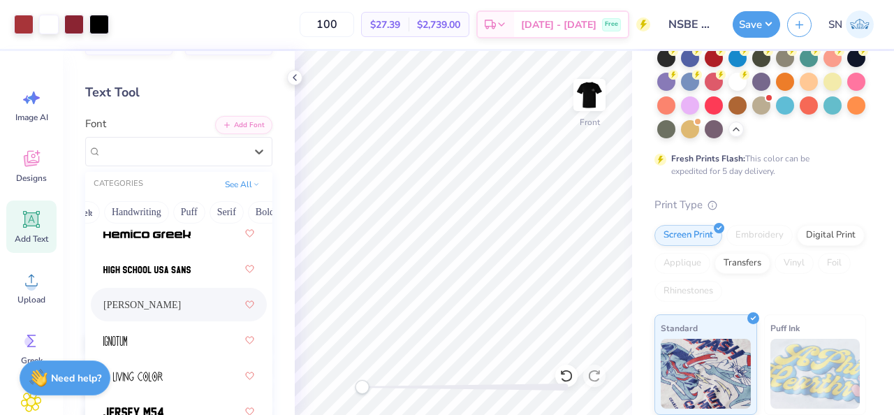
scroll to position [533, 0]
click at [171, 332] on div at bounding box center [178, 339] width 151 height 25
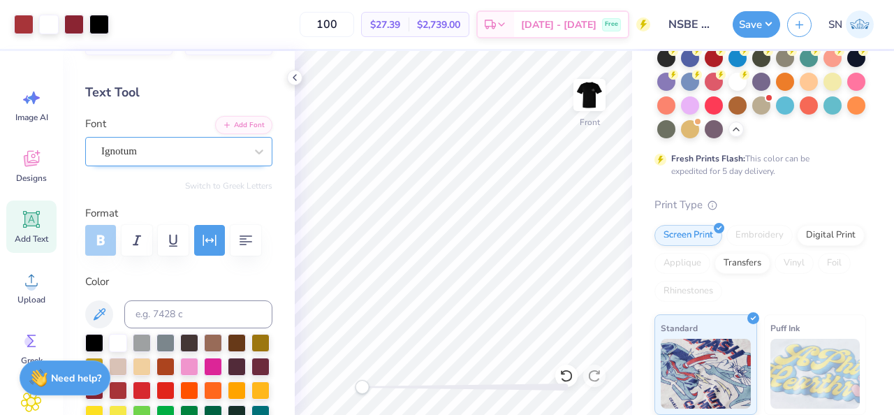
click at [193, 158] on div "Ignotum" at bounding box center [173, 151] width 147 height 22
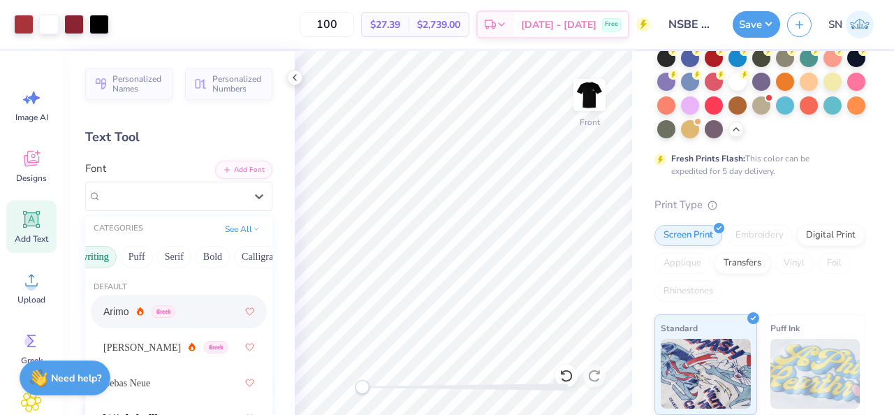
scroll to position [0, 91]
click at [174, 259] on button "Serif" at bounding box center [165, 257] width 34 height 22
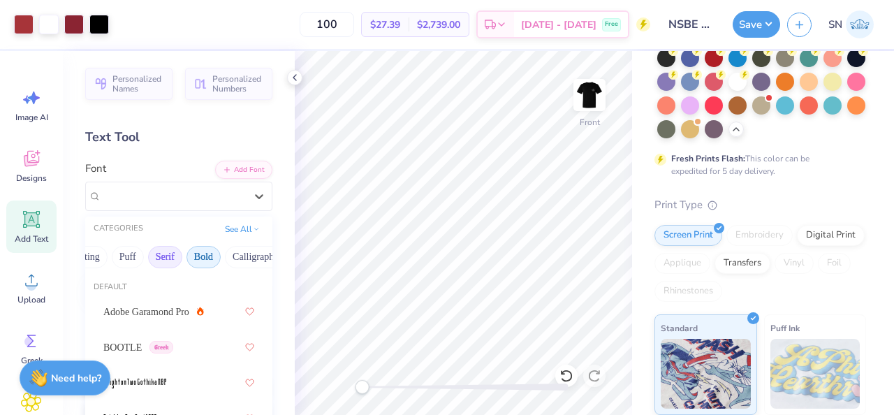
click at [201, 259] on button "Bold" at bounding box center [204, 257] width 34 height 22
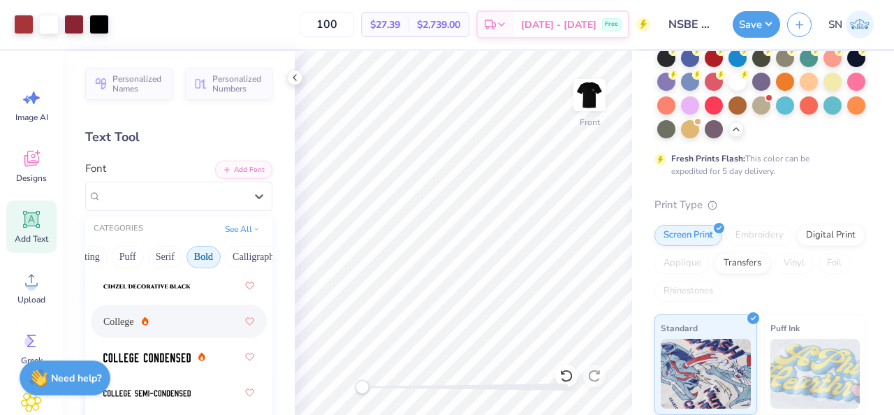
scroll to position [159, 0]
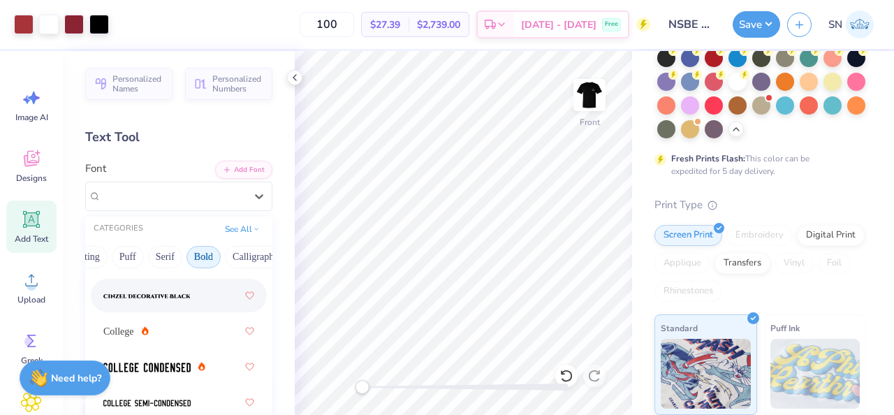
click at [196, 302] on div at bounding box center [178, 295] width 151 height 25
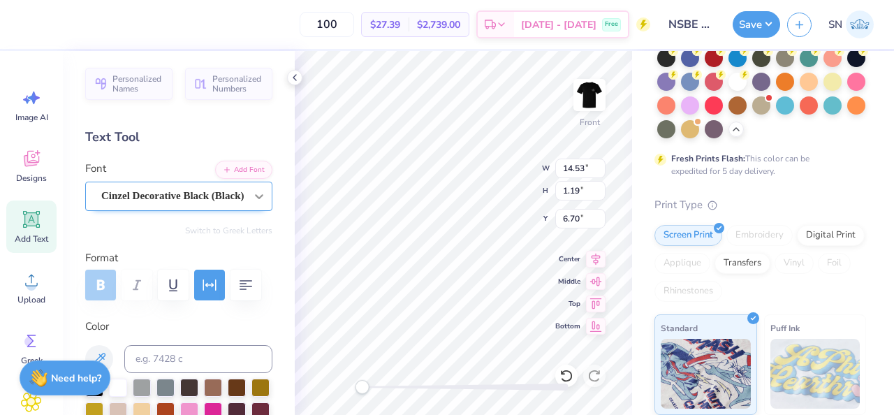
type input "14.53"
type input "1.19"
type input "6.70"
type input "12.34"
type input "1.64"
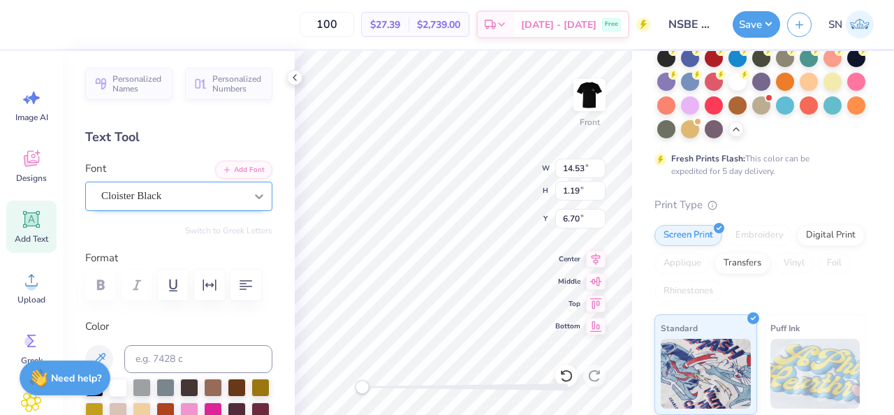
type input "8.02"
click at [245, 194] on div "Cloister Black" at bounding box center [173, 196] width 147 height 22
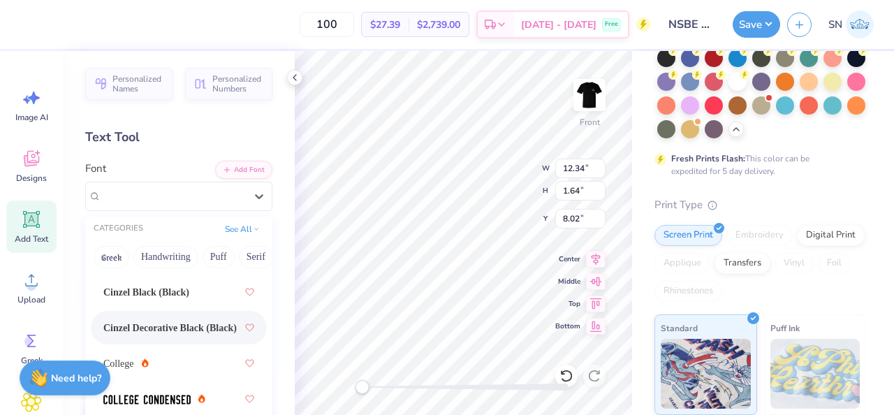
scroll to position [126, 0]
click at [197, 328] on span "Cinzel Decorative Black (Black)" at bounding box center [169, 328] width 133 height 15
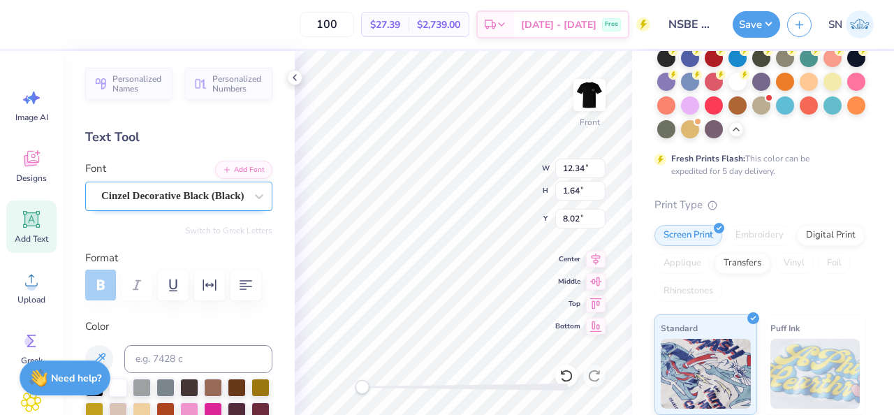
click at [223, 195] on div "Cinzel Decorative Black (Black)" at bounding box center [173, 196] width 147 height 22
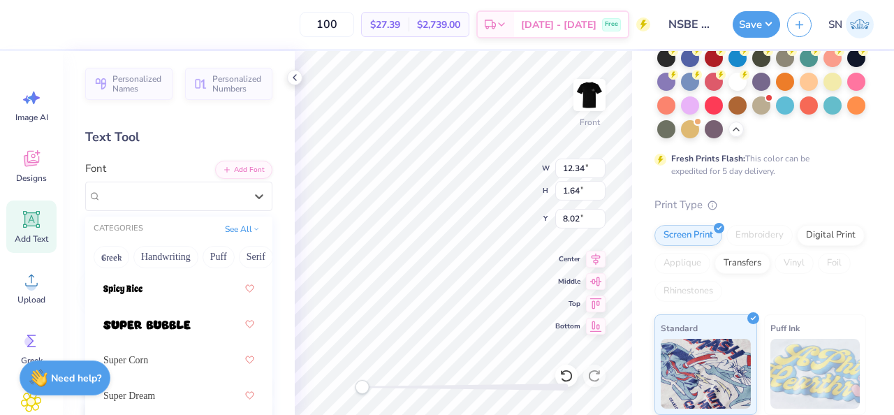
scroll to position [2125, 0]
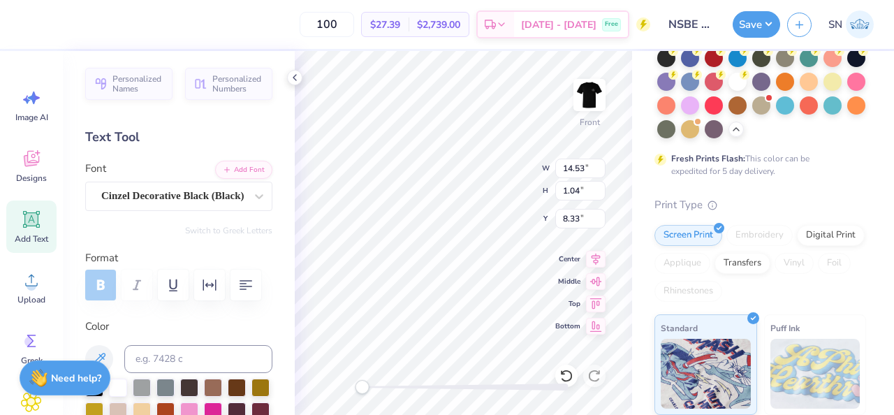
type input "1.04"
type input "8.33"
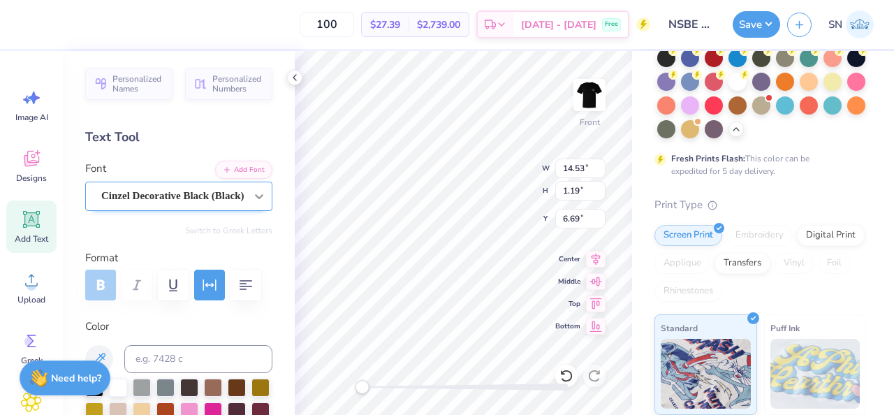
click at [253, 198] on icon at bounding box center [259, 196] width 14 height 14
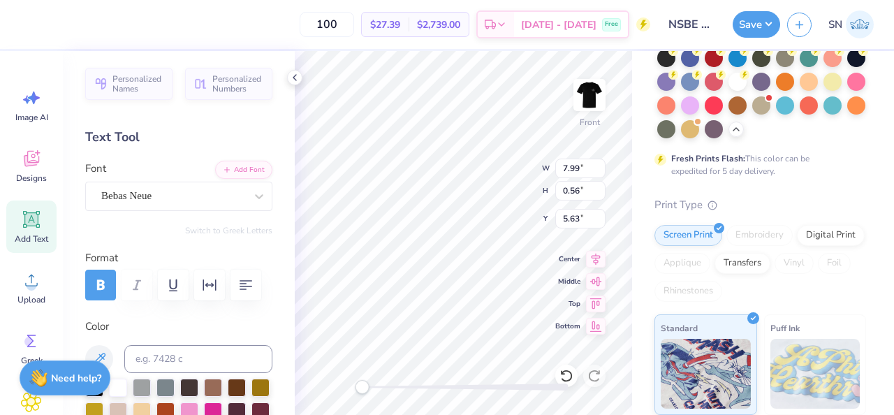
type input "7.99"
type input "0.56"
type input "5.63"
type input "14.53"
type input "1.19"
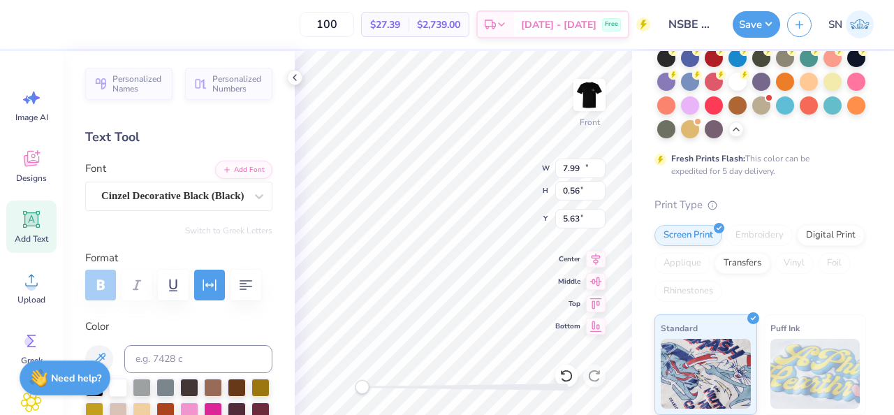
type input "6.69"
click at [248, 197] on div at bounding box center [259, 196] width 25 height 25
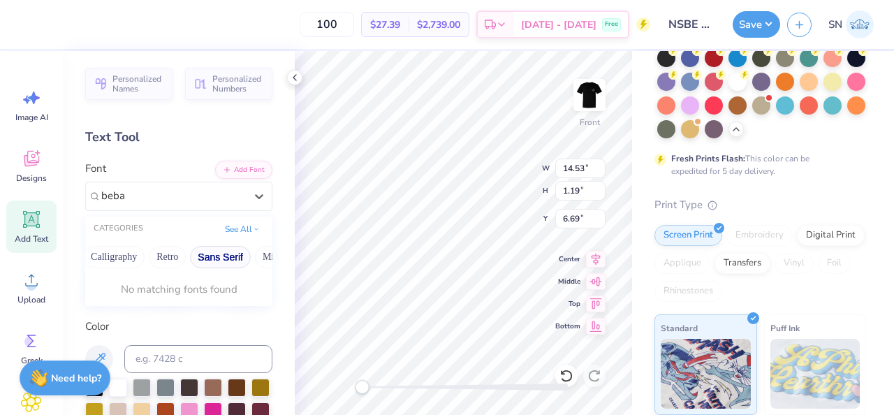
scroll to position [0, 209]
click at [103, 255] on button "Bold" at bounding box center [85, 257] width 34 height 22
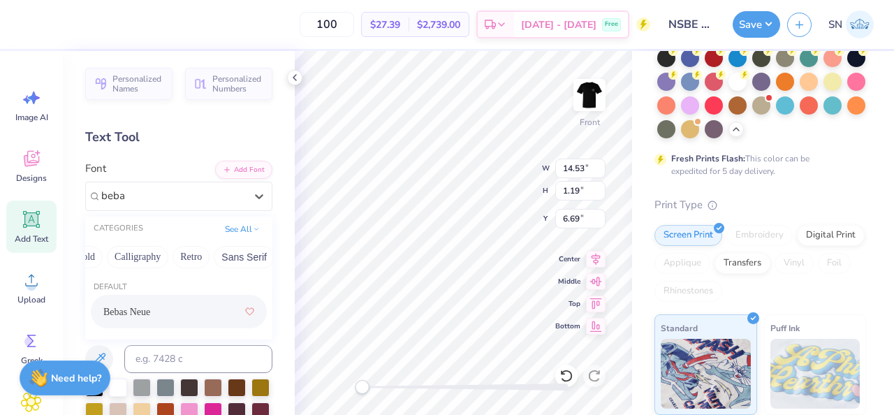
drag, startPoint x: 174, startPoint y: 306, endPoint x: 256, endPoint y: 251, distance: 98.6
click at [174, 306] on div "Bebas Neue" at bounding box center [178, 311] width 151 height 25
type input "beba"
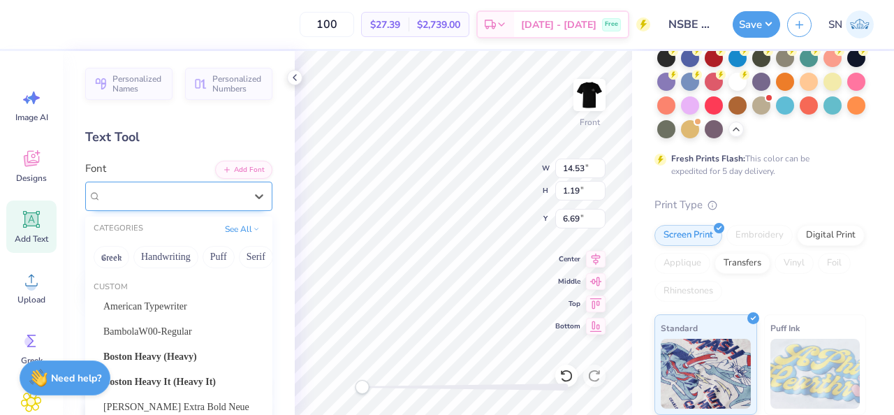
click at [203, 198] on div "Bebas Neue" at bounding box center [173, 196] width 147 height 22
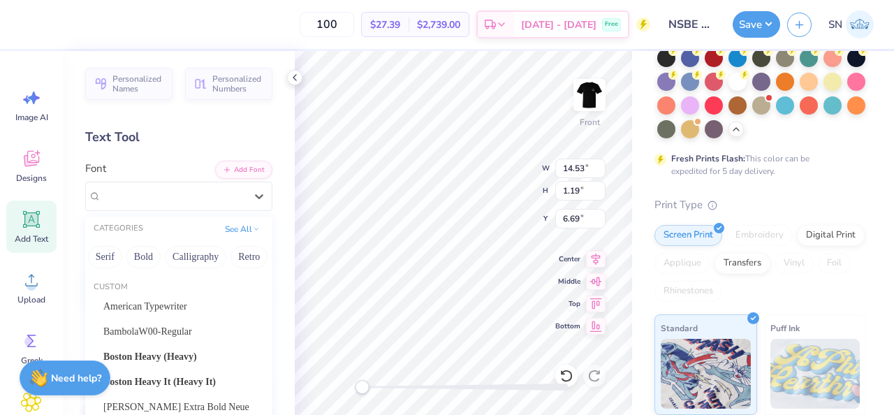
scroll to position [0, 250]
click at [203, 262] on button "Sans Serif" at bounding box center [203, 257] width 61 height 22
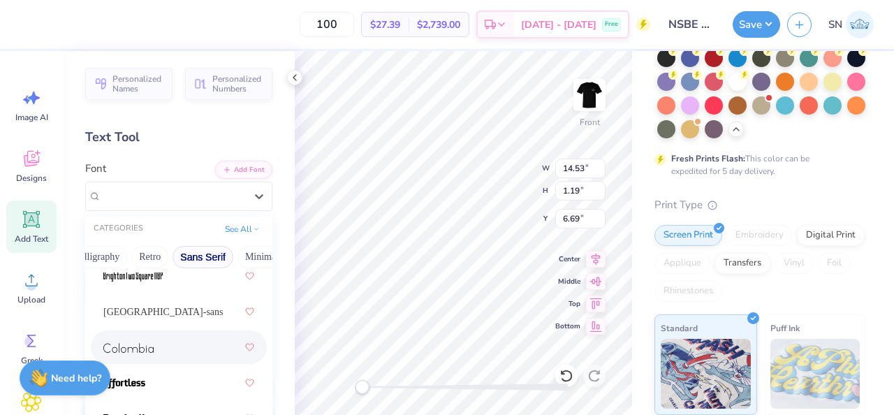
scroll to position [212, 0]
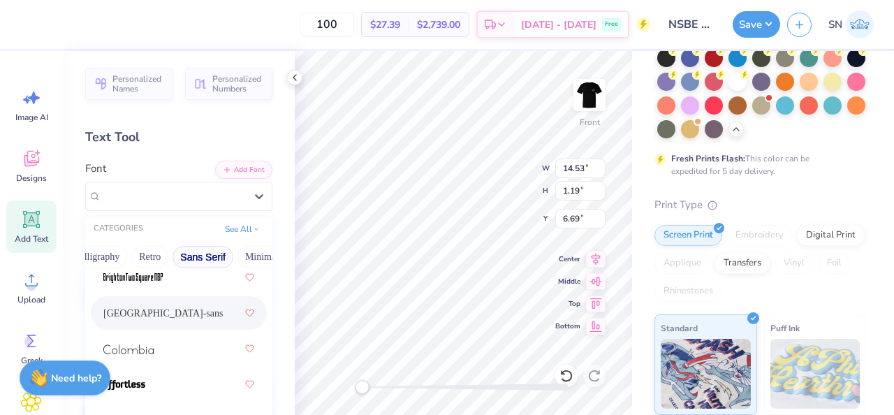
click at [196, 307] on div "cafe de paris-sans" at bounding box center [178, 312] width 151 height 25
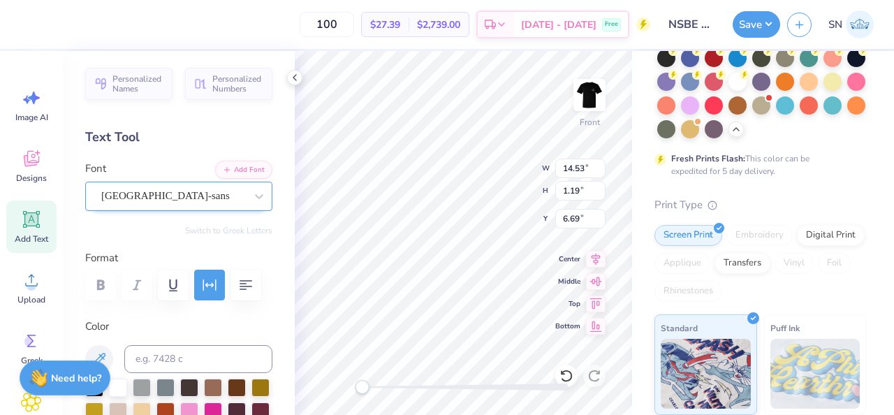
click at [215, 203] on div at bounding box center [173, 196] width 144 height 19
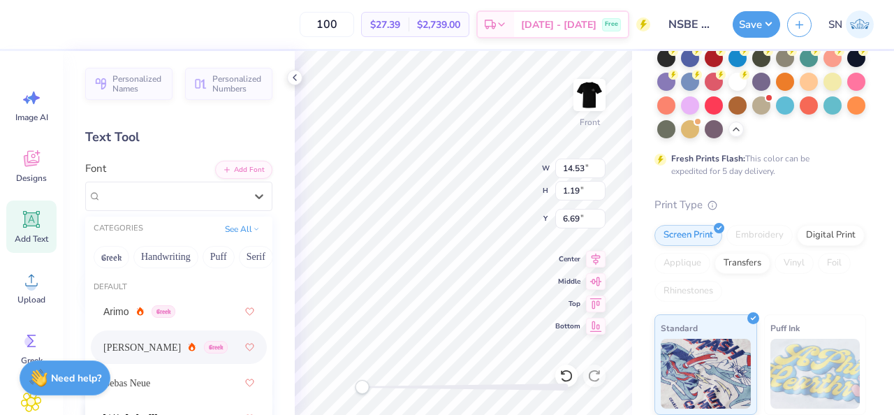
click at [188, 343] on div "Asimov Greek" at bounding box center [178, 347] width 151 height 25
click at [200, 204] on div at bounding box center [173, 196] width 144 height 19
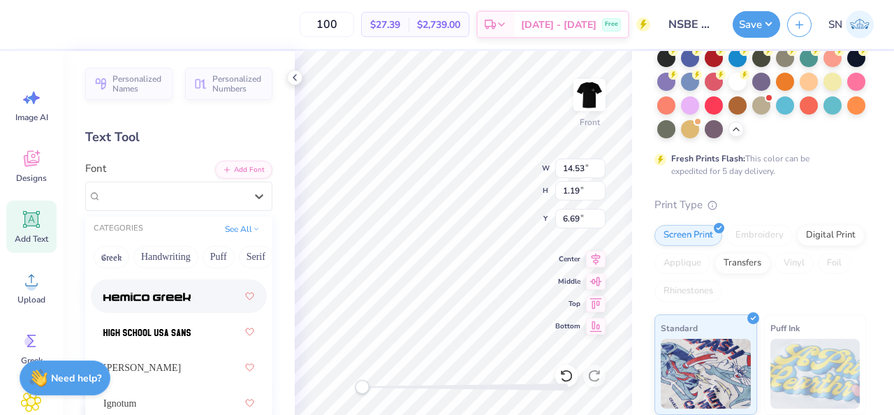
scroll to position [526, 0]
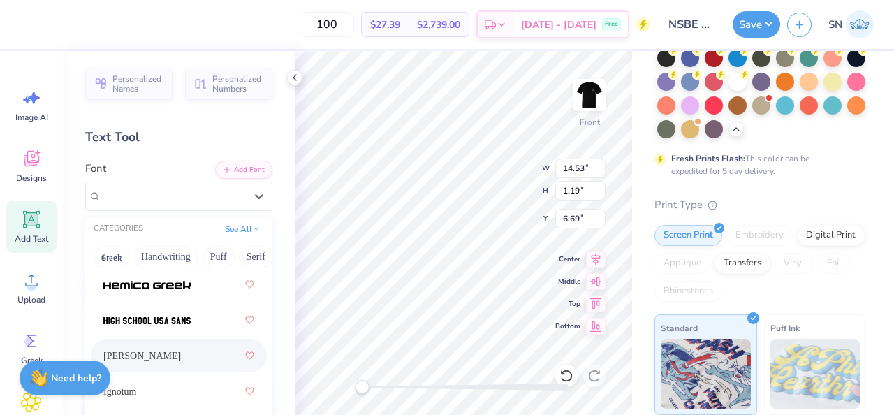
click at [202, 355] on div "Holly FREE" at bounding box center [178, 355] width 151 height 25
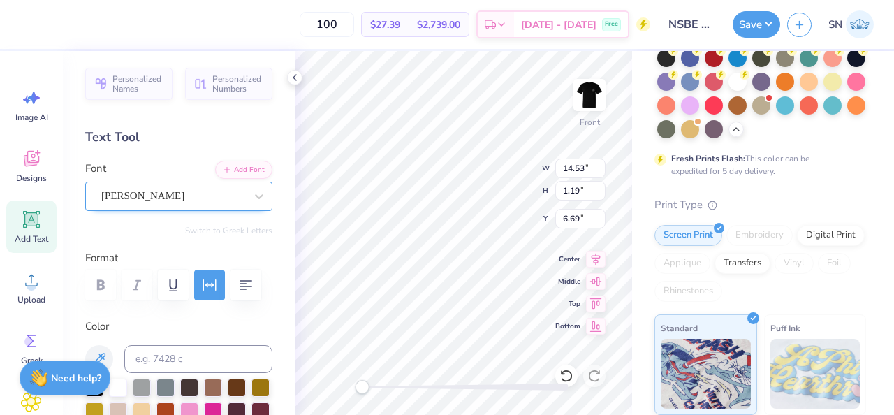
click at [210, 204] on div at bounding box center [173, 196] width 144 height 19
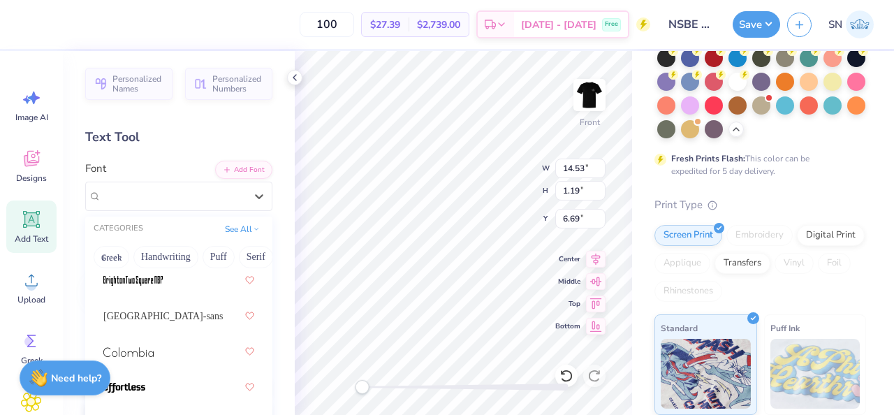
scroll to position [659, 0]
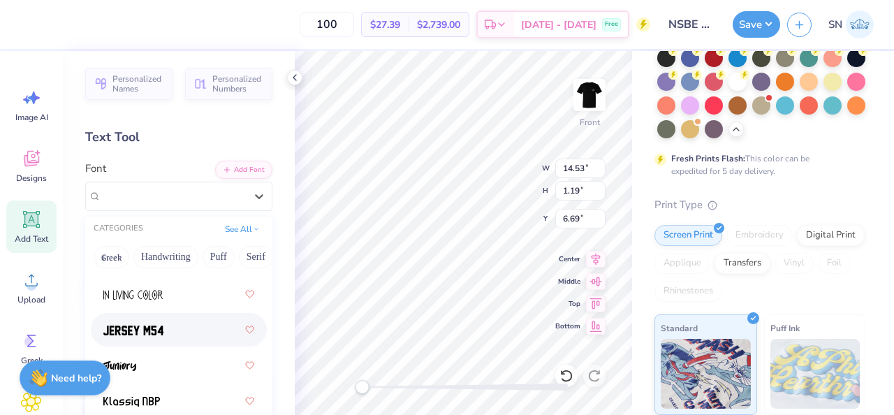
click at [184, 332] on div at bounding box center [178, 329] width 151 height 25
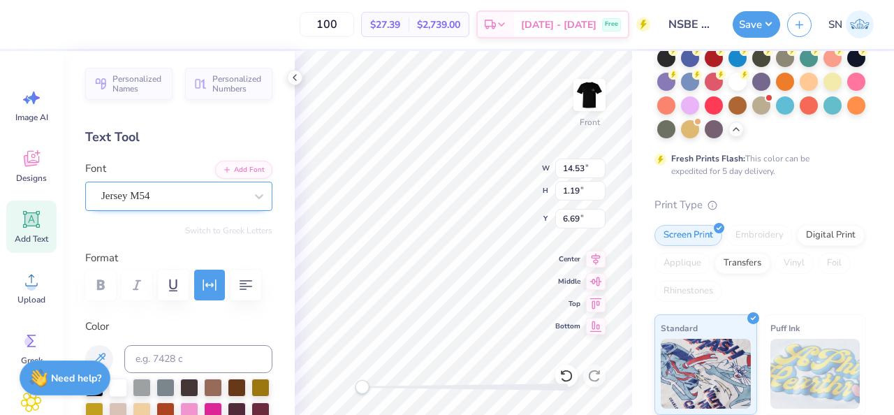
click at [208, 200] on div "Jersey M54" at bounding box center [173, 196] width 147 height 22
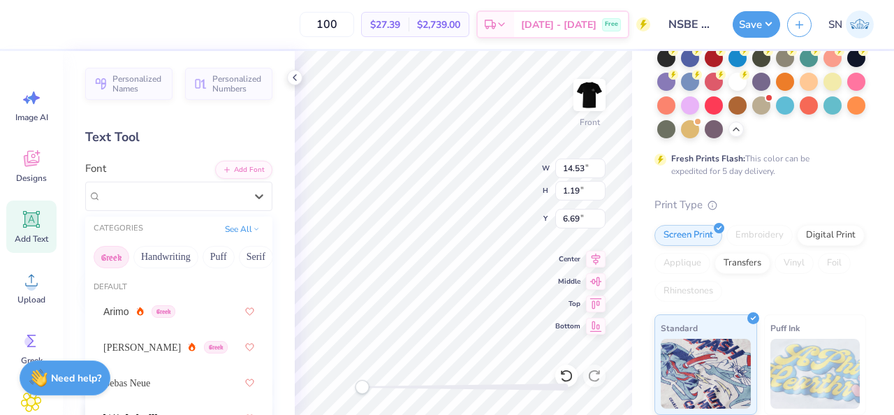
click at [115, 255] on button "Greek" at bounding box center [112, 257] width 36 height 22
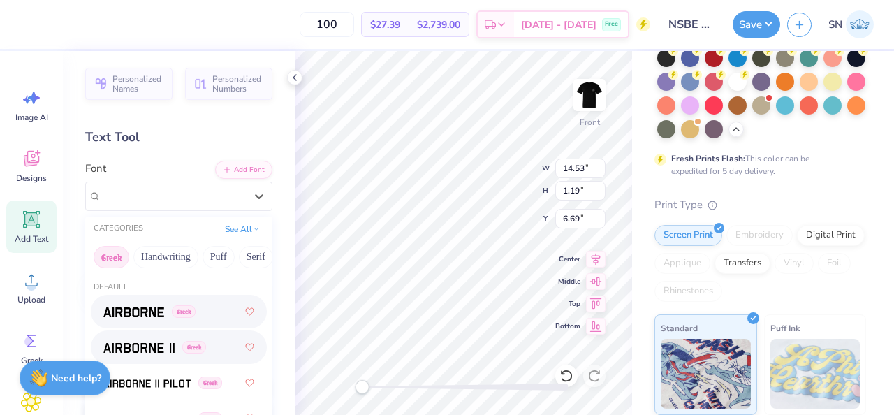
scroll to position [2, 0]
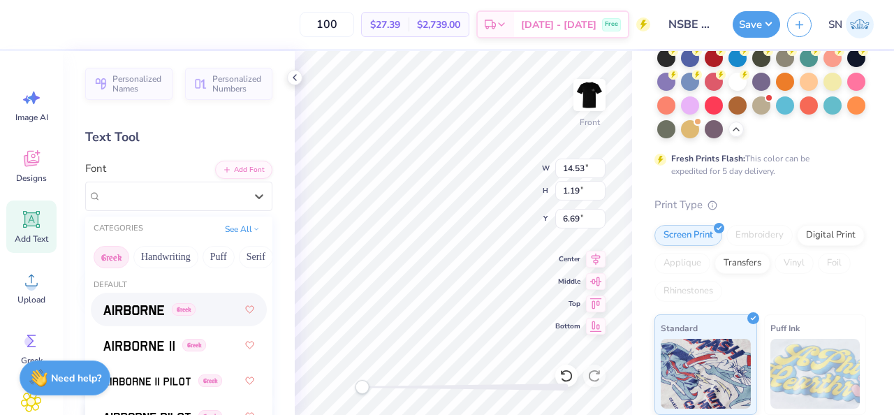
click at [208, 315] on div "Greek" at bounding box center [178, 309] width 151 height 25
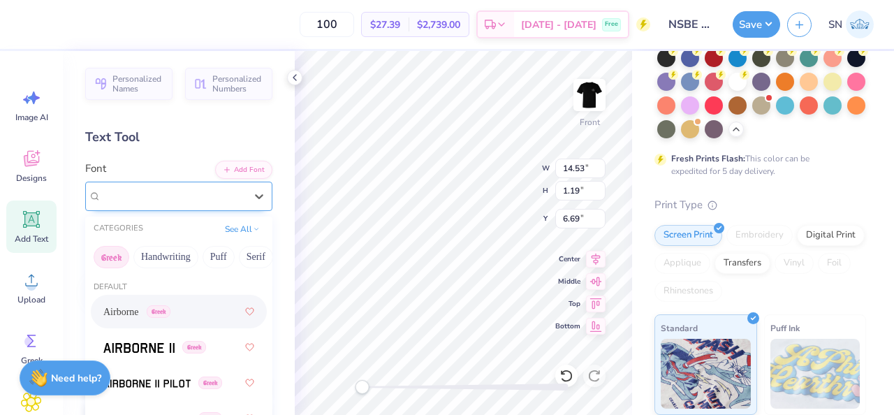
click at [155, 201] on div "Airborne Greek" at bounding box center [173, 196] width 147 height 22
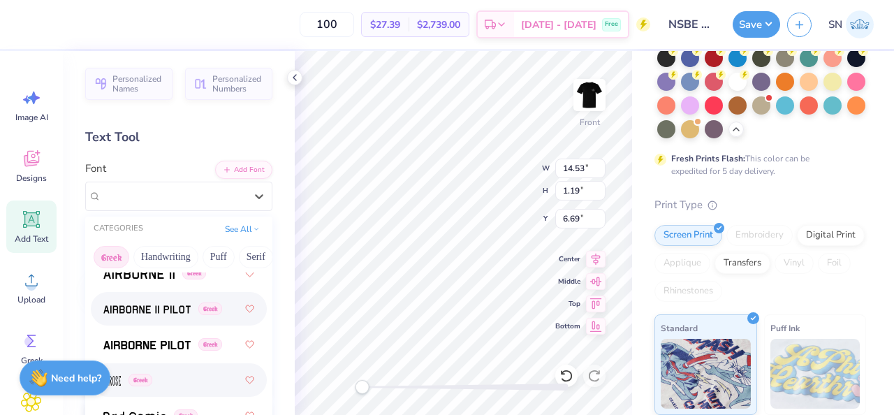
scroll to position [76, 0]
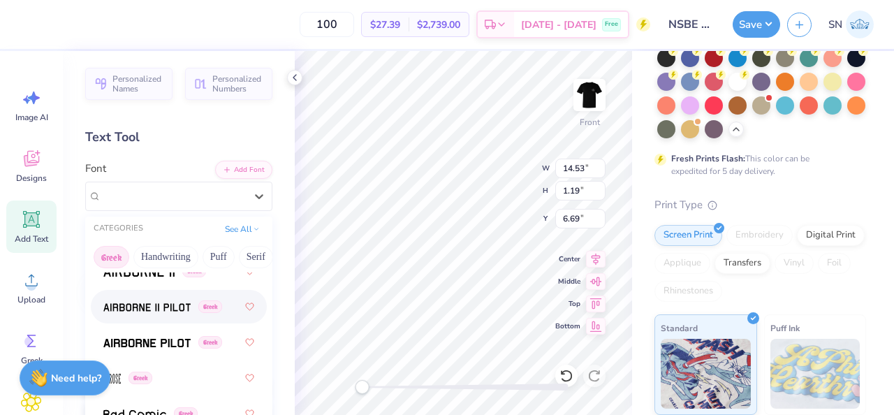
click at [160, 312] on img at bounding box center [146, 308] width 87 height 10
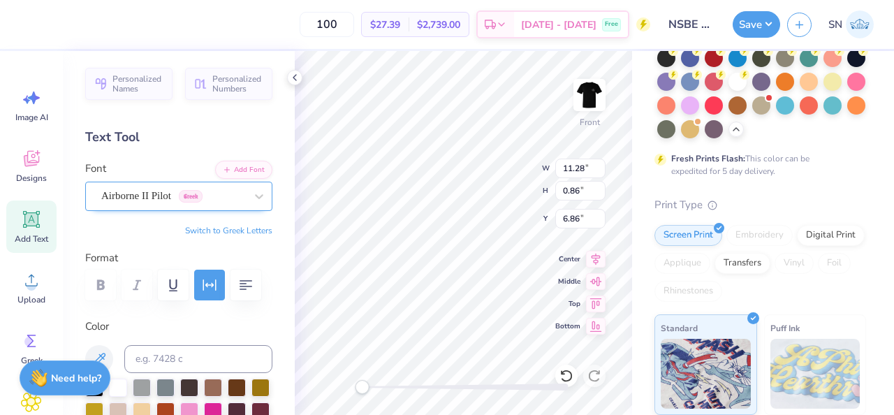
click at [227, 197] on div "Airborne II Pilot Greek" at bounding box center [173, 196] width 147 height 22
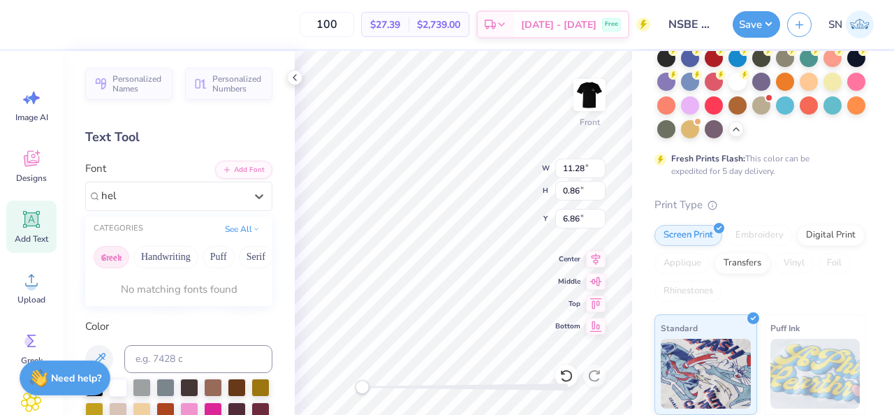
click at [116, 263] on button "Greek" at bounding box center [112, 257] width 36 height 22
type input "hel"
type input "fut"
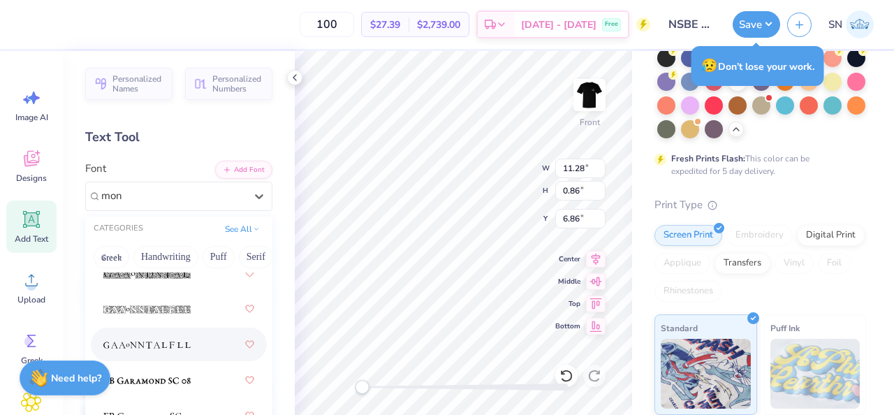
scroll to position [0, 0]
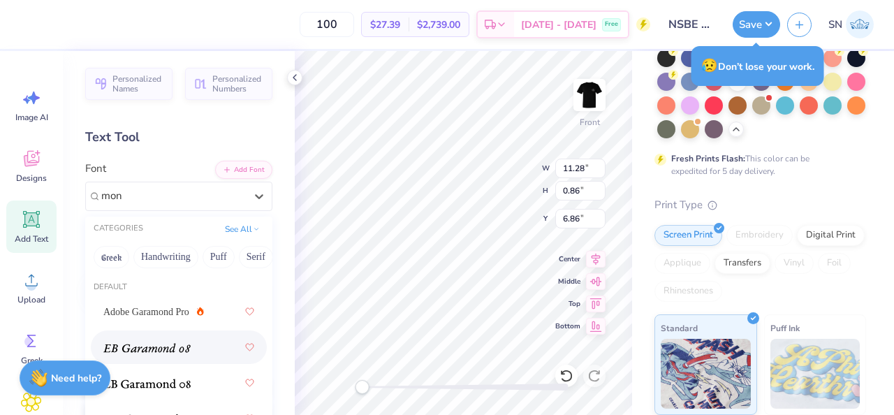
click at [209, 355] on div at bounding box center [178, 347] width 151 height 25
type input "mon"
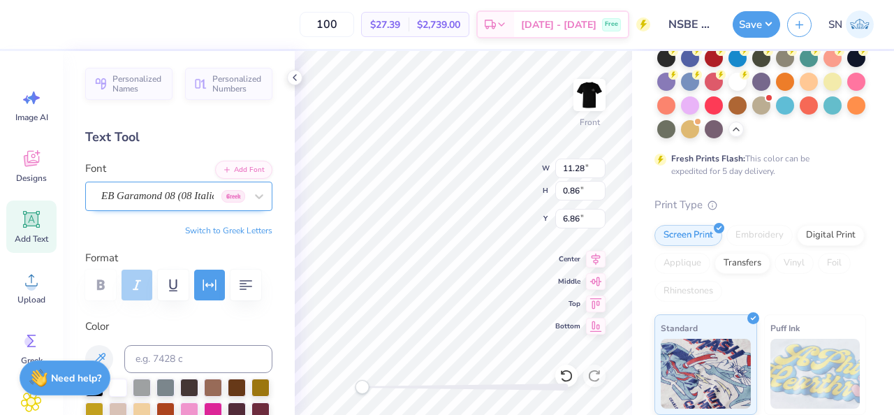
click at [199, 194] on div "EB Garamond 08 (08 Italic) Greek" at bounding box center [173, 196] width 147 height 22
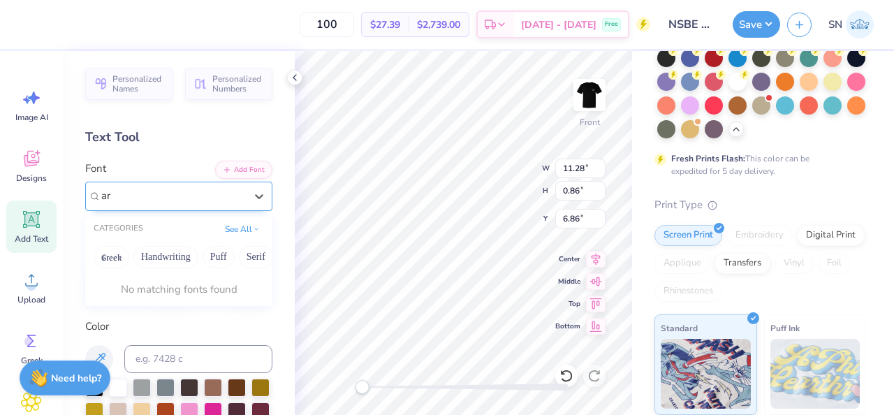
type input "a"
click at [161, 315] on div at bounding box center [178, 311] width 151 height 25
type input "rock"
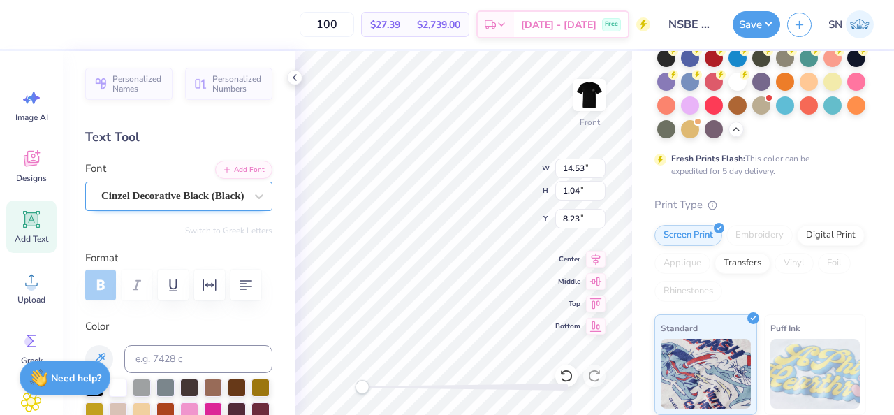
click at [204, 203] on div "Cinzel Decorative Black (Black)" at bounding box center [173, 196] width 147 height 22
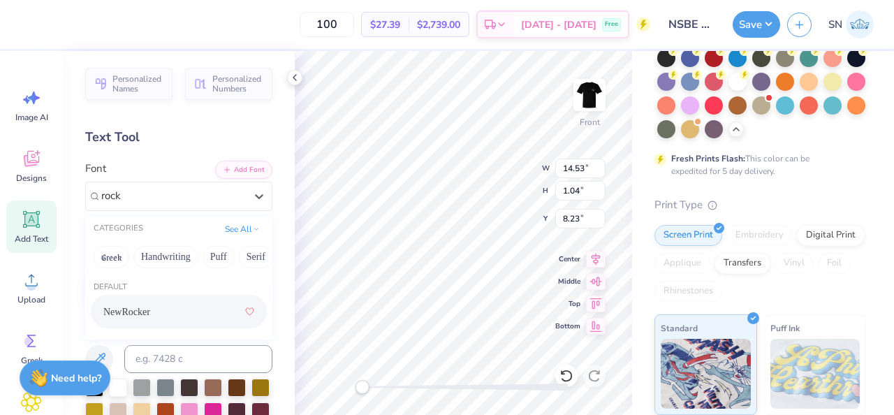
click at [182, 311] on div "NewRocker" at bounding box center [178, 311] width 151 height 25
type input "rock"
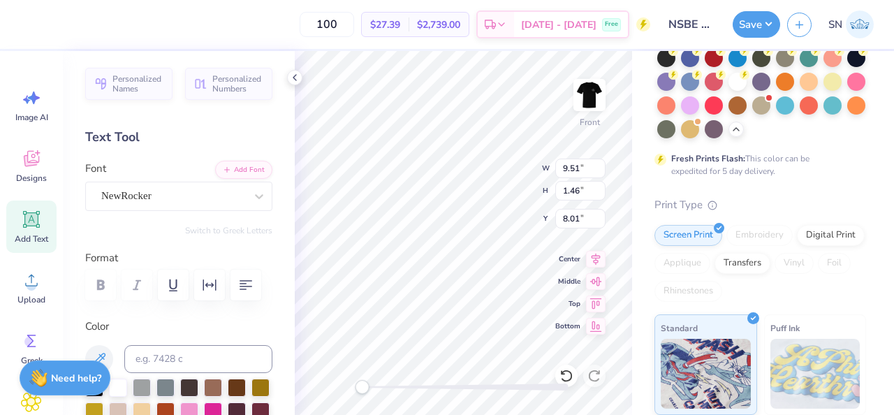
type input "9.19"
type input "1.23"
type input "6.67"
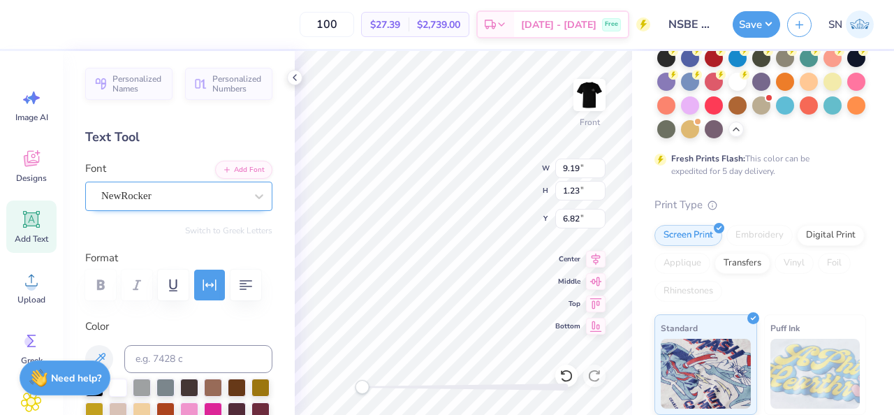
click at [231, 193] on div "NewRocker" at bounding box center [173, 196] width 147 height 22
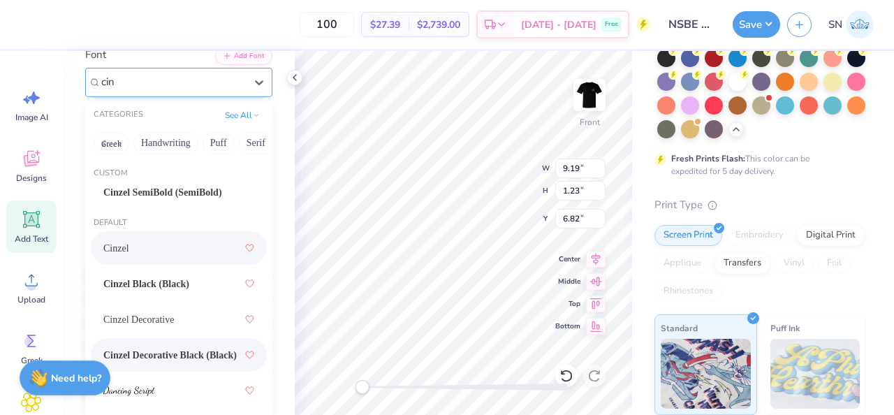
scroll to position [80, 0]
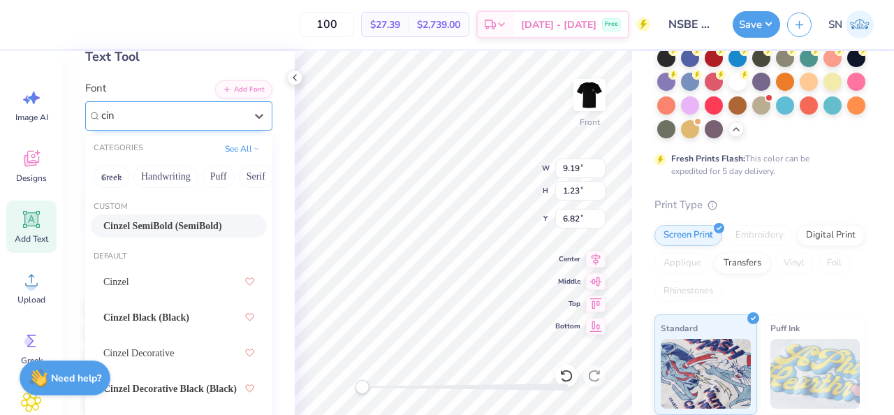
click at [212, 221] on span "Cinzel SemiBold (SemiBold)" at bounding box center [162, 226] width 119 height 15
type input "cin"
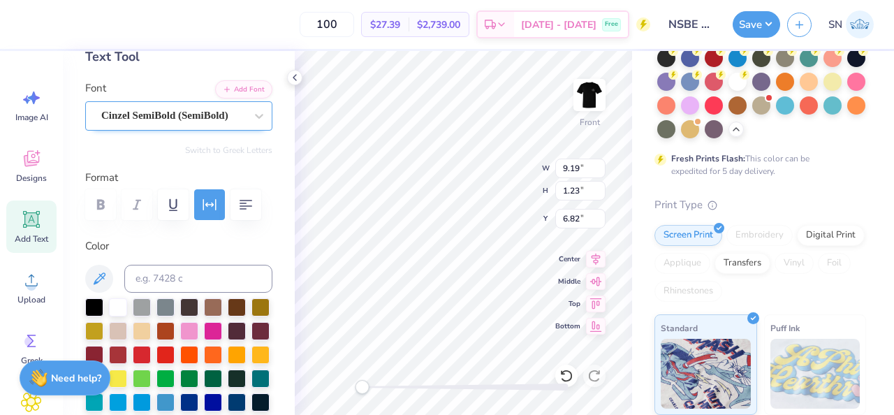
click at [212, 125] on div "Cinzel SemiBold (SemiBold)" at bounding box center [173, 116] width 147 height 22
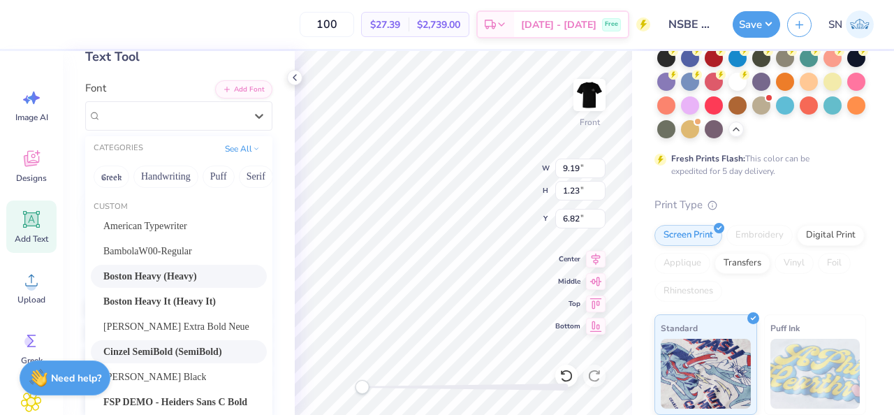
click at [214, 282] on div "Boston Heavy (Heavy)" at bounding box center [178, 276] width 151 height 15
click at [200, 124] on div at bounding box center [173, 115] width 144 height 19
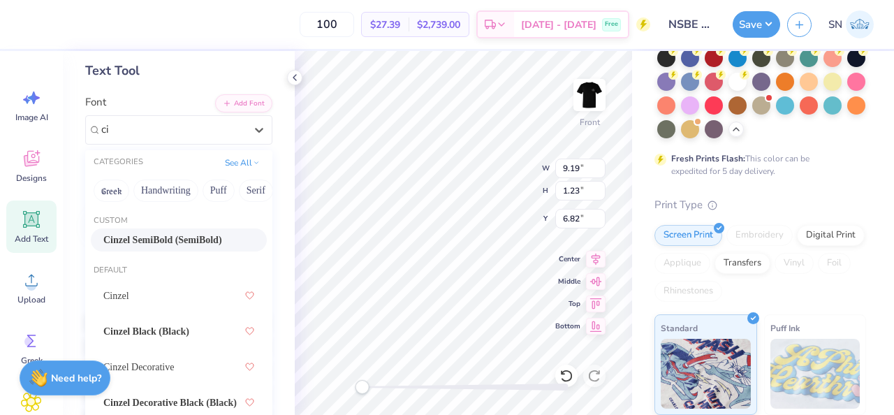
scroll to position [0, 0]
click at [189, 305] on div "Cinzel" at bounding box center [178, 295] width 151 height 25
type input "cin"
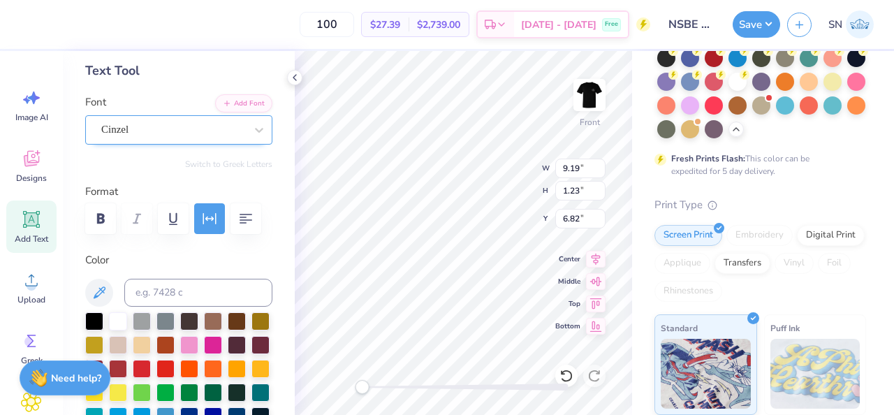
click at [209, 125] on div "Cinzel" at bounding box center [173, 130] width 147 height 22
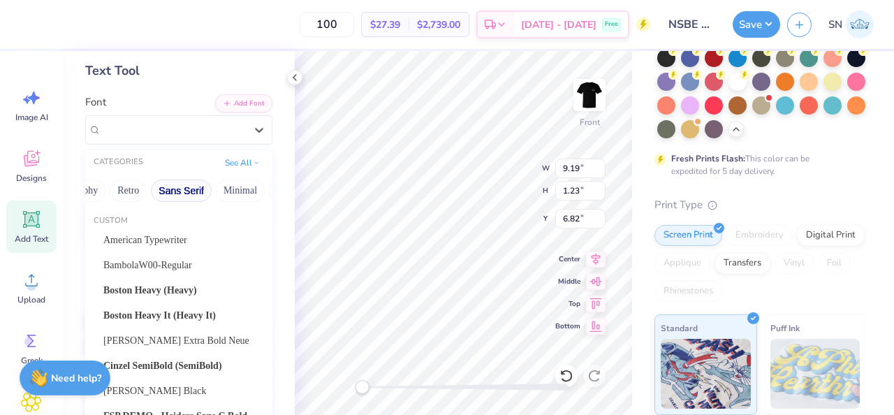
scroll to position [0, 256]
click at [199, 190] on button "Sans Serif" at bounding box center [197, 191] width 61 height 22
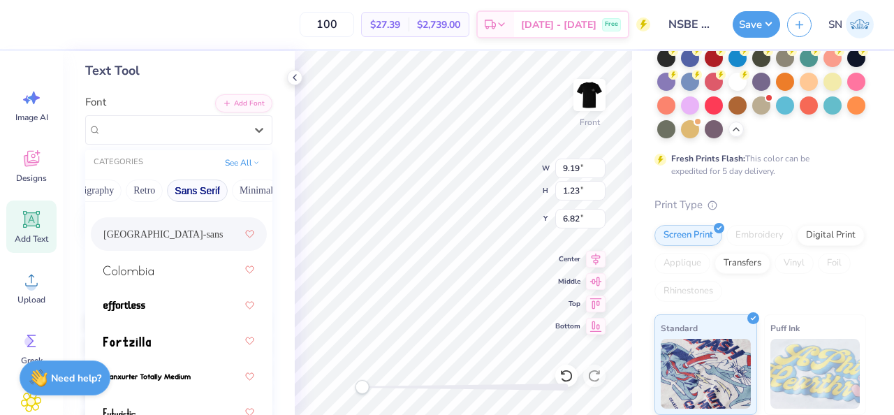
scroll to position [0, 0]
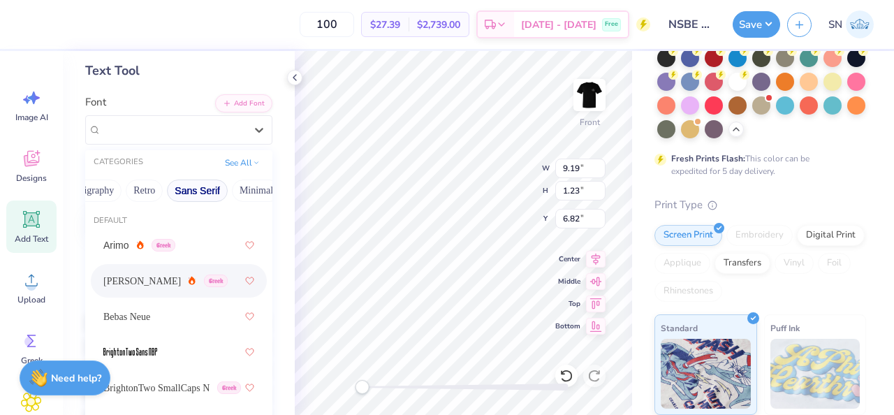
click at [207, 289] on div "Asimov Greek" at bounding box center [178, 280] width 151 height 25
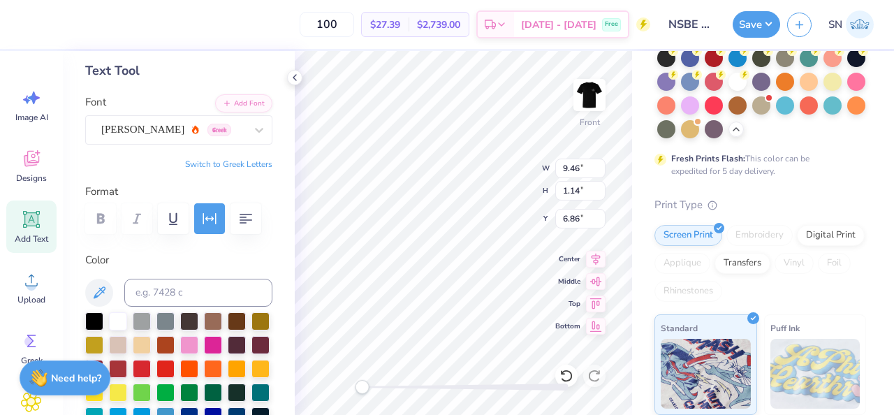
type input "9.46"
type input "1.14"
type input "6.86"
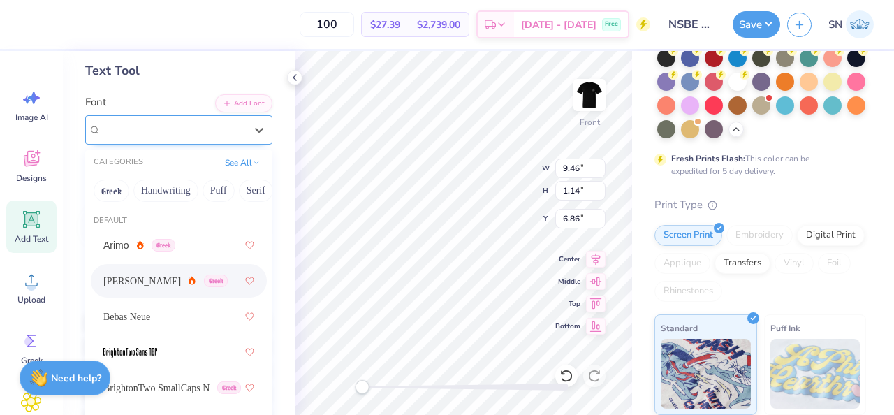
click at [231, 139] on div "Asimov Greek" at bounding box center [173, 130] width 147 height 22
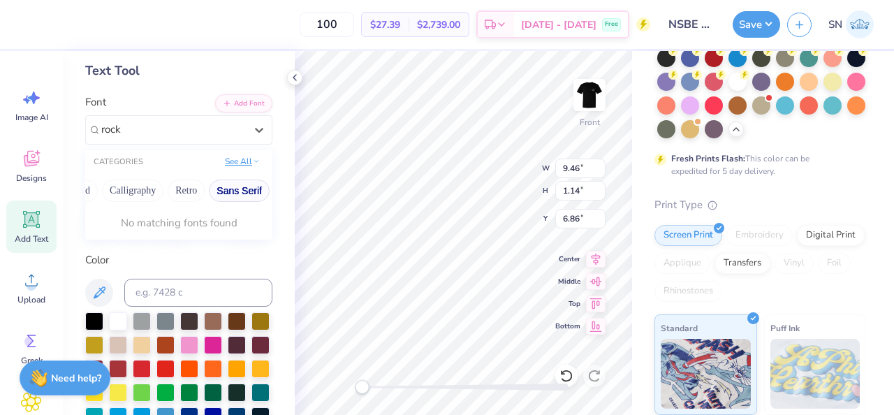
scroll to position [0, 229]
click at [237, 160] on button "See All" at bounding box center [242, 161] width 43 height 14
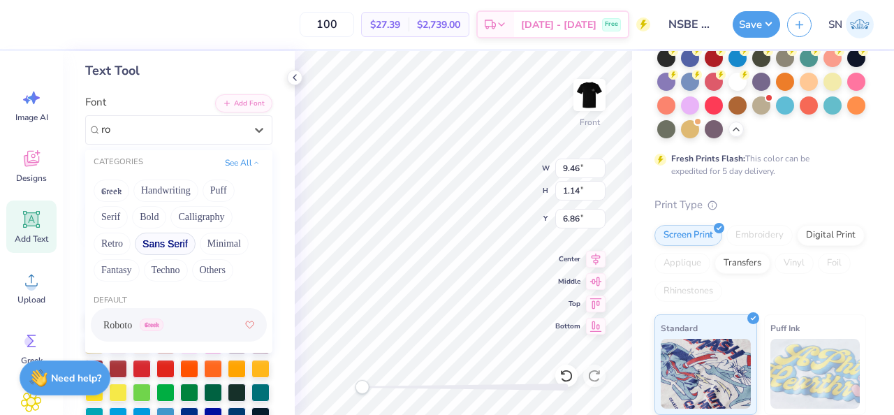
type input "r"
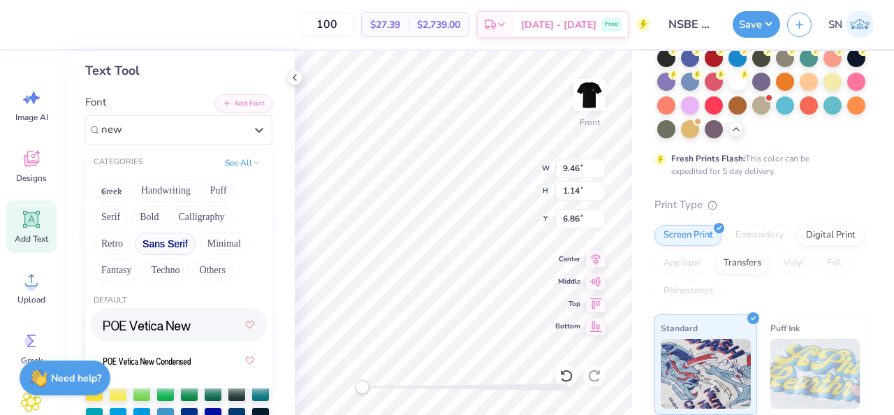
click at [181, 245] on button "Sans Serif" at bounding box center [165, 244] width 61 height 22
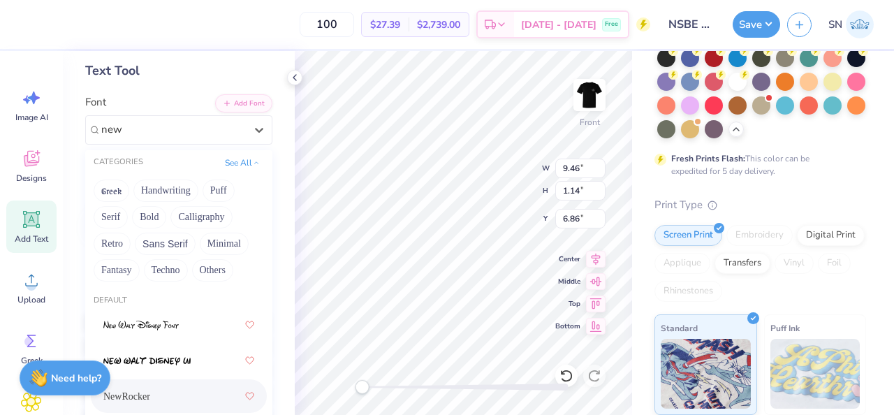
click at [156, 393] on div "NewRocker" at bounding box center [178, 396] width 151 height 25
type input "new"
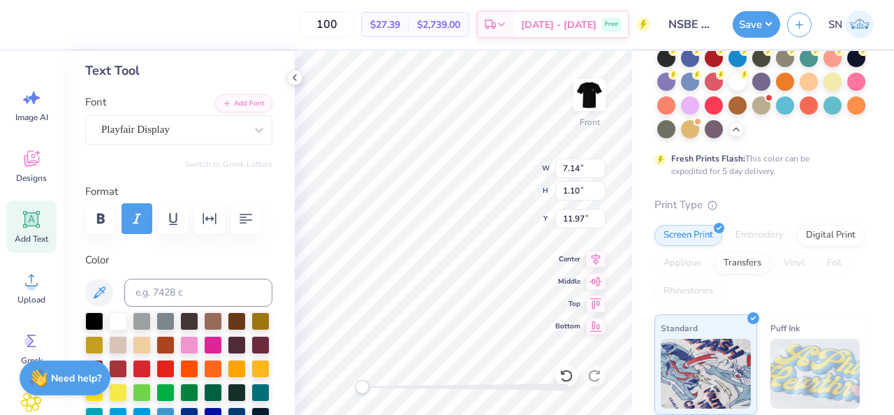
type textarea "sponsoer"
type input "2.82"
type input "0.87"
type input "13.32"
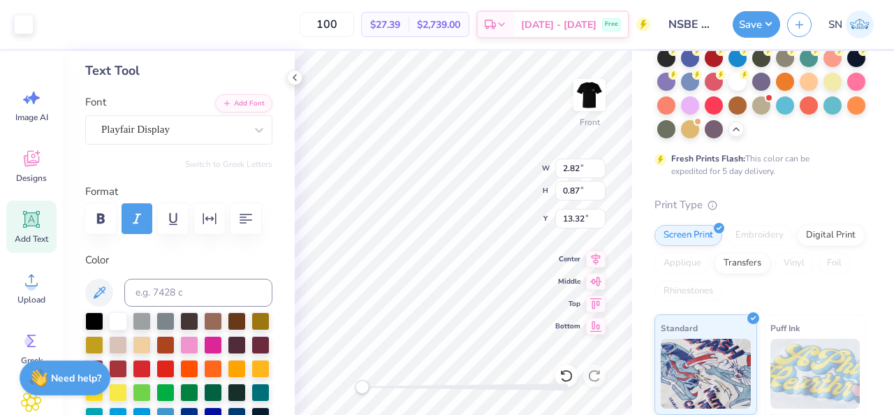
type input "7.14"
type input "1.10"
type input "13.20"
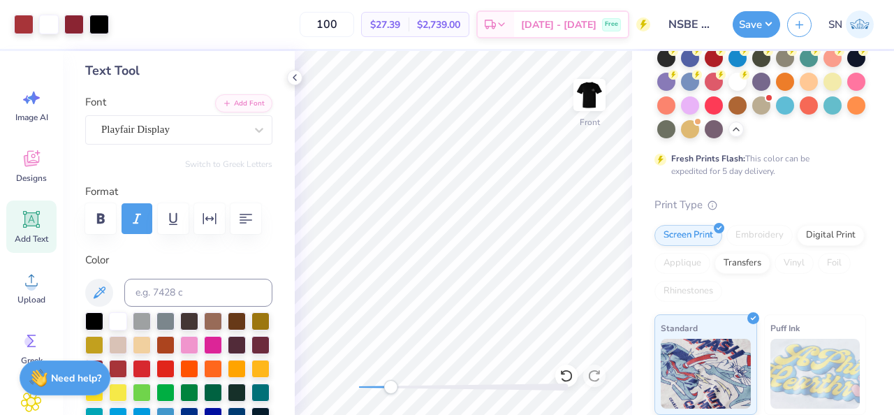
drag, startPoint x: 360, startPoint y: 391, endPoint x: 394, endPoint y: 388, distance: 34.4
click at [392, 391] on div "Accessibility label" at bounding box center [391, 387] width 14 height 14
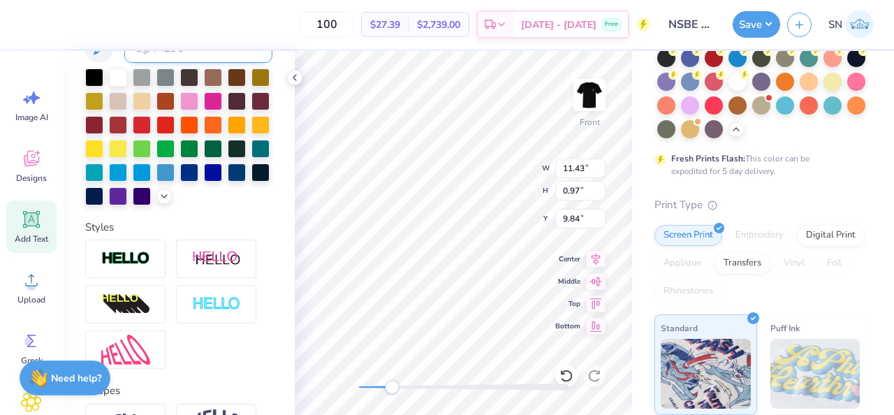
scroll to position [452, 0]
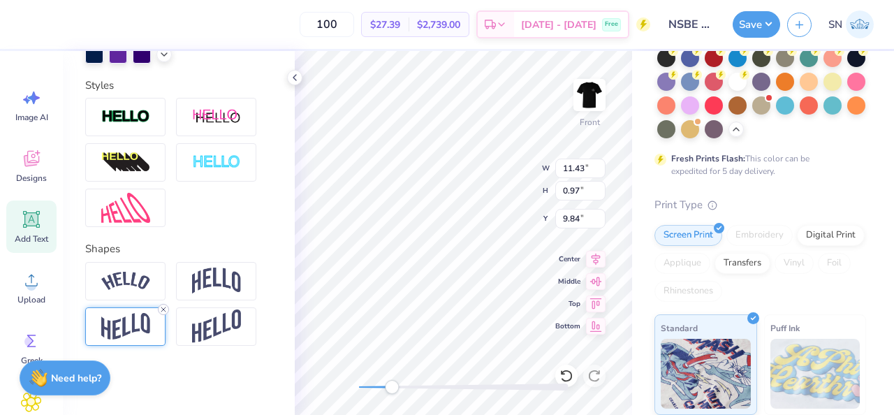
click at [164, 309] on icon at bounding box center [163, 309] width 8 height 8
click at [677, 229] on div "100 $27.39 Per Item $2,739.00 Total Est. Delivery [DATE] - [DATE] Free Design T…" at bounding box center [447, 207] width 894 height 415
type textarea "Sponsored By"
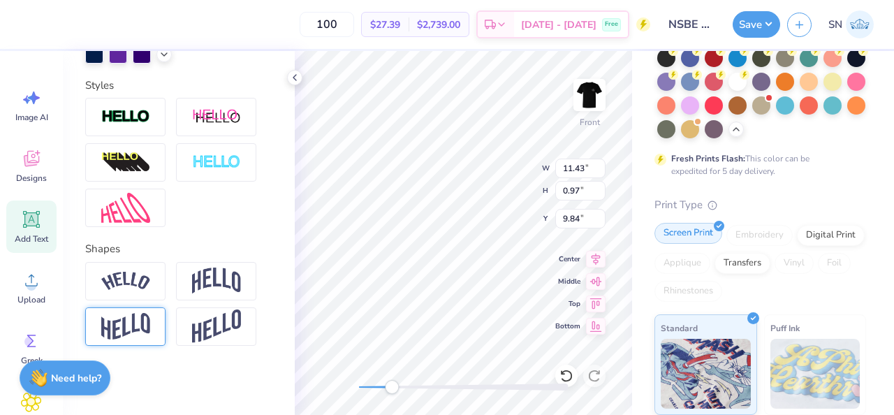
scroll to position [0, 3]
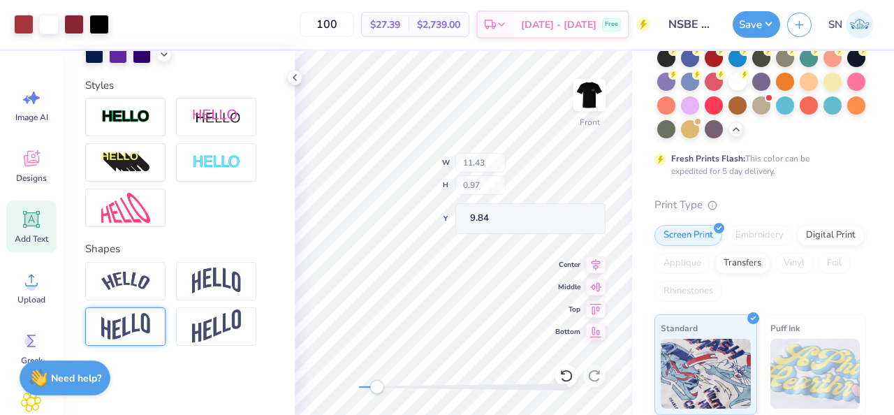
click at [377, 391] on div "Accessibility label" at bounding box center [377, 387] width 14 height 14
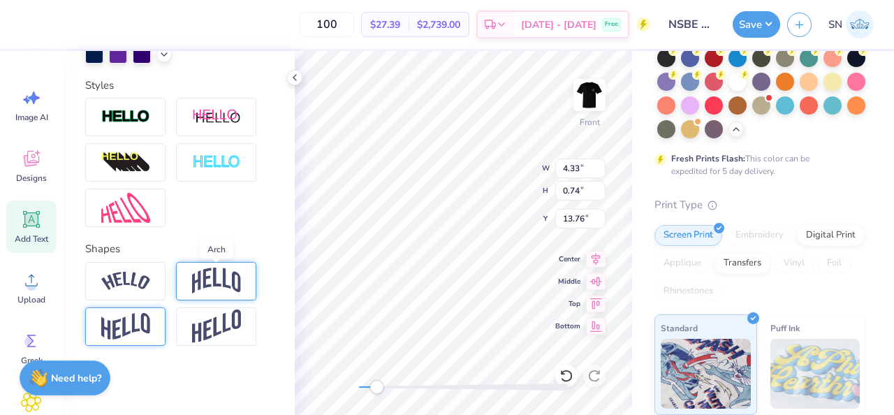
click at [220, 287] on img at bounding box center [216, 281] width 49 height 27
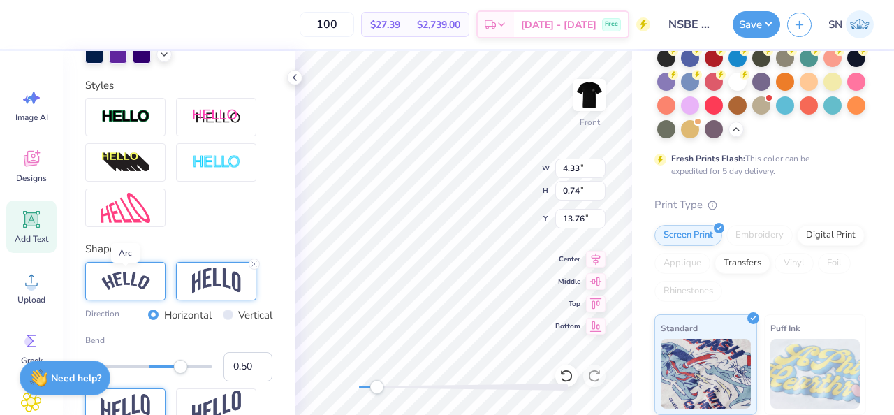
click at [146, 283] on img at bounding box center [125, 281] width 49 height 19
drag, startPoint x: 217, startPoint y: 266, endPoint x: 202, endPoint y: 339, distance: 74.1
click at [217, 268] on img at bounding box center [216, 281] width 49 height 27
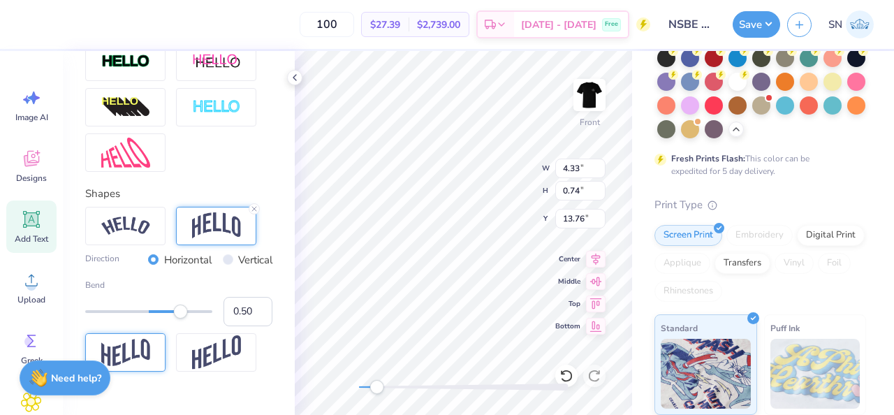
scroll to position [514, 0]
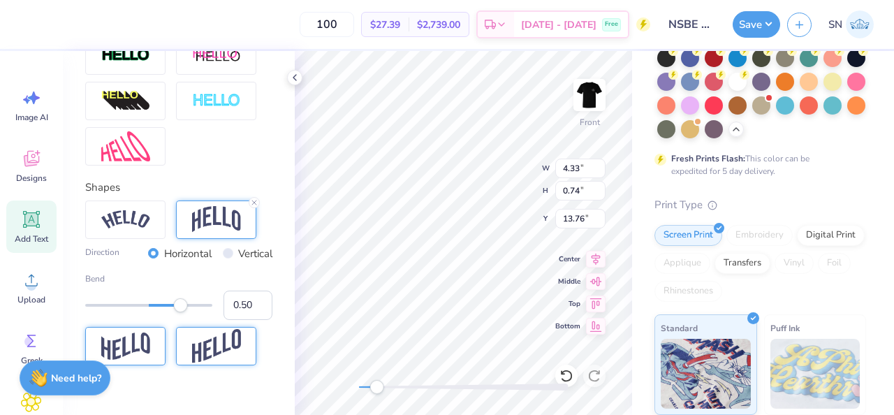
click at [225, 355] on img at bounding box center [216, 346] width 49 height 34
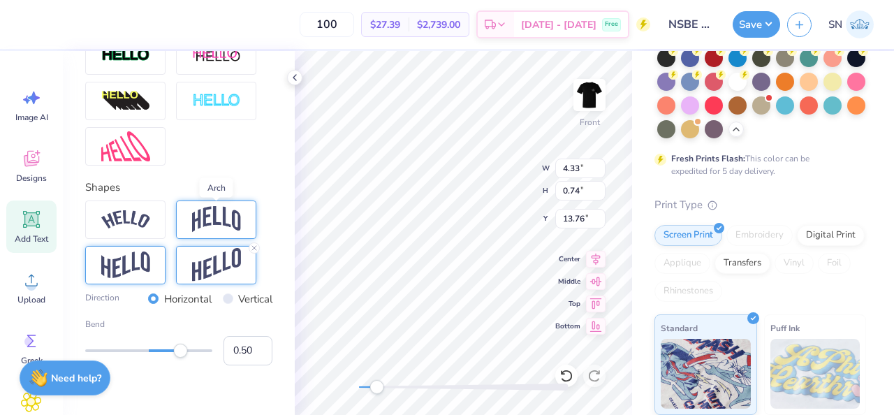
click at [200, 223] on img at bounding box center [216, 219] width 49 height 27
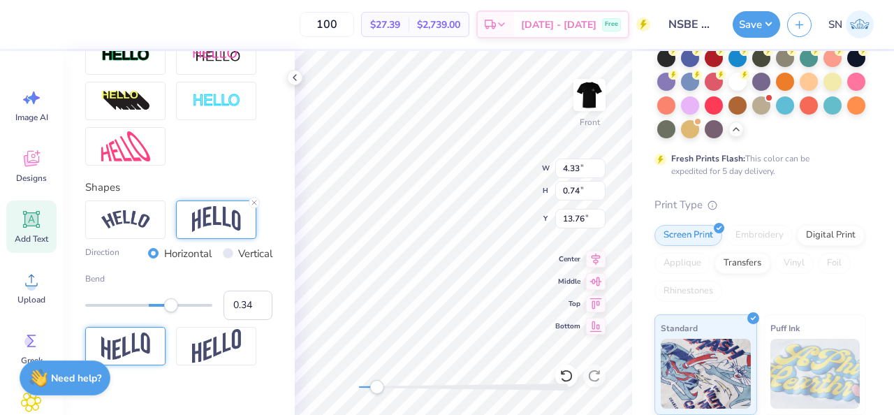
type input "0.33"
drag, startPoint x: 179, startPoint y: 306, endPoint x: 170, endPoint y: 307, distance: 9.1
click at [169, 307] on div "Accessibility label" at bounding box center [170, 305] width 14 height 14
type input "0.25"
click at [165, 307] on div "Accessibility label" at bounding box center [169, 305] width 14 height 14
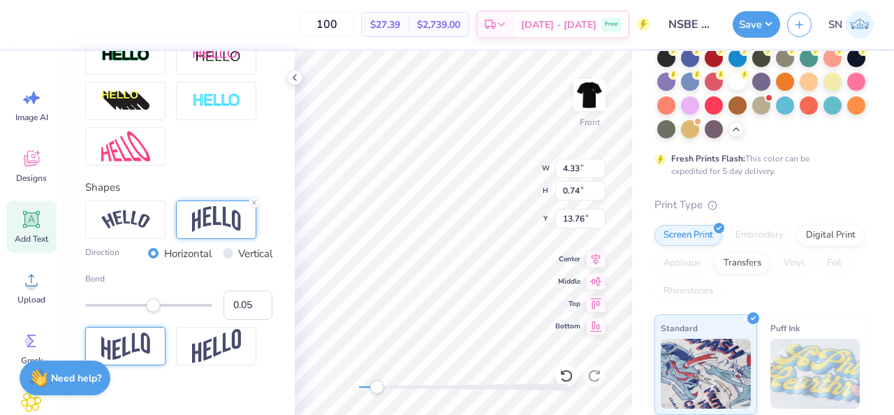
type input "0.04"
drag, startPoint x: 165, startPoint y: 307, endPoint x: 152, endPoint y: 308, distance: 13.3
click at [152, 308] on div "Accessibility label" at bounding box center [152, 305] width 14 height 14
click at [254, 207] on div at bounding box center [216, 220] width 80 height 38
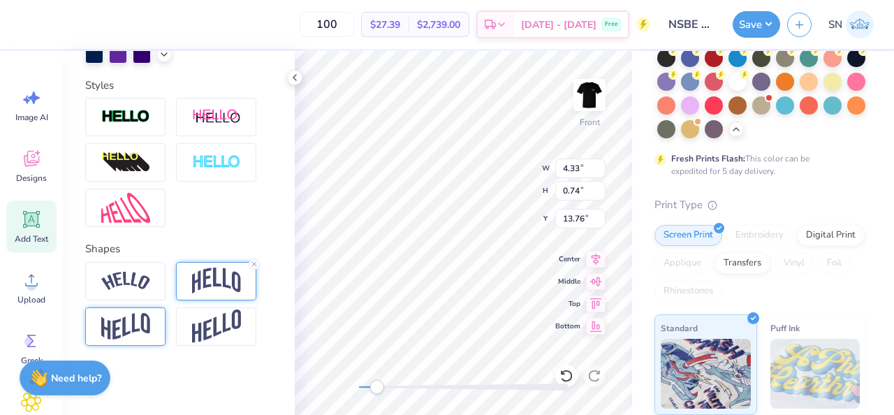
scroll to position [0, 0]
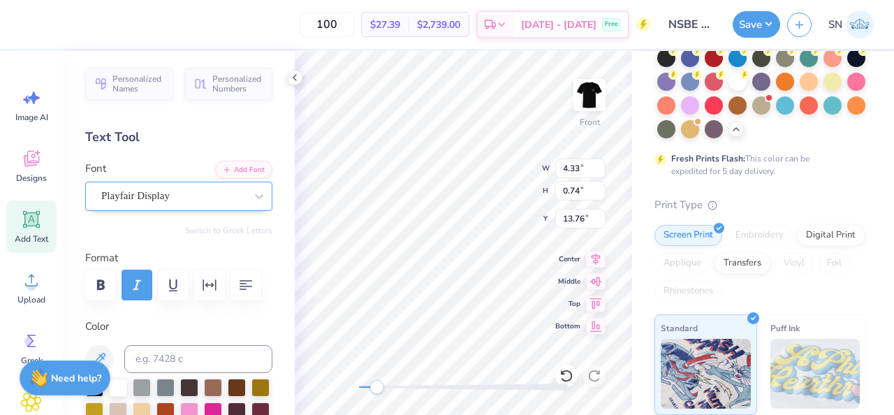
click at [209, 197] on div "Playfair Display" at bounding box center [173, 196] width 147 height 22
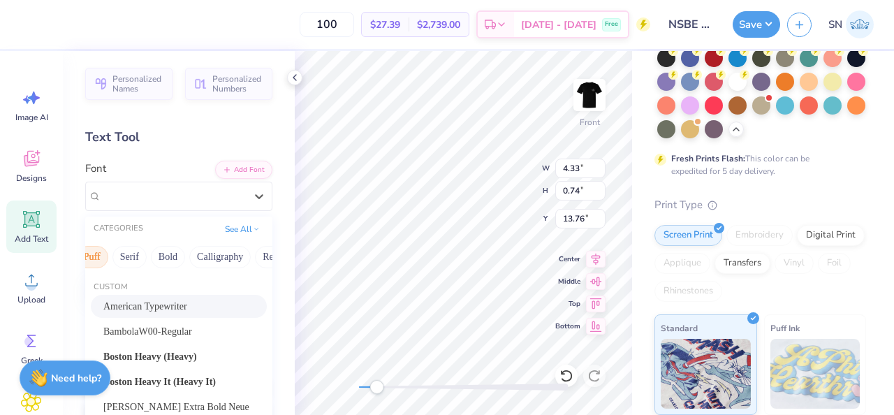
scroll to position [0, 132]
click at [123, 265] on button "Serif" at bounding box center [124, 257] width 34 height 22
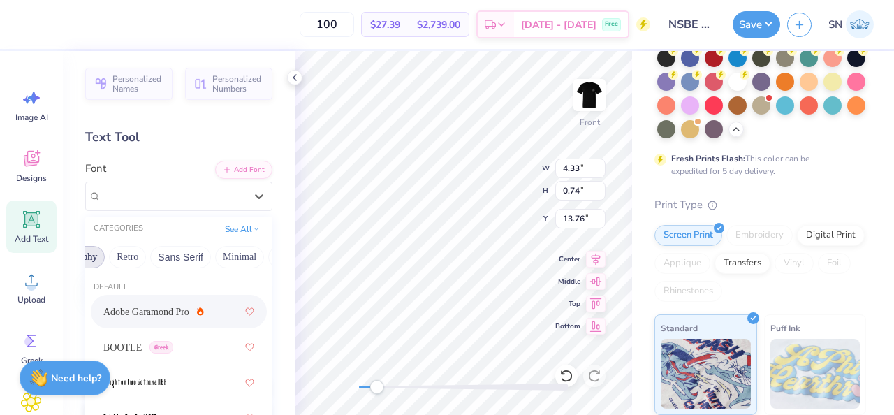
scroll to position [0, 286]
click at [193, 256] on button "Sans Serif" at bounding box center [167, 257] width 61 height 22
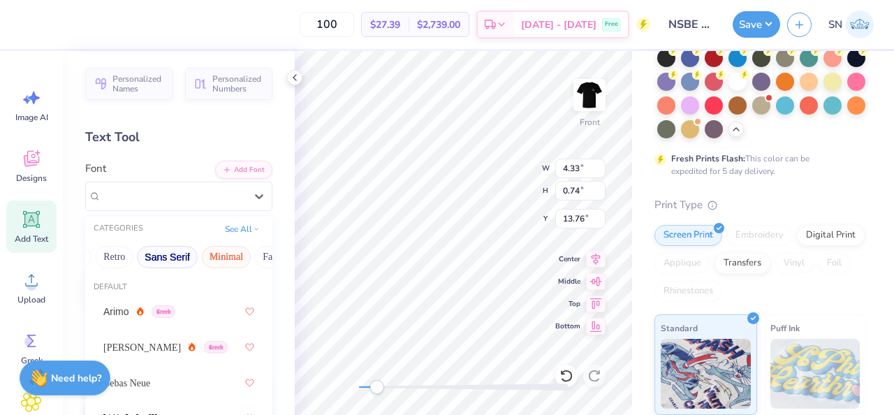
click at [245, 259] on button "Minimal" at bounding box center [226, 257] width 49 height 22
click at [236, 253] on button "Minimal" at bounding box center [226, 257] width 49 height 22
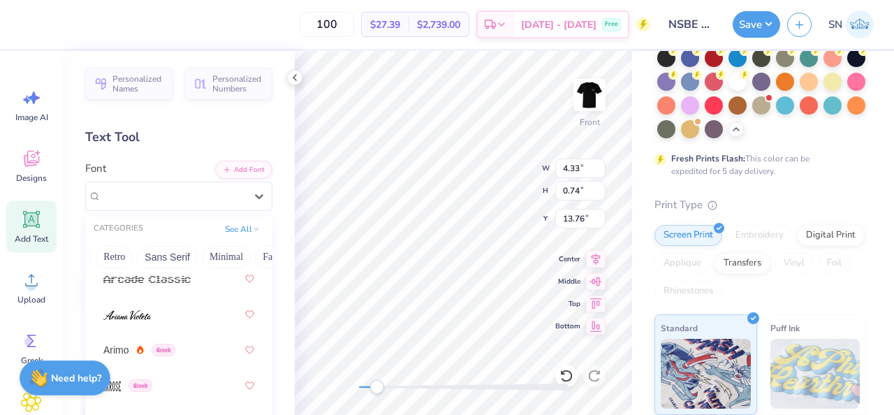
scroll to position [931, 0]
click at [203, 344] on div "Arimo Greek" at bounding box center [178, 349] width 151 height 25
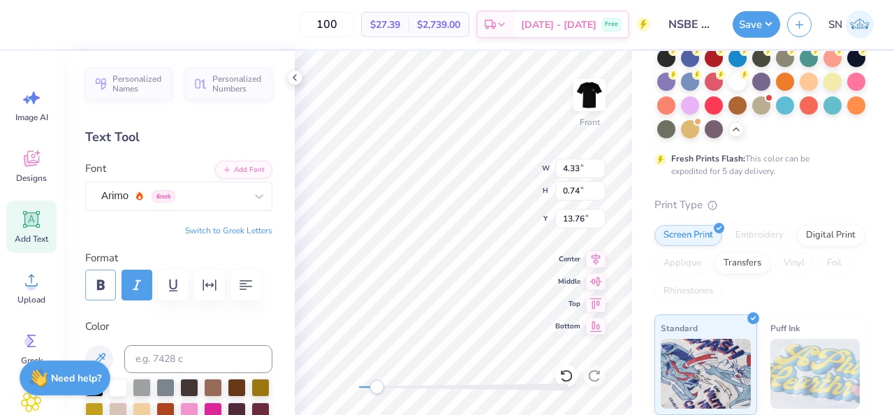
click at [99, 284] on icon "button" at bounding box center [101, 285] width 8 height 10
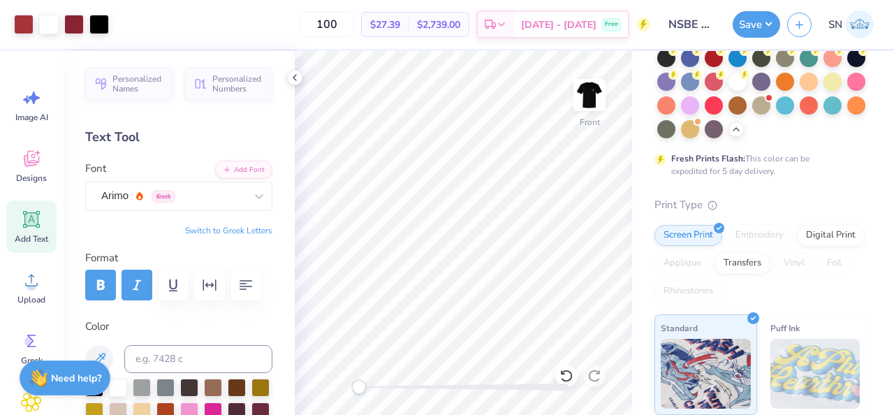
click at [347, 388] on div "Front" at bounding box center [463, 233] width 337 height 364
click at [135, 292] on icon "button" at bounding box center [137, 285] width 17 height 17
click at [101, 286] on icon "button" at bounding box center [100, 285] width 17 height 17
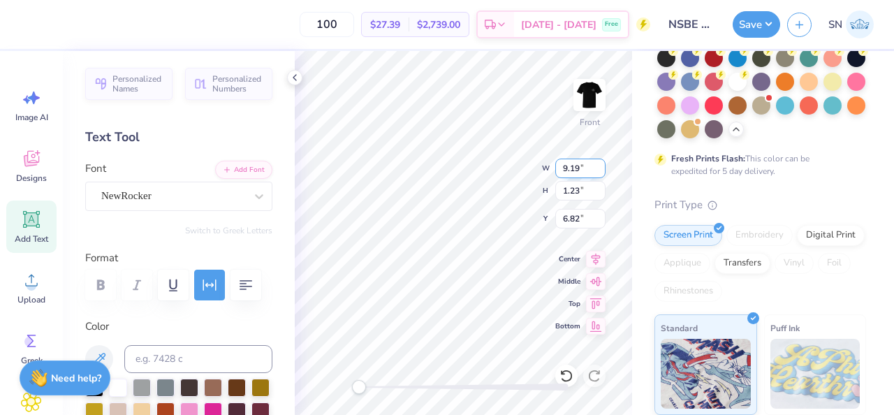
type input "9.19"
type input "1.23"
type input "6.82"
type input "7.99"
type input "0.56"
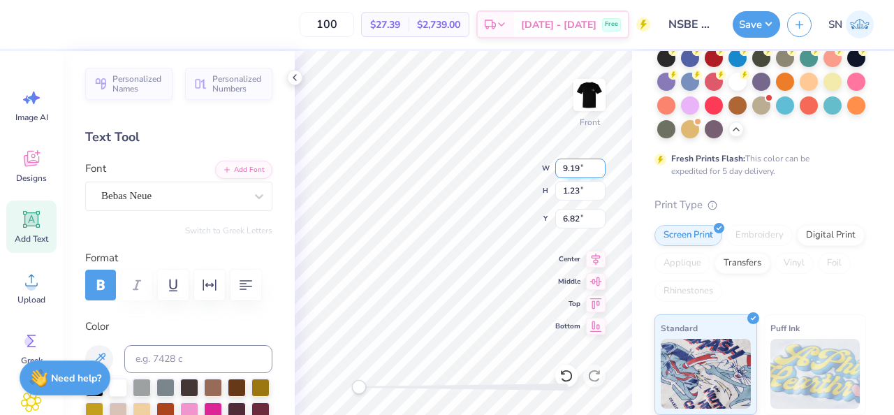
type input "6.16"
type input "9.19"
type input "1.23"
type input "6.82"
type input "9.85"
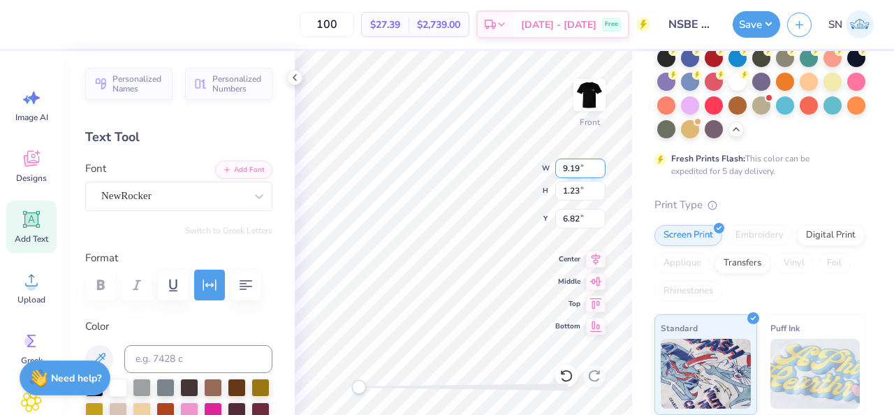
type input "1.31"
type input "6.73"
type input "7.99"
type input "0.56"
type input "6.16"
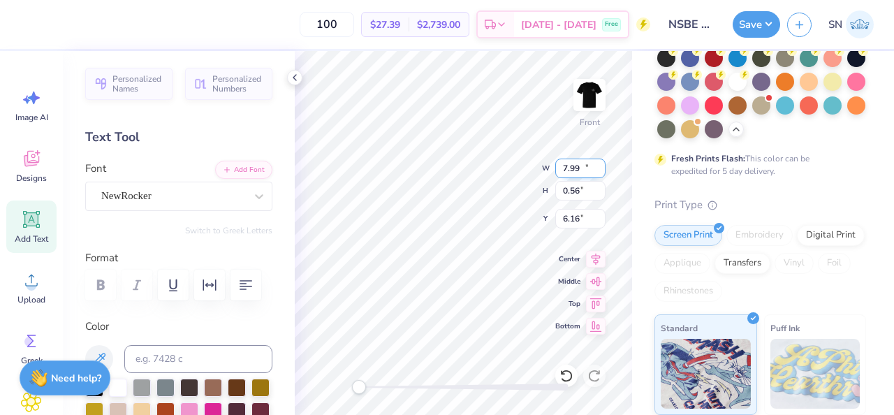
type input "10.24"
type input "1.57"
type input "8.15"
type input "3.02"
type input "5.25"
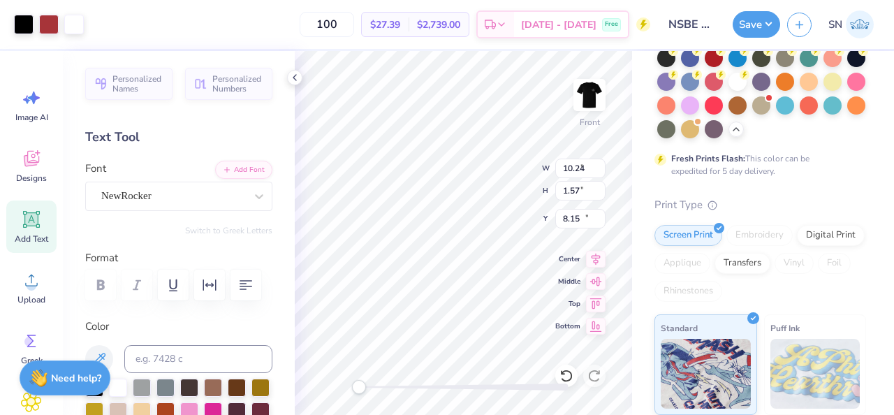
type input "14.46"
type input "10.24"
type input "1.57"
type input "8.27"
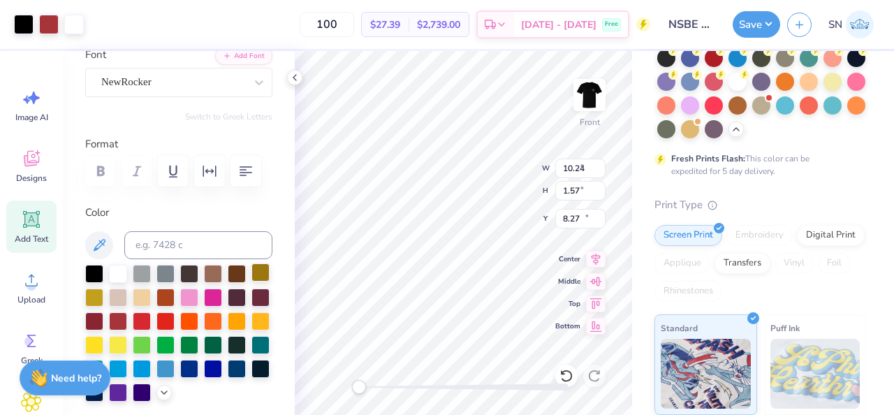
type input "3.02"
type input "5.25"
type input "14.50"
type input "9.85"
type input "1.31"
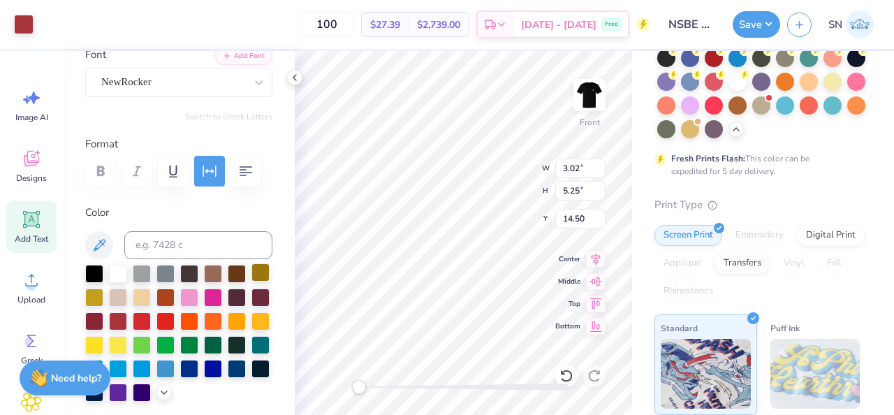
type input "6.73"
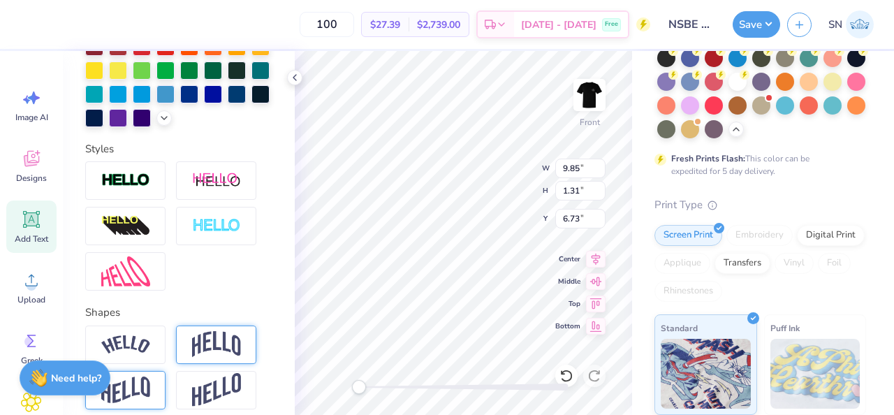
scroll to position [387, 0]
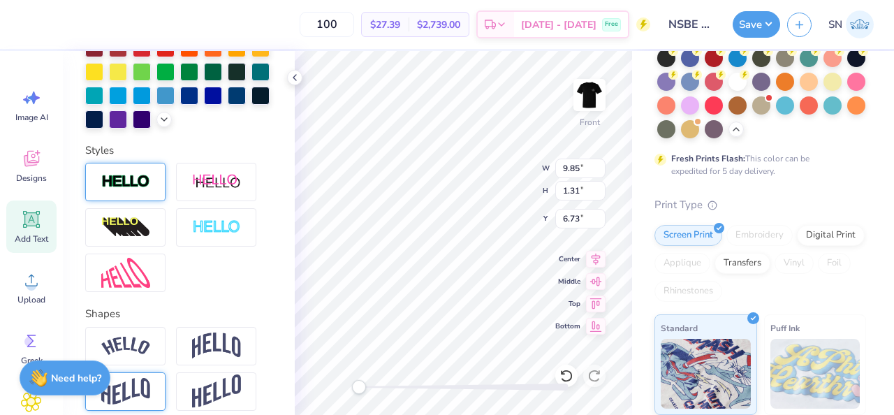
click at [143, 191] on div at bounding box center [125, 182] width 80 height 38
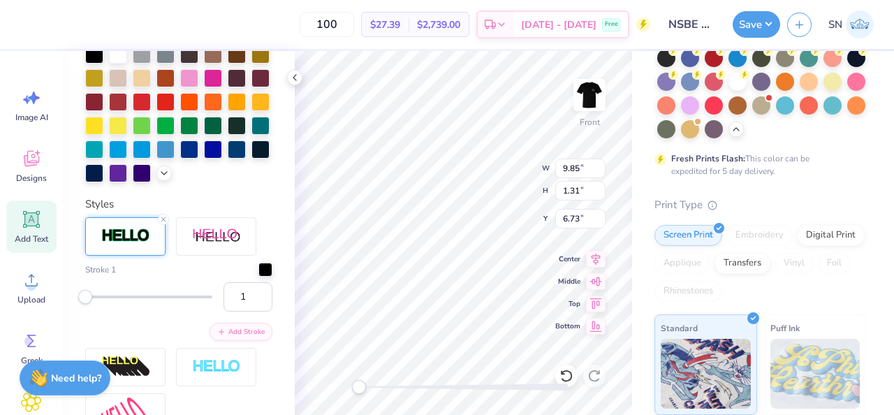
scroll to position [442, 0]
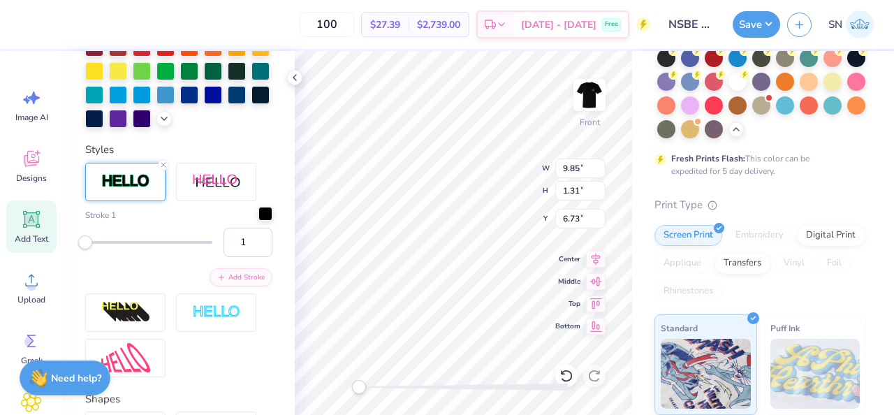
click at [266, 218] on div at bounding box center [266, 214] width 14 height 14
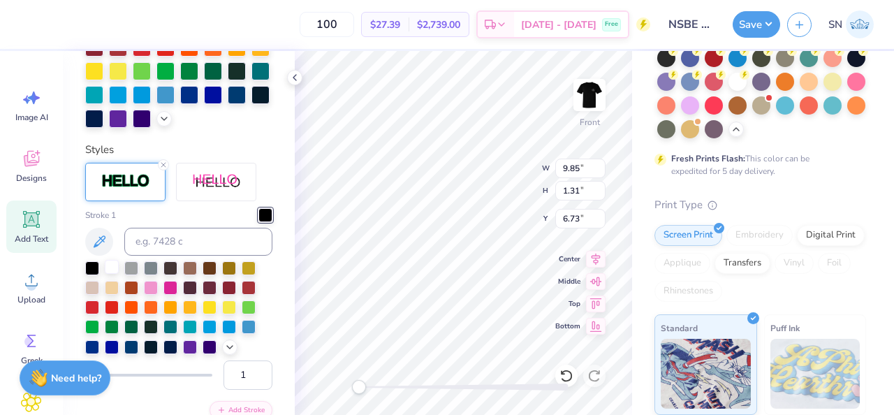
click at [112, 270] on div at bounding box center [112, 267] width 14 height 14
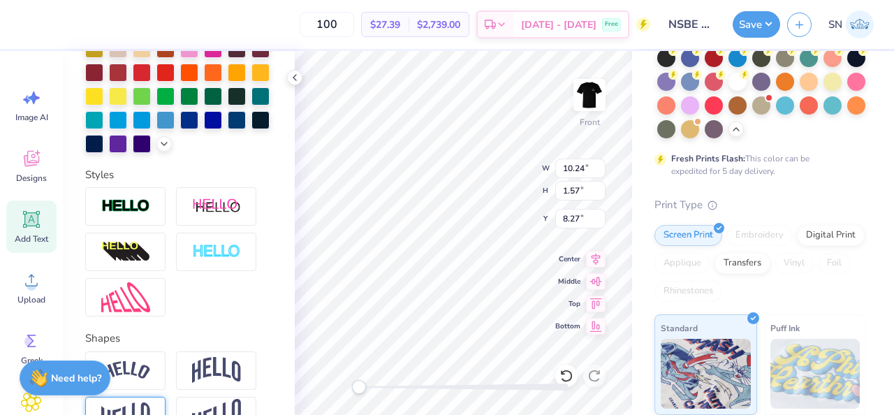
scroll to position [354, 0]
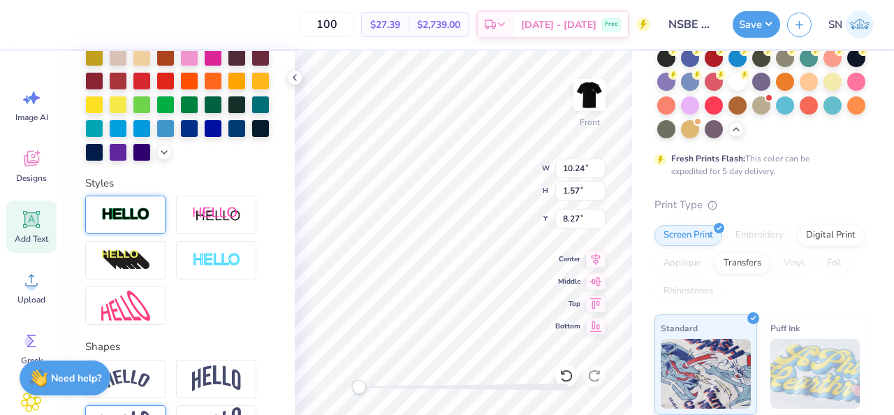
click at [138, 228] on div at bounding box center [125, 215] width 80 height 38
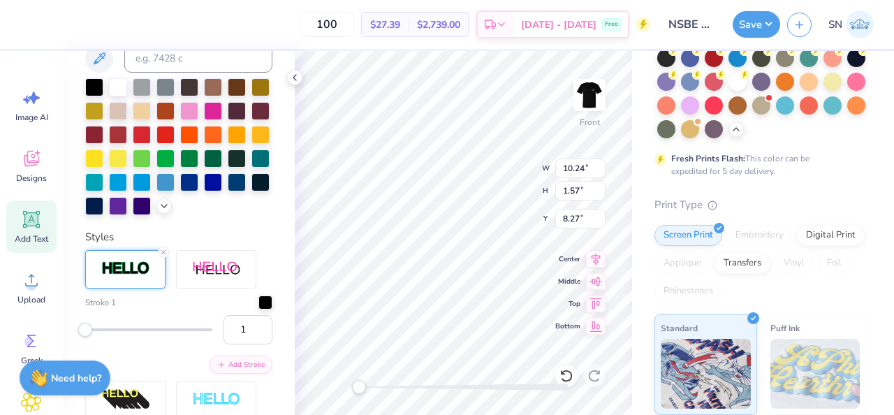
scroll to position [409, 0]
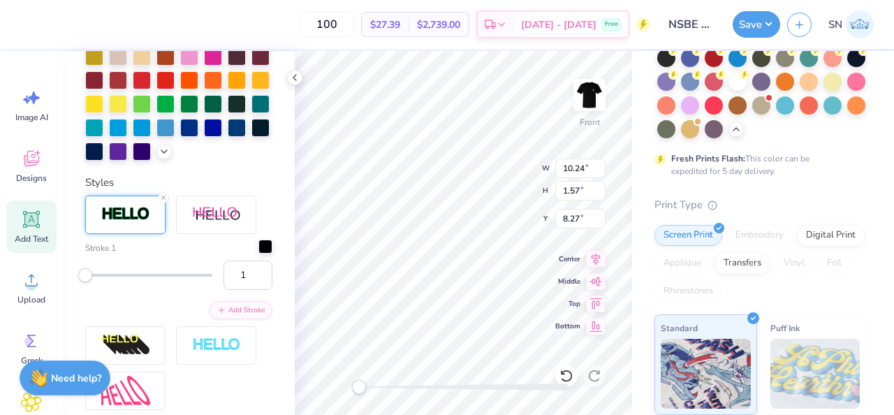
click at [267, 244] on div at bounding box center [266, 247] width 14 height 14
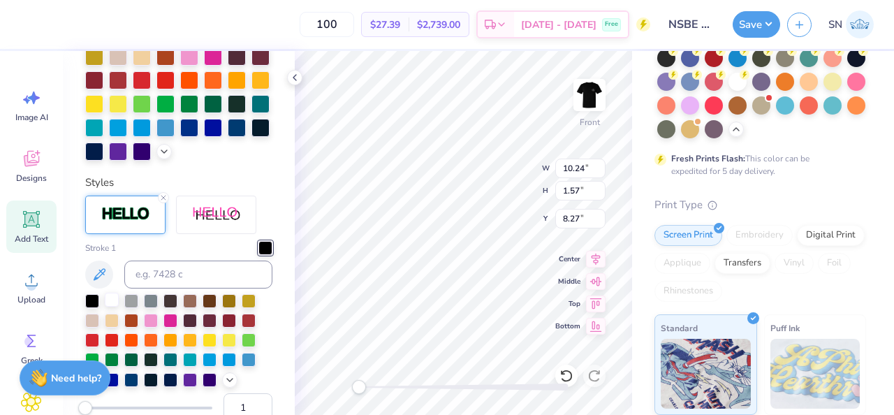
click at [114, 300] on div at bounding box center [112, 300] width 14 height 14
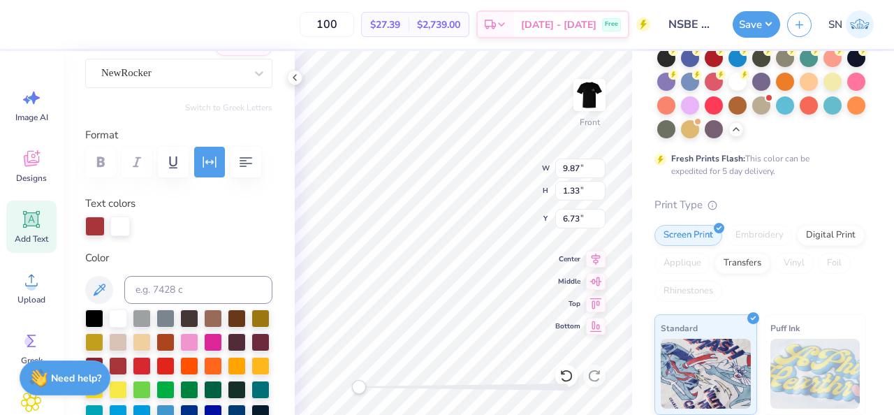
scroll to position [60, 0]
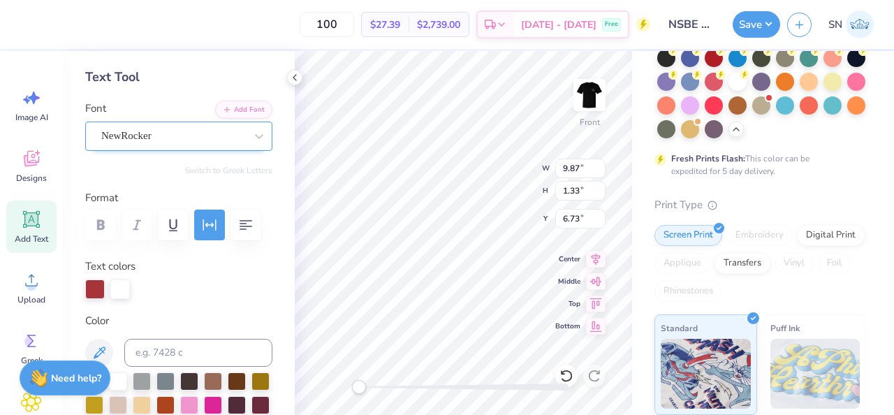
click at [219, 135] on div "NewRocker" at bounding box center [173, 136] width 147 height 22
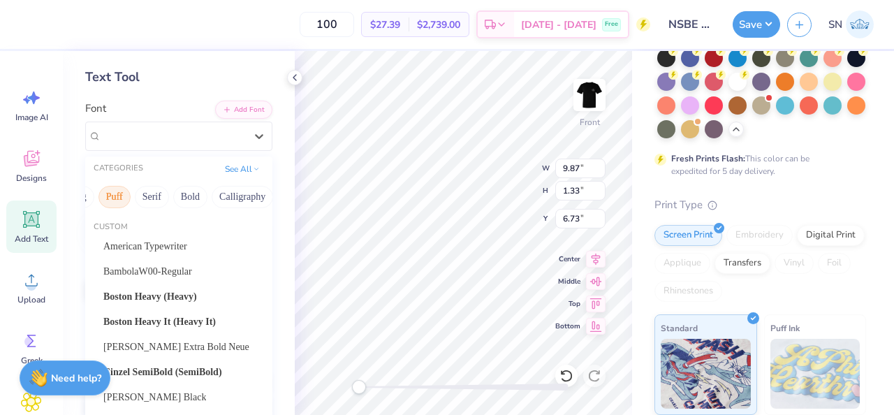
scroll to position [0, 131]
click at [180, 204] on button "Bold" at bounding box center [163, 197] width 34 height 22
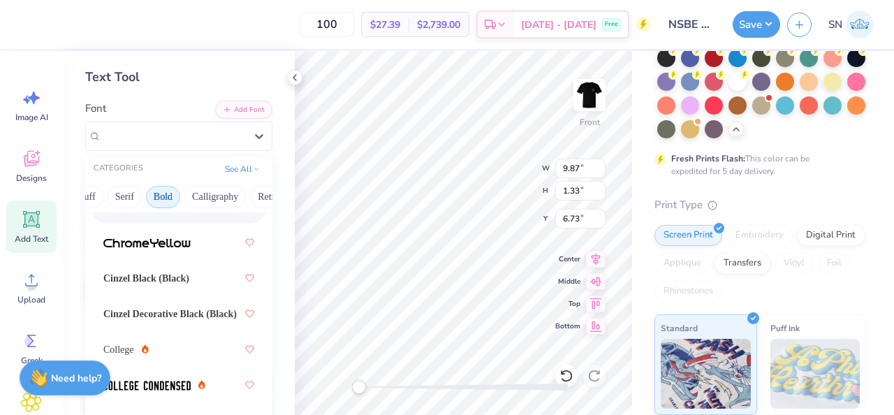
scroll to position [81, 0]
click at [198, 254] on div at bounding box center [179, 242] width 176 height 34
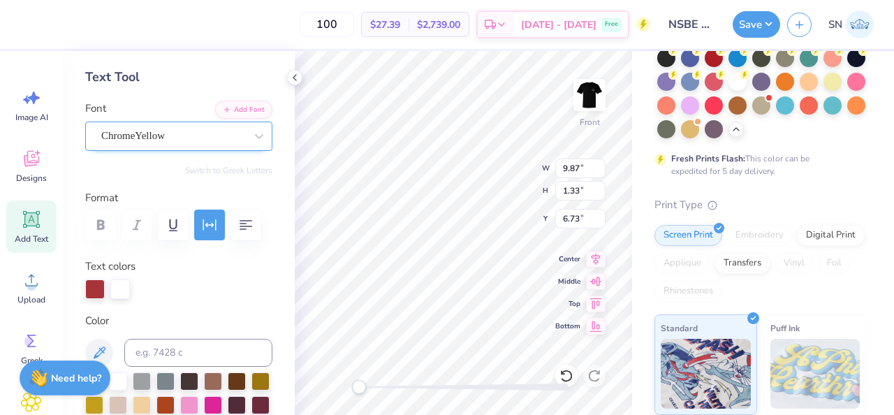
click at [196, 135] on div "ChromeYellow" at bounding box center [173, 136] width 147 height 22
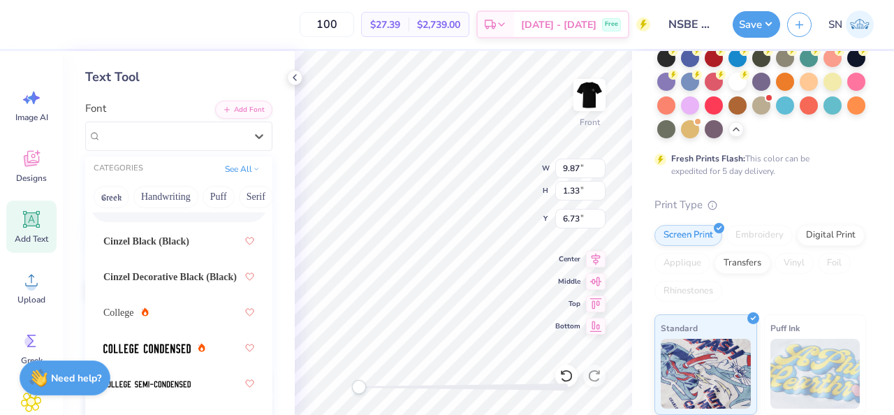
scroll to position [119, 0]
click at [185, 243] on span "Cinzel Black (Black)" at bounding box center [146, 240] width 86 height 15
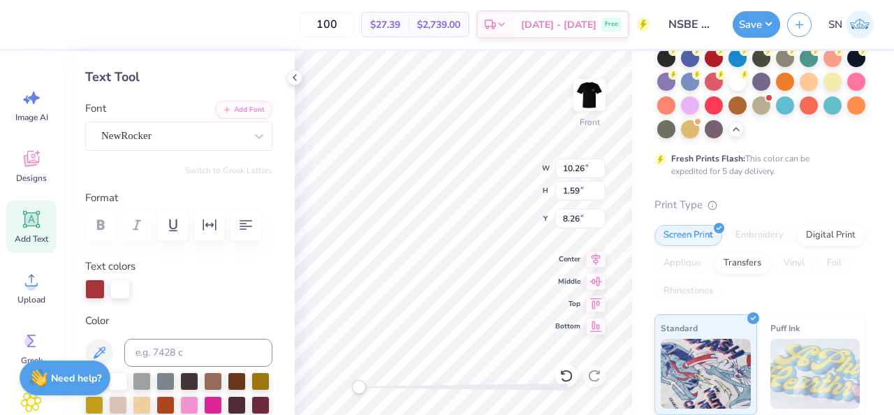
type input "10.26"
type input "1.59"
type input "8.26"
click at [211, 145] on div at bounding box center [173, 135] width 144 height 19
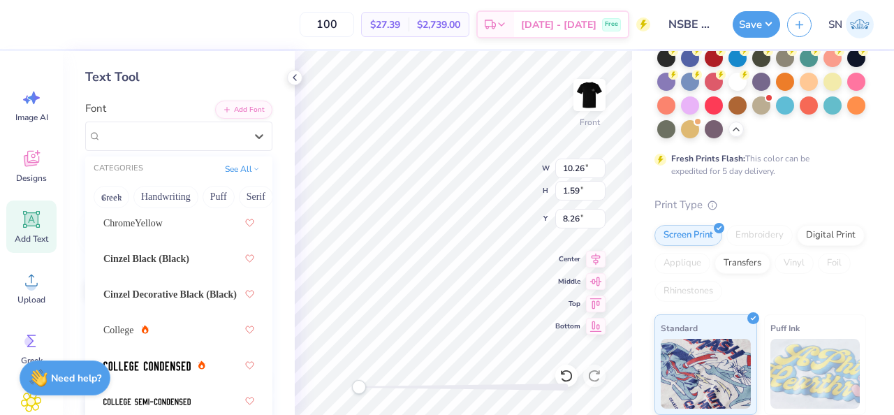
scroll to position [101, 0]
click at [191, 295] on span "Cinzel Decorative Black (Black)" at bounding box center [169, 293] width 133 height 15
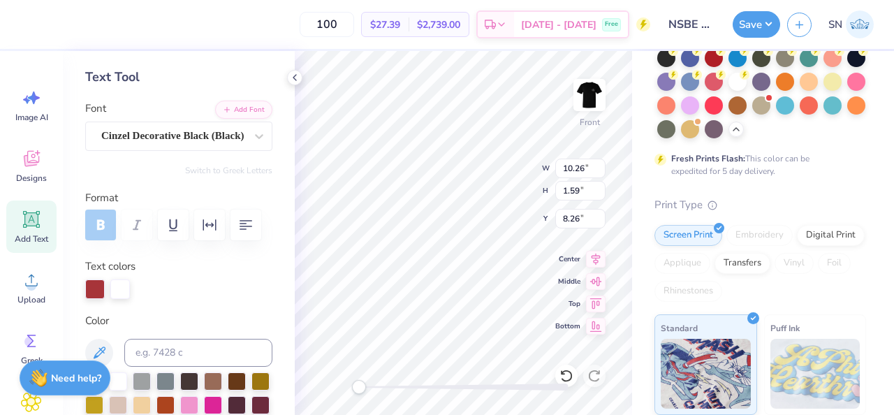
click at [247, 277] on div "Text colors" at bounding box center [178, 279] width 187 height 41
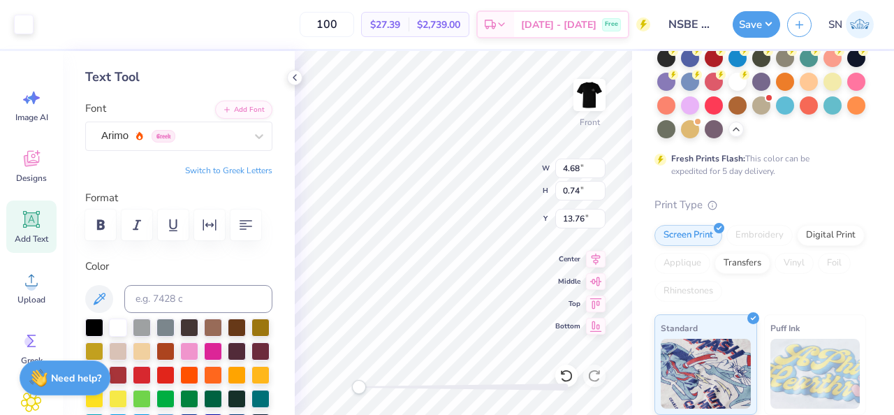
type input "4.68"
type input "0.74"
type input "13.76"
type input "2.03"
type input "0.66"
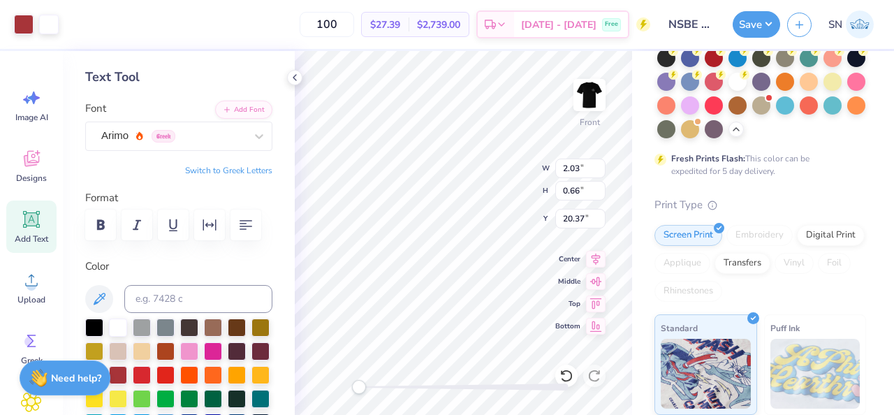
type input "20.37"
type input "0.84"
type input "0.72"
type input "20.31"
drag, startPoint x: 360, startPoint y: 387, endPoint x: 379, endPoint y: 387, distance: 18.9
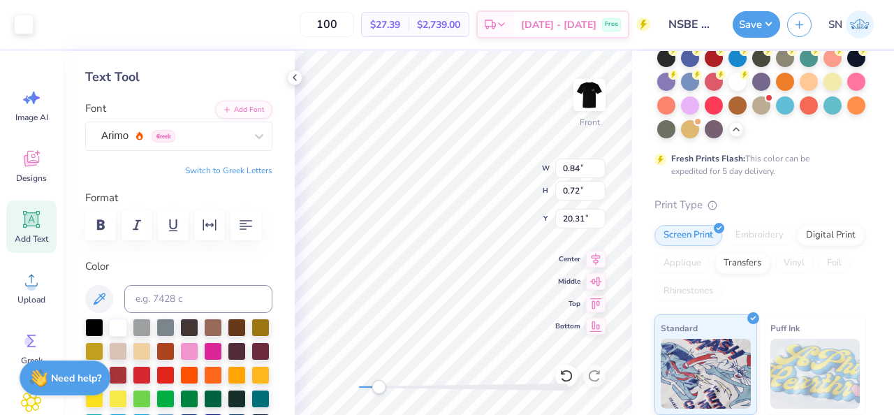
click at [379, 387] on div "Accessibility label" at bounding box center [379, 387] width 14 height 14
type input "2.97"
type input "0.84"
type input "21.78"
type input "3.00"
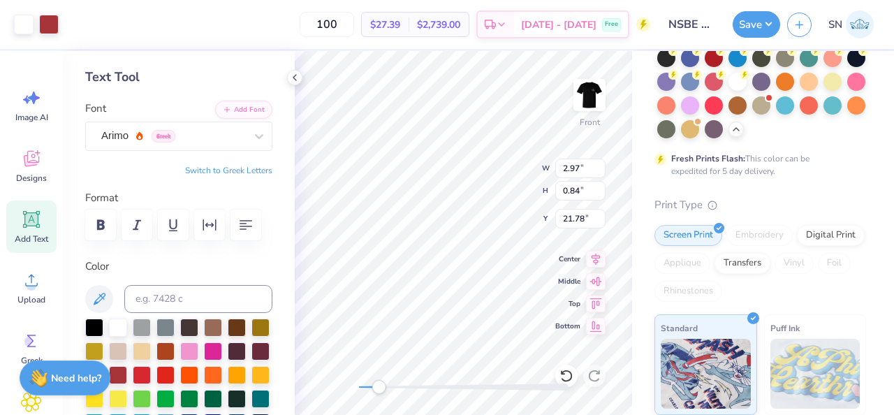
type input "0.69"
type input "21.01"
type input "2.75"
type input "0.79"
type input "21.86"
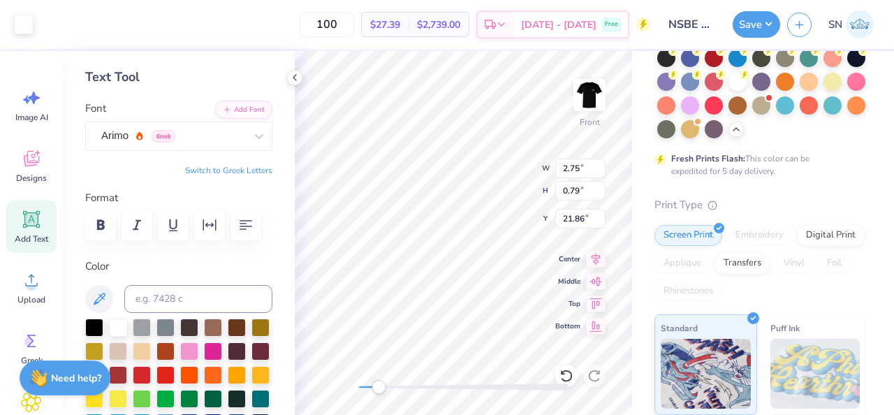
type input "4.44"
type input "0.63"
type input "21.85"
drag, startPoint x: 380, startPoint y: 386, endPoint x: 363, endPoint y: 385, distance: 17.5
click at [363, 385] on div "Accessibility label" at bounding box center [363, 387] width 14 height 14
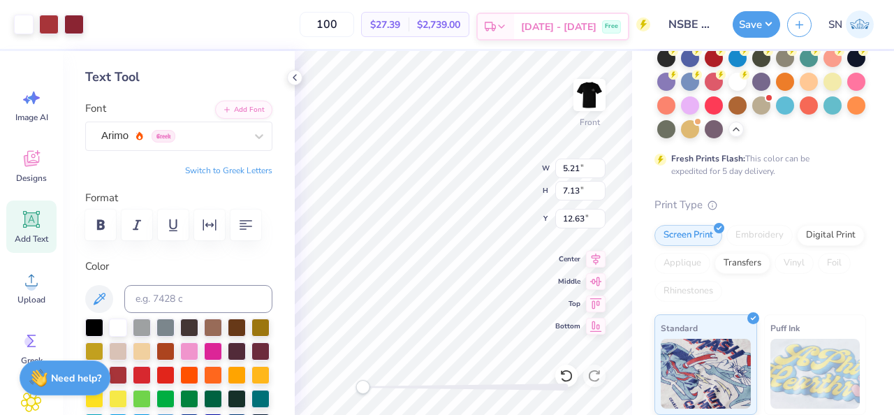
type input "19.28"
click at [48, 280] on div "Upload" at bounding box center [31, 287] width 50 height 52
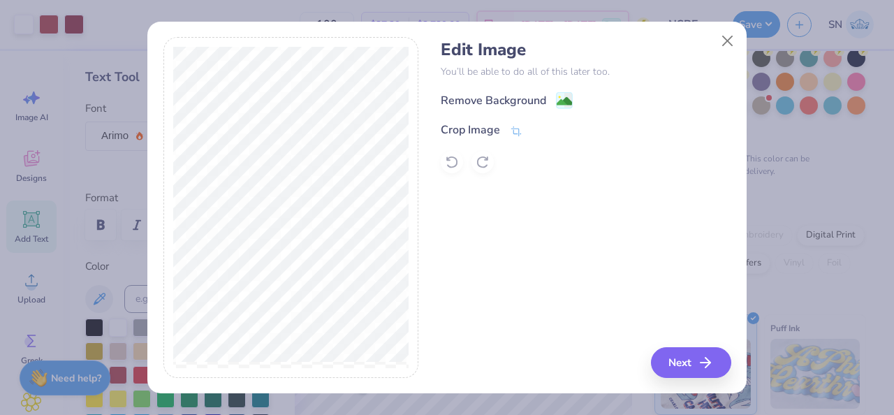
click at [536, 112] on div "Remove Background Crop Image" at bounding box center [586, 133] width 290 height 82
click at [536, 107] on div "Remove Background" at bounding box center [493, 102] width 105 height 17
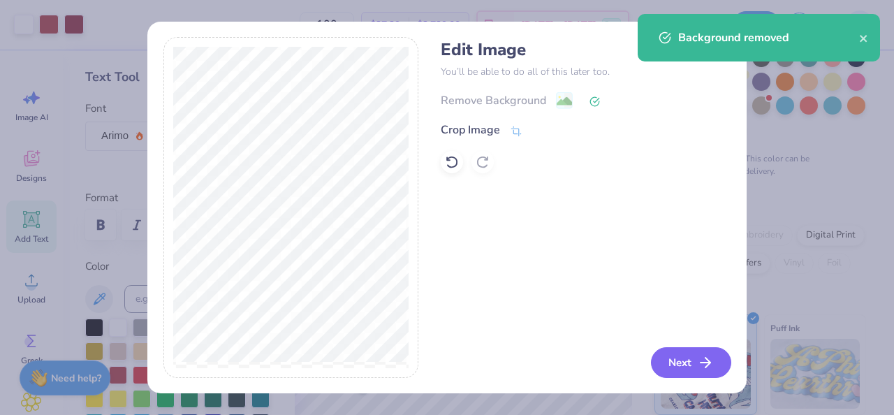
click at [692, 363] on button "Next" at bounding box center [691, 362] width 80 height 31
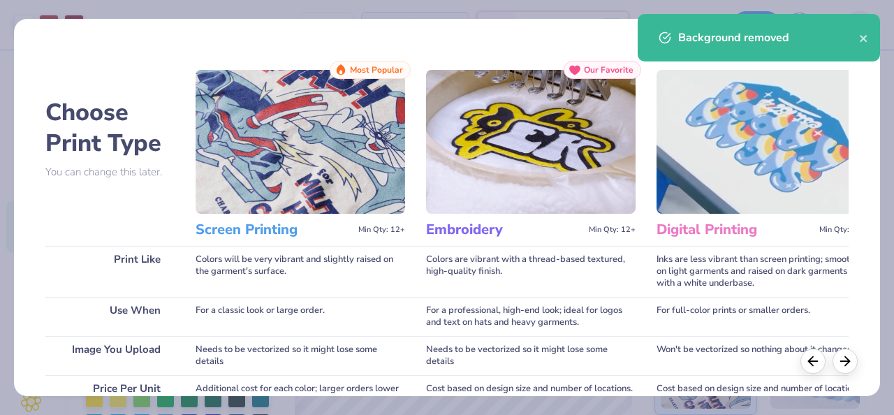
scroll to position [282, 0]
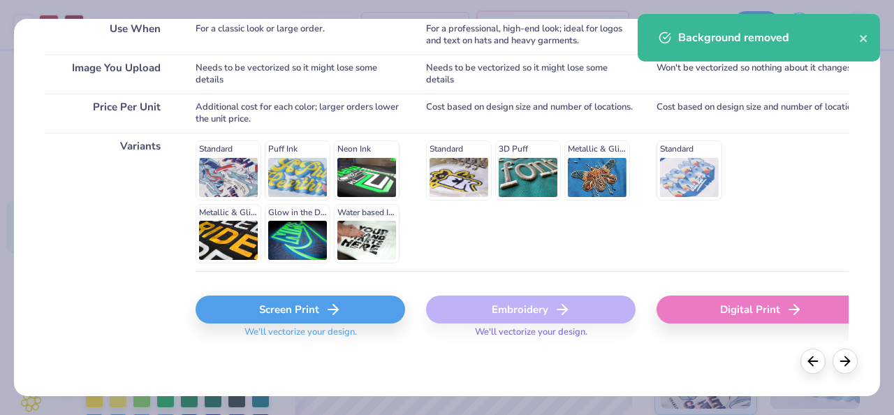
click at [306, 297] on div "Screen Print" at bounding box center [301, 310] width 210 height 28
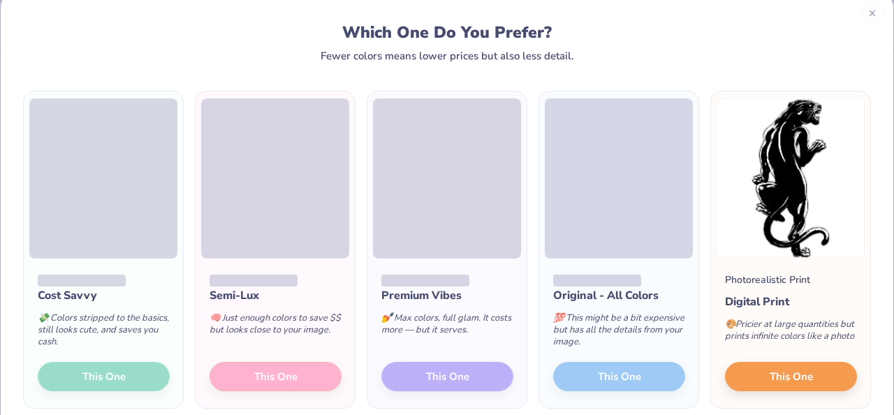
scroll to position [31, 0]
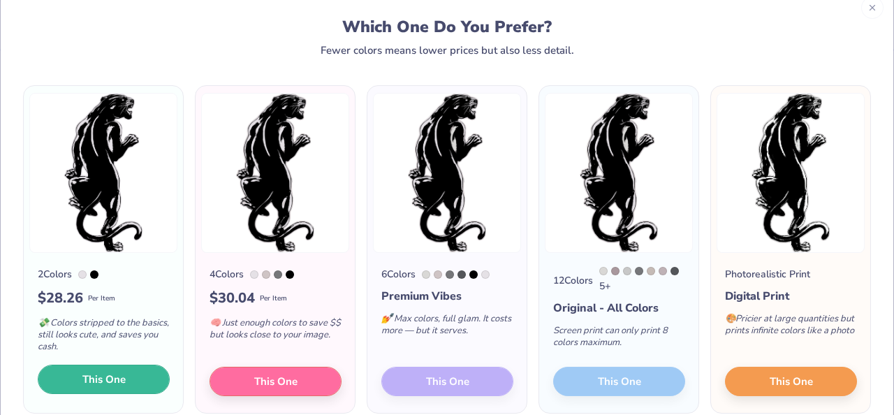
click at [124, 379] on span "This One" at bounding box center [103, 380] width 43 height 16
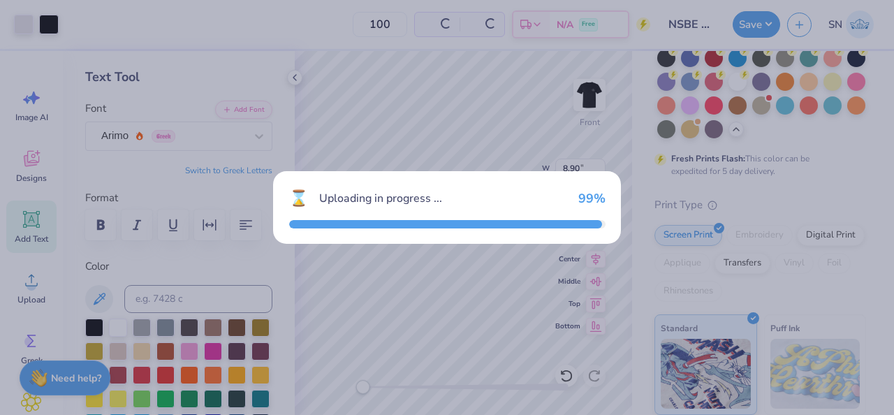
type input "8.90"
type input "18.00"
type input "4.75"
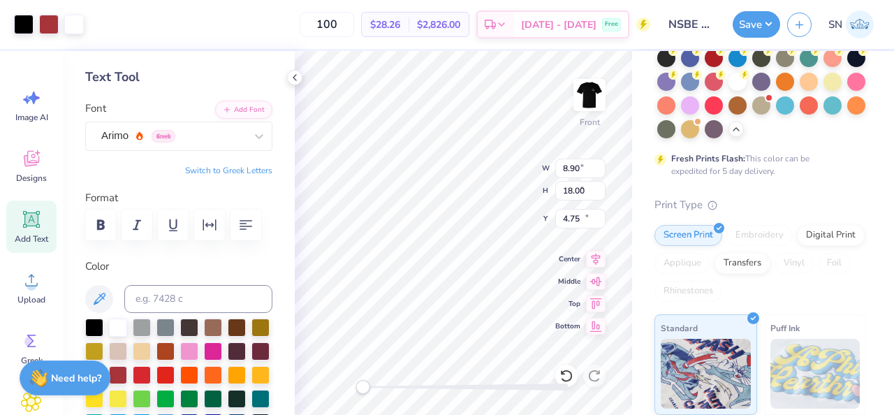
type input "3.02"
type input "5.25"
type input "12.21"
click at [59, 29] on div at bounding box center [49, 23] width 20 height 20
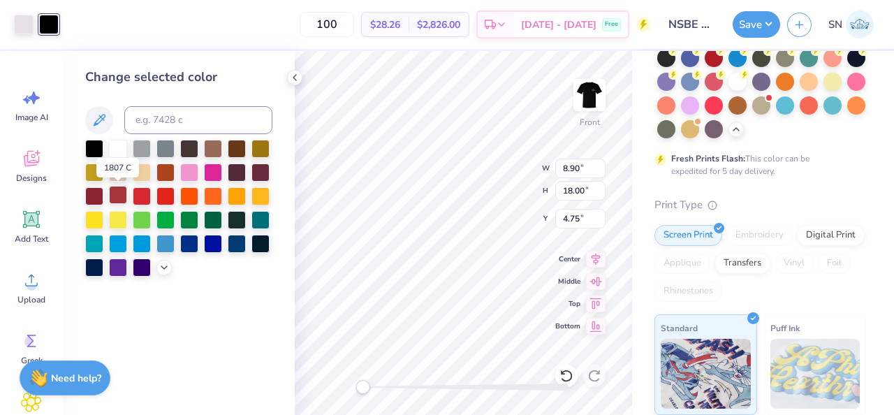
click at [113, 191] on div at bounding box center [118, 195] width 18 height 18
type input "3.15"
type input "6.38"
type input "11.26"
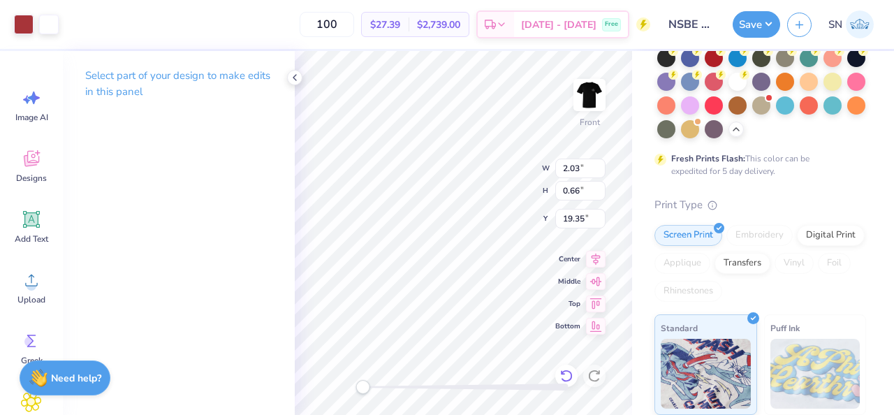
type input "2.03"
type input "0.66"
type input "19.35"
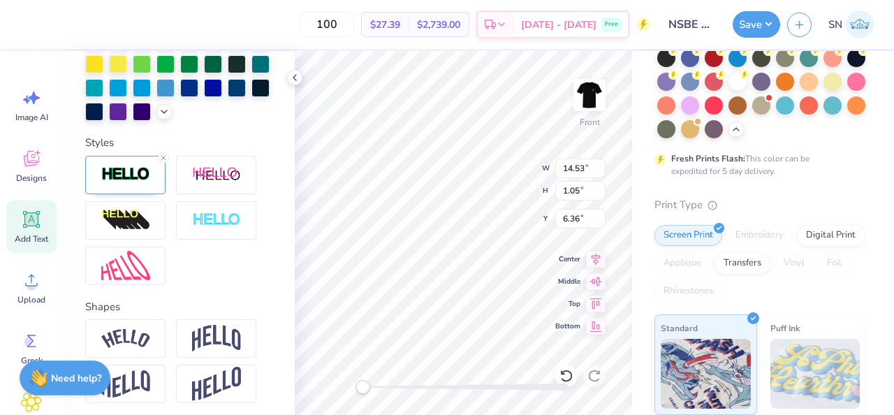
scroll to position [440, 0]
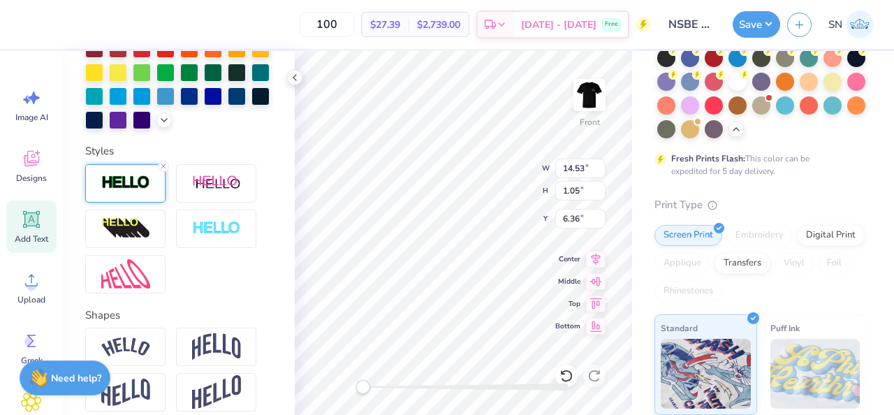
click at [141, 189] on img at bounding box center [125, 183] width 49 height 16
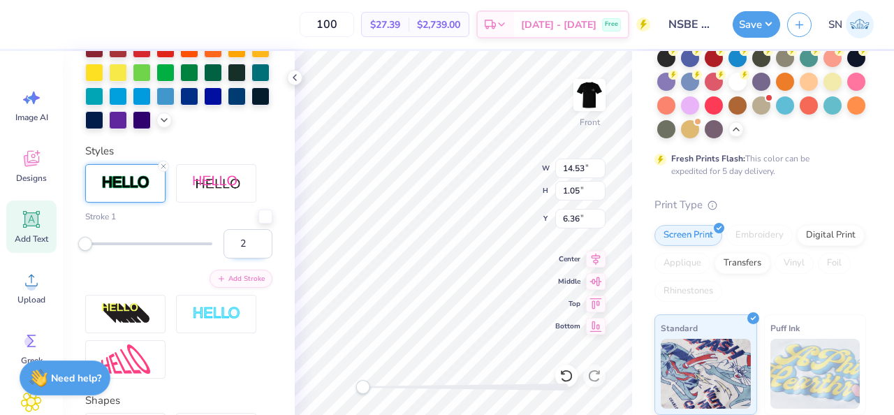
click at [261, 237] on input "2" at bounding box center [248, 243] width 49 height 29
click at [259, 238] on input "3" at bounding box center [248, 243] width 49 height 29
click at [259, 238] on input "4" at bounding box center [248, 243] width 49 height 29
click at [259, 238] on input "5" at bounding box center [248, 243] width 49 height 29
click at [259, 238] on input "6" at bounding box center [248, 243] width 49 height 29
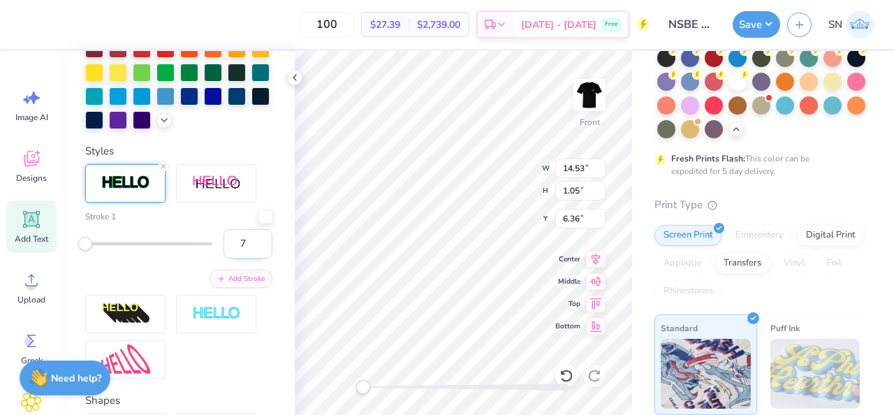
click at [259, 238] on input "7" at bounding box center [248, 243] width 49 height 29
click at [259, 238] on input "8" at bounding box center [248, 243] width 49 height 29
click at [259, 238] on input "9" at bounding box center [248, 243] width 49 height 29
type input "10"
click at [259, 238] on input "10" at bounding box center [248, 243] width 49 height 29
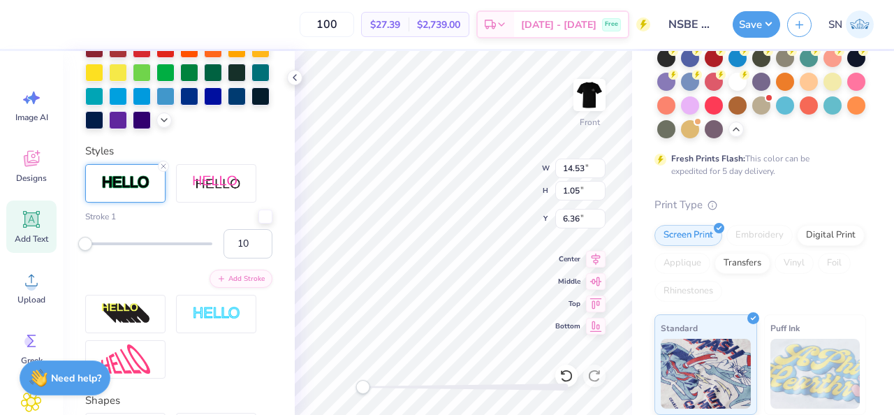
click at [273, 327] on div "Personalized Names Personalized Numbers Text Tool Add Font Font Cinzel Decorati…" at bounding box center [179, 233] width 232 height 364
type input "9"
click at [263, 249] on input "9" at bounding box center [248, 243] width 49 height 29
drag, startPoint x: 270, startPoint y: 305, endPoint x: 270, endPoint y: 279, distance: 25.9
click at [270, 305] on div "Stroke 1 9 Add Stroke" at bounding box center [178, 271] width 187 height 214
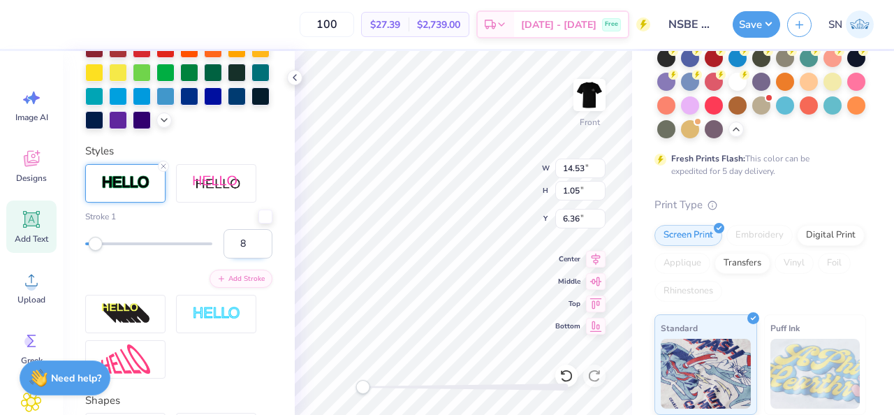
type input "8"
click at [265, 250] on input "8" at bounding box center [248, 243] width 49 height 29
click at [277, 338] on div "Personalized Names Personalized Numbers Text Tool Add Font Font Cinzel Decorati…" at bounding box center [179, 233] width 232 height 364
click at [264, 252] on input "8" at bounding box center [248, 243] width 49 height 29
click at [263, 250] on input "7" at bounding box center [248, 243] width 49 height 29
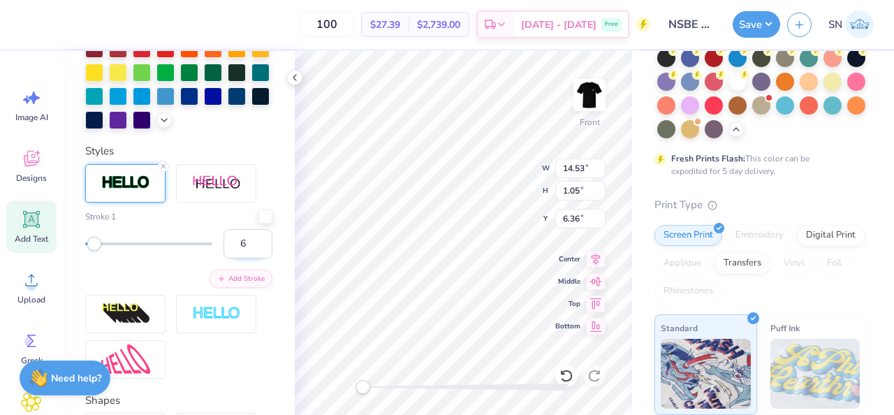
click at [263, 250] on input "6" at bounding box center [248, 243] width 49 height 29
type input "5"
click at [263, 250] on input "5" at bounding box center [248, 243] width 49 height 29
drag, startPoint x: 281, startPoint y: 330, endPoint x: 279, endPoint y: 322, distance: 8.6
click at [281, 330] on div "Personalized Names Personalized Numbers Text Tool Add Font Font Cinzel Decorati…" at bounding box center [179, 233] width 232 height 364
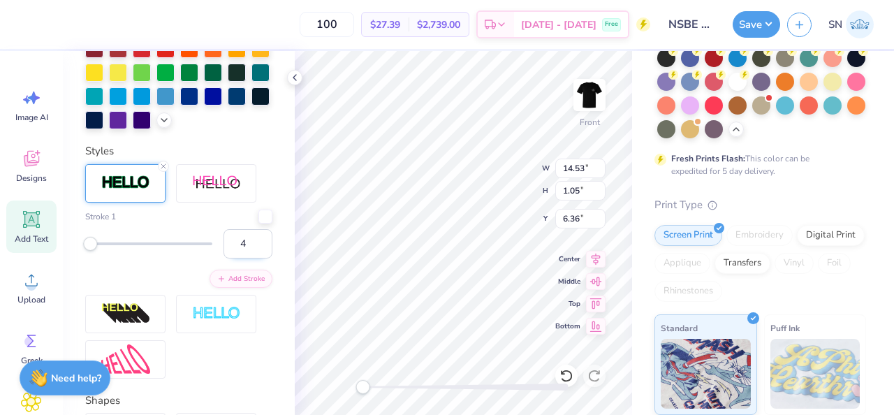
click at [260, 249] on input "4" at bounding box center [248, 243] width 49 height 29
click at [260, 249] on input "3" at bounding box center [248, 243] width 49 height 29
type input "2"
click at [260, 249] on input "2" at bounding box center [248, 243] width 49 height 29
click at [270, 322] on div "Stroke 1 2 Add Stroke" at bounding box center [178, 271] width 187 height 214
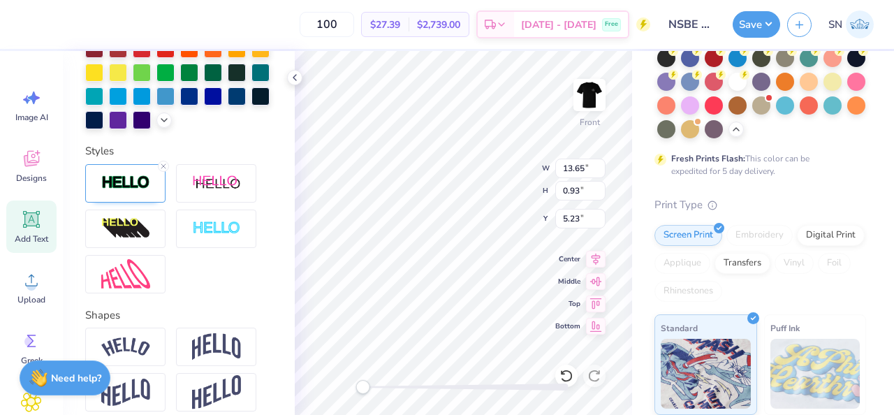
type input "13.65"
type input "0.93"
type input "5.23"
click at [147, 194] on div at bounding box center [125, 183] width 80 height 38
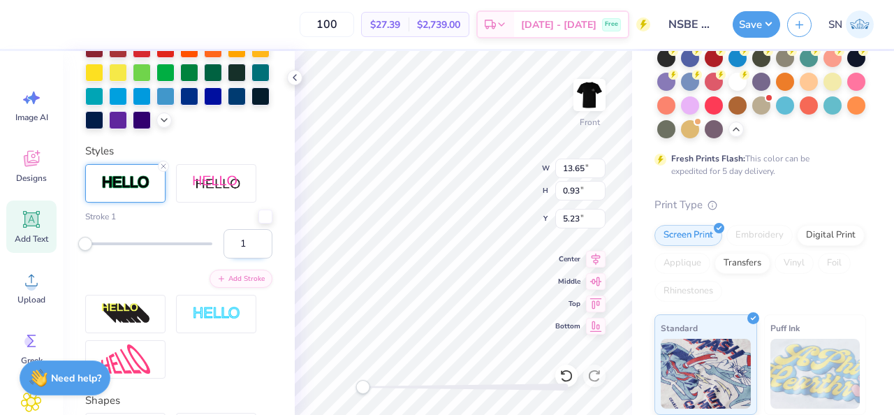
click at [262, 235] on input "1" at bounding box center [248, 243] width 49 height 29
click at [262, 238] on input "2" at bounding box center [248, 243] width 49 height 29
type input "3"
click at [262, 238] on input "3" at bounding box center [248, 243] width 49 height 29
click at [277, 311] on div "Personalized Names Personalized Numbers Text Tool Add Font Font Cinzel Black (B…" at bounding box center [179, 233] width 232 height 364
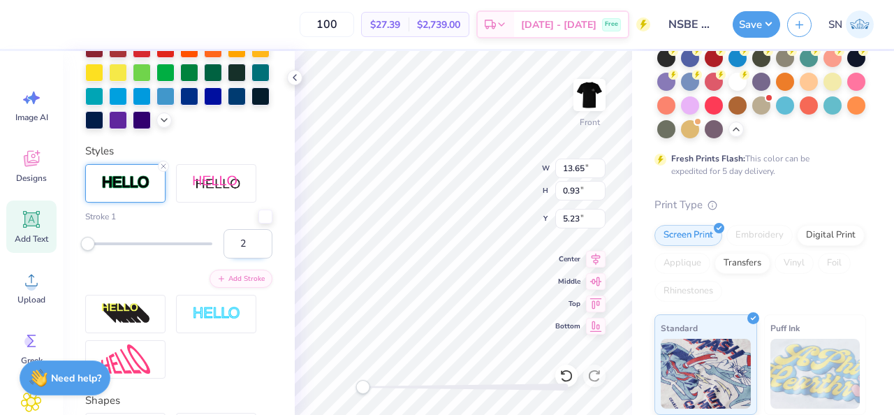
type input "2"
click at [261, 249] on input "2" at bounding box center [248, 243] width 49 height 29
click at [278, 330] on div "Personalized Names Personalized Numbers Text Tool Add Font Font Cinzel Black (B…" at bounding box center [179, 233] width 232 height 364
type input "3.13"
type input "5.21"
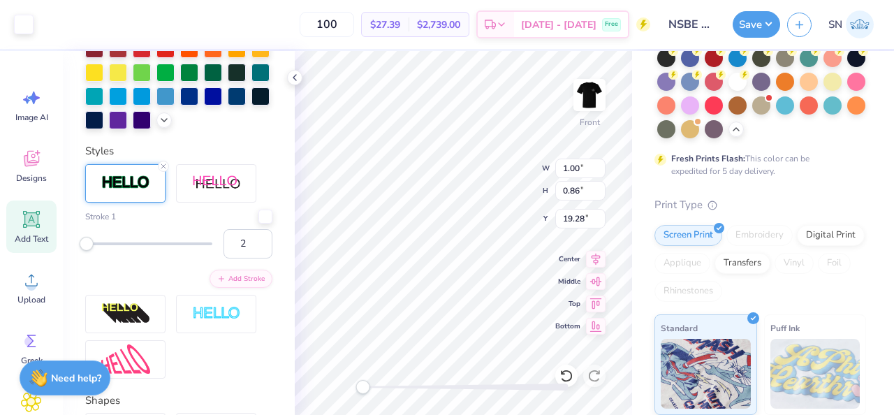
type input "0.96"
type input "20.40"
type input "2.97"
type input "0.84"
type input "21.49"
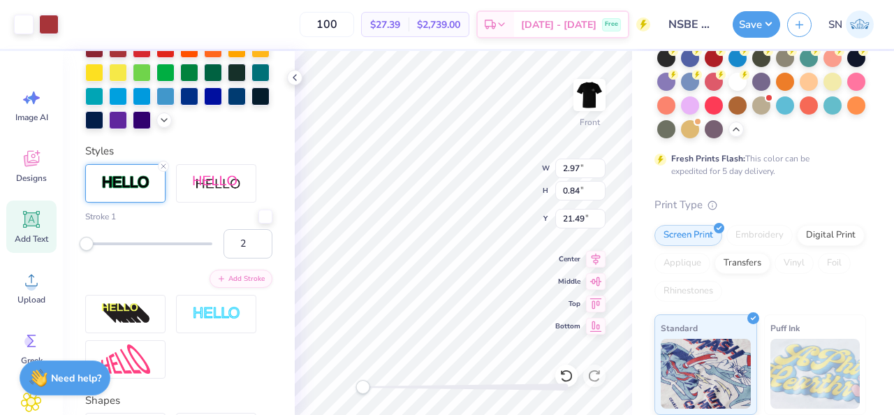
type input "3.00"
type input "0.69"
type input "22.94"
type input "2.75"
type input "0.79"
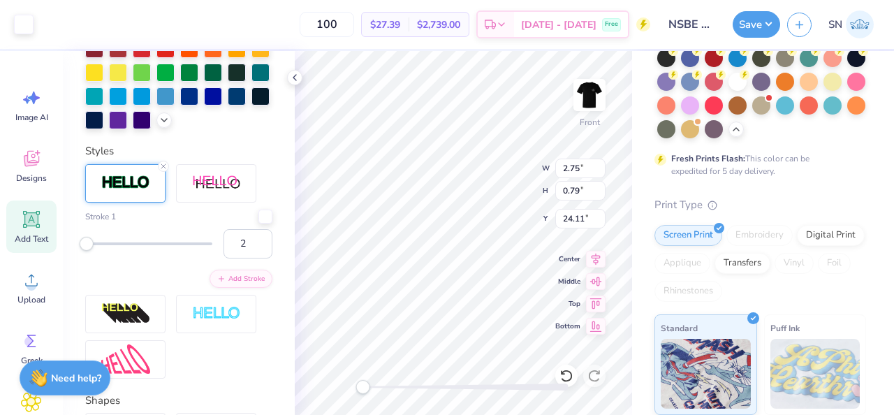
type input "24.11"
type input "1.00"
type input "0.86"
type input "13.75"
type input "4.44"
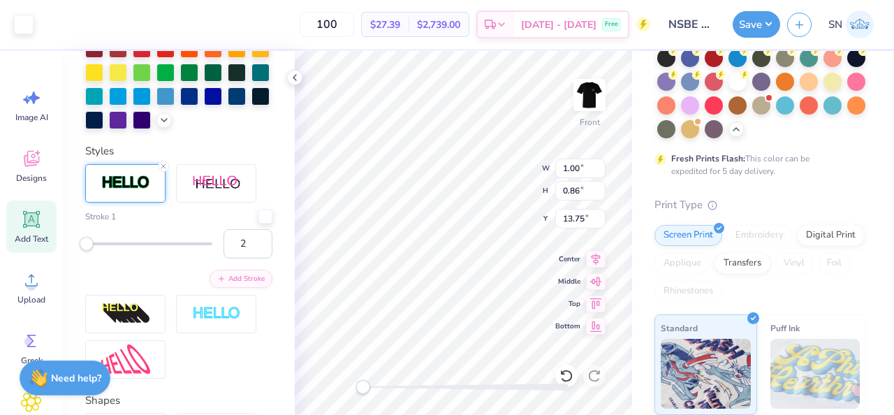
type input "0.63"
type input "25.78"
type input "1.00"
type input "0.86"
type input "12.04"
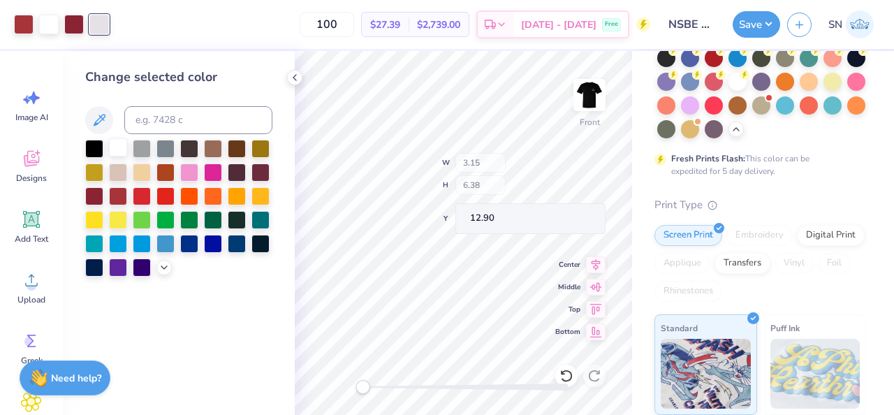
click at [114, 152] on div at bounding box center [118, 147] width 18 height 18
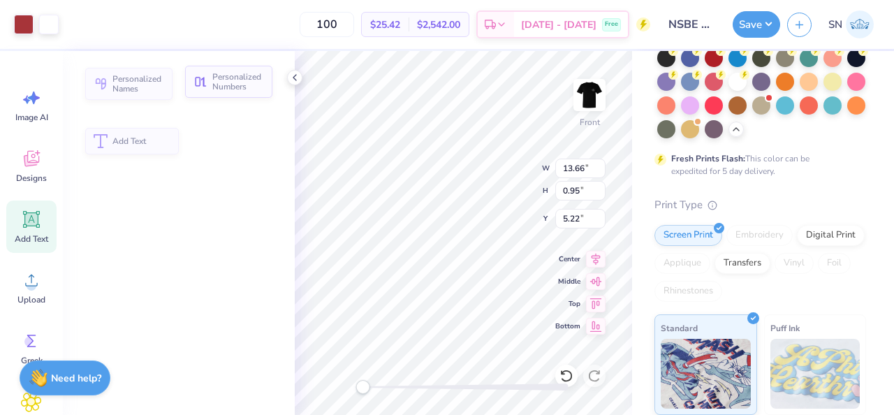
type input "13.66"
type input "0.95"
type input "5.22"
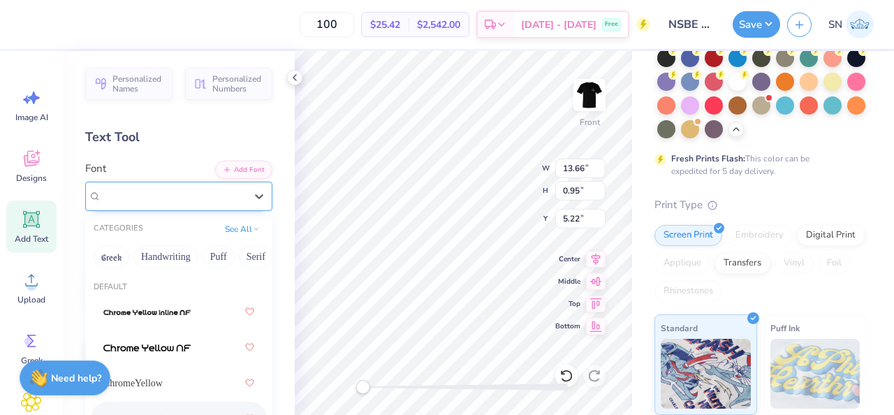
click at [191, 201] on div "Cinzel Black (Black)" at bounding box center [173, 196] width 147 height 22
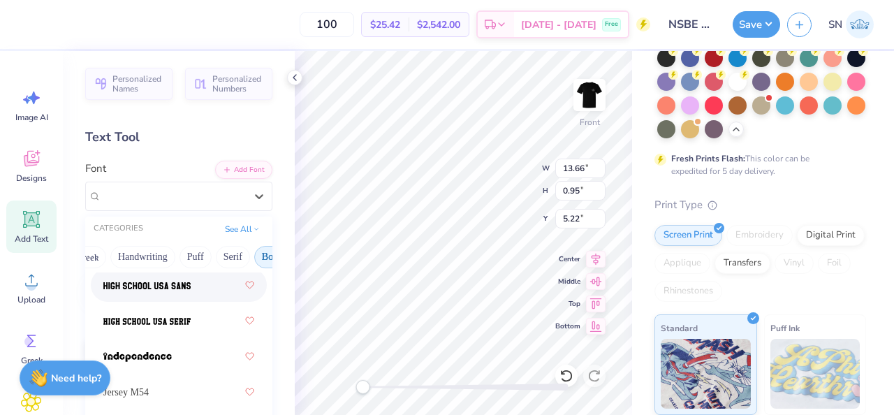
scroll to position [0, 36]
click at [228, 256] on button "Serif" at bounding box center [220, 257] width 34 height 22
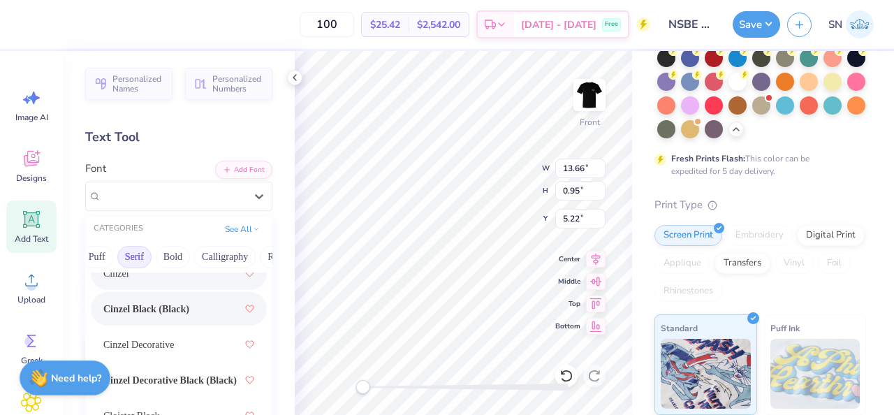
scroll to position [0, 146]
click at [198, 256] on button "Calligraphy" at bounding box center [200, 257] width 61 height 22
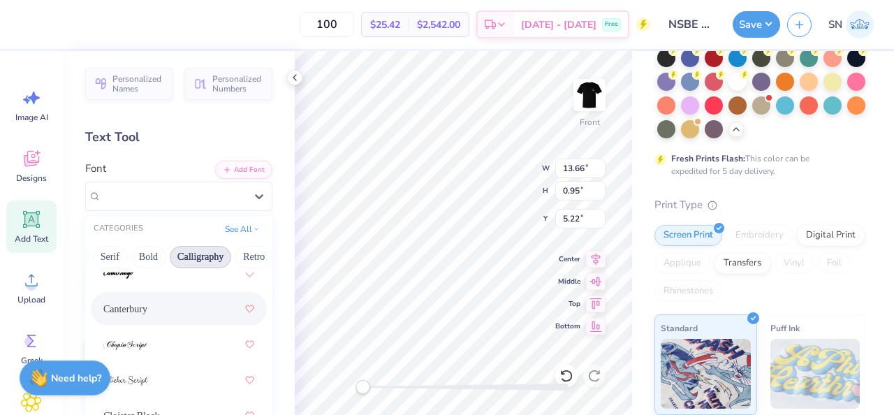
click at [200, 301] on div "Canterbury" at bounding box center [178, 308] width 151 height 25
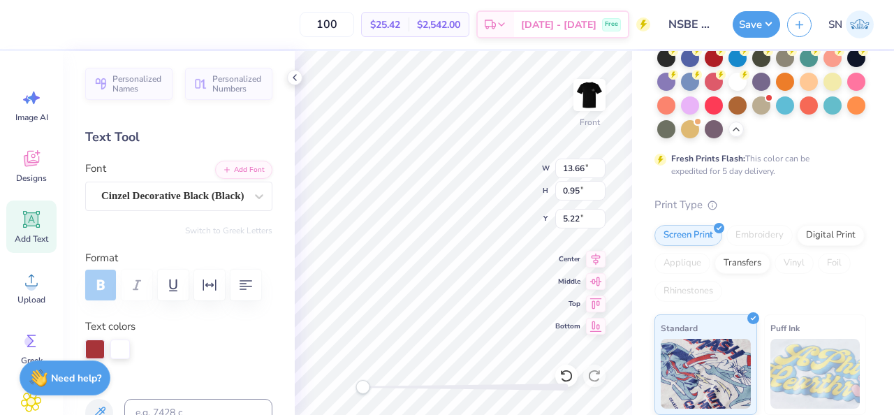
type input "14.39"
type input "1.06"
type input "6.36"
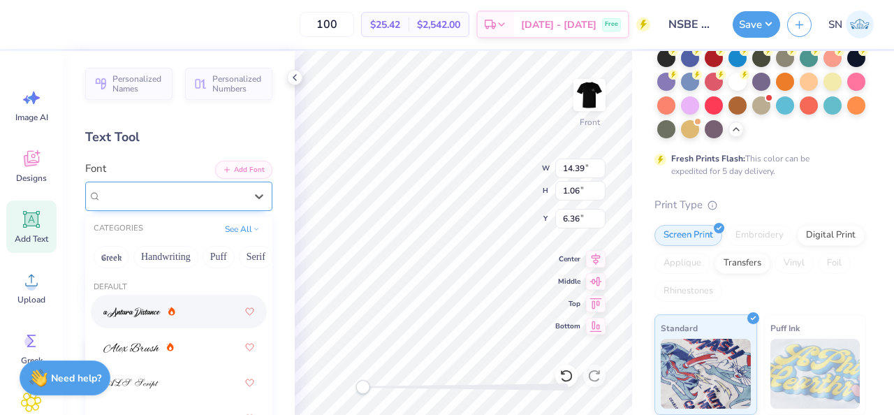
click at [210, 202] on div "Cinzel Decorative Black (Black)" at bounding box center [173, 196] width 147 height 22
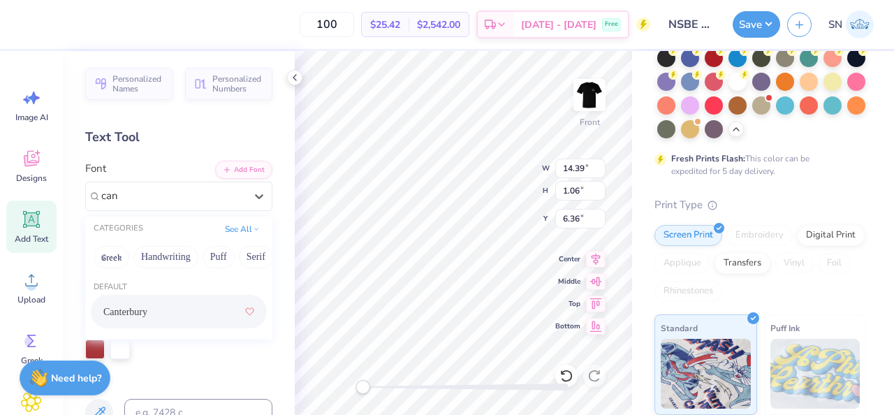
click at [177, 316] on div "Canterbury" at bounding box center [178, 311] width 151 height 25
type input "can"
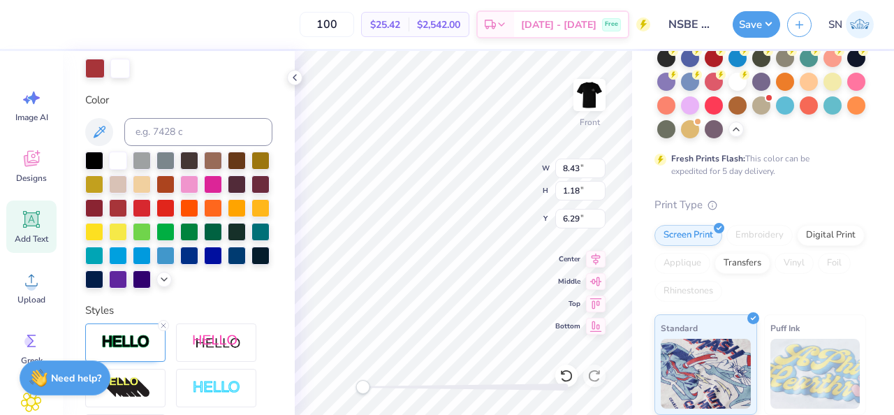
scroll to position [481, 0]
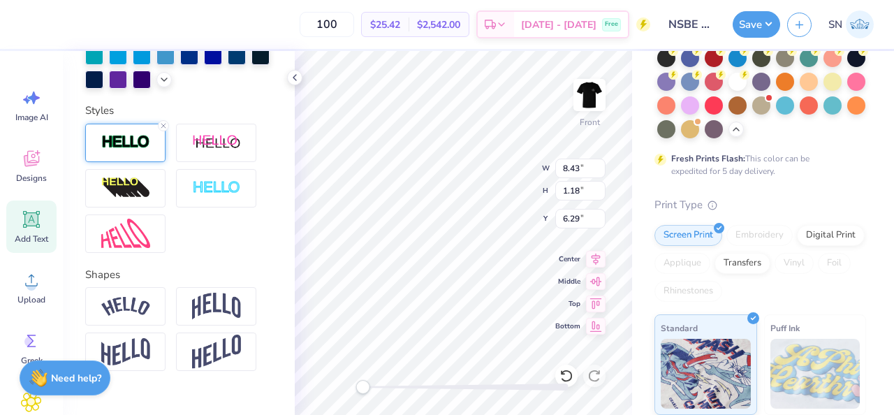
click at [139, 156] on div at bounding box center [125, 143] width 80 height 38
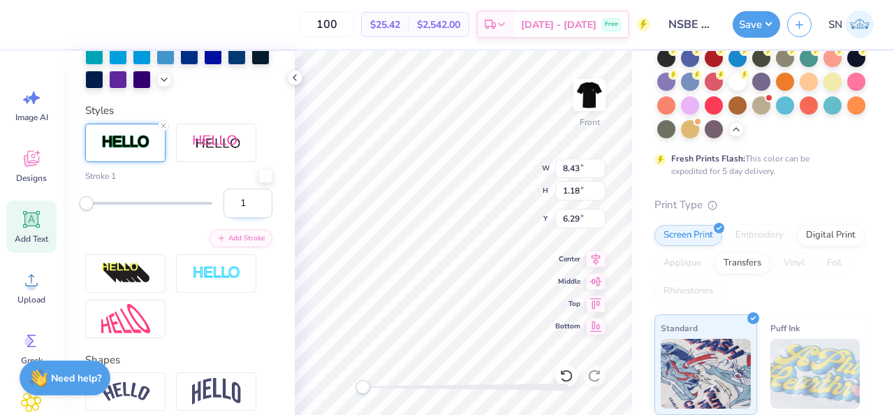
type input "1"
click at [262, 207] on input "1" at bounding box center [248, 203] width 49 height 29
click at [281, 303] on div "Personalized Names Personalized Numbers Text Tool Add Font Font Canterbury Swit…" at bounding box center [179, 233] width 232 height 364
type input "8.90"
type input "1.09"
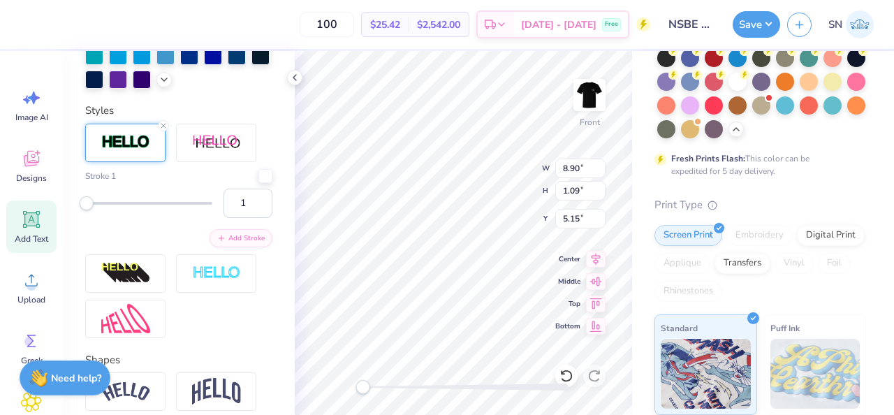
type input "5.15"
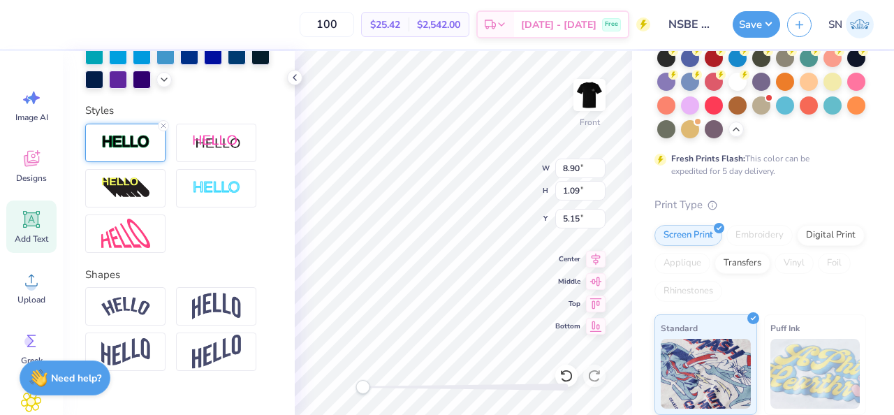
click at [140, 154] on div at bounding box center [125, 143] width 80 height 38
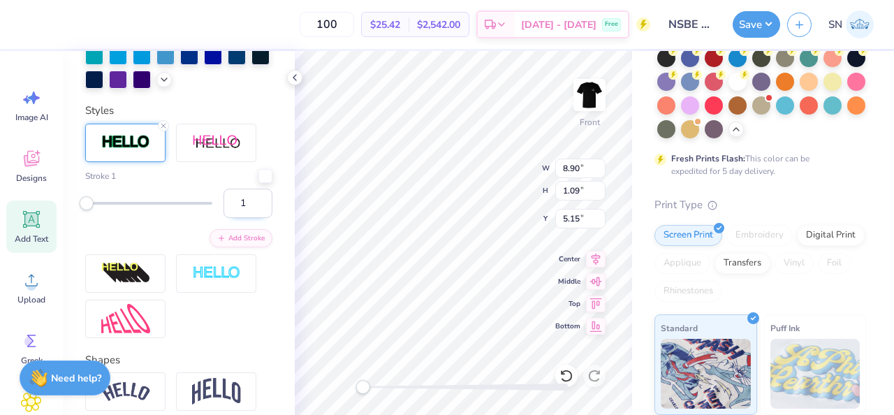
type input "1"
click at [260, 206] on input "1" at bounding box center [248, 203] width 49 height 29
click at [266, 124] on div "Stroke 1 1 Add Stroke" at bounding box center [178, 231] width 187 height 214
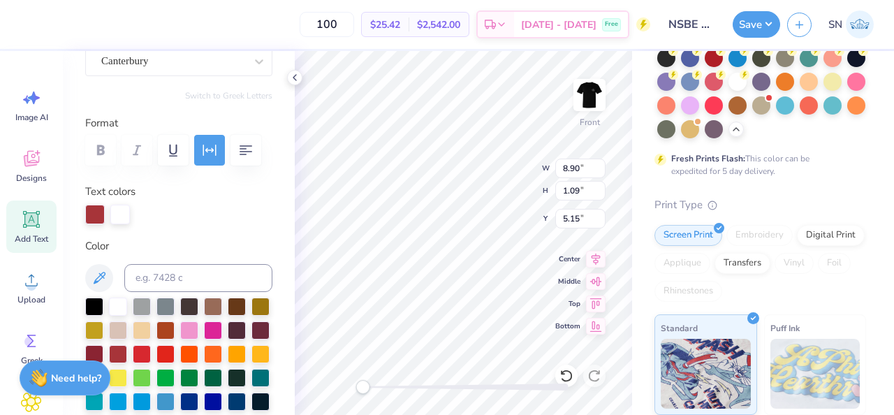
scroll to position [111, 0]
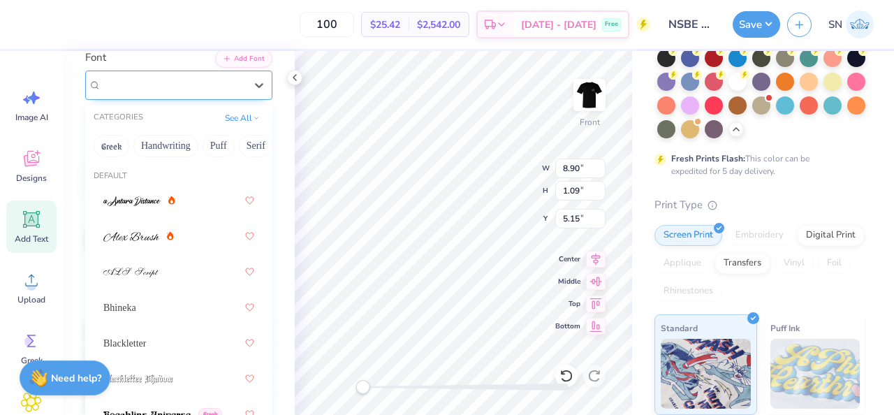
click at [221, 96] on div "Canterbury" at bounding box center [178, 85] width 187 height 29
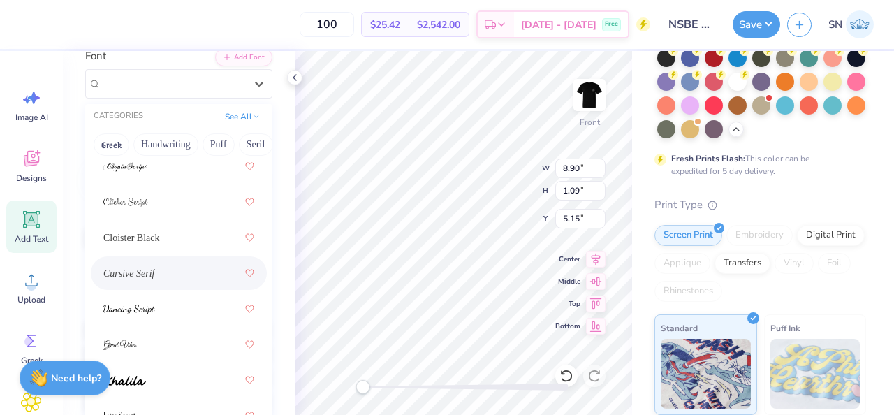
scroll to position [349, 0]
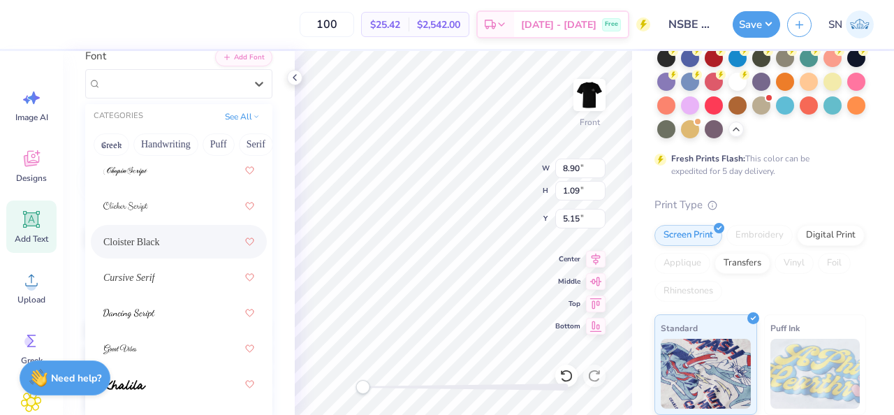
click at [193, 238] on div "Cloister Black" at bounding box center [178, 241] width 151 height 25
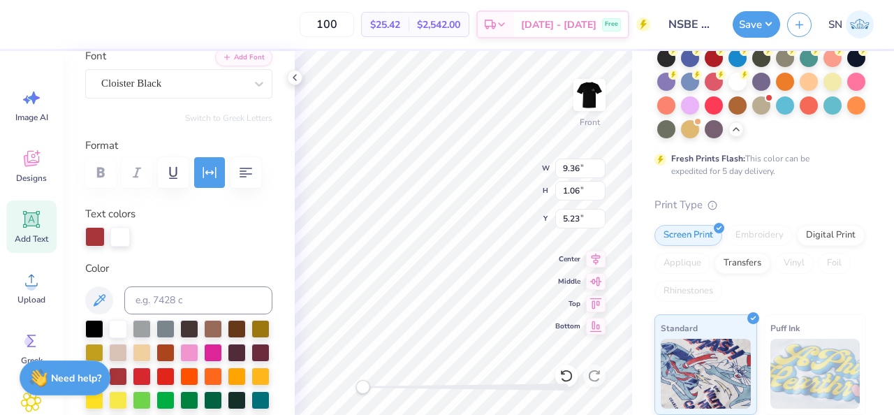
type input "7.99"
type input "0.56"
type input "4.29"
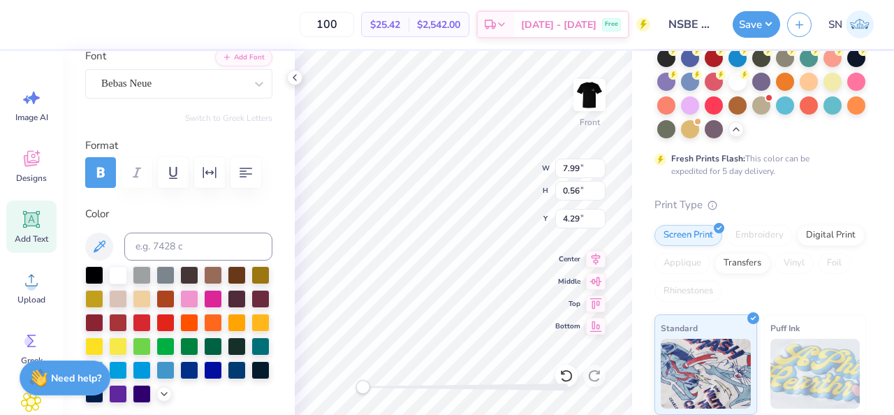
type input "9.36"
type input "1.06"
type input "5.24"
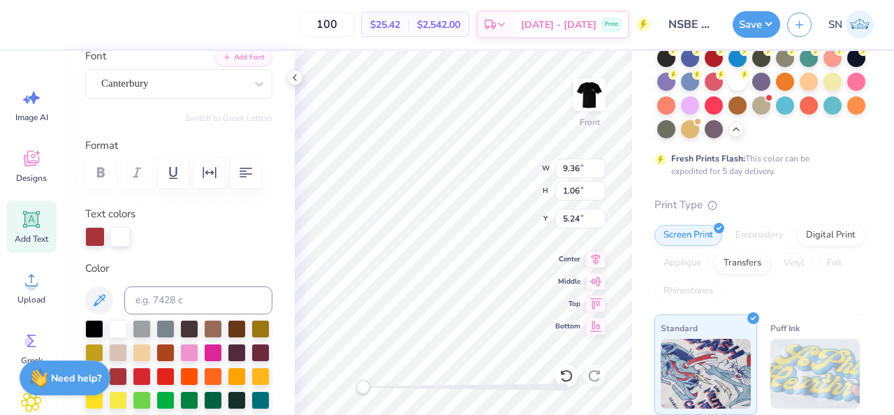
type input "8.41"
type input "1.16"
type input "6.30"
click at [574, 173] on div "Front W 8.41 8.41 " H 1.16 1.16 " Y 6.30 6.30 " Center Middle Top Bottom" at bounding box center [463, 233] width 337 height 364
type input "9.36"
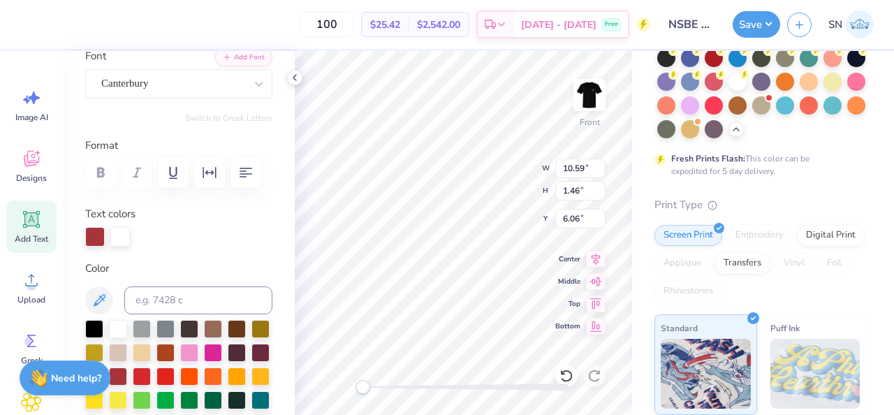
type input "1.06"
type input "4.44"
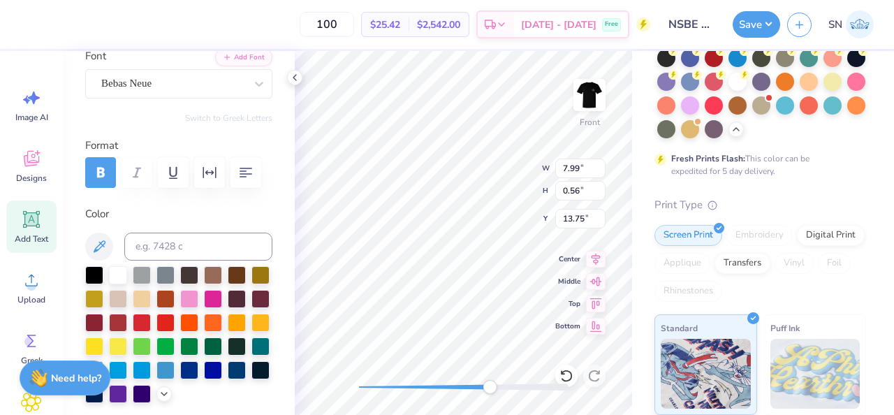
click at [490, 301] on div "Front W 7.99 7.99 " H 0.56 0.56 " Y 13.75 13.75 " Center Middle Top Bottom" at bounding box center [463, 233] width 337 height 364
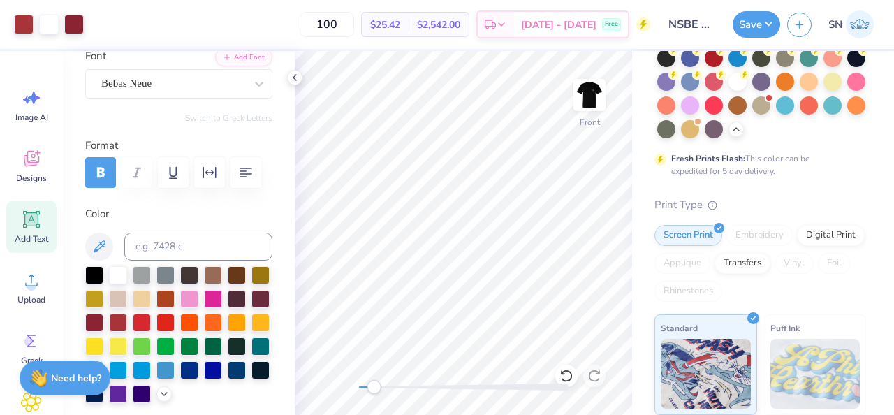
click at [374, 377] on div "Front" at bounding box center [463, 233] width 337 height 364
click at [366, 390] on div "Accessibility label" at bounding box center [366, 387] width 14 height 14
type input "21.48"
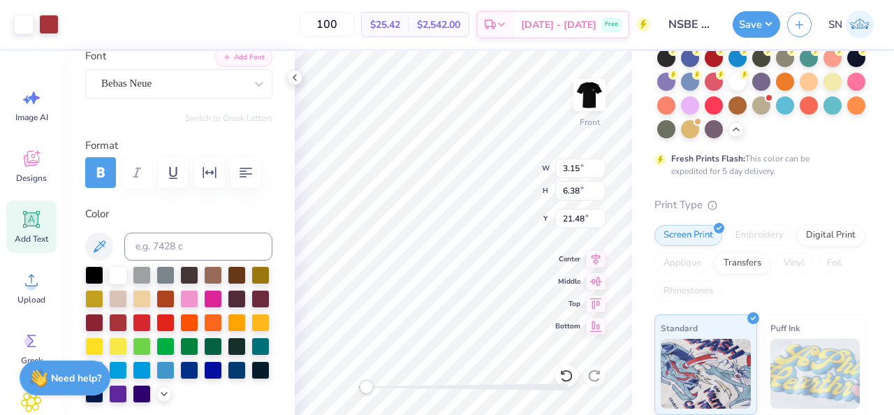
type input "3.15"
type input "6.38"
type input "15.10"
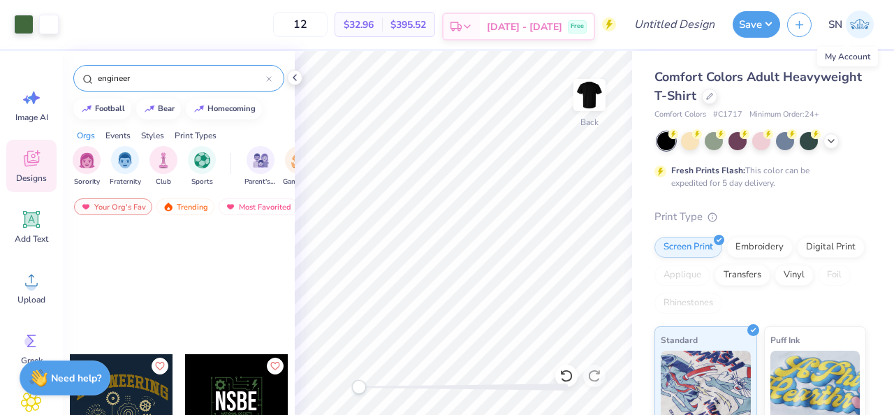
scroll to position [346, 0]
